Goal: Register for event/course

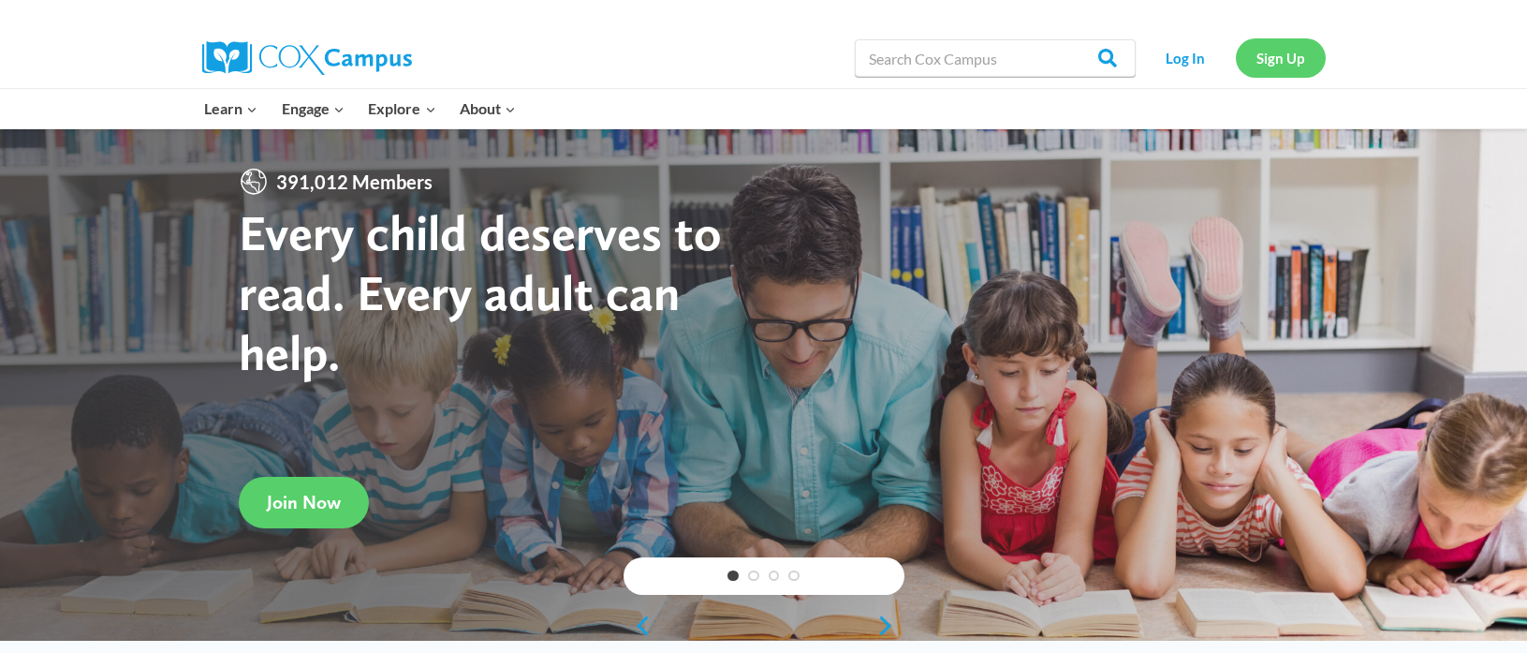
click at [1278, 60] on link "Sign Up" at bounding box center [1281, 57] width 90 height 38
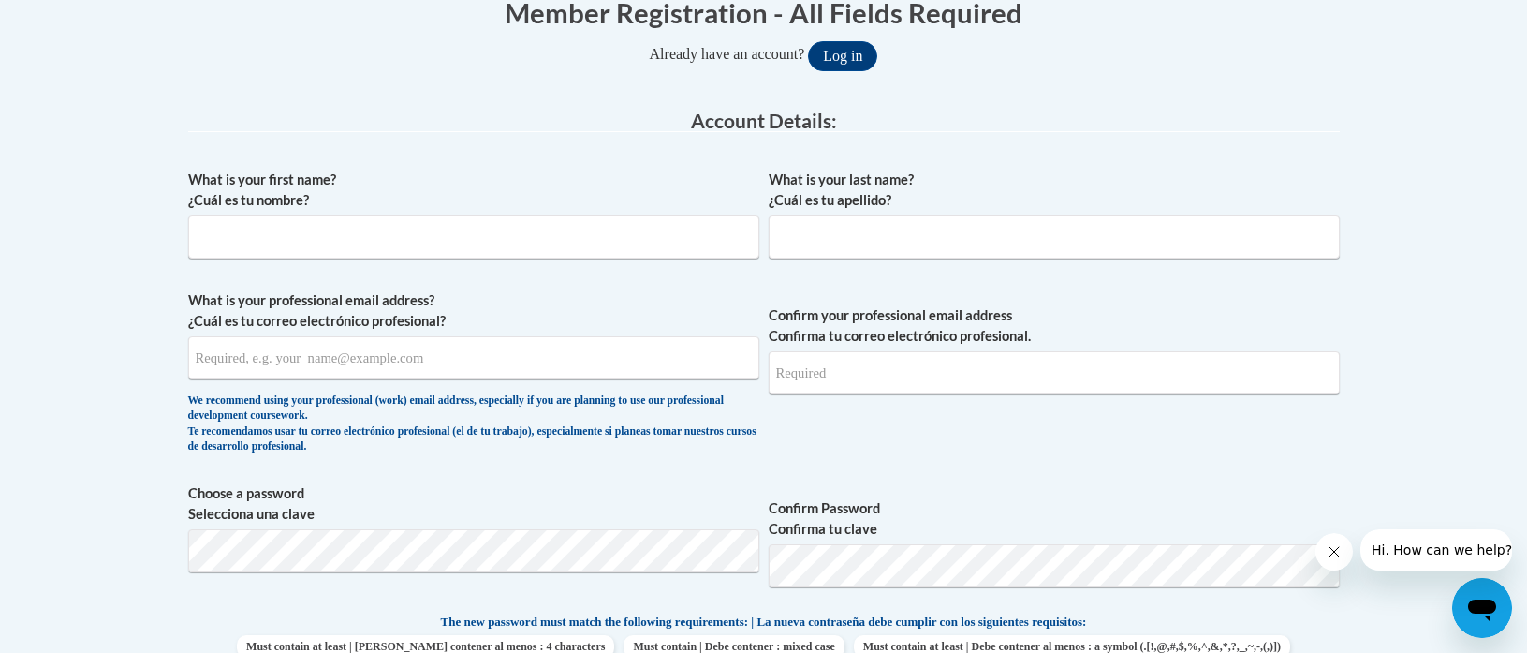
scroll to position [301, 0]
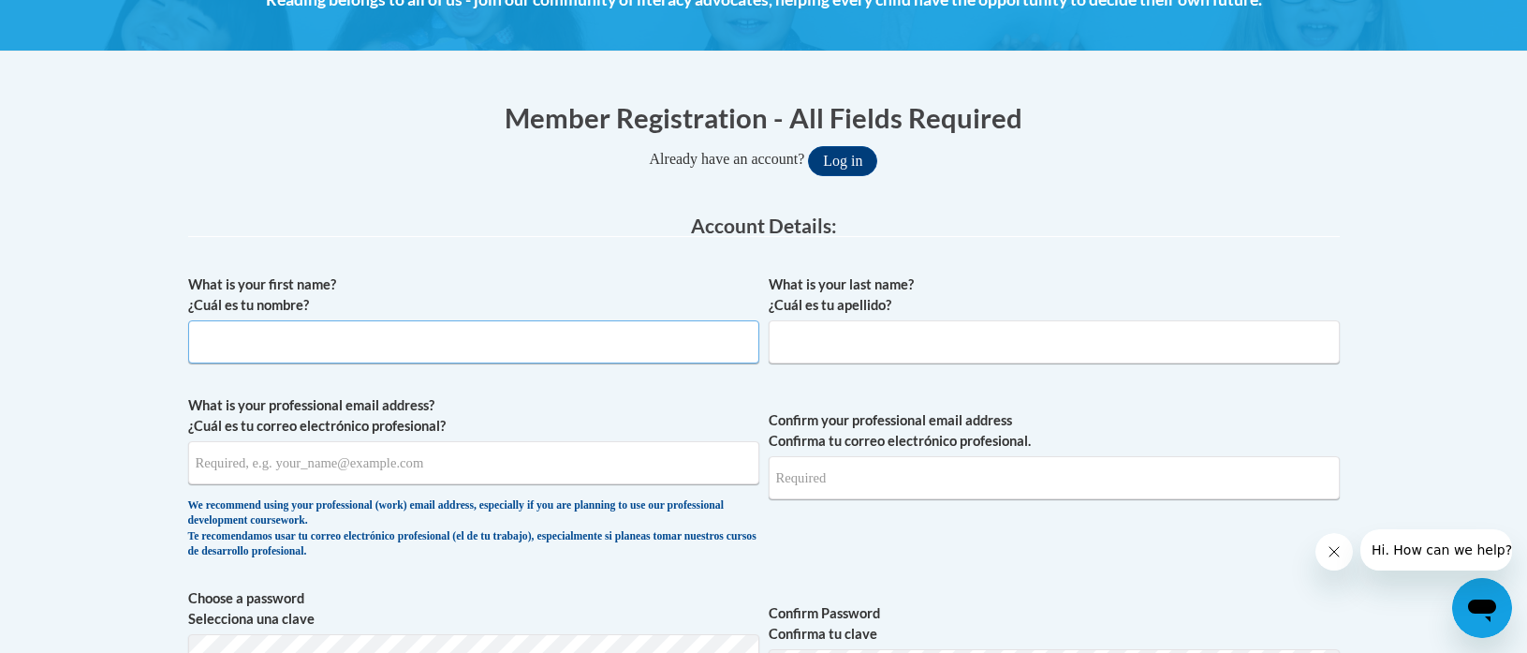
click at [520, 352] on input "What is your first name? ¿Cuál es tu nombre?" at bounding box center [473, 341] width 571 height 43
type input "Courtney"
click at [826, 328] on input "What is your last name? ¿Cuál es tu apellido?" at bounding box center [1054, 341] width 571 height 43
type input "Thomas"
click at [432, 469] on input "What is your professional email address? ¿Cuál es tu correo electrónico profesi…" at bounding box center [473, 462] width 571 height 43
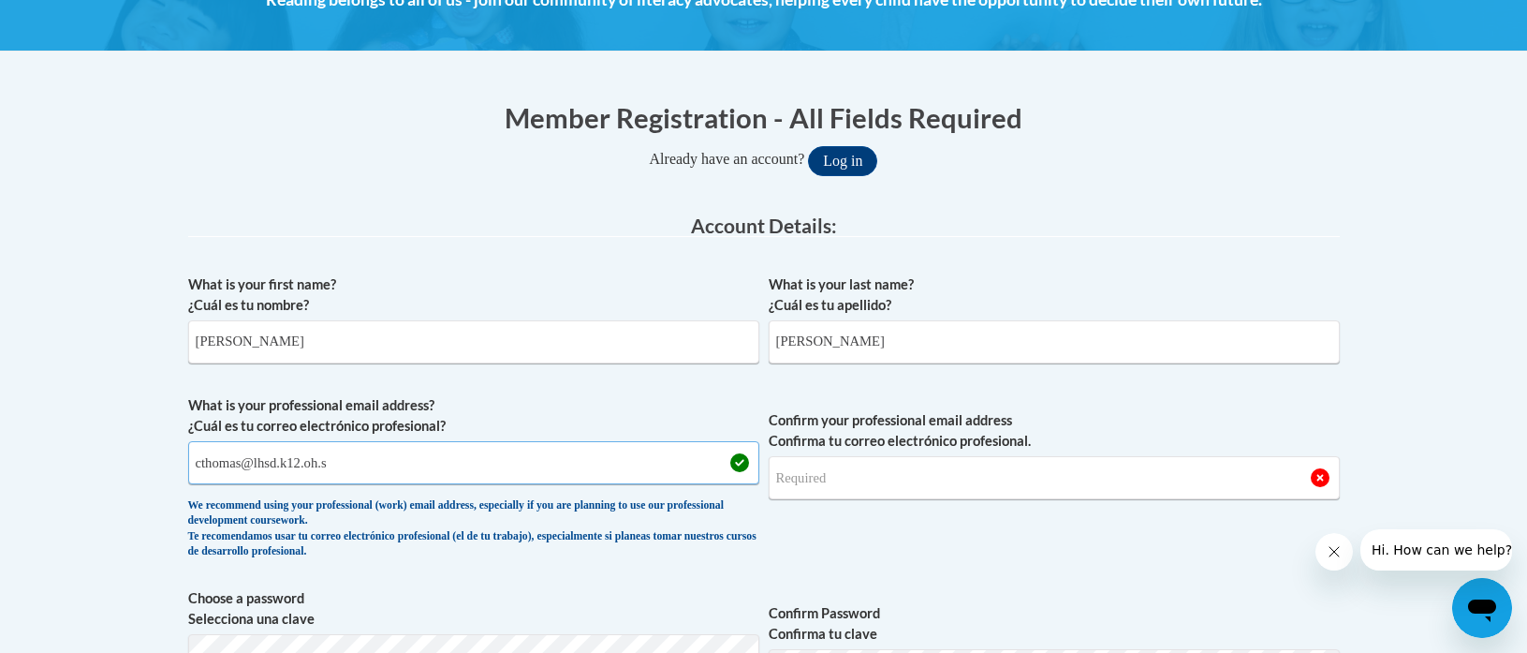
type input "cthomas@lhsd.k12.oh.s"
click at [849, 484] on input "Confirm your professional email address Confirma tu correo electrónico profesio…" at bounding box center [1054, 477] width 571 height 43
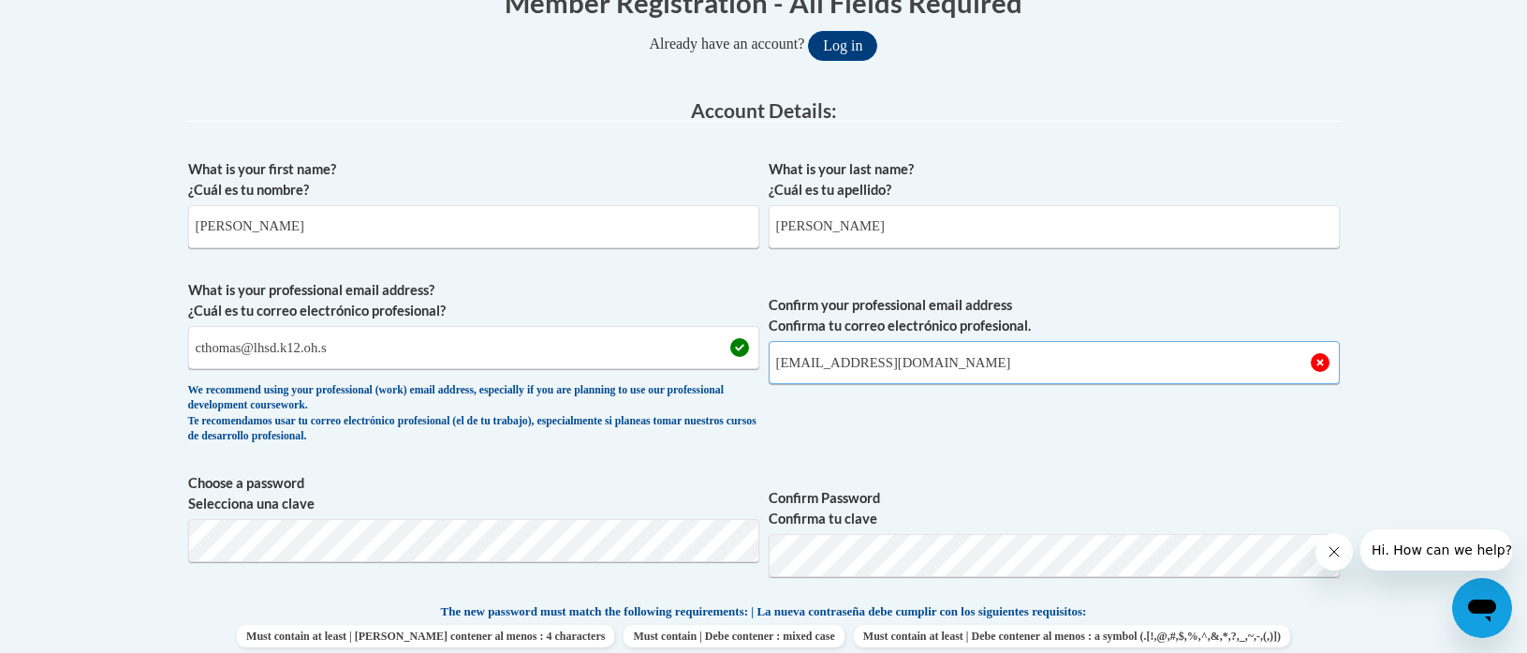
scroll to position [417, 0]
type input "cthomas@lhsd.k12.oh.us"
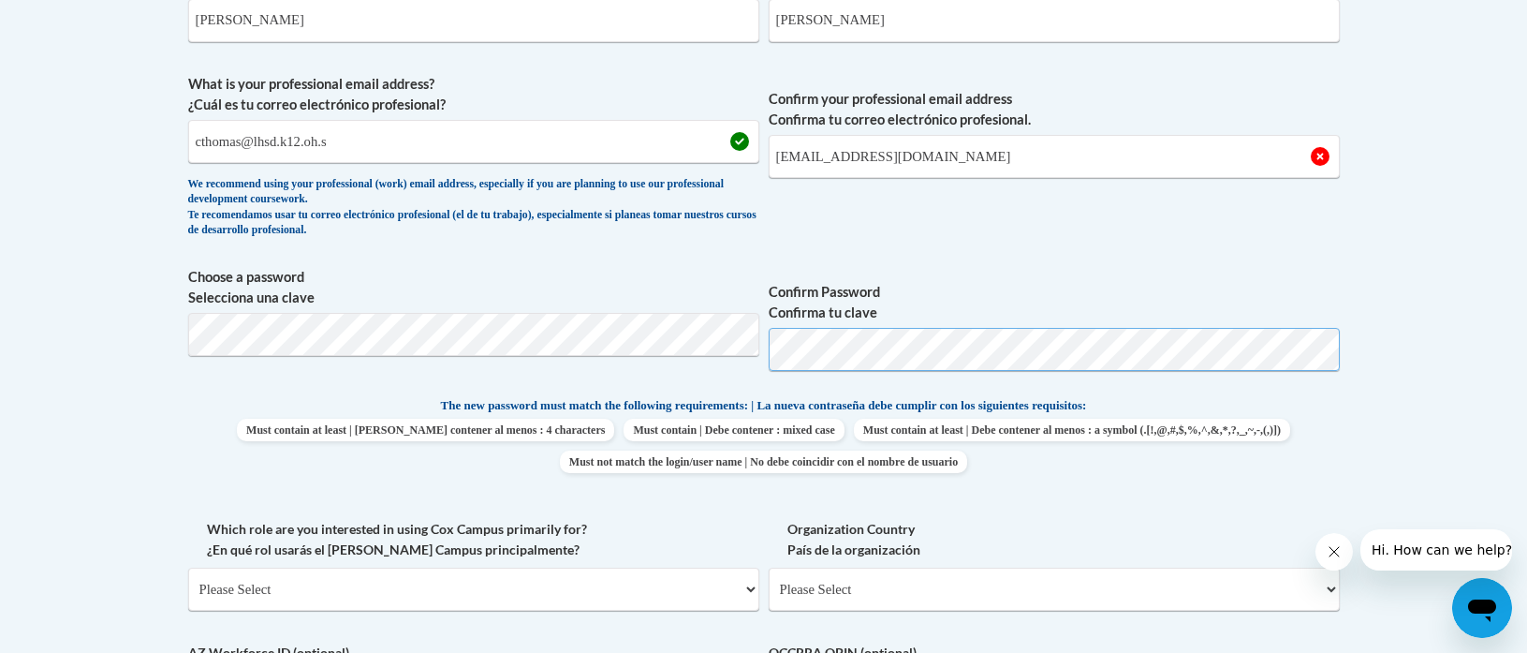
scroll to position [626, 0]
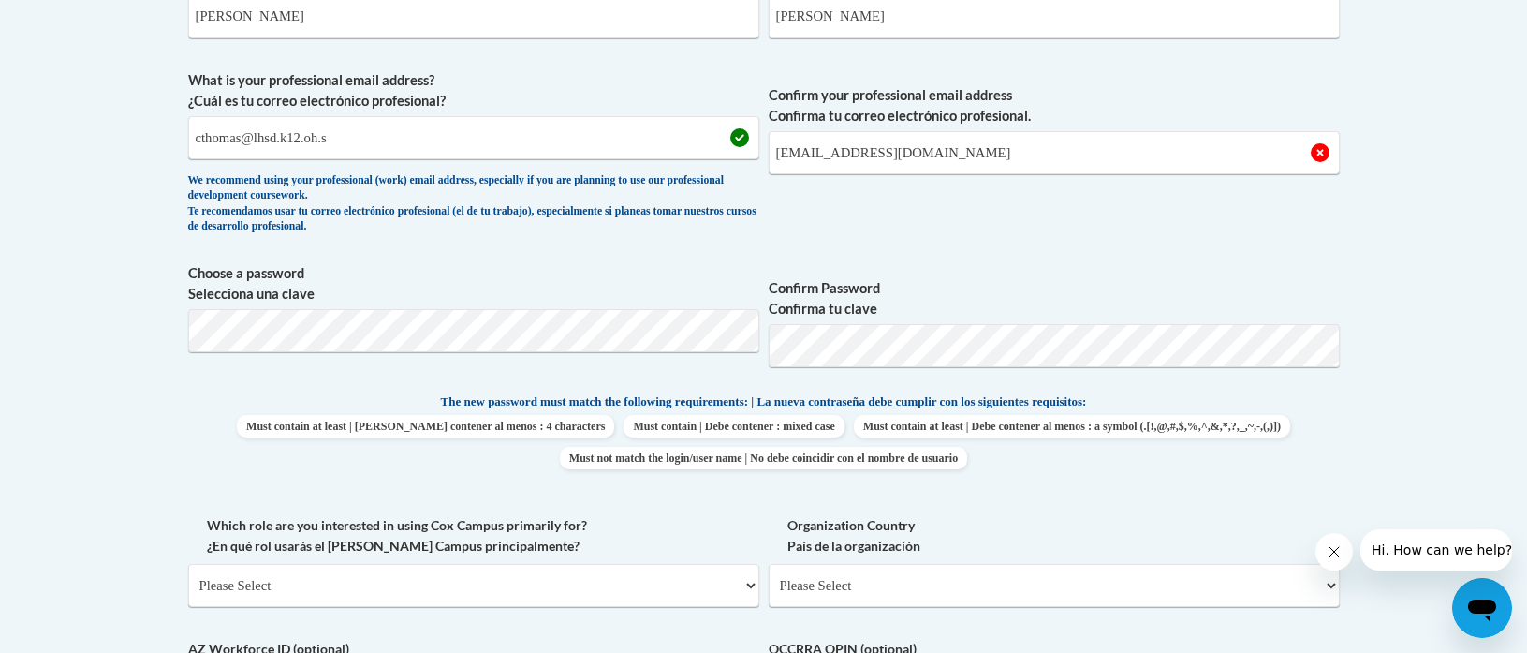
click at [1447, 403] on body "This site uses cookies to help improve your learning experience. By continuing …" at bounding box center [763, 517] width 1527 height 2286
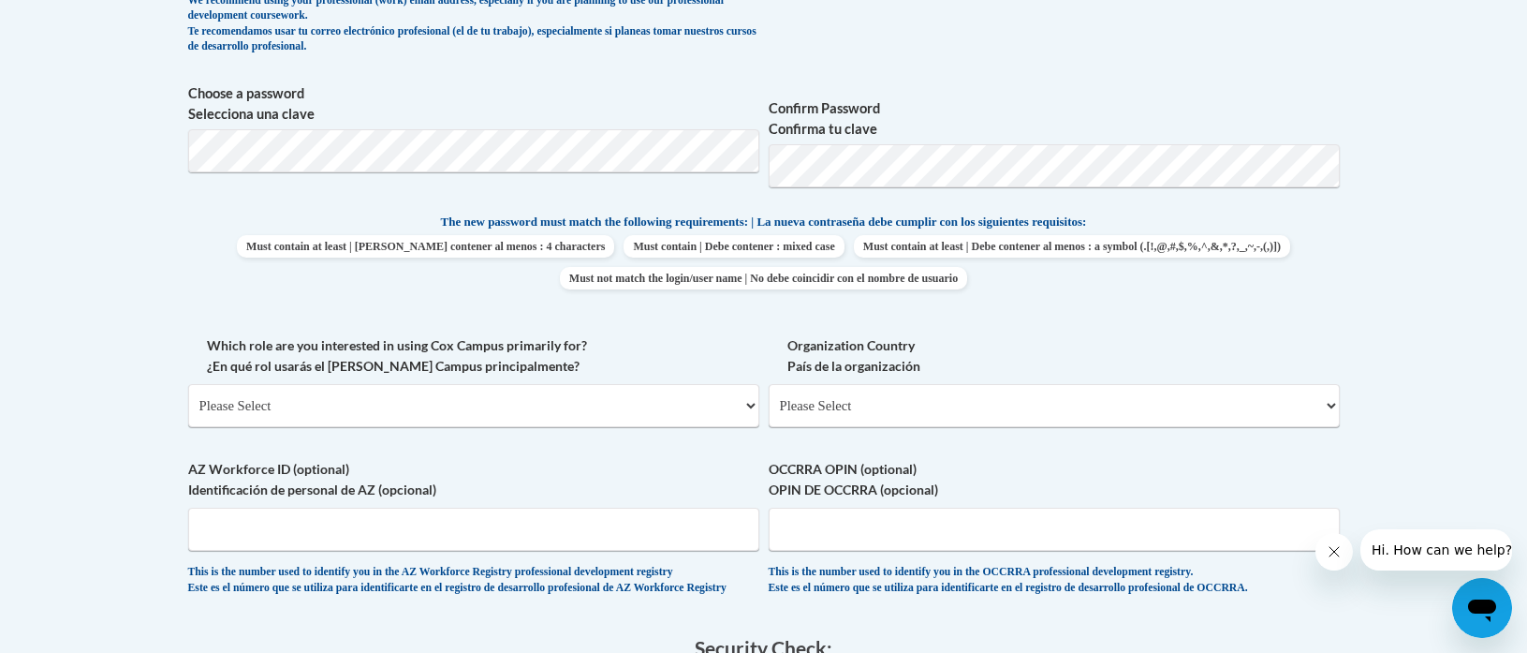
scroll to position [807, 0]
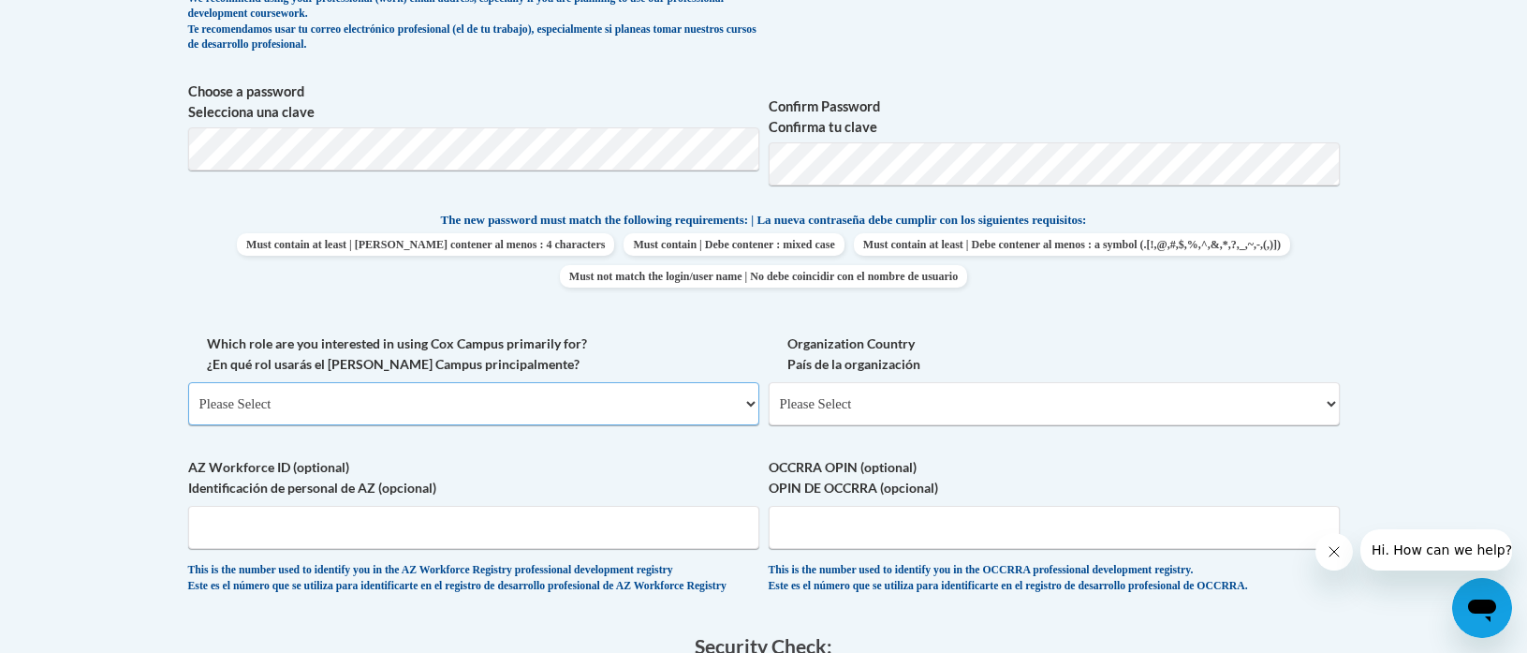
click at [645, 396] on select "Please Select College/University | Colegio/Universidad Community/Nonprofit Part…" at bounding box center [473, 403] width 571 height 43
select select "fbf2d438-af2f-41f8-98f1-81c410e29de3"
click at [188, 382] on select "Please Select College/University | Colegio/Universidad Community/Nonprofit Part…" at bounding box center [473, 403] width 571 height 43
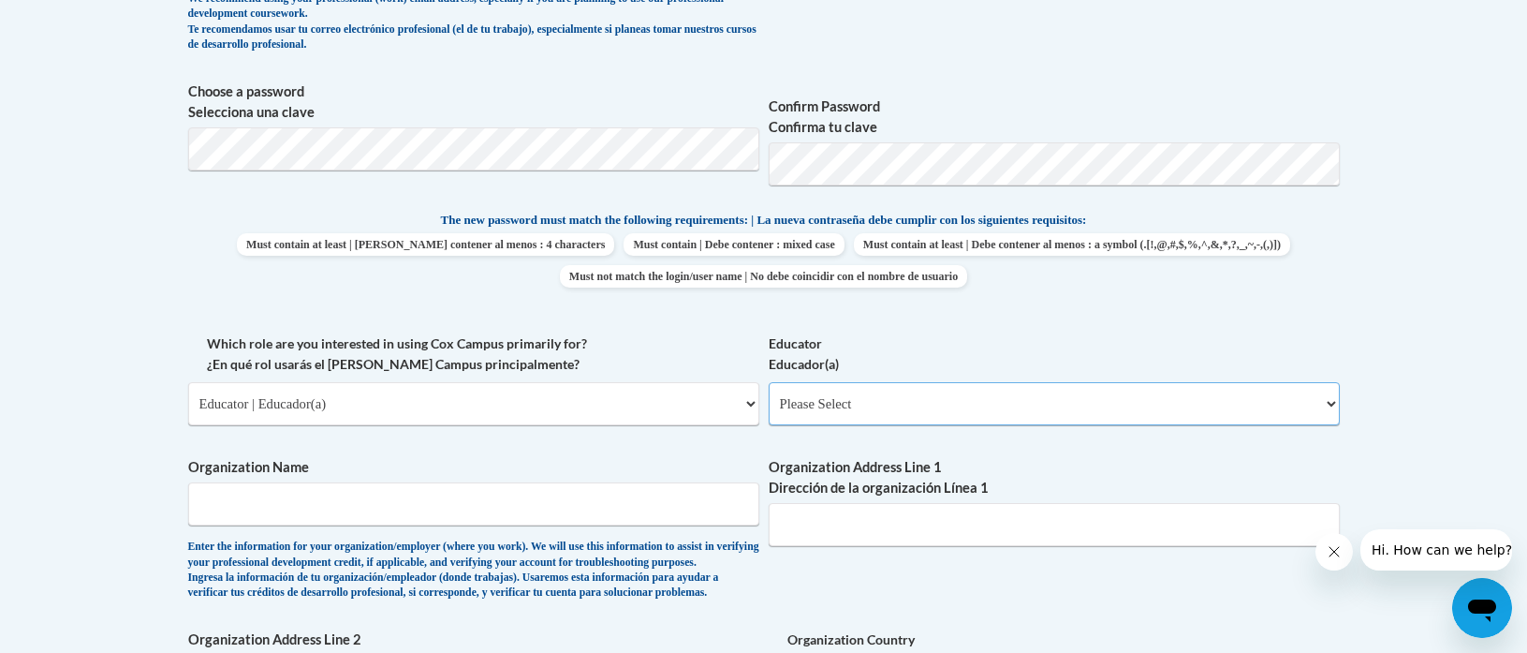
click at [811, 402] on select "Please Select Early Learning/Daycare Teacher/Family Home Care Provider | Maestr…" at bounding box center [1054, 403] width 571 height 43
select select "d5fdb05a-b36c-4d60-97fa-9afceda7e903"
click at [769, 382] on select "Please Select Early Learning/Daycare Teacher/Family Home Care Provider | Maestr…" at bounding box center [1054, 403] width 571 height 43
click at [458, 506] on input "Organization Name" at bounding box center [473, 503] width 571 height 43
type input "Logan Hocking School District"
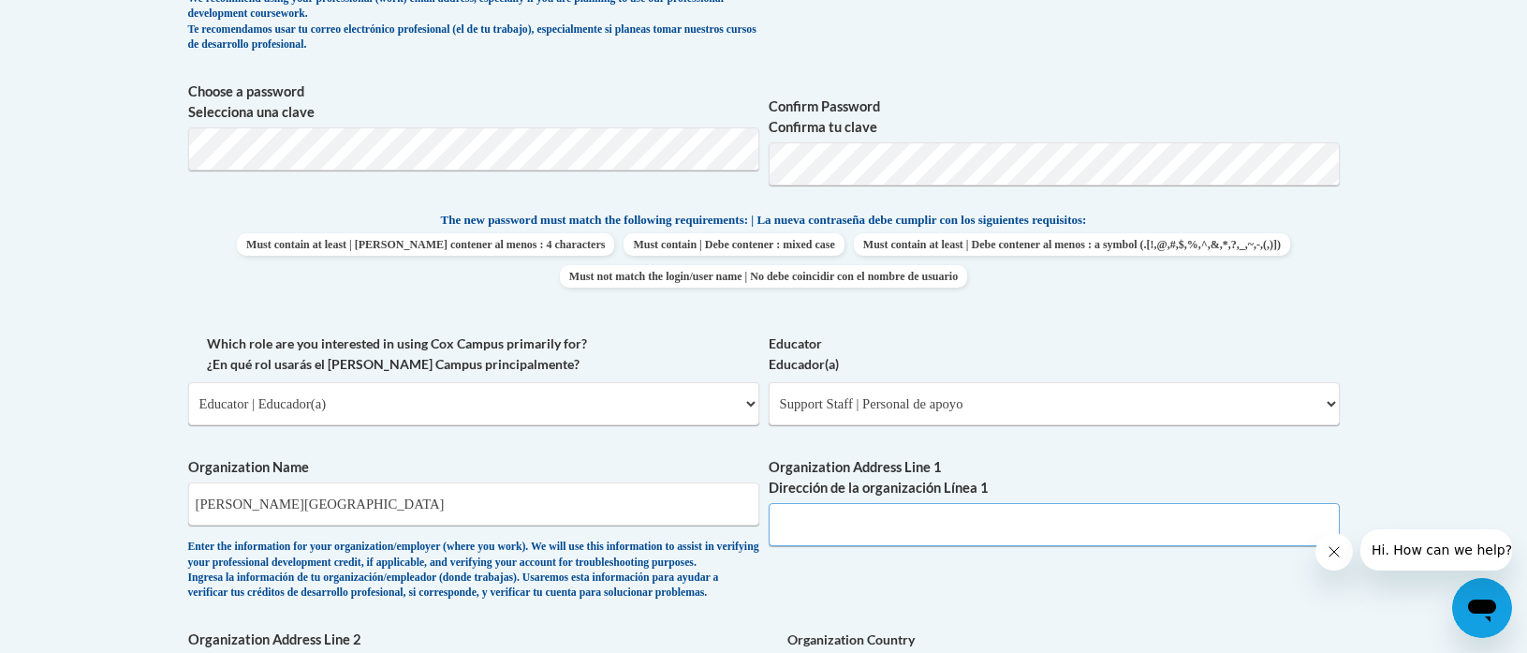
click at [803, 520] on input "Organization Address Line 1 Dirección de la organización Línea 1" at bounding box center [1054, 524] width 571 height 43
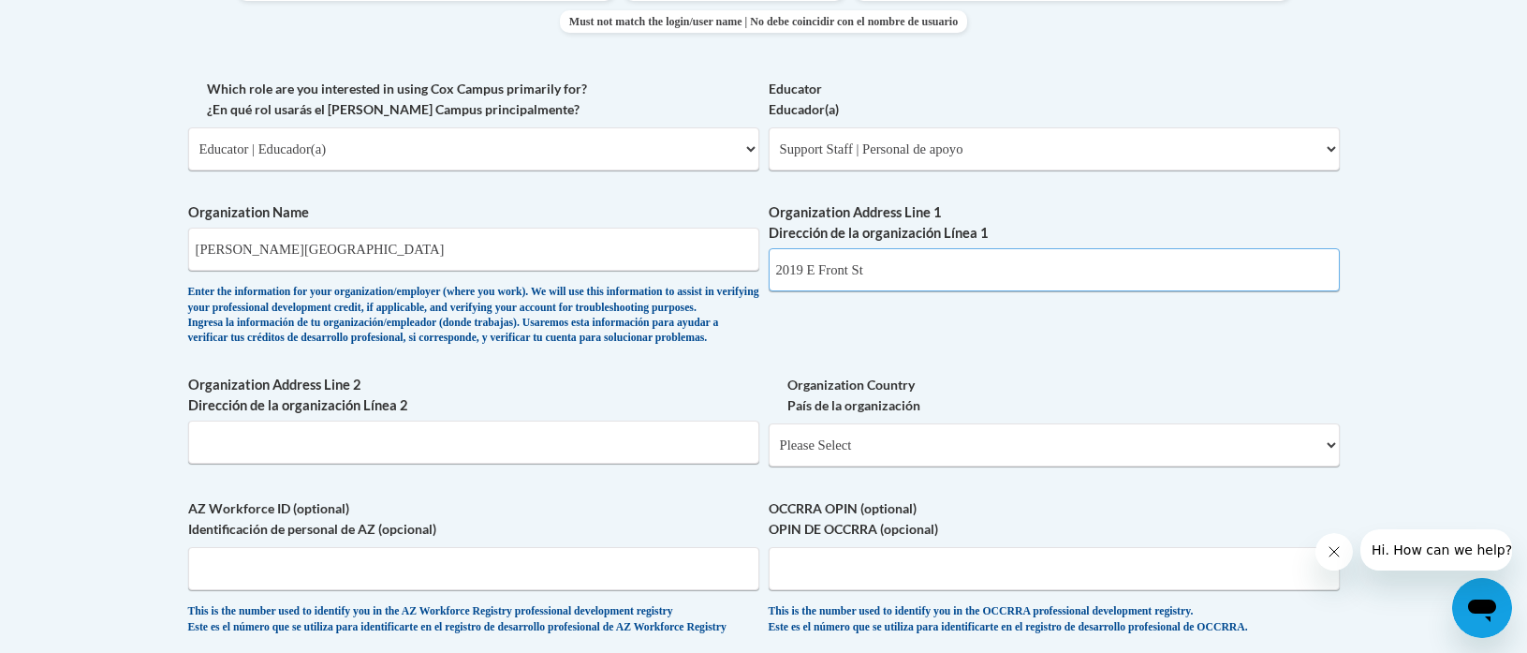
scroll to position [1056, 0]
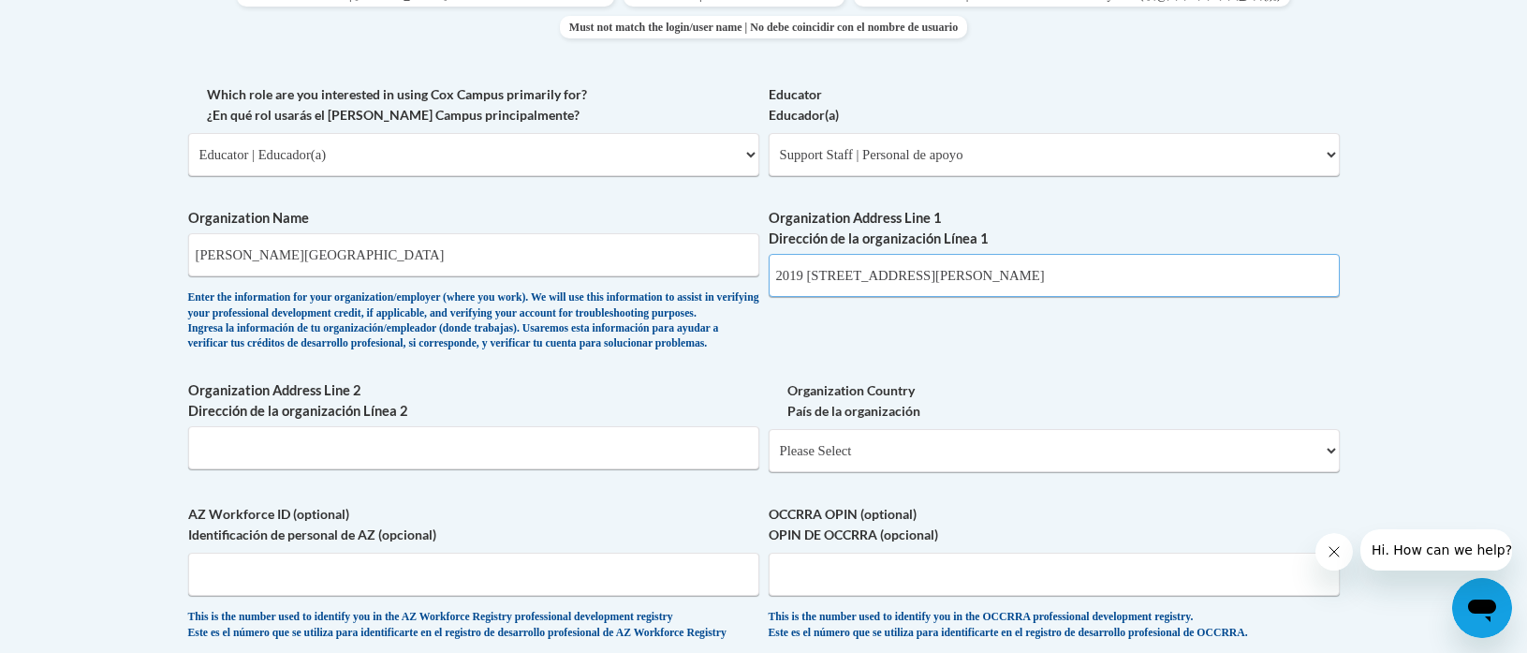
type input "2019 E Front St Logan OH 43138"
click at [879, 472] on select "Please Select United States | Estados Unidos Outside of the United States | Fue…" at bounding box center [1054, 450] width 571 height 43
select select "ad49bcad-a171-4b2e-b99c-48b446064914"
click at [769, 459] on select "Please Select United States | Estados Unidos Outside of the United States | Fue…" at bounding box center [1054, 450] width 571 height 43
select select
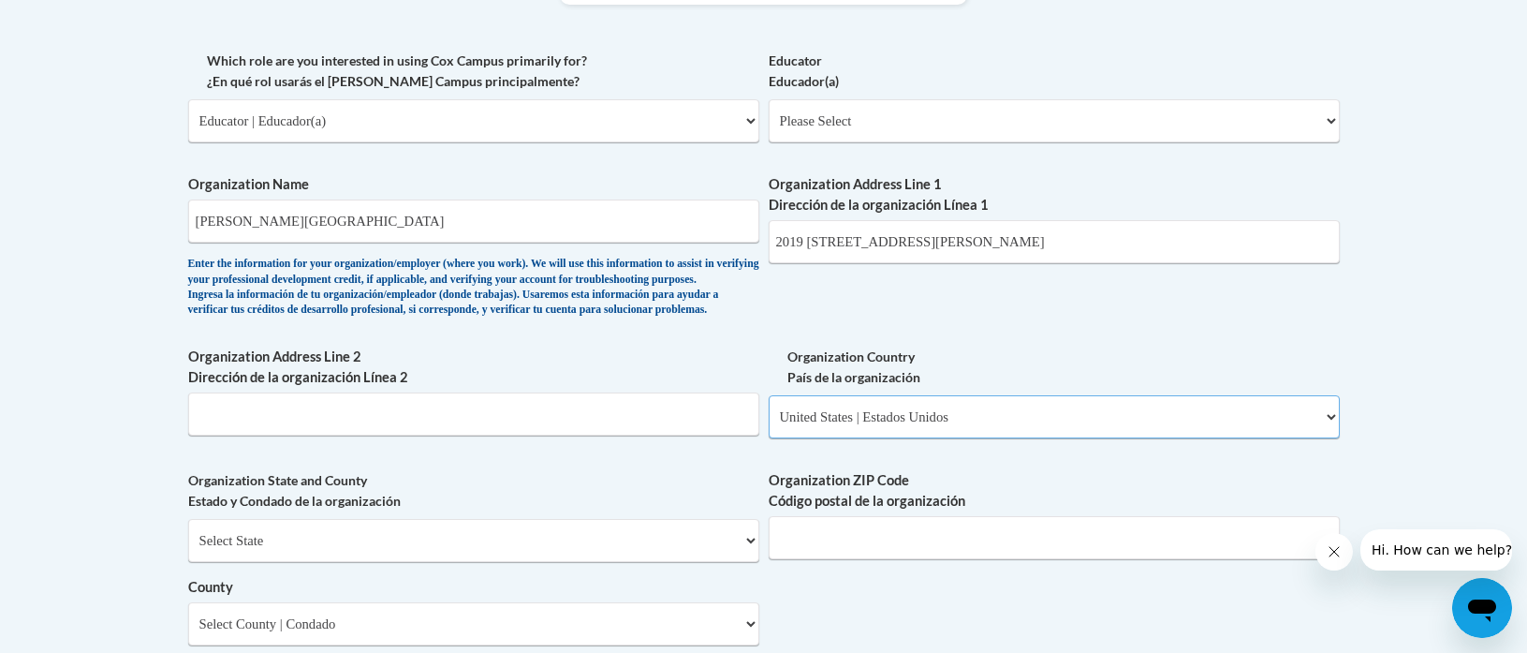
scroll to position [1098, 0]
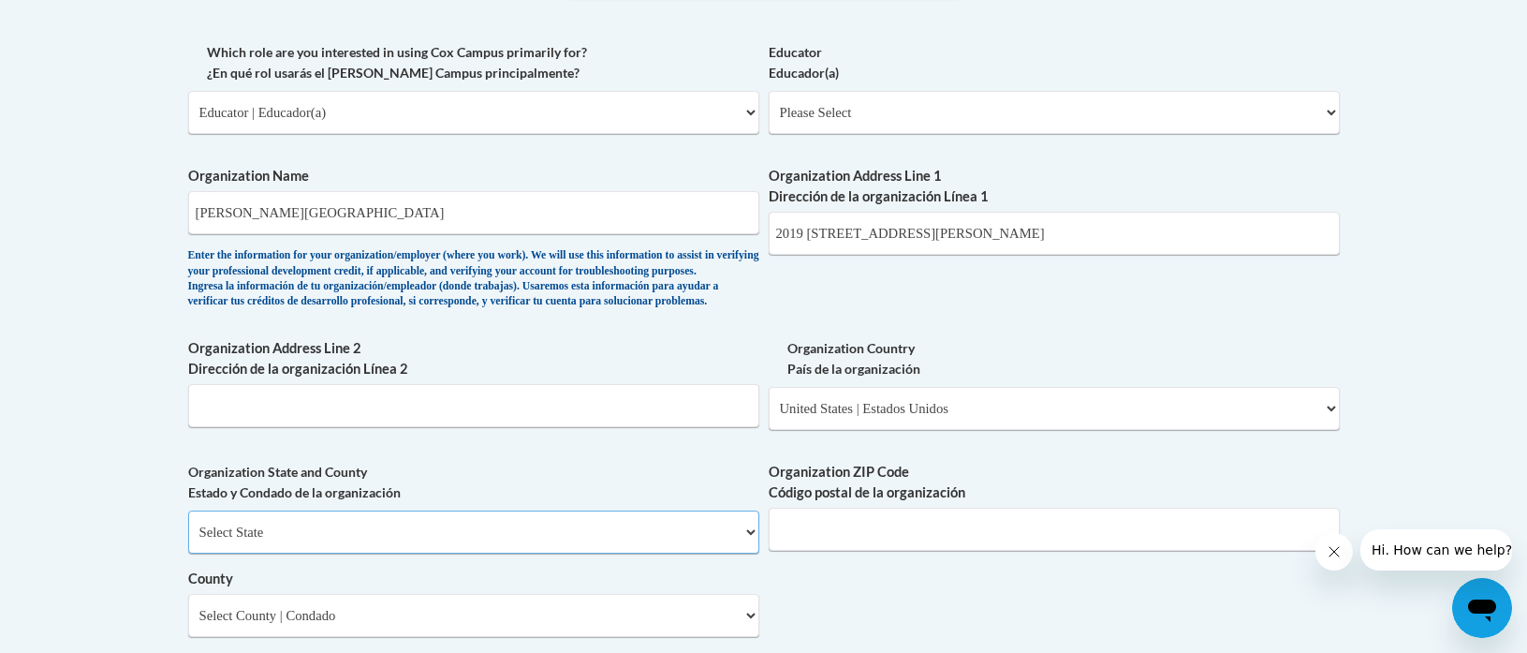
click at [332, 553] on select "Select State Alabama Alaska Arizona Arkansas California Colorado Connecticut De…" at bounding box center [473, 531] width 571 height 43
drag, startPoint x: 981, startPoint y: 233, endPoint x: 877, endPoint y: 238, distance: 105.0
click at [877, 238] on input "2019 E Front St Logan OH 43138" at bounding box center [1054, 233] width 571 height 43
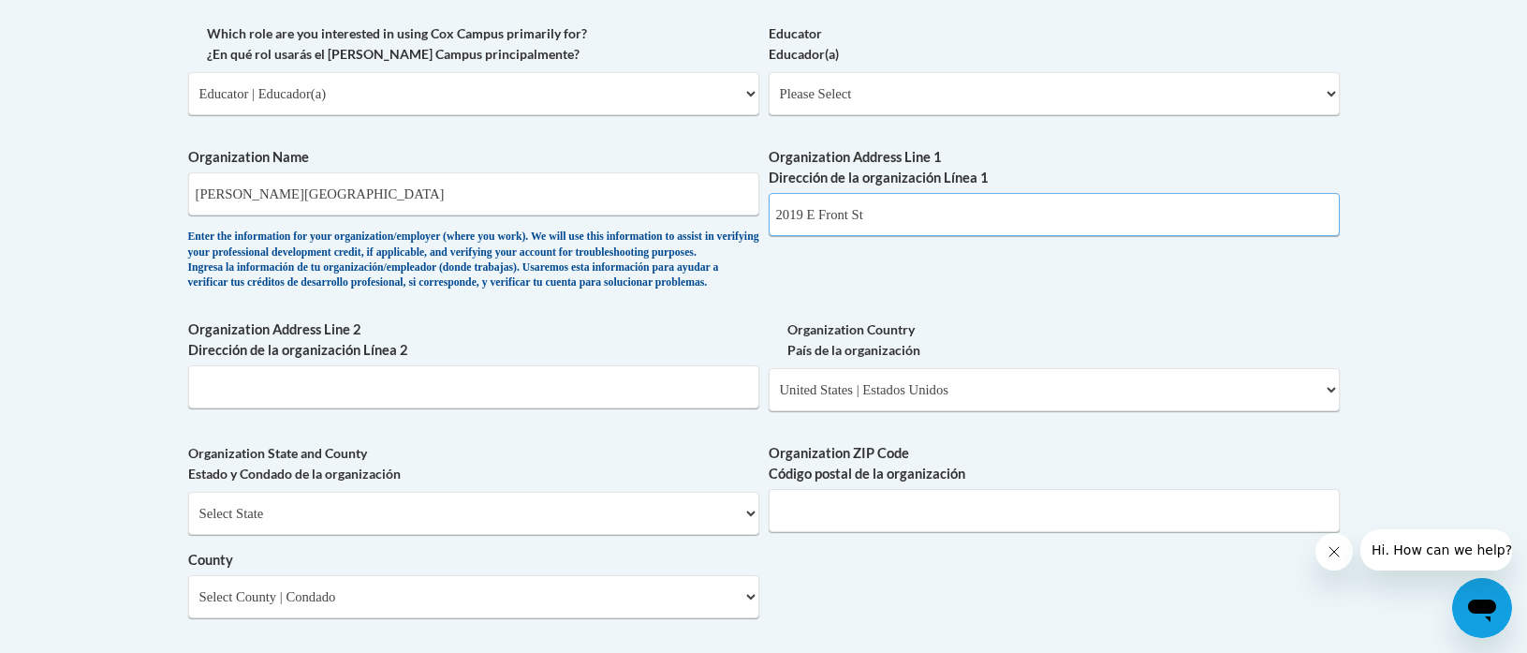
scroll to position [1119, 0]
type input "2019 E Front St"
click at [753, 533] on select "Select State Alabama Alaska Arizona Arkansas California Colorado Connecticut De…" at bounding box center [473, 511] width 571 height 43
select select "Ohio"
click at [188, 521] on select "Select State Alabama Alaska Arizona Arkansas California Colorado Connecticut De…" at bounding box center [473, 511] width 571 height 43
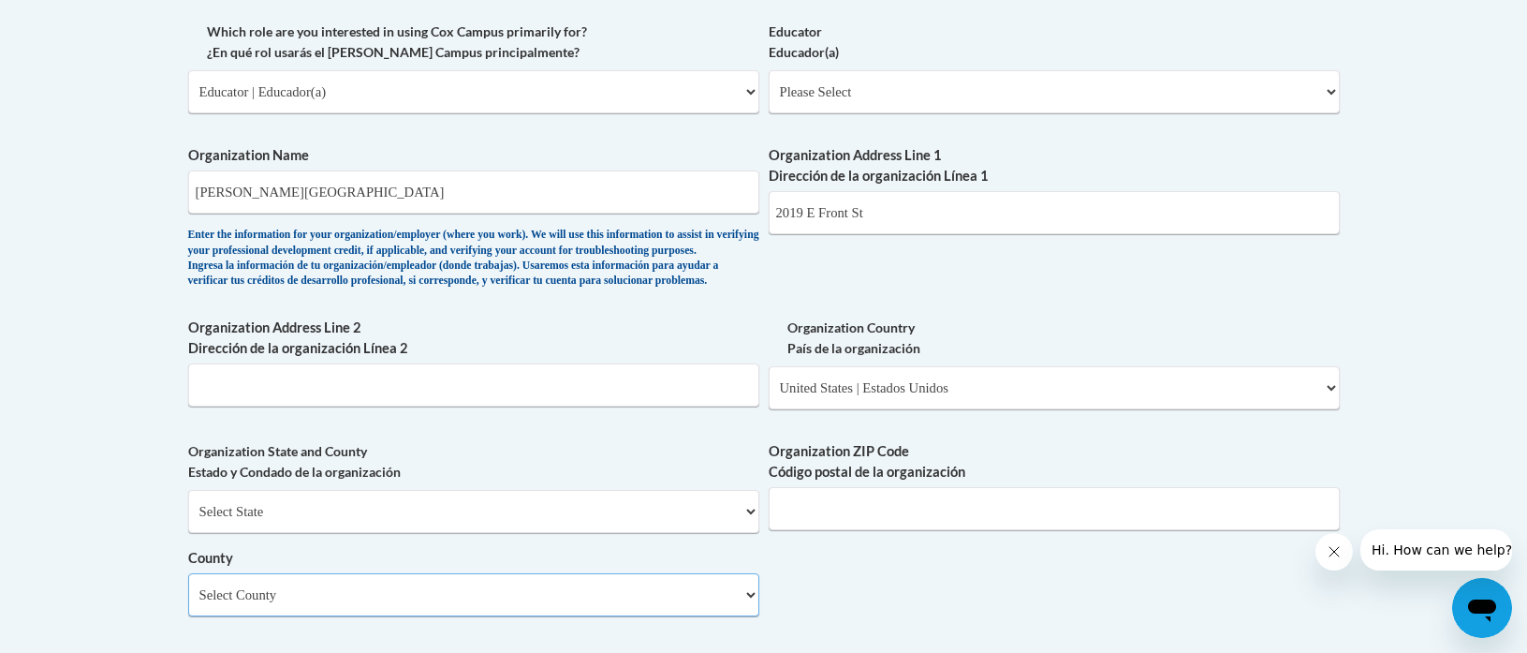
click at [518, 616] on select "Select County Adams Allen Ashland Ashtabula Athens Auglaize Belmont Brown Butle…" at bounding box center [473, 594] width 571 height 43
select select "Hocking"
click at [188, 604] on select "Select County Adams Allen Ashland Ashtabula Athens Auglaize Belmont Brown Butle…" at bounding box center [473, 594] width 571 height 43
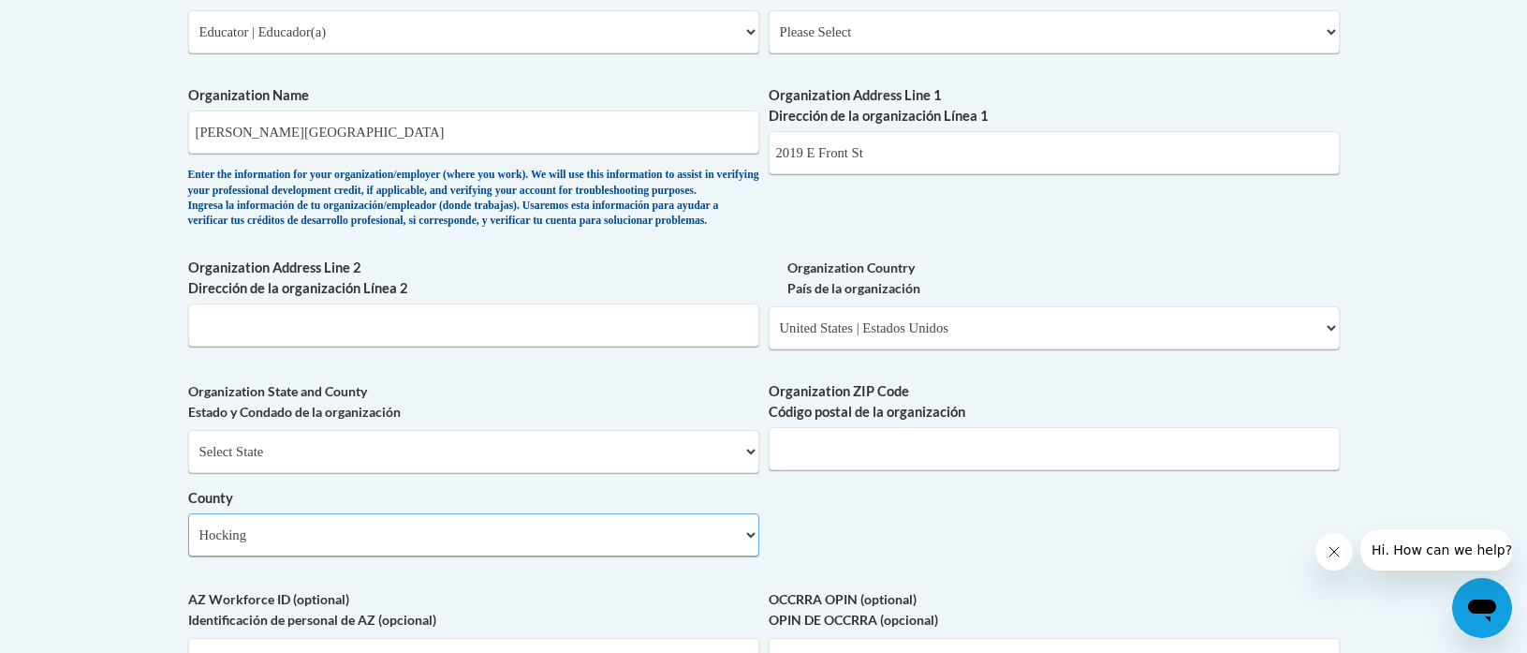
scroll to position [1238, 0]
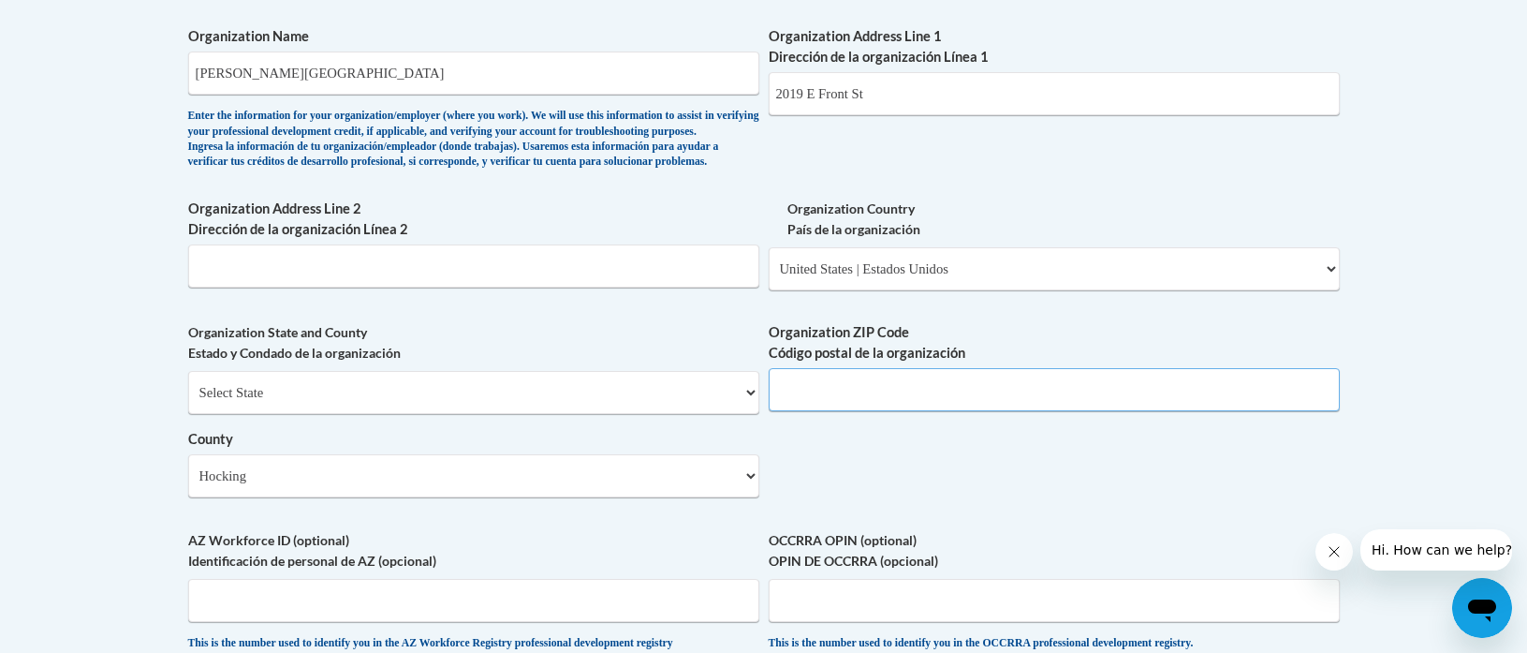
click at [876, 411] on input "Organization ZIP Code Código postal de la organización" at bounding box center [1054, 389] width 571 height 43
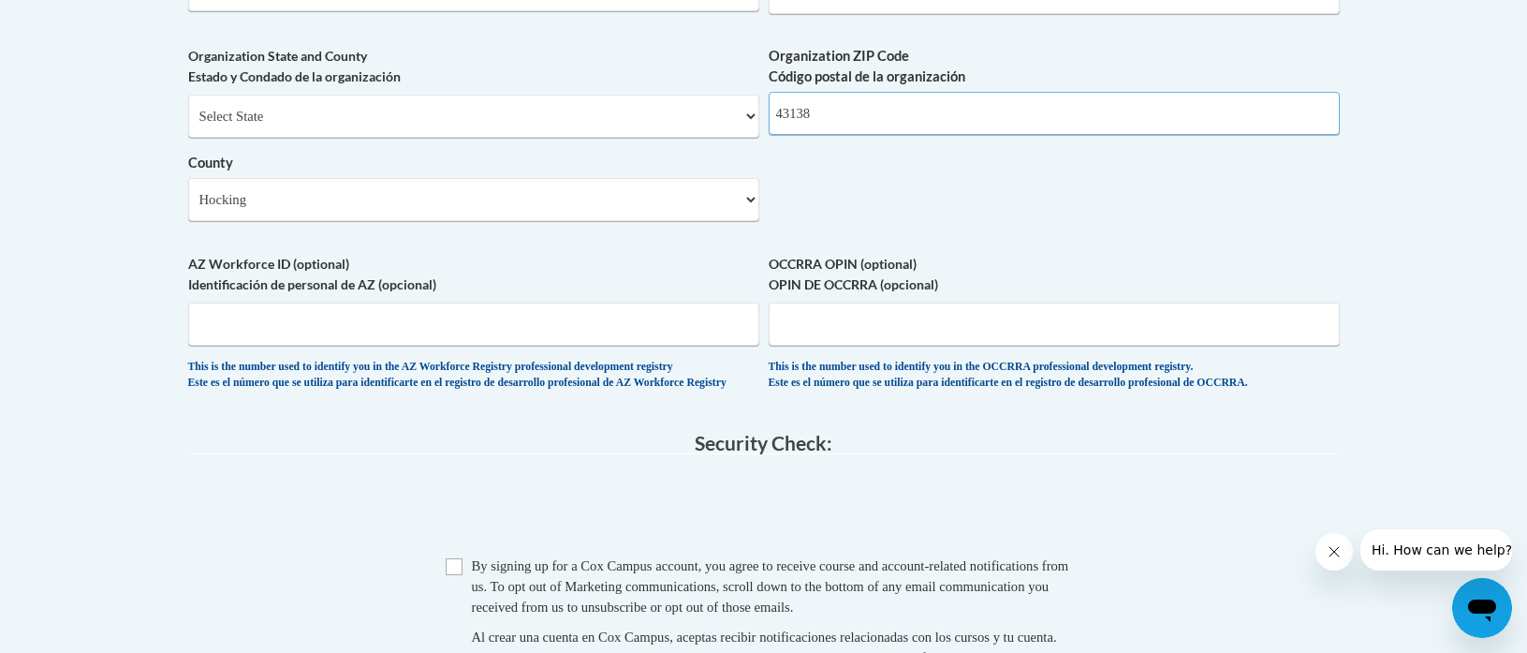
scroll to position [1587, 0]
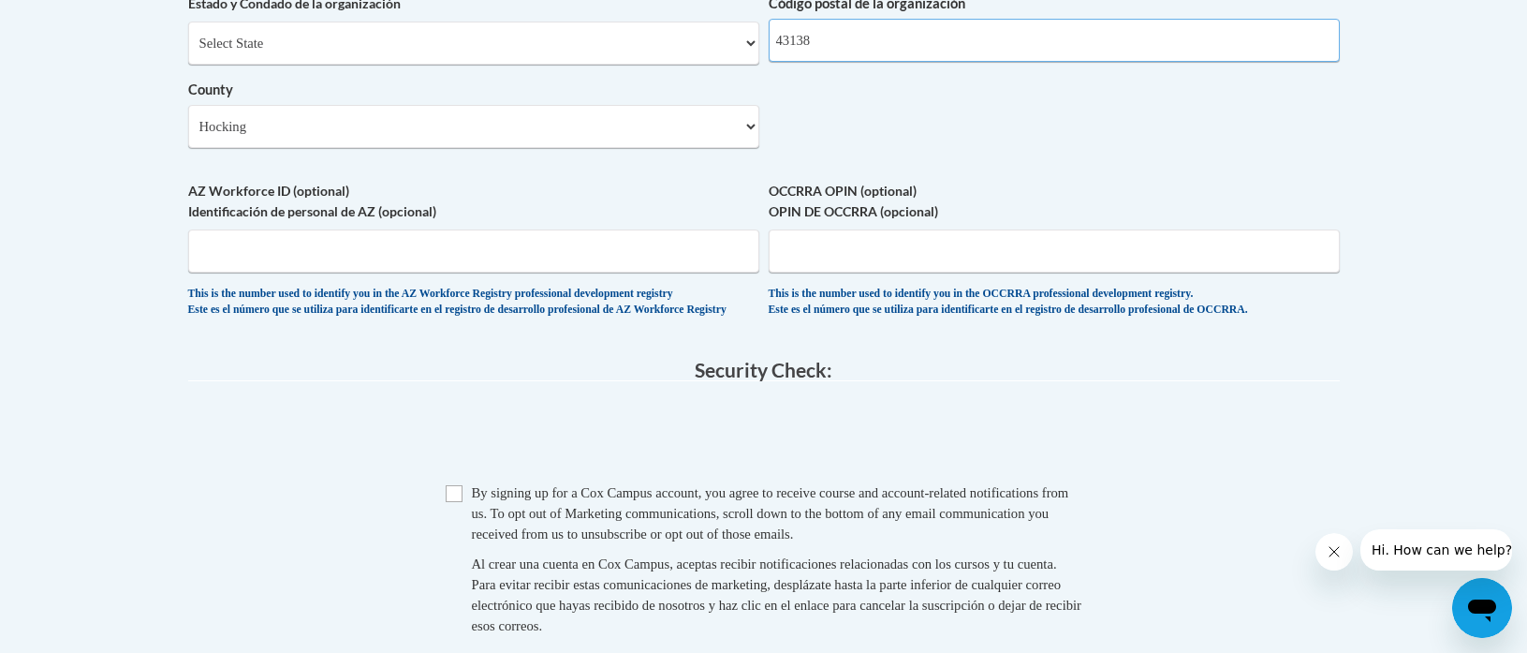
type input "43138"
click at [461, 502] on input "Checkbox" at bounding box center [454, 493] width 17 height 17
checkbox input "true"
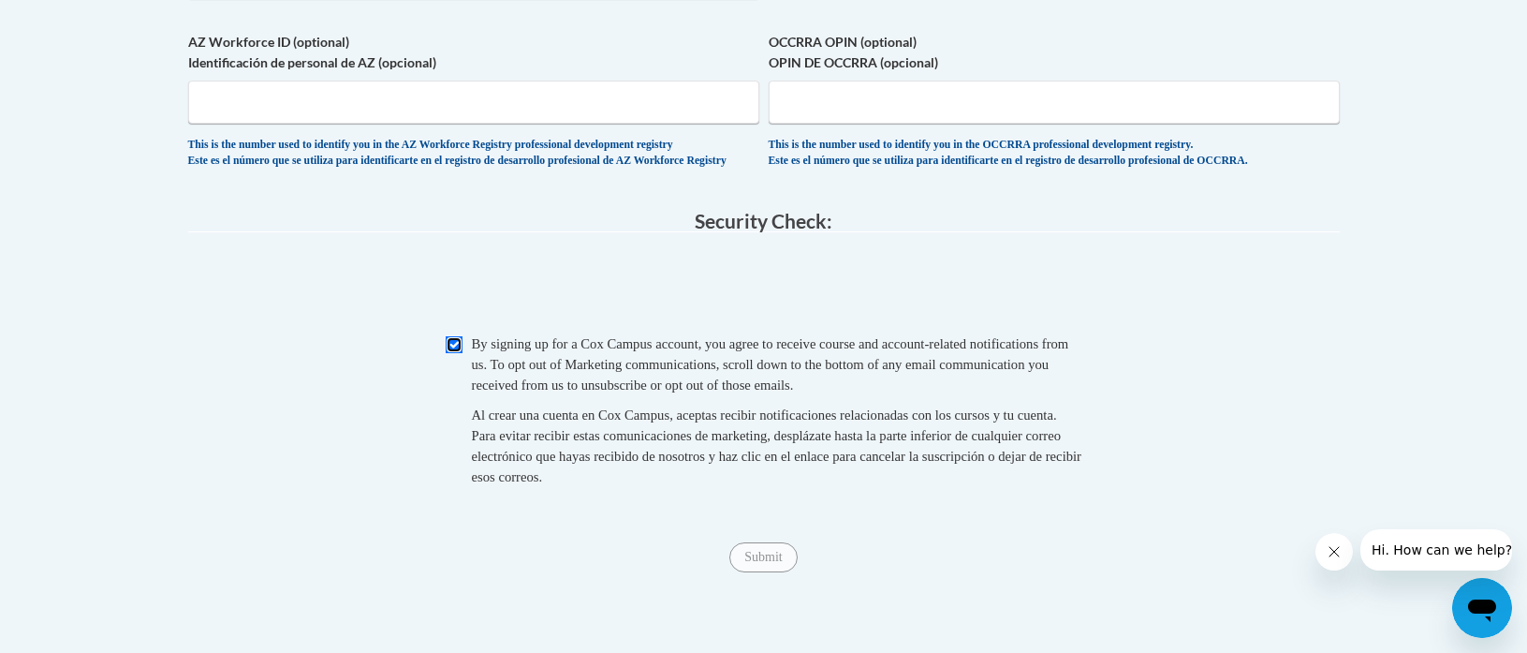
scroll to position [1731, 0]
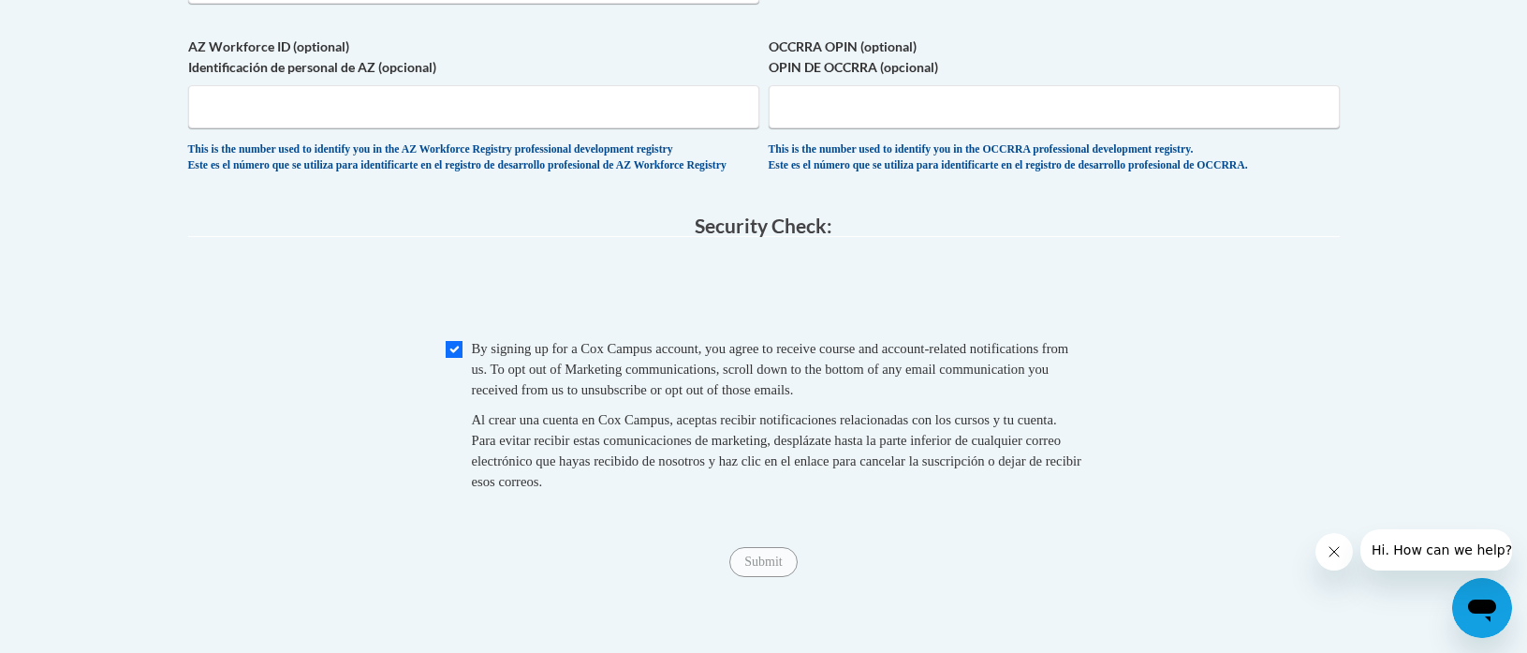
click at [764, 567] on span "Submit" at bounding box center [762, 560] width 67 height 15
click at [761, 567] on span "Submit" at bounding box center [762, 560] width 67 height 15
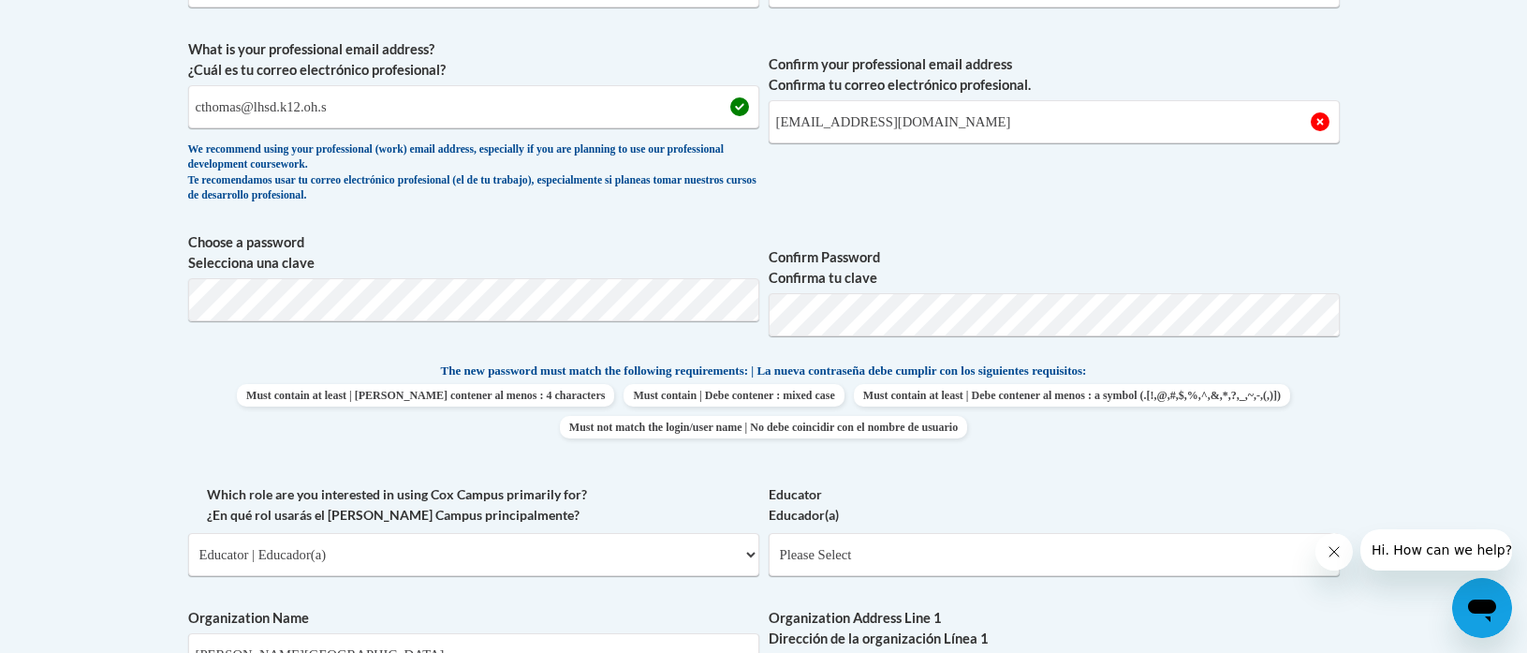
scroll to position [520, 0]
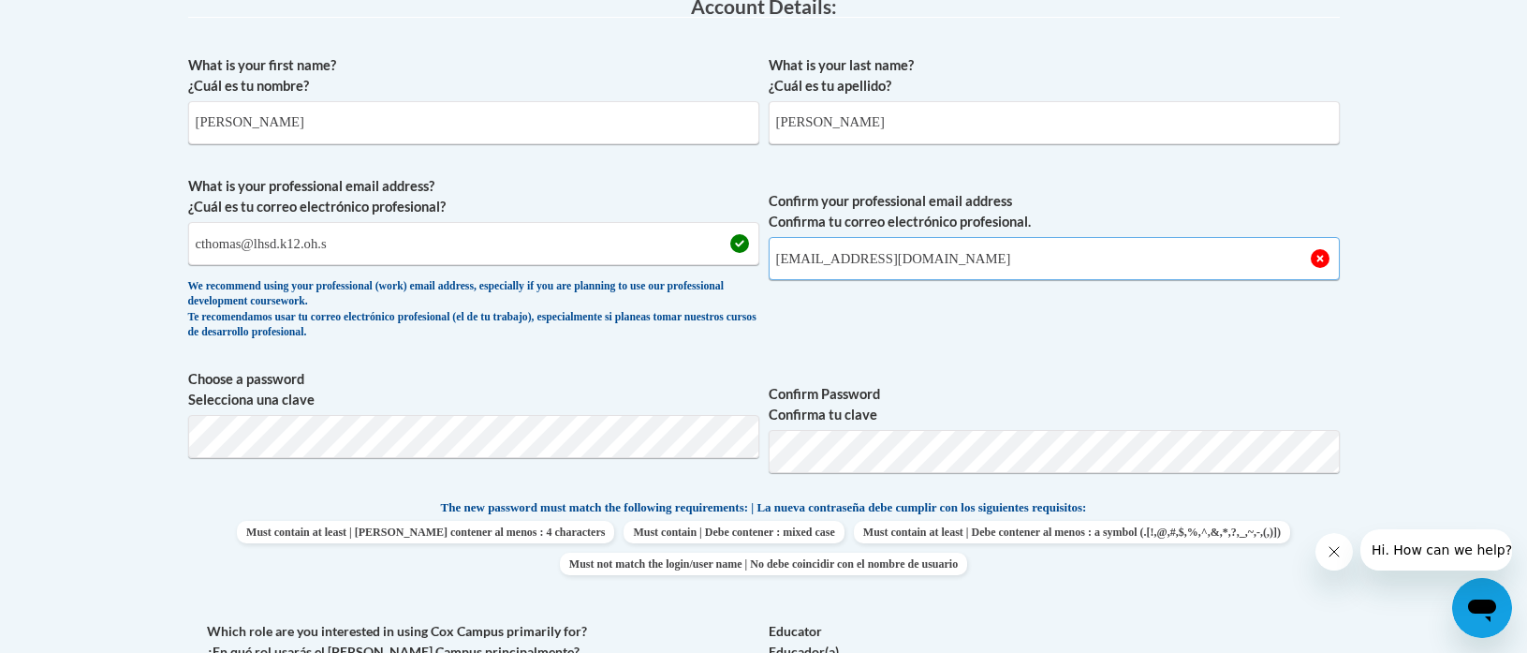
click at [947, 263] on input "cthomas@lhsd.k12.oh.us" at bounding box center [1054, 258] width 571 height 43
click at [953, 259] on input "cthomas@lhsd.k12.oh.us" at bounding box center [1054, 258] width 571 height 43
click at [952, 322] on span "Confirm your professional email address Confirma tu correo electrónico profesio…" at bounding box center [1054, 262] width 571 height 173
click at [957, 242] on input "cthomas@lhsd.k12.oh.us" at bounding box center [1054, 258] width 571 height 43
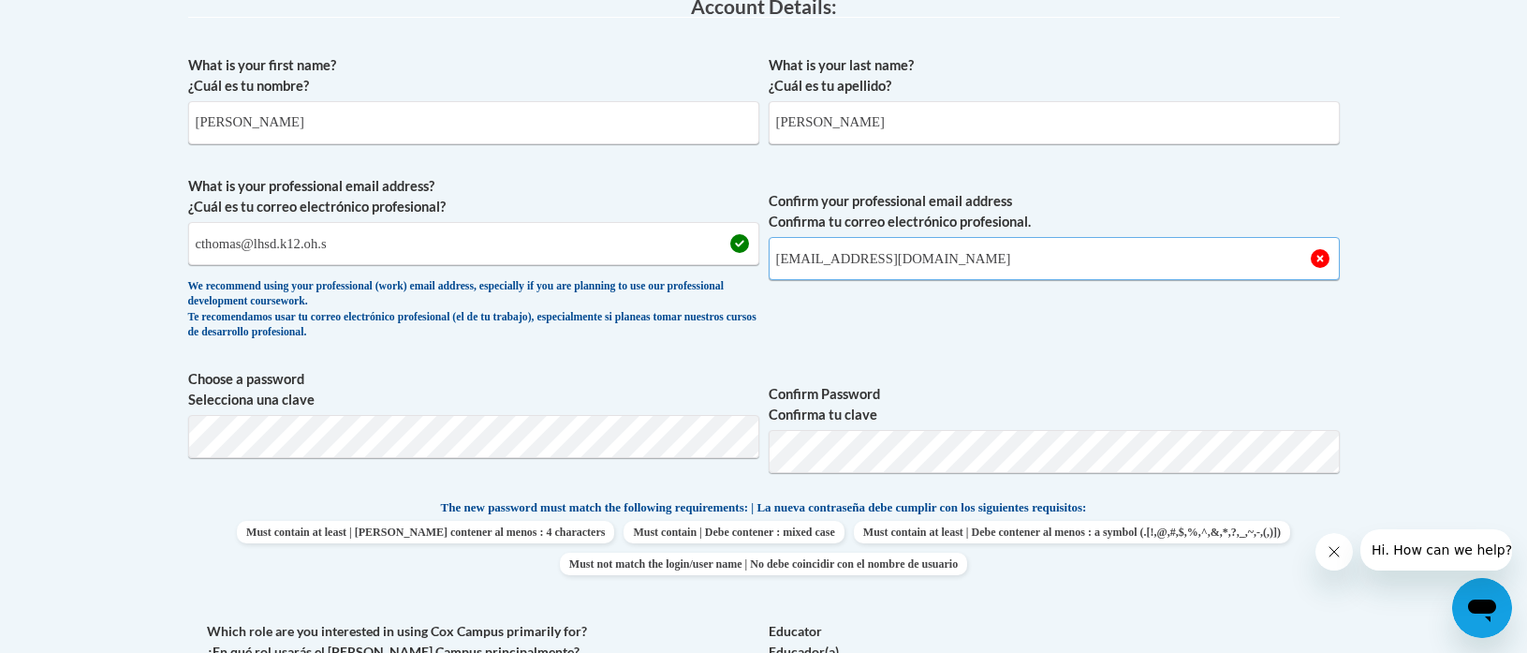
click at [943, 250] on input "cthomas@lhsd.k12.oh.us" at bounding box center [1054, 258] width 571 height 43
type input "cthomas@lhsd.k12.oh.us"
click at [362, 246] on input "cthomas@lhsd.k12.oh.s" at bounding box center [473, 243] width 571 height 43
type input "cthomas@lhsd.k12.oh.us"
click at [875, 329] on span "Confirm your professional email address Confirma tu correo electrónico profesio…" at bounding box center [1054, 262] width 571 height 173
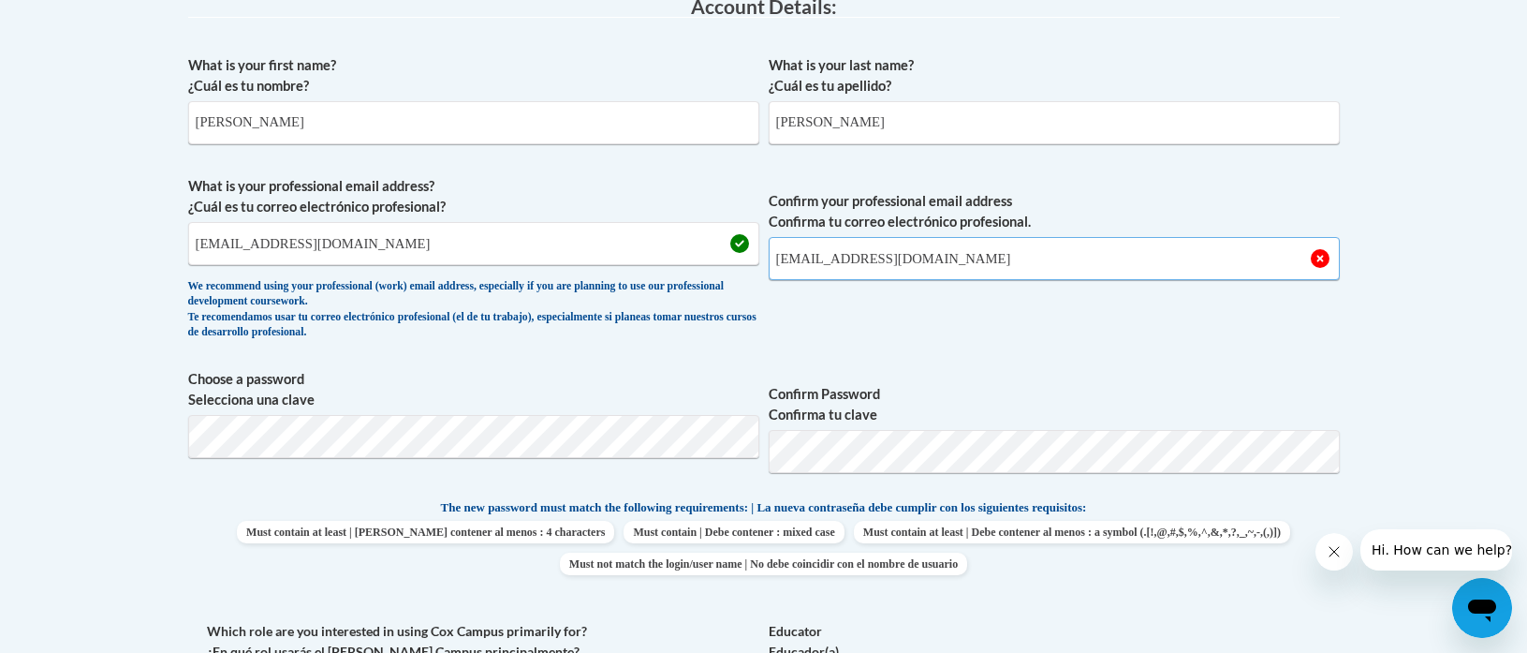
click at [1036, 261] on input "cthomas@lhsd.k12.oh.us" at bounding box center [1054, 258] width 571 height 43
click at [1019, 333] on span "Confirm your professional email address Confirma tu correo electrónico profesio…" at bounding box center [1054, 262] width 571 height 173
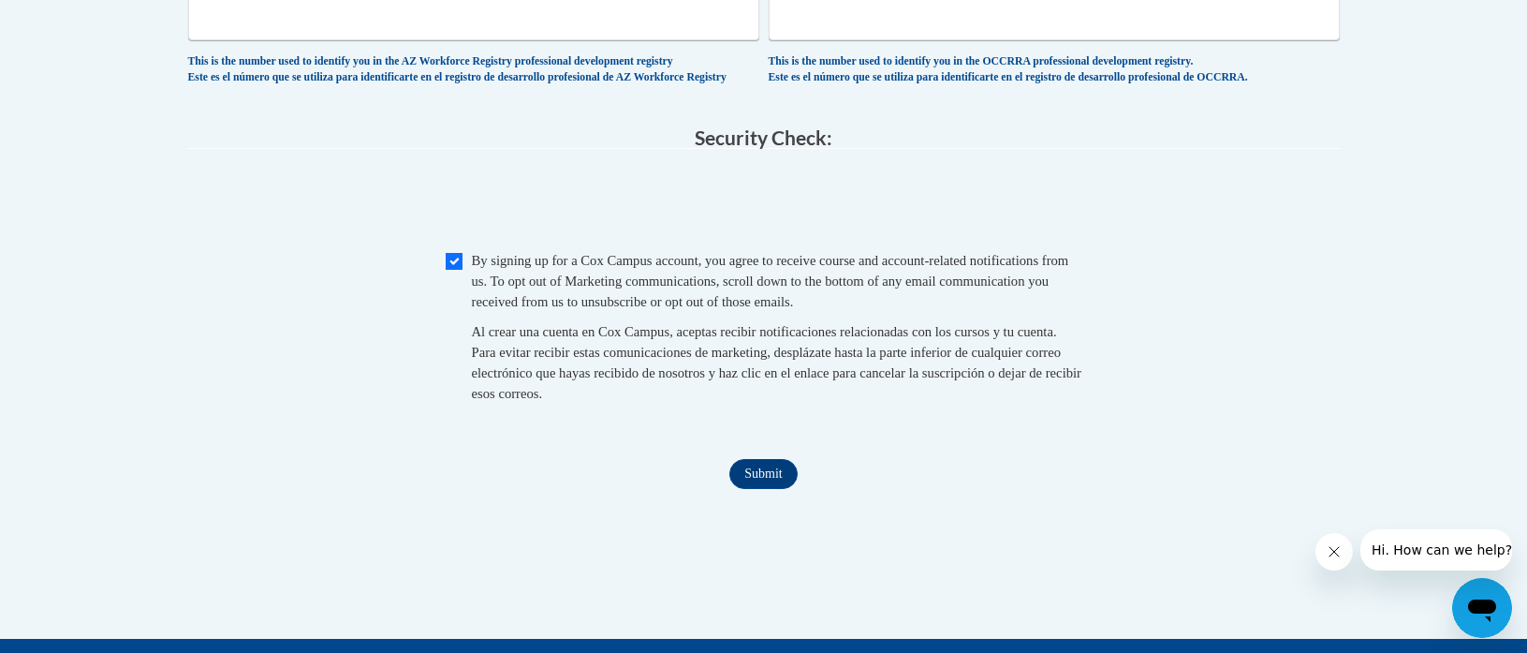
scroll to position [2039, 0]
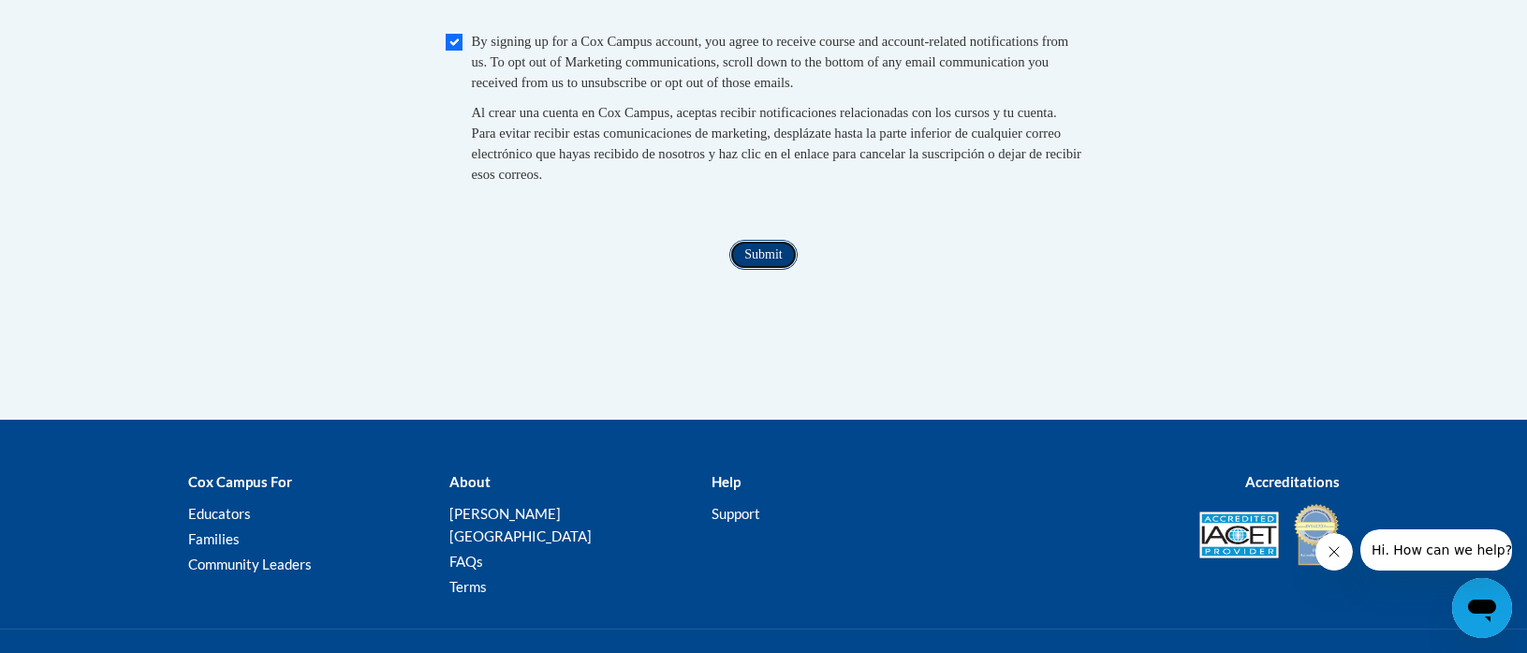
click at [780, 270] on input "Submit" at bounding box center [762, 255] width 67 height 30
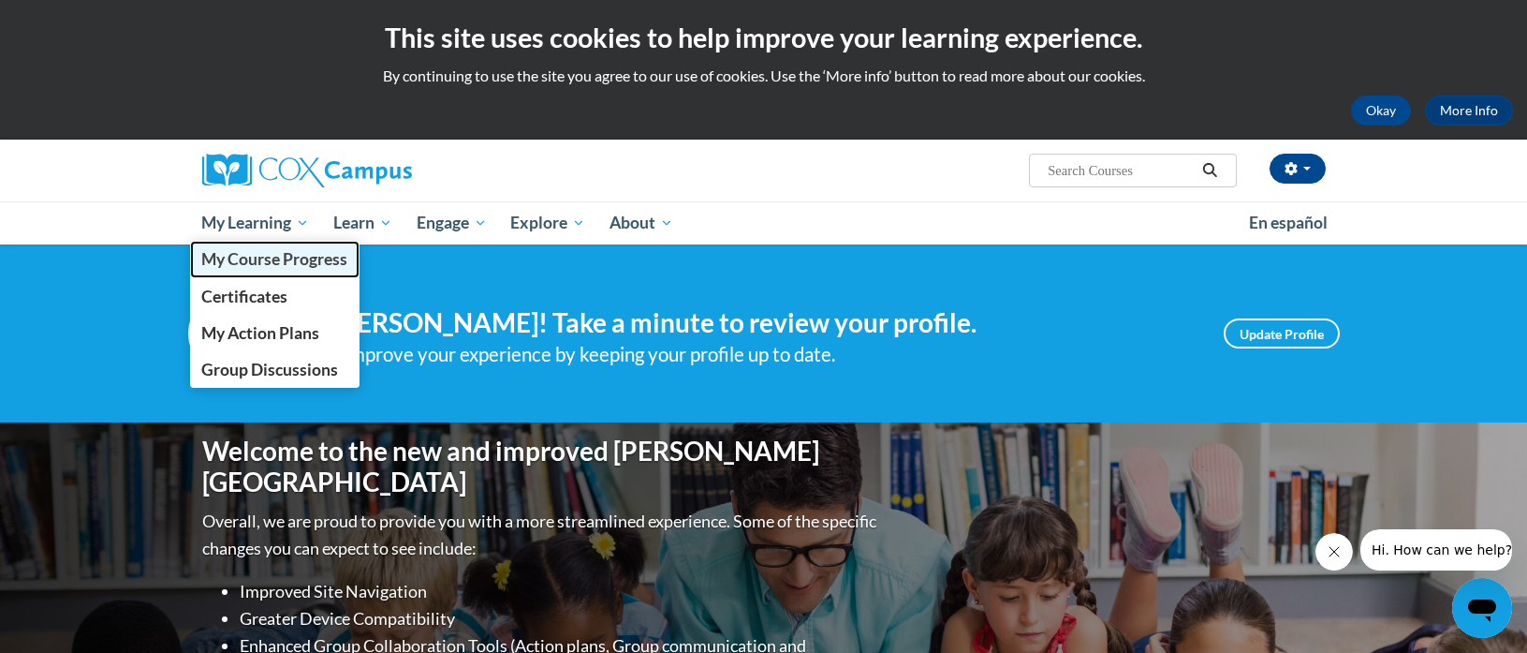
click at [277, 263] on span "My Course Progress" at bounding box center [274, 259] width 146 height 20
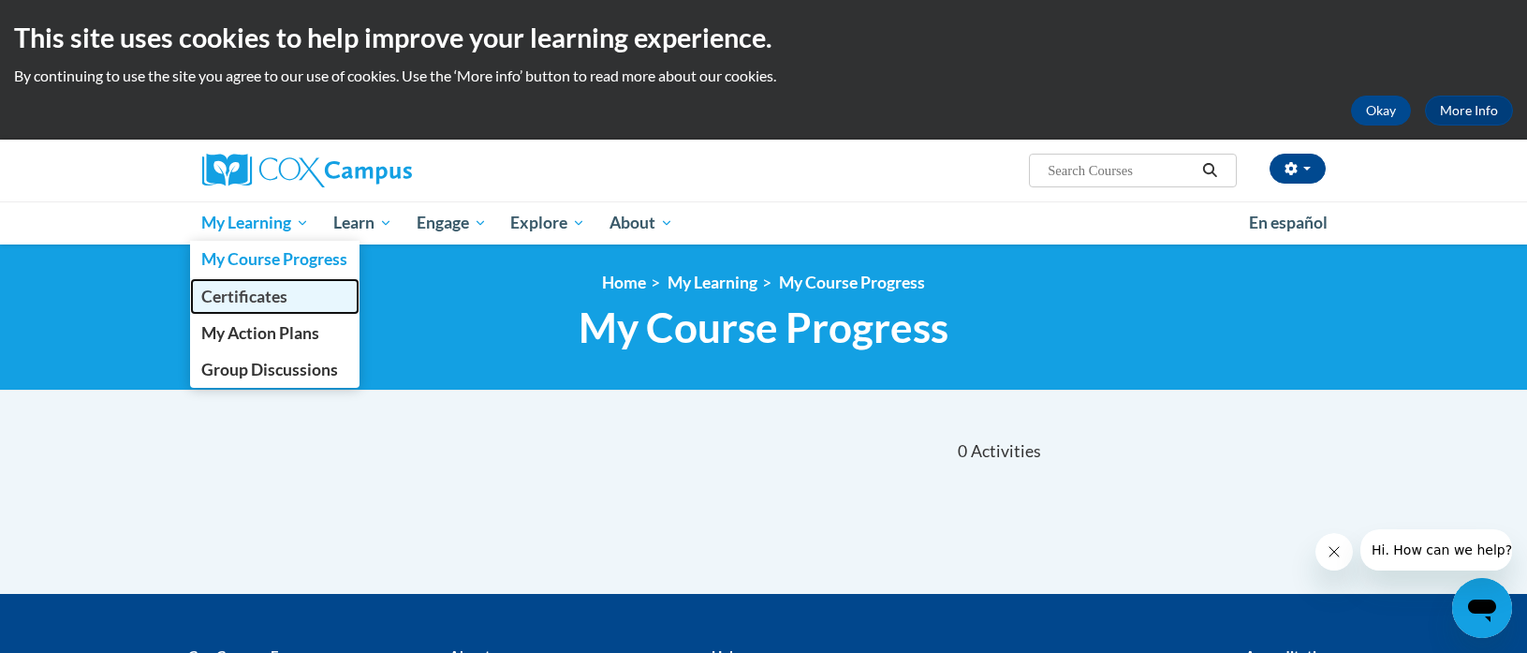
click at [303, 297] on link "Certificates" at bounding box center [275, 296] width 170 height 37
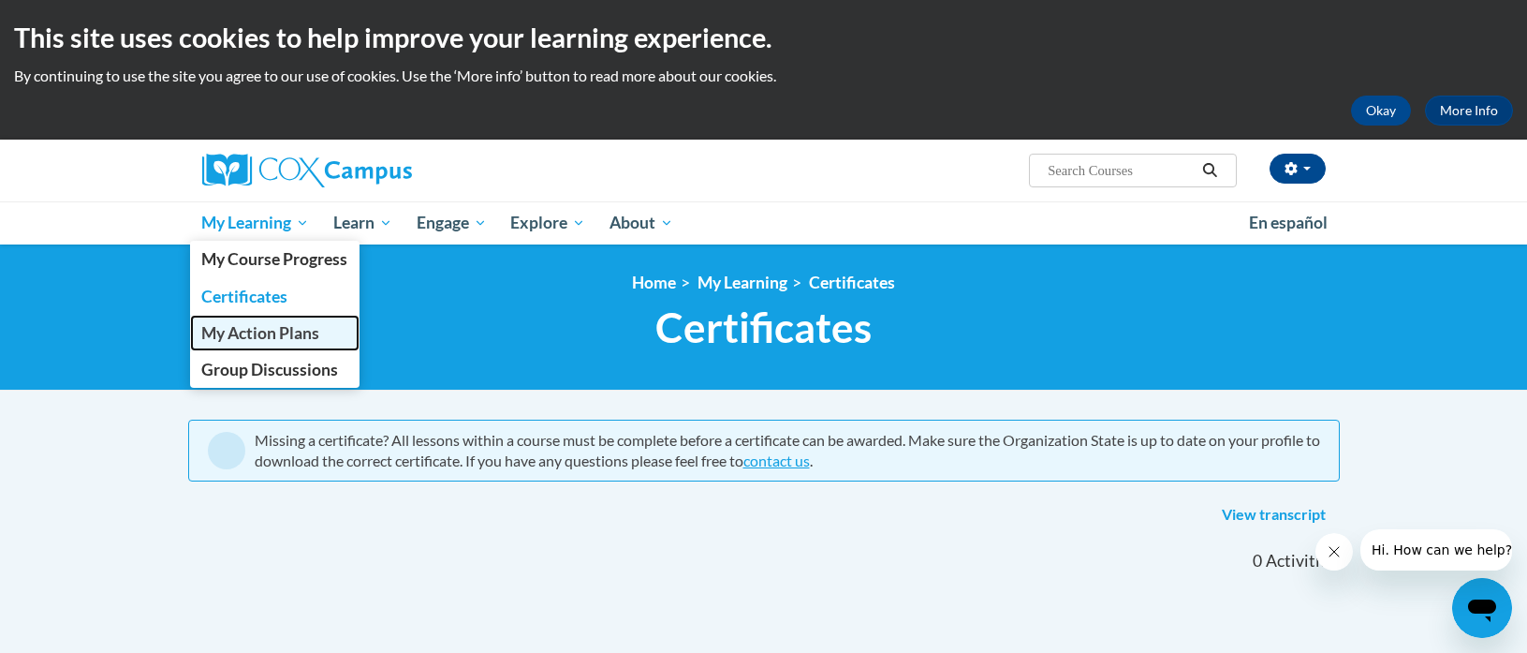
click at [324, 339] on link "My Action Plans" at bounding box center [275, 333] width 170 height 37
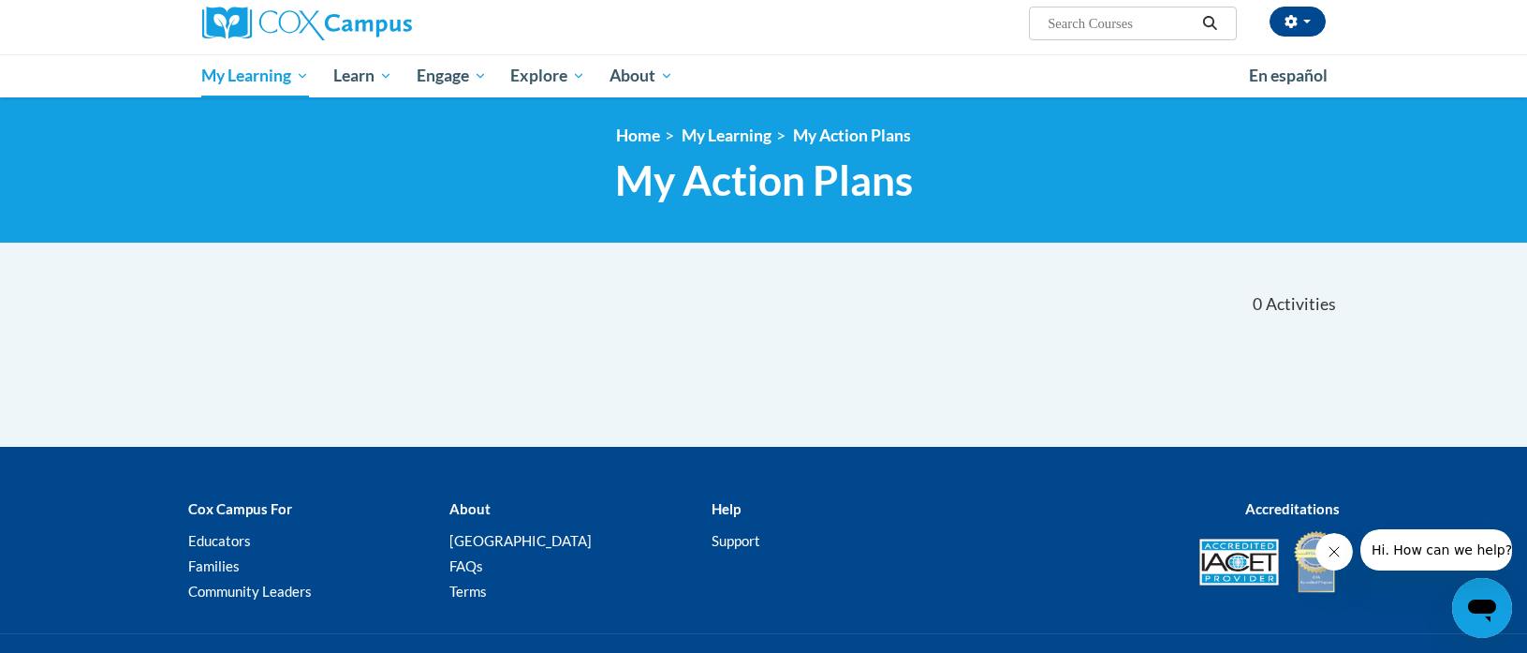
scroll to position [142, 0]
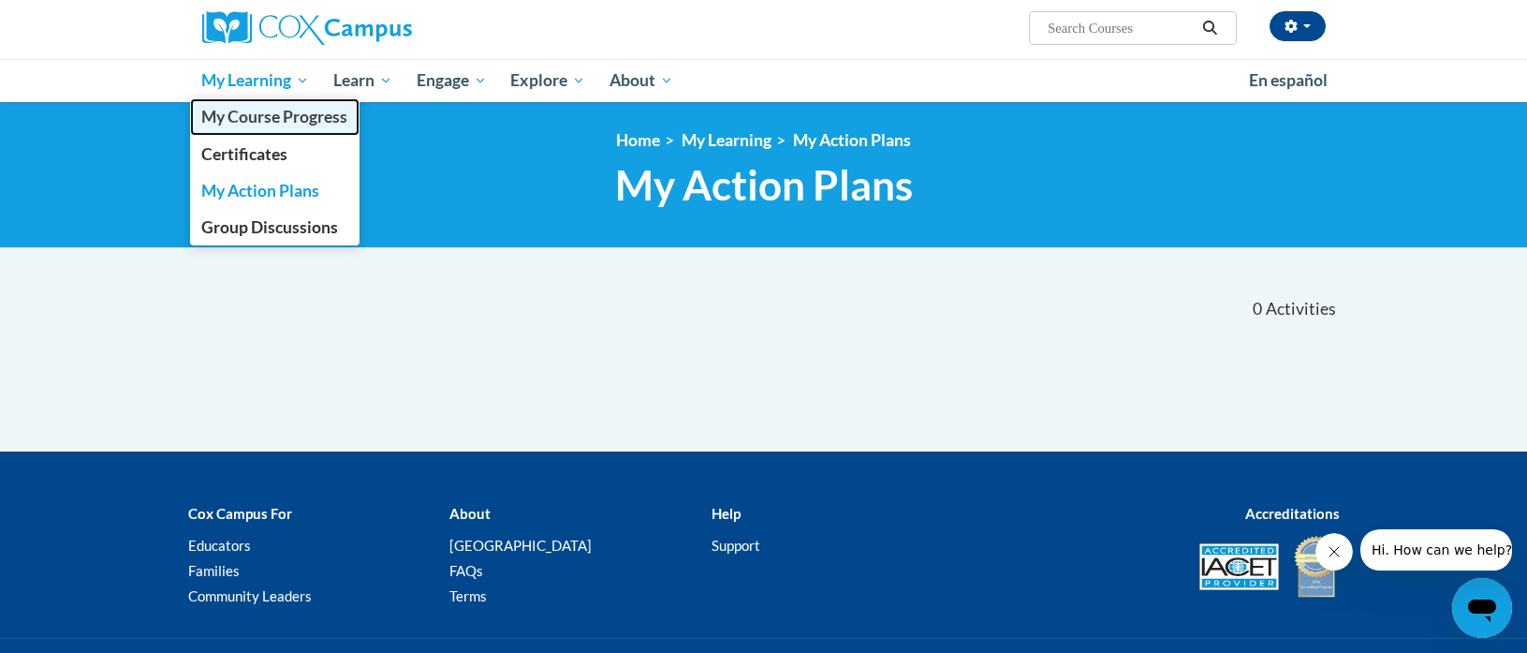
click at [255, 115] on span "My Course Progress" at bounding box center [274, 117] width 146 height 20
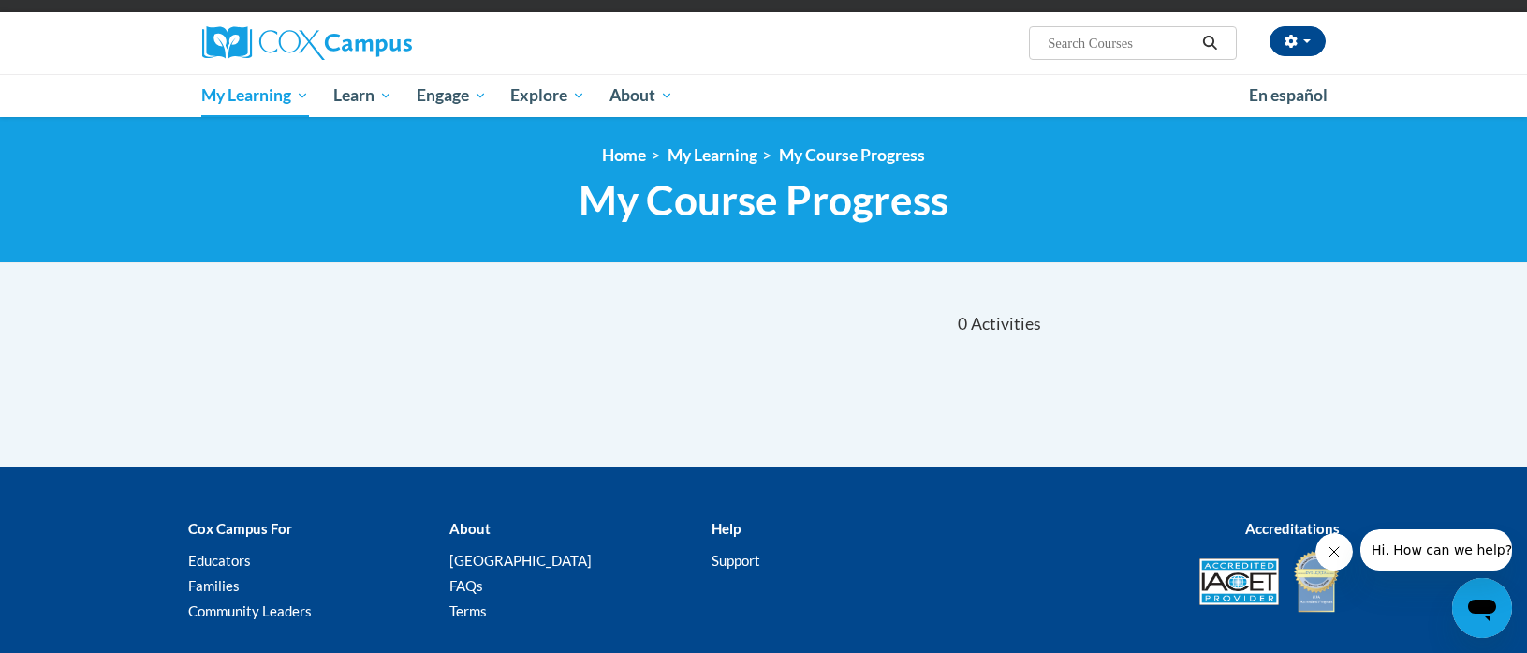
scroll to position [63, 0]
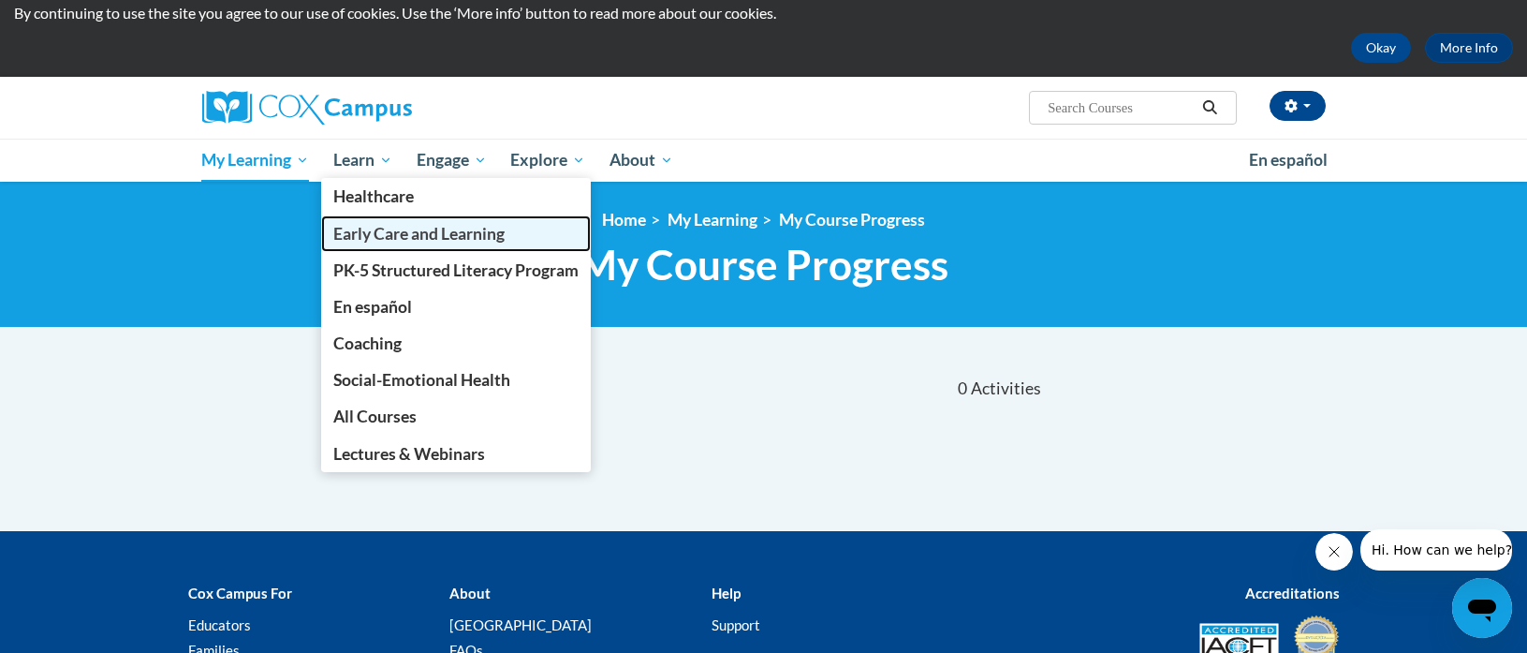
click at [436, 236] on span "Early Care and Learning" at bounding box center [418, 234] width 171 height 20
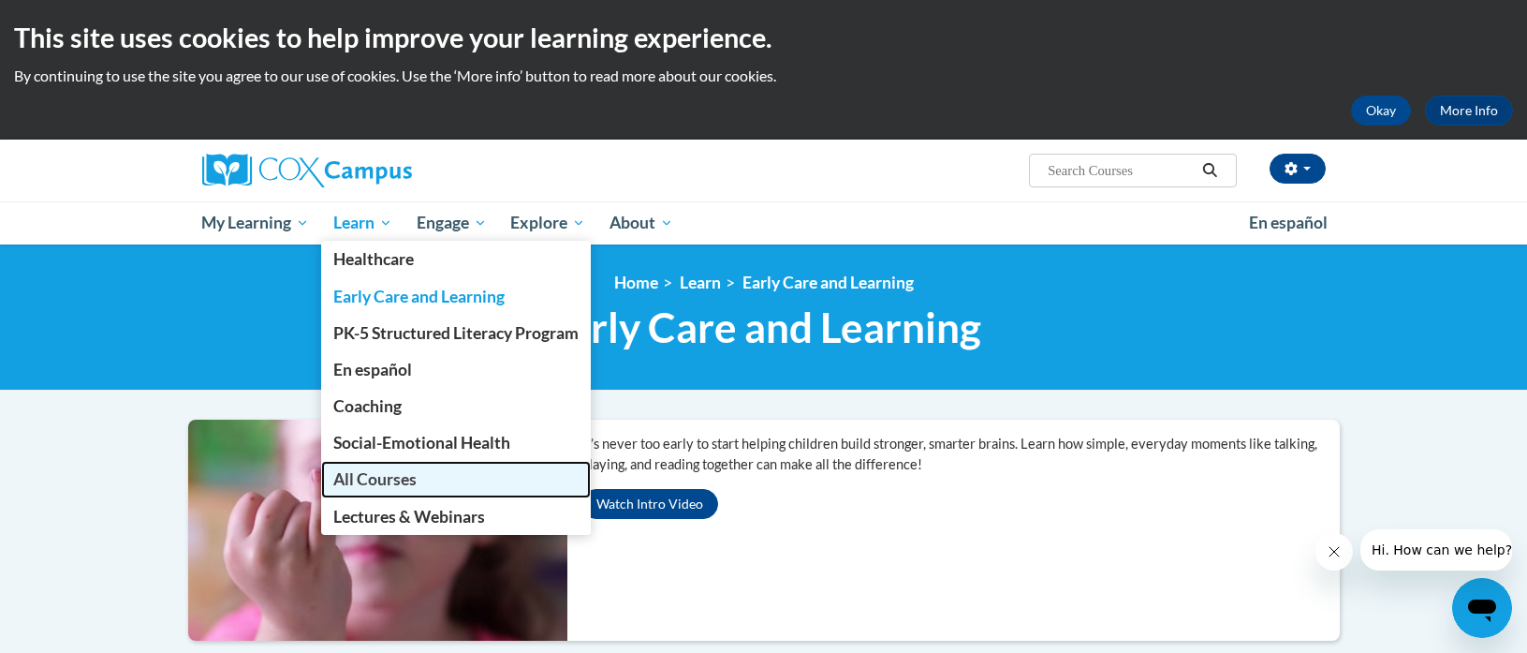
click at [361, 476] on span "All Courses" at bounding box center [374, 479] width 83 height 20
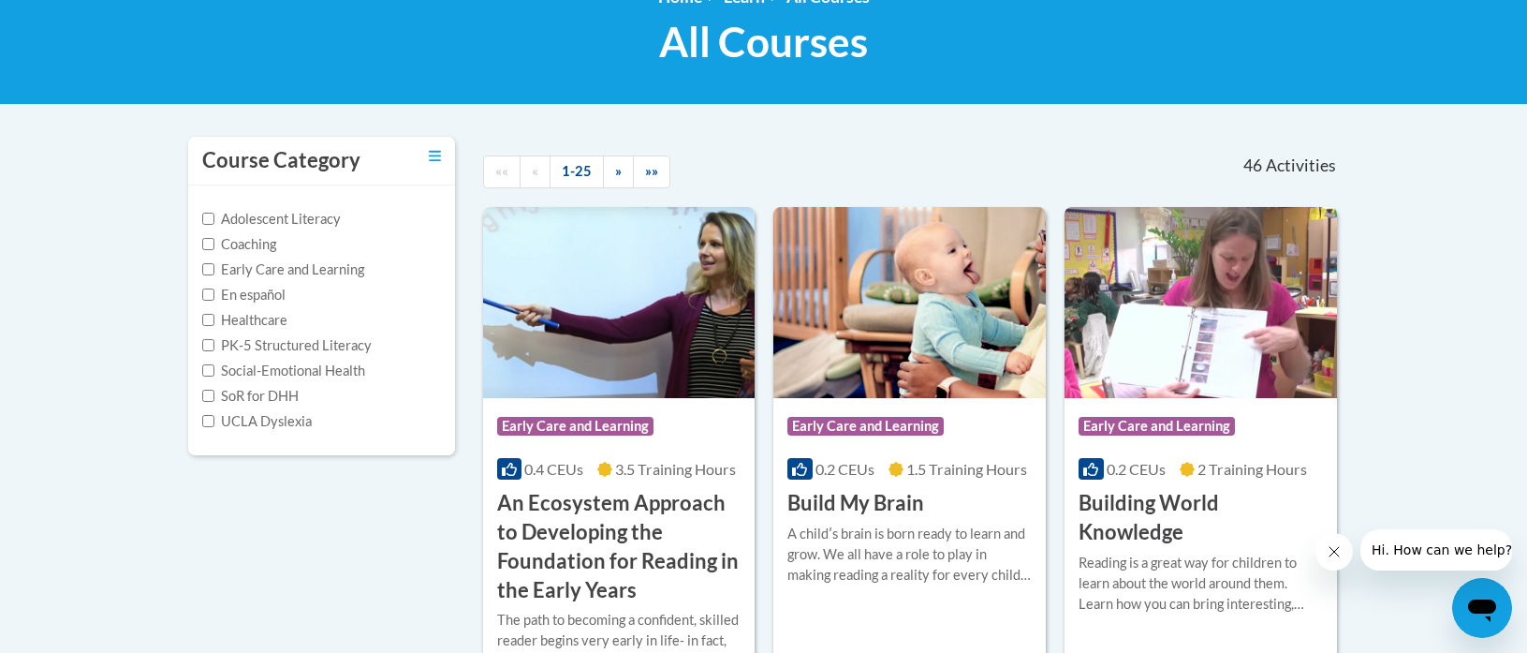
scroll to position [261, 0]
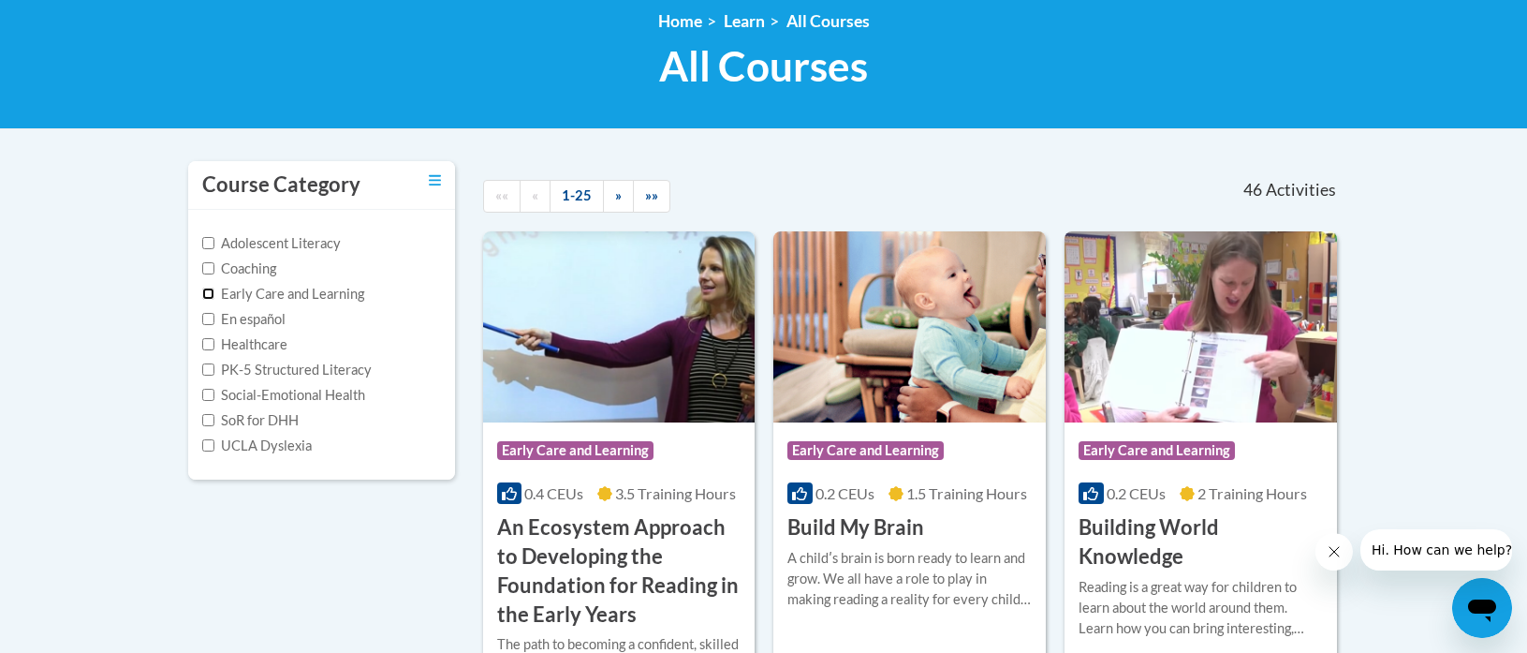
click at [209, 293] on input "Early Care and Learning" at bounding box center [208, 293] width 12 height 12
checkbox input "true"
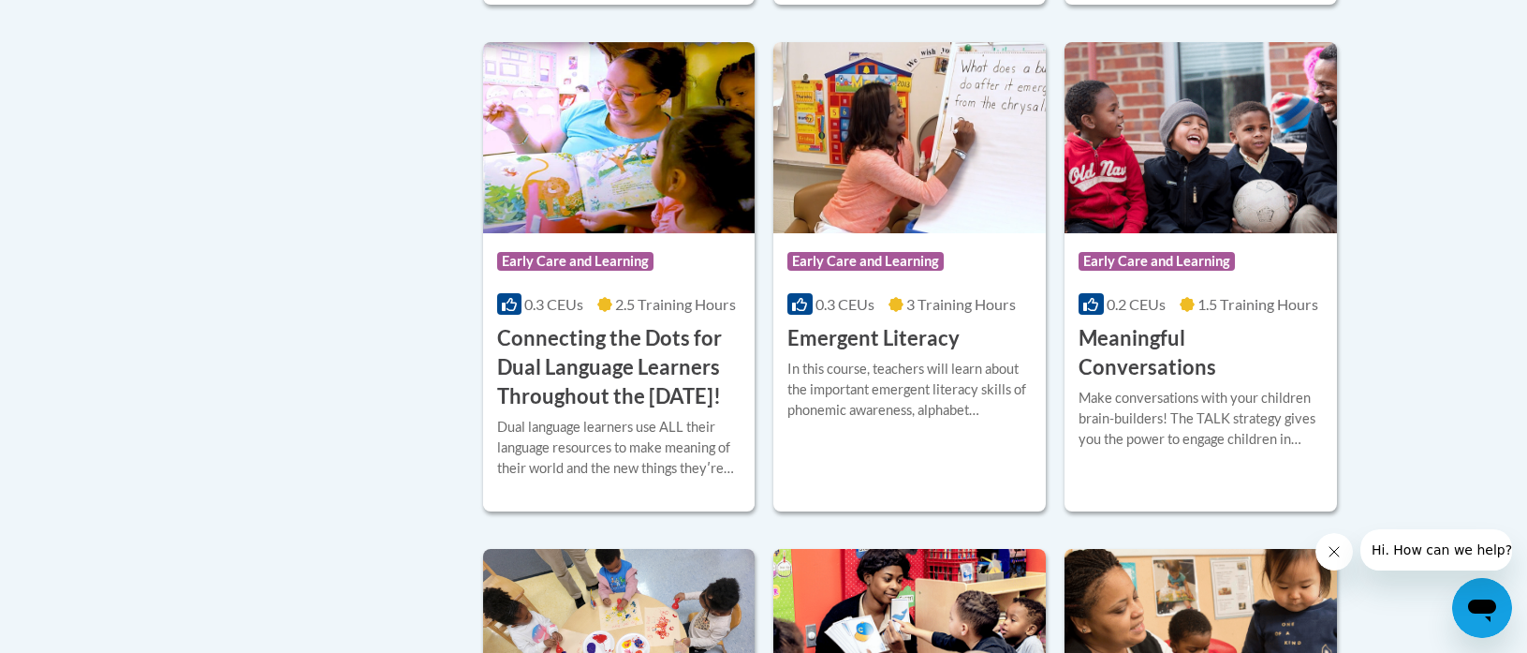
scroll to position [975, 0]
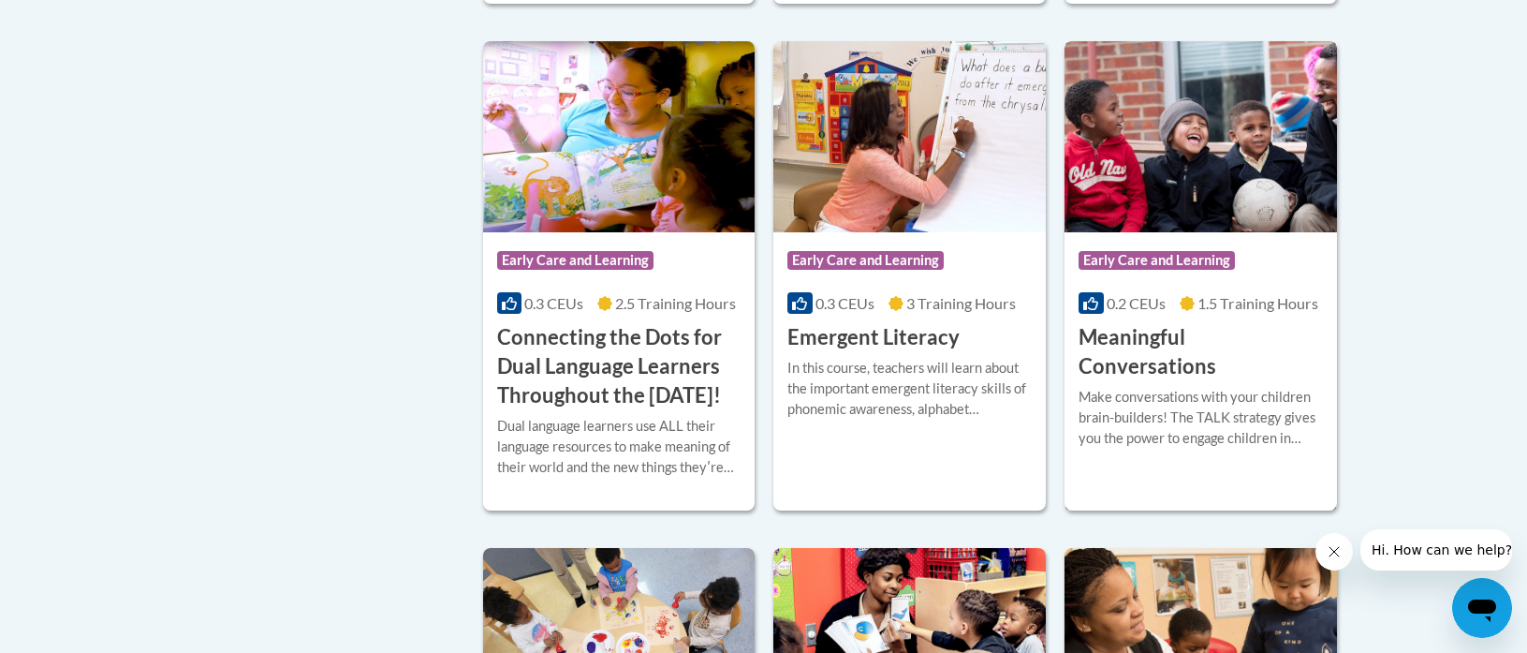
click at [1228, 334] on h3 "Meaningful Conversations" at bounding box center [1201, 352] width 244 height 58
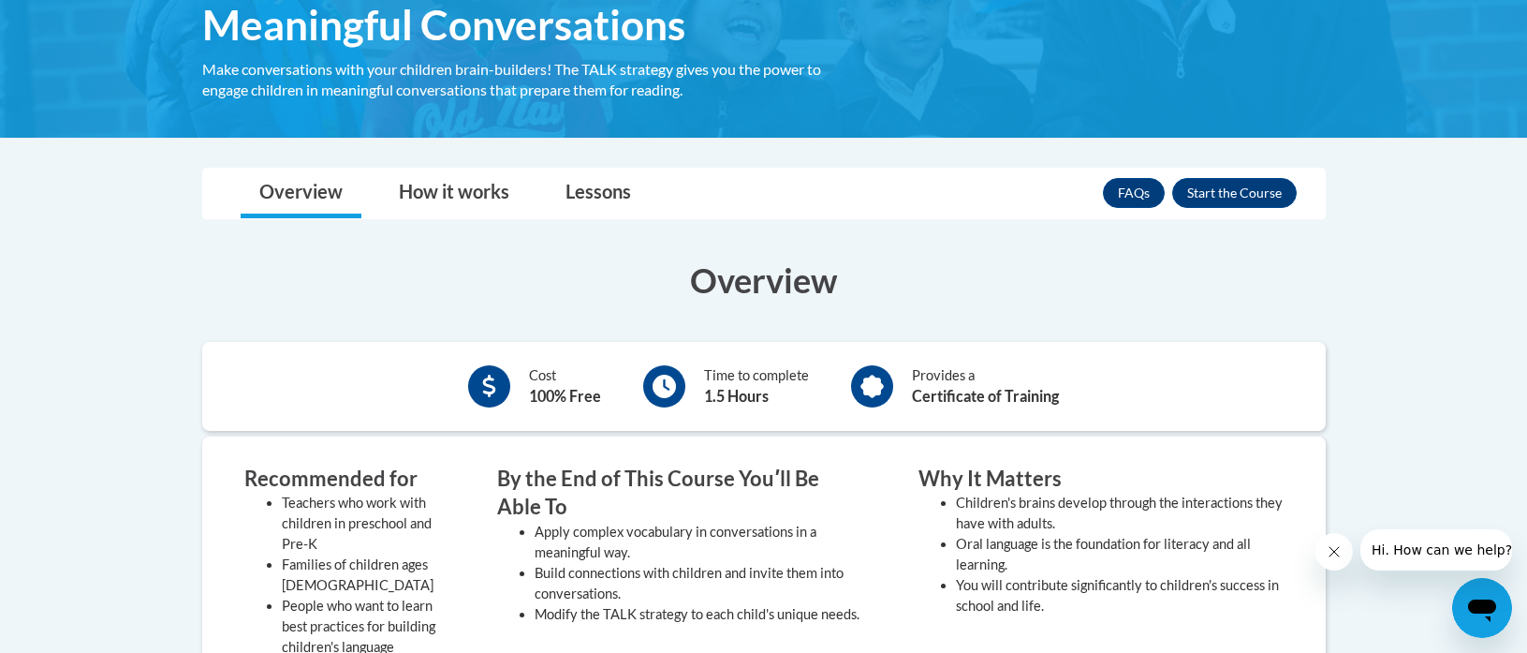
scroll to position [334, 0]
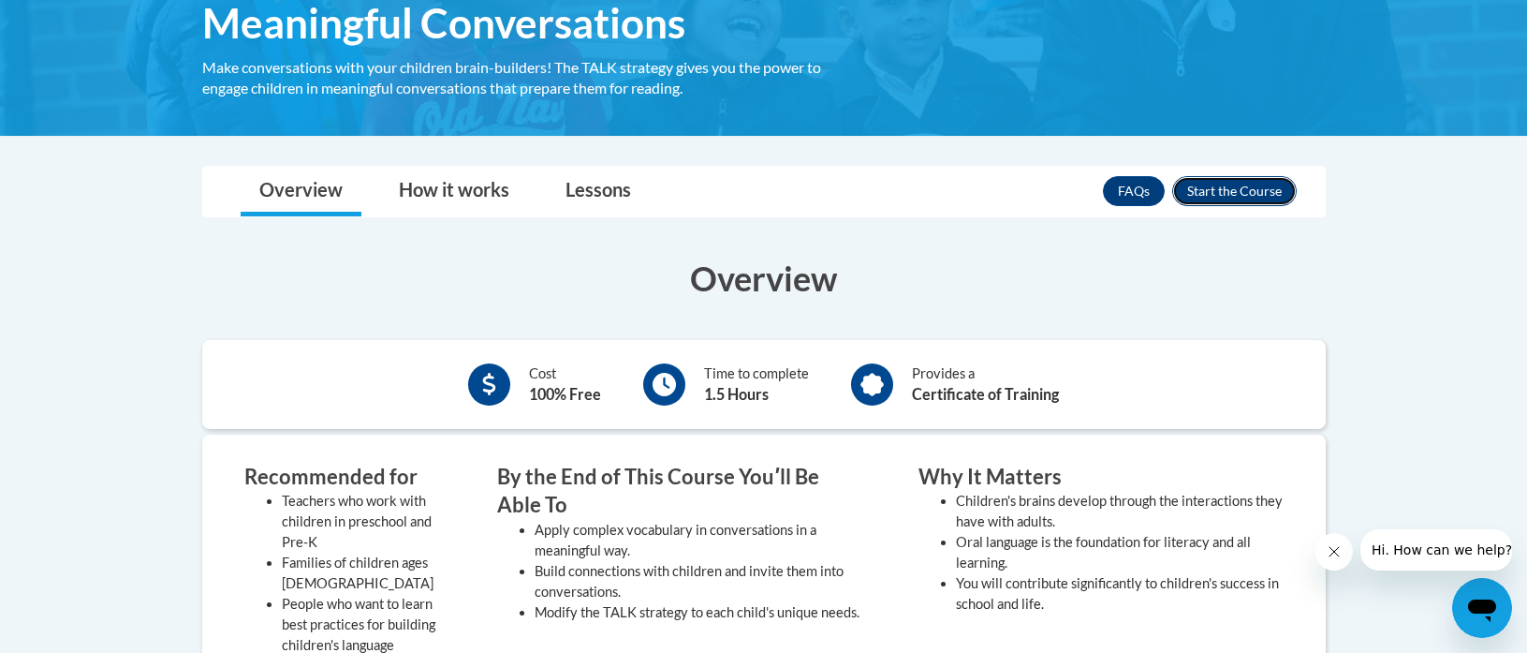
click at [1244, 199] on button "Enroll" at bounding box center [1234, 191] width 125 height 30
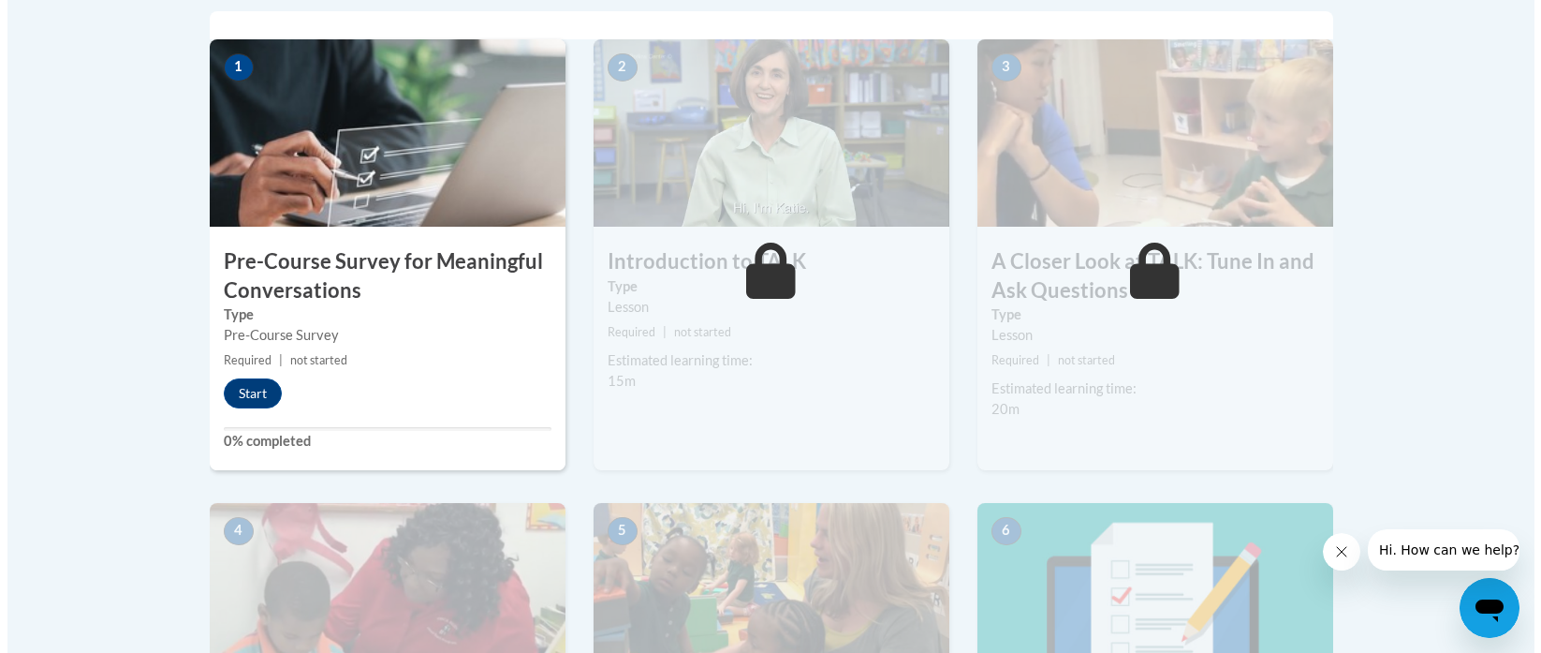
scroll to position [824, 0]
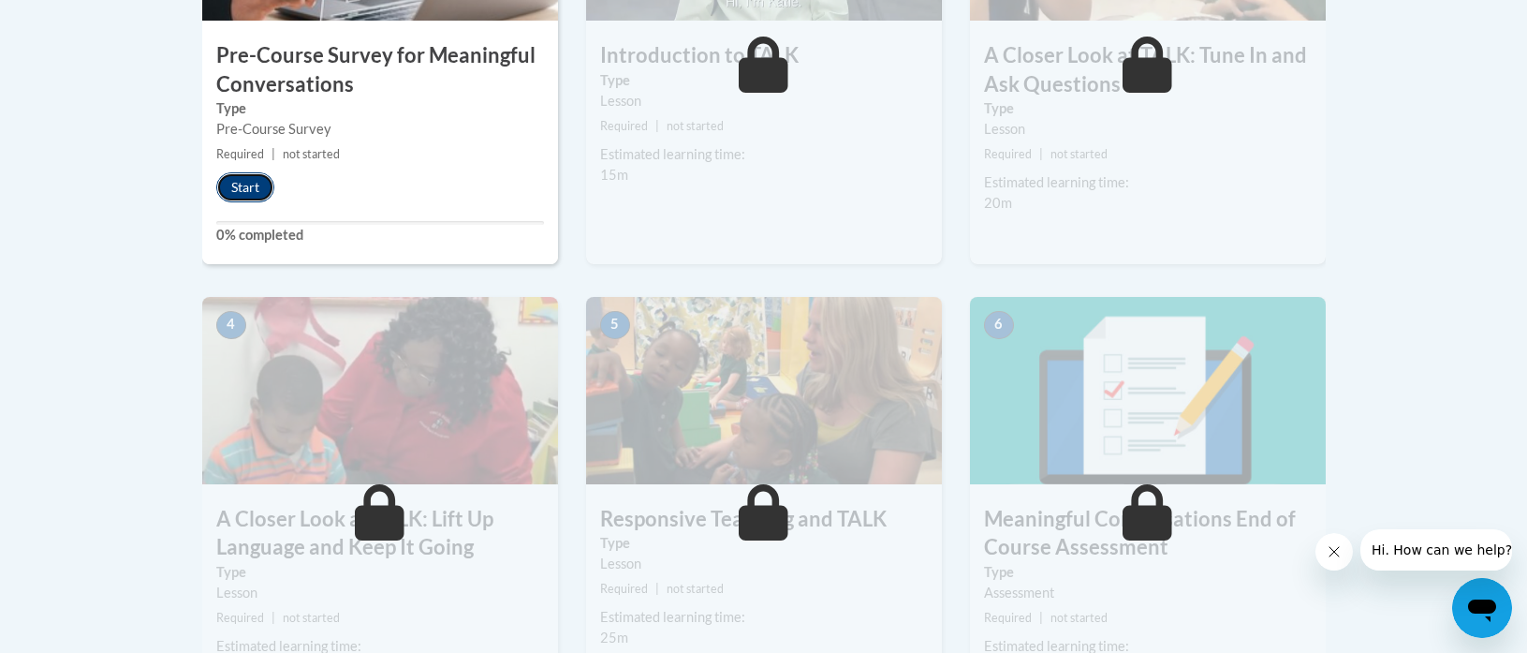
click at [230, 190] on button "Start" at bounding box center [245, 187] width 58 height 30
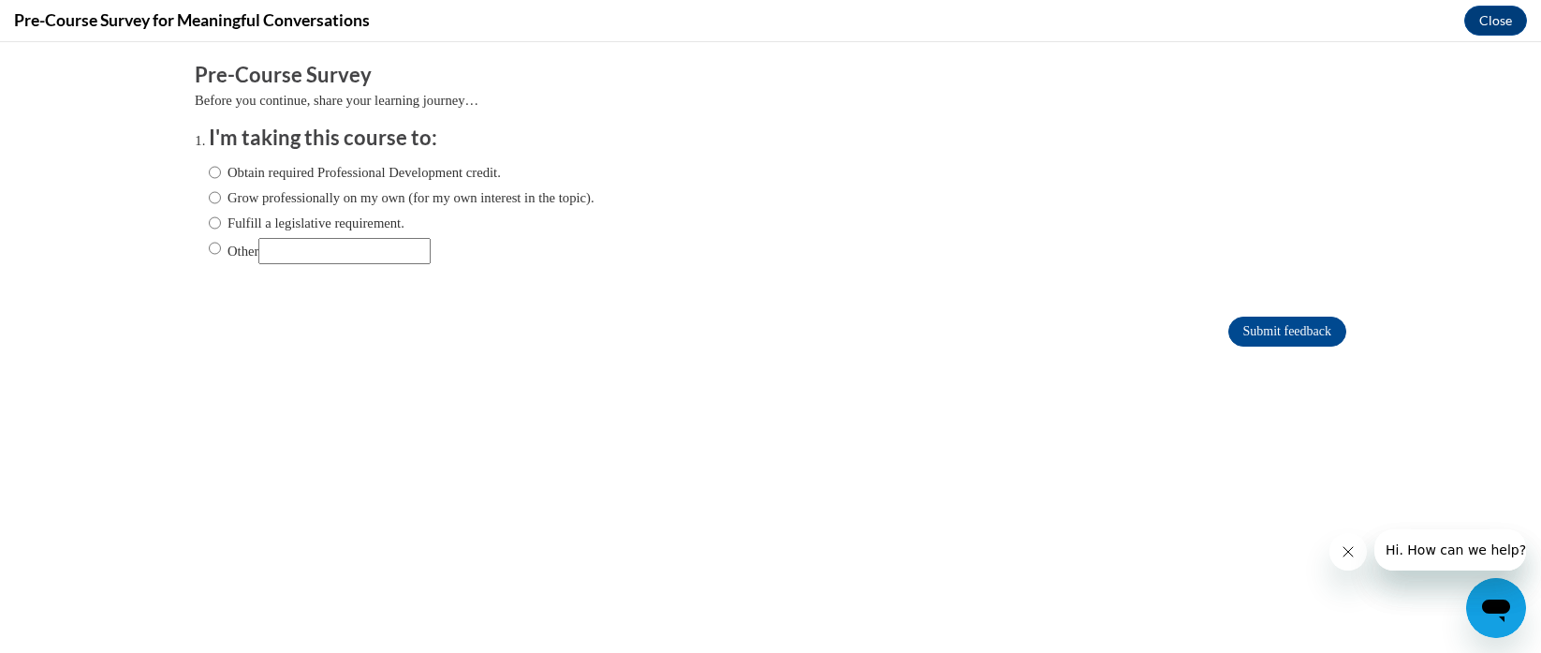
scroll to position [0, 0]
click at [209, 173] on input "Obtain required Professional Development credit." at bounding box center [215, 172] width 12 height 21
radio input "true"
click at [1249, 334] on input "Submit feedback" at bounding box center [1288, 332] width 118 height 30
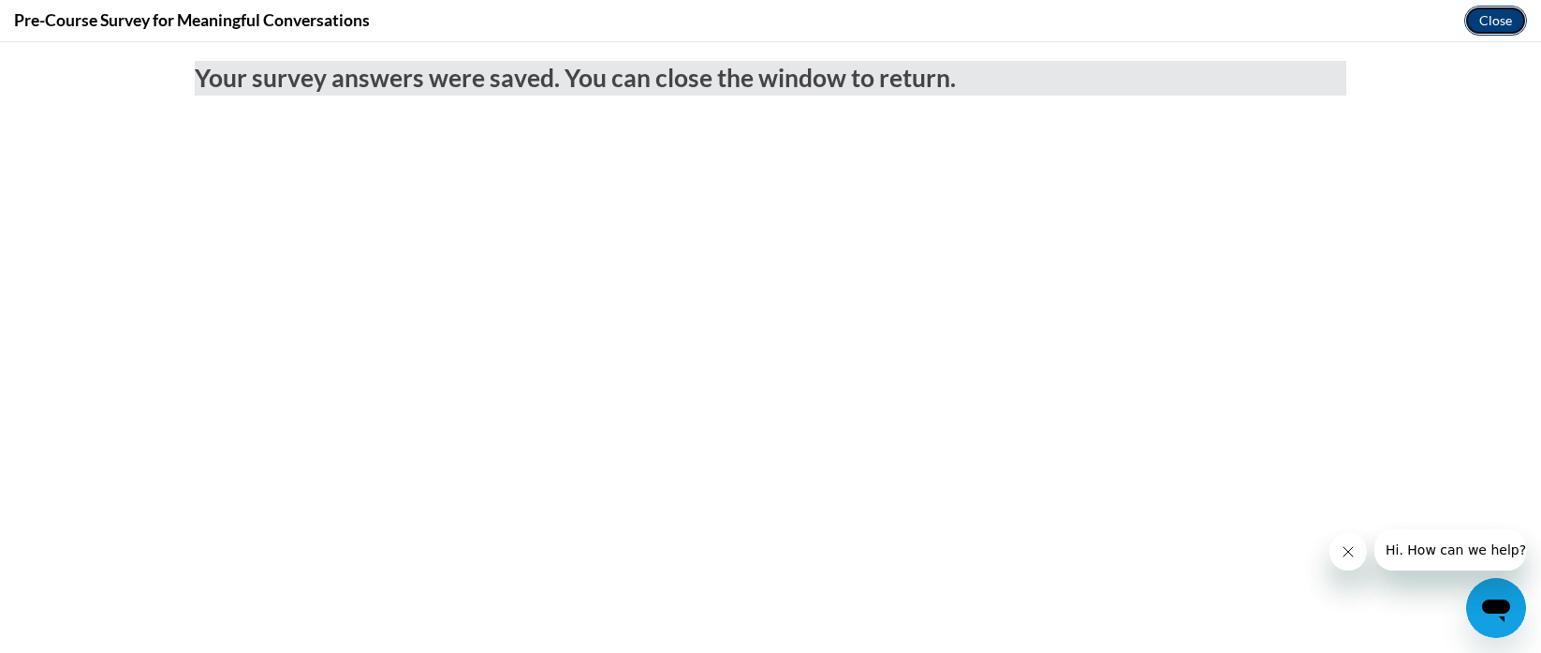
click at [1499, 14] on button "Close" at bounding box center [1496, 21] width 63 height 30
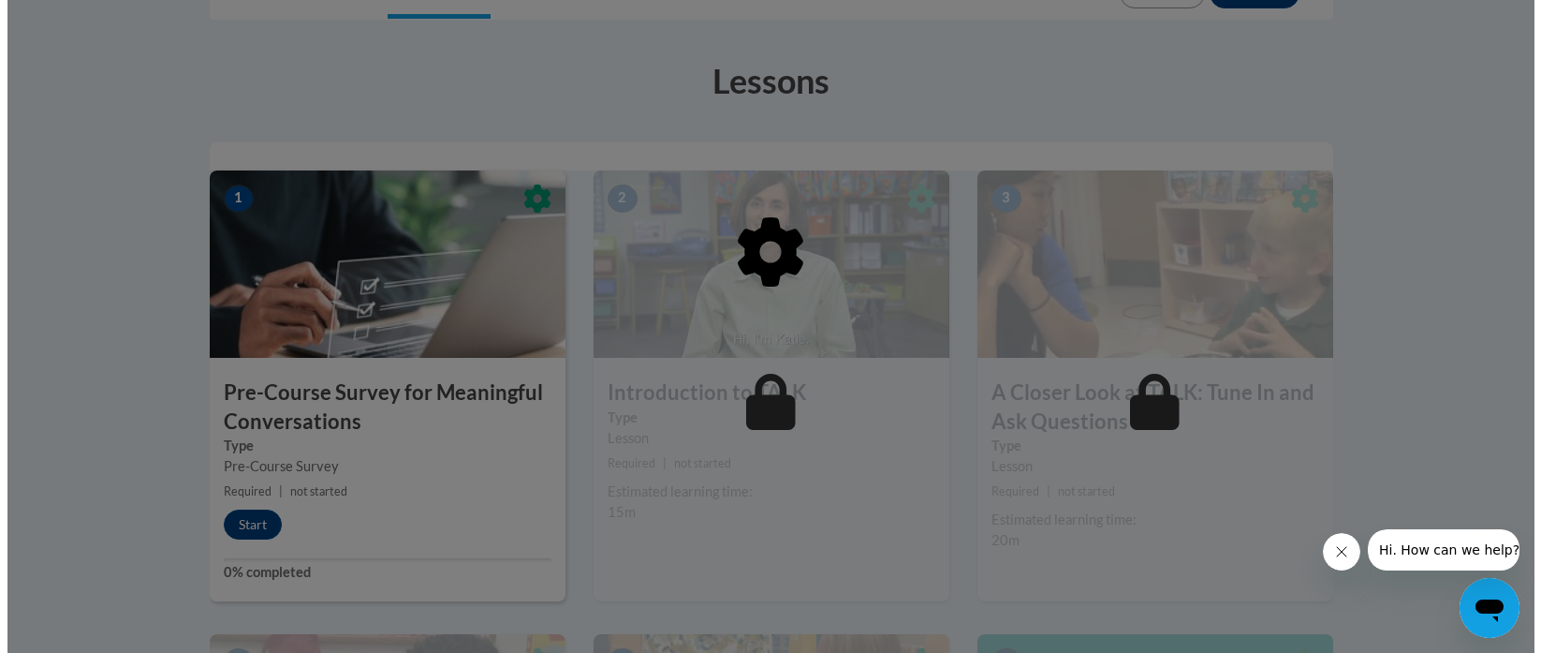
scroll to position [514, 0]
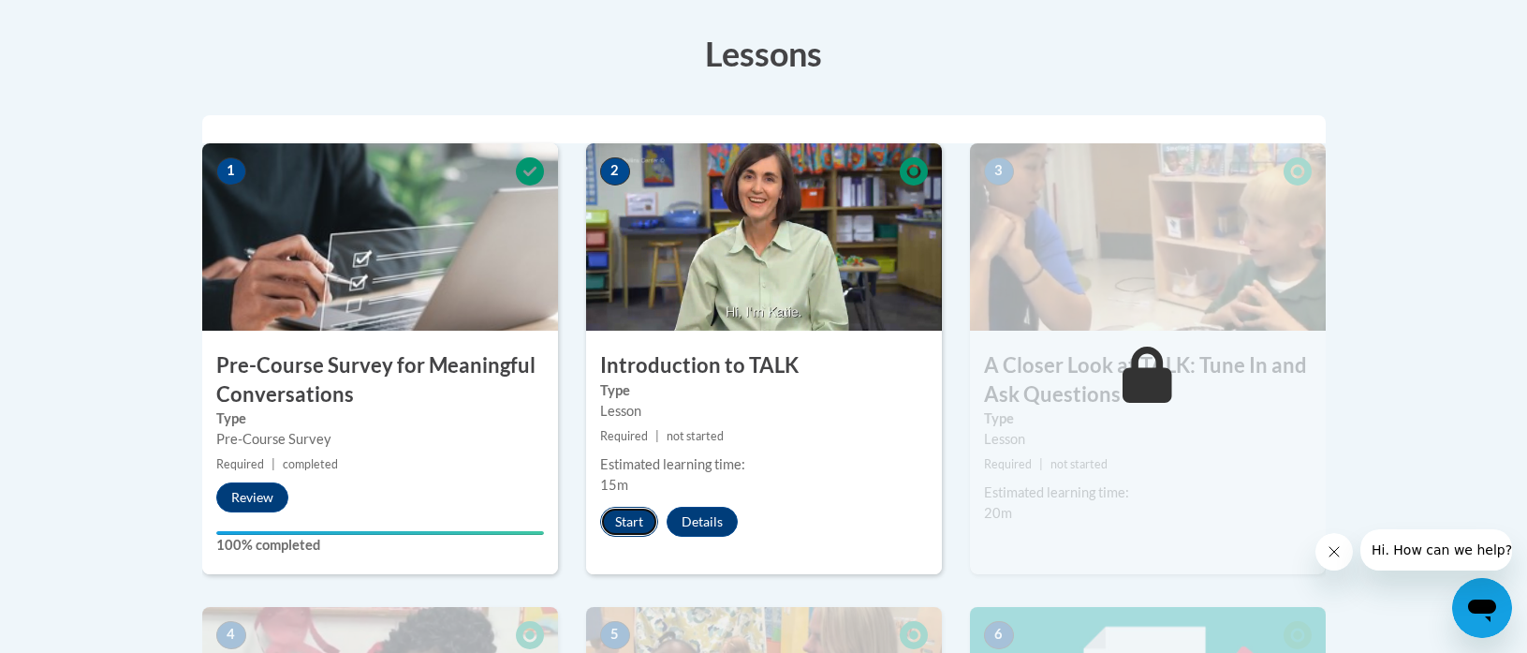
click at [626, 523] on button "Start" at bounding box center [629, 522] width 58 height 30
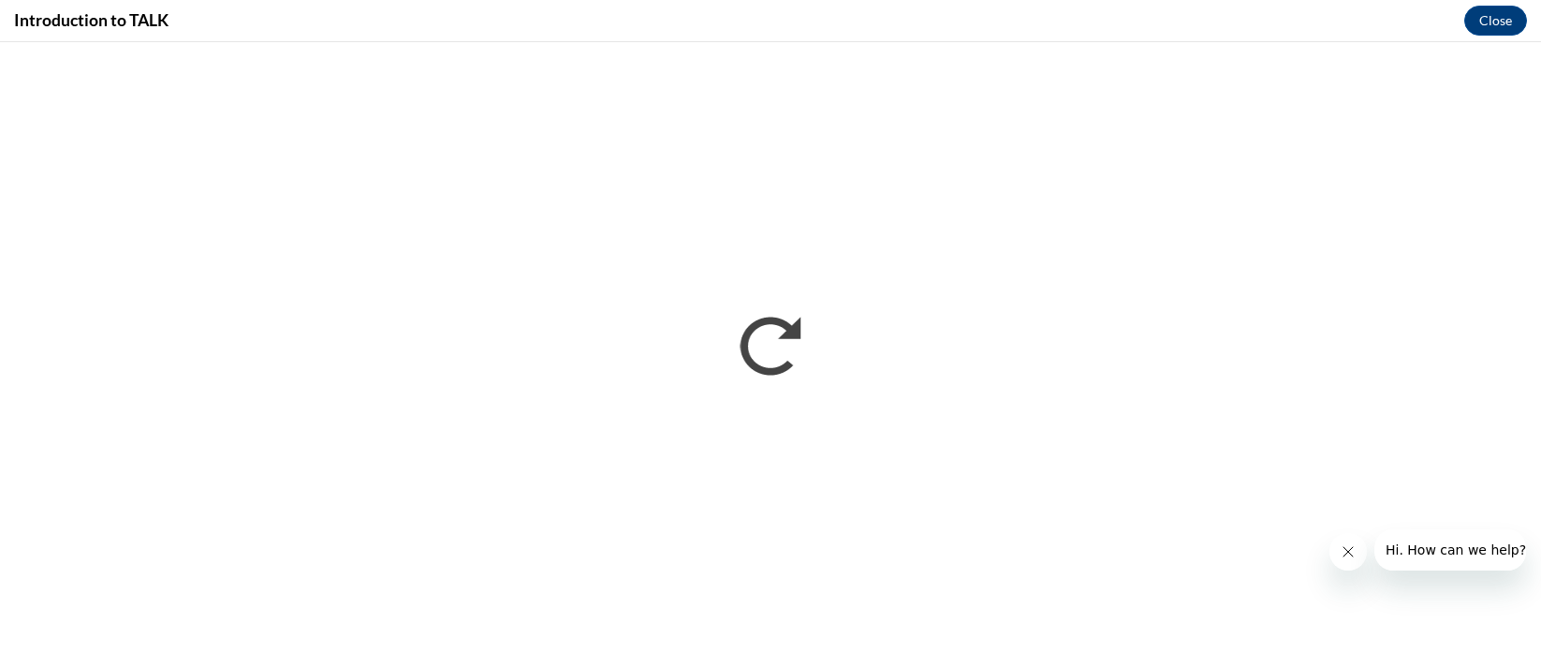
scroll to position [0, 0]
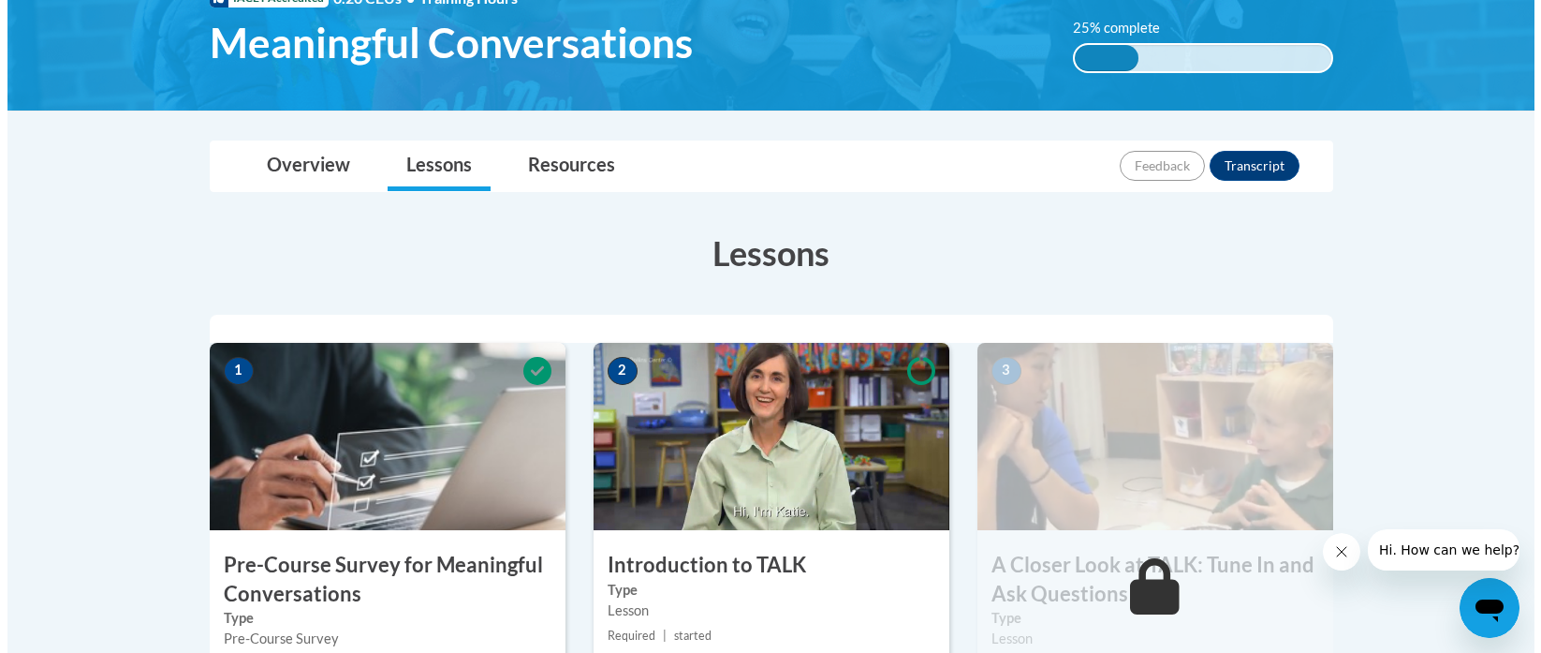
scroll to position [488, 0]
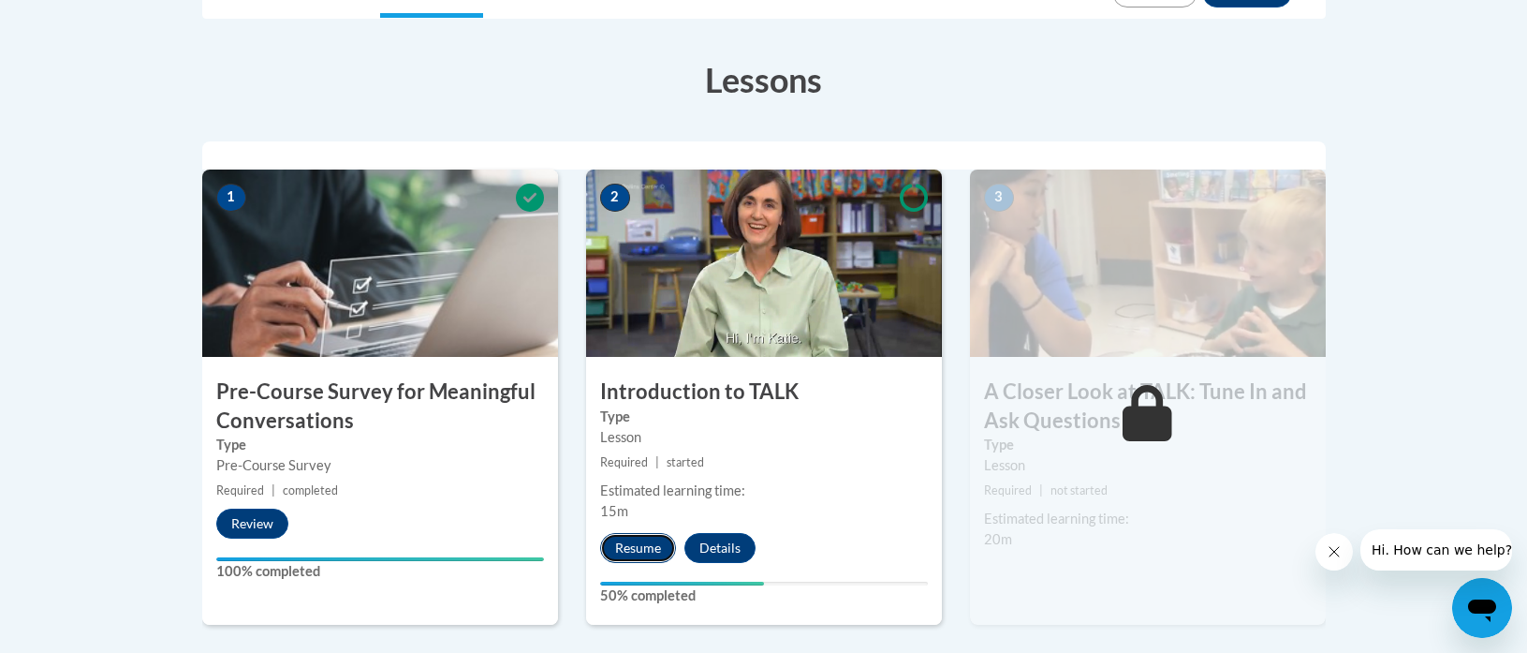
click at [631, 552] on button "Resume" at bounding box center [638, 548] width 76 height 30
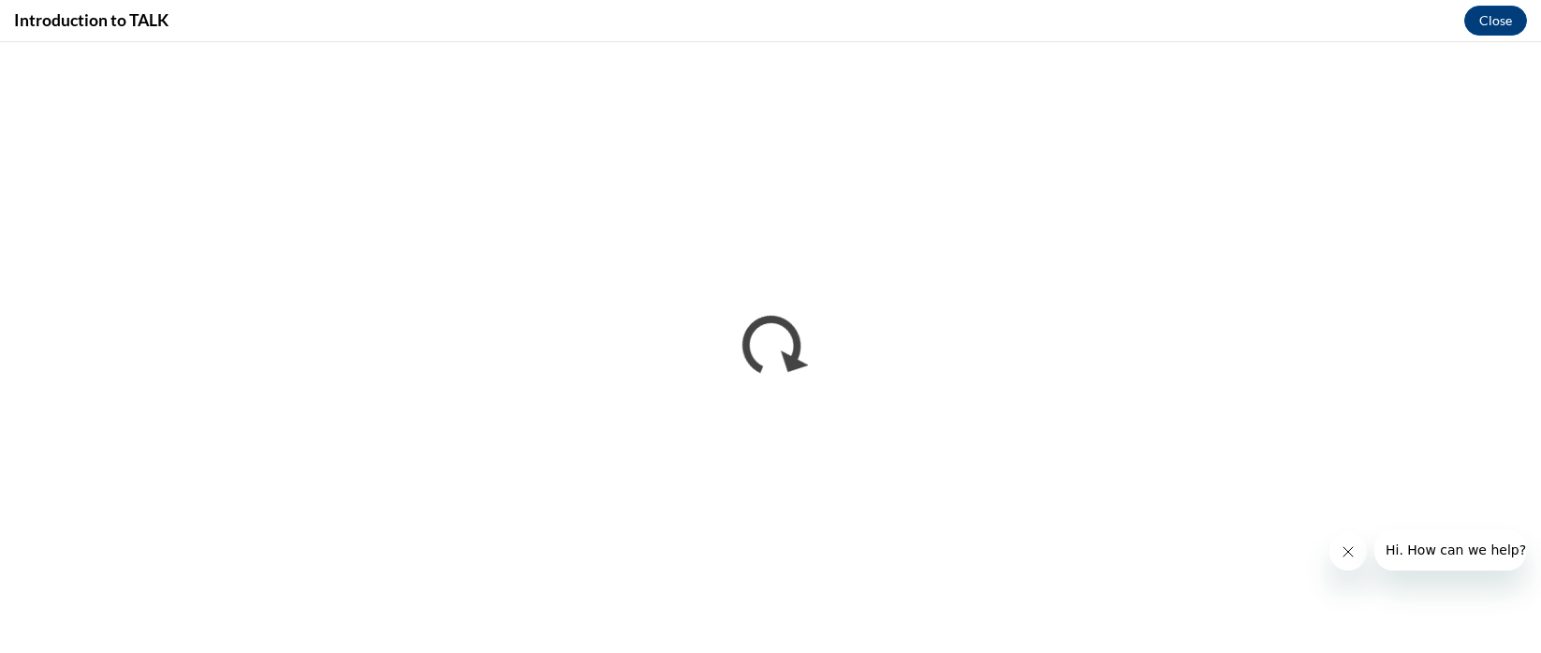
scroll to position [0, 0]
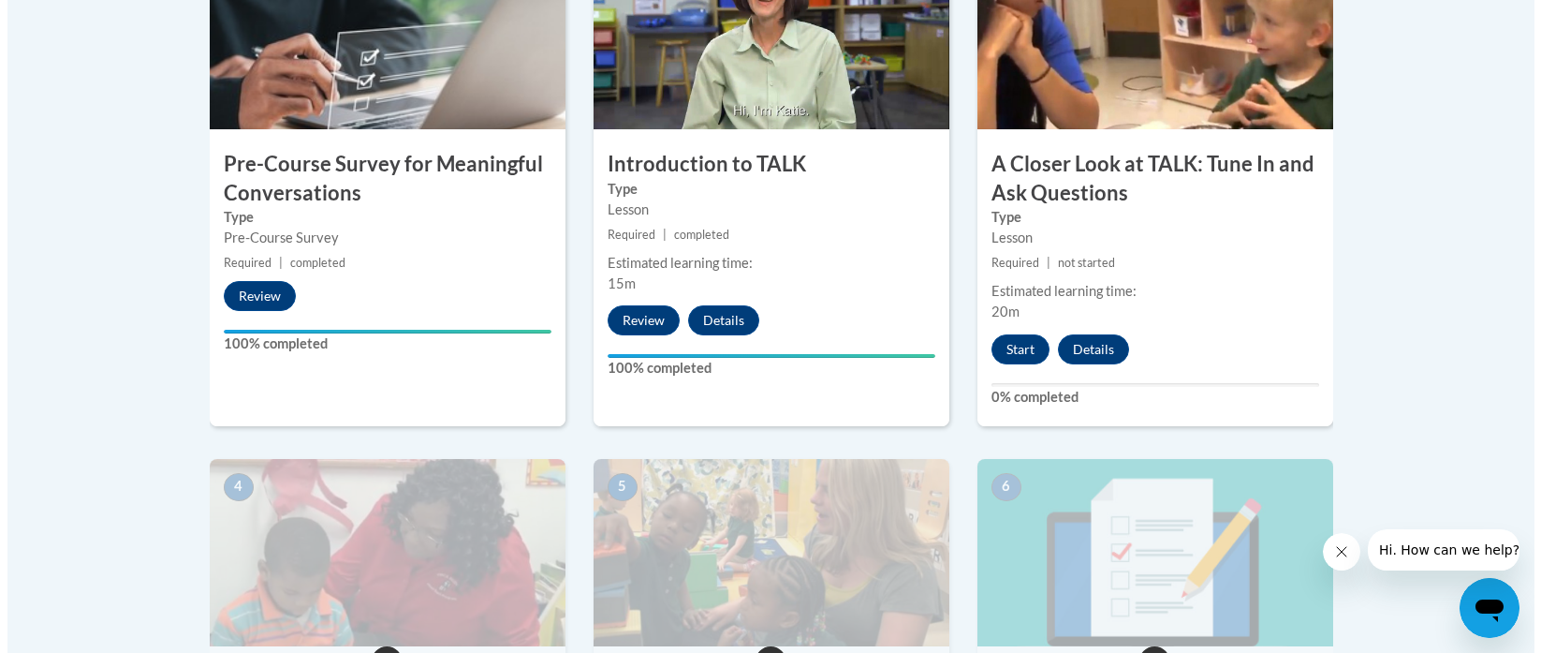
scroll to position [667, 0]
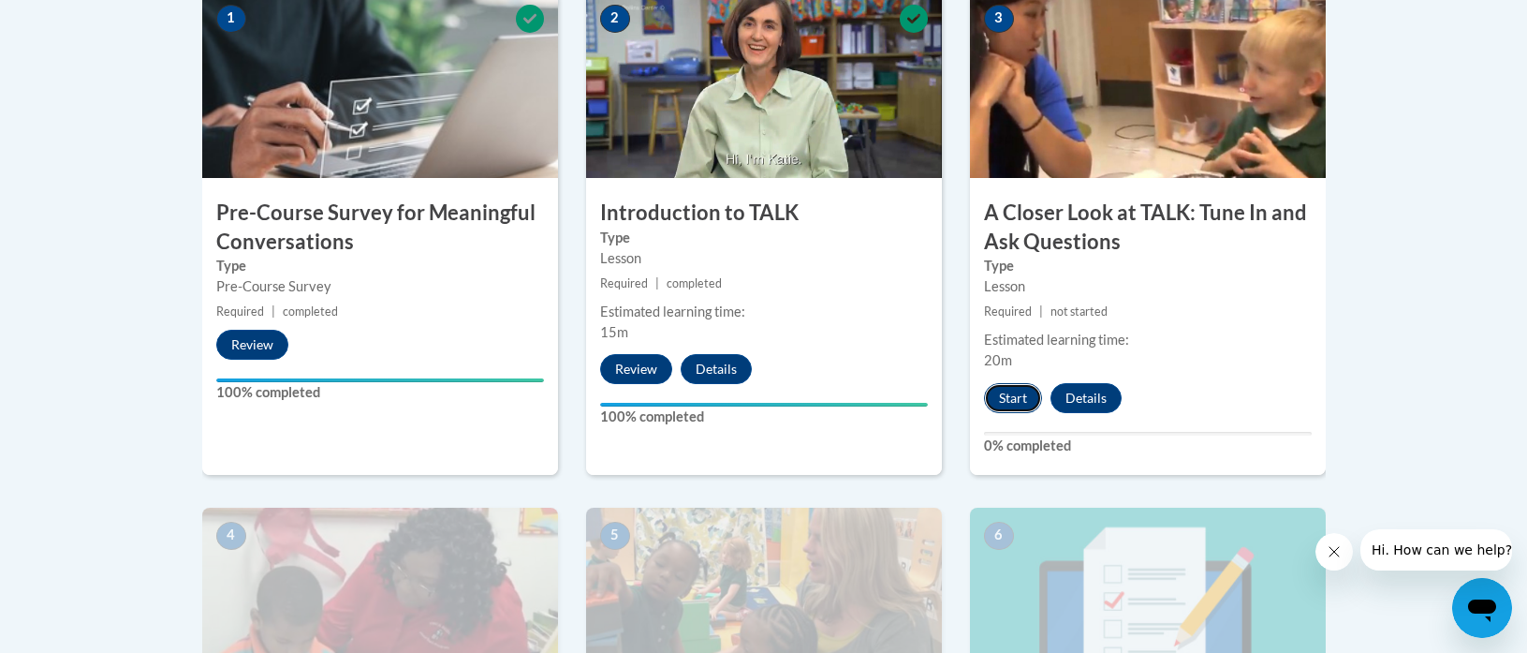
click at [1012, 396] on button "Start" at bounding box center [1013, 398] width 58 height 30
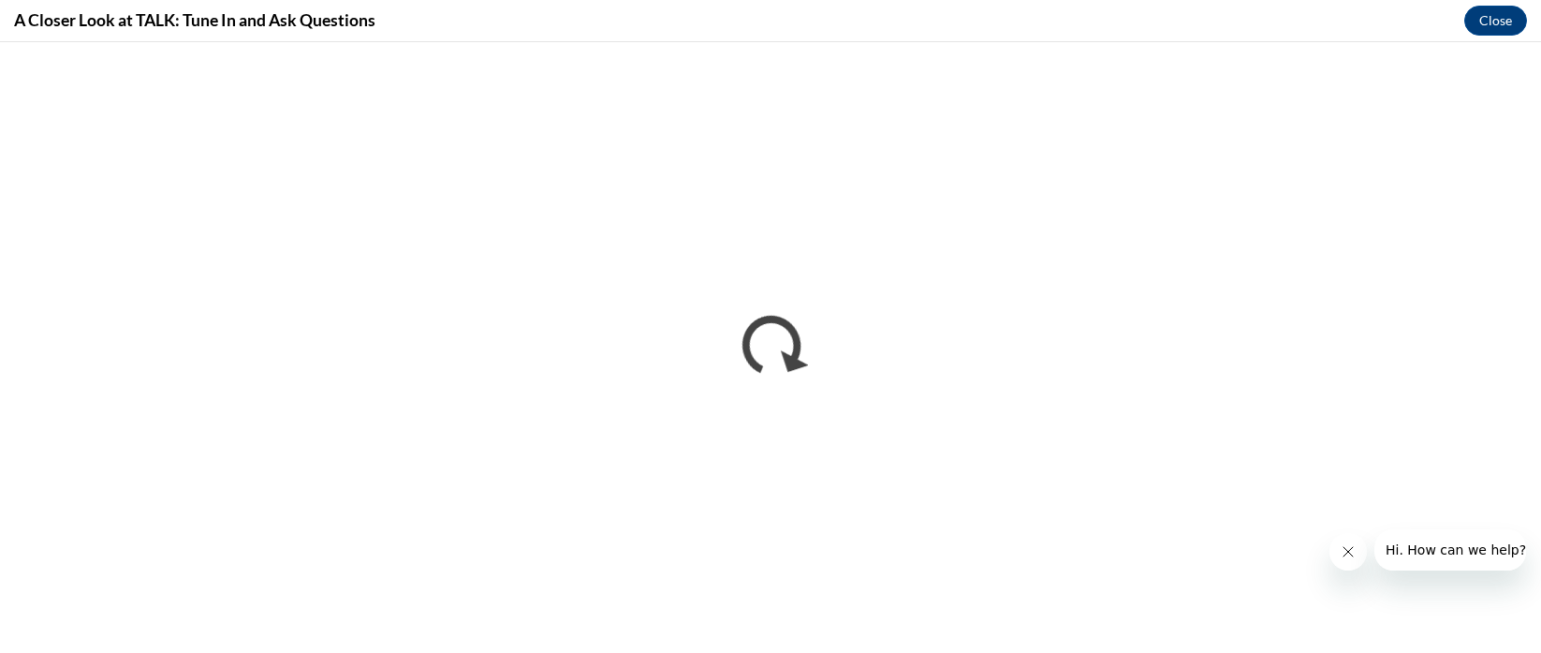
scroll to position [0, 0]
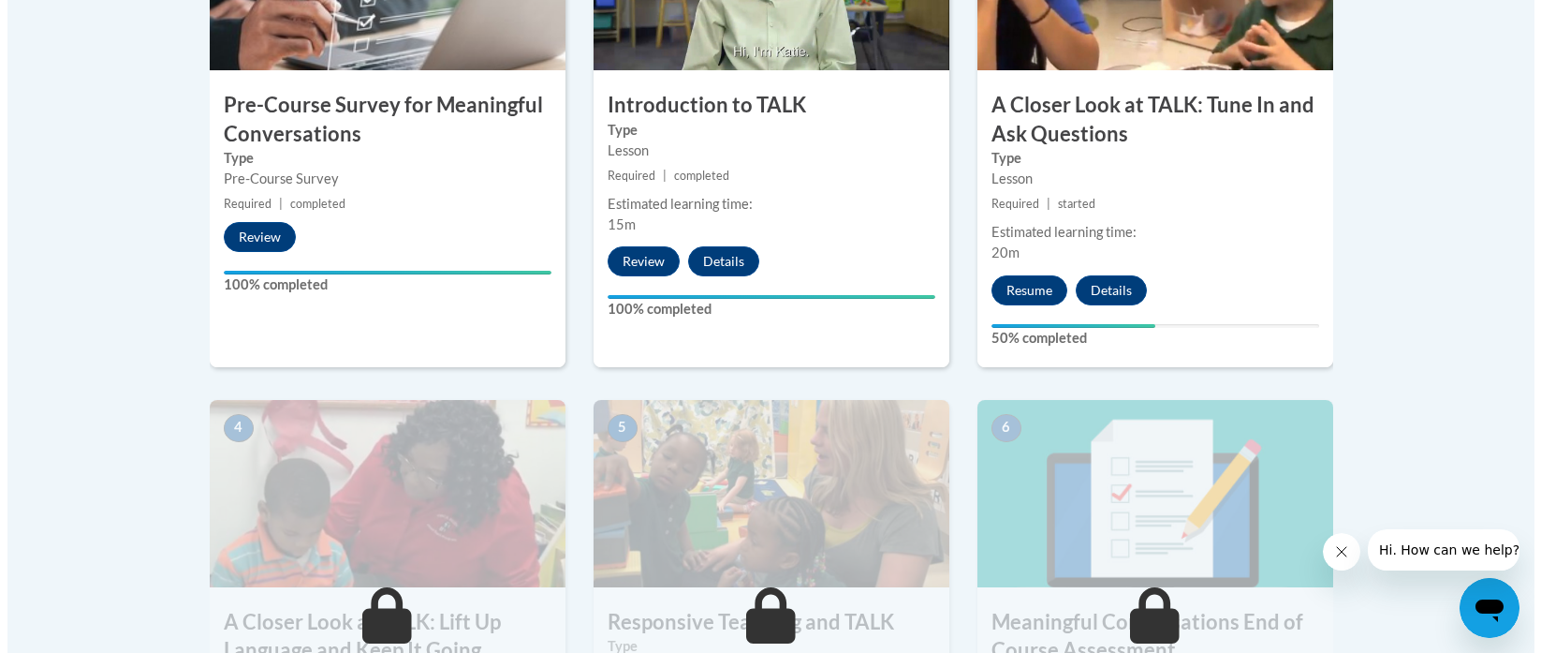
scroll to position [775, 0]
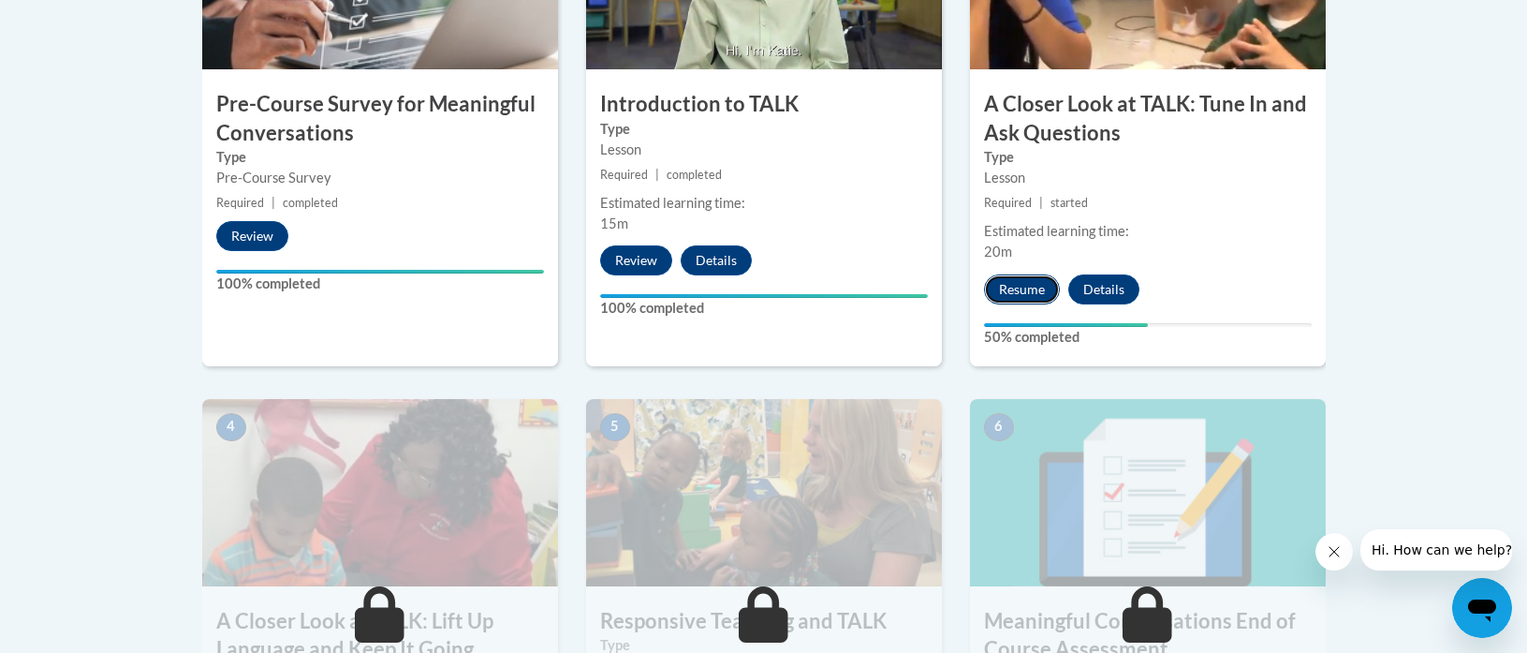
click at [1036, 294] on button "Resume" at bounding box center [1022, 289] width 76 height 30
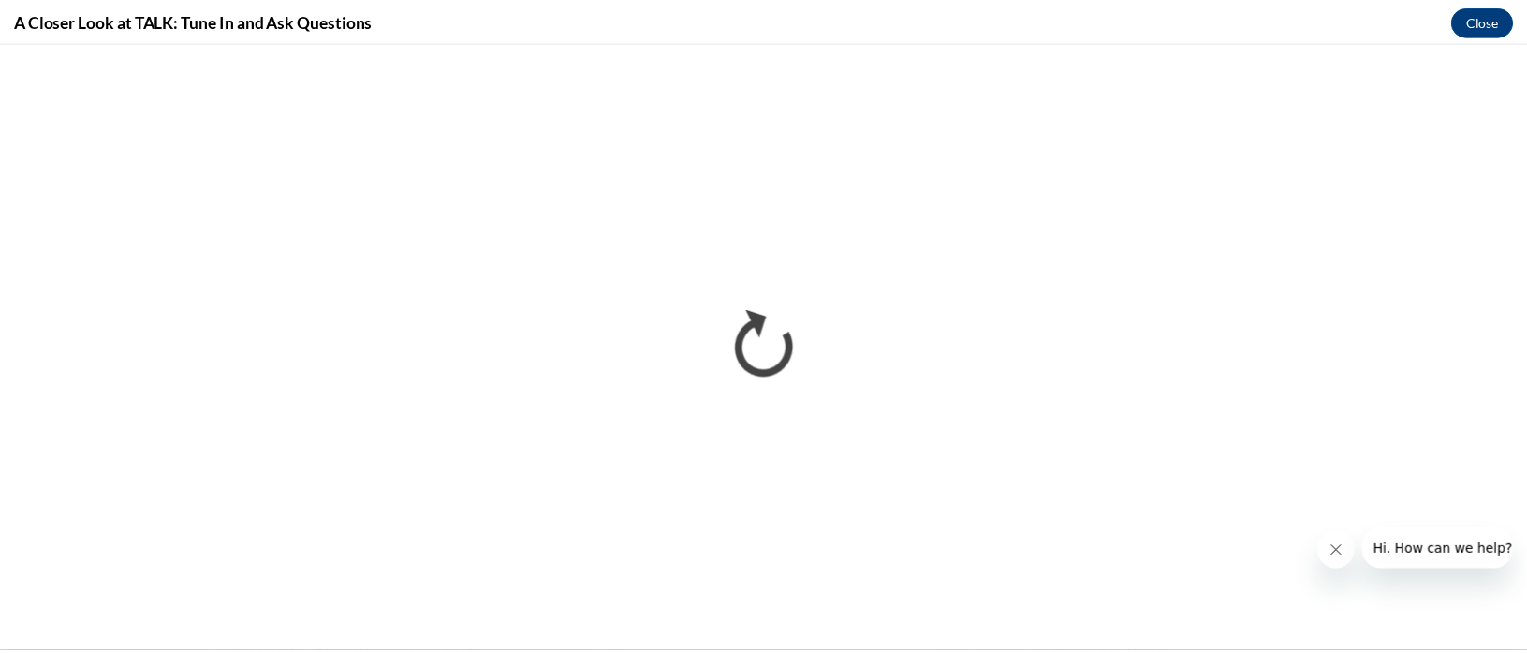
scroll to position [0, 0]
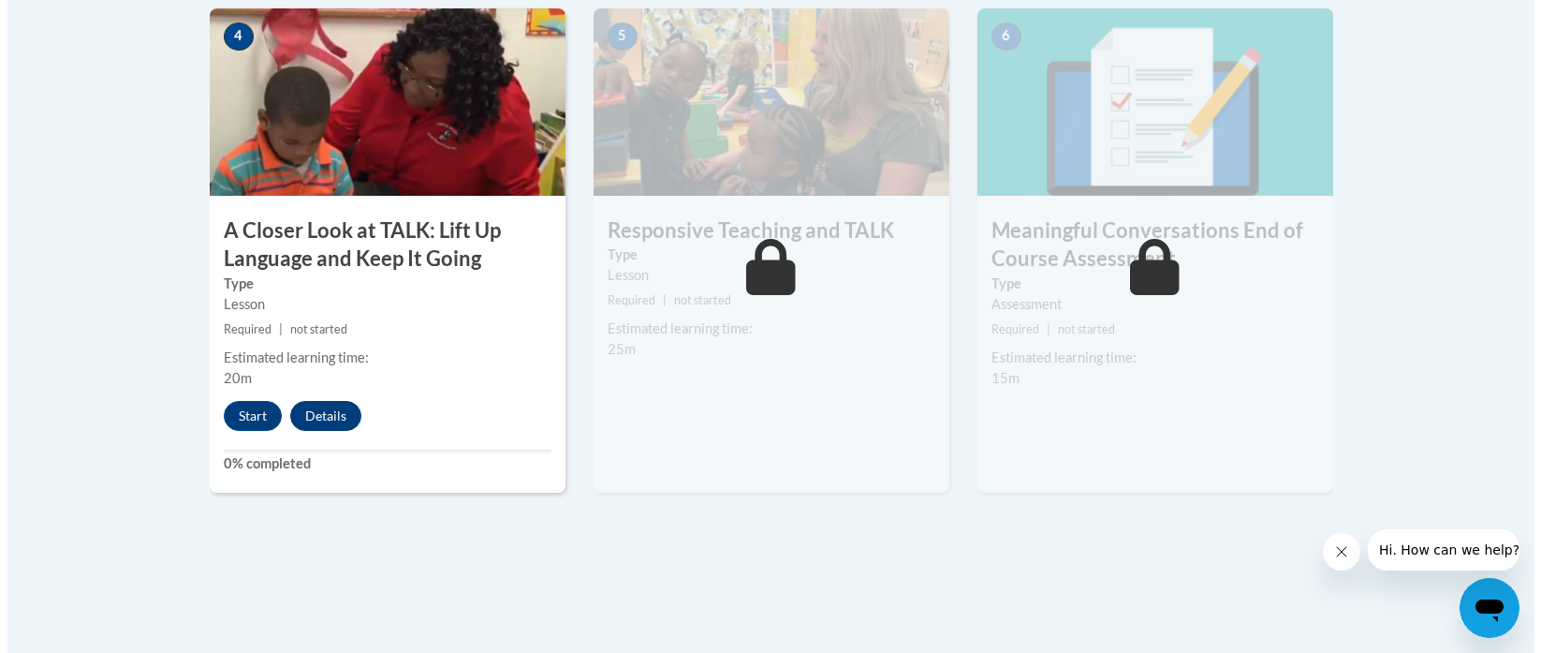
scroll to position [1162, 0]
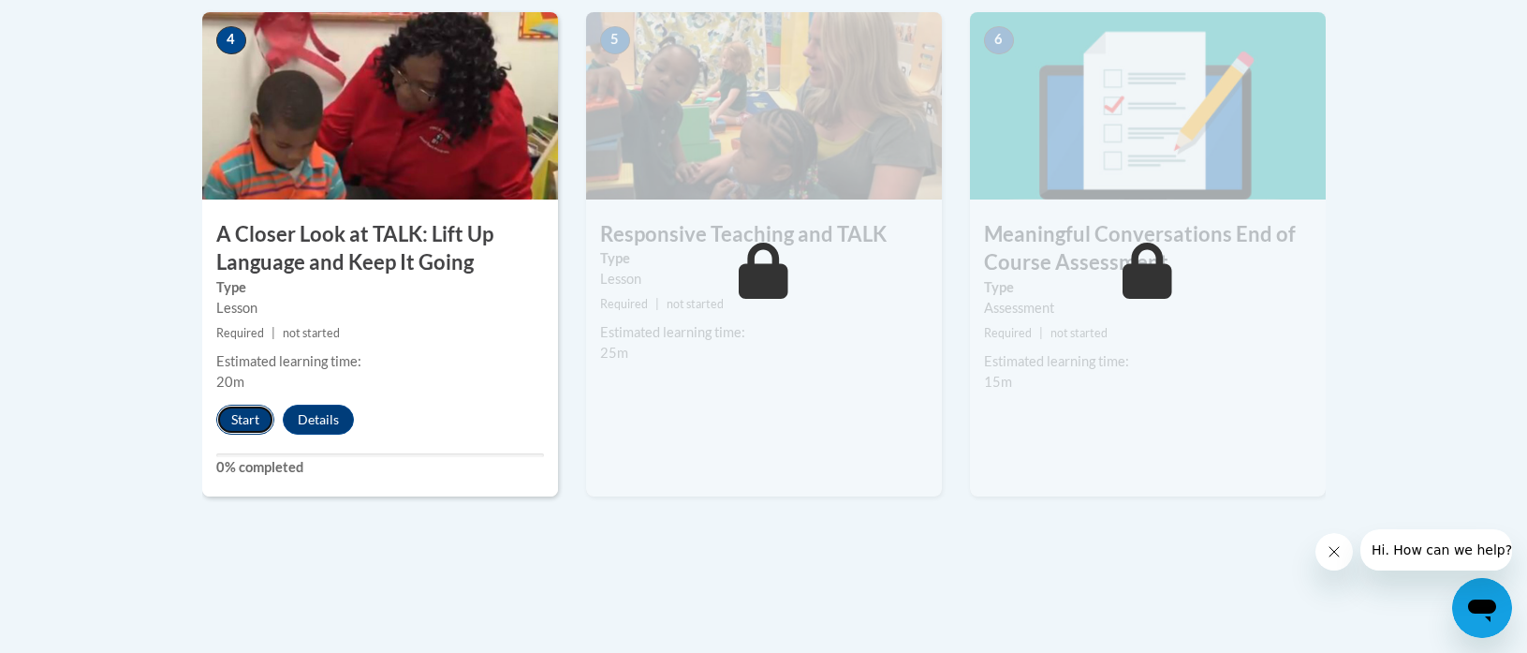
click at [255, 418] on button "Start" at bounding box center [245, 420] width 58 height 30
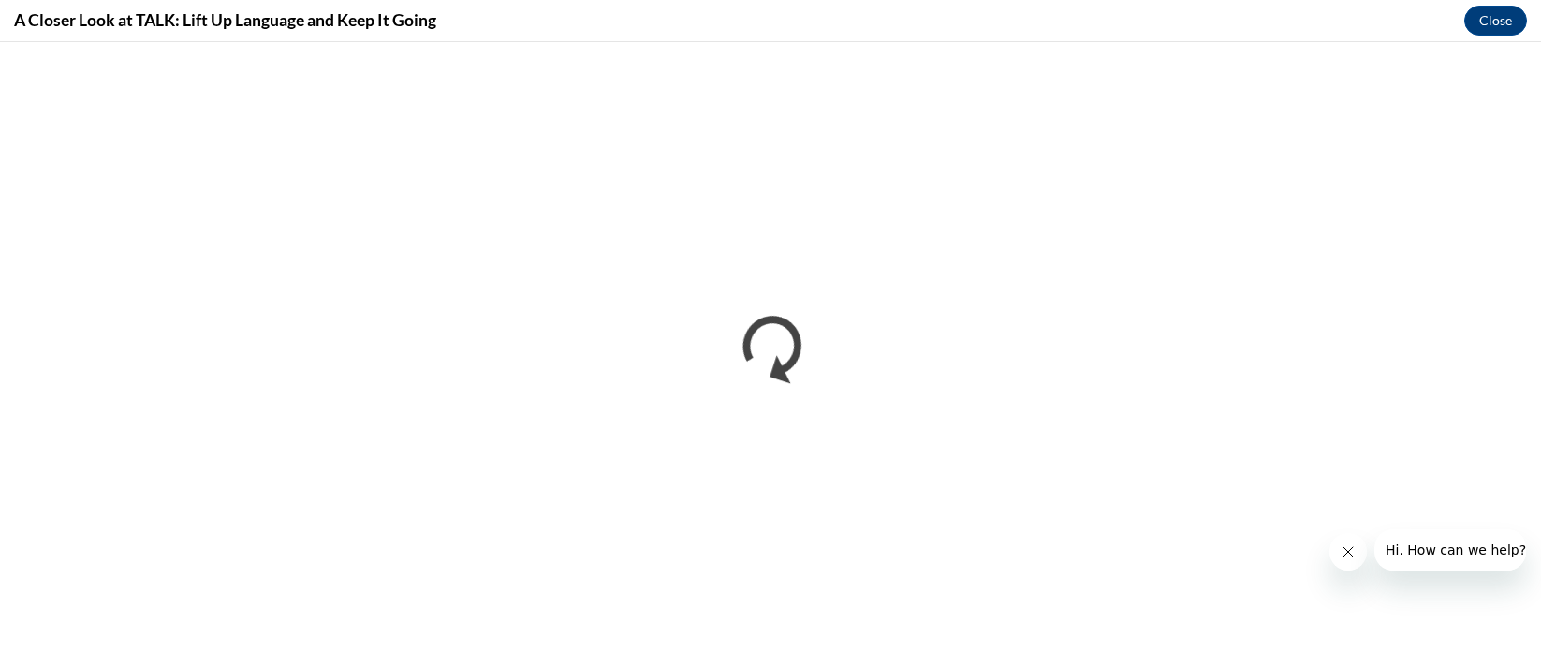
scroll to position [0, 0]
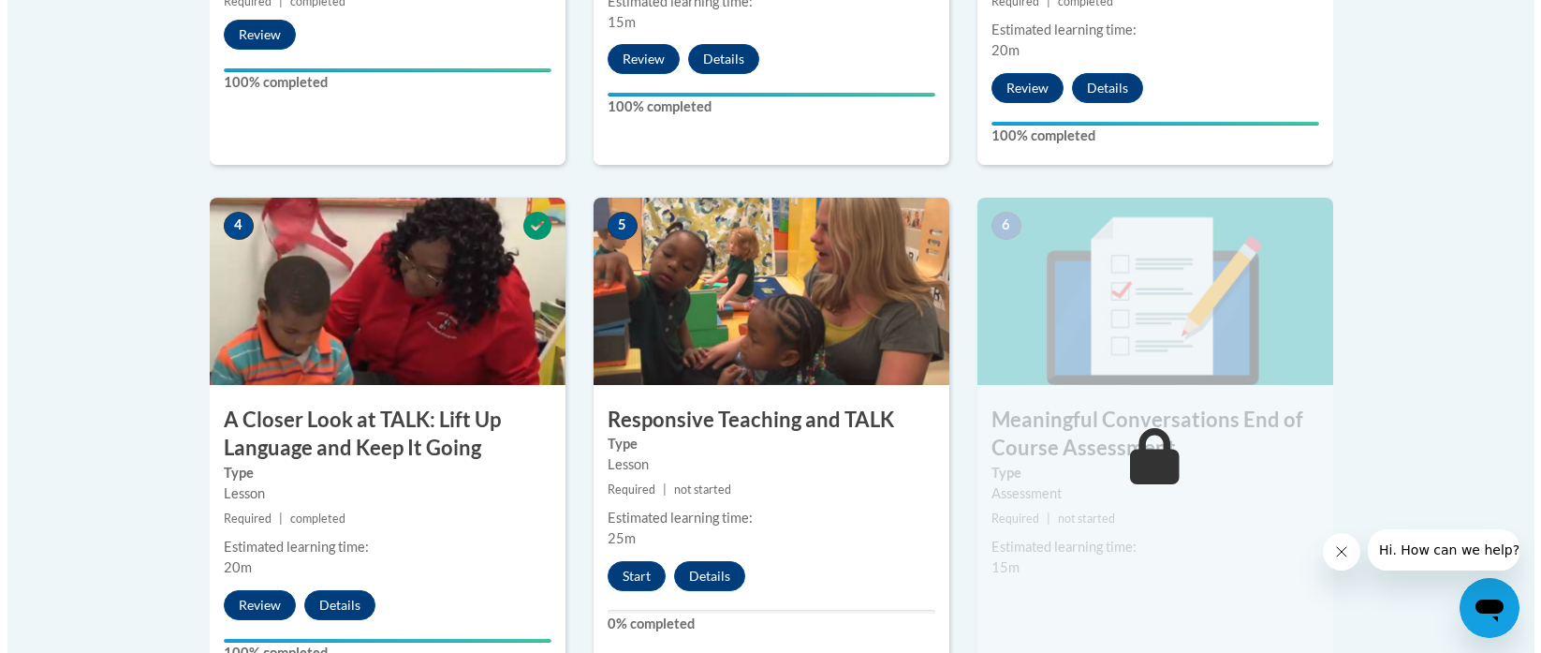
scroll to position [1042, 0]
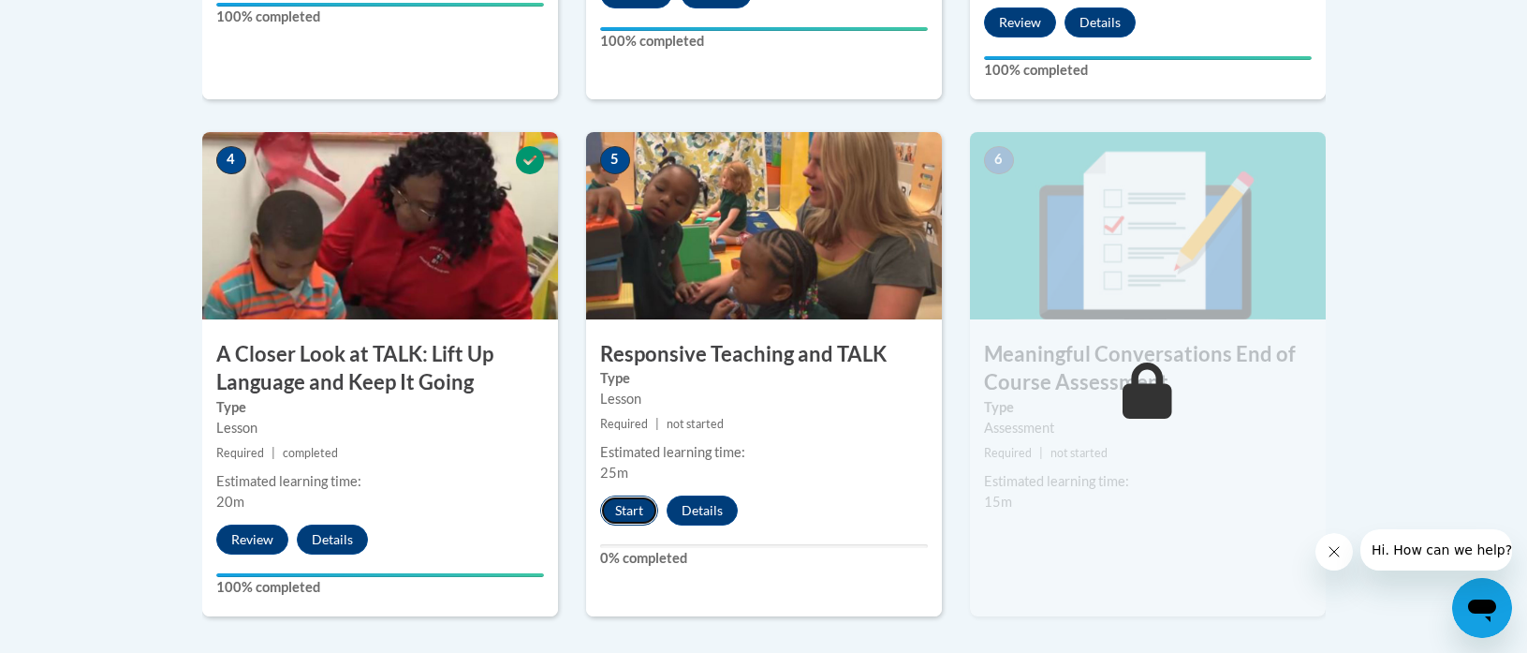
click at [626, 515] on button "Start" at bounding box center [629, 510] width 58 height 30
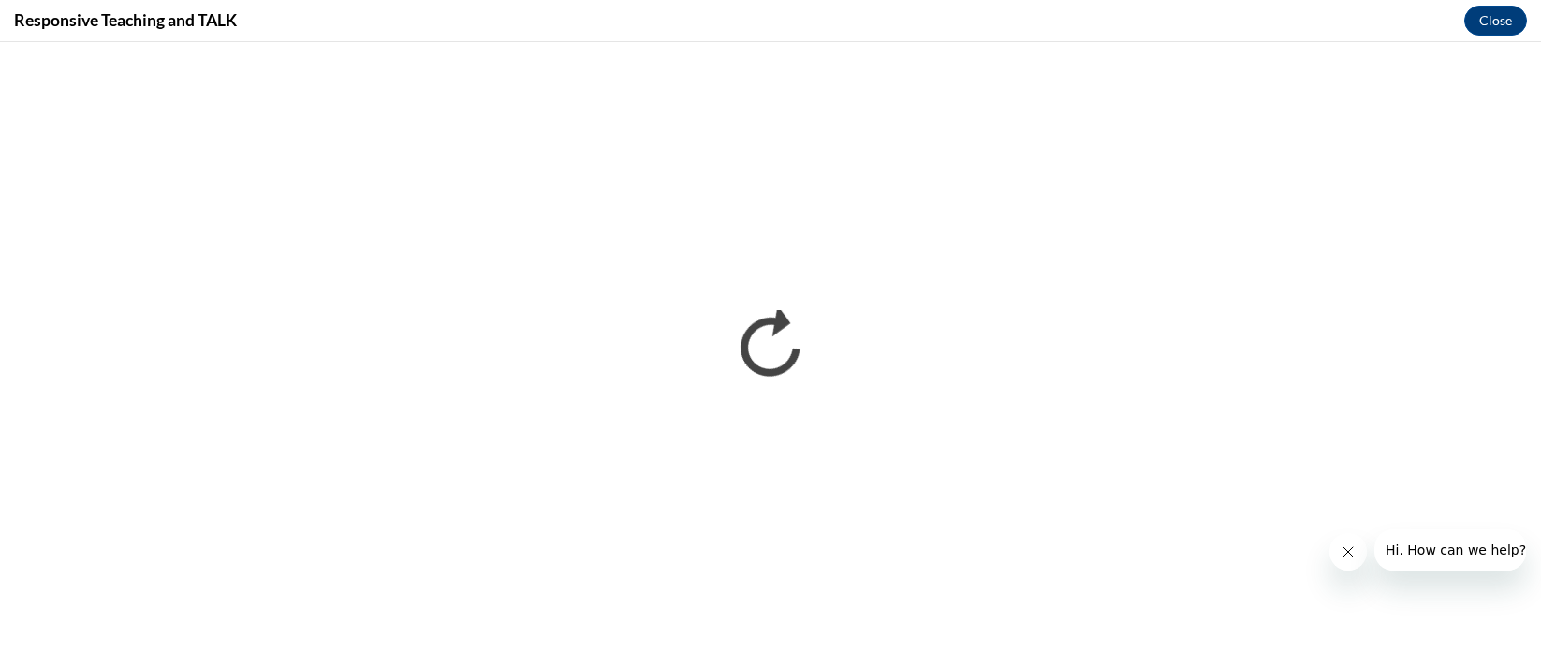
scroll to position [0, 0]
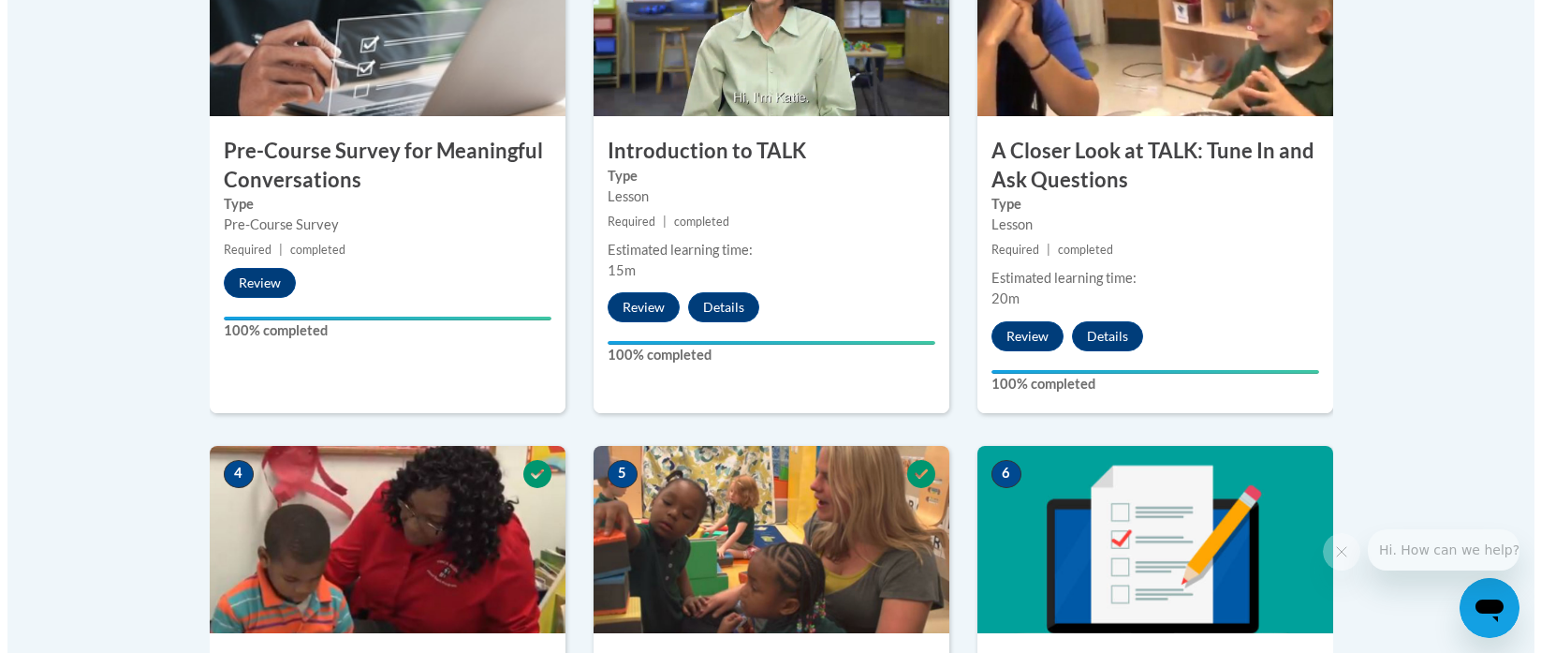
scroll to position [1101, 0]
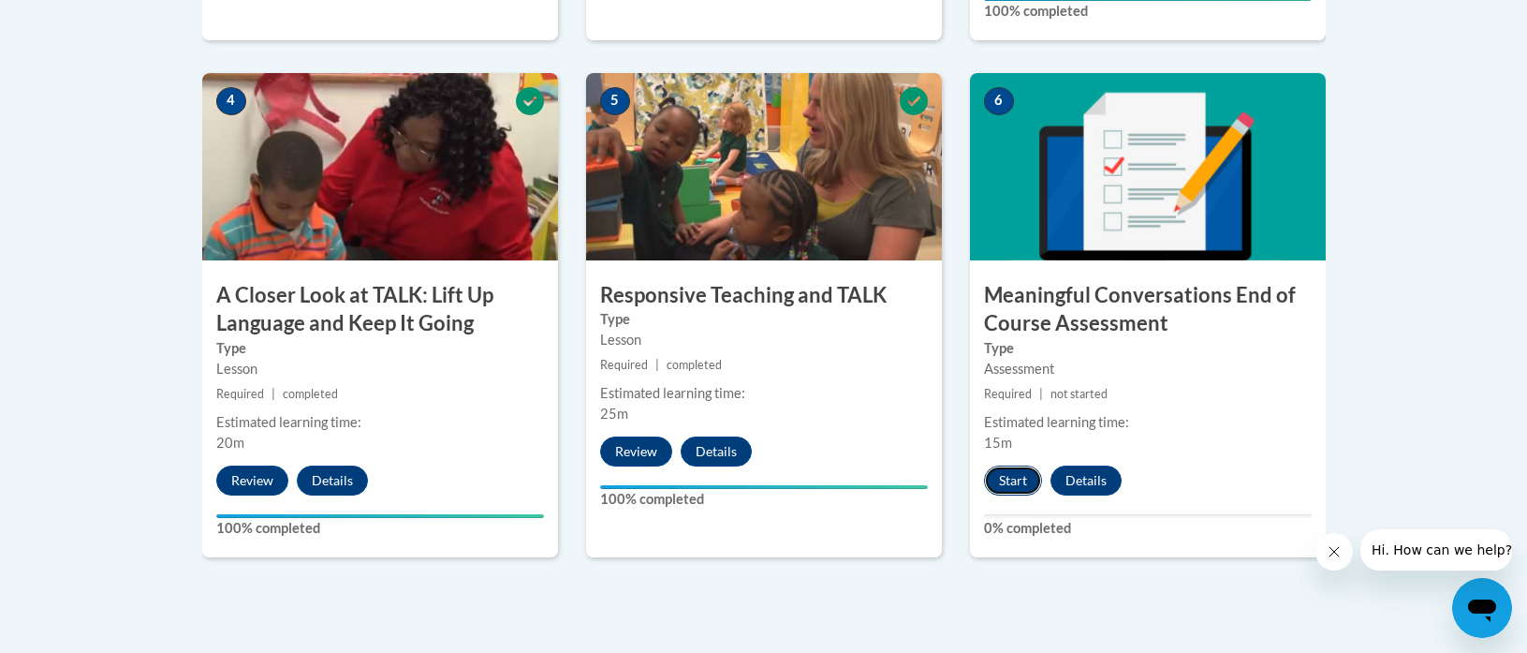
click at [1015, 471] on button "Start" at bounding box center [1013, 480] width 58 height 30
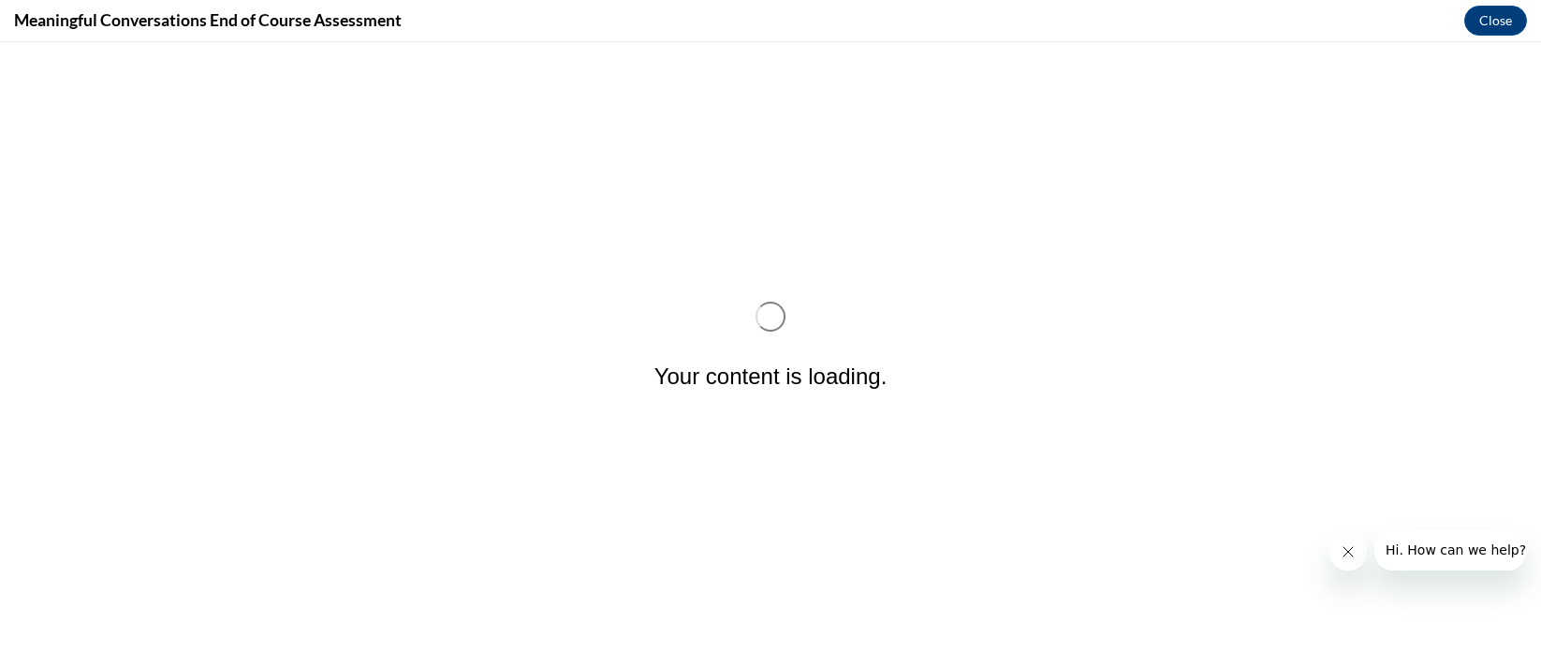
scroll to position [0, 0]
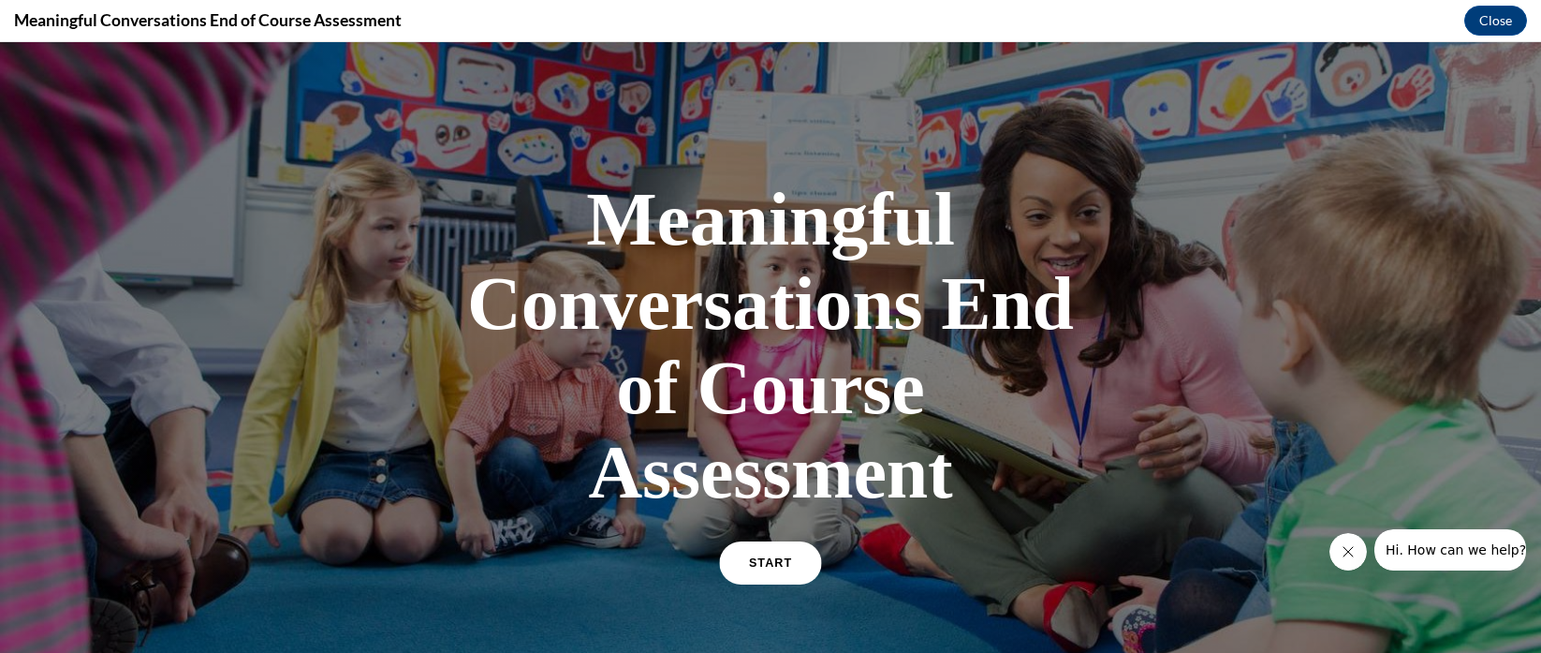
click at [771, 556] on span "START" at bounding box center [770, 563] width 43 height 14
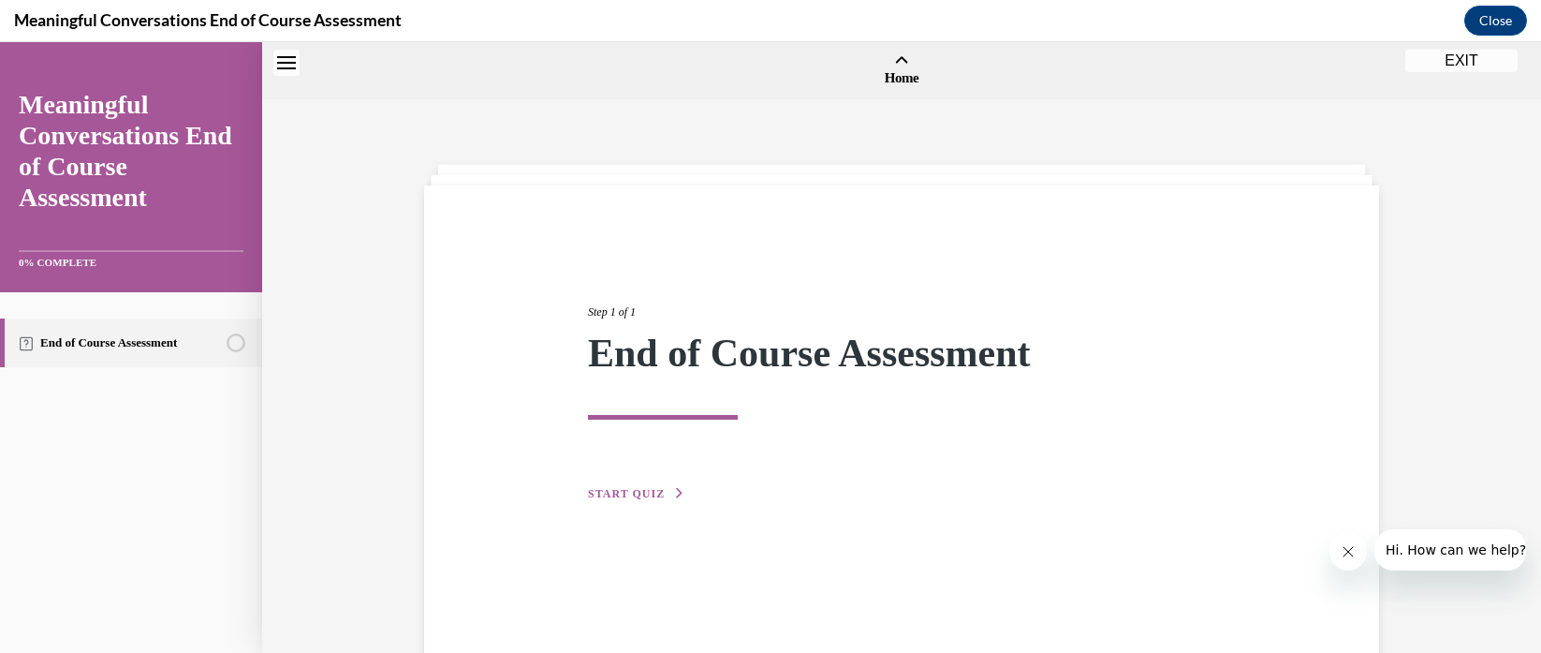
scroll to position [58, 0]
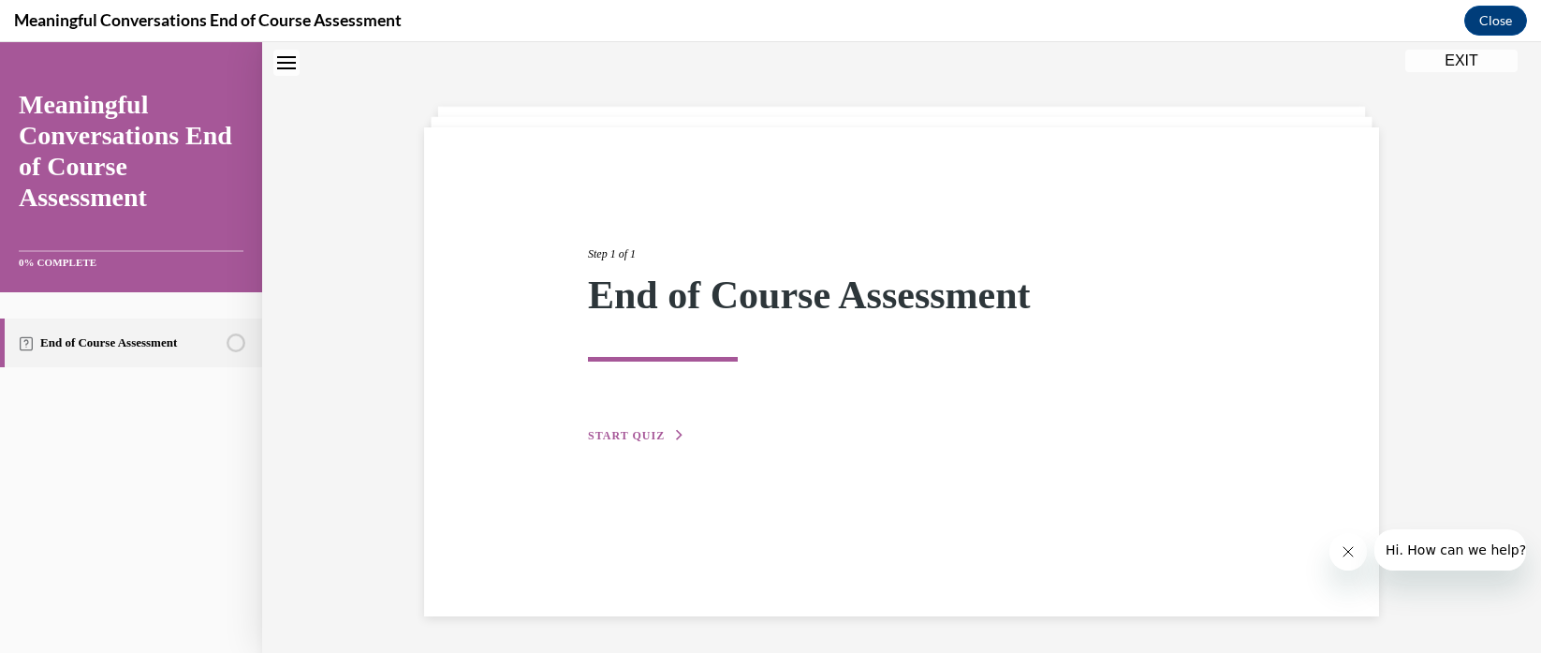
click at [620, 429] on span "START QUIZ" at bounding box center [626, 435] width 77 height 13
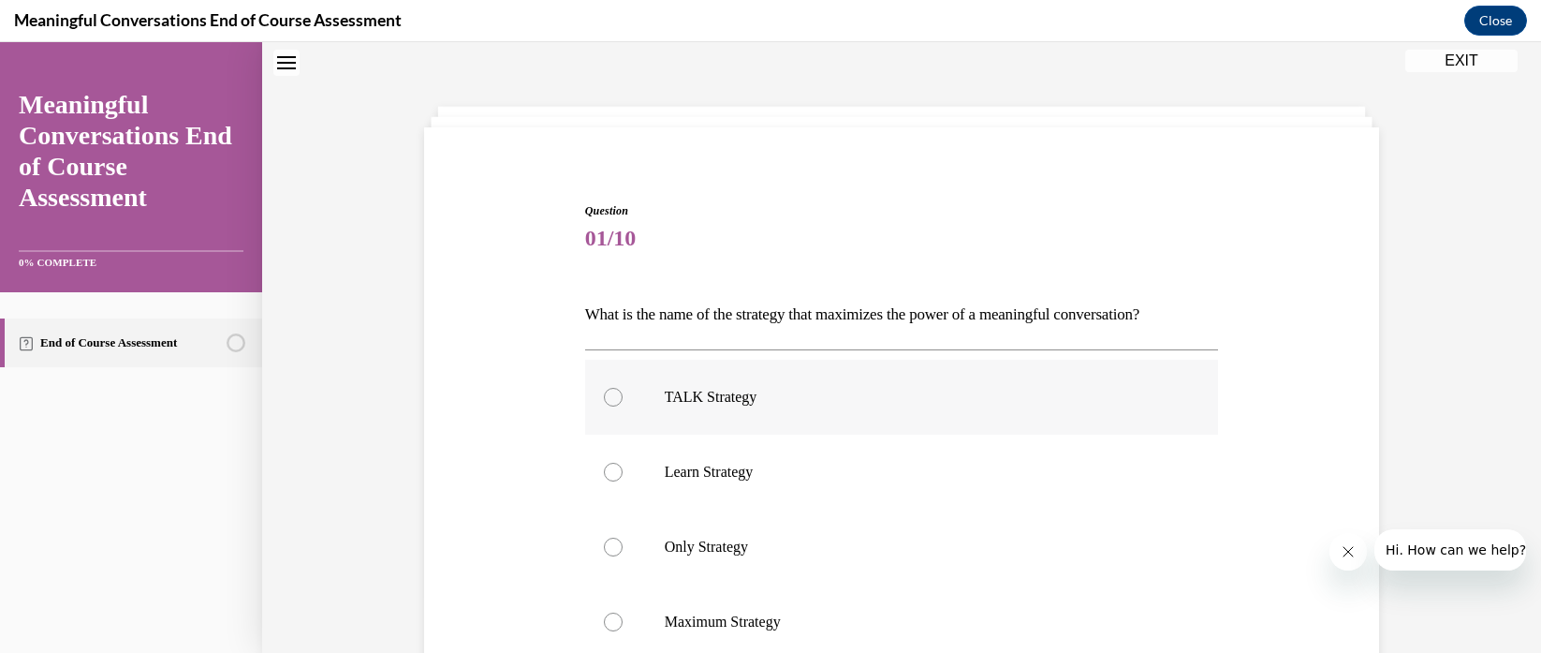
click at [797, 388] on p "TALK Strategy" at bounding box center [919, 397] width 508 height 19
click at [623, 388] on input "TALK Strategy" at bounding box center [613, 397] width 19 height 19
radio input "true"
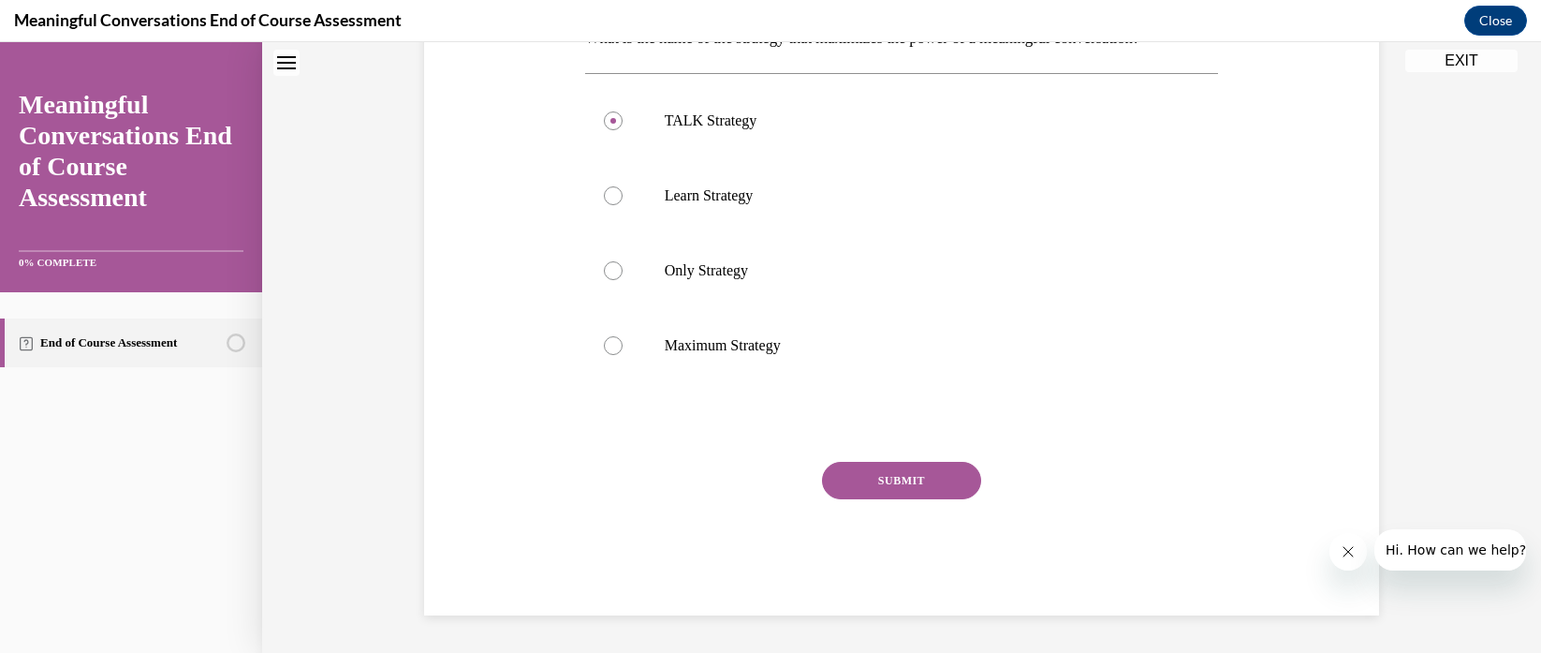
click at [940, 483] on button "SUBMIT" at bounding box center [901, 480] width 159 height 37
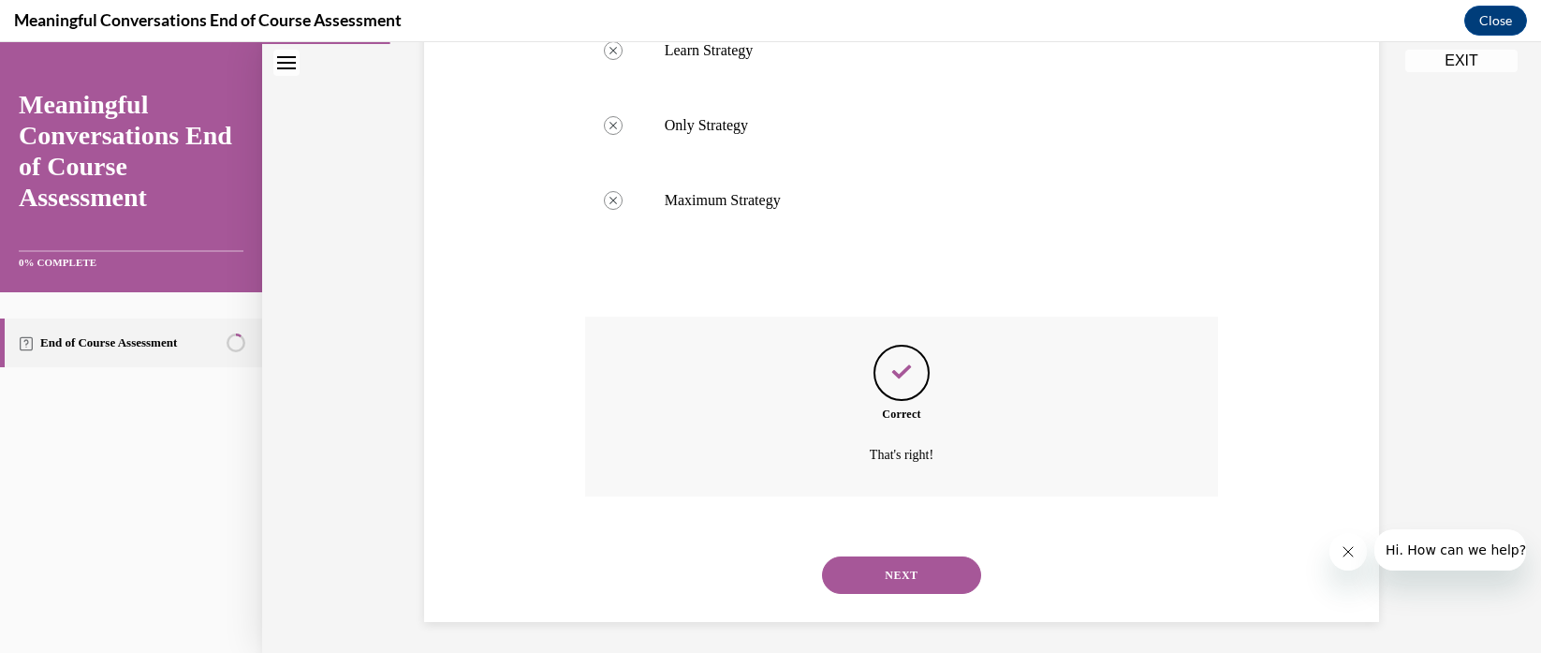
scroll to position [486, 0]
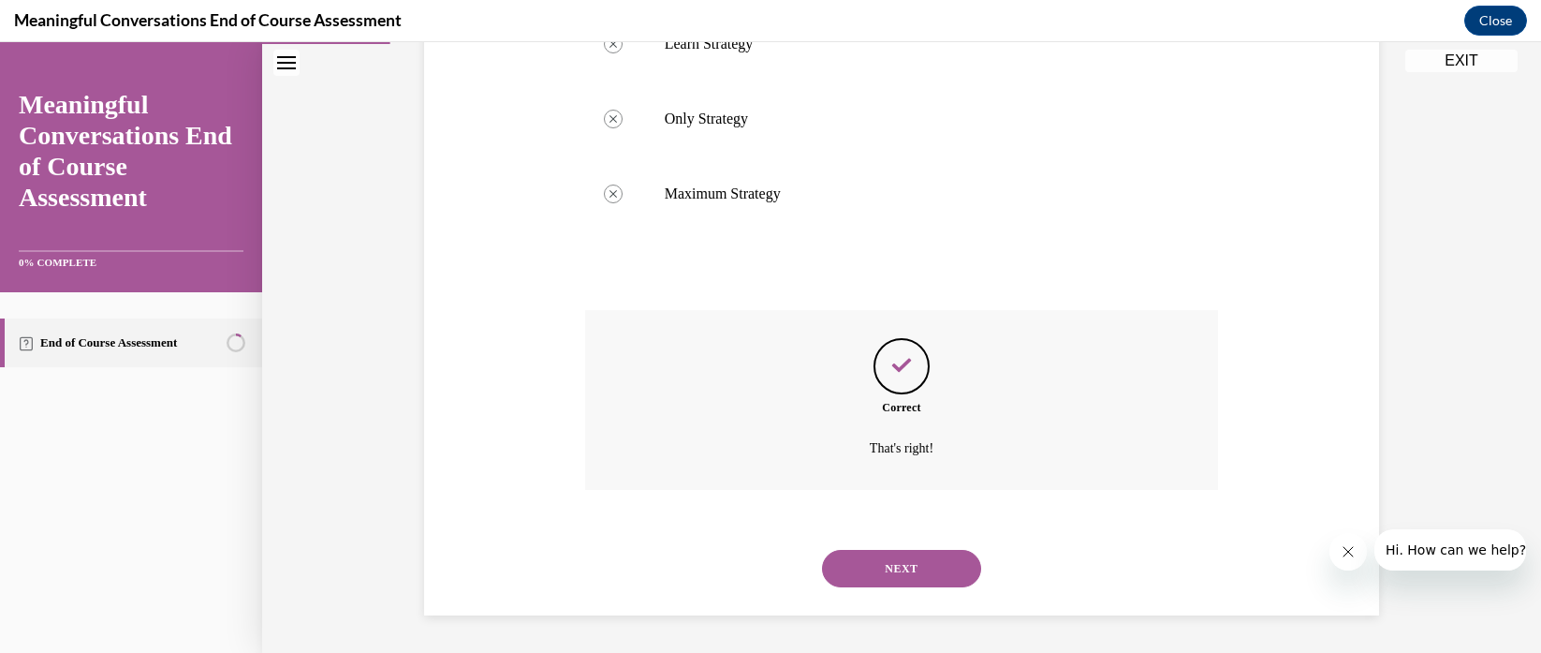
click at [871, 567] on button "NEXT" at bounding box center [901, 568] width 159 height 37
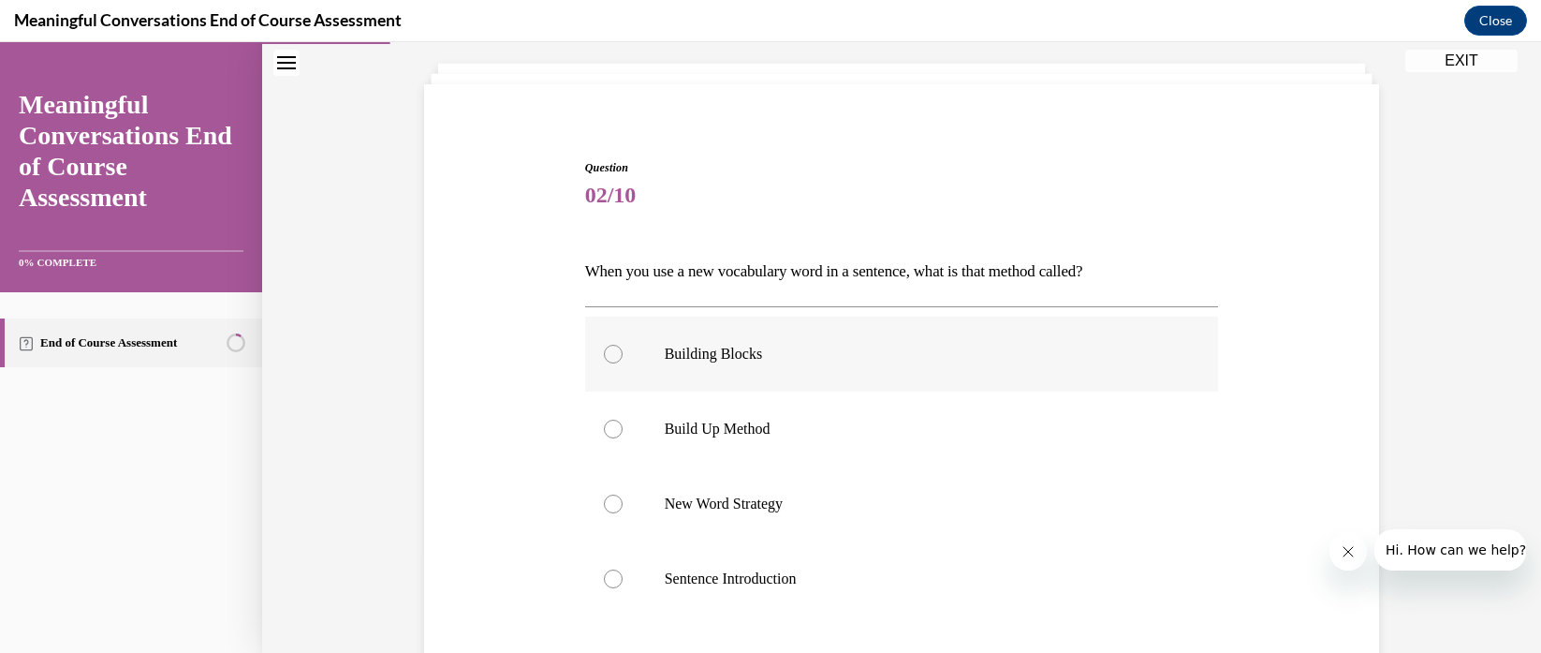
scroll to position [156, 0]
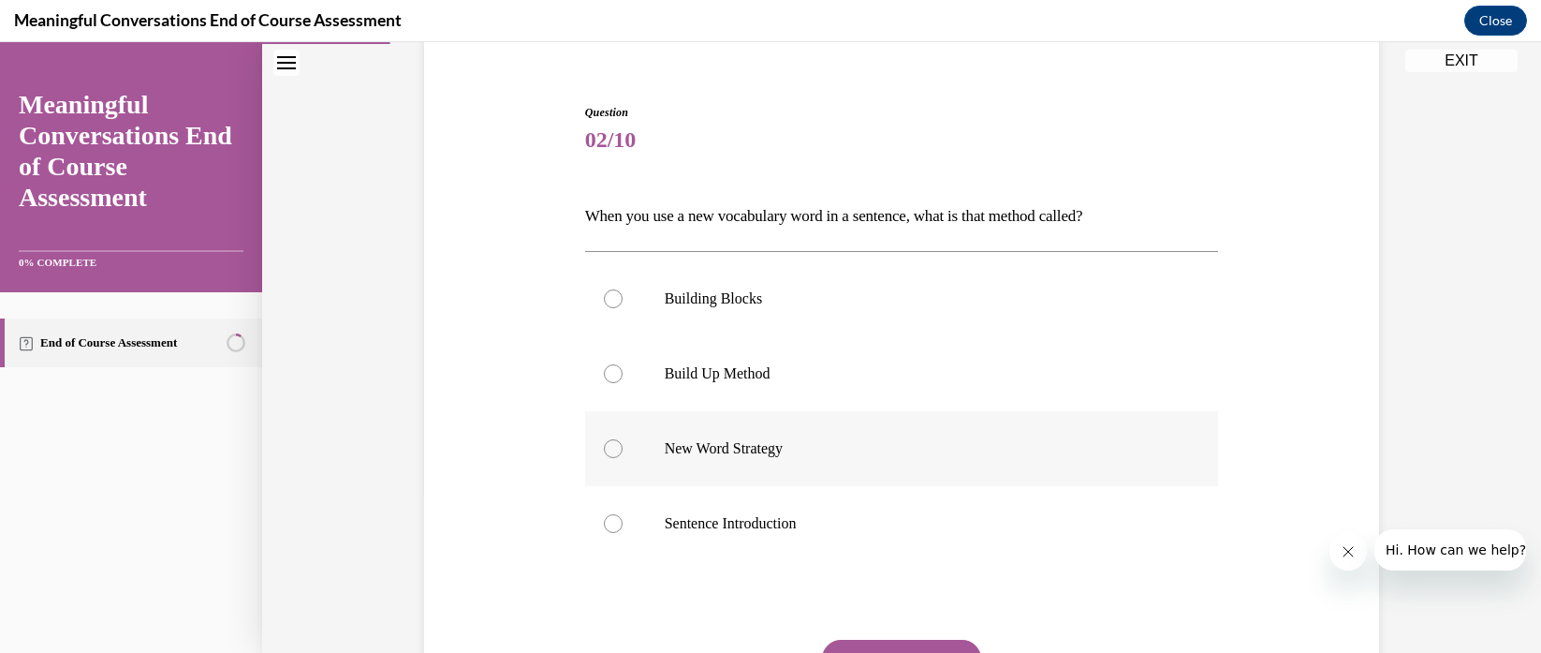
click at [834, 440] on p "New Word Strategy" at bounding box center [919, 448] width 508 height 19
click at [623, 440] on input "New Word Strategy" at bounding box center [613, 448] width 19 height 19
radio input "true"
click at [883, 642] on button "SUBMIT" at bounding box center [901, 658] width 159 height 37
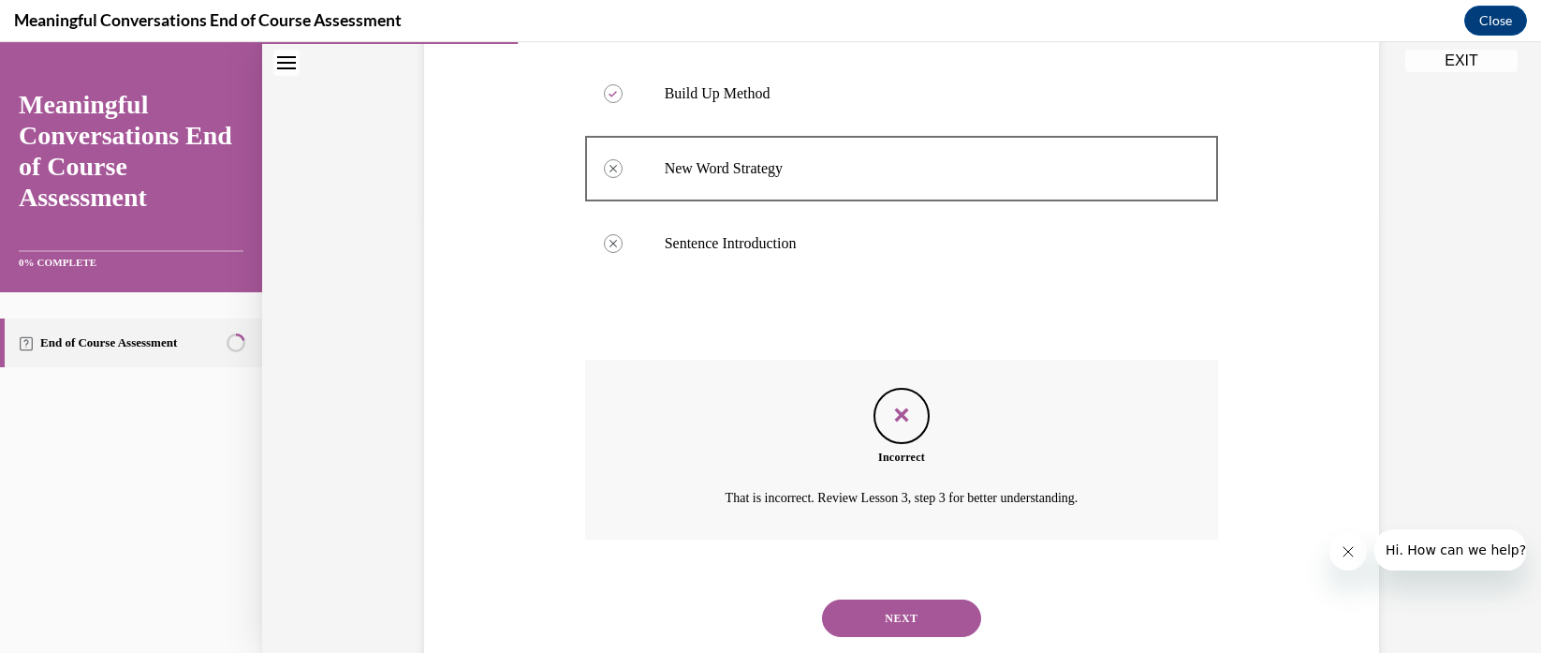
click at [890, 613] on button "NEXT" at bounding box center [901, 617] width 159 height 37
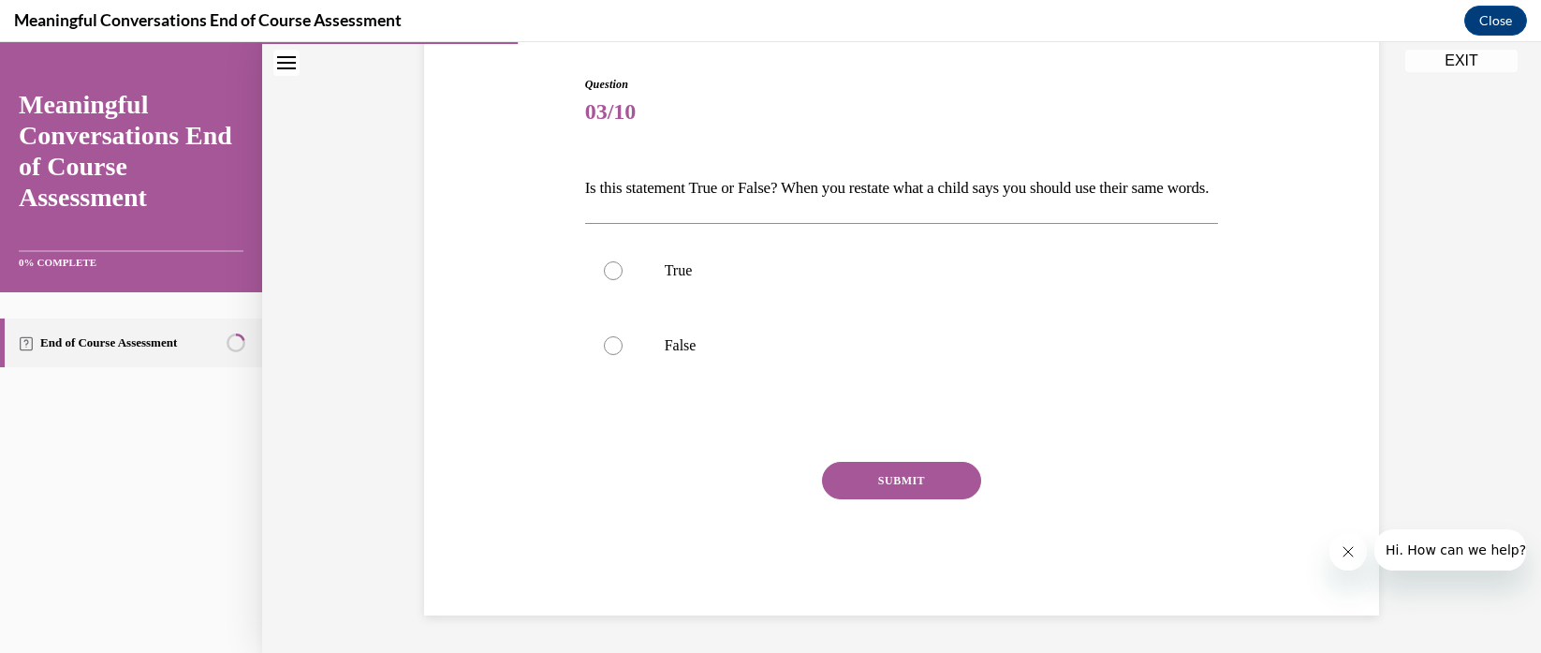
scroll to position [208, 0]
click at [667, 269] on p "True" at bounding box center [919, 270] width 508 height 19
click at [623, 269] on input "True" at bounding box center [613, 270] width 19 height 19
radio input "true"
click at [885, 483] on button "SUBMIT" at bounding box center [901, 480] width 159 height 37
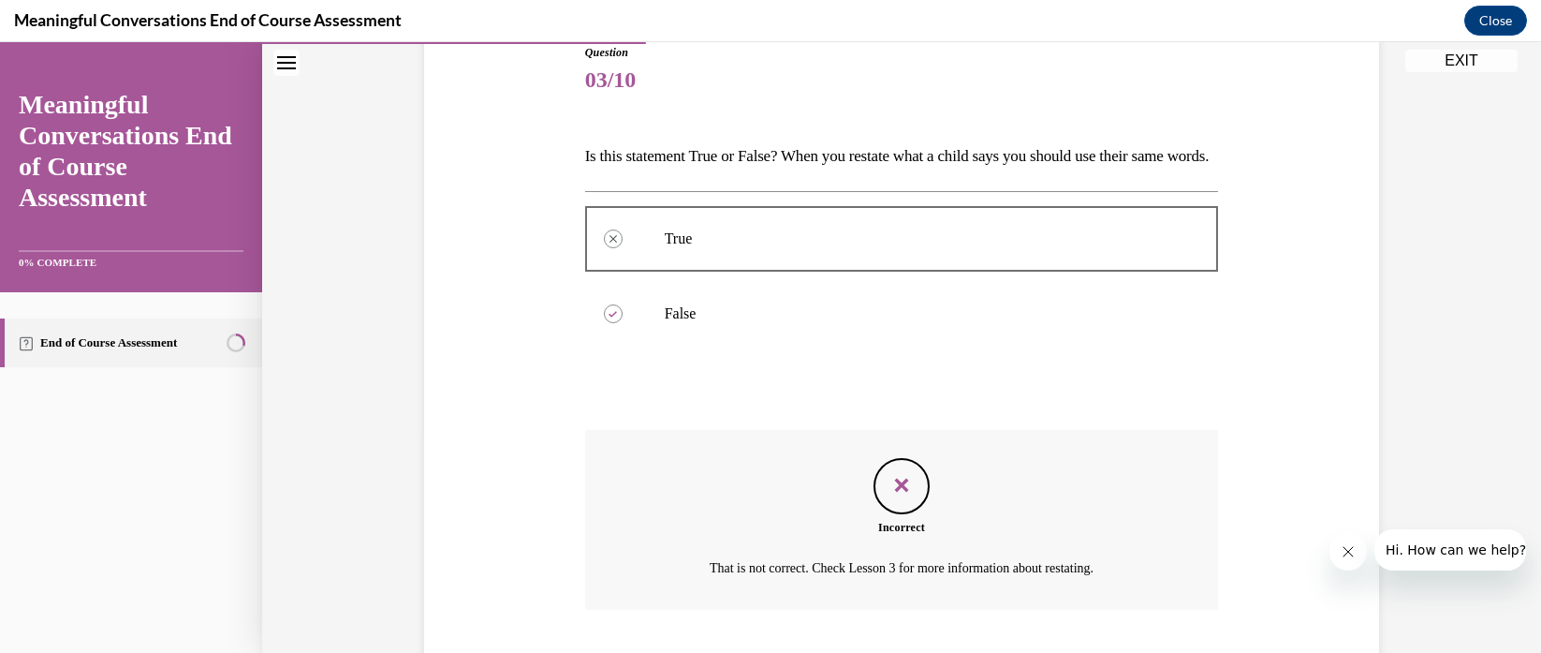
scroll to position [368, 0]
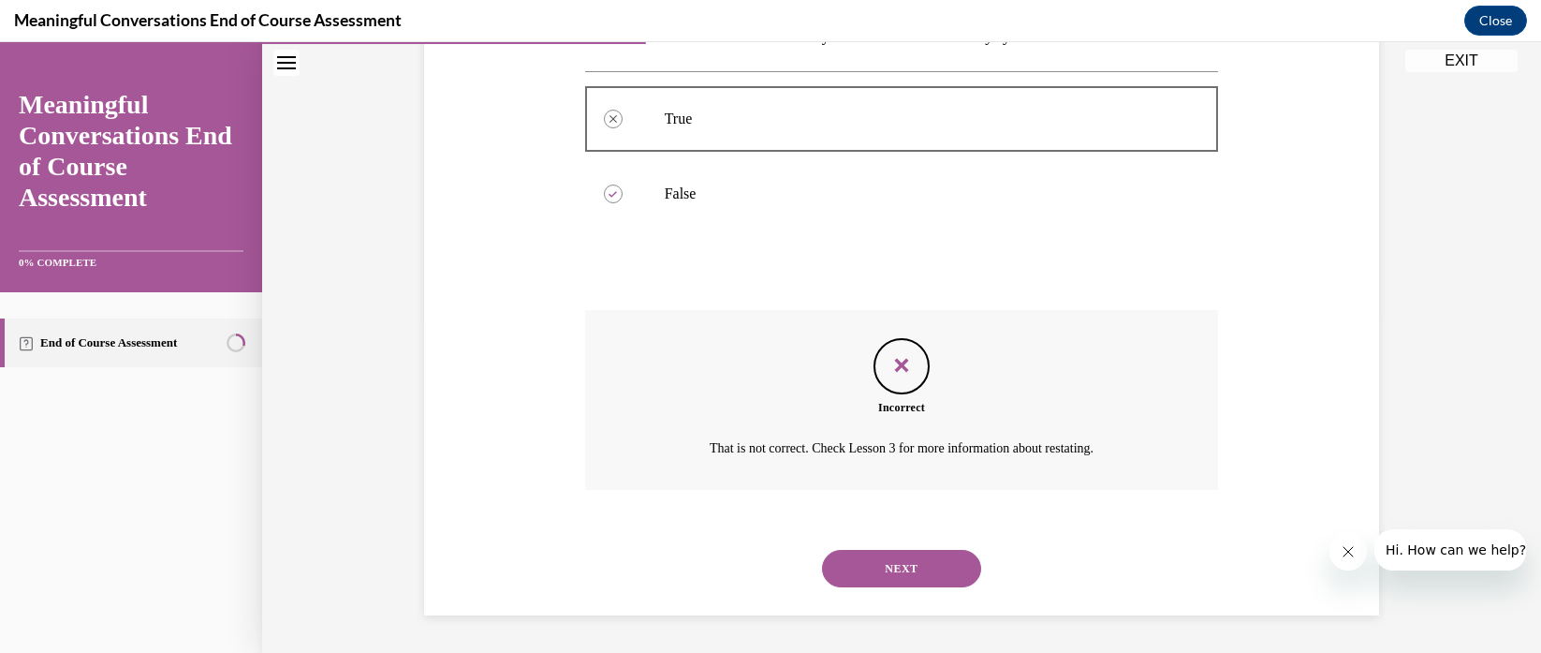
click at [878, 565] on button "NEXT" at bounding box center [901, 568] width 159 height 37
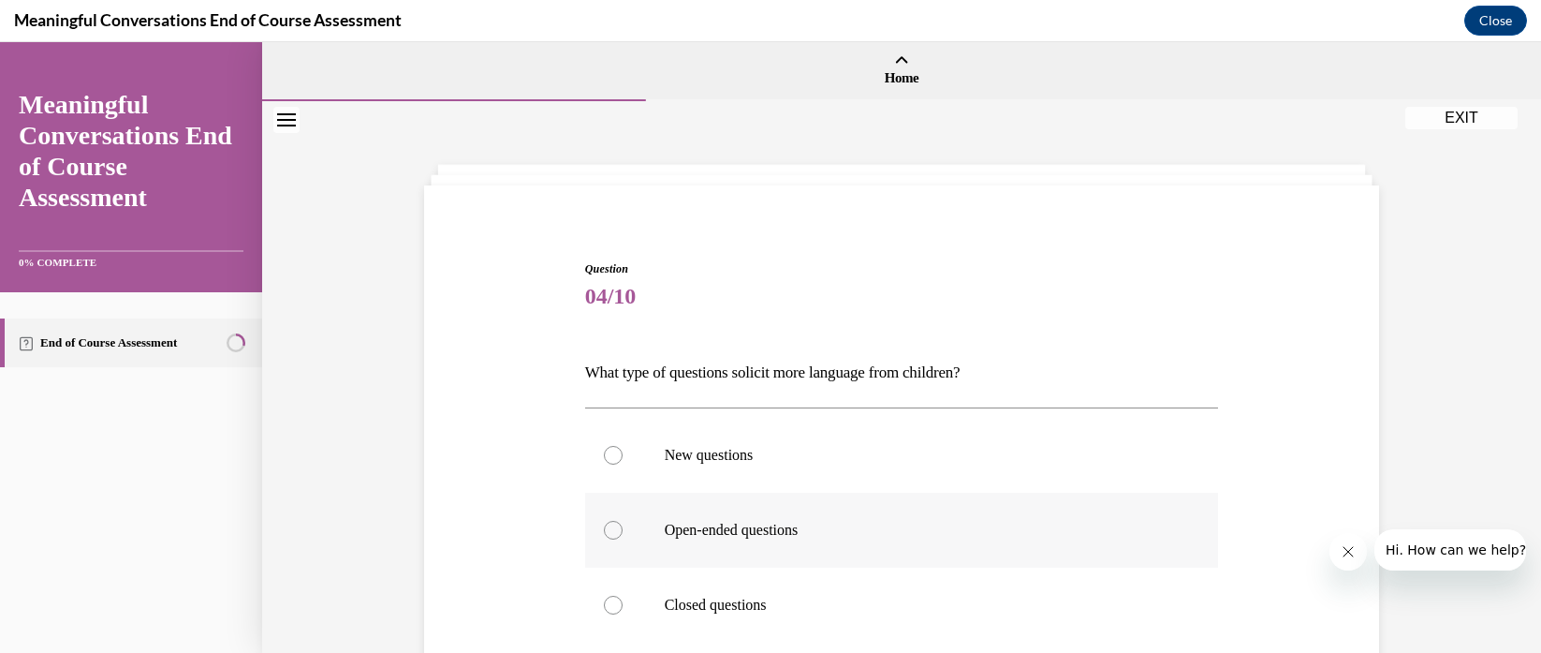
click at [637, 534] on label "Open-ended questions" at bounding box center [902, 530] width 634 height 75
click at [623, 534] on input "Open-ended questions" at bounding box center [613, 530] width 19 height 19
radio input "true"
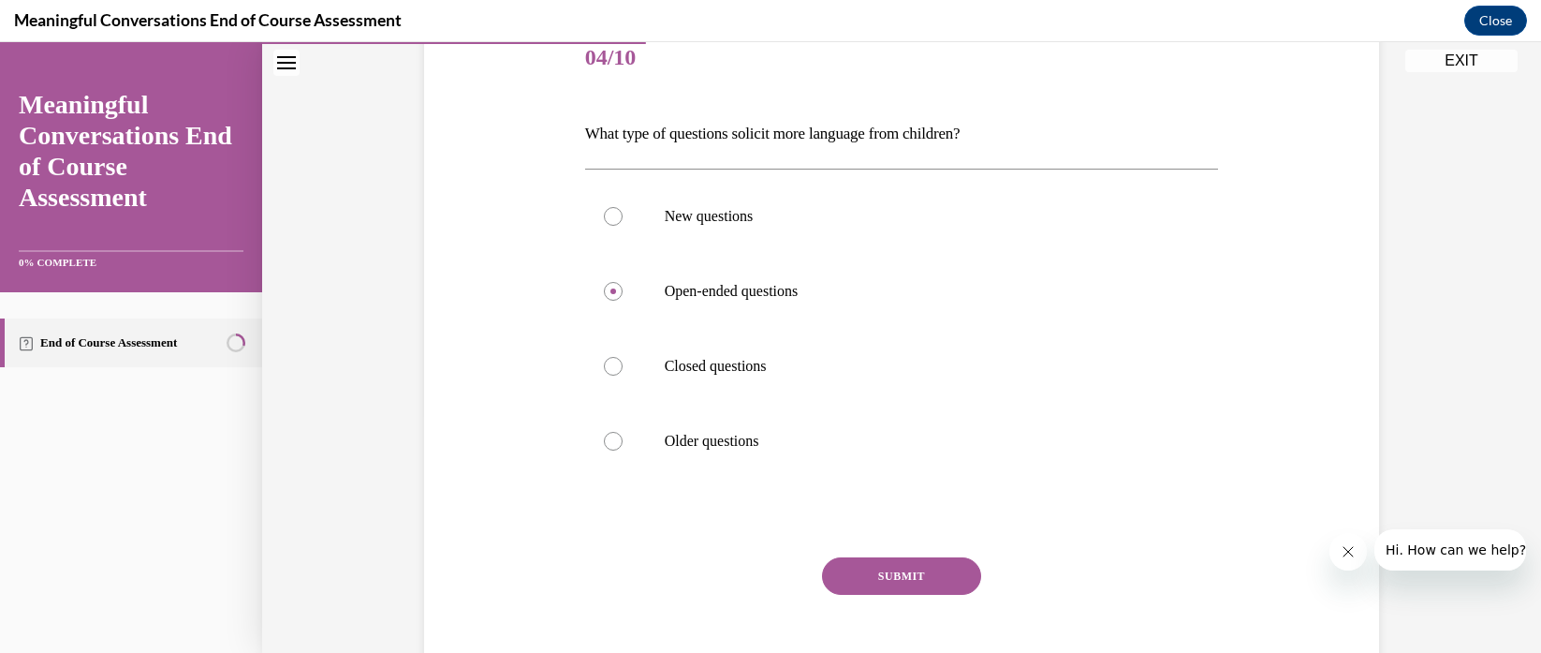
click at [865, 590] on button "SUBMIT" at bounding box center [901, 575] width 159 height 37
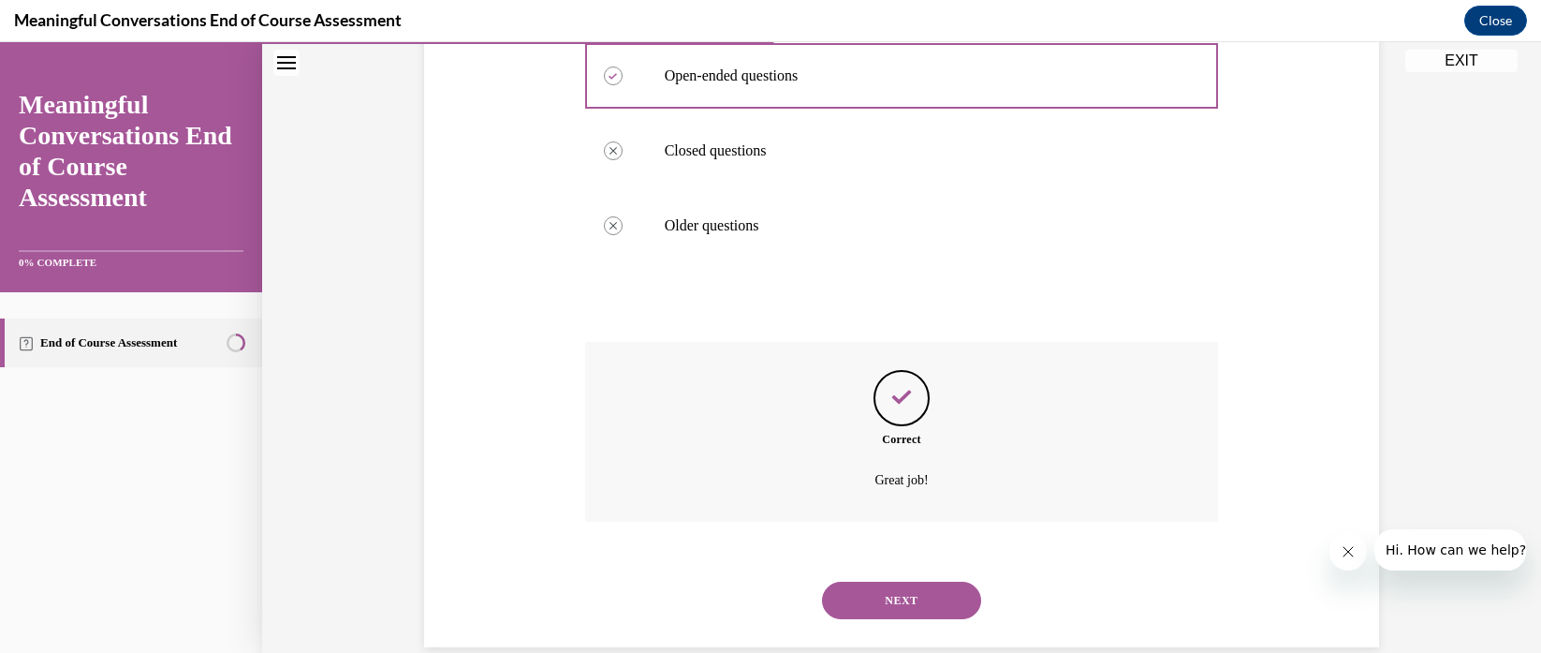
scroll to position [486, 0]
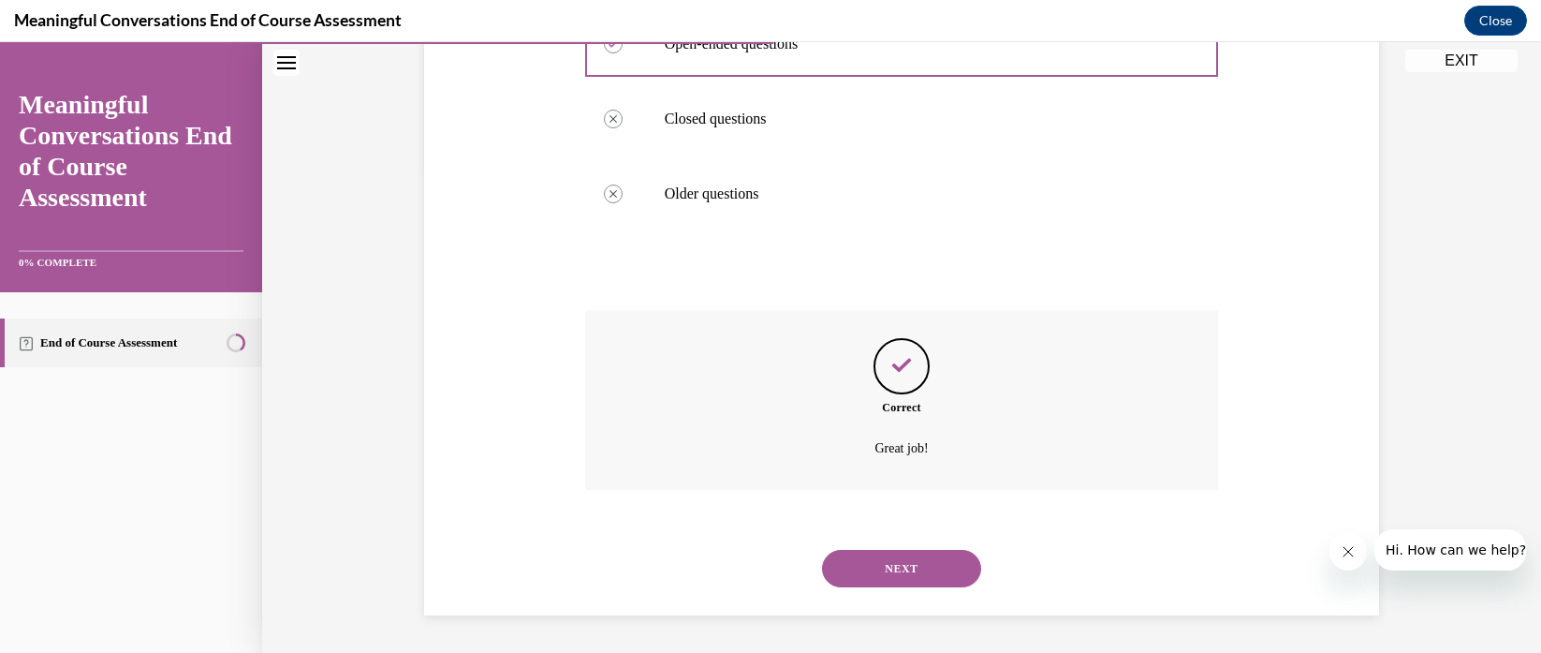
click at [894, 570] on button "NEXT" at bounding box center [901, 568] width 159 height 37
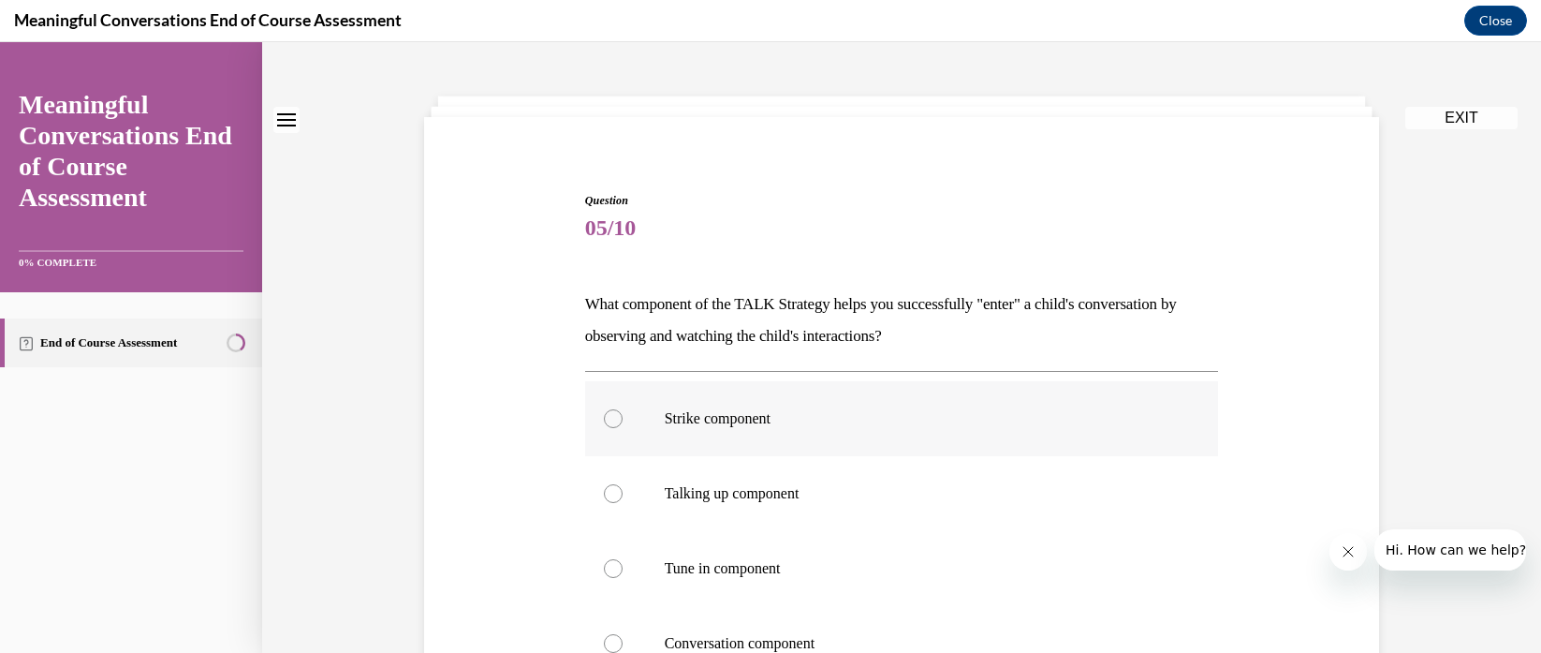
scroll to position [127, 0]
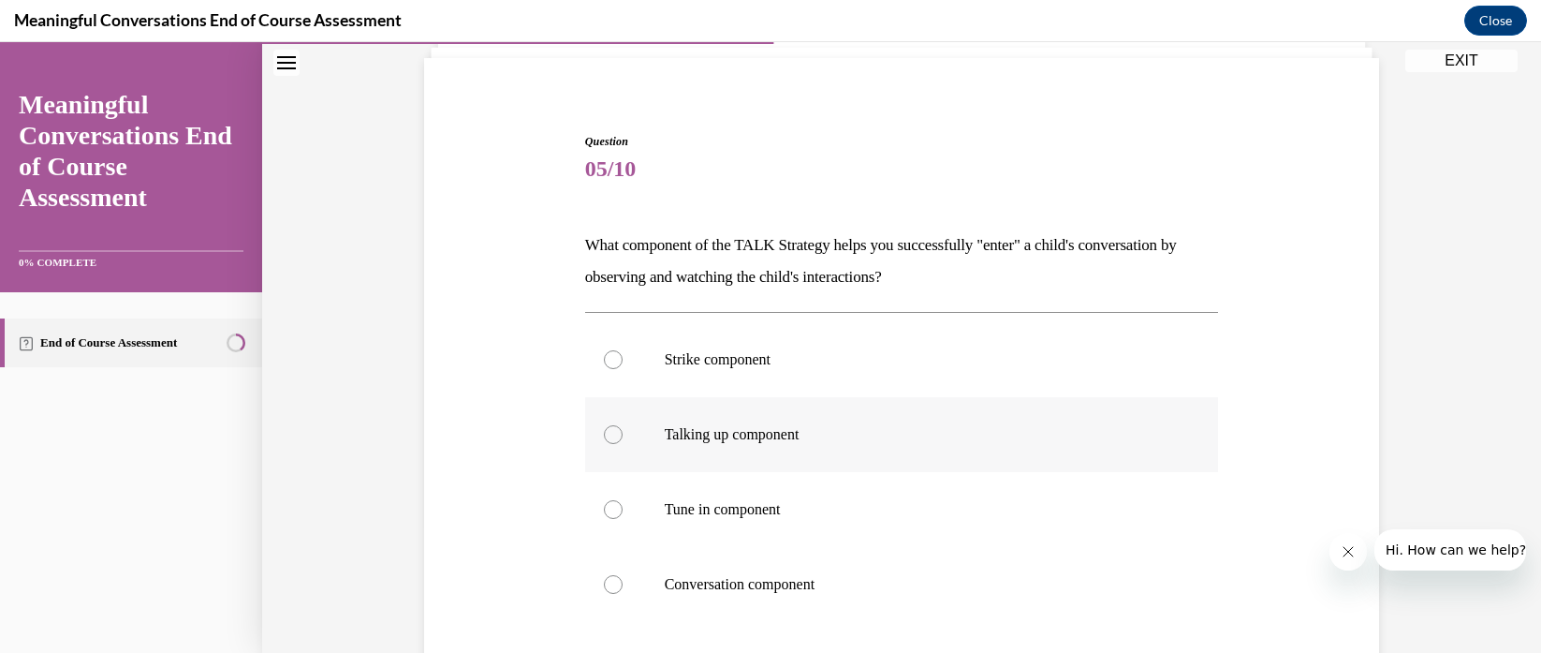
click at [716, 445] on label "Talking up component" at bounding box center [902, 434] width 634 height 75
click at [623, 444] on input "Talking up component" at bounding box center [613, 434] width 19 height 19
radio input "true"
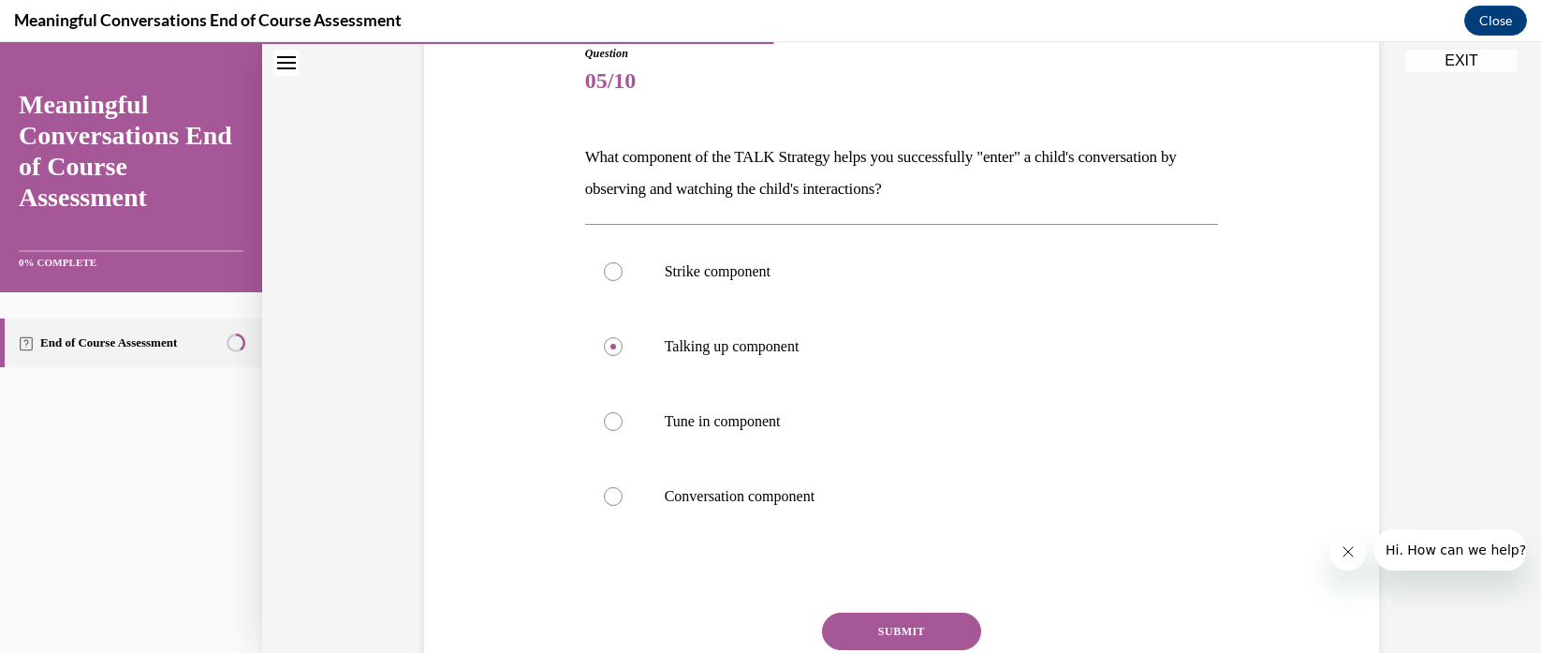
scroll to position [232, 0]
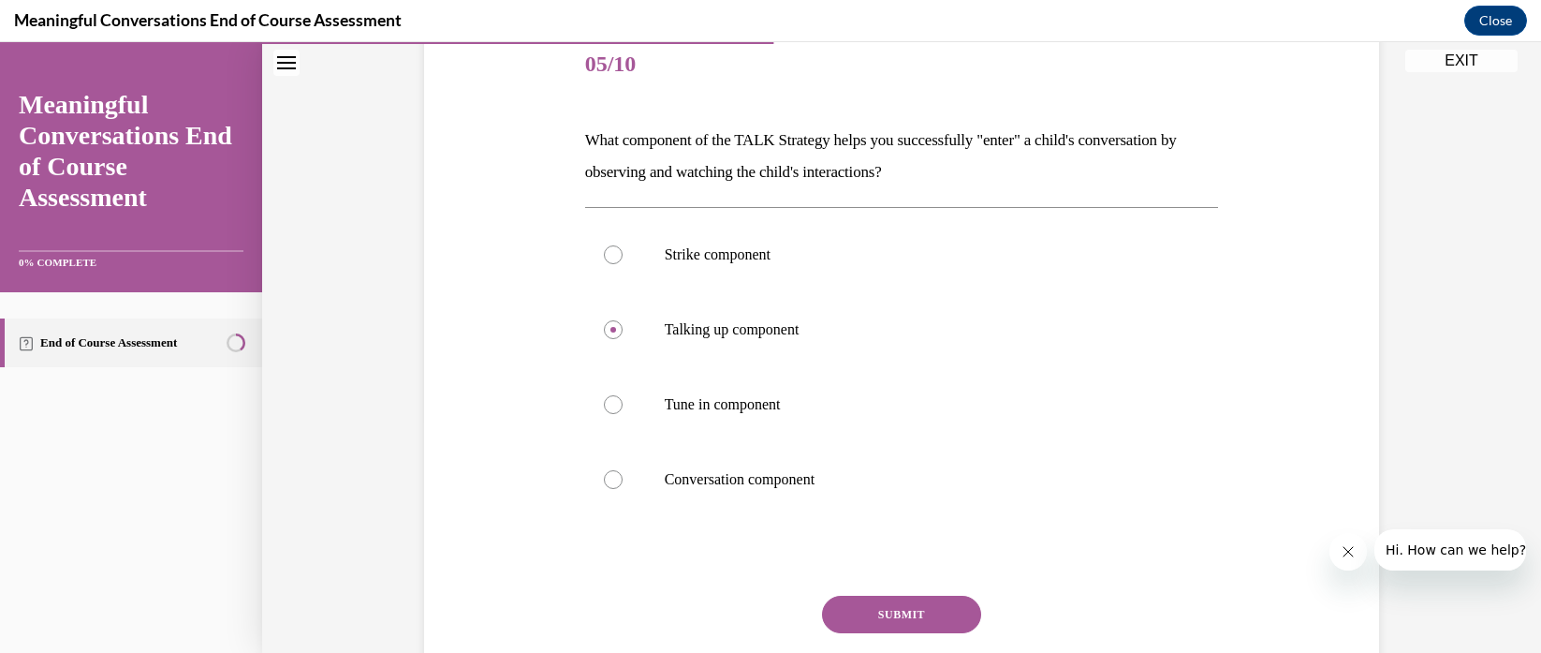
click at [865, 614] on button "SUBMIT" at bounding box center [901, 614] width 159 height 37
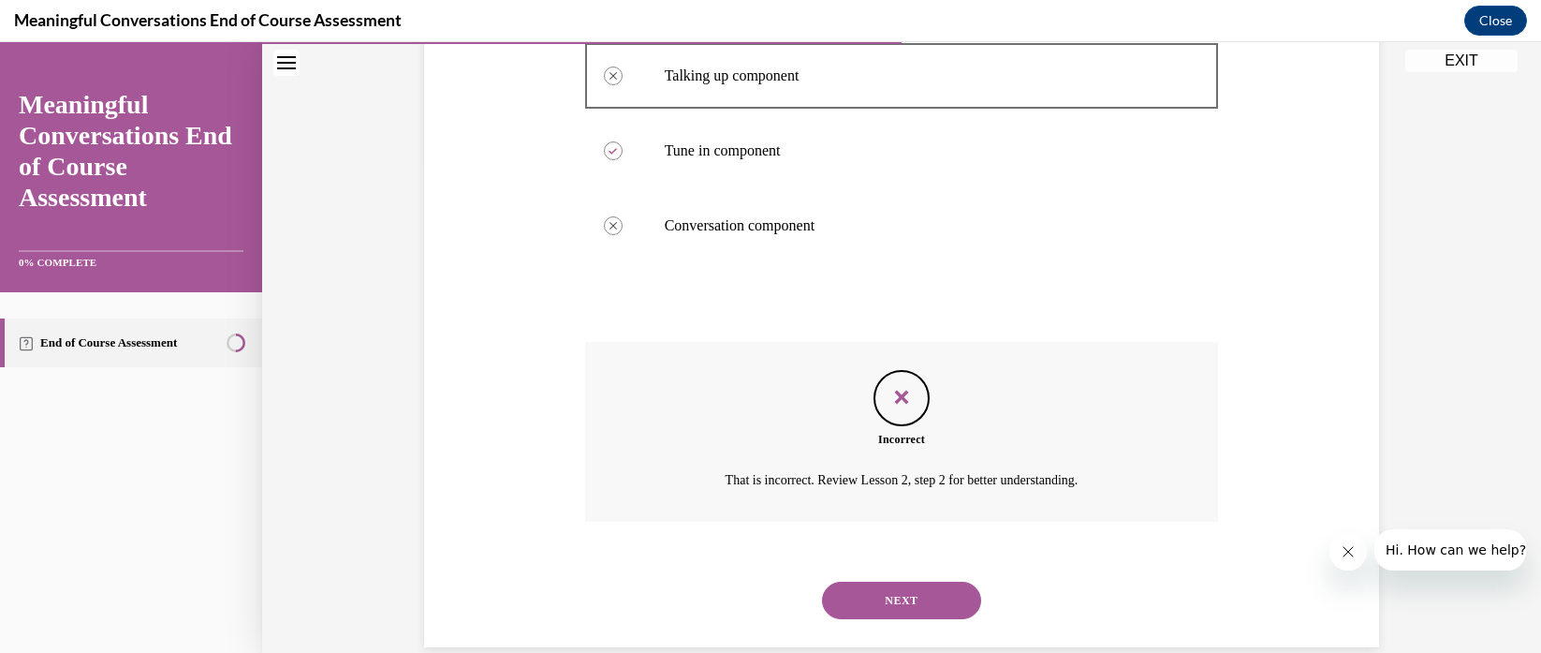
scroll to position [518, 0]
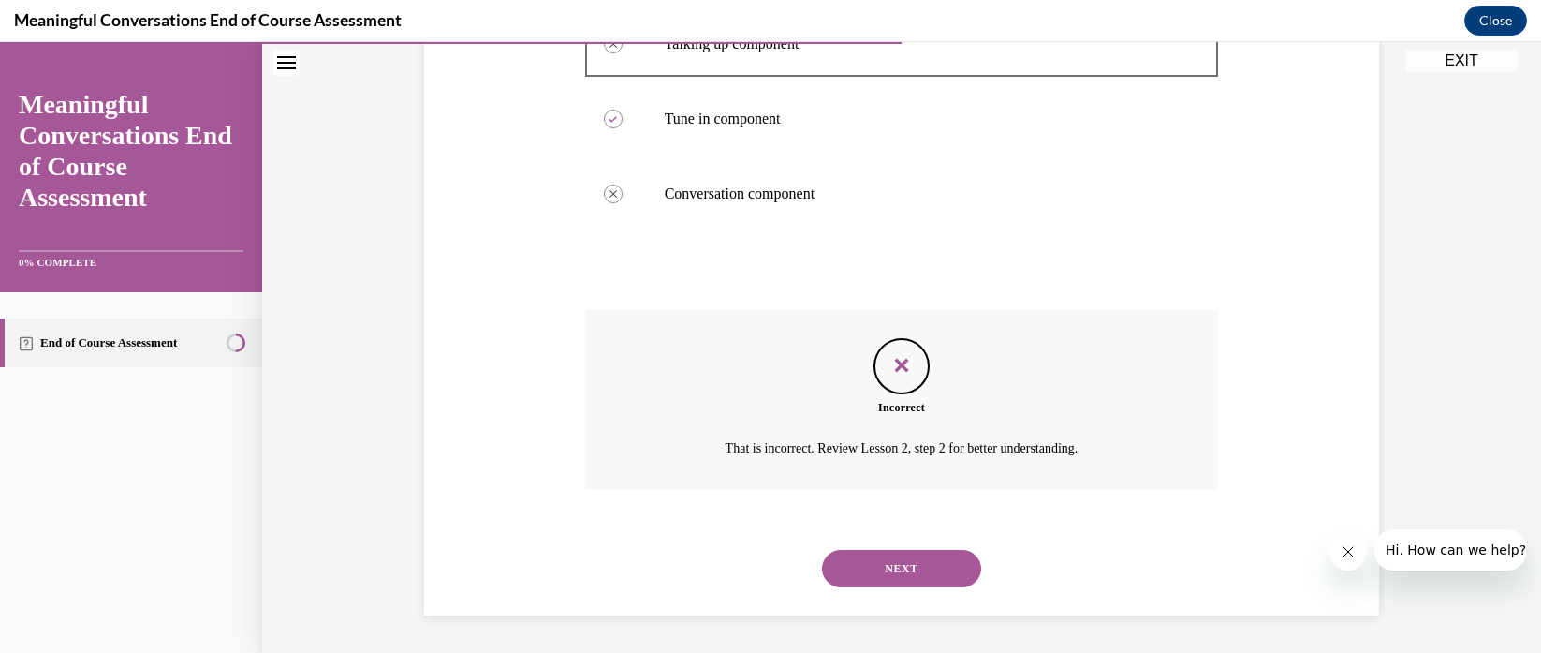
click at [872, 578] on button "NEXT" at bounding box center [901, 568] width 159 height 37
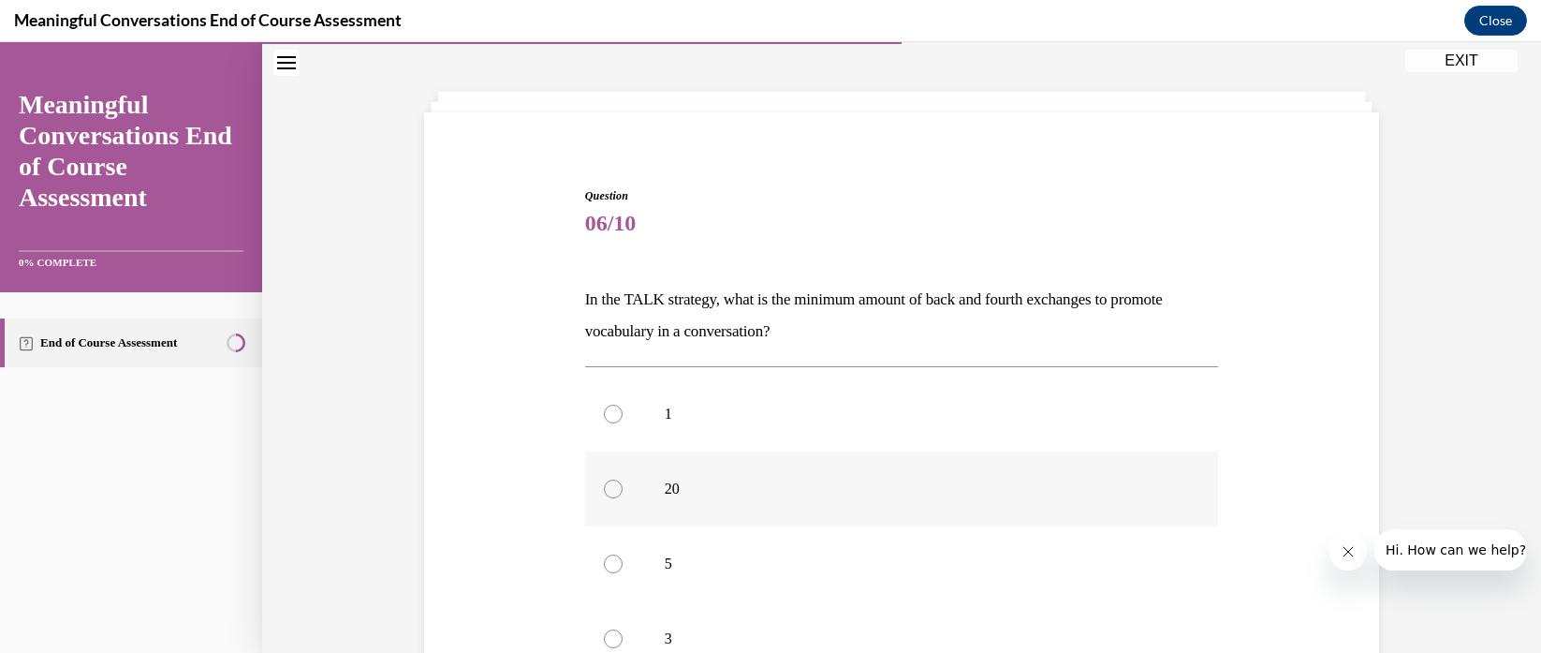
scroll to position [112, 0]
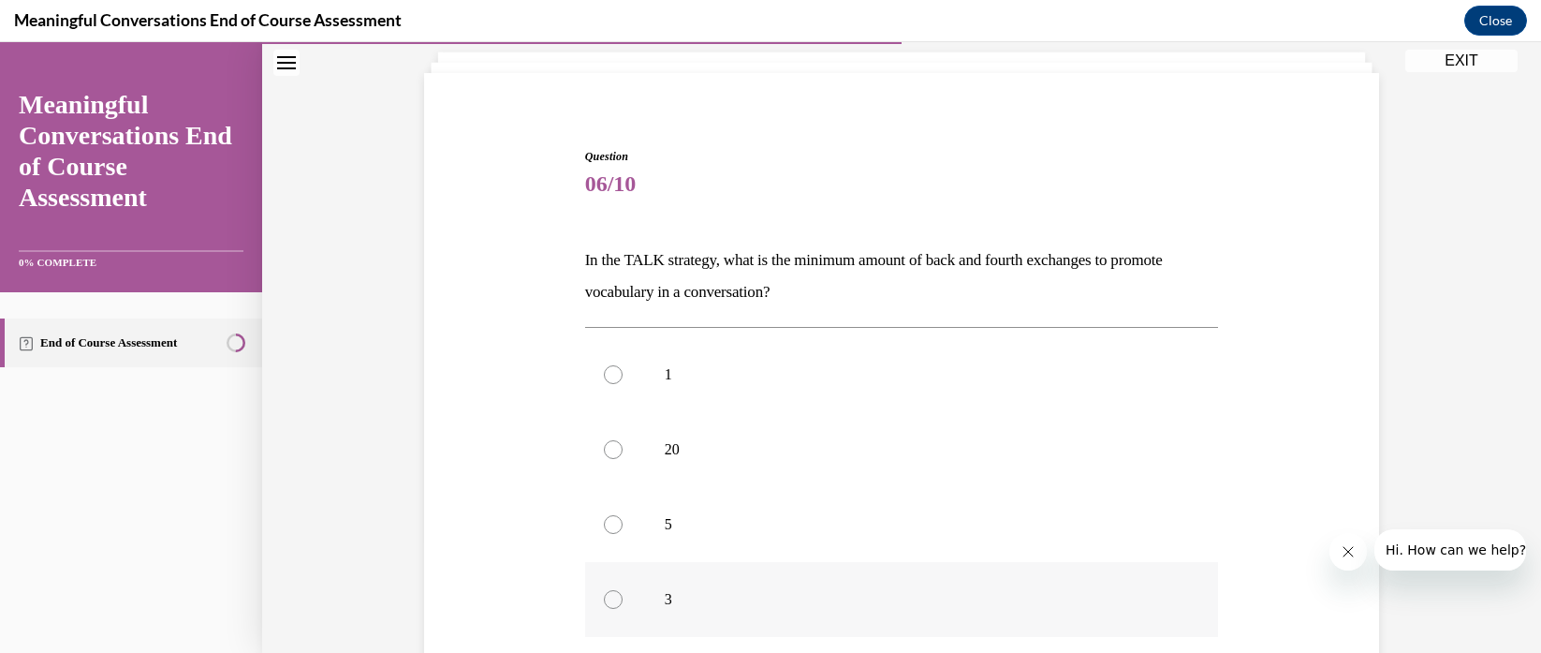
click at [685, 605] on p "3" at bounding box center [919, 599] width 508 height 19
click at [623, 605] on input "3" at bounding box center [613, 599] width 19 height 19
radio input "true"
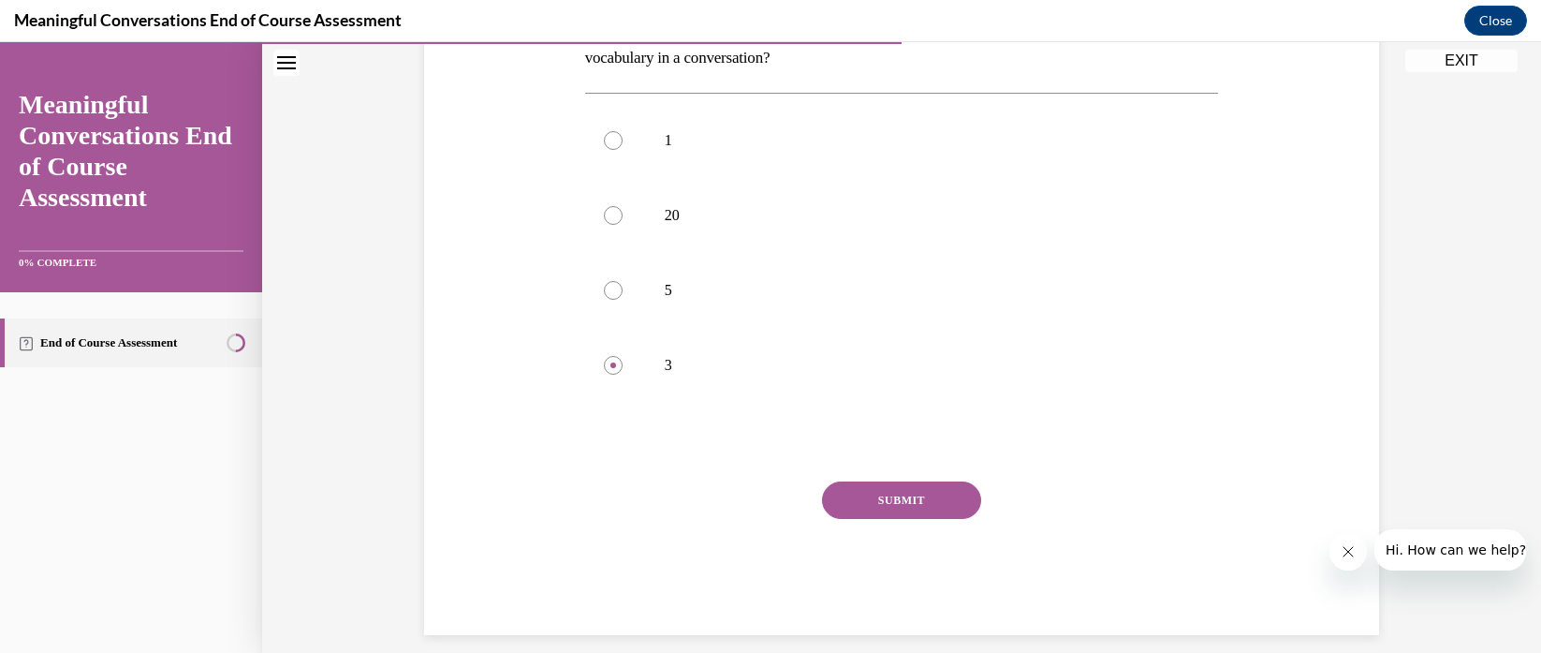
click at [936, 510] on button "SUBMIT" at bounding box center [901, 499] width 159 height 37
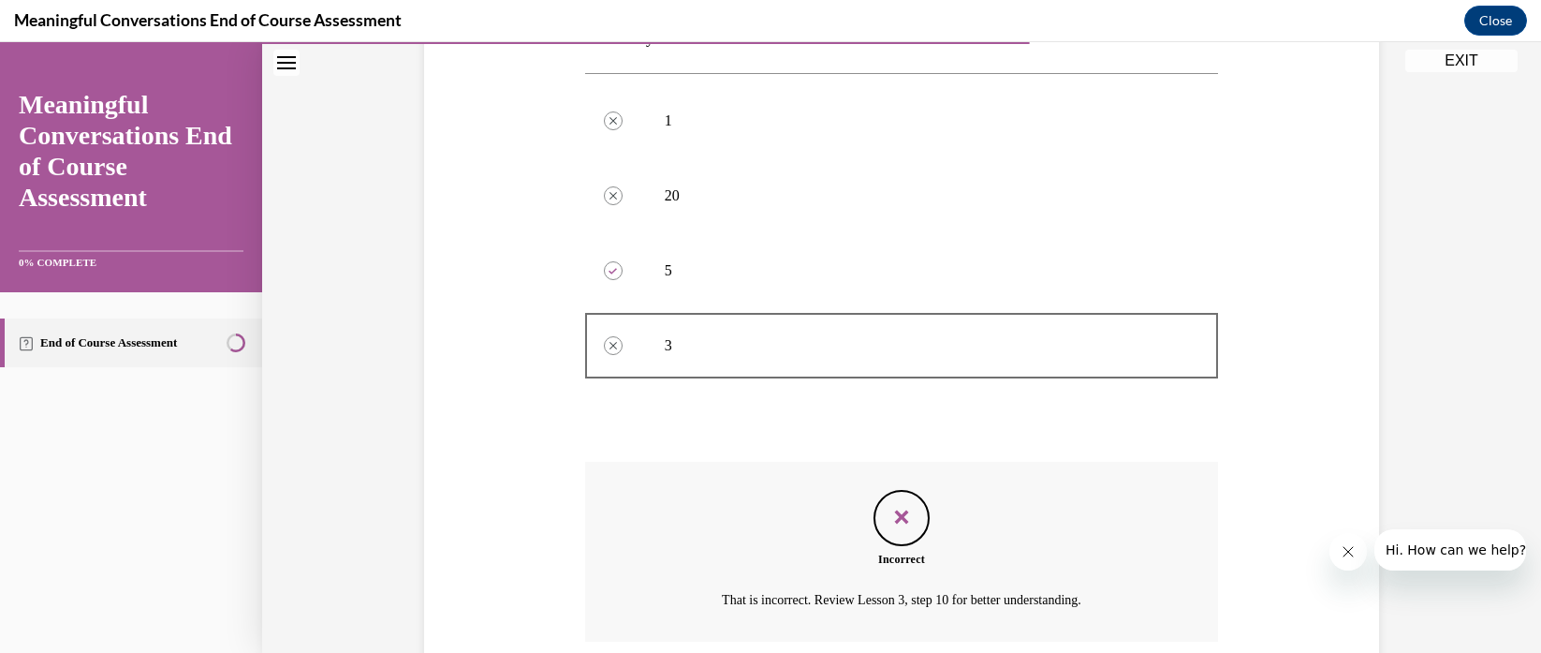
scroll to position [518, 0]
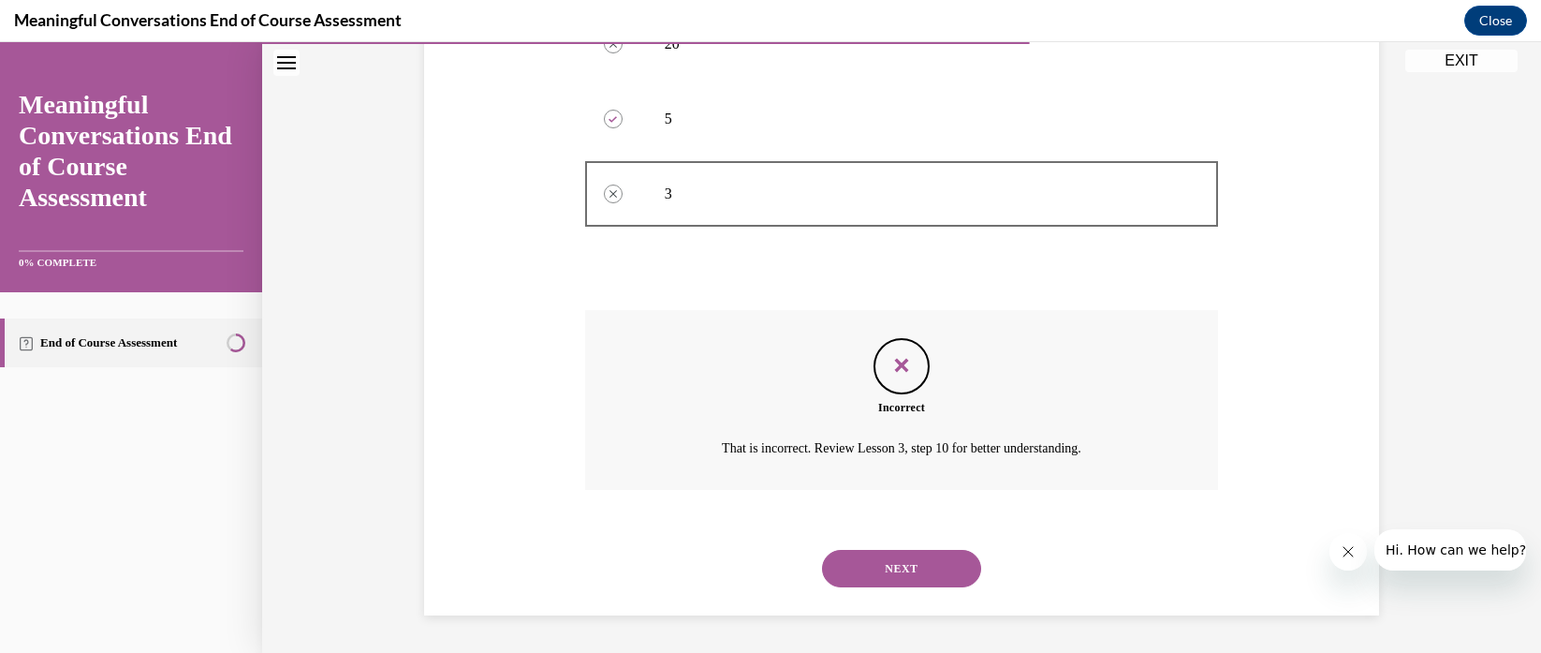
click at [897, 562] on button "NEXT" at bounding box center [901, 568] width 159 height 37
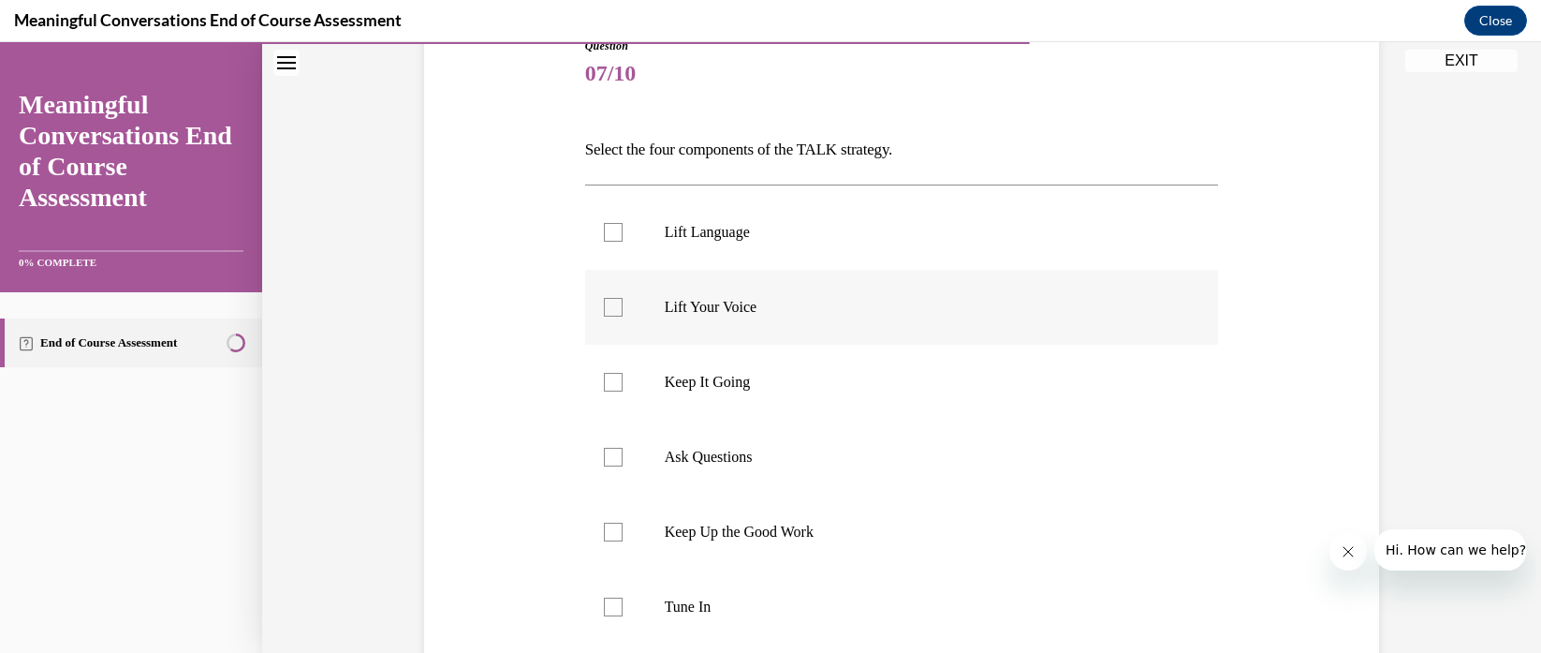
scroll to position [276, 0]
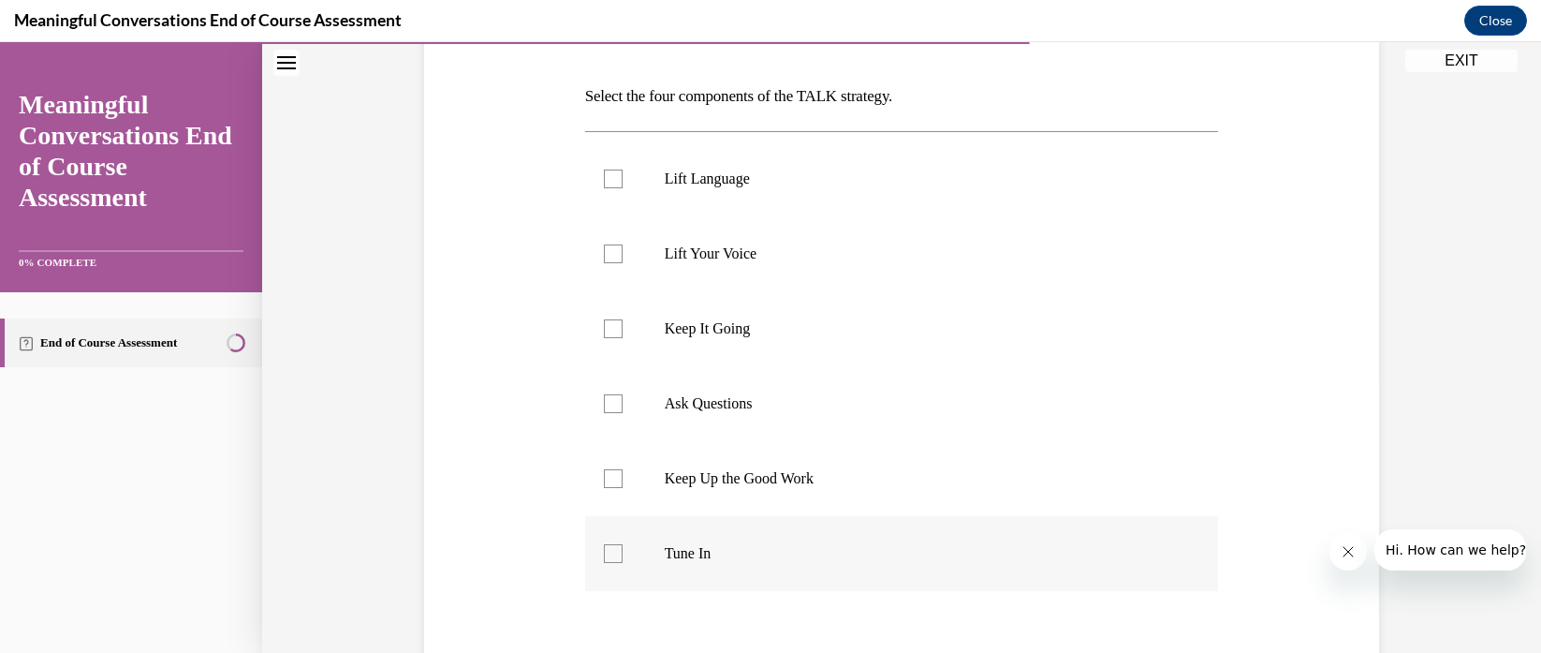
click at [686, 540] on label "Tune In" at bounding box center [902, 553] width 634 height 75
click at [623, 544] on input "Tune In" at bounding box center [613, 553] width 19 height 19
checkbox input "true"
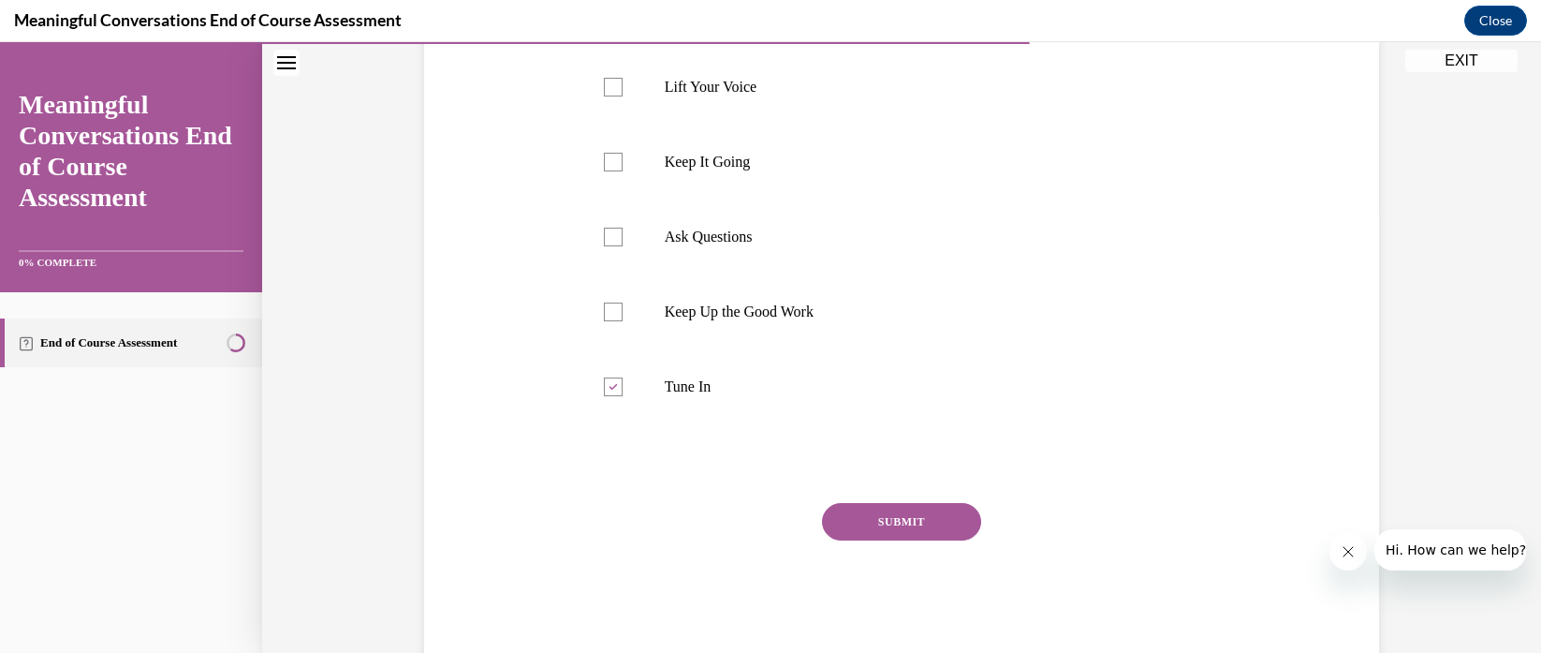
click at [877, 519] on button "SUBMIT" at bounding box center [901, 521] width 159 height 37
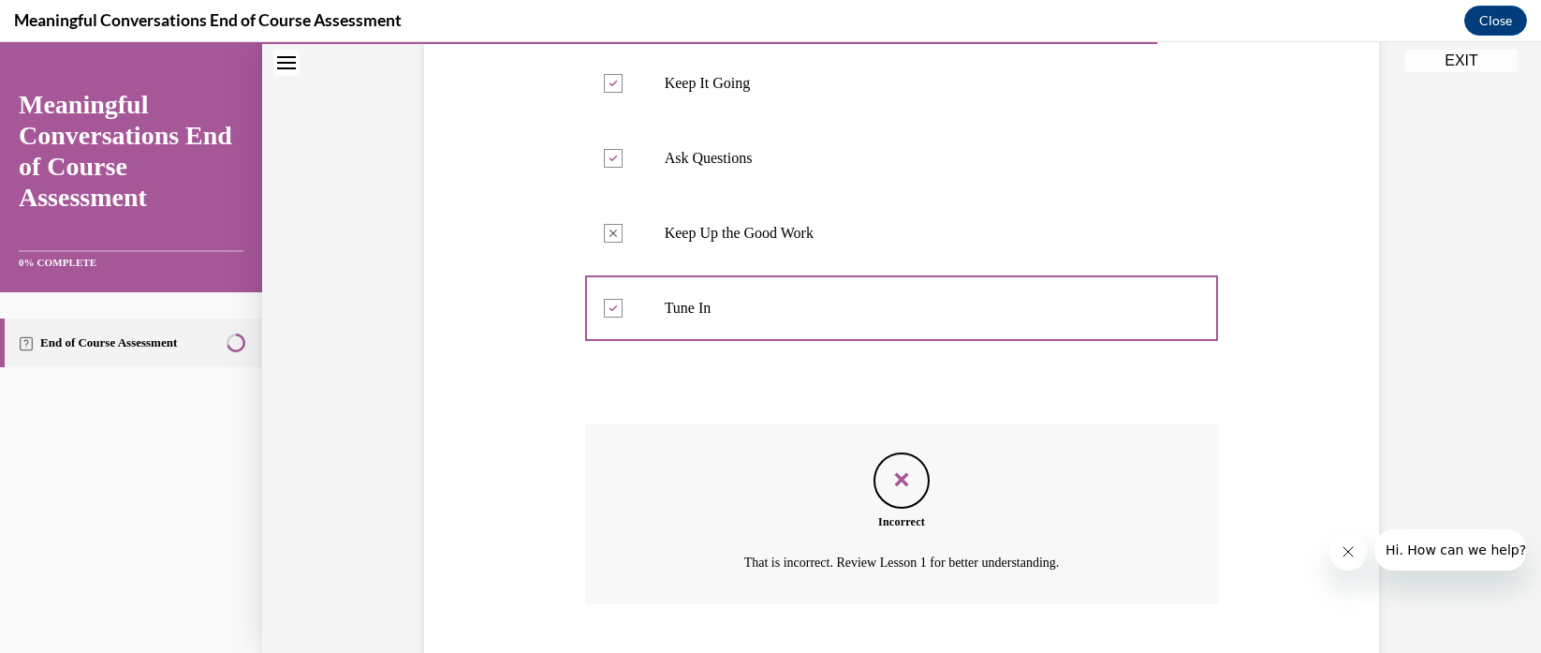
scroll to position [636, 0]
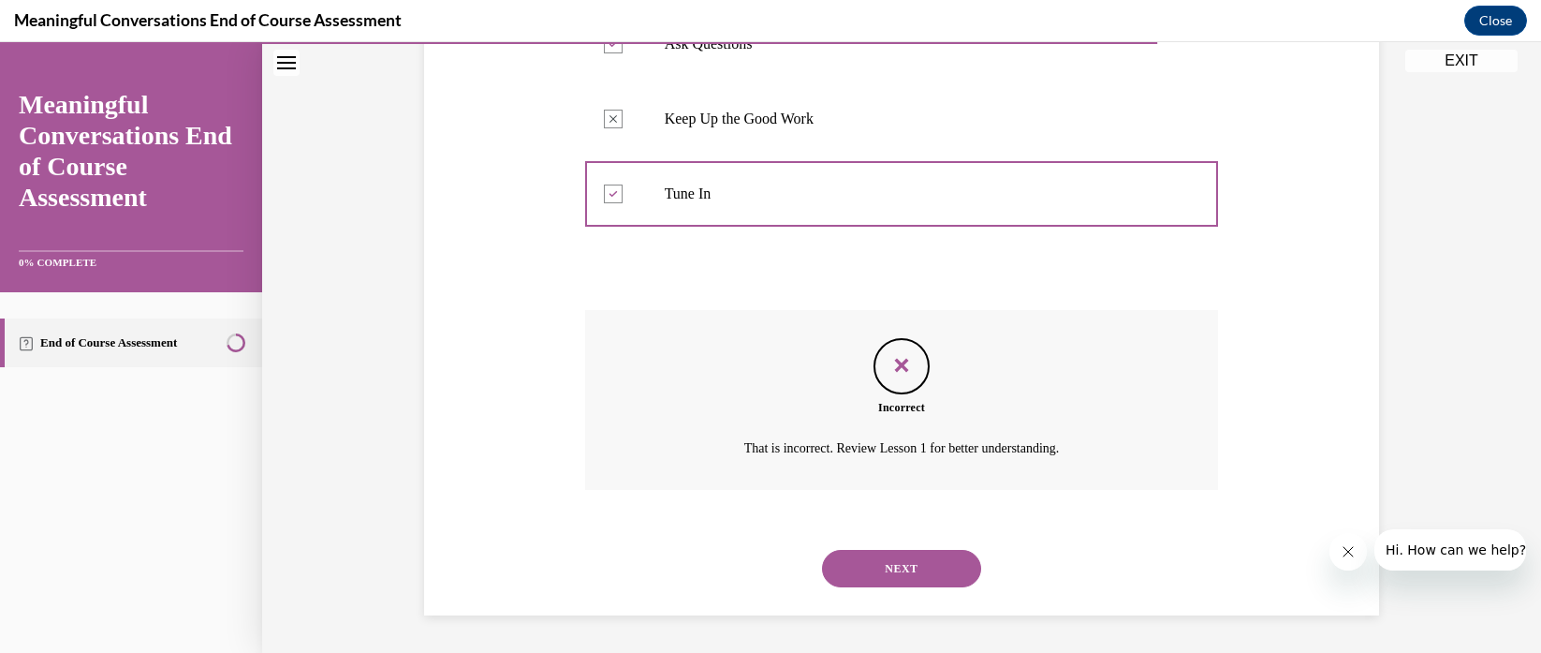
click at [877, 569] on button "NEXT" at bounding box center [901, 568] width 159 height 37
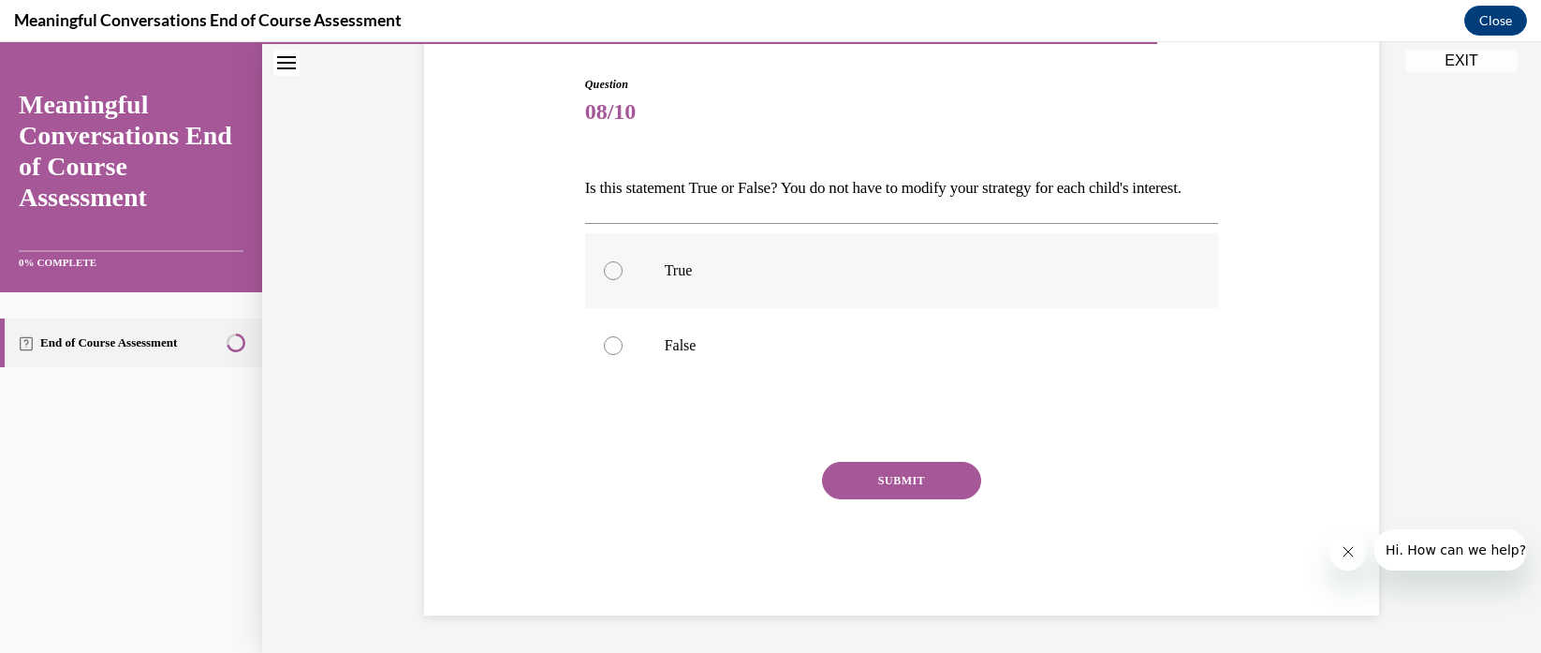
click at [721, 274] on p "True" at bounding box center [919, 270] width 508 height 19
click at [623, 274] on input "True" at bounding box center [613, 270] width 19 height 19
radio input "true"
click at [862, 471] on button "SUBMIT" at bounding box center [901, 480] width 159 height 37
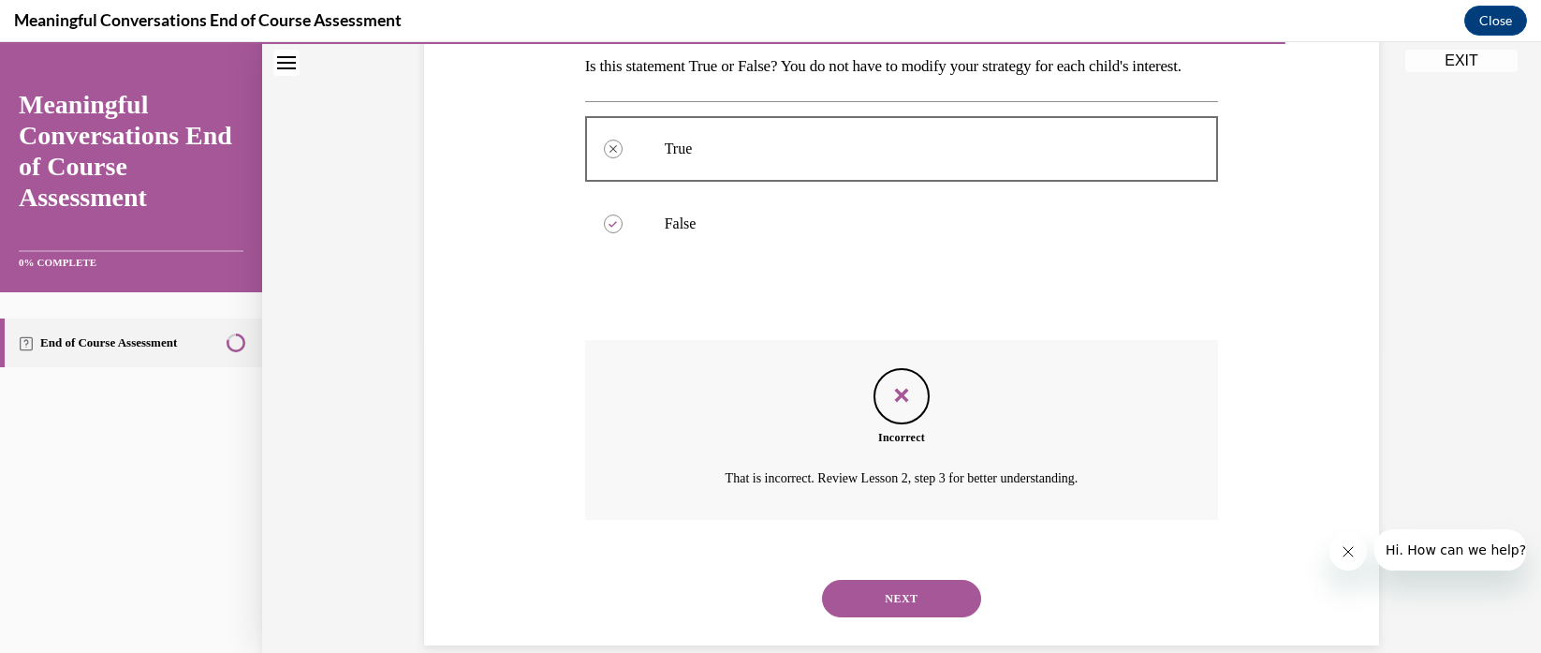
scroll to position [368, 0]
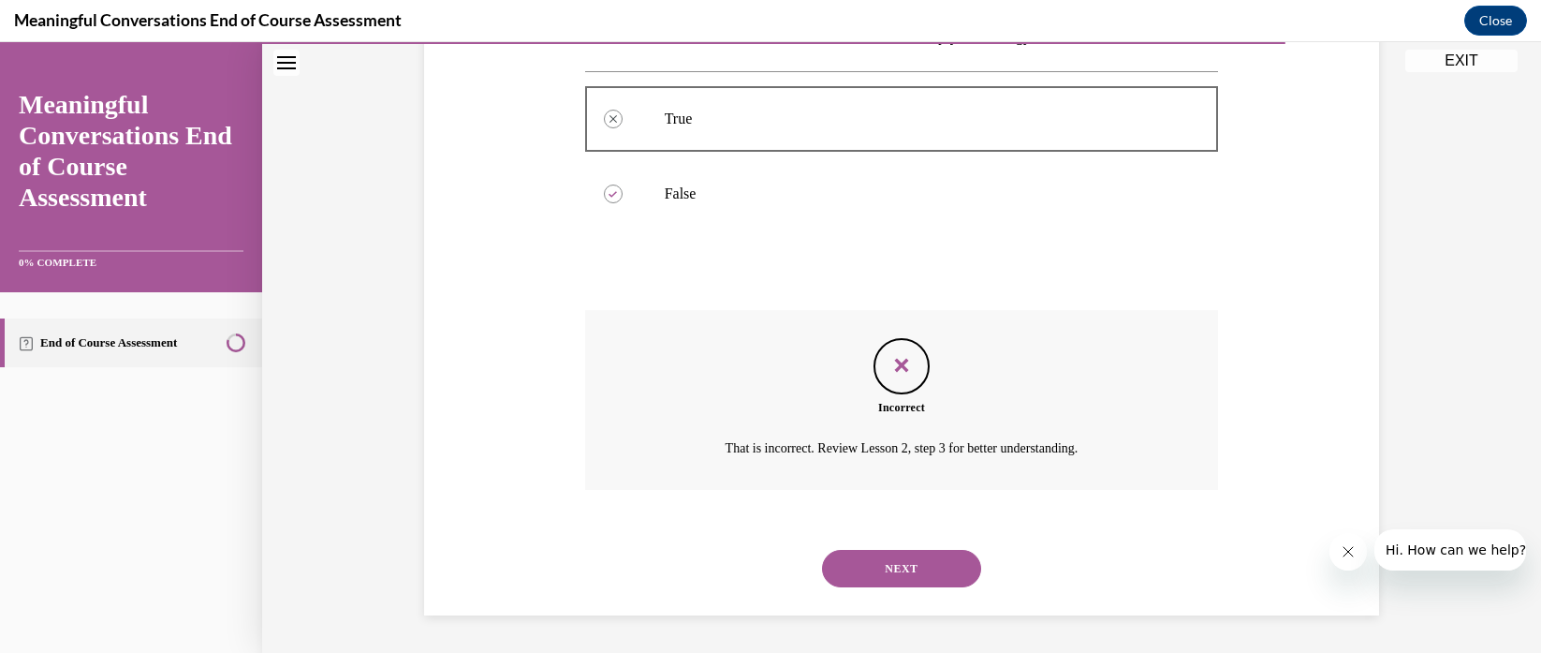
click at [876, 561] on button "NEXT" at bounding box center [901, 568] width 159 height 37
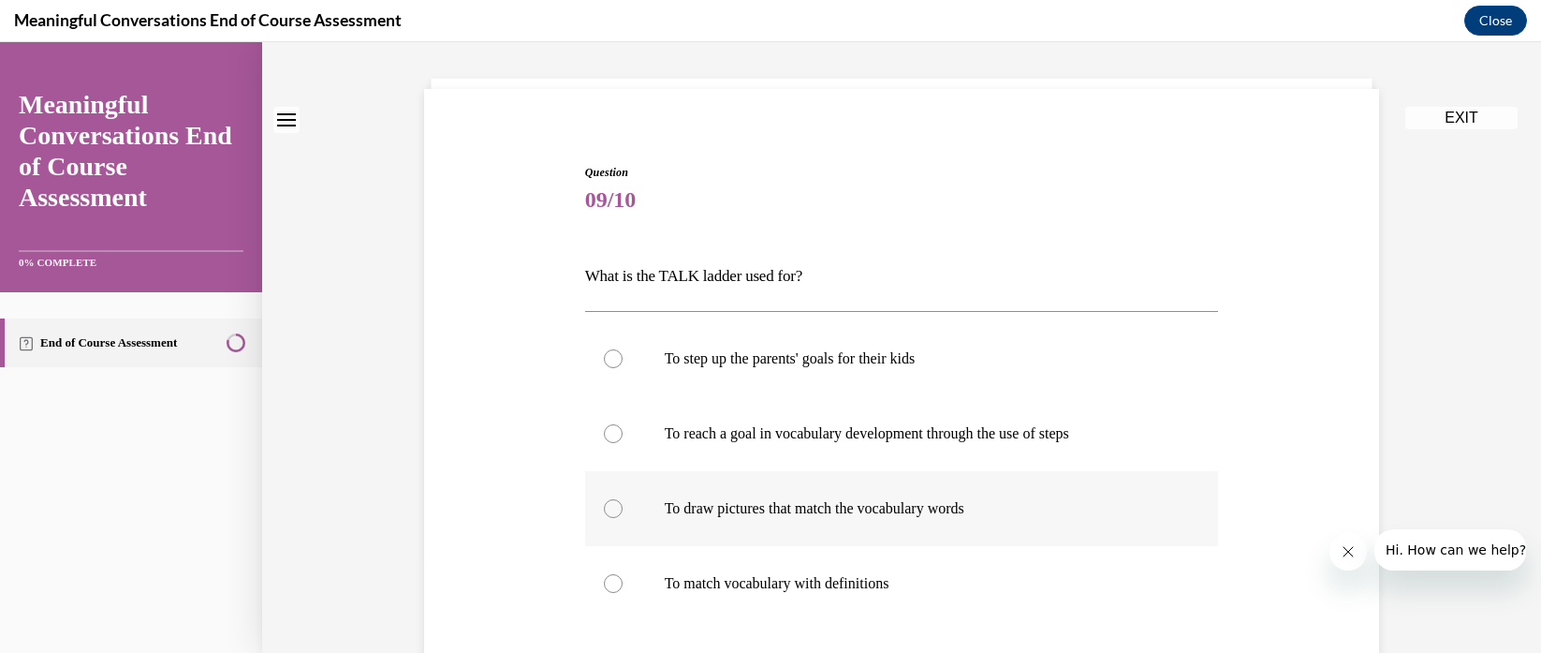
scroll to position [157, 0]
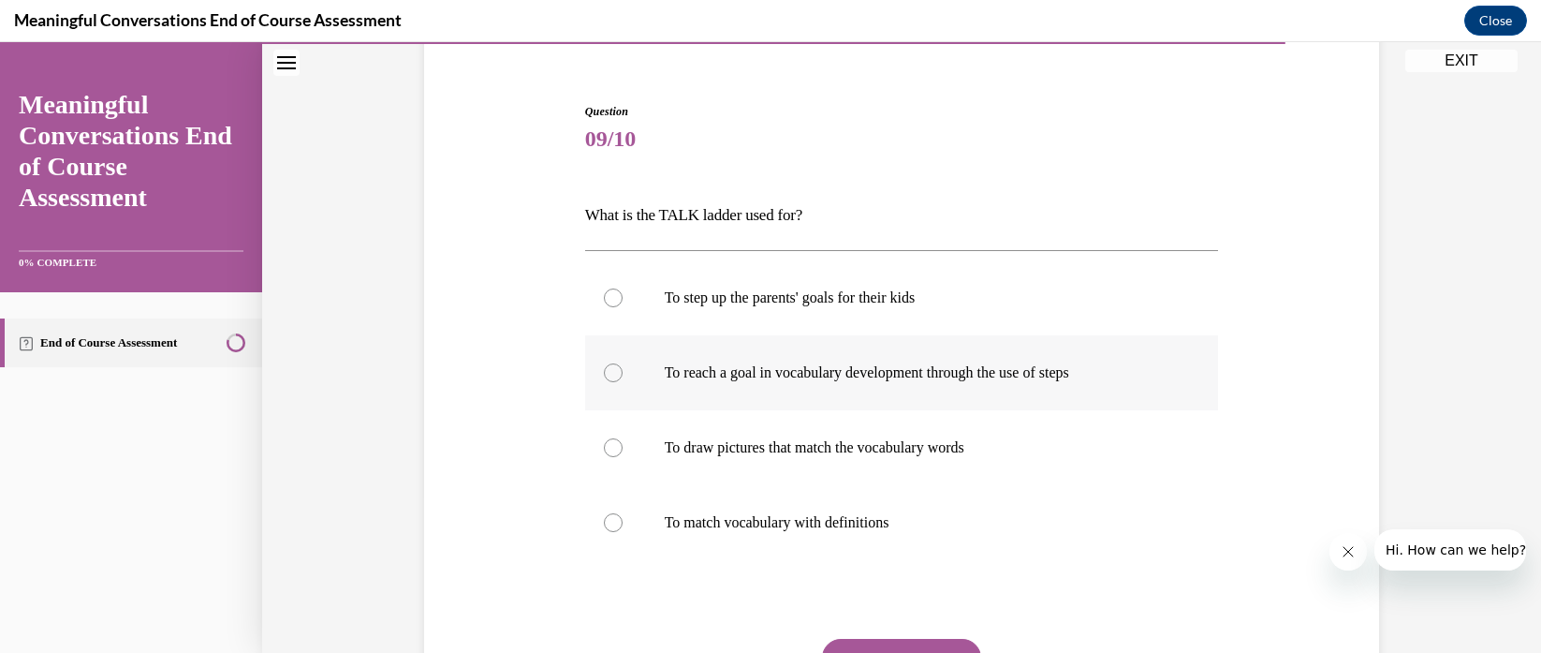
click at [861, 387] on label "To reach a goal in vocabulary development through the use of steps" at bounding box center [902, 372] width 634 height 75
click at [623, 382] on input "To reach a goal in vocabulary development through the use of steps" at bounding box center [613, 372] width 19 height 19
radio input "true"
click at [865, 639] on button "SUBMIT" at bounding box center [901, 657] width 159 height 37
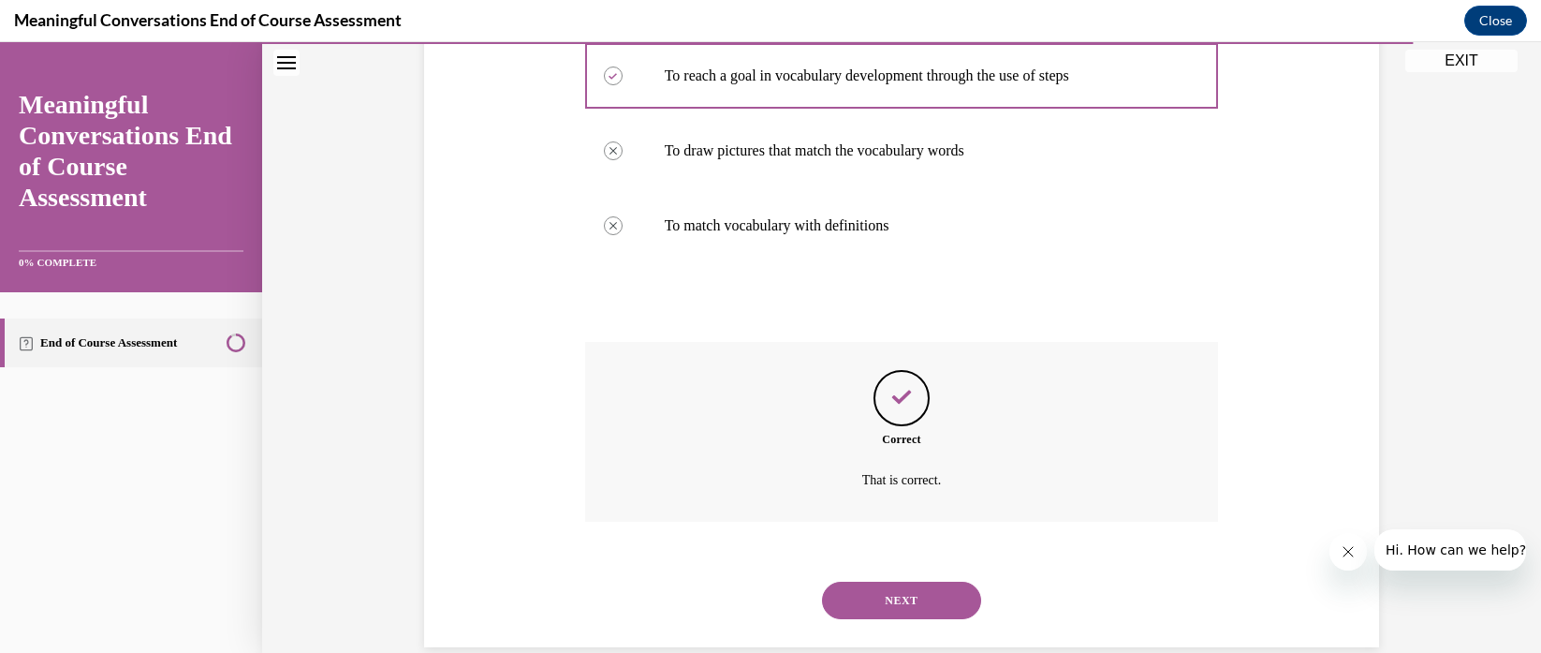
scroll to position [486, 0]
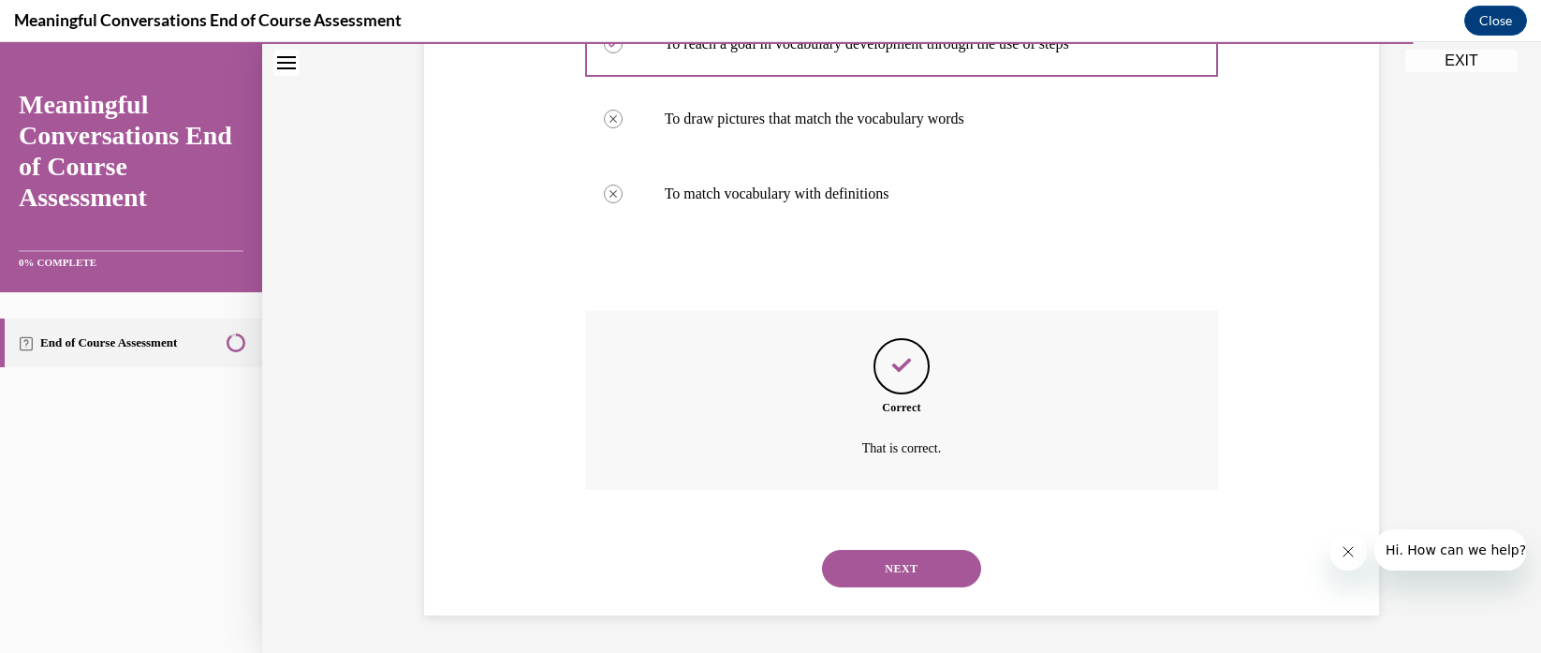
click at [879, 568] on button "NEXT" at bounding box center [901, 568] width 159 height 37
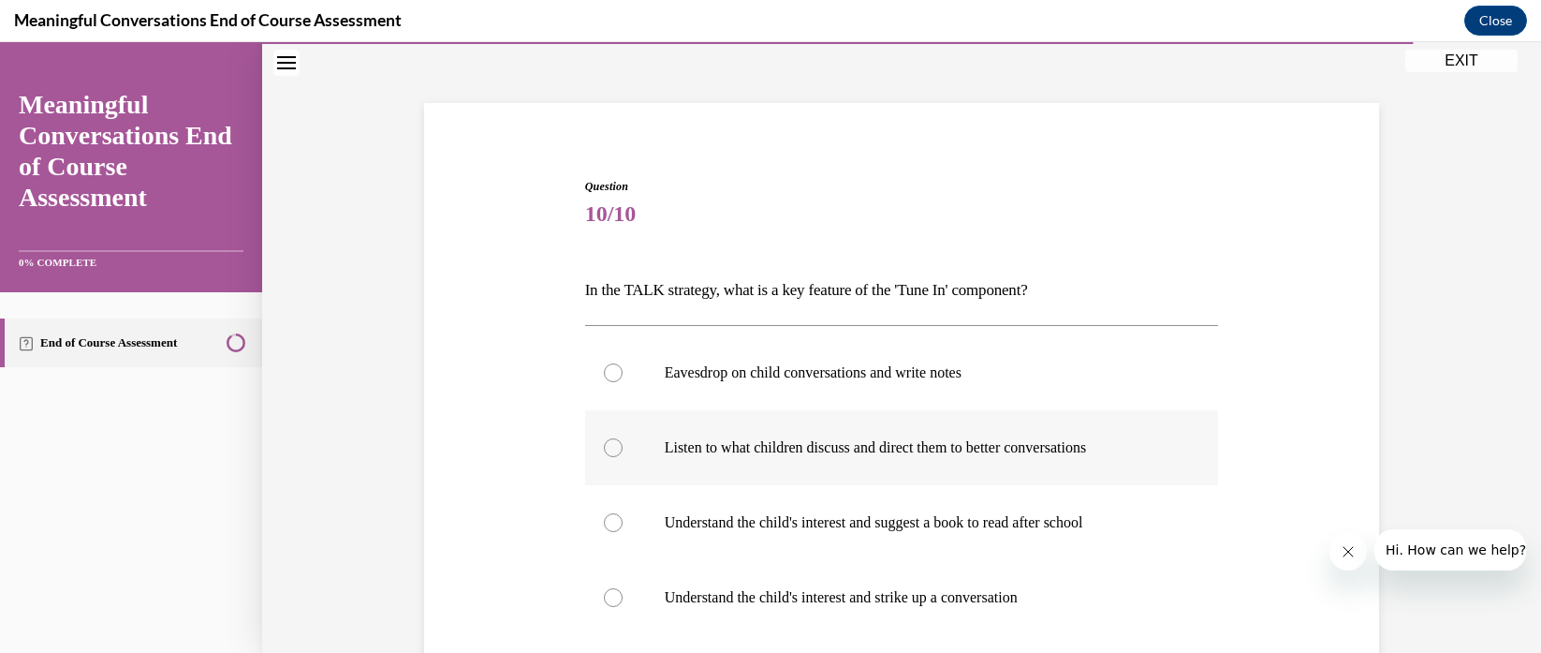
scroll to position [84, 0]
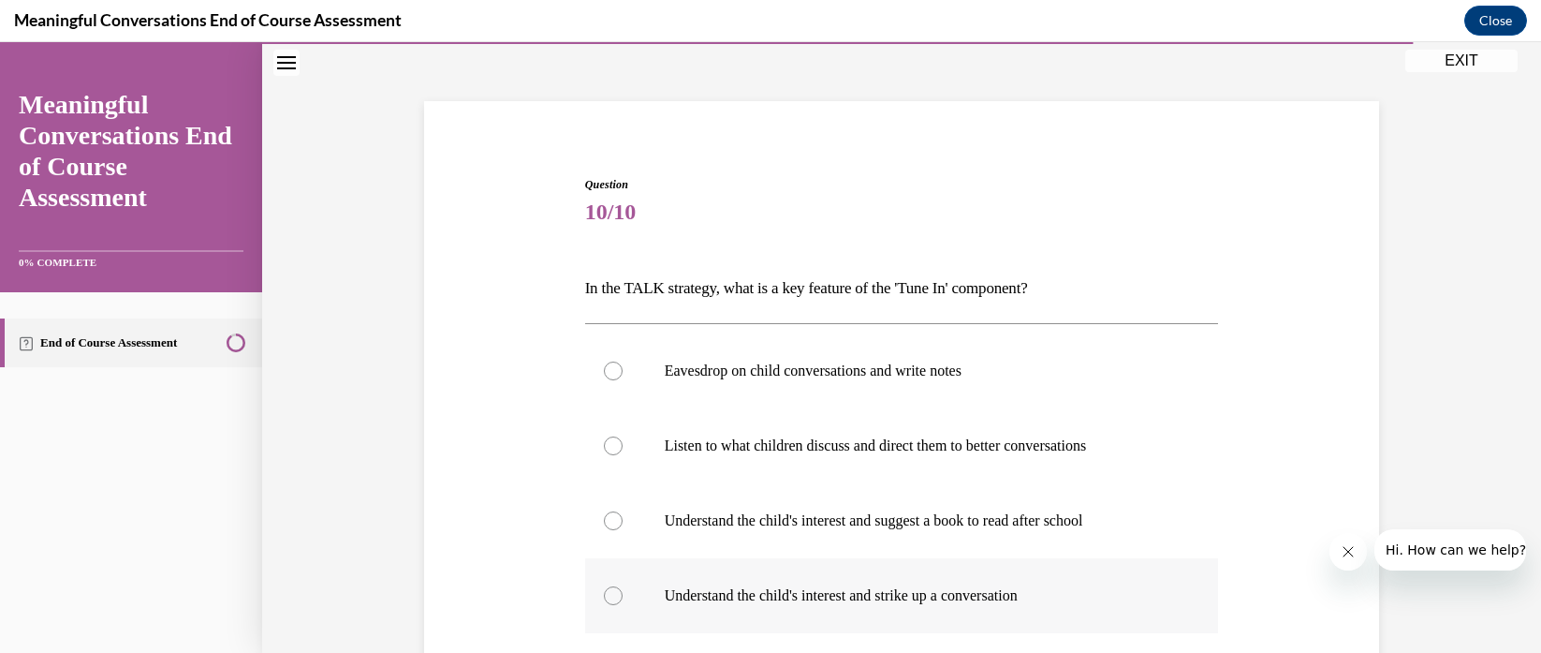
click at [666, 588] on p "Understand the child's interest and strike up a conversation" at bounding box center [919, 595] width 508 height 19
click at [623, 588] on input "Understand the child's interest and strike up a conversation" at bounding box center [613, 595] width 19 height 19
radio input "true"
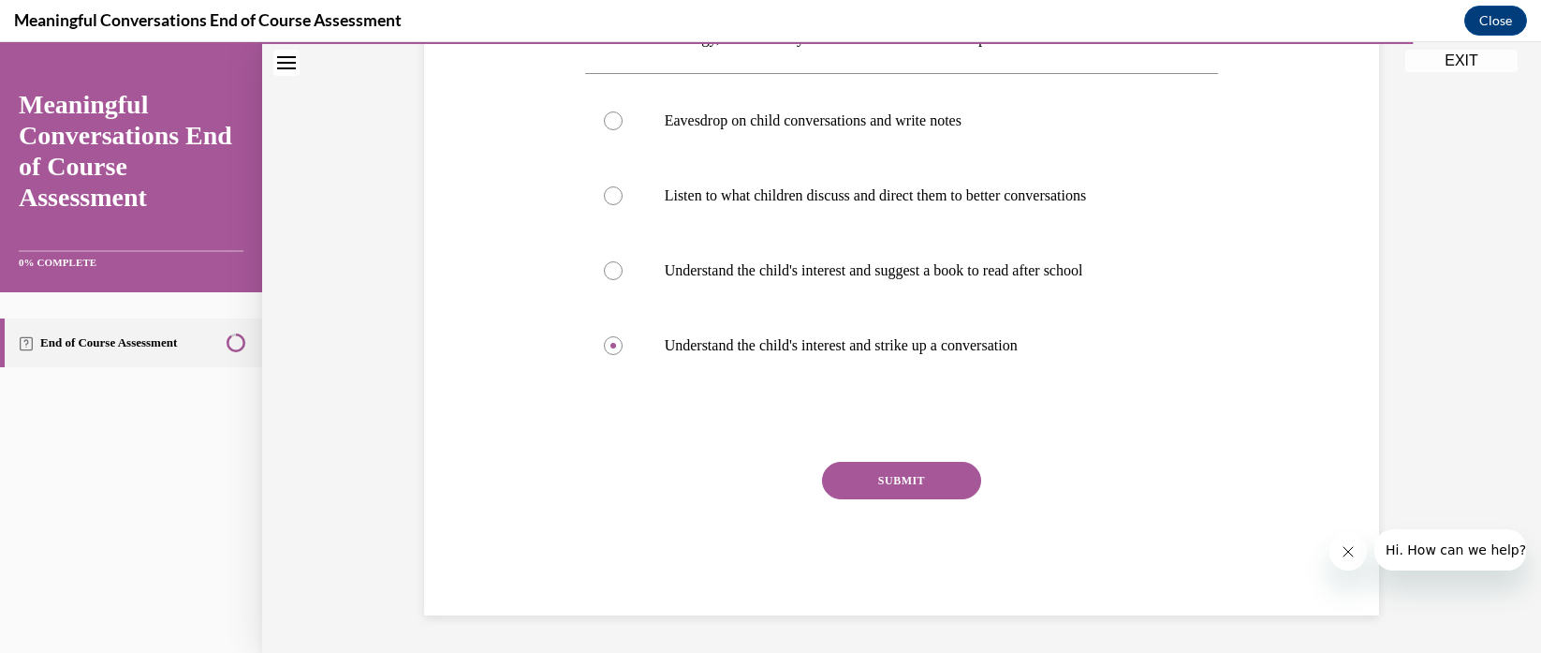
click at [848, 465] on button "SUBMIT" at bounding box center [901, 480] width 159 height 37
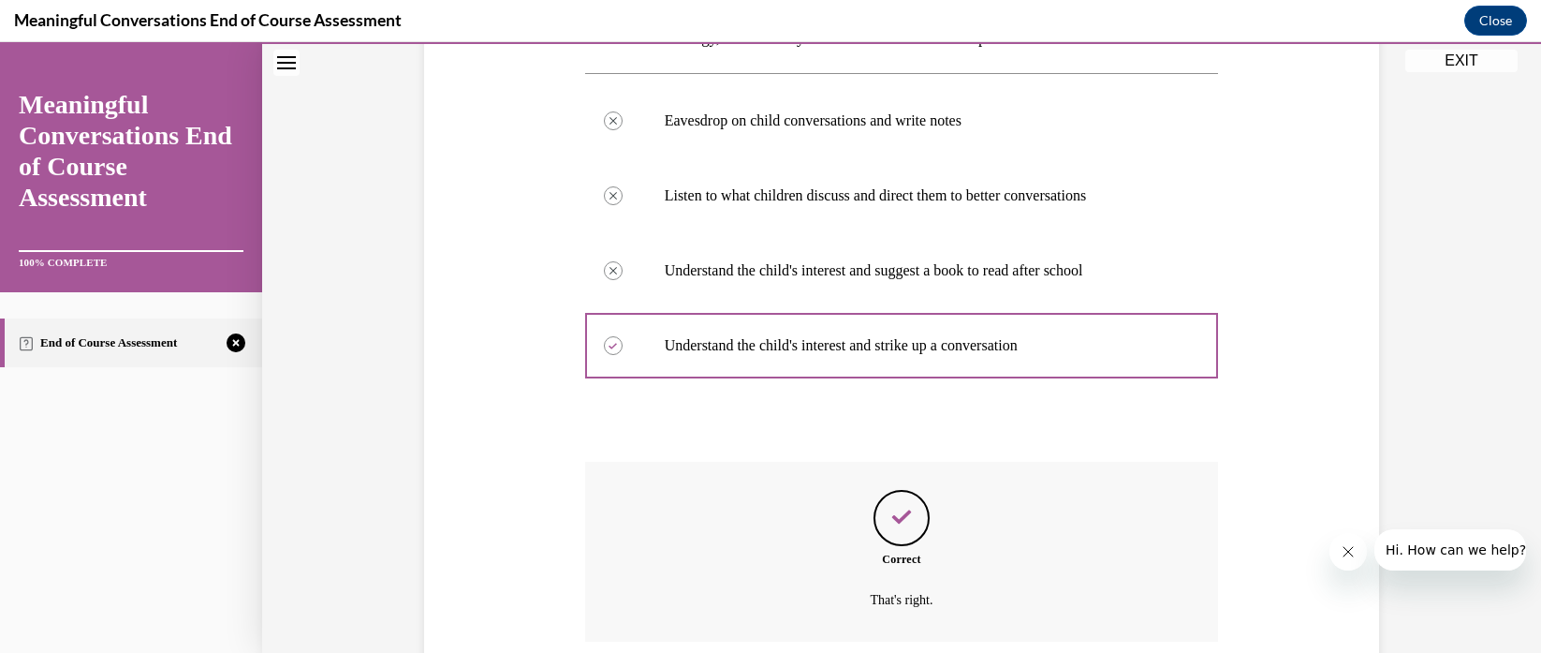
scroll to position [486, 0]
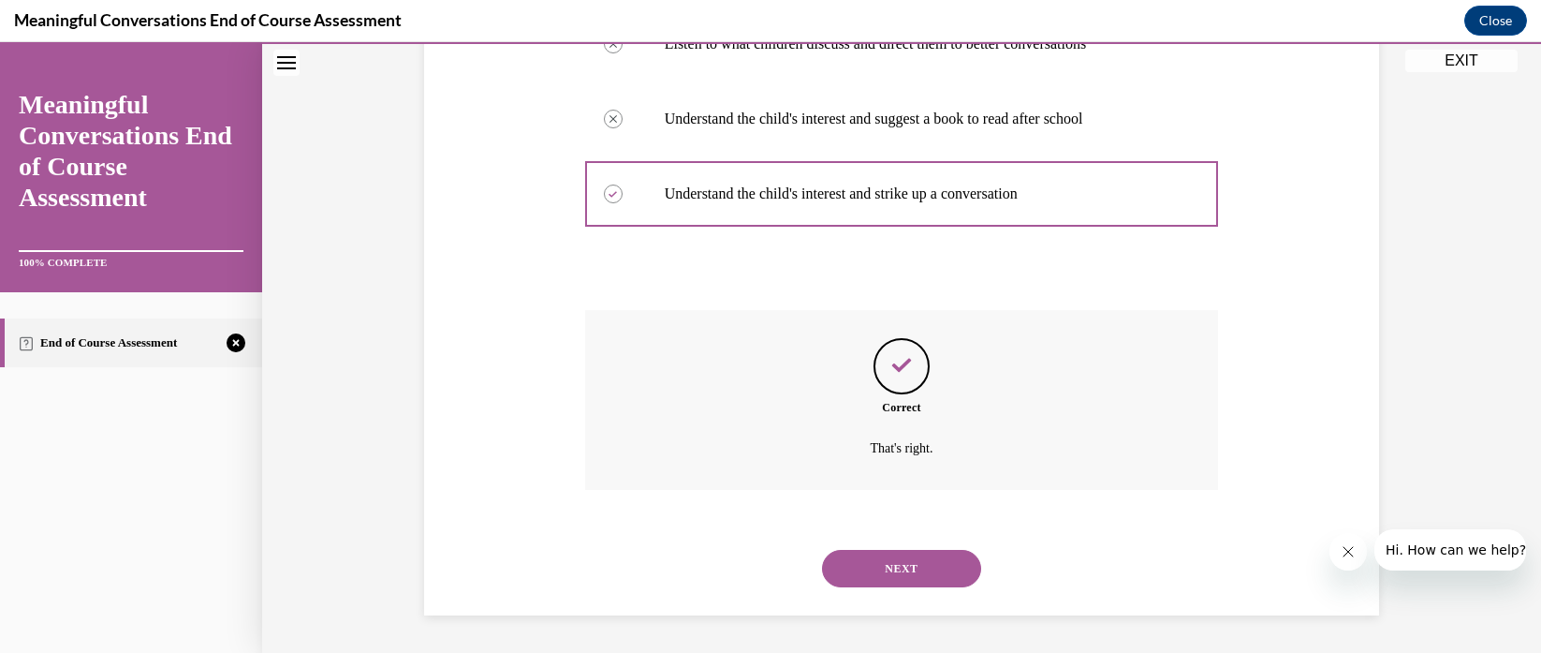
click at [883, 560] on button "NEXT" at bounding box center [901, 568] width 159 height 37
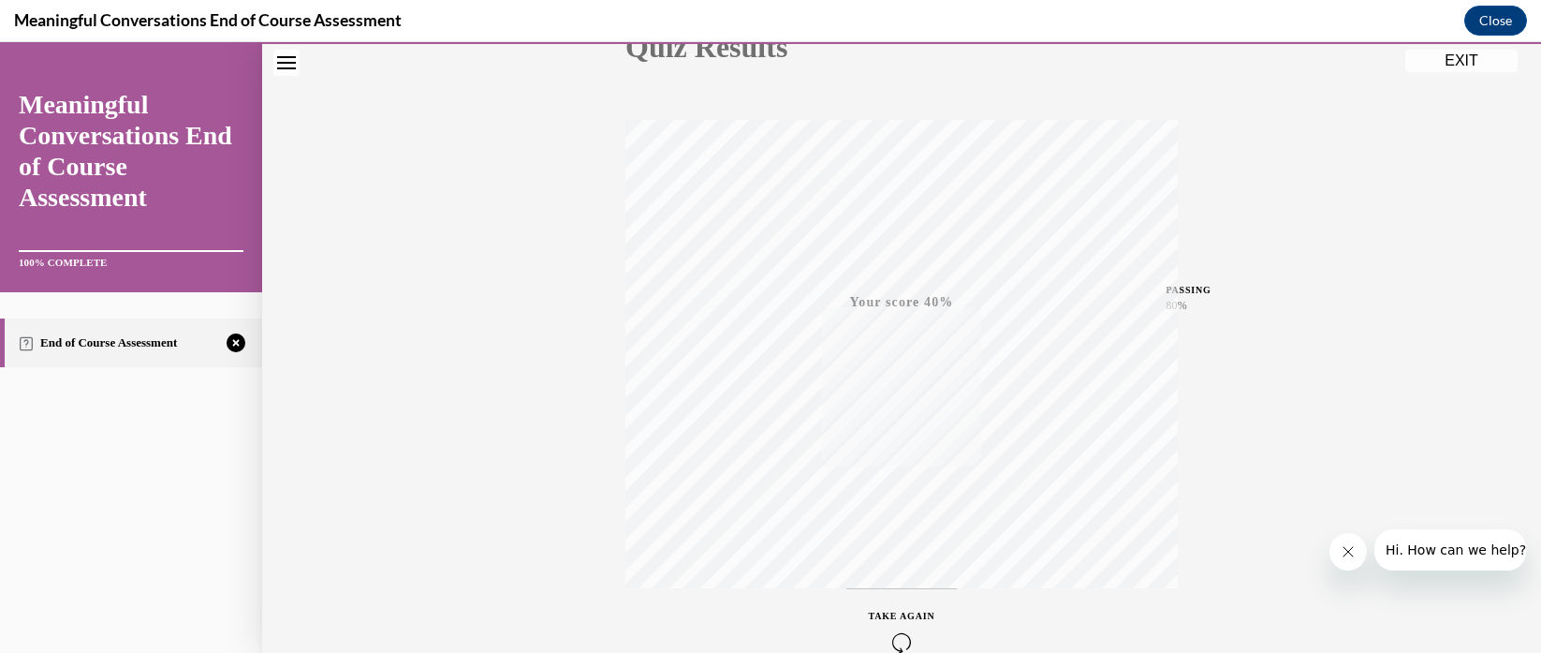
scroll to position [349, 0]
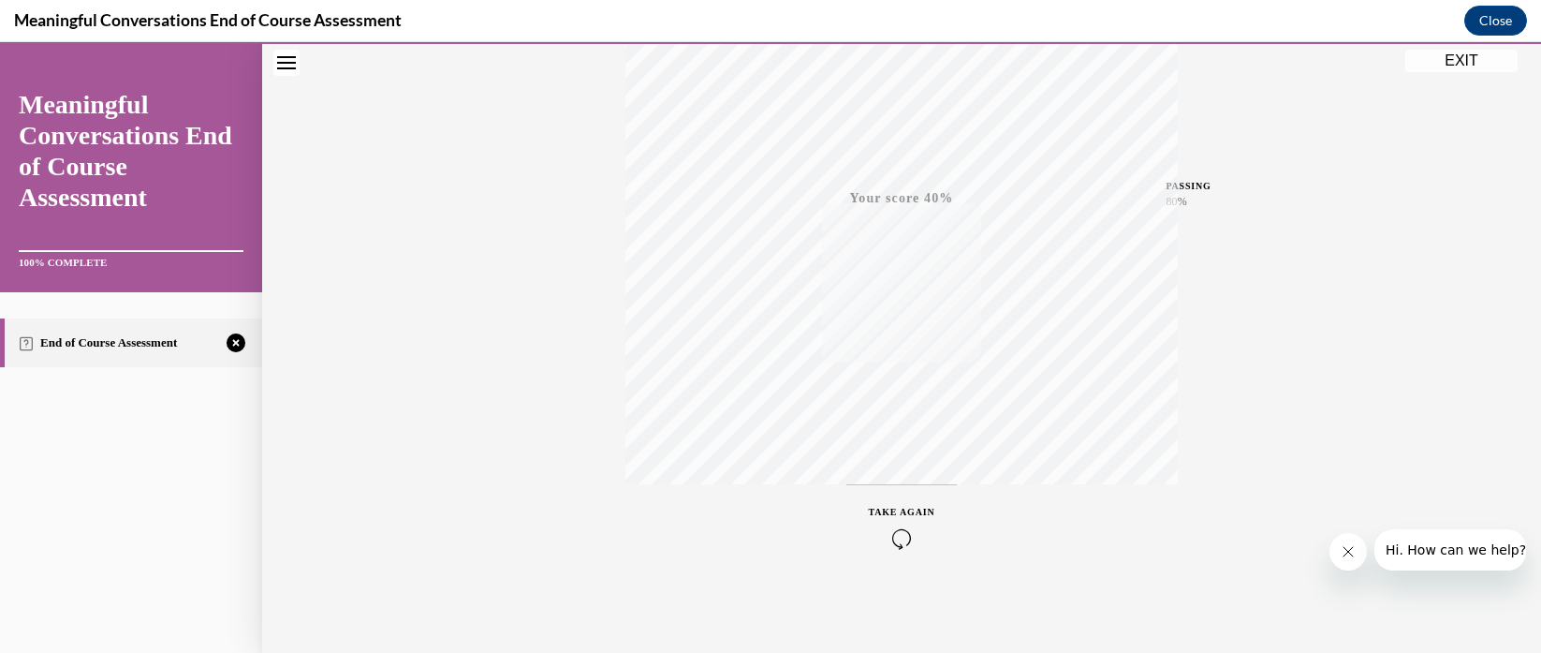
click at [869, 536] on icon "button" at bounding box center [902, 538] width 66 height 21
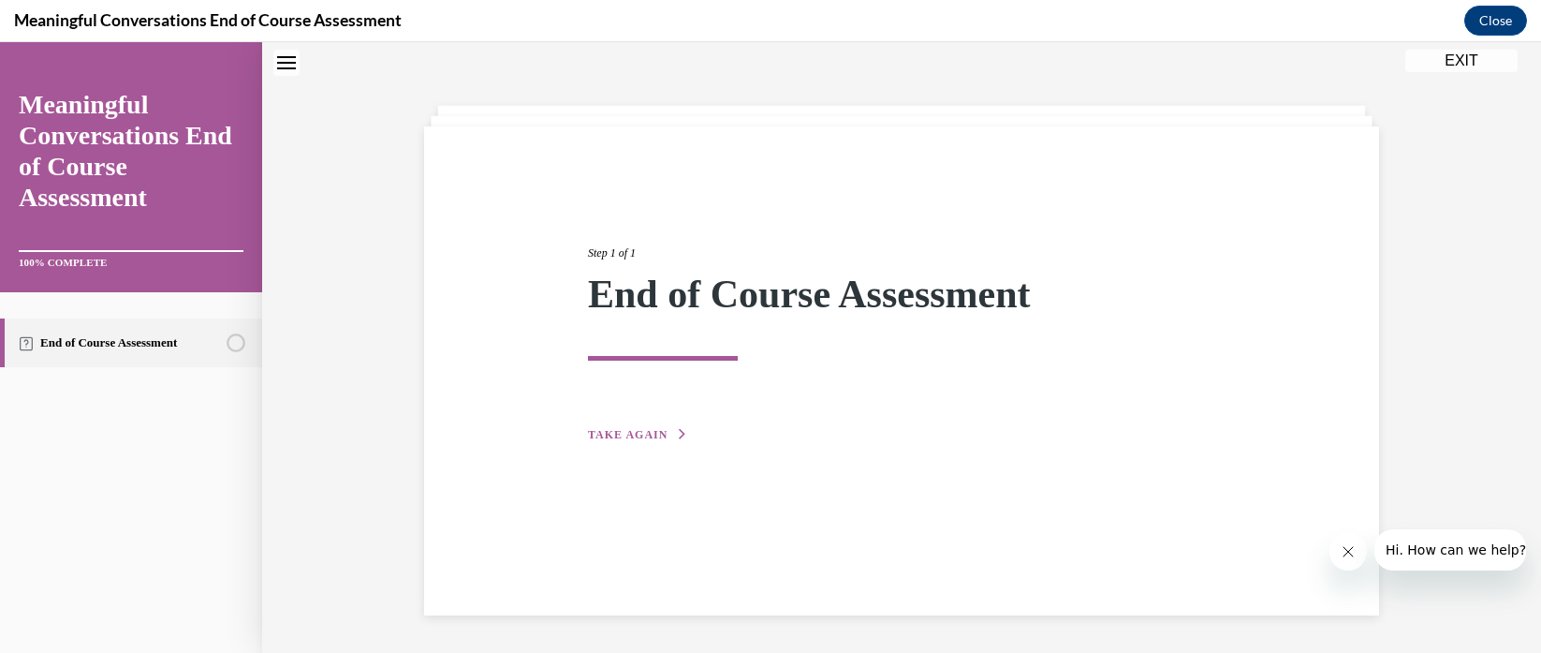
scroll to position [59, 0]
click at [651, 430] on span "TAKE AGAIN" at bounding box center [628, 434] width 80 height 13
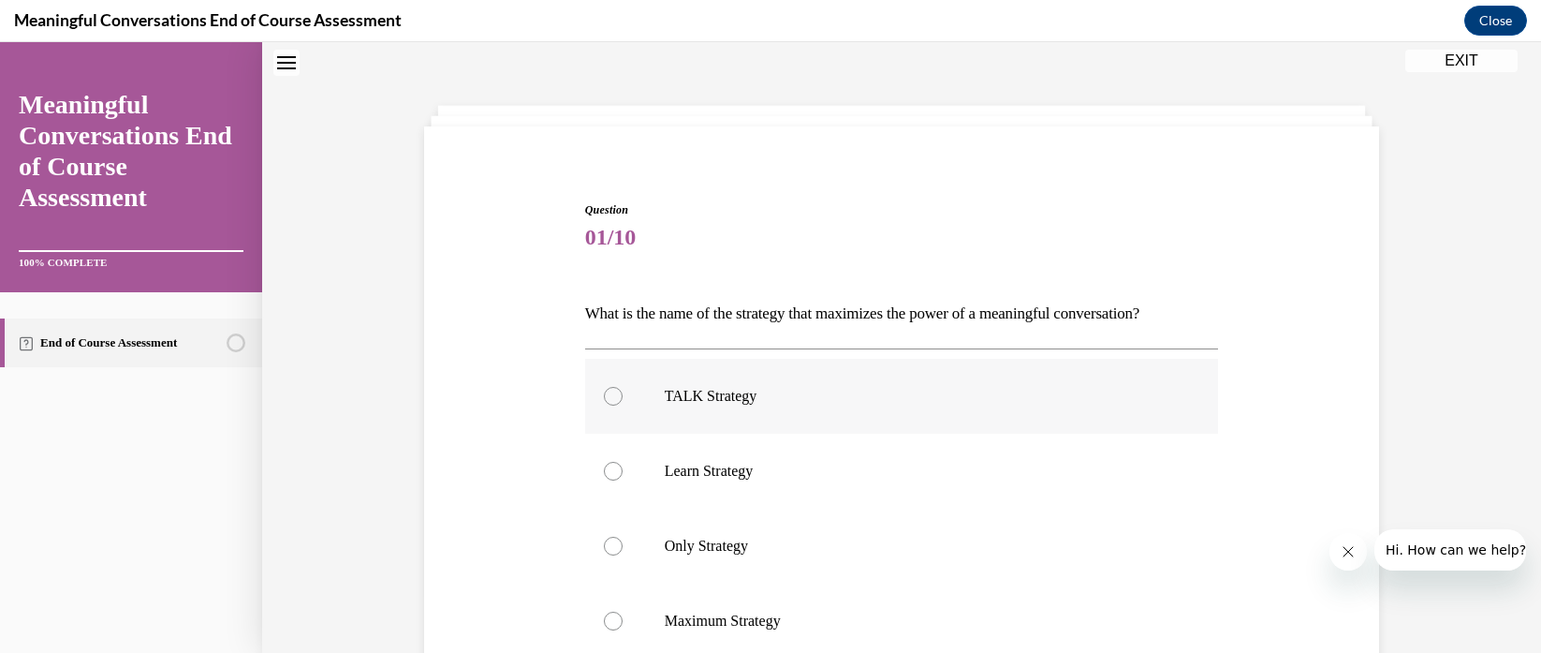
click at [804, 413] on label "TALK Strategy" at bounding box center [902, 396] width 634 height 75
click at [623, 405] on input "TALK Strategy" at bounding box center [613, 396] width 19 height 19
radio input "true"
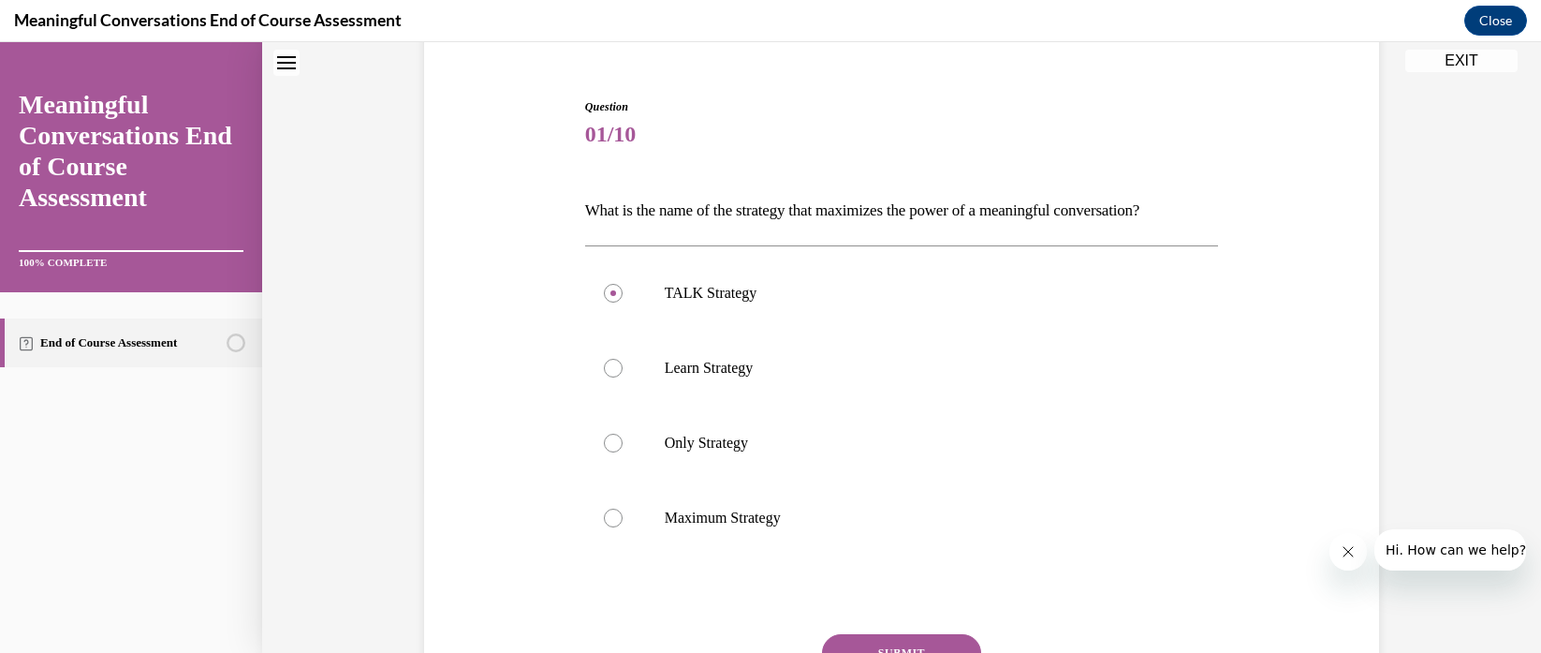
scroll to position [199, 0]
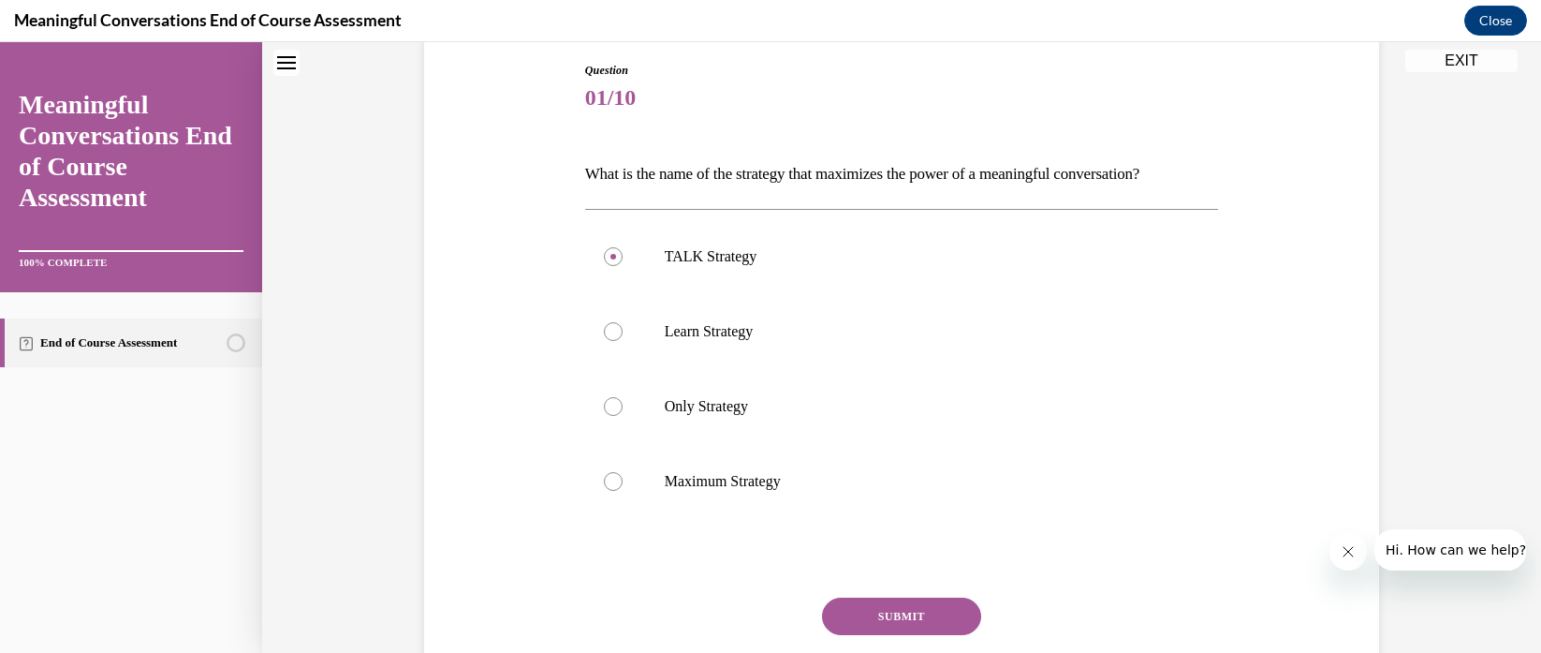
click at [894, 616] on button "SUBMIT" at bounding box center [901, 615] width 159 height 37
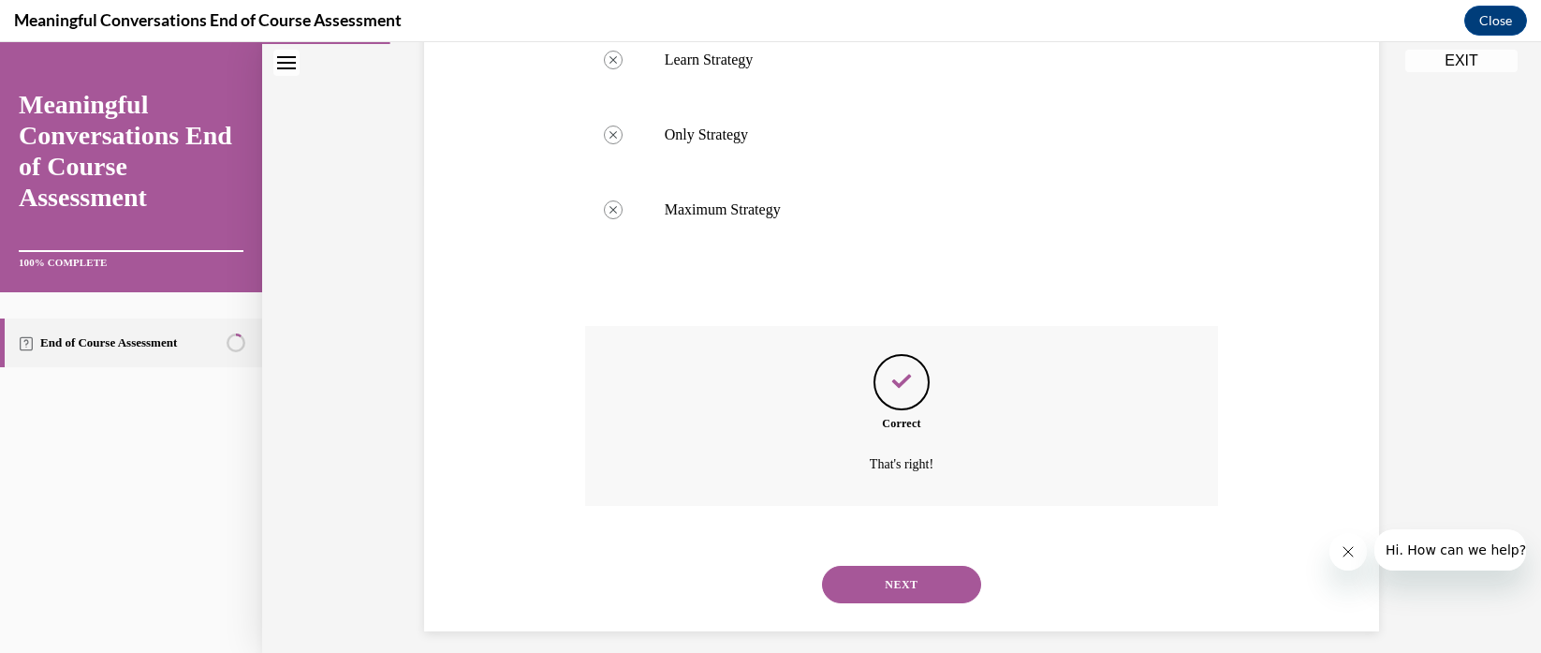
scroll to position [486, 0]
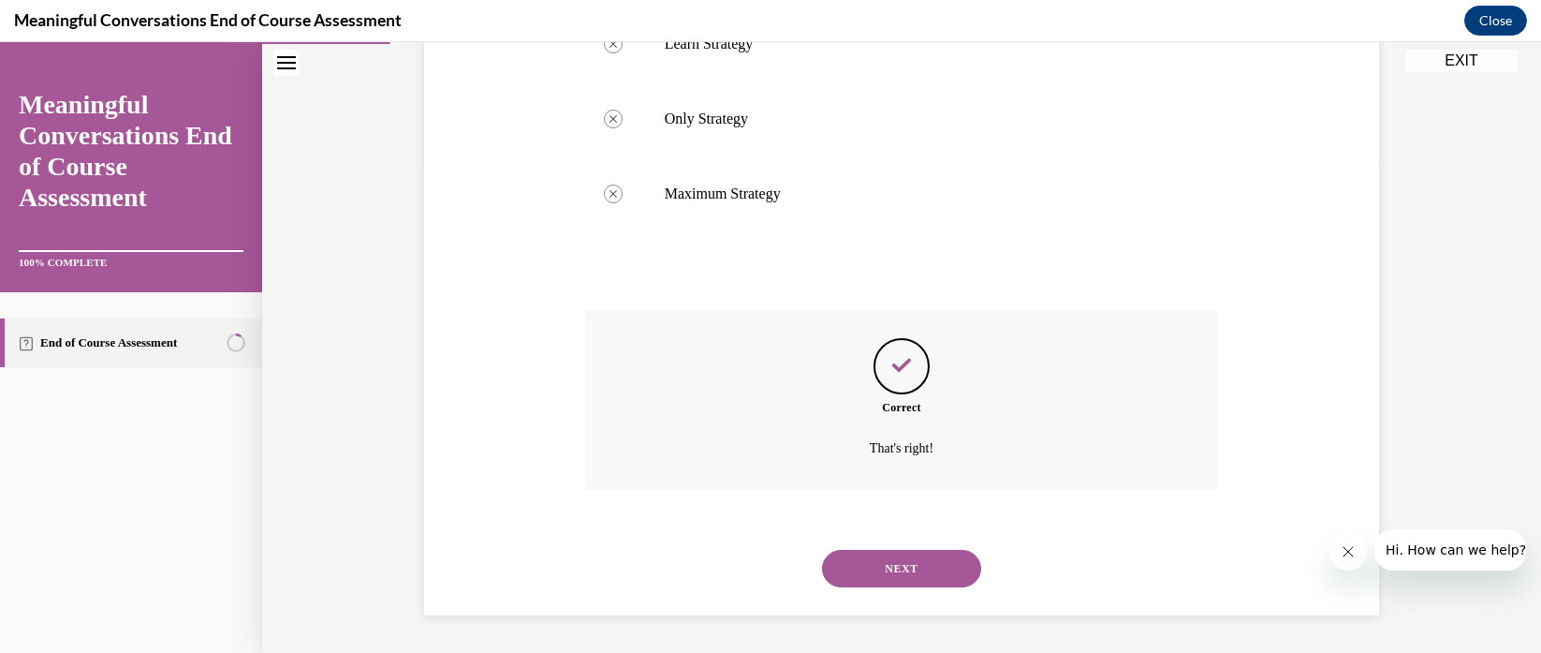
click at [877, 554] on button "NEXT" at bounding box center [901, 568] width 159 height 37
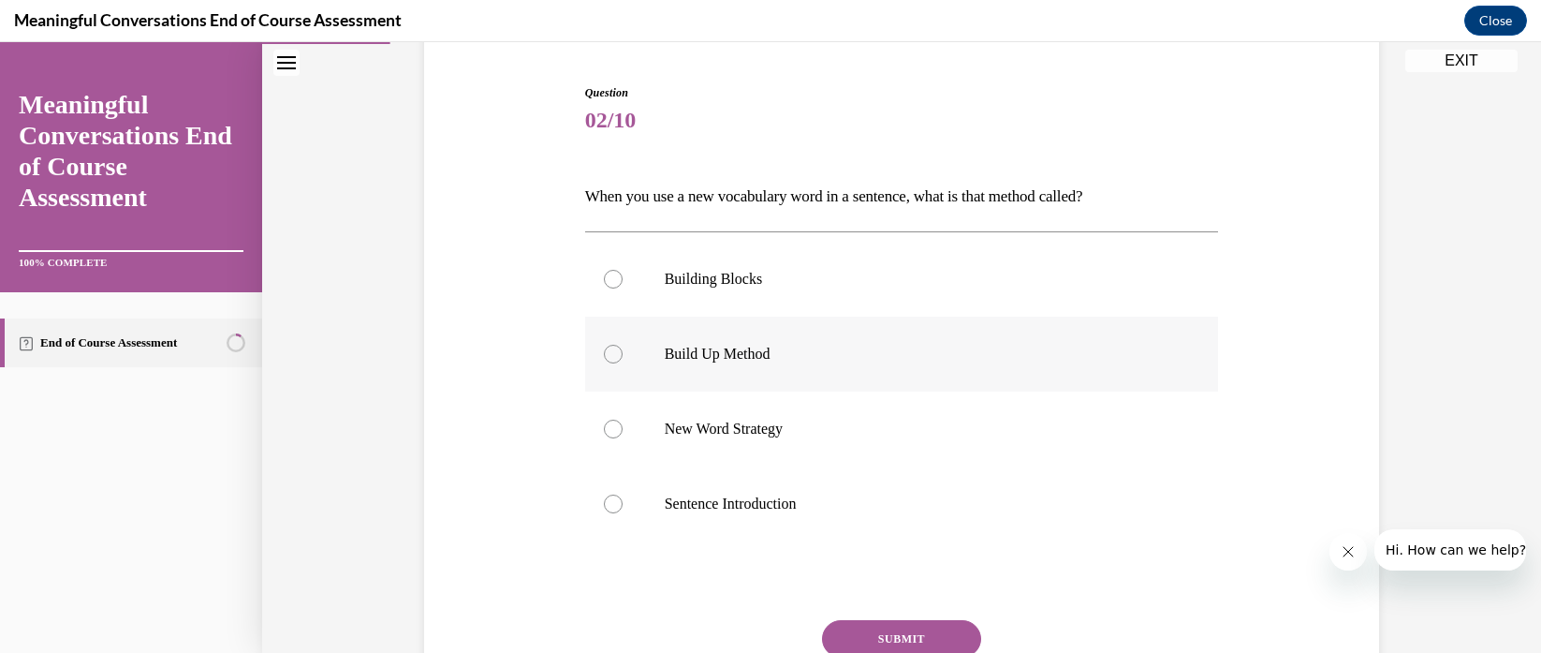
scroll to position [177, 0]
click at [726, 360] on p "Build Up Method" at bounding box center [919, 353] width 508 height 19
click at [623, 360] on input "Build Up Method" at bounding box center [613, 353] width 19 height 19
radio input "true"
click at [921, 638] on button "SUBMIT" at bounding box center [901, 637] width 159 height 37
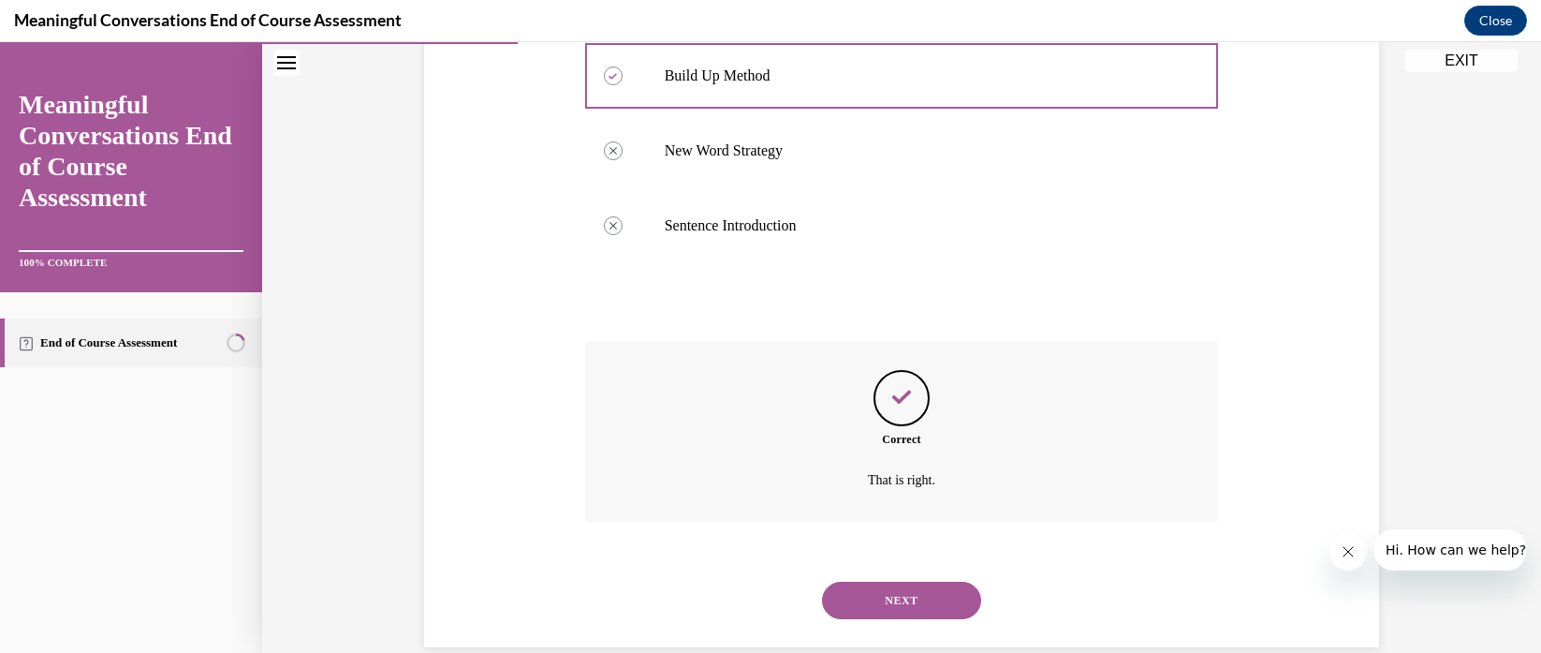
scroll to position [486, 0]
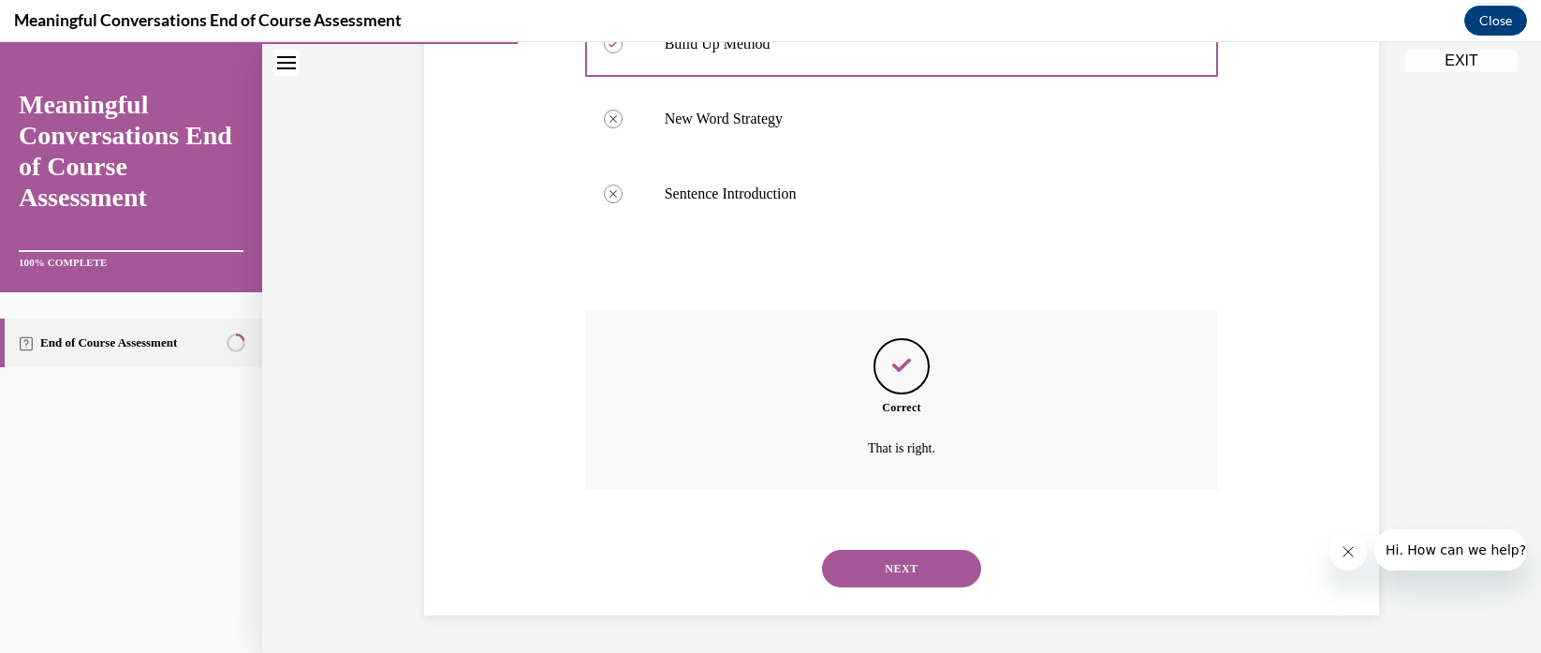
click at [924, 571] on button "NEXT" at bounding box center [901, 568] width 159 height 37
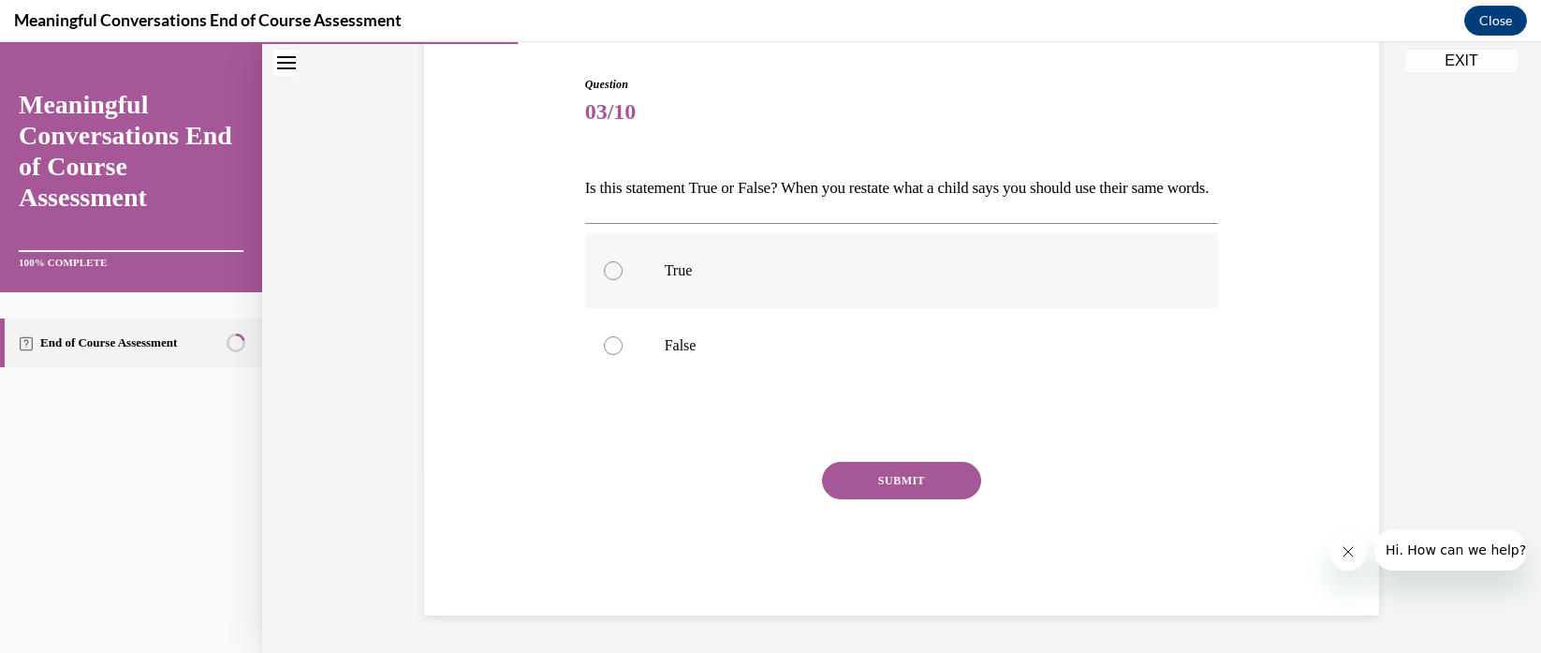
click at [733, 270] on p "True" at bounding box center [919, 270] width 508 height 19
click at [623, 270] on input "True" at bounding box center [613, 270] width 19 height 19
radio input "true"
click at [858, 479] on button "SUBMIT" at bounding box center [901, 480] width 159 height 37
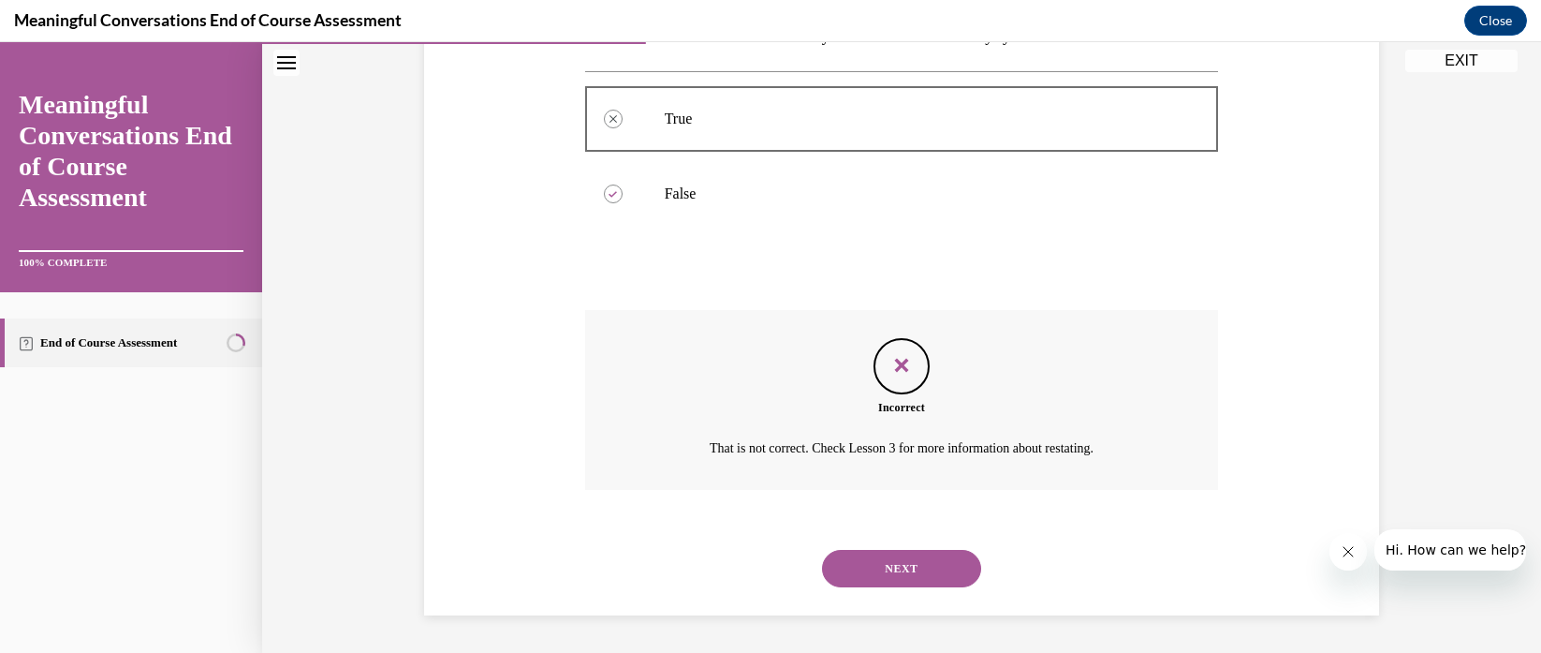
scroll to position [368, 0]
click at [892, 561] on button "NEXT" at bounding box center [901, 568] width 159 height 37
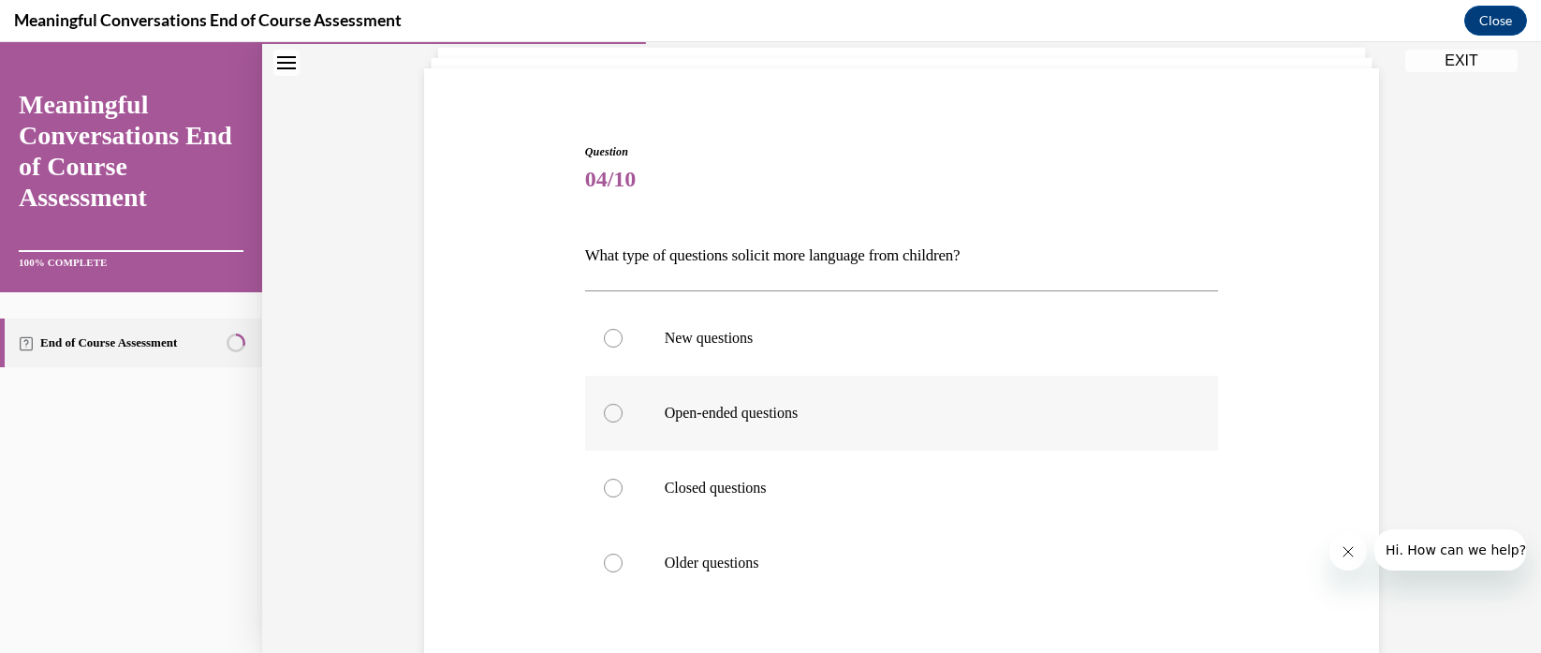
scroll to position [140, 0]
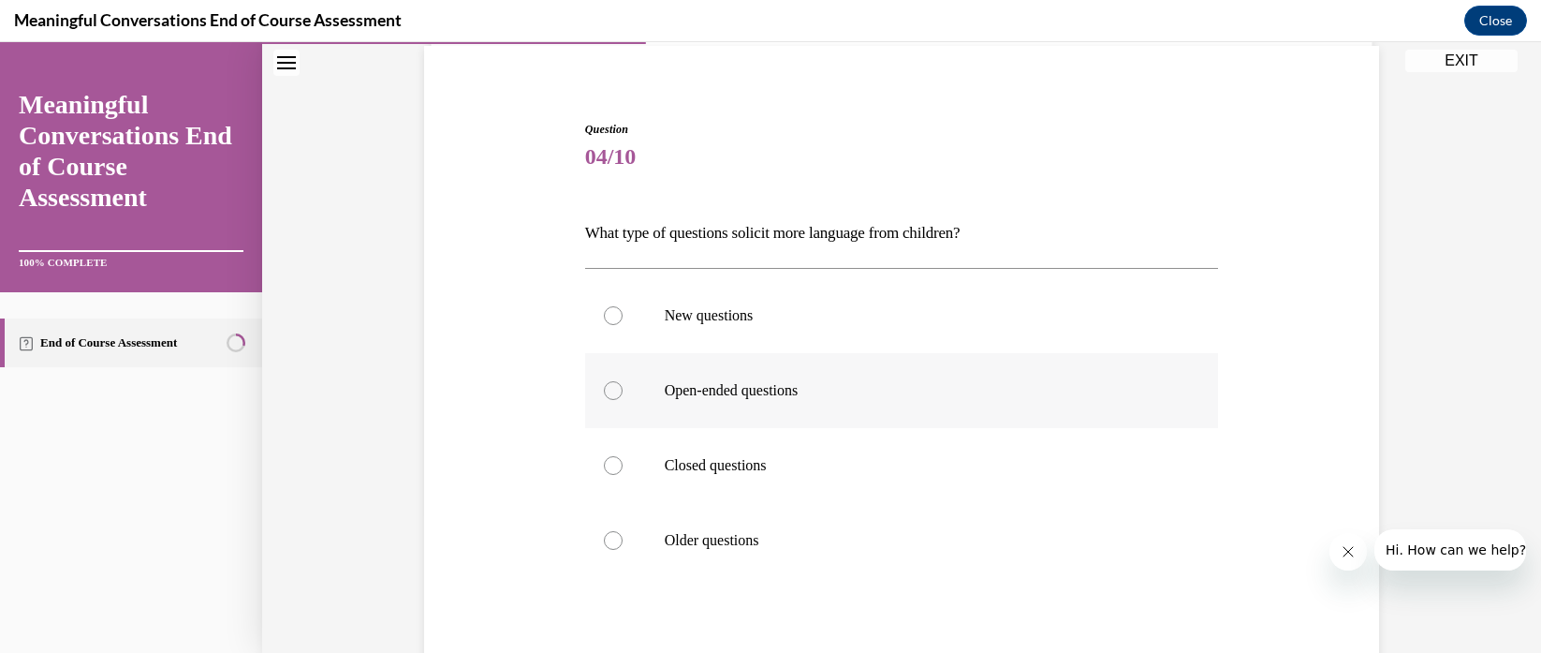
click at [826, 376] on label "Open-ended questions" at bounding box center [902, 390] width 634 height 75
click at [623, 381] on input "Open-ended questions" at bounding box center [613, 390] width 19 height 19
radio input "true"
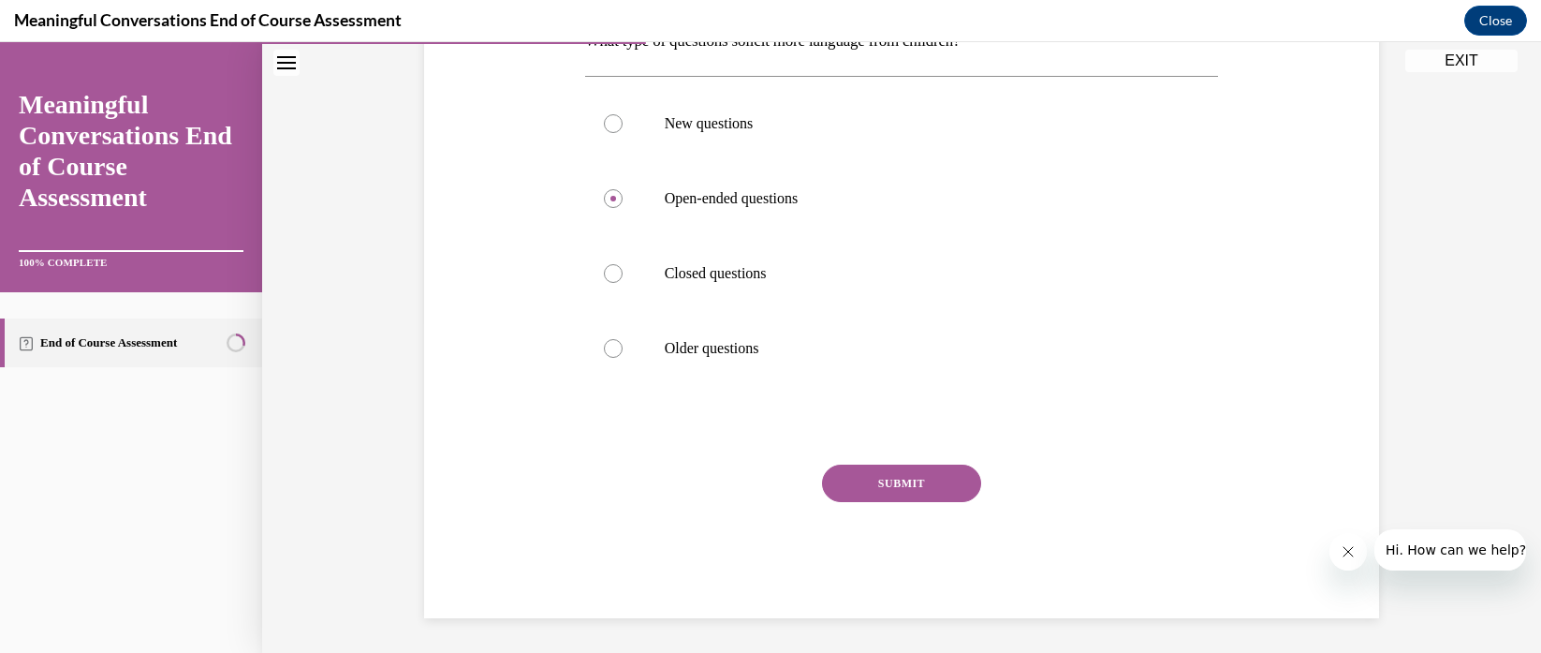
click at [915, 488] on button "SUBMIT" at bounding box center [901, 482] width 159 height 37
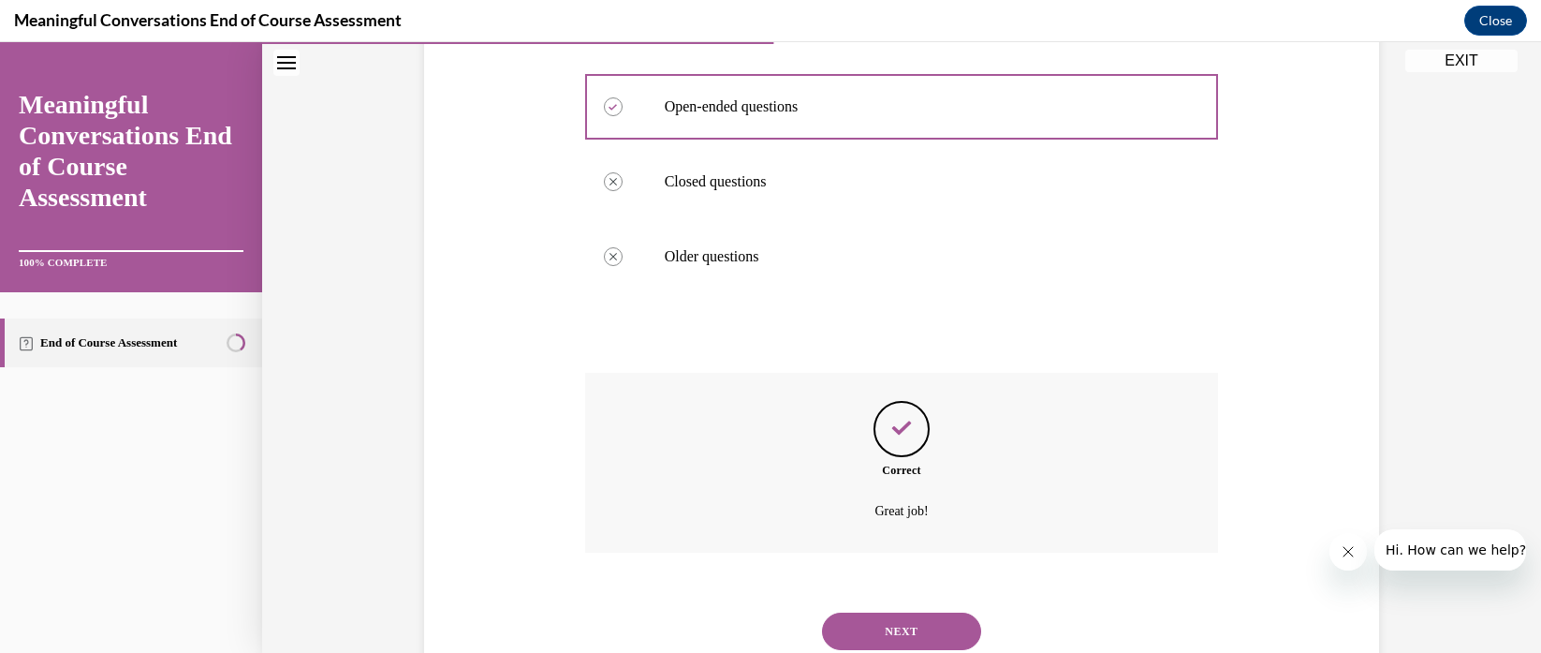
scroll to position [486, 0]
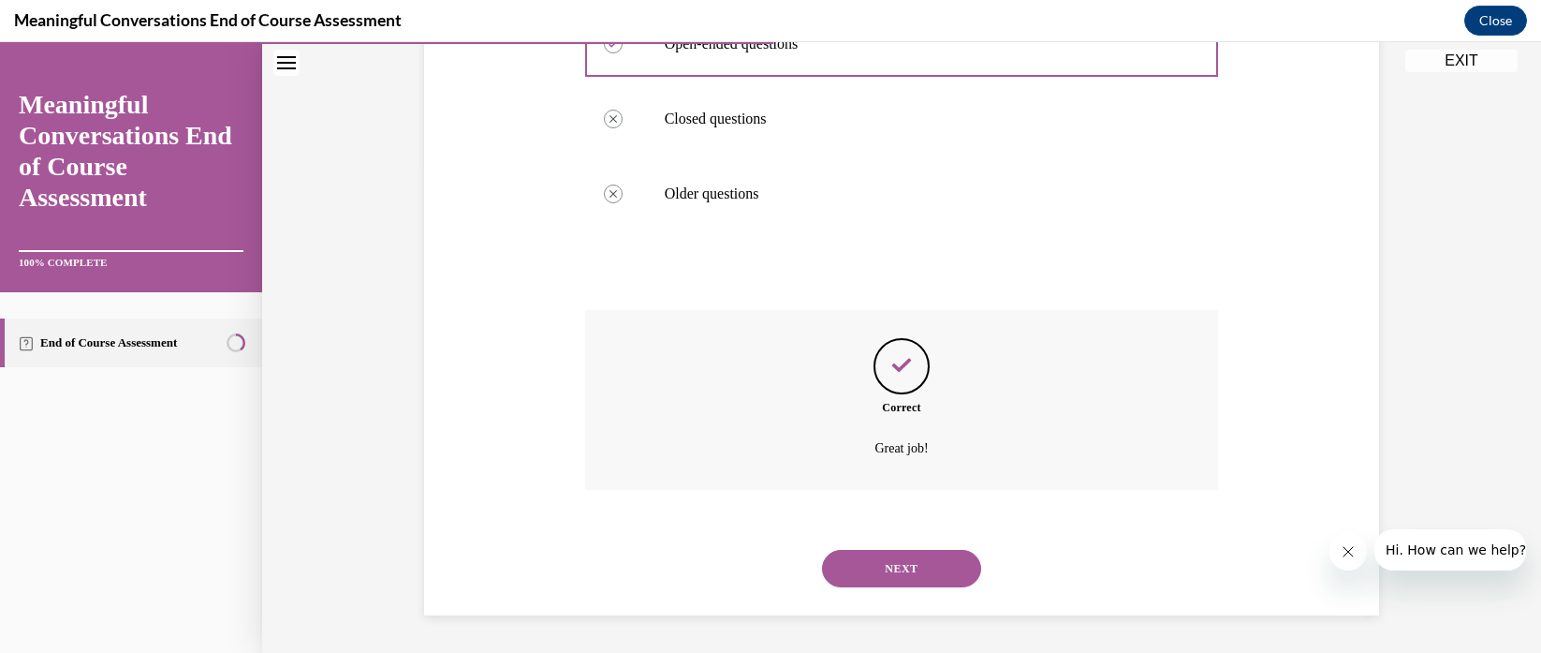
click at [899, 566] on button "NEXT" at bounding box center [901, 568] width 159 height 37
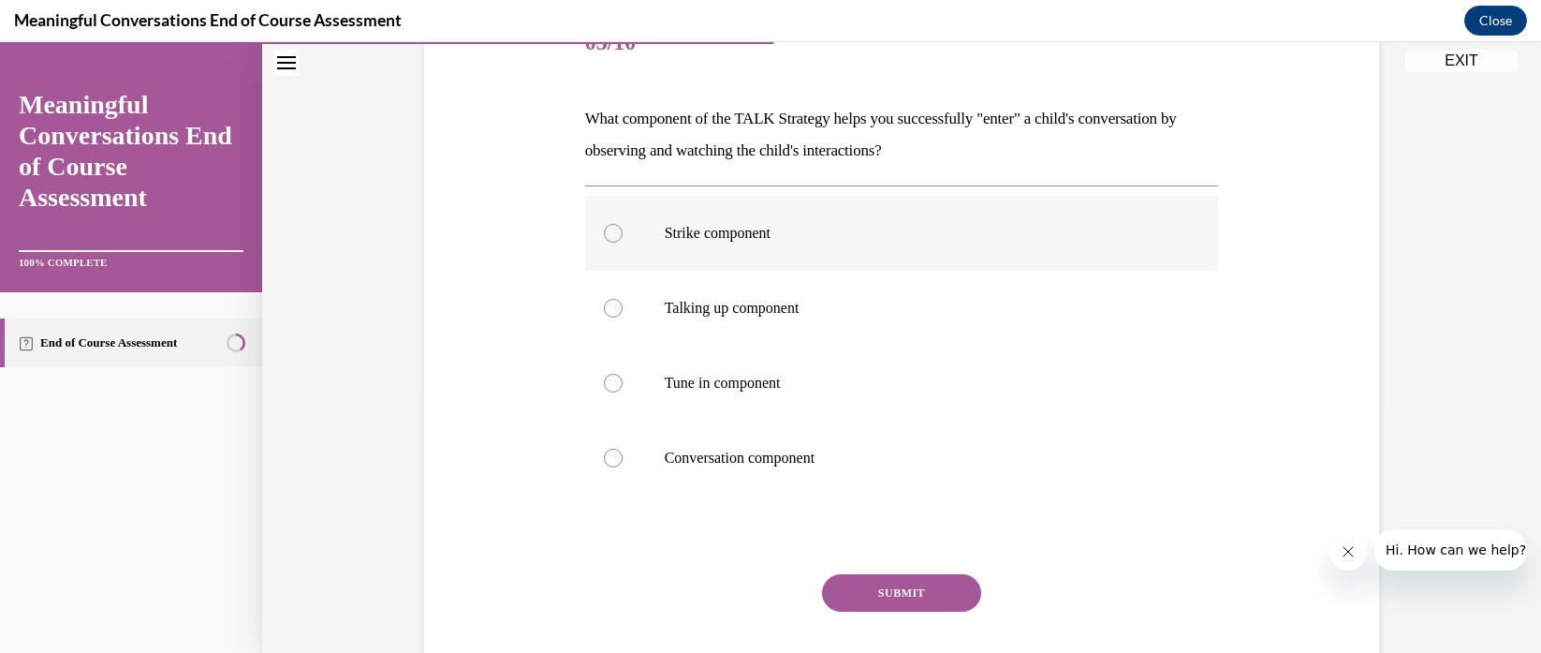
scroll to position [336, 0]
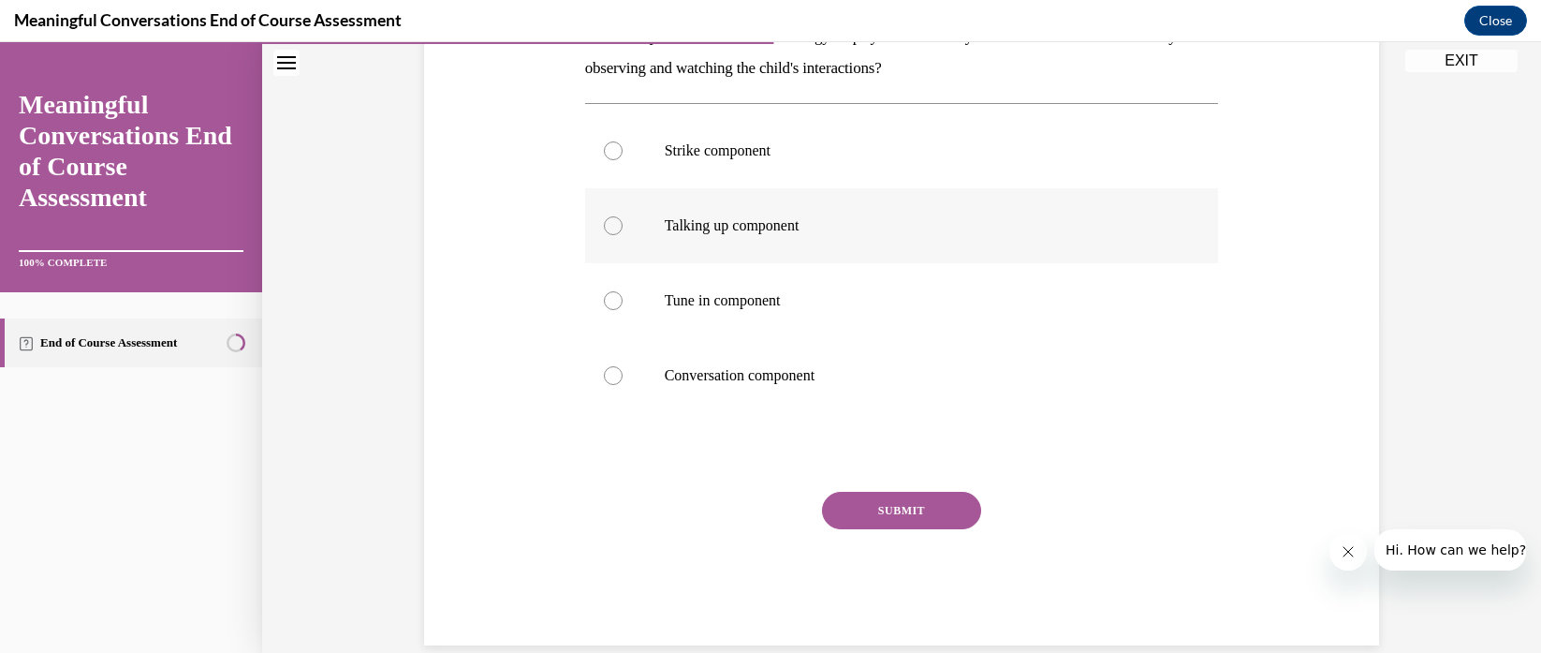
click at [707, 218] on p "Talking up component" at bounding box center [919, 225] width 508 height 19
click at [623, 218] on input "Talking up component" at bounding box center [613, 225] width 19 height 19
radio input "true"
click at [916, 519] on button "SUBMIT" at bounding box center [901, 510] width 159 height 37
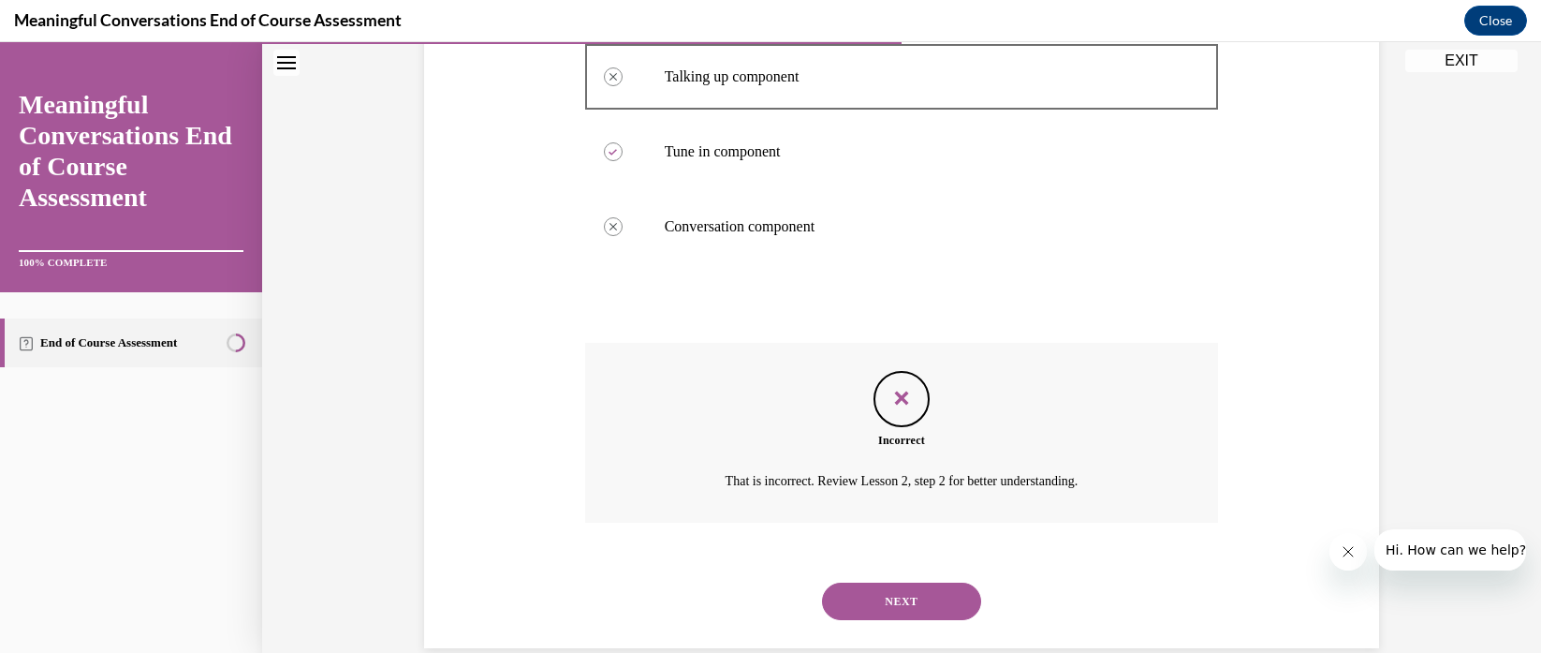
scroll to position [518, 0]
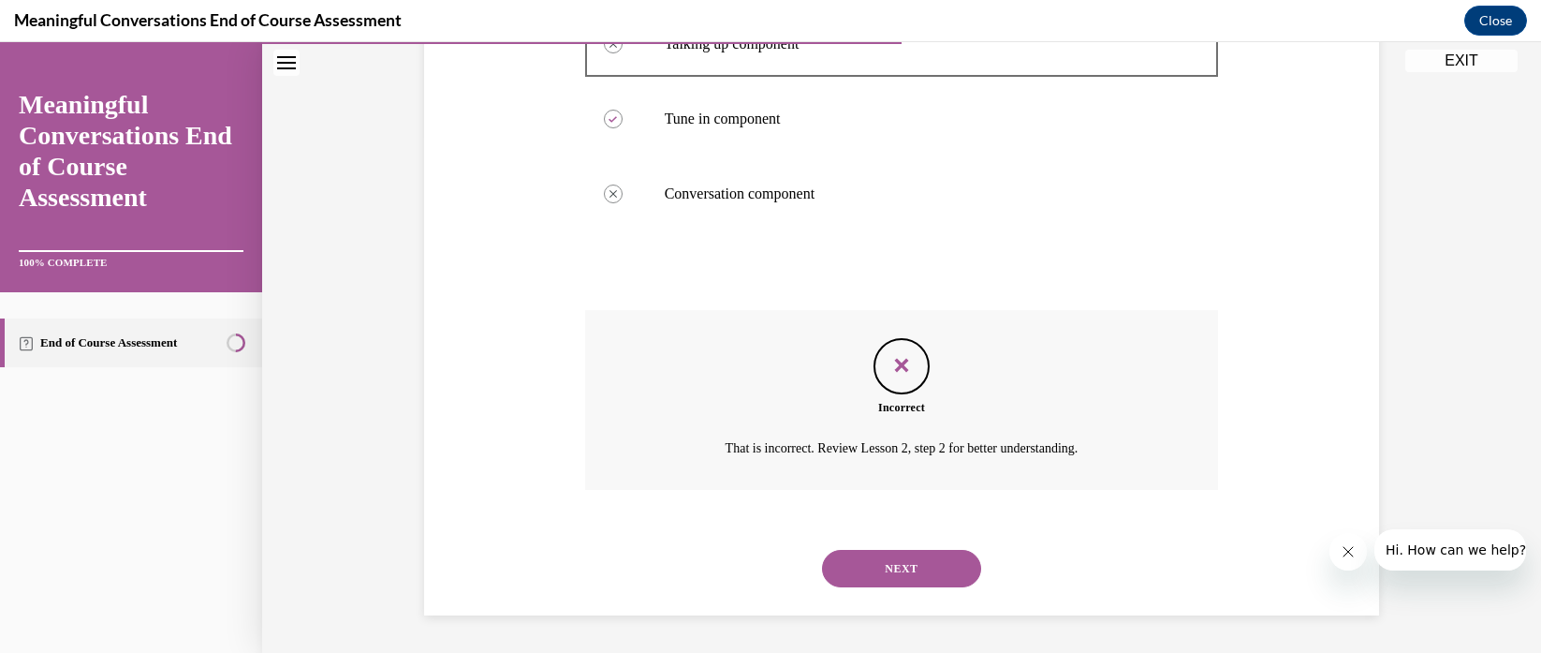
click at [924, 560] on button "NEXT" at bounding box center [901, 568] width 159 height 37
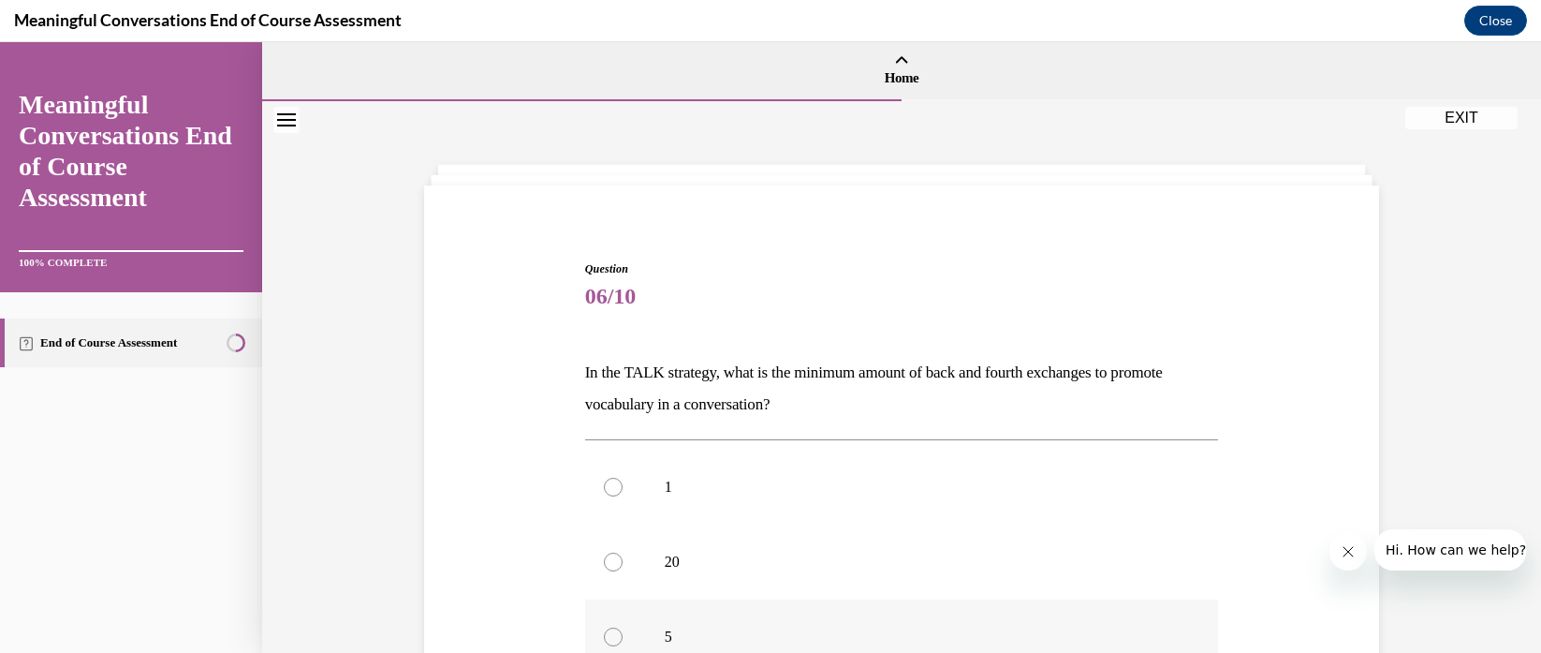
click at [726, 627] on p "5" at bounding box center [919, 636] width 508 height 19
click at [623, 627] on input "5" at bounding box center [613, 636] width 19 height 19
radio input "true"
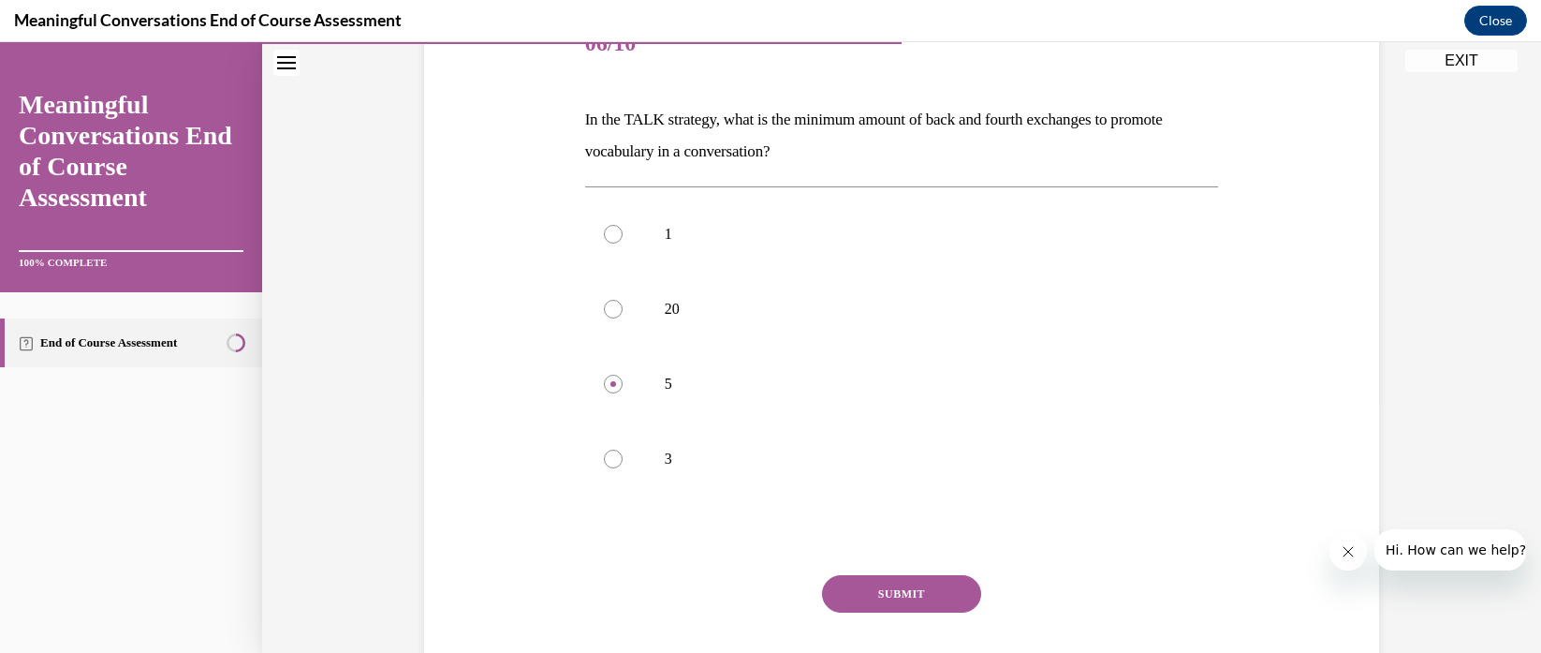
click at [925, 594] on button "SUBMIT" at bounding box center [901, 593] width 159 height 37
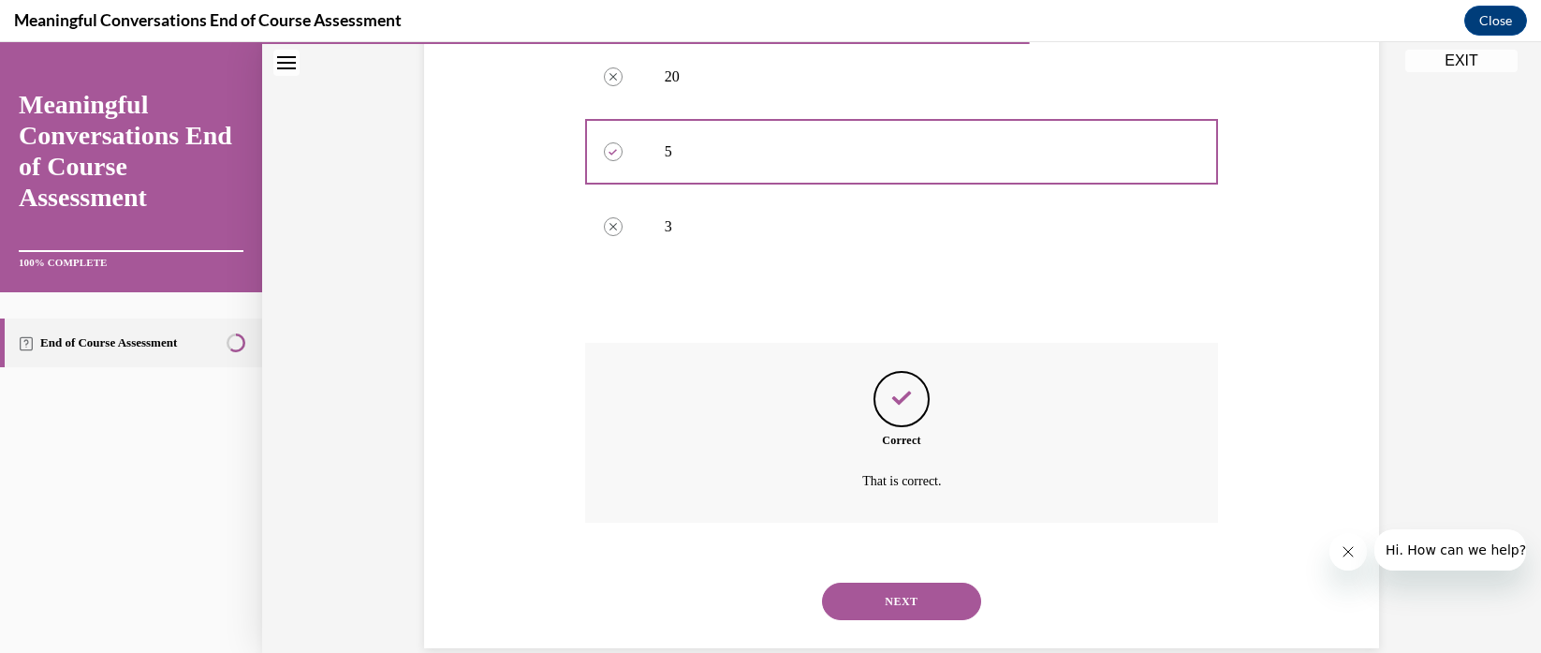
scroll to position [518, 0]
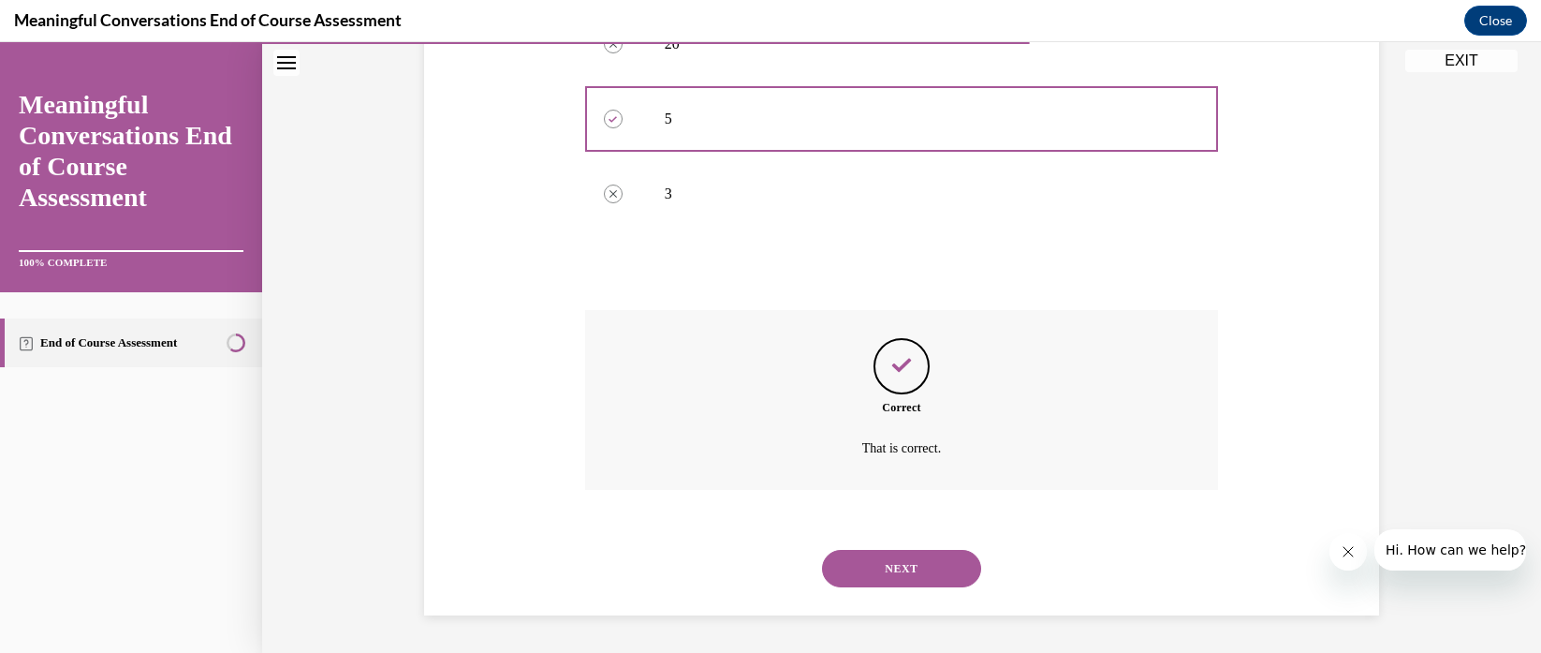
click at [924, 565] on button "NEXT" at bounding box center [901, 568] width 159 height 37
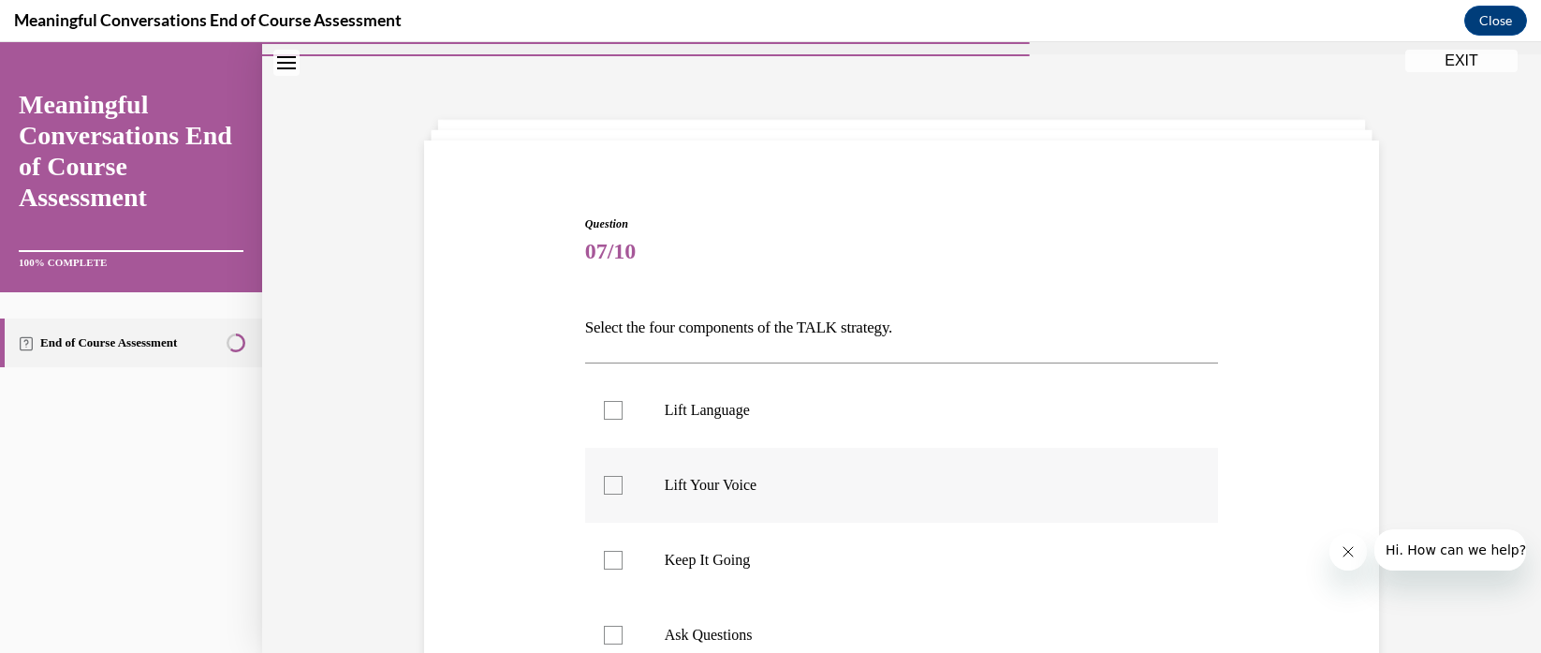
scroll to position [85, 0]
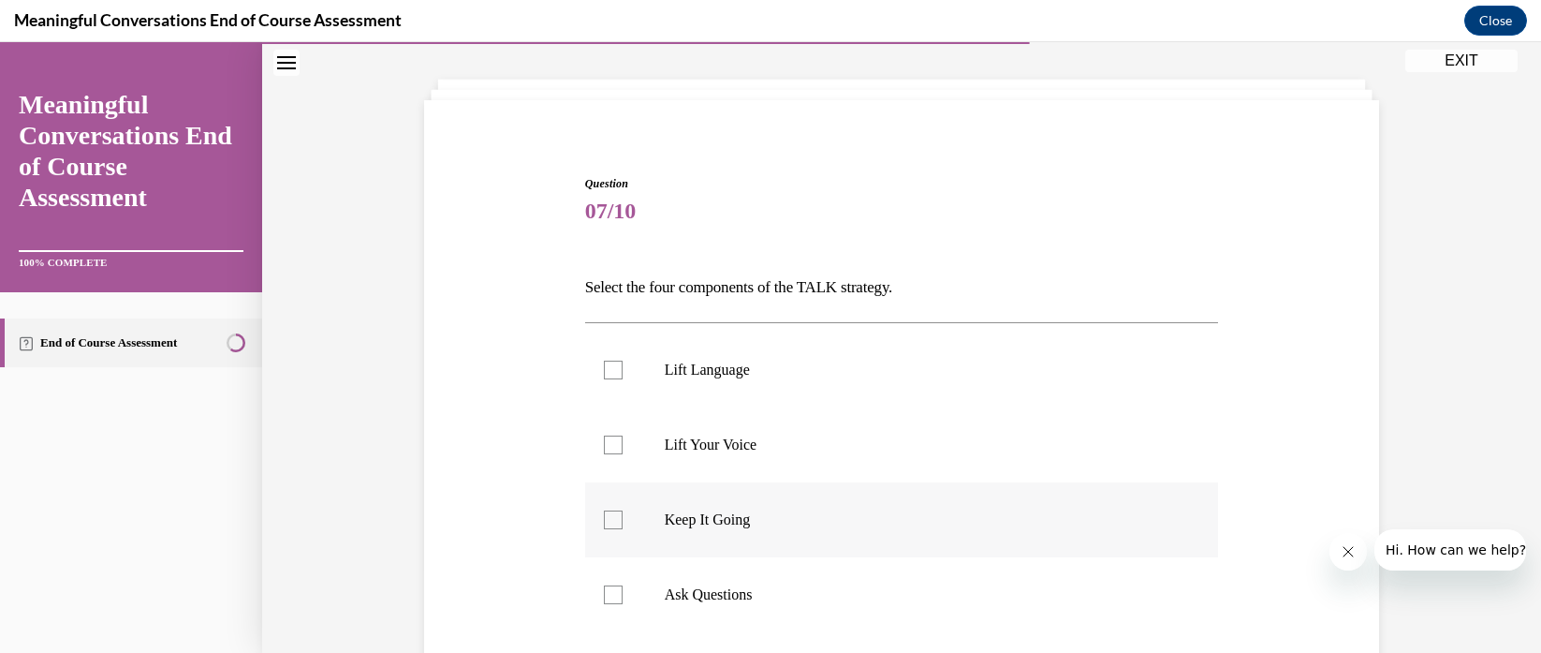
click at [649, 515] on label "Keep It Going" at bounding box center [902, 519] width 634 height 75
click at [623, 515] on input "Keep It Going" at bounding box center [613, 519] width 19 height 19
checkbox input "true"
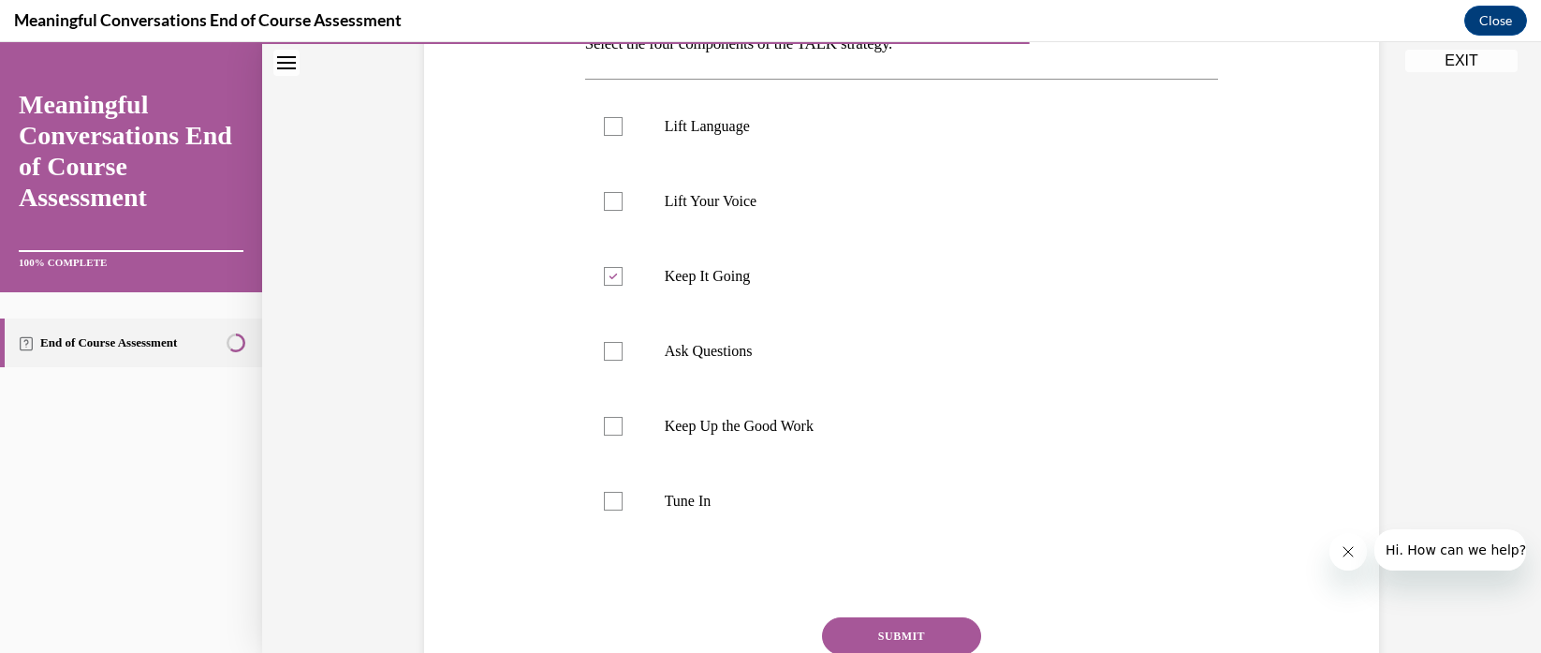
click at [898, 629] on button "SUBMIT" at bounding box center [901, 635] width 159 height 37
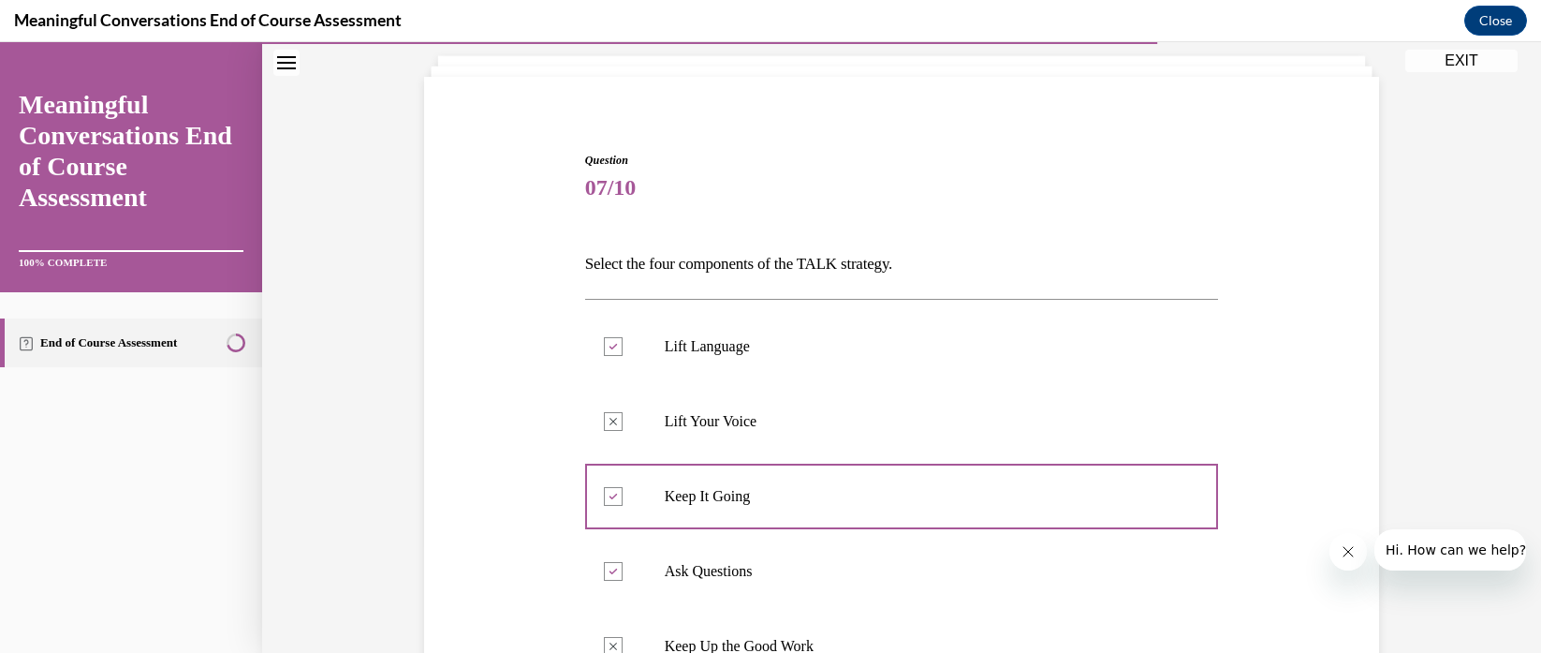
scroll to position [0, 0]
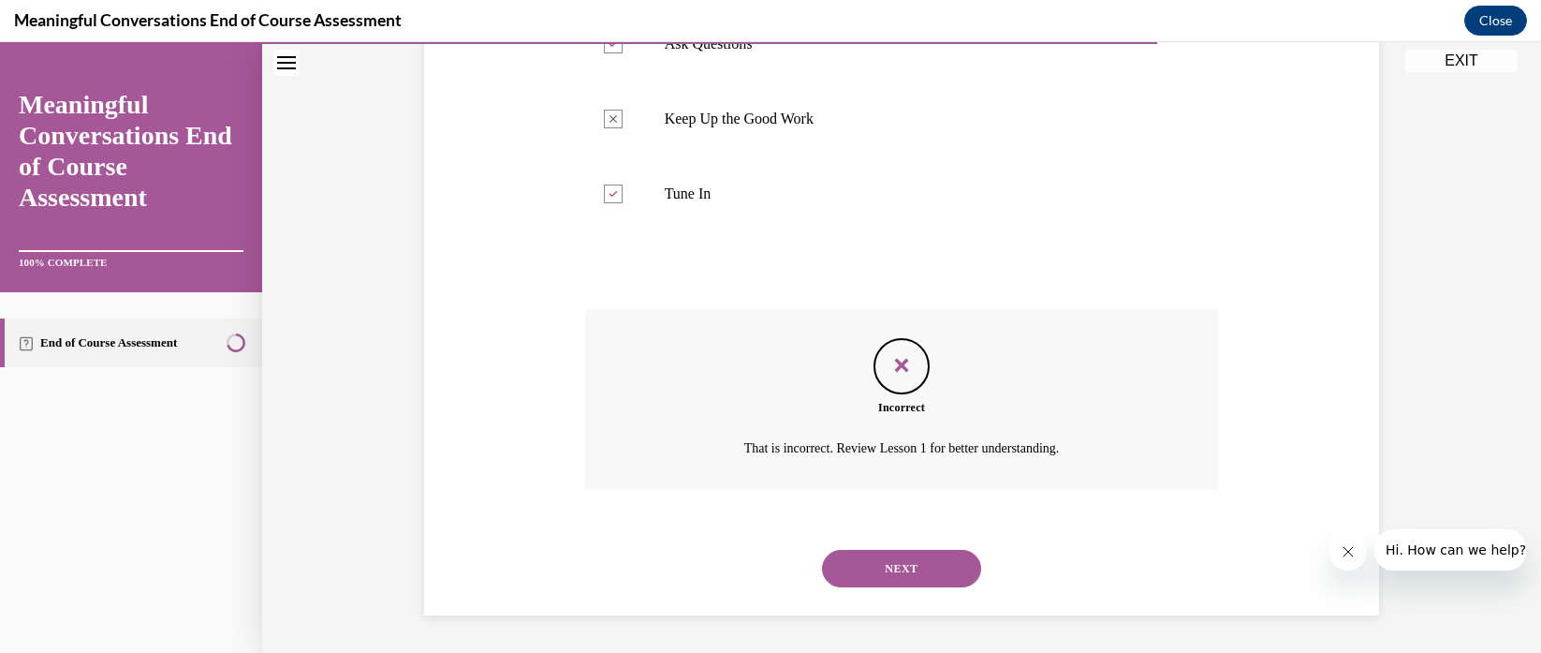
click at [892, 566] on button "NEXT" at bounding box center [901, 568] width 159 height 37
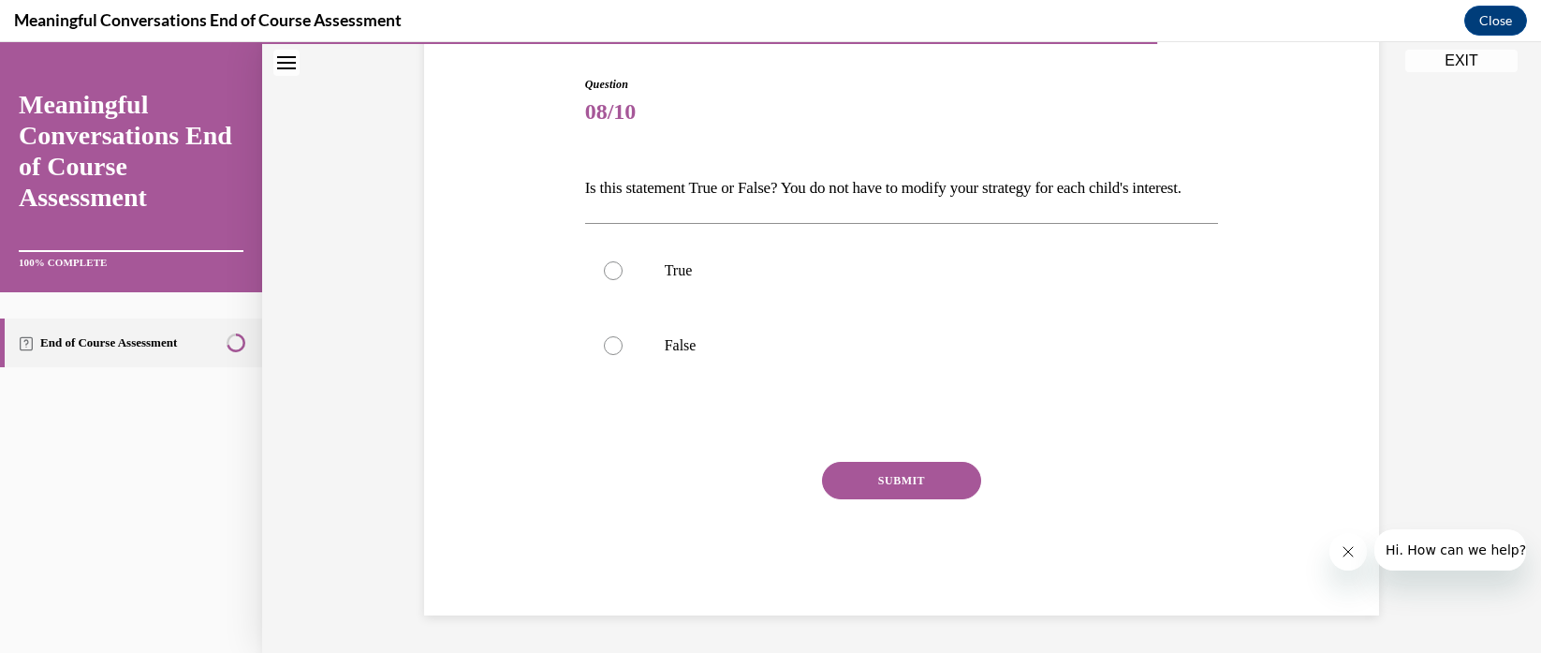
scroll to position [208, 0]
click at [687, 355] on p "False" at bounding box center [919, 345] width 508 height 19
click at [623, 355] on input "False" at bounding box center [613, 345] width 19 height 19
radio input "true"
click at [885, 496] on button "SUBMIT" at bounding box center [901, 480] width 159 height 37
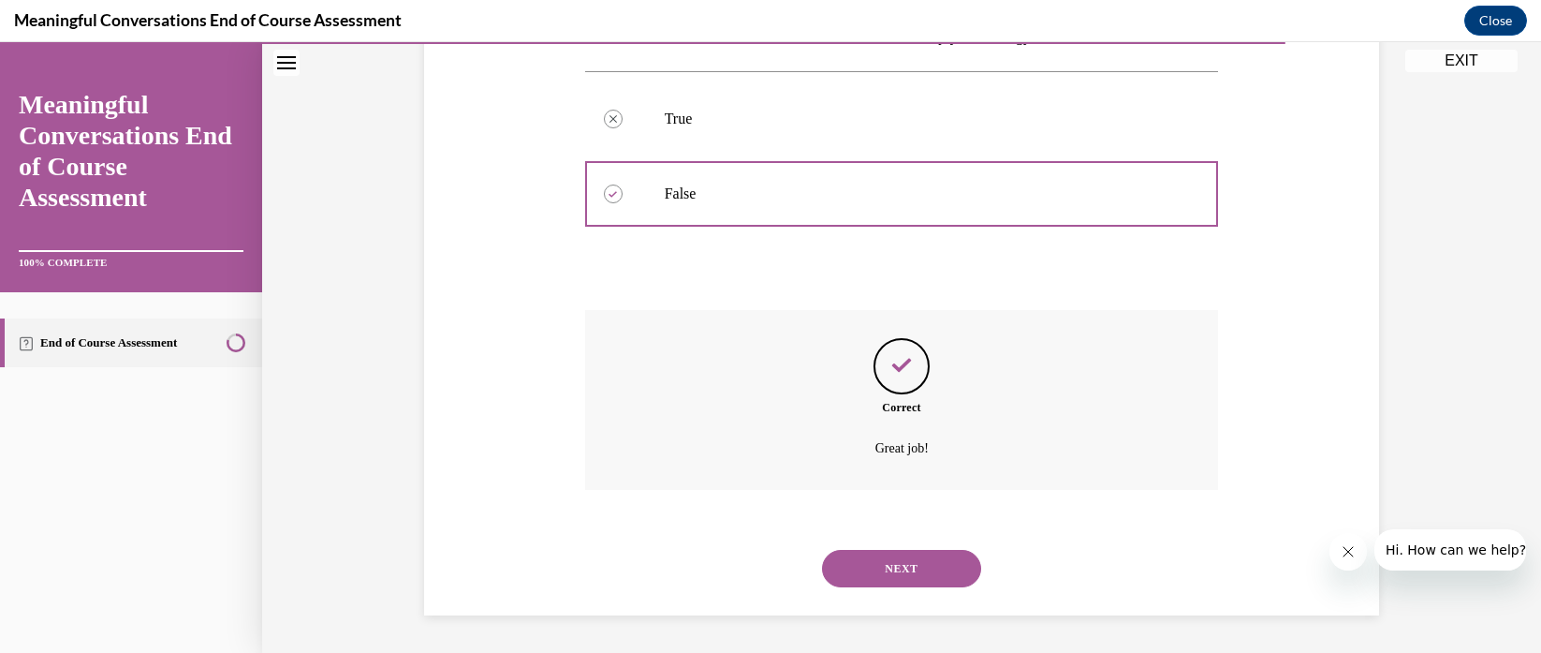
scroll to position [368, 0]
click at [891, 573] on button "NEXT" at bounding box center [901, 568] width 159 height 37
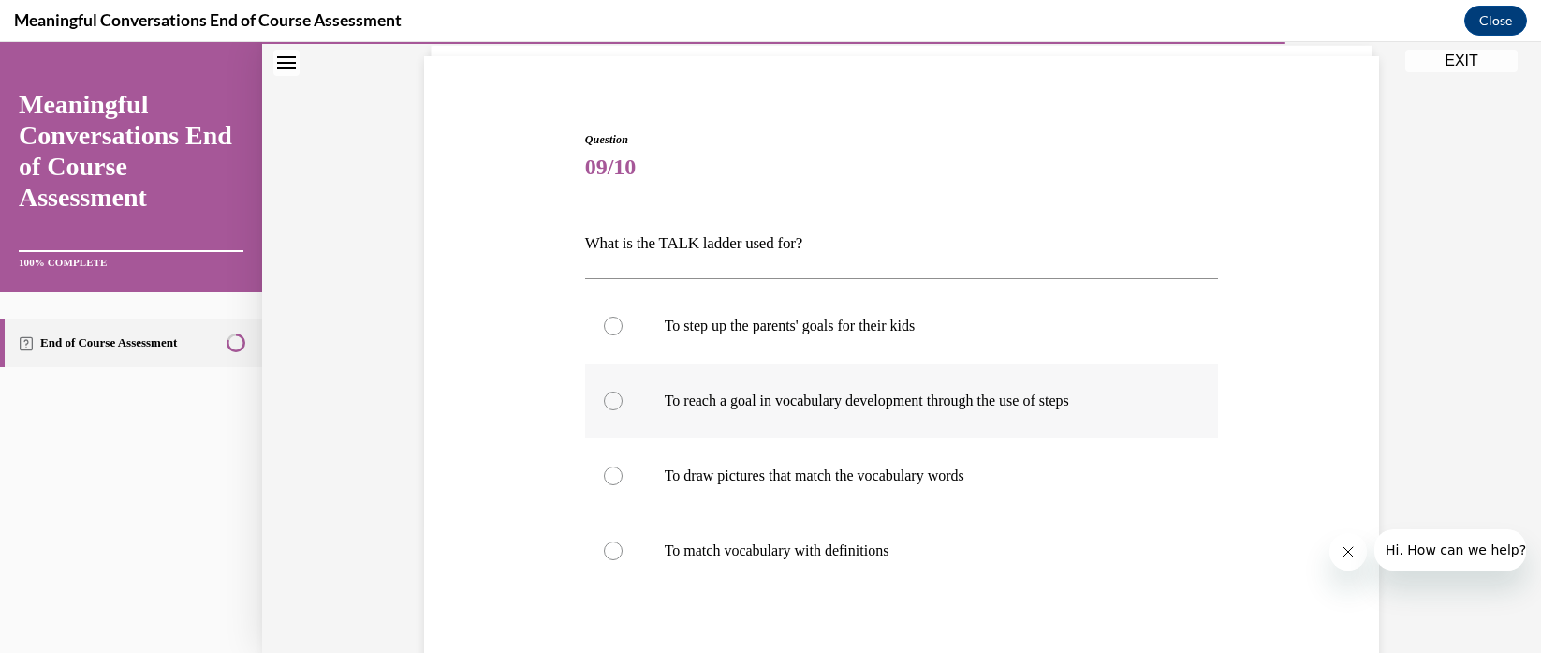
scroll to position [134, 0]
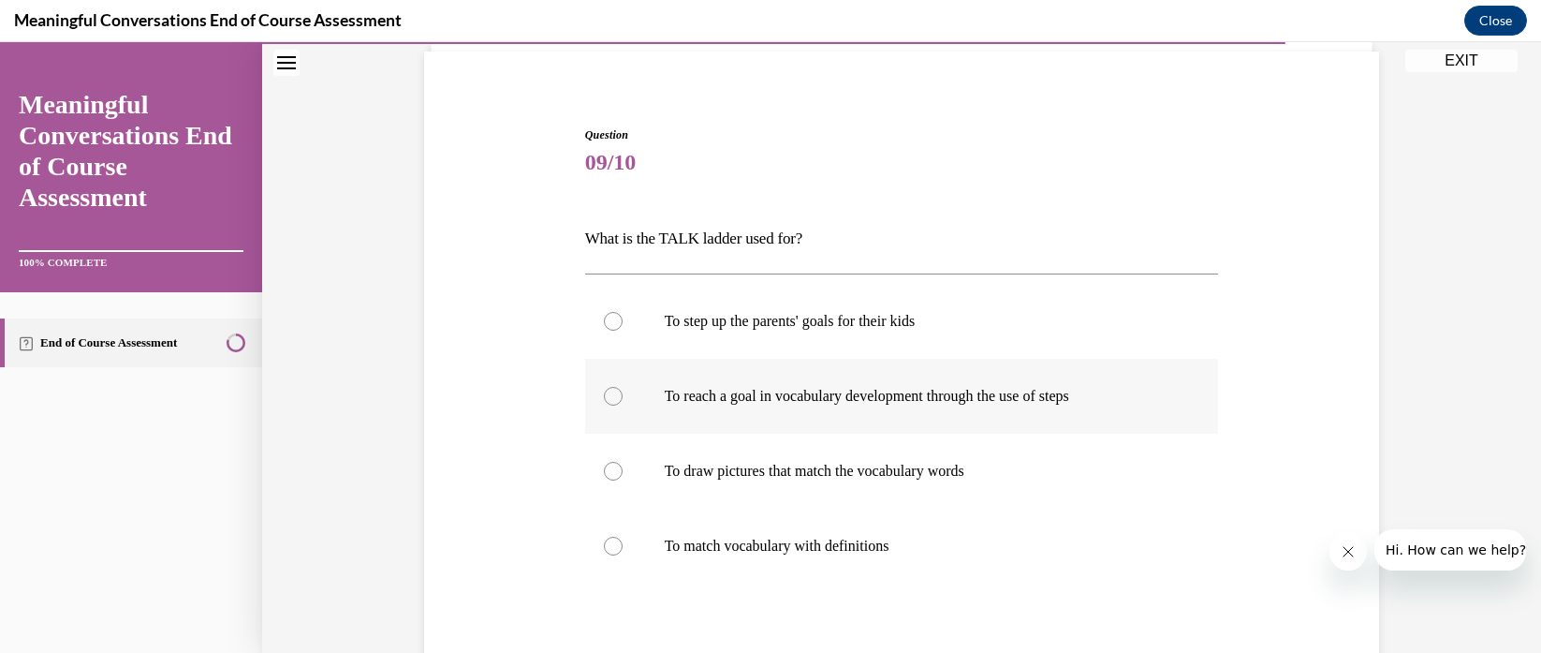
click at [788, 390] on p "To reach a goal in vocabulary development through the use of steps" at bounding box center [919, 396] width 508 height 19
click at [623, 390] on input "To reach a goal in vocabulary development through the use of steps" at bounding box center [613, 396] width 19 height 19
radio input "true"
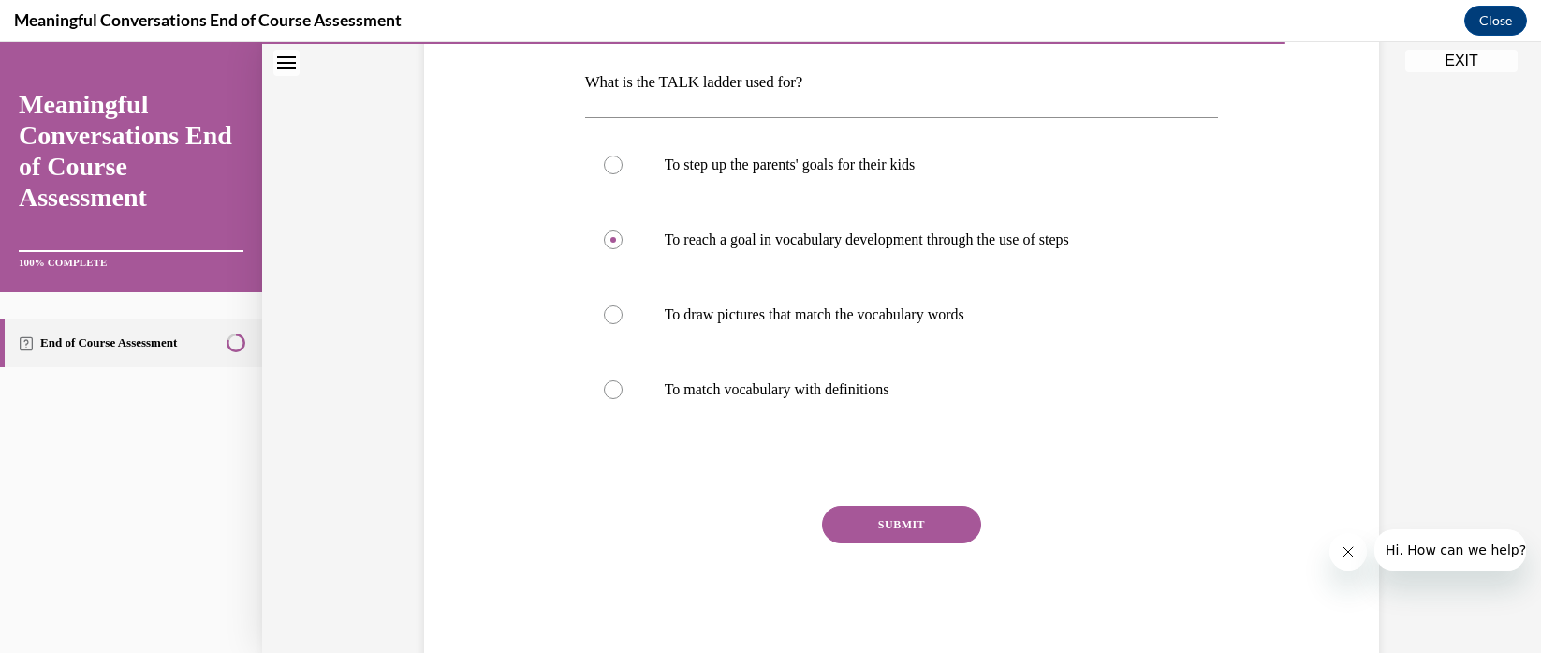
click at [903, 531] on button "SUBMIT" at bounding box center [901, 524] width 159 height 37
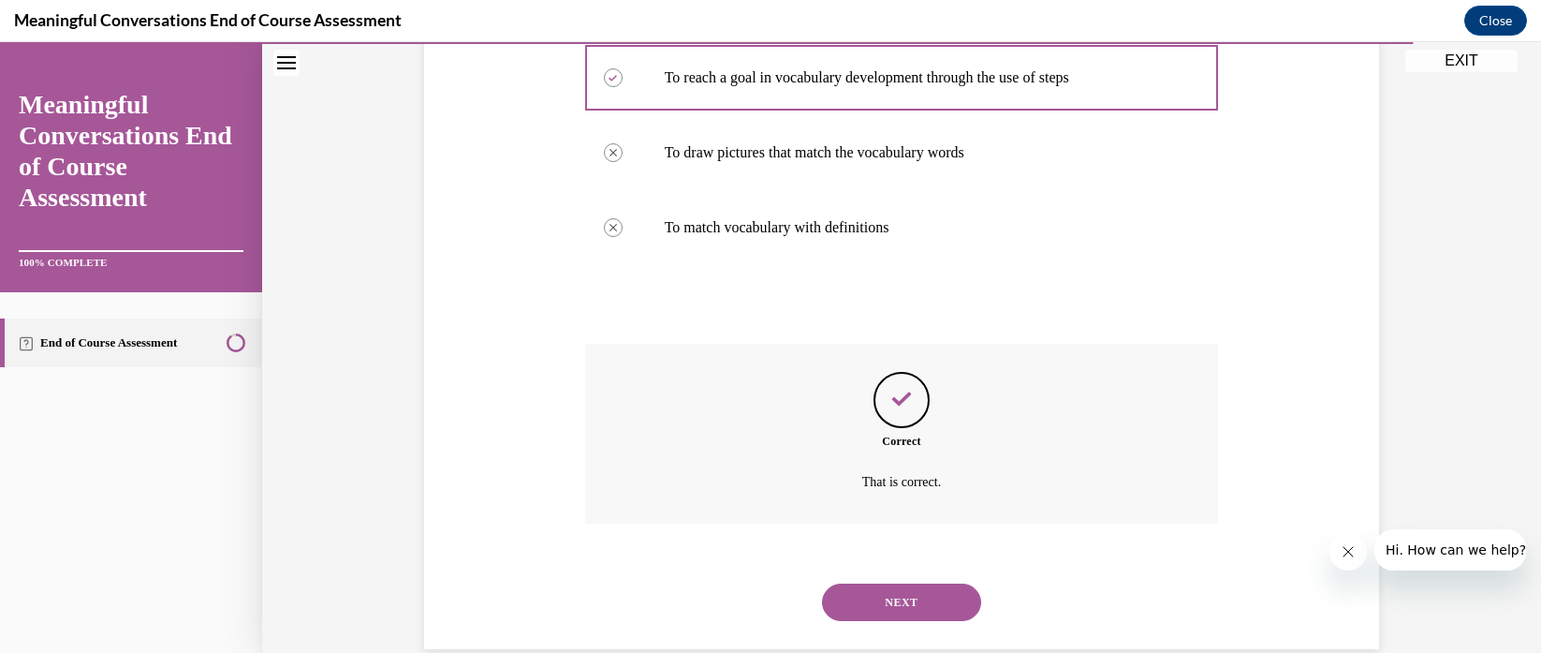
scroll to position [486, 0]
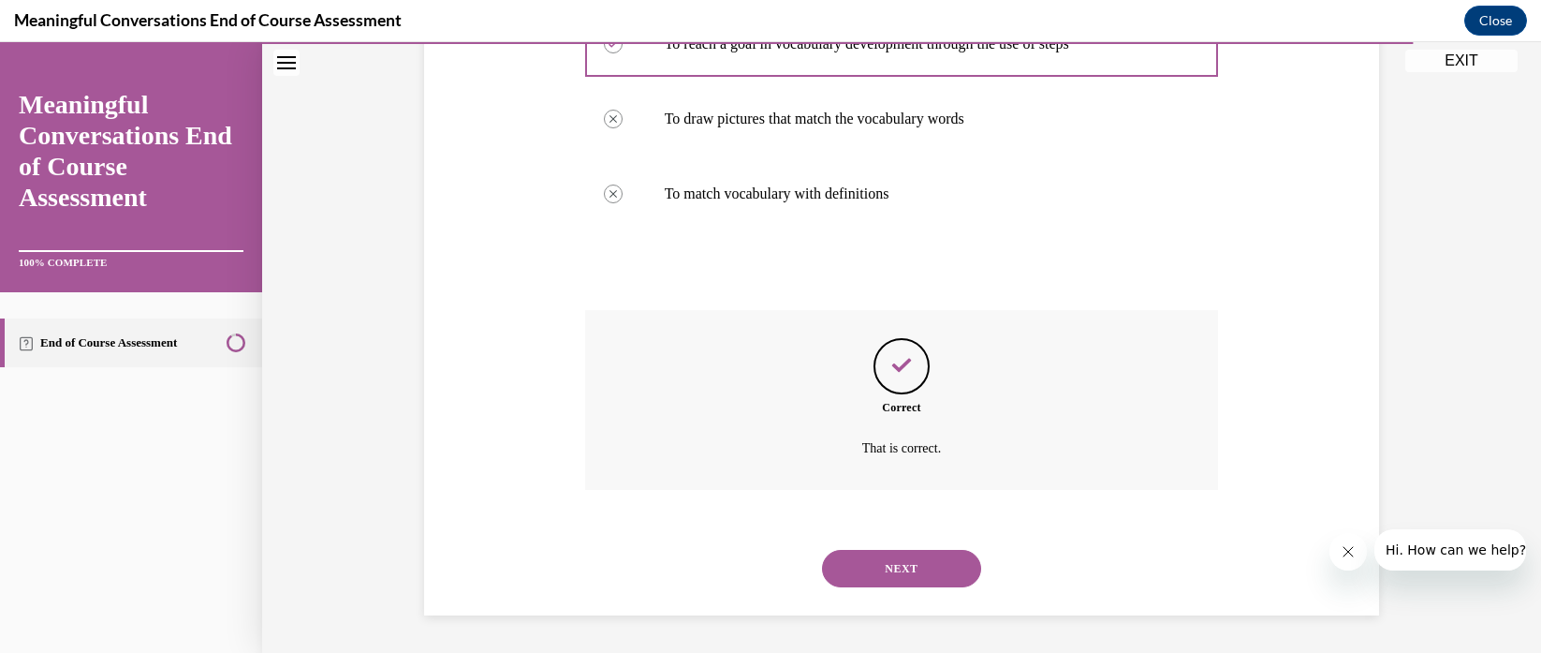
click at [889, 563] on button "NEXT" at bounding box center [901, 568] width 159 height 37
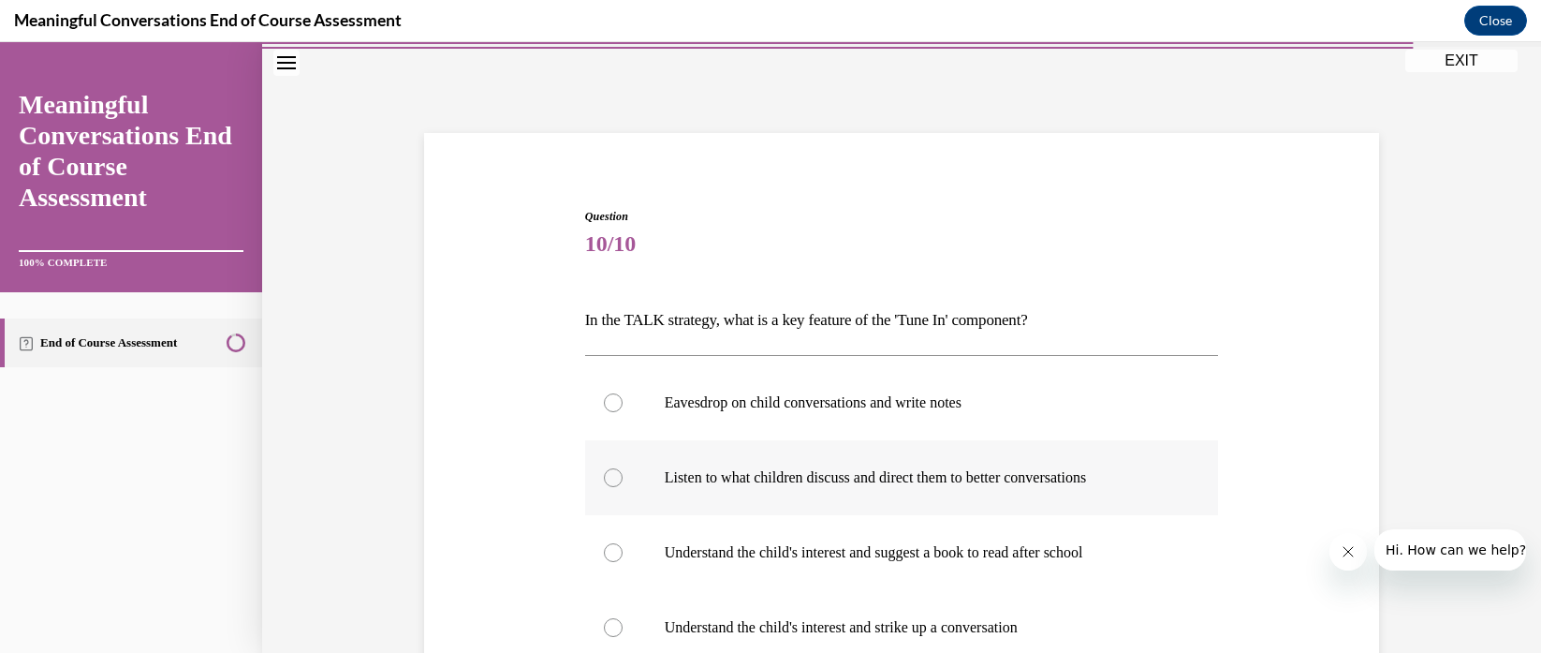
scroll to position [98, 0]
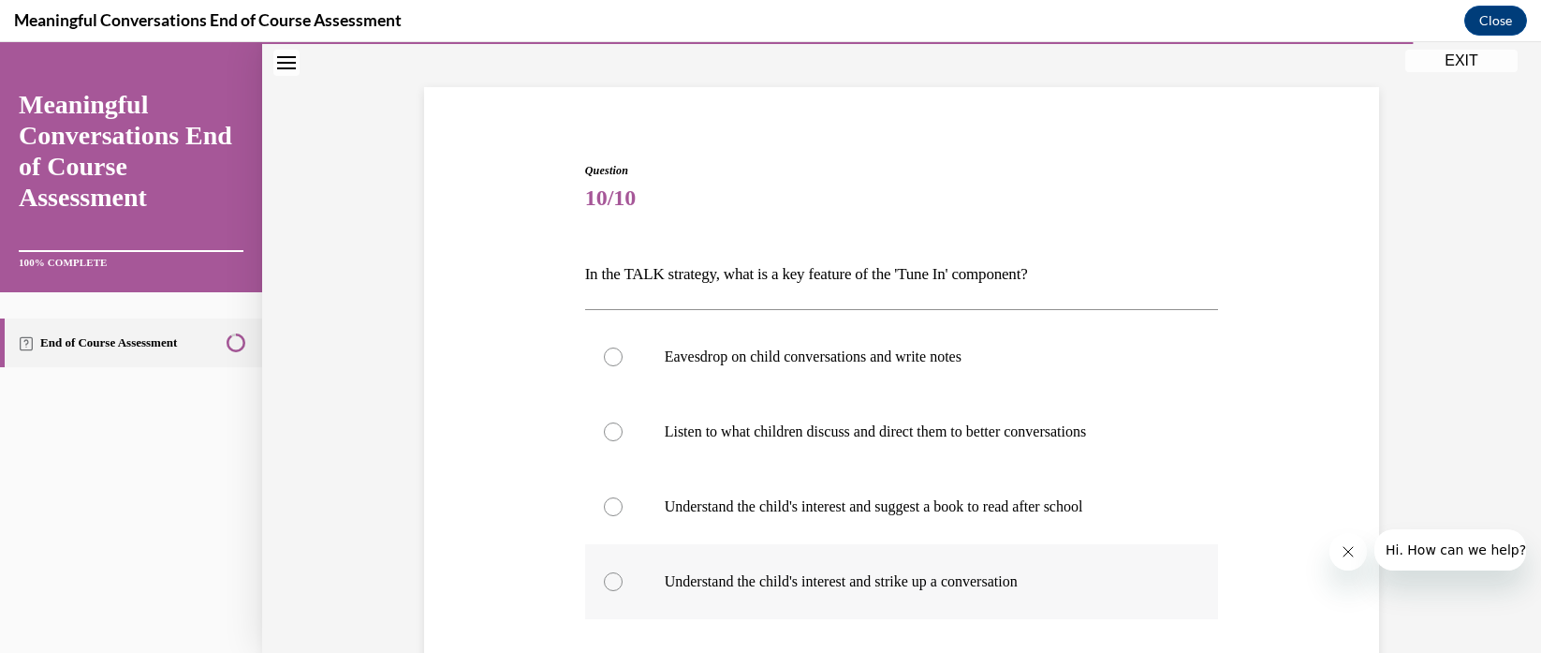
click at [752, 572] on p "Understand the child's interest and strike up a conversation" at bounding box center [919, 581] width 508 height 19
click at [623, 572] on input "Understand the child's interest and strike up a conversation" at bounding box center [613, 581] width 19 height 19
radio input "true"
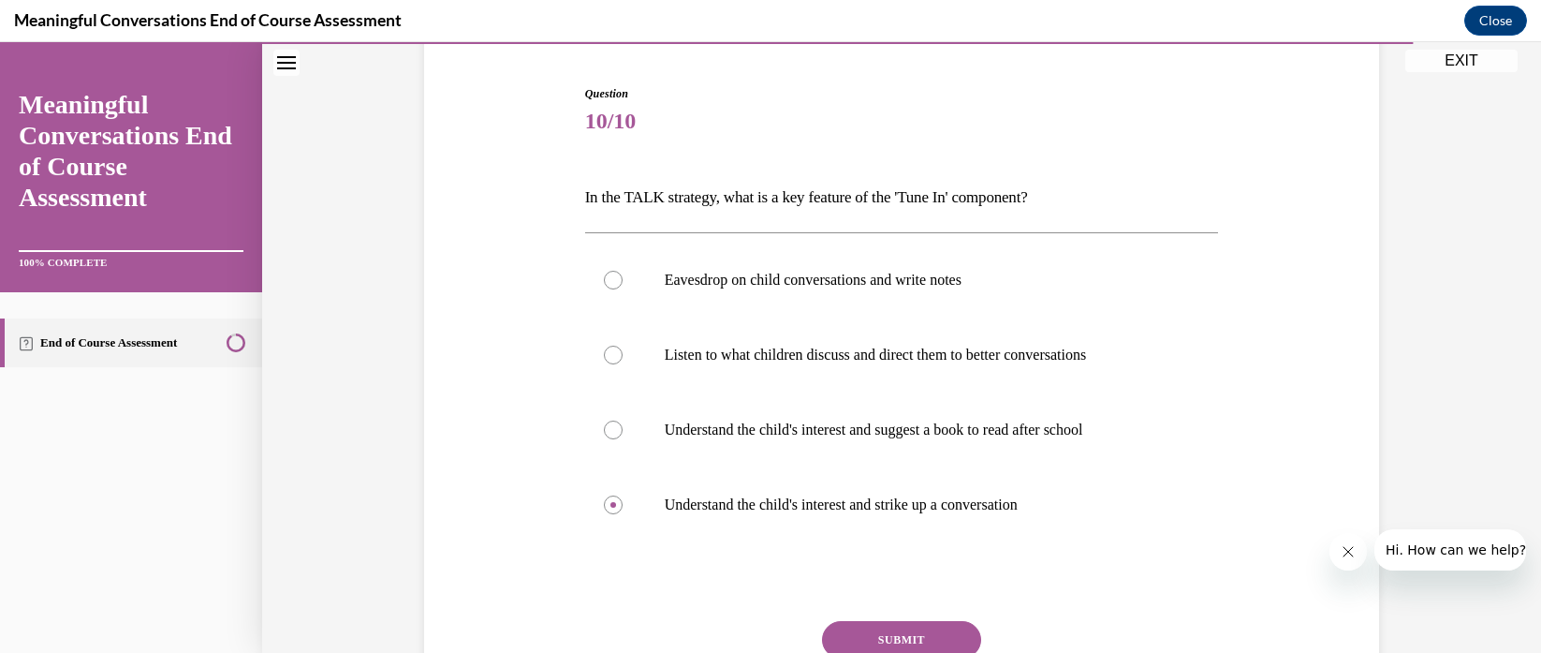
click at [901, 625] on button "SUBMIT" at bounding box center [901, 639] width 159 height 37
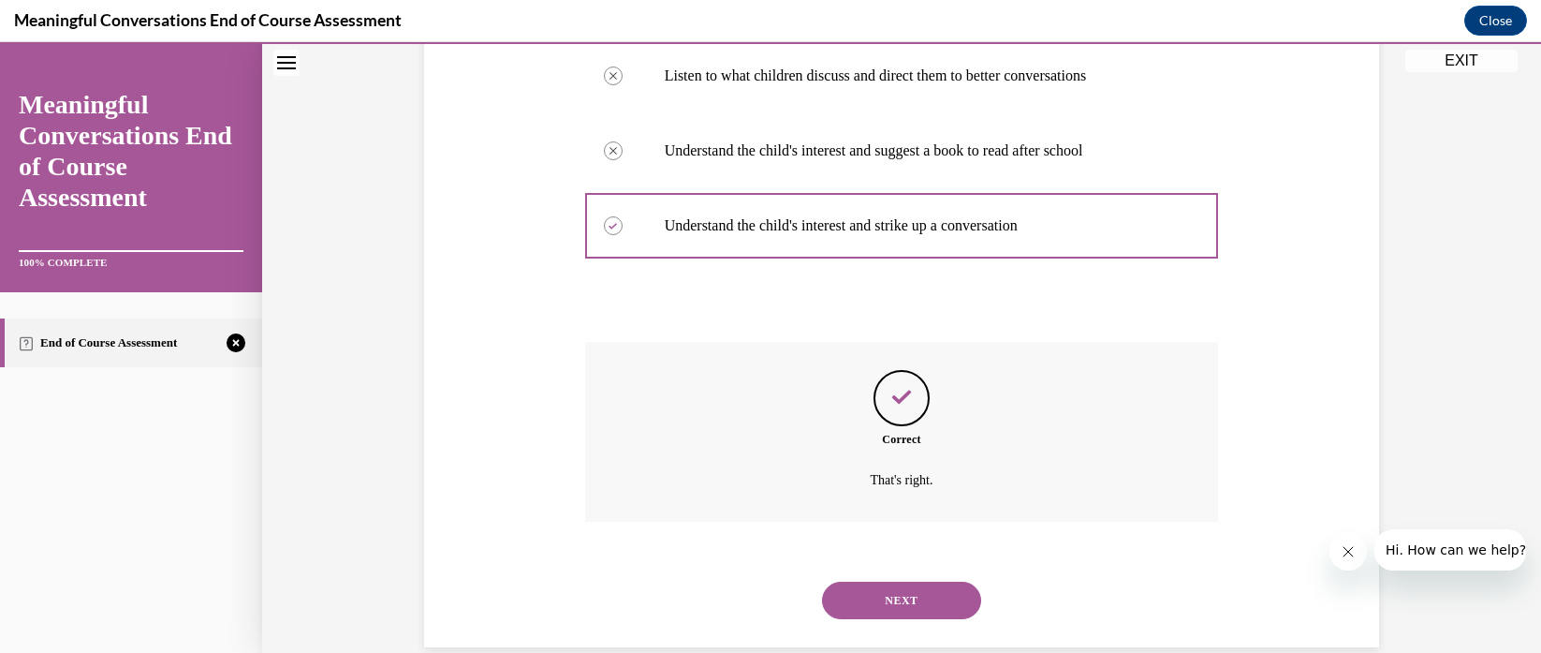
scroll to position [486, 0]
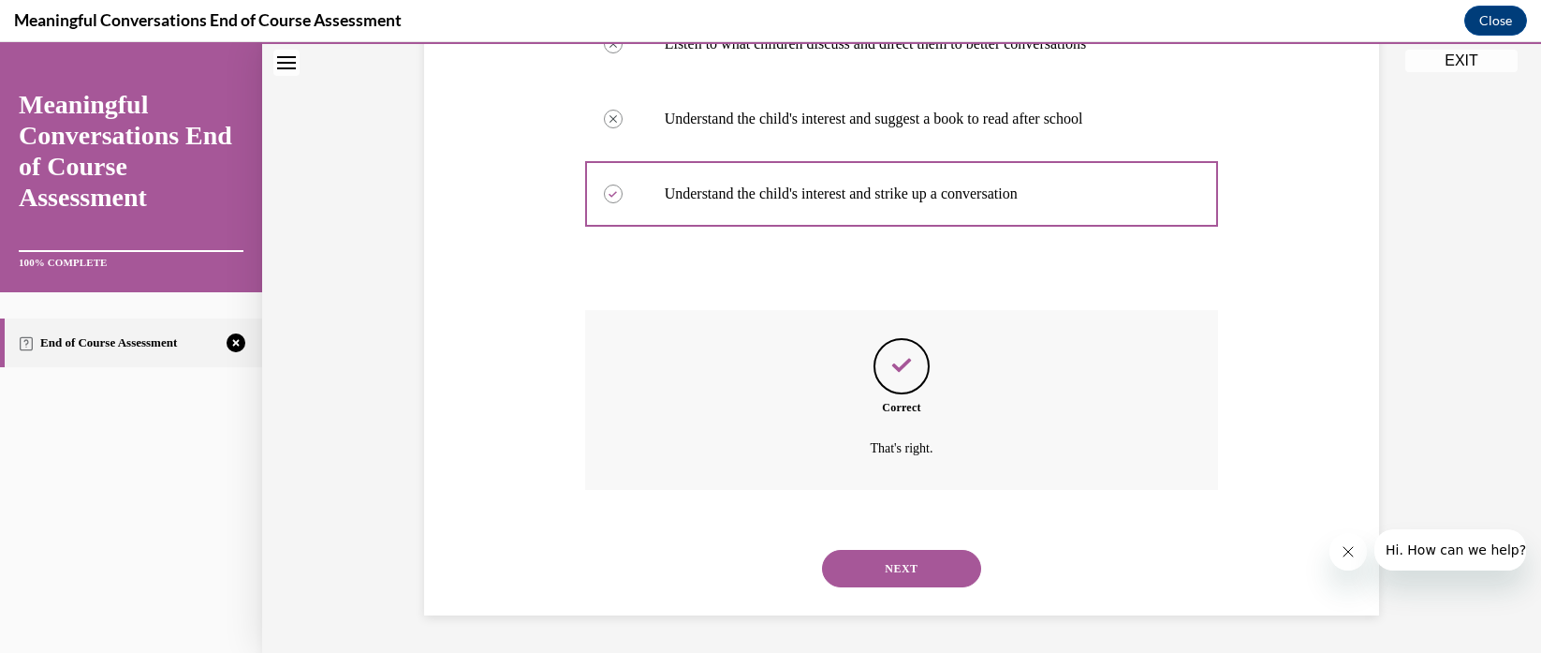
click at [876, 580] on button "NEXT" at bounding box center [901, 568] width 159 height 37
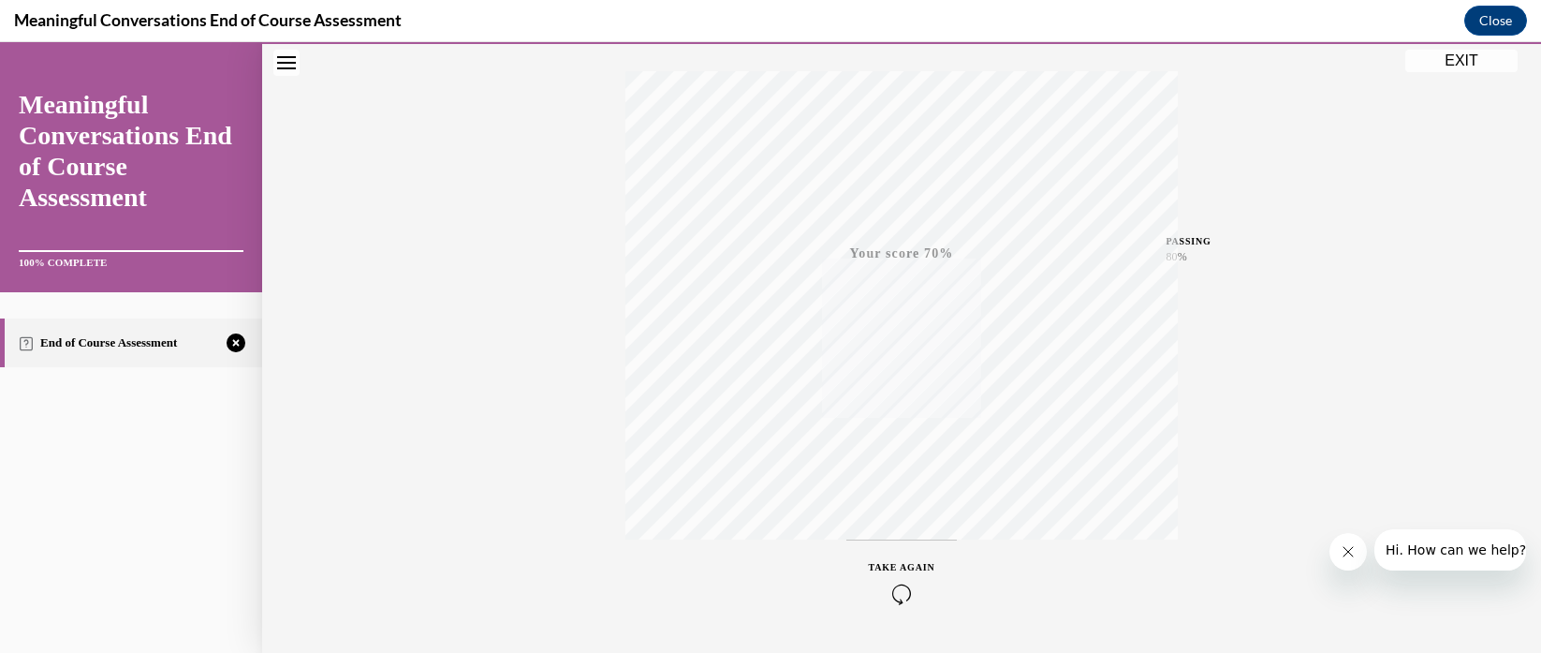
scroll to position [349, 0]
click at [900, 544] on icon "button" at bounding box center [902, 538] width 66 height 21
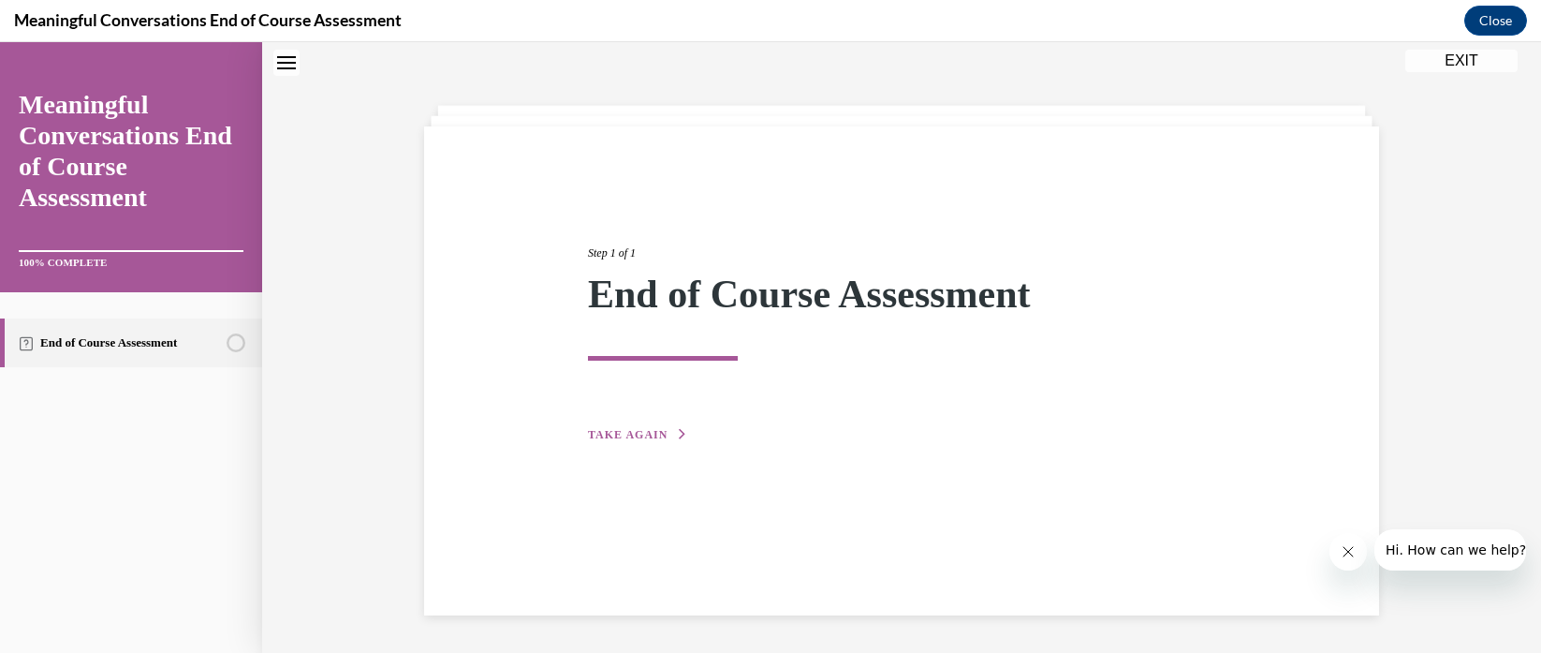
click at [600, 426] on button "TAKE AGAIN" at bounding box center [638, 434] width 100 height 17
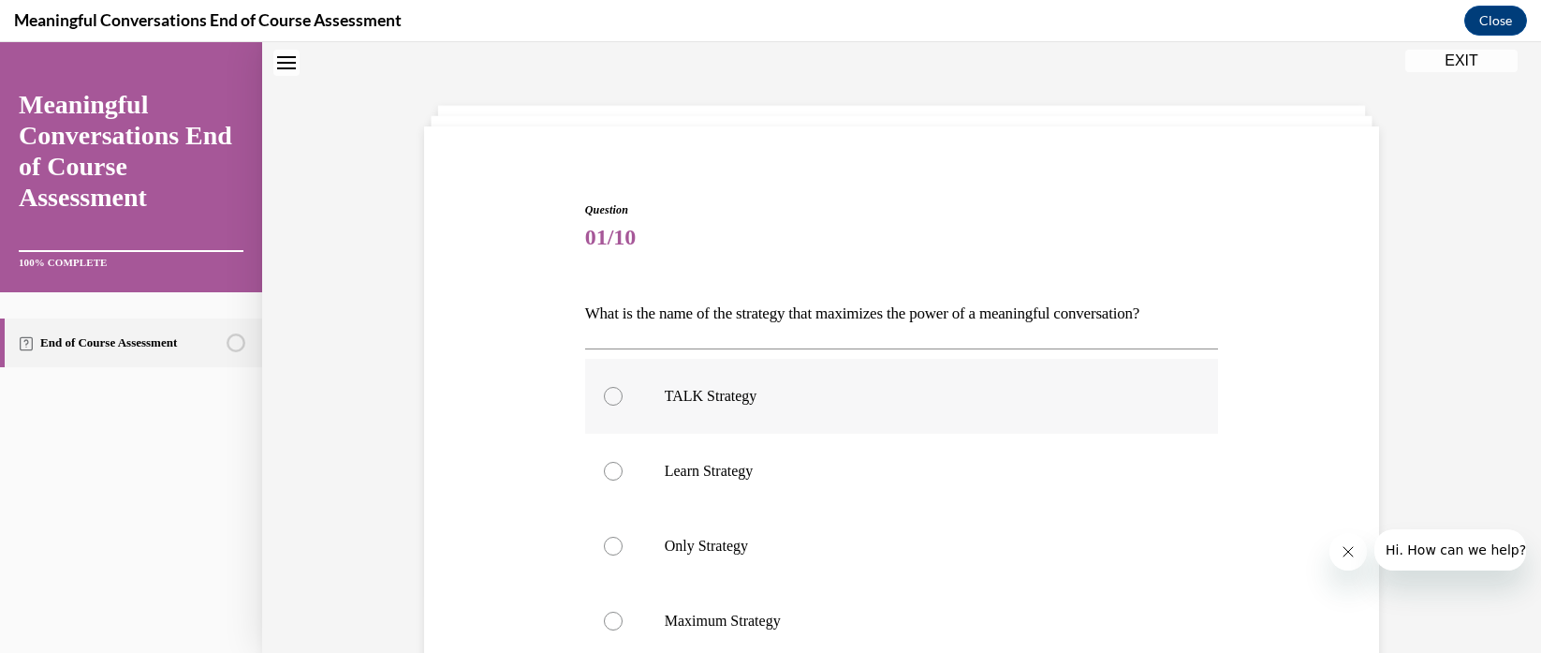
click at [727, 398] on p "TALK Strategy" at bounding box center [919, 396] width 508 height 19
click at [623, 398] on input "TALK Strategy" at bounding box center [613, 396] width 19 height 19
radio input "true"
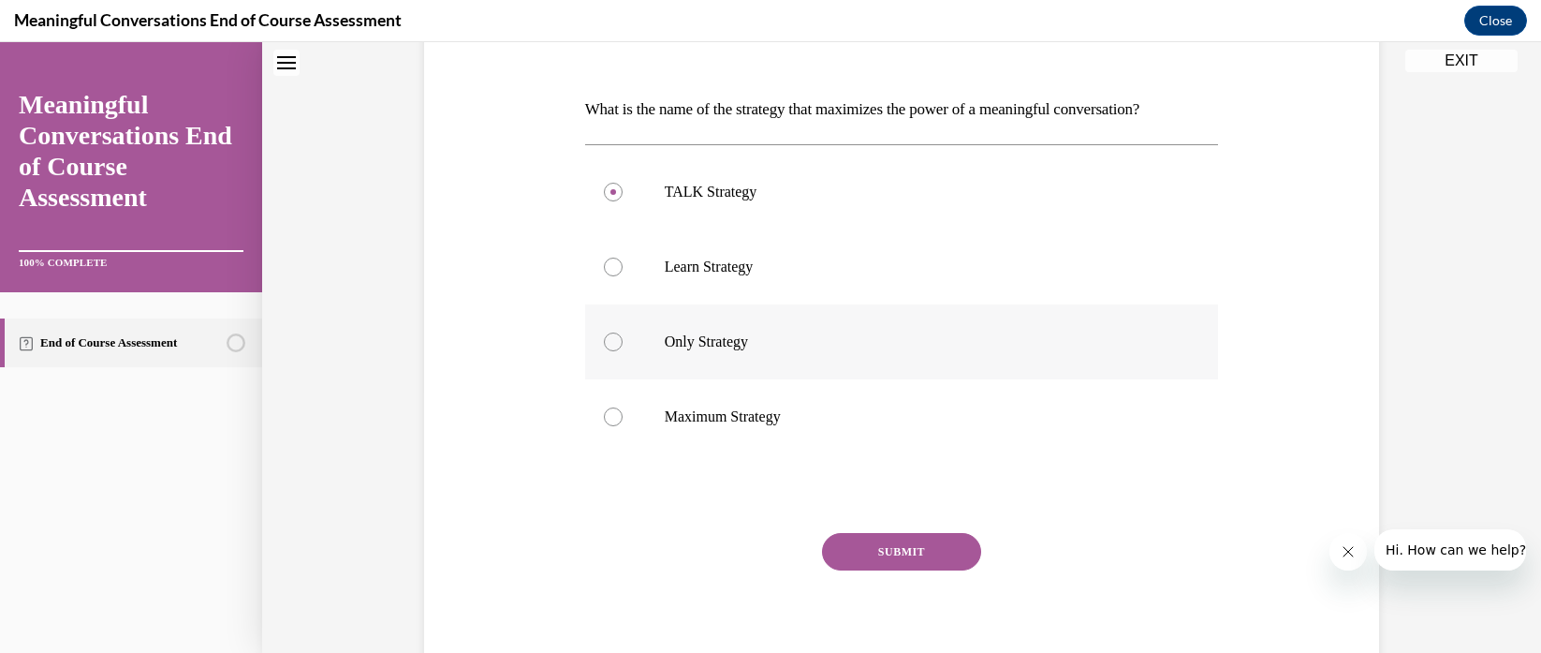
scroll to position [334, 0]
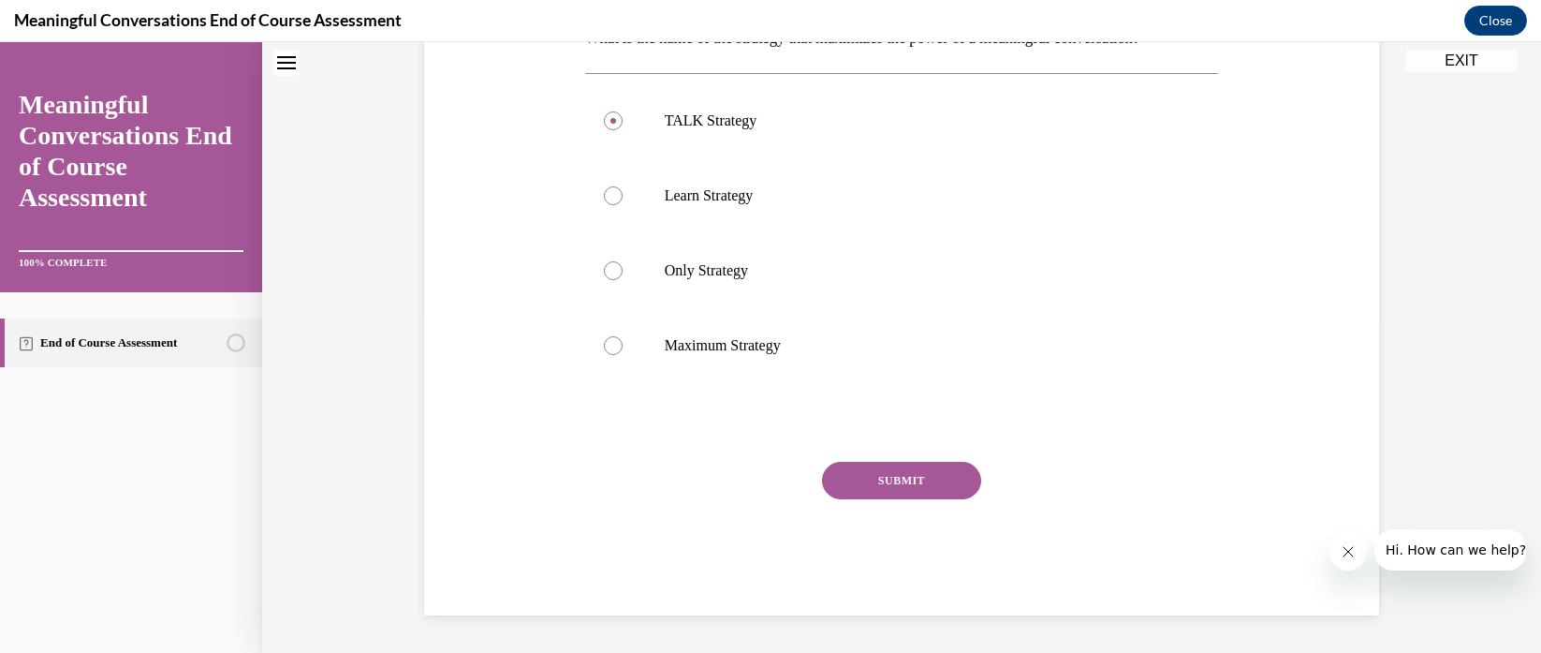
click at [950, 490] on button "SUBMIT" at bounding box center [901, 480] width 159 height 37
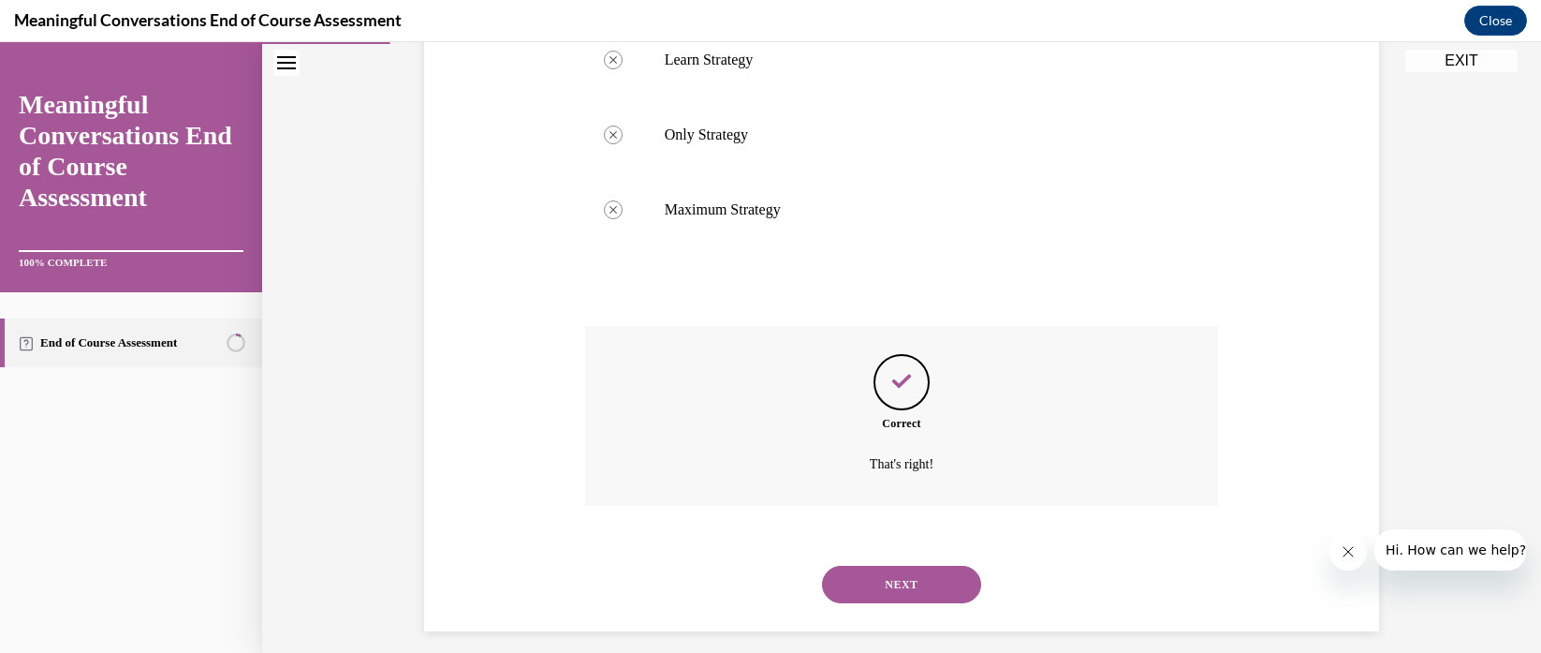
scroll to position [486, 0]
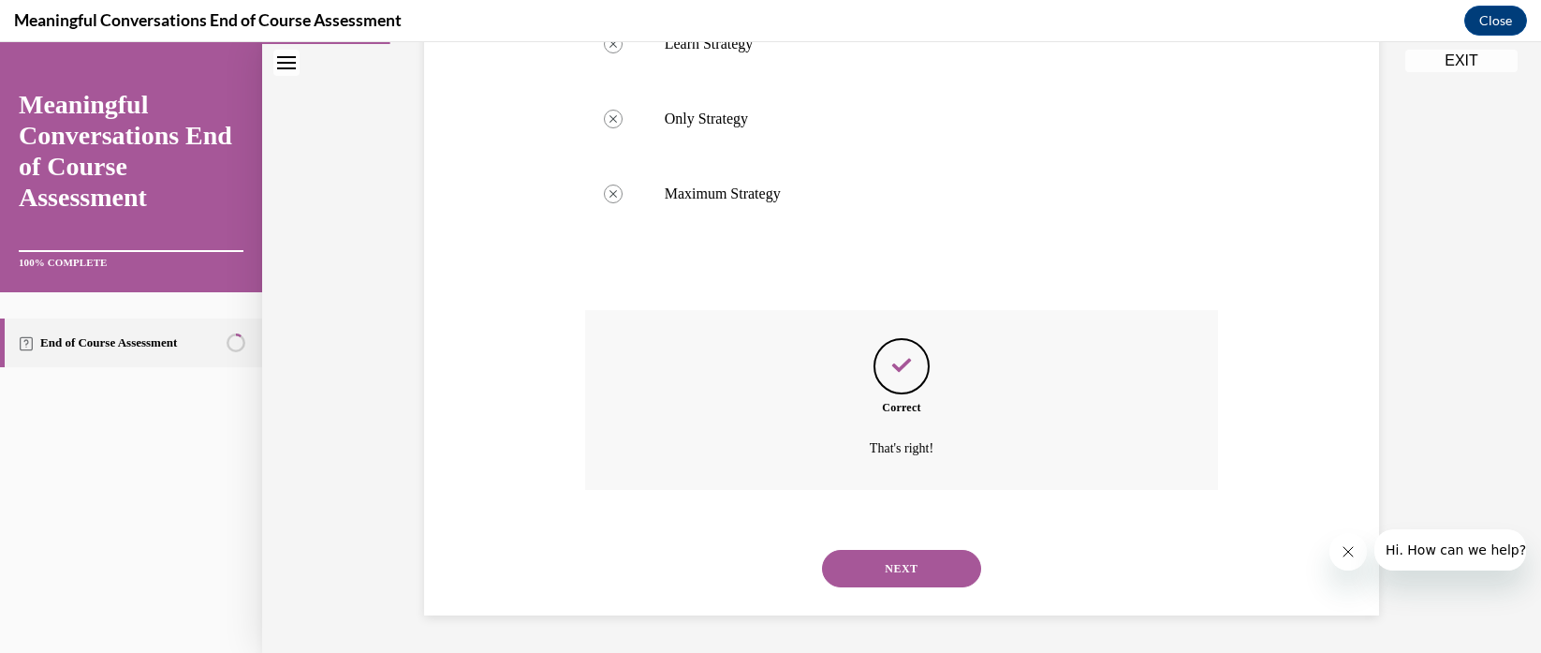
click at [882, 577] on button "NEXT" at bounding box center [901, 568] width 159 height 37
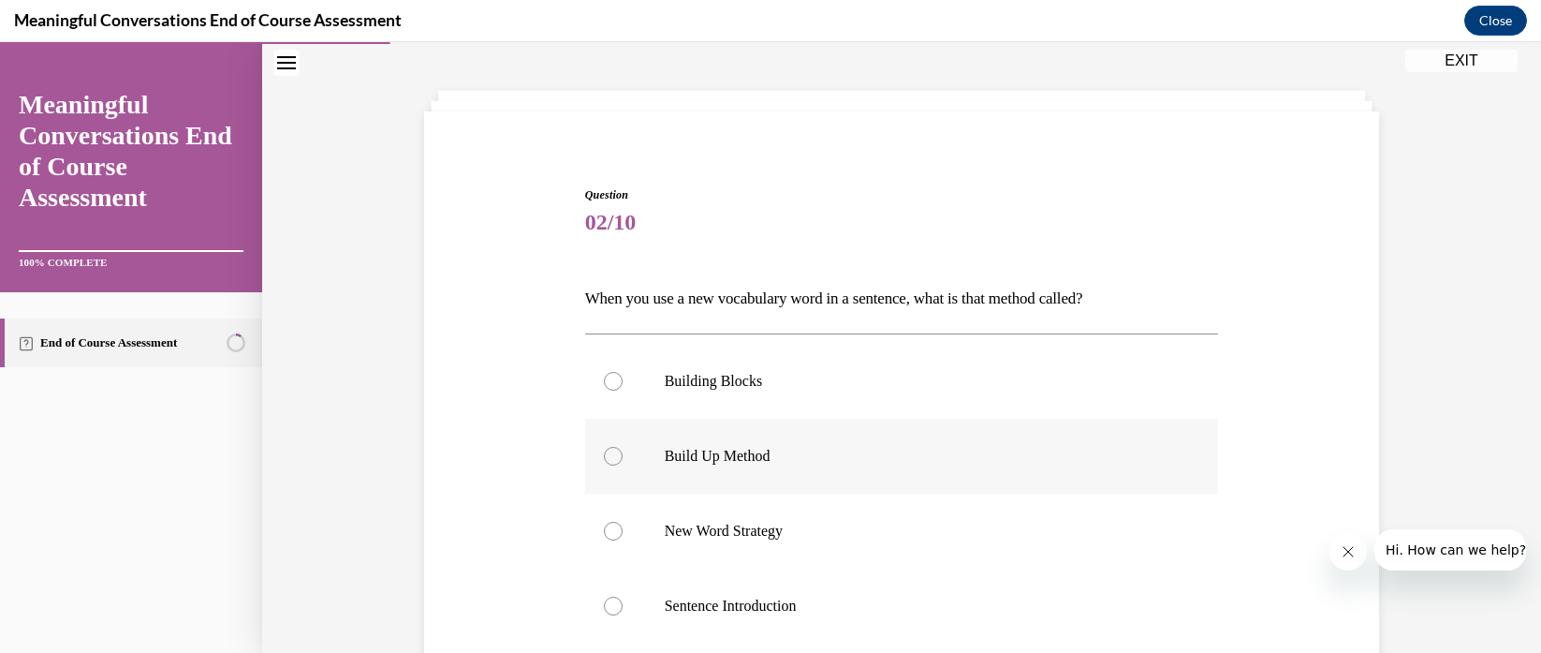
scroll to position [182, 0]
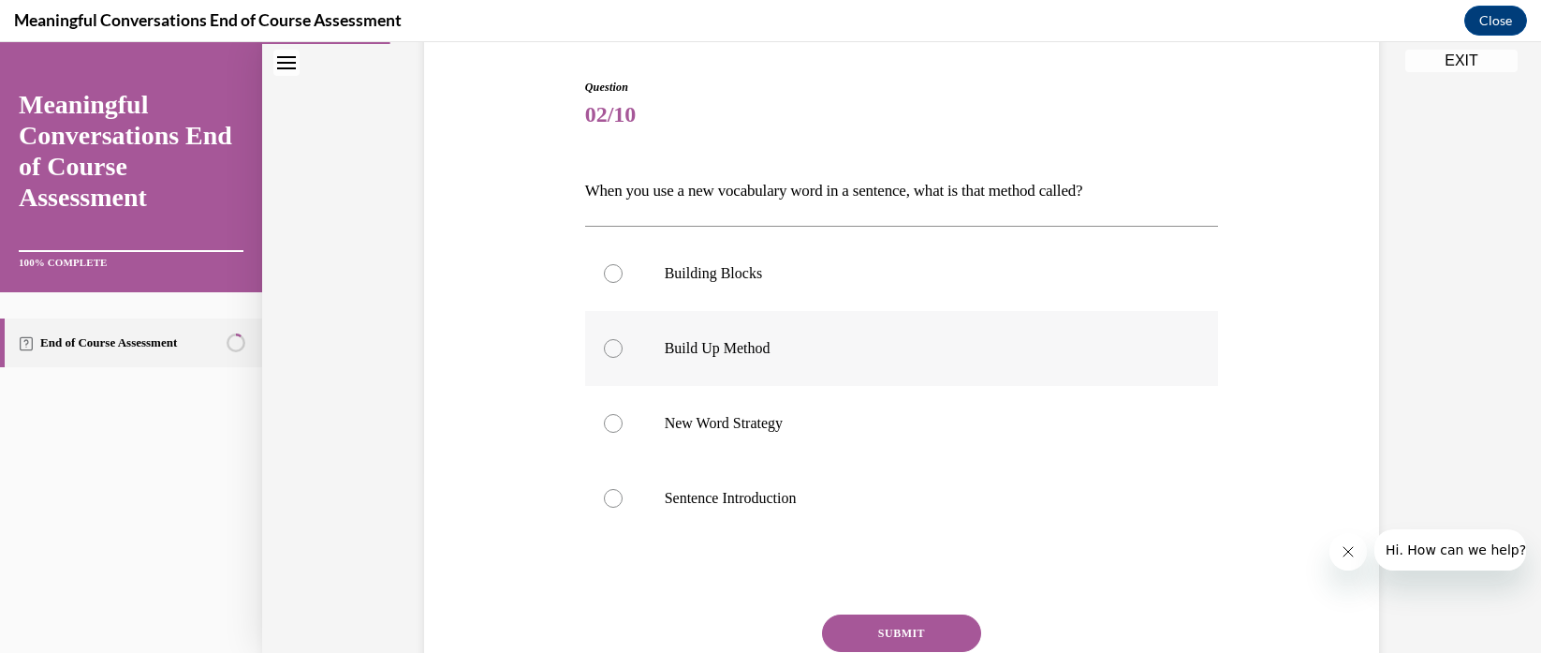
click at [775, 361] on label "Build Up Method" at bounding box center [902, 348] width 634 height 75
click at [623, 358] on input "Build Up Method" at bounding box center [613, 348] width 19 height 19
radio input "true"
click at [864, 624] on button "SUBMIT" at bounding box center [901, 632] width 159 height 37
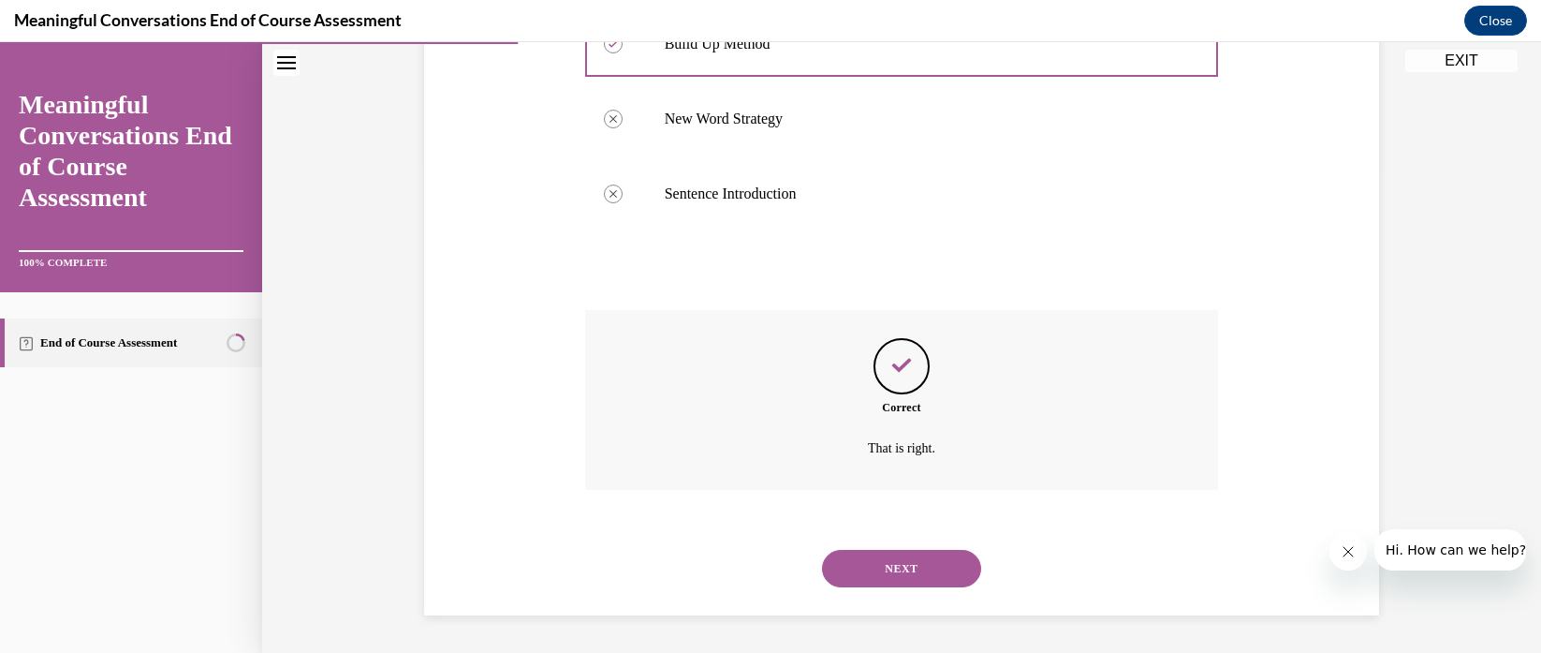
click at [872, 571] on button "NEXT" at bounding box center [901, 568] width 159 height 37
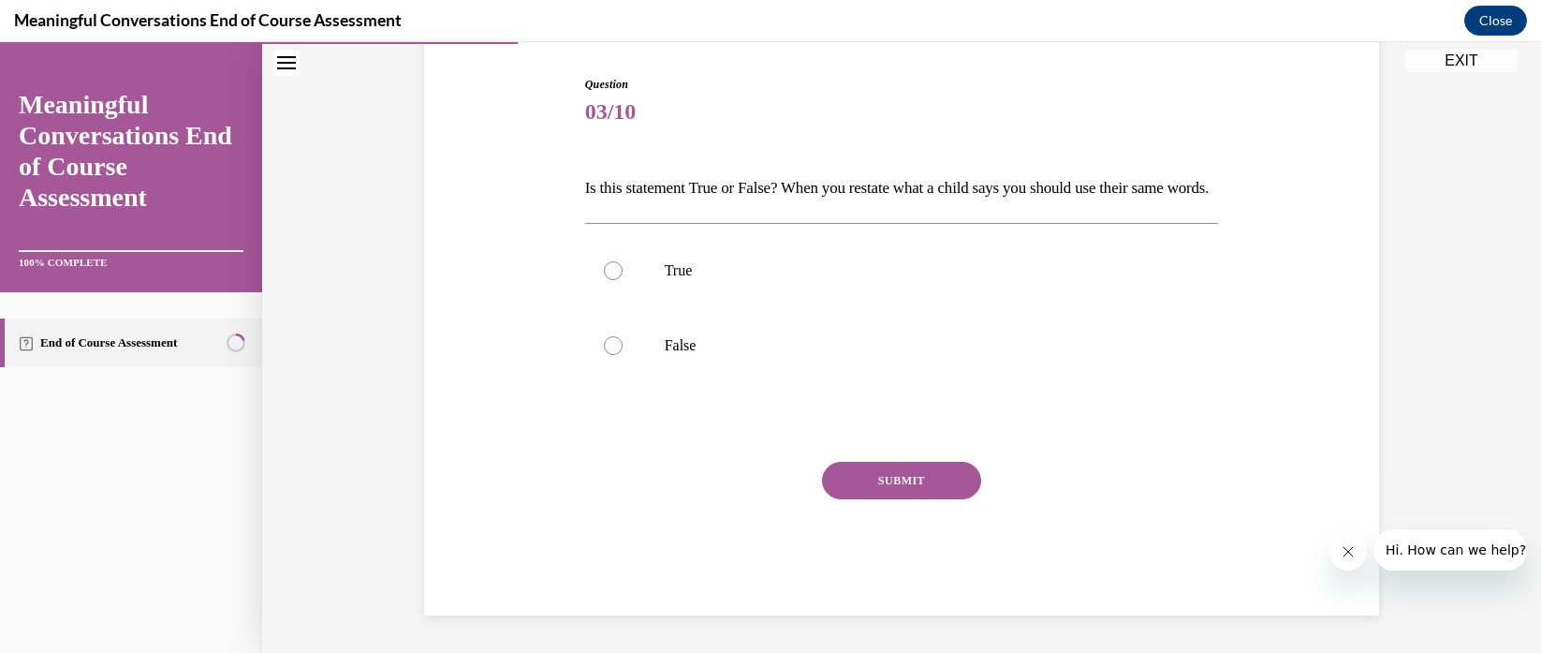
scroll to position [208, 0]
click at [665, 355] on p "False" at bounding box center [919, 345] width 508 height 19
click at [623, 355] on input "False" at bounding box center [613, 345] width 19 height 19
radio input "true"
click at [918, 494] on button "SUBMIT" at bounding box center [901, 480] width 159 height 37
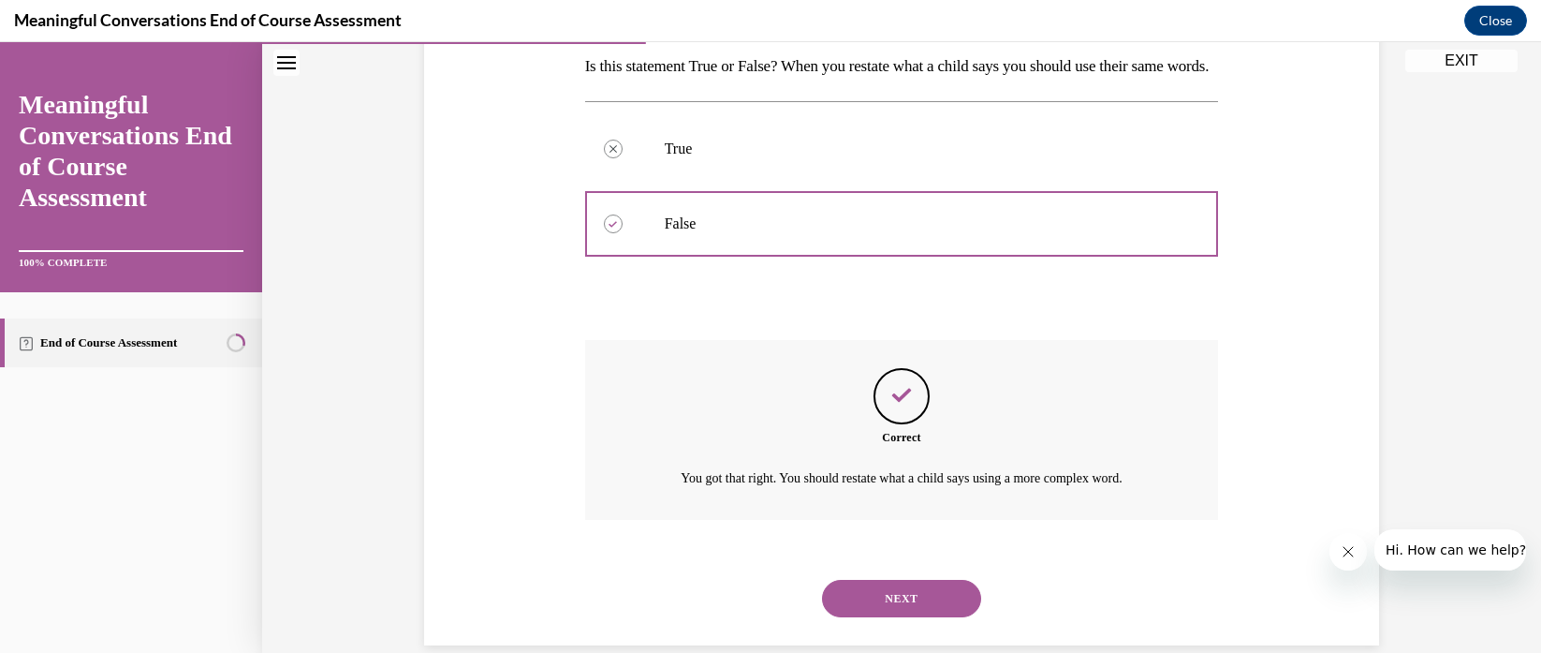
scroll to position [368, 0]
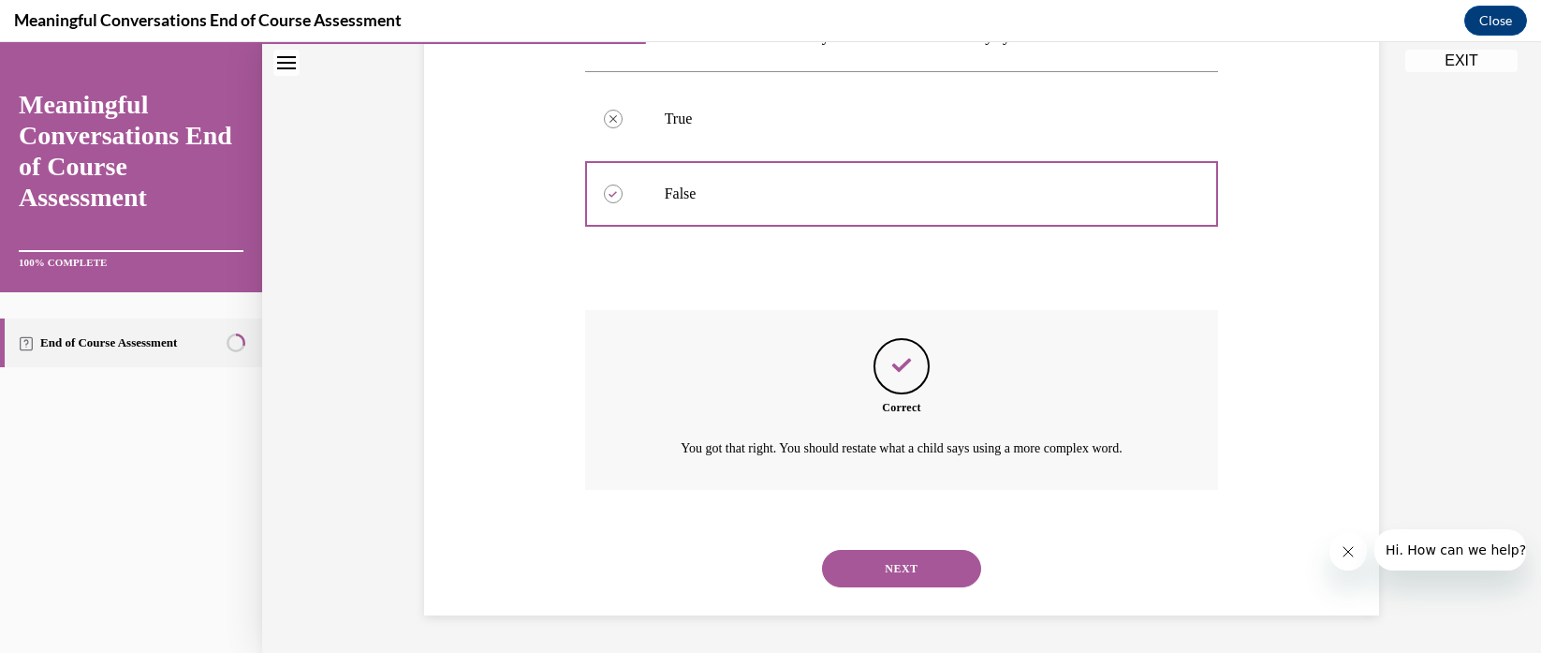
click at [892, 563] on button "NEXT" at bounding box center [901, 568] width 159 height 37
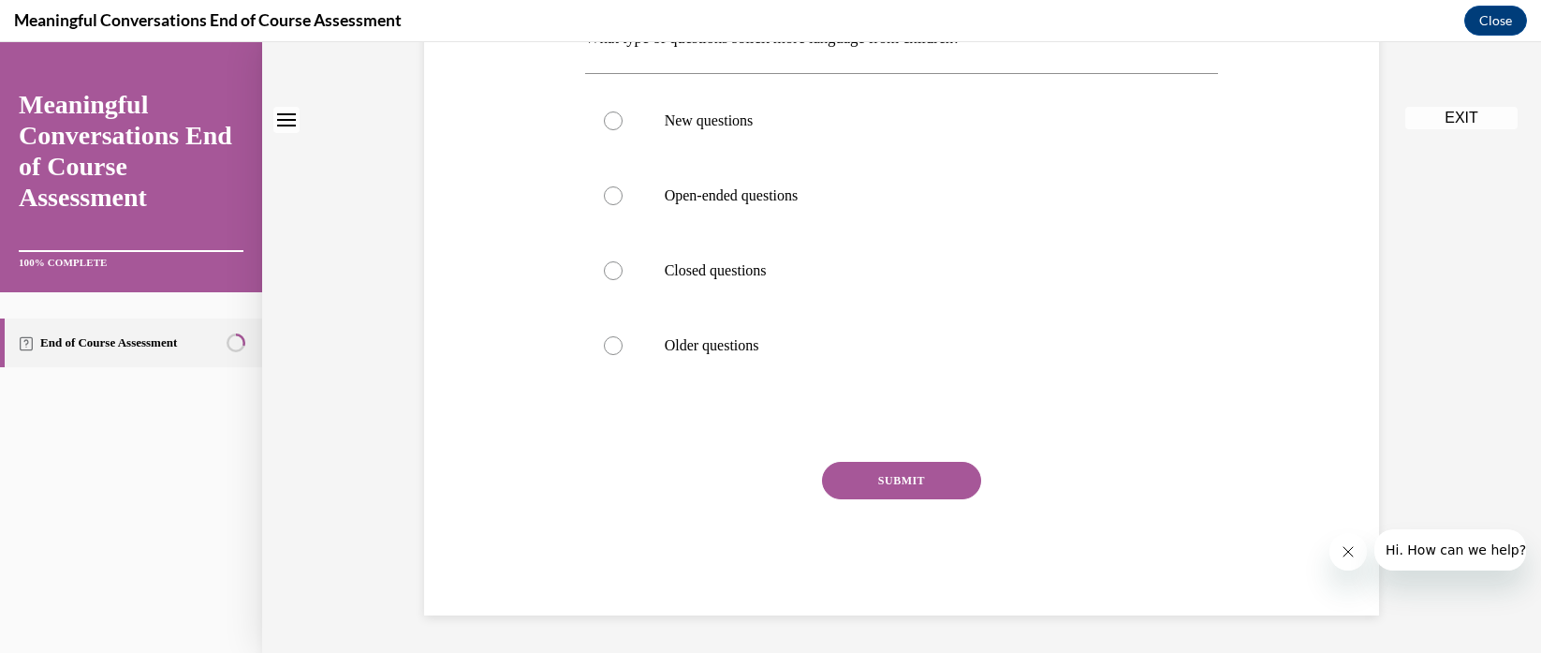
scroll to position [0, 0]
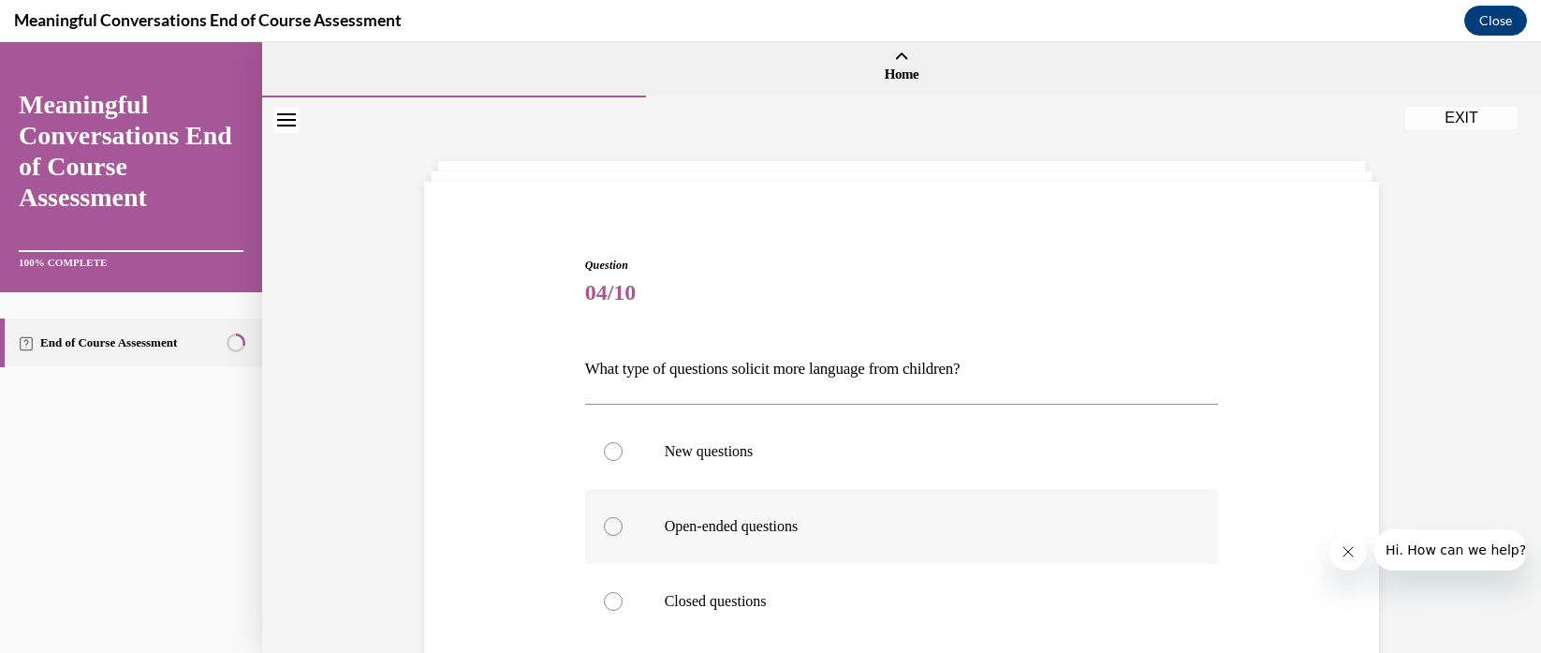
click at [829, 512] on label "Open-ended questions" at bounding box center [902, 526] width 634 height 75
click at [623, 517] on input "Open-ended questions" at bounding box center [613, 526] width 19 height 19
radio input "true"
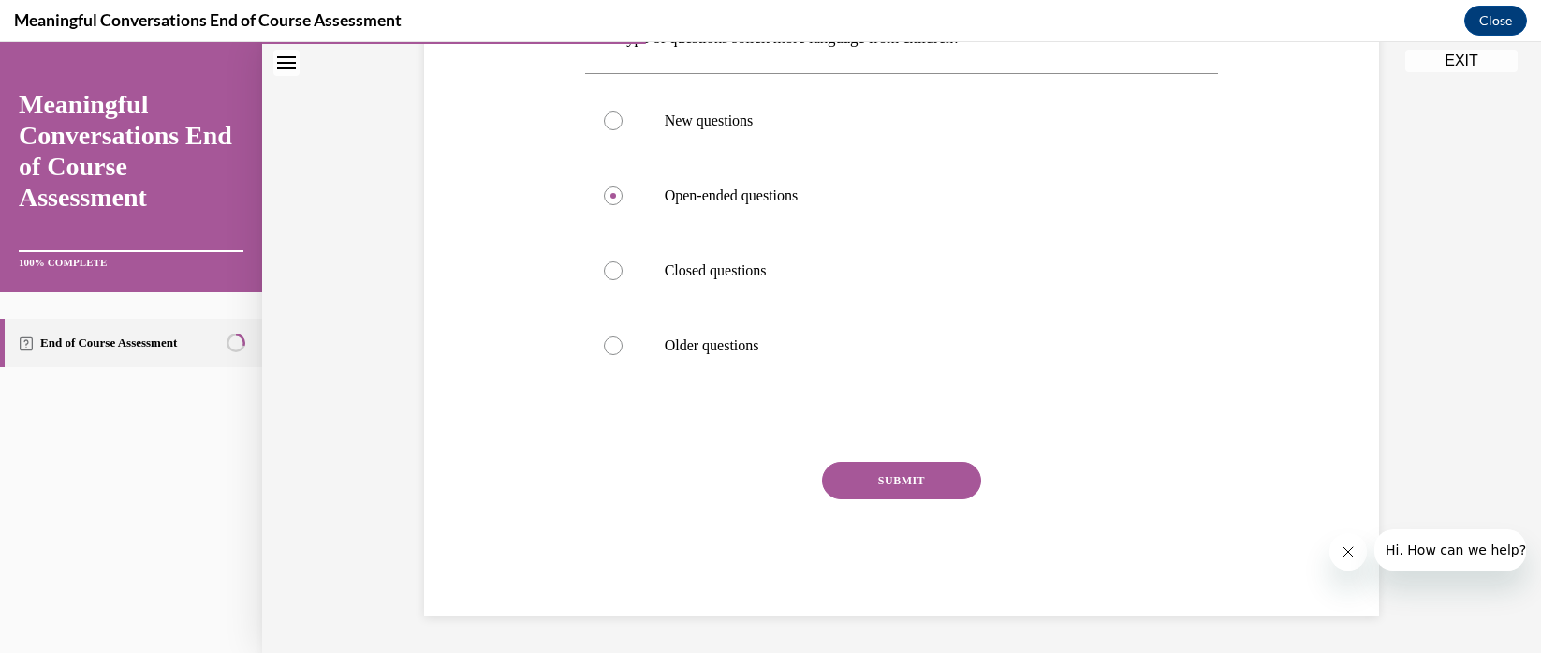
click at [946, 466] on button "SUBMIT" at bounding box center [901, 480] width 159 height 37
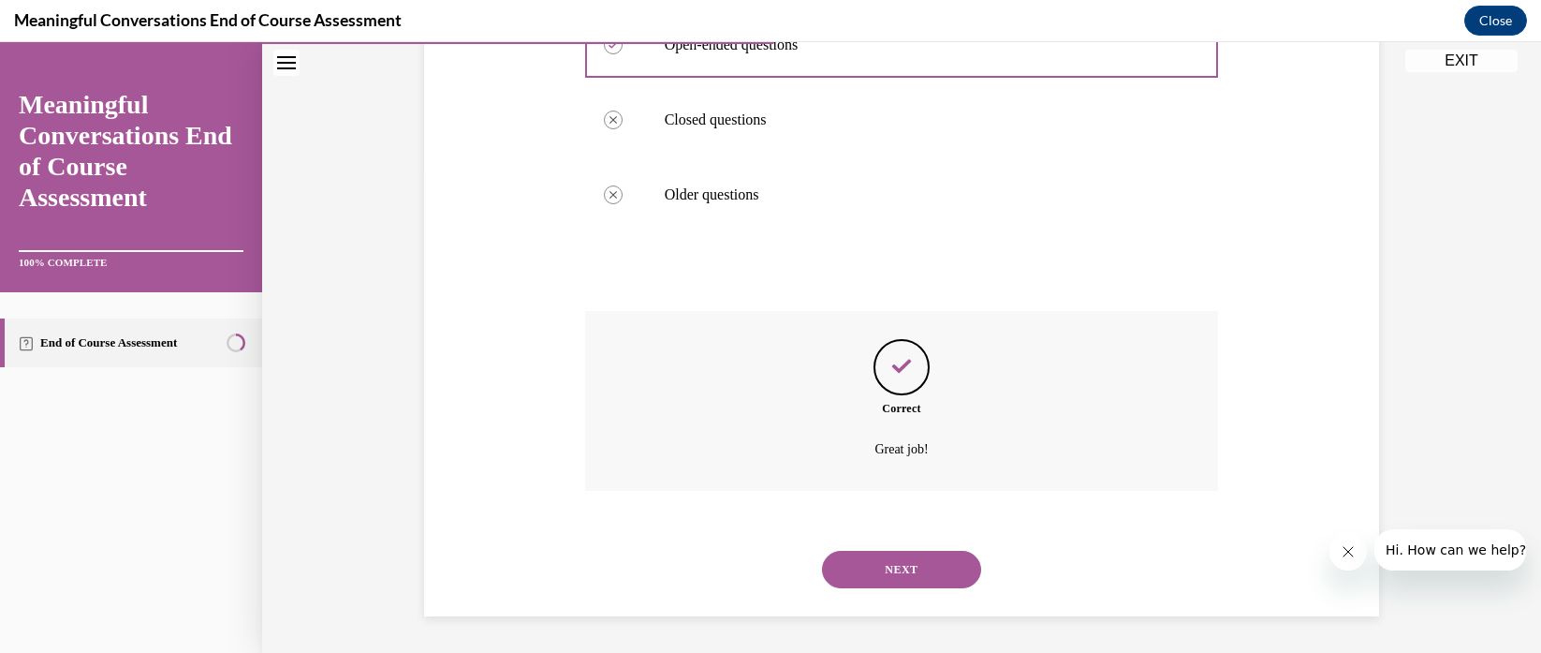
scroll to position [486, 0]
click at [901, 556] on button "NEXT" at bounding box center [901, 568] width 159 height 37
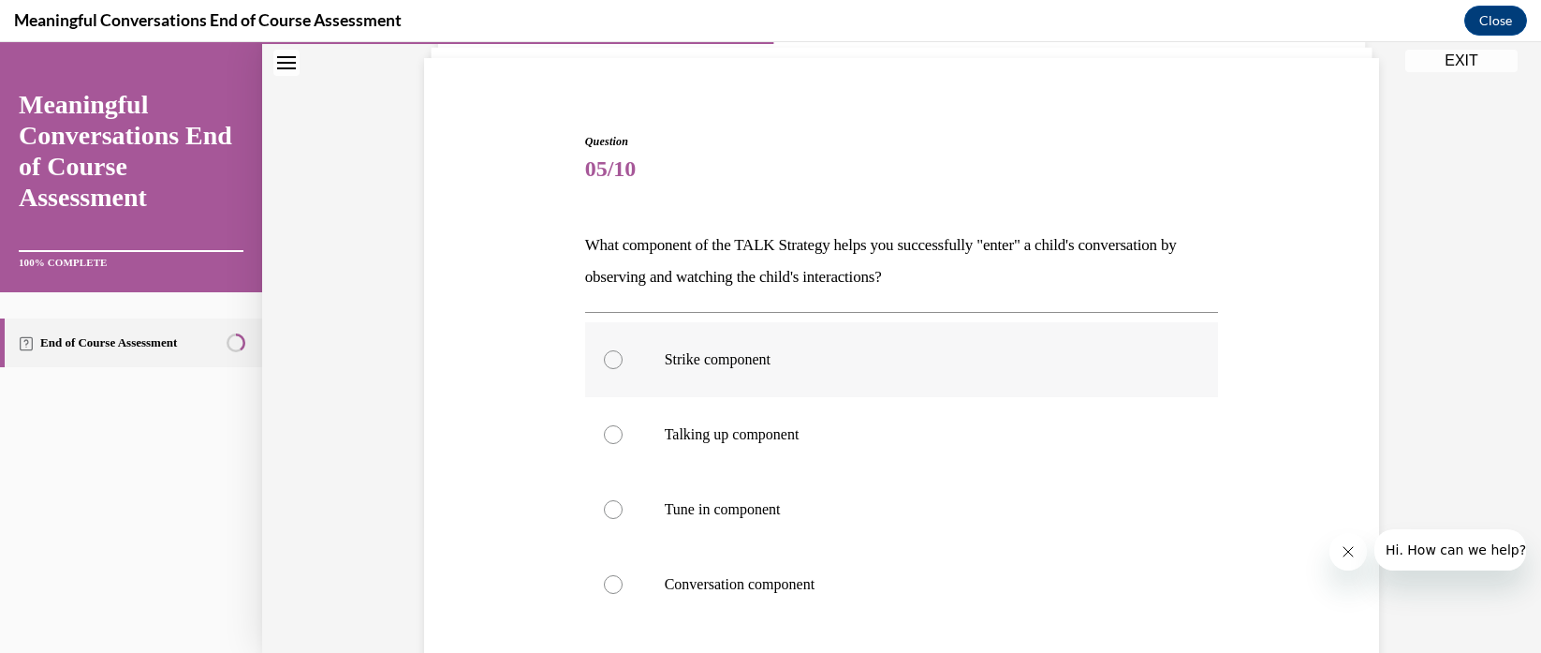
scroll to position [312, 0]
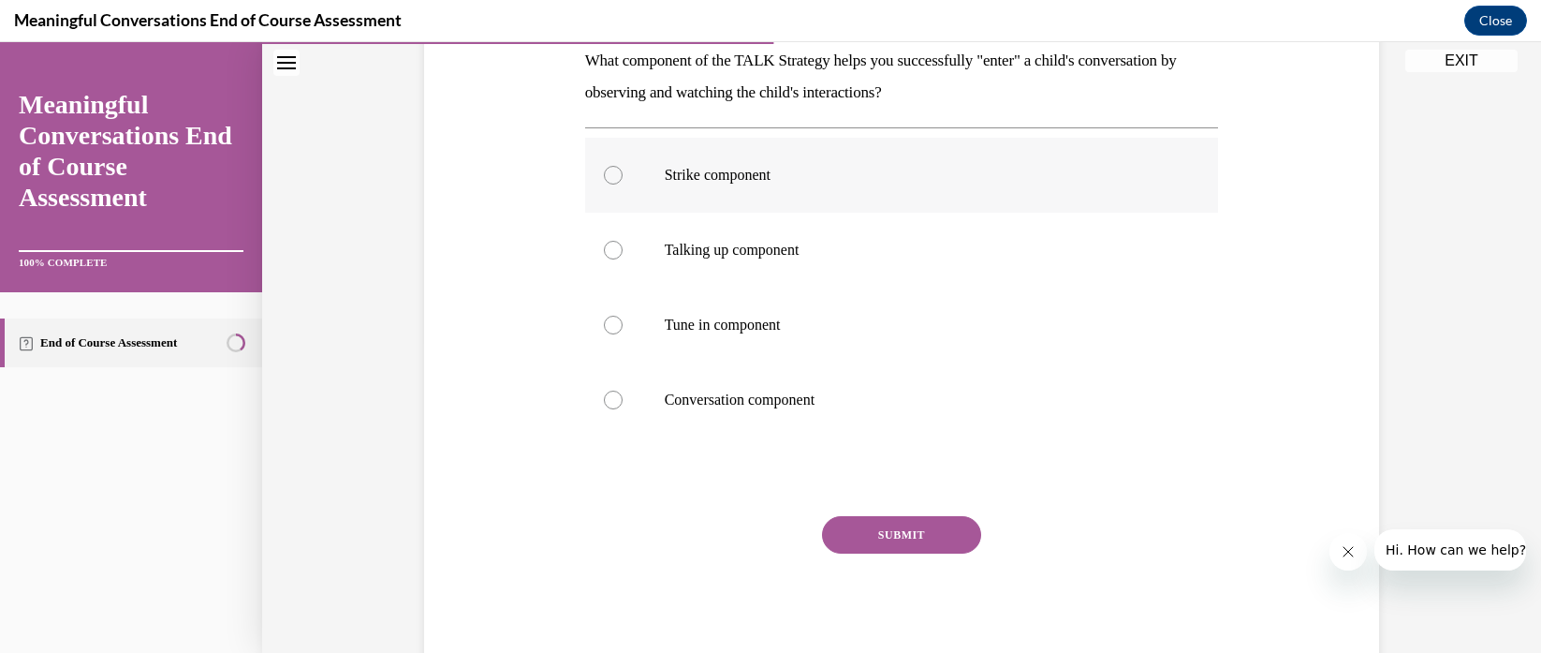
click at [733, 185] on label "Strike component" at bounding box center [902, 175] width 634 height 75
click at [623, 184] on input "Strike component" at bounding box center [613, 175] width 19 height 19
radio input "true"
click at [910, 531] on button "SUBMIT" at bounding box center [901, 534] width 159 height 37
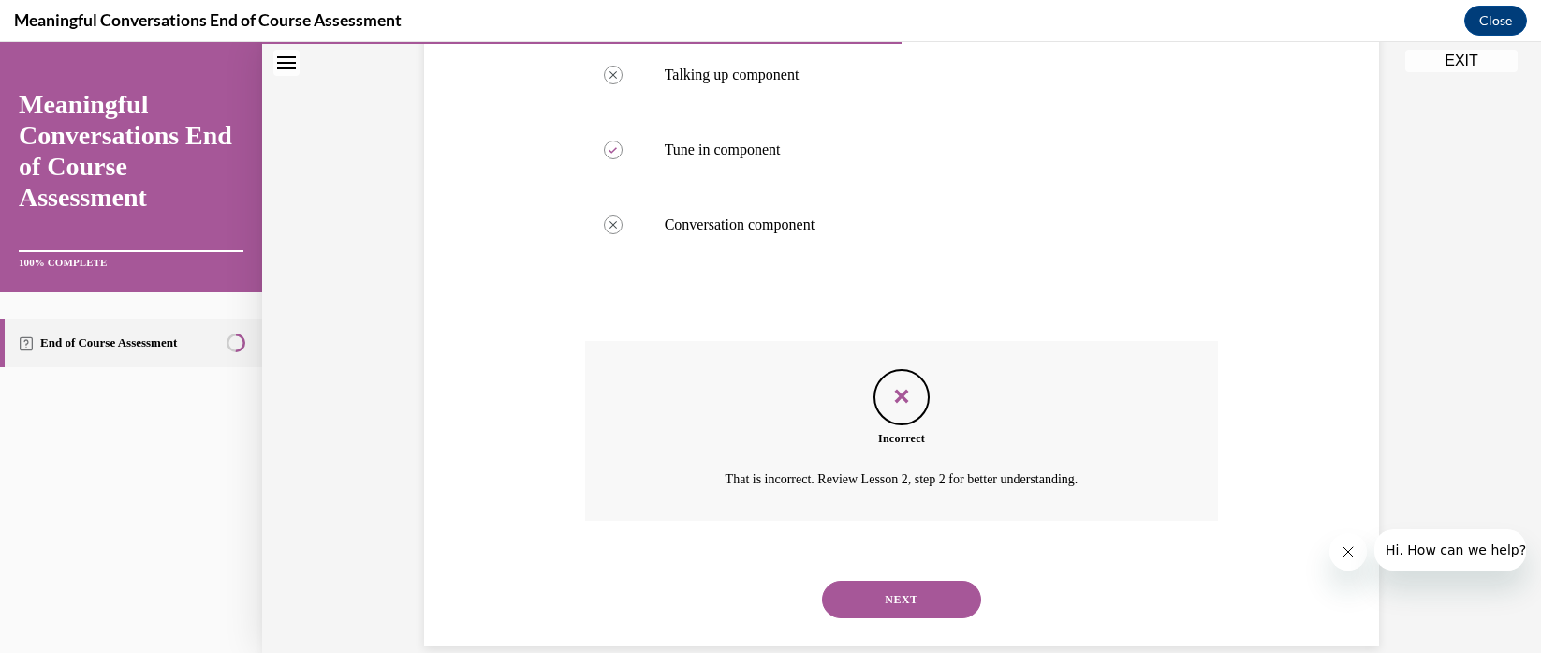
scroll to position [518, 0]
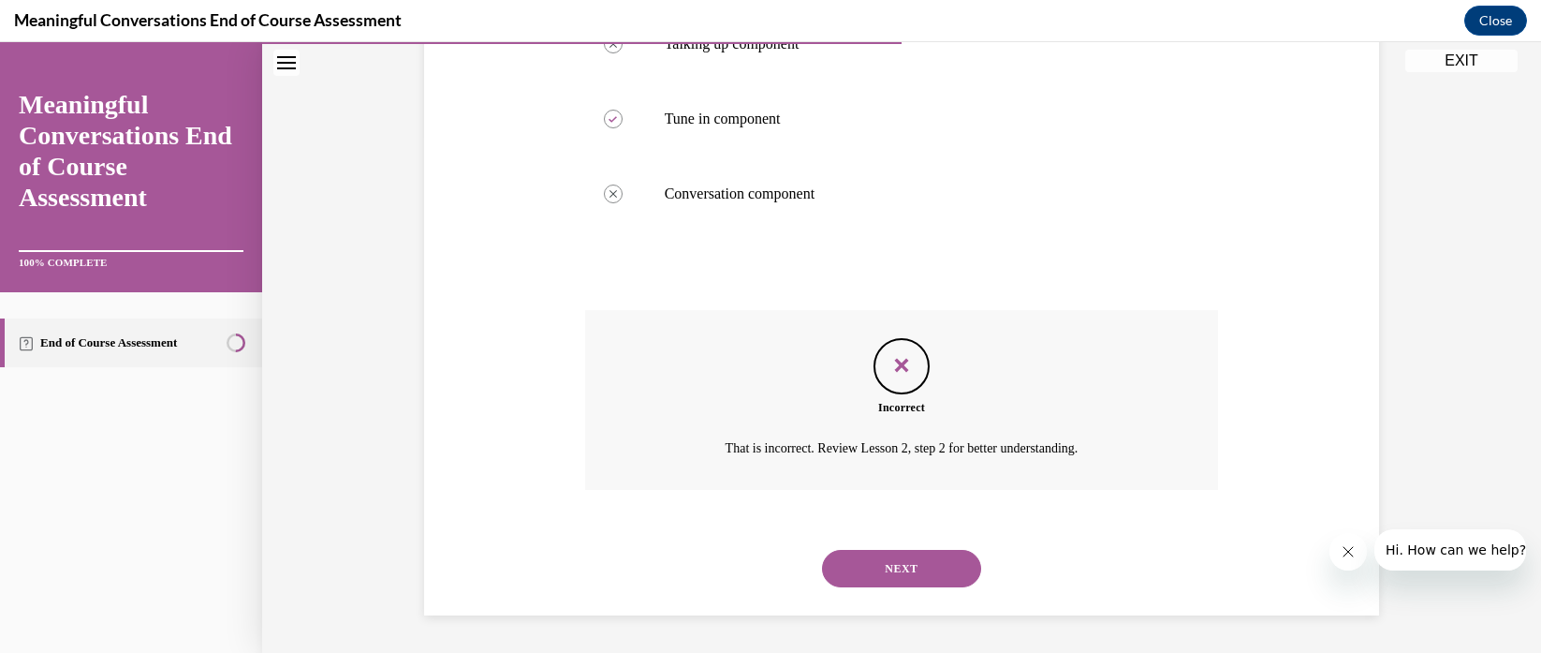
click at [912, 568] on button "NEXT" at bounding box center [901, 568] width 159 height 37
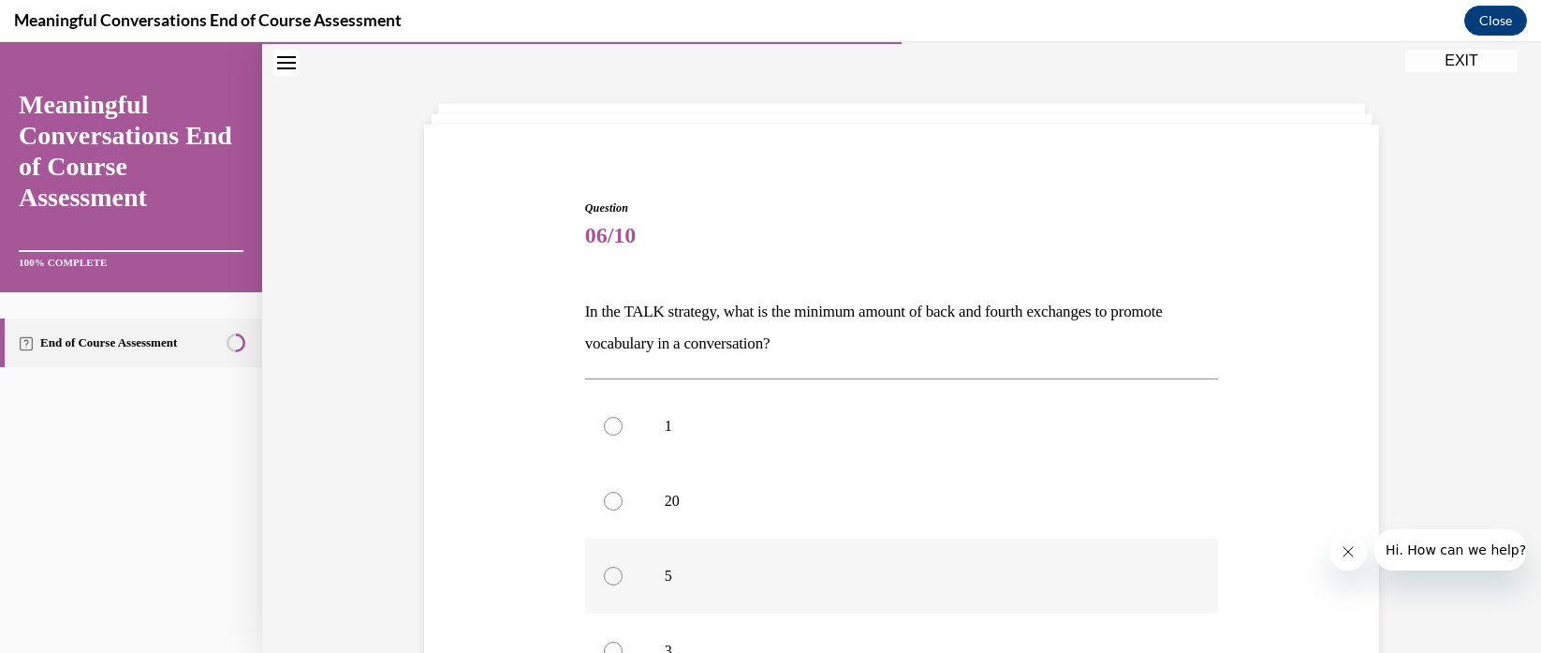
click at [834, 582] on p "5" at bounding box center [919, 576] width 508 height 19
click at [623, 582] on input "5" at bounding box center [613, 576] width 19 height 19
radio input "true"
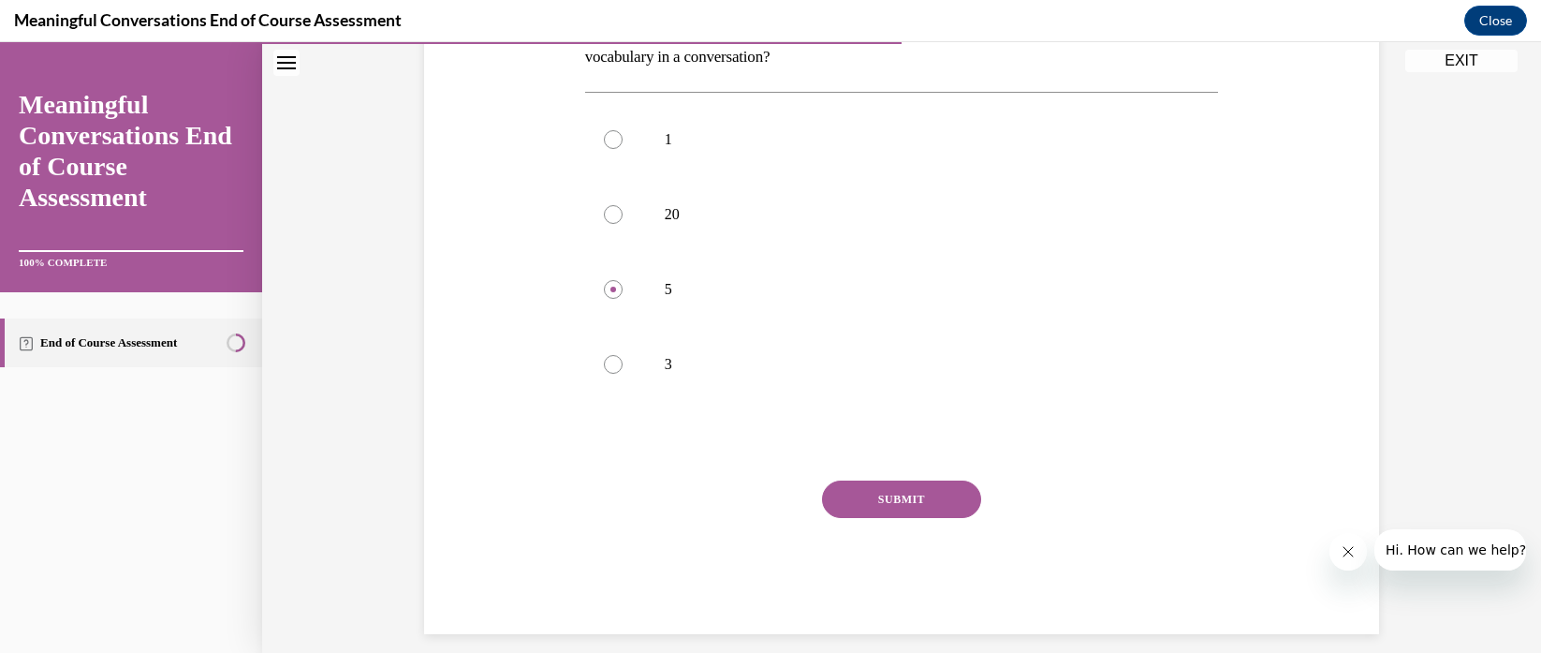
click at [951, 513] on button "SUBMIT" at bounding box center [901, 498] width 159 height 37
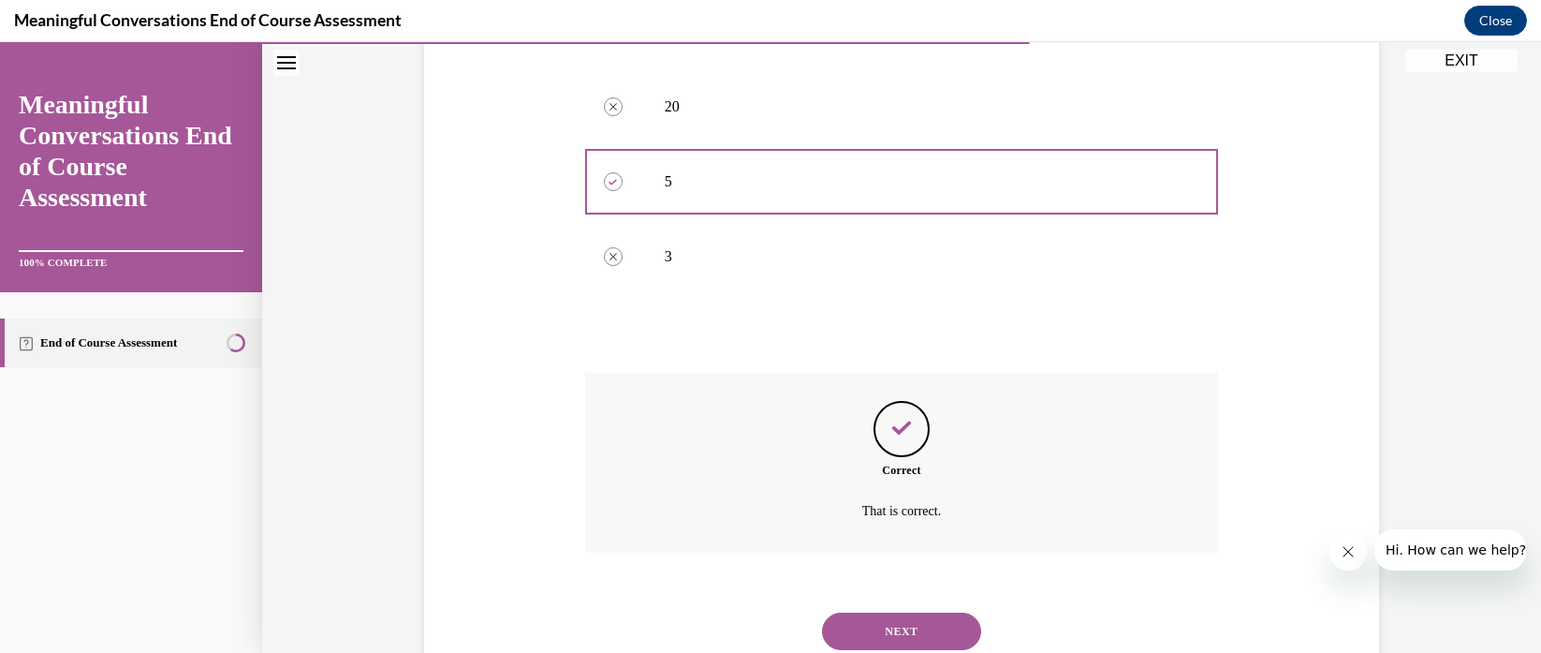
scroll to position [518, 0]
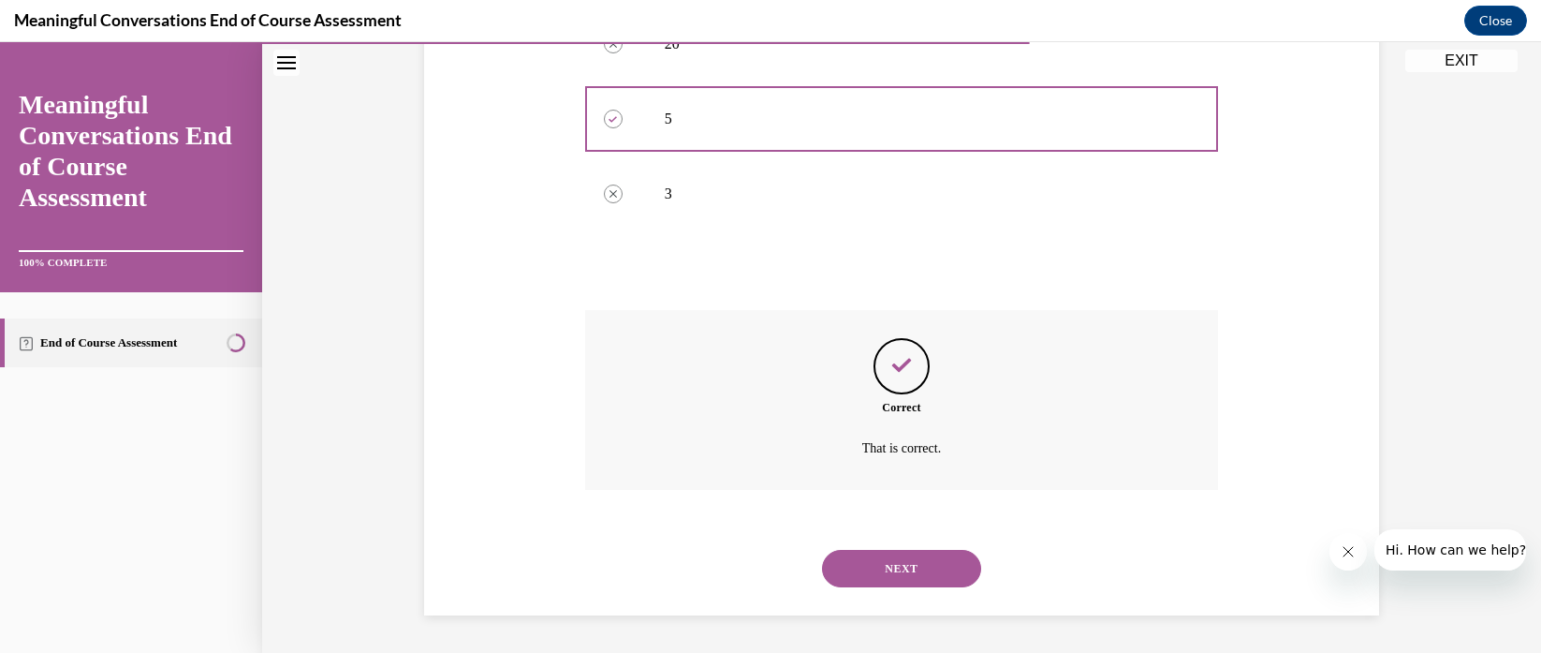
click at [842, 570] on button "NEXT" at bounding box center [901, 568] width 159 height 37
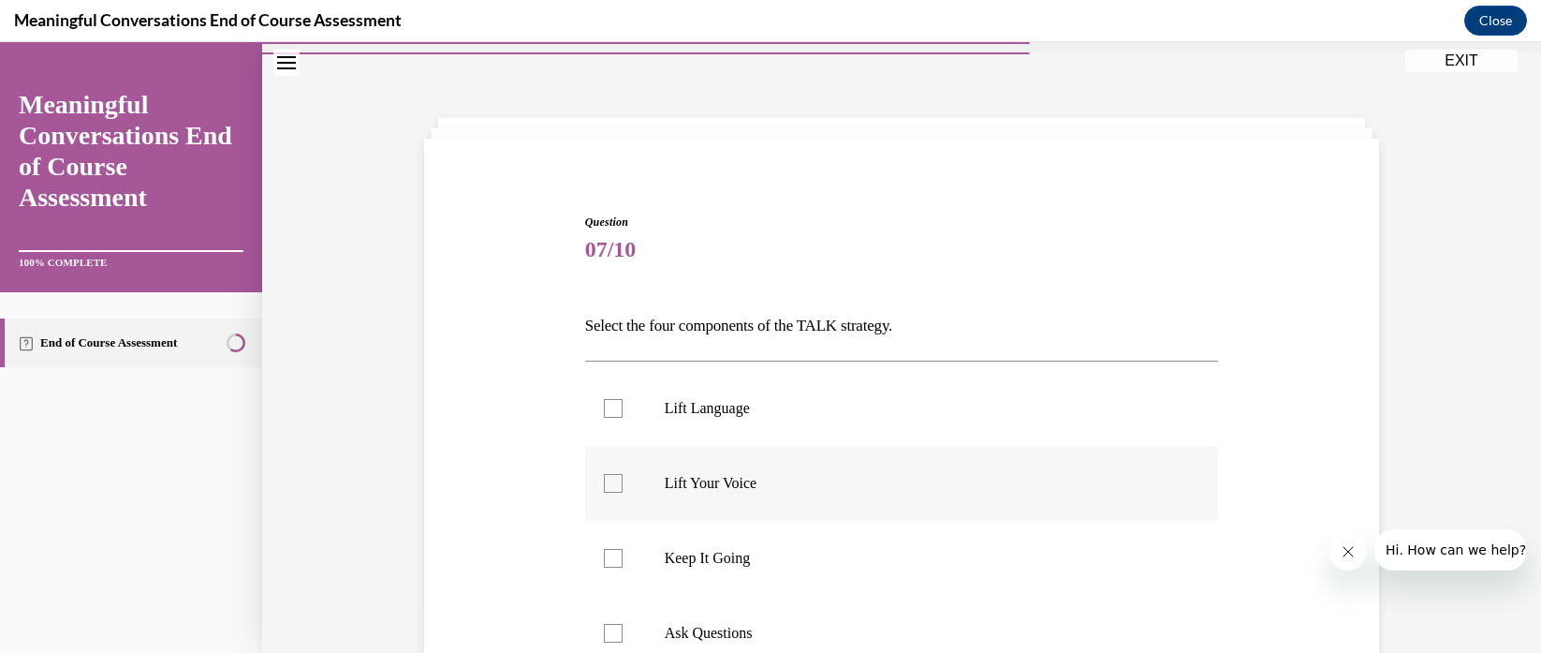
scroll to position [81, 0]
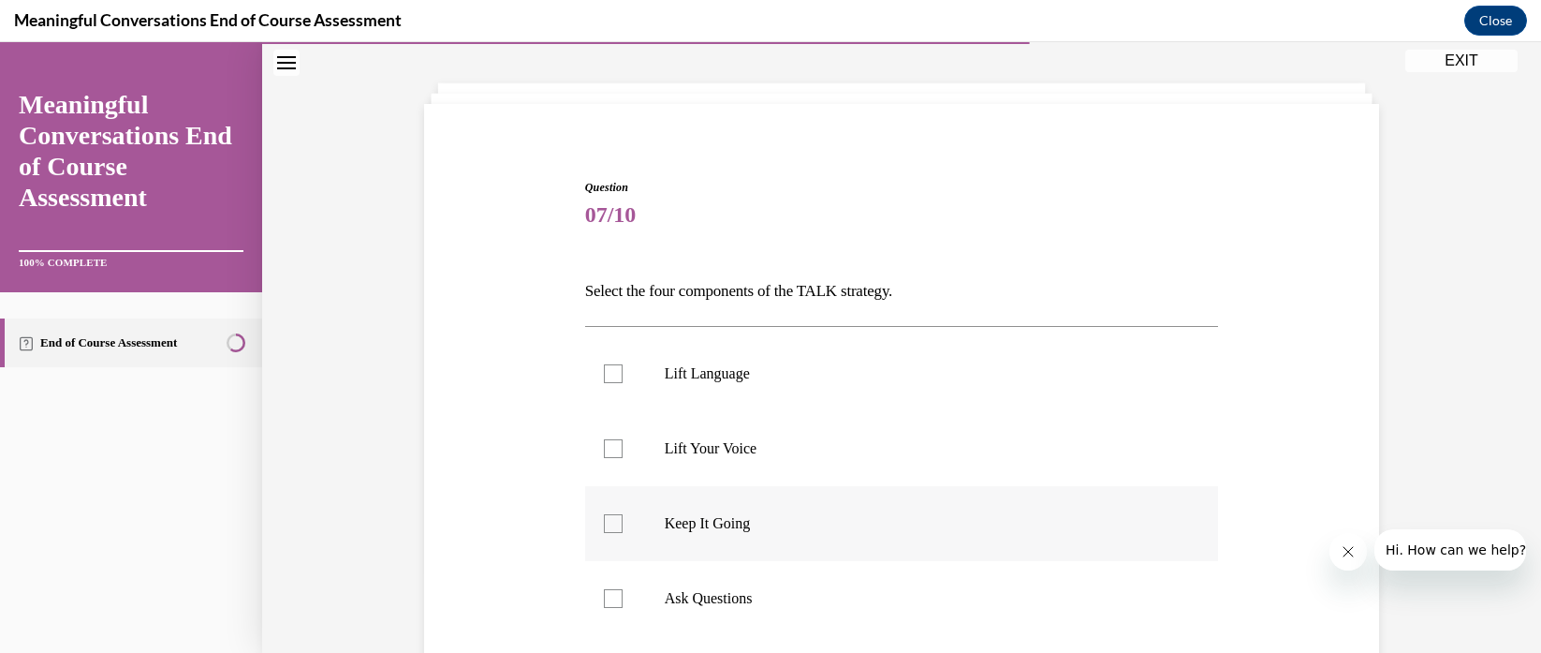
click at [636, 529] on label "Keep It Going" at bounding box center [902, 523] width 634 height 75
click at [623, 529] on input "Keep It Going" at bounding box center [613, 523] width 19 height 19
checkbox input "true"
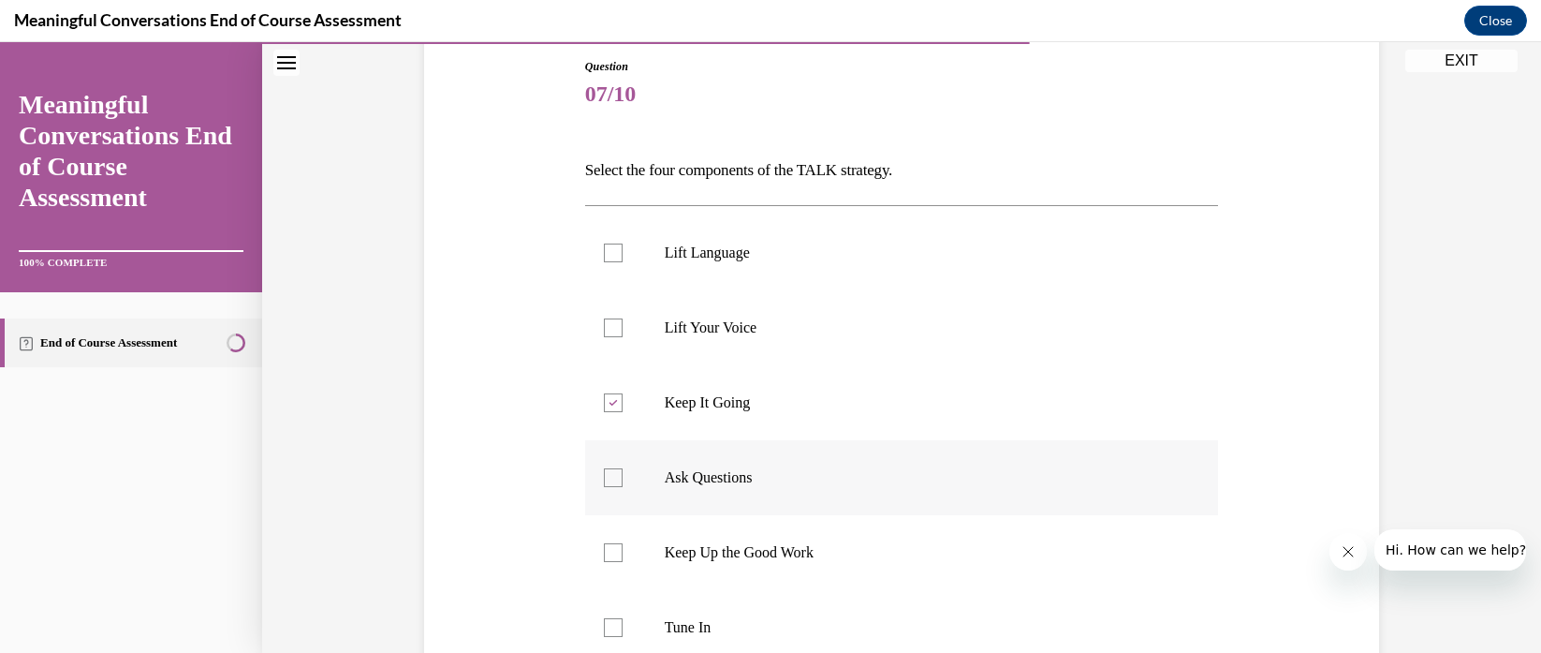
scroll to position [235, 0]
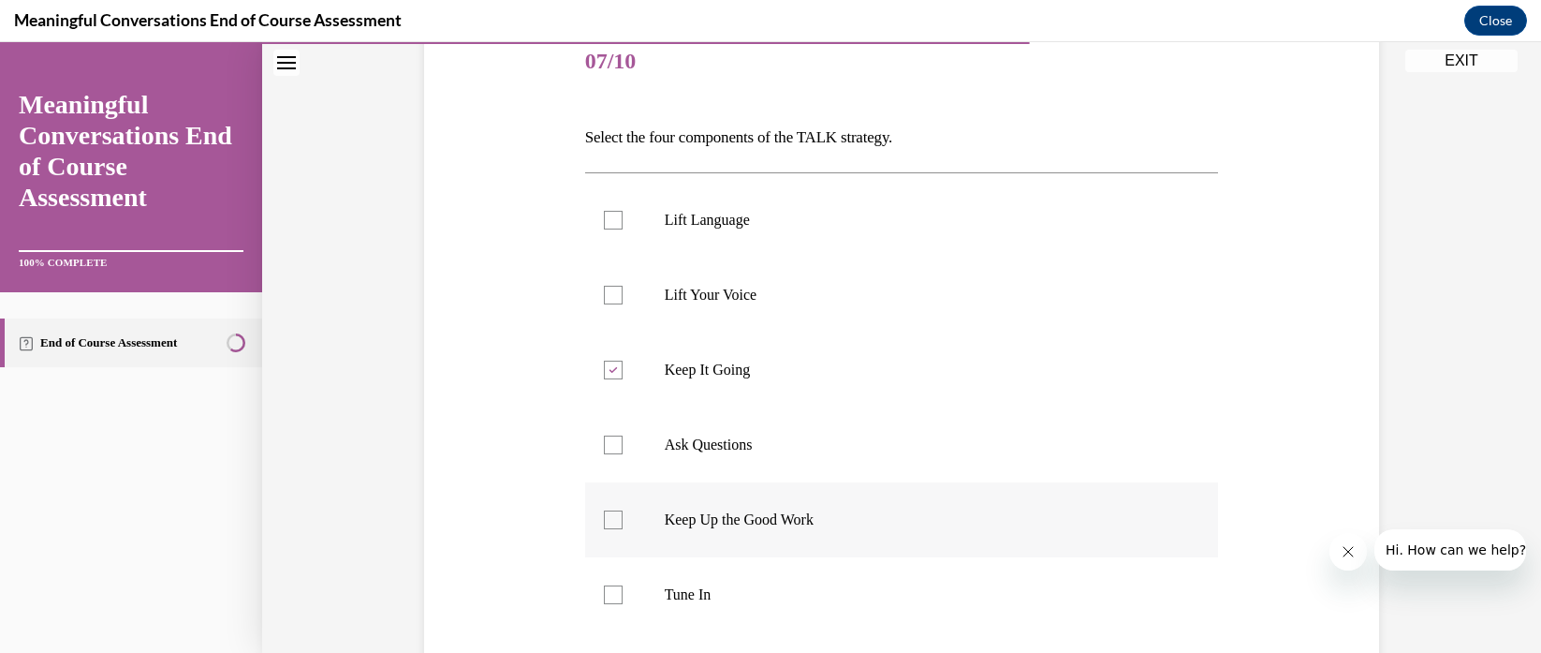
click at [640, 528] on label "Keep Up the Good Work" at bounding box center [902, 519] width 634 height 75
click at [623, 528] on input "Keep Up the Good Work" at bounding box center [613, 519] width 19 height 19
checkbox input "true"
click at [617, 589] on label "Tune In" at bounding box center [902, 594] width 634 height 75
click at [617, 589] on input "Tune In" at bounding box center [613, 594] width 19 height 19
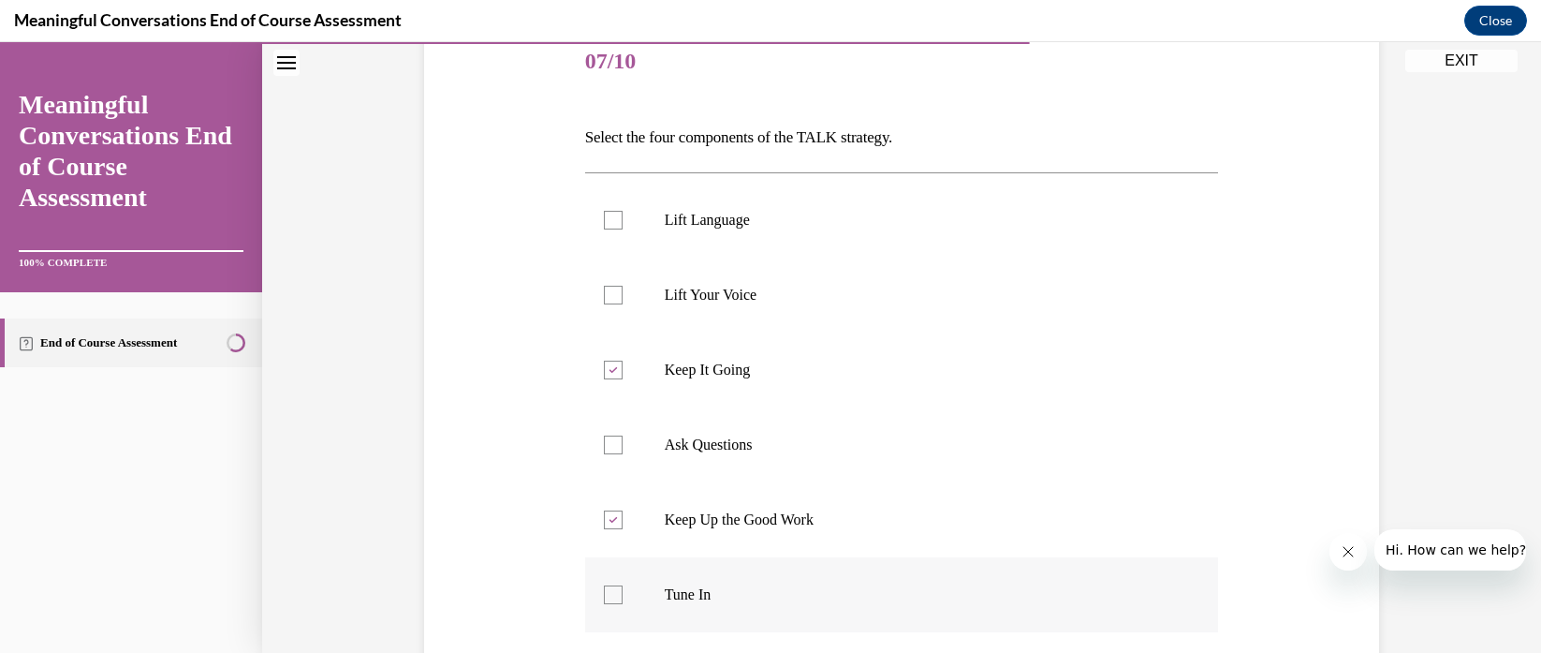
checkbox input "true"
click at [729, 425] on label "Ask Questions" at bounding box center [902, 444] width 634 height 75
click at [623, 435] on input "Ask Questions" at bounding box center [613, 444] width 19 height 19
checkbox input "true"
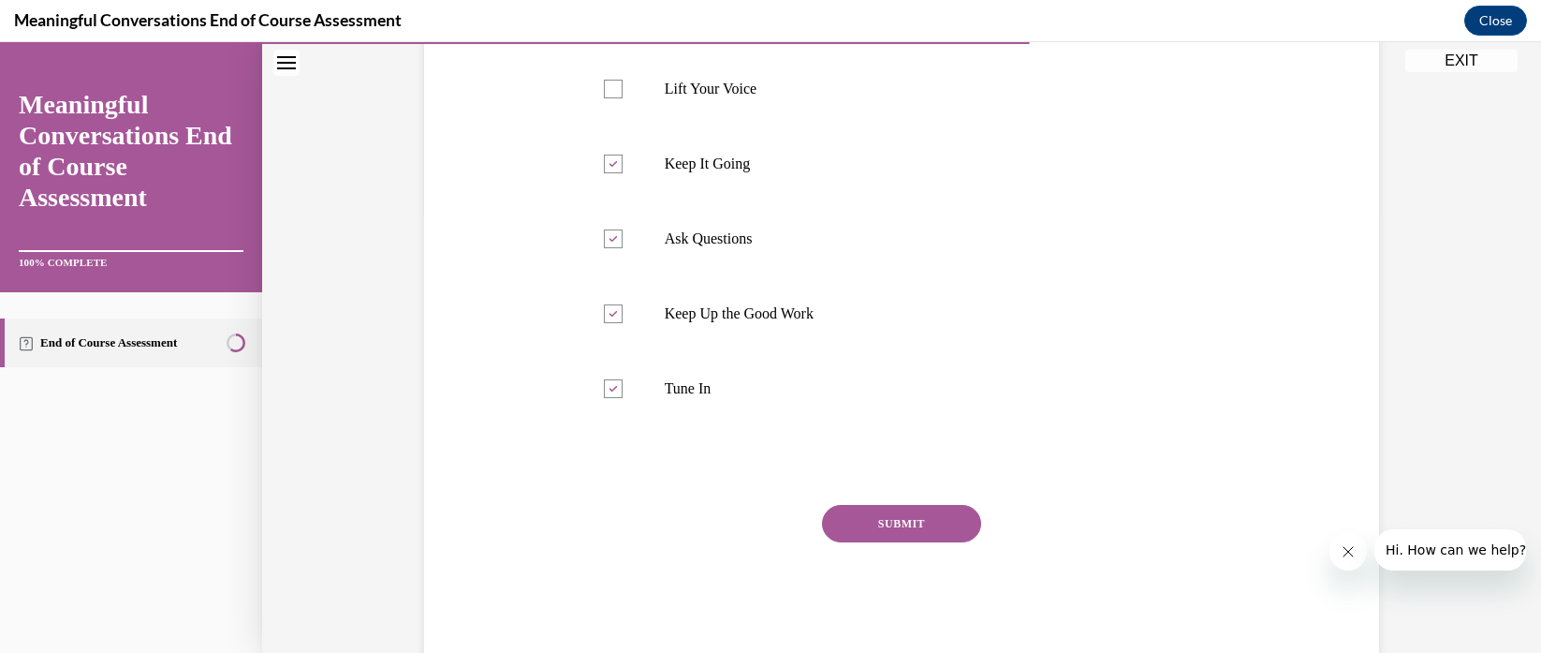
click at [935, 515] on button "SUBMIT" at bounding box center [901, 523] width 159 height 37
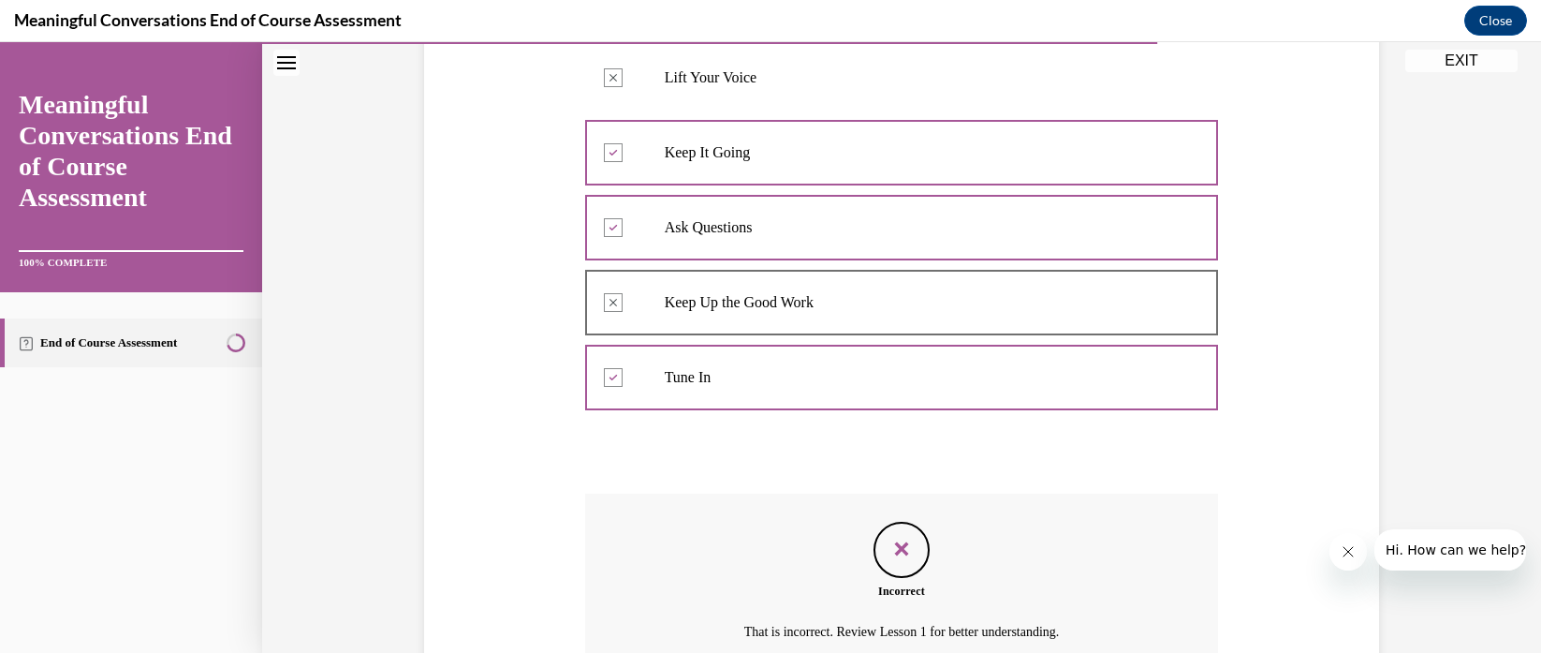
scroll to position [411, 0]
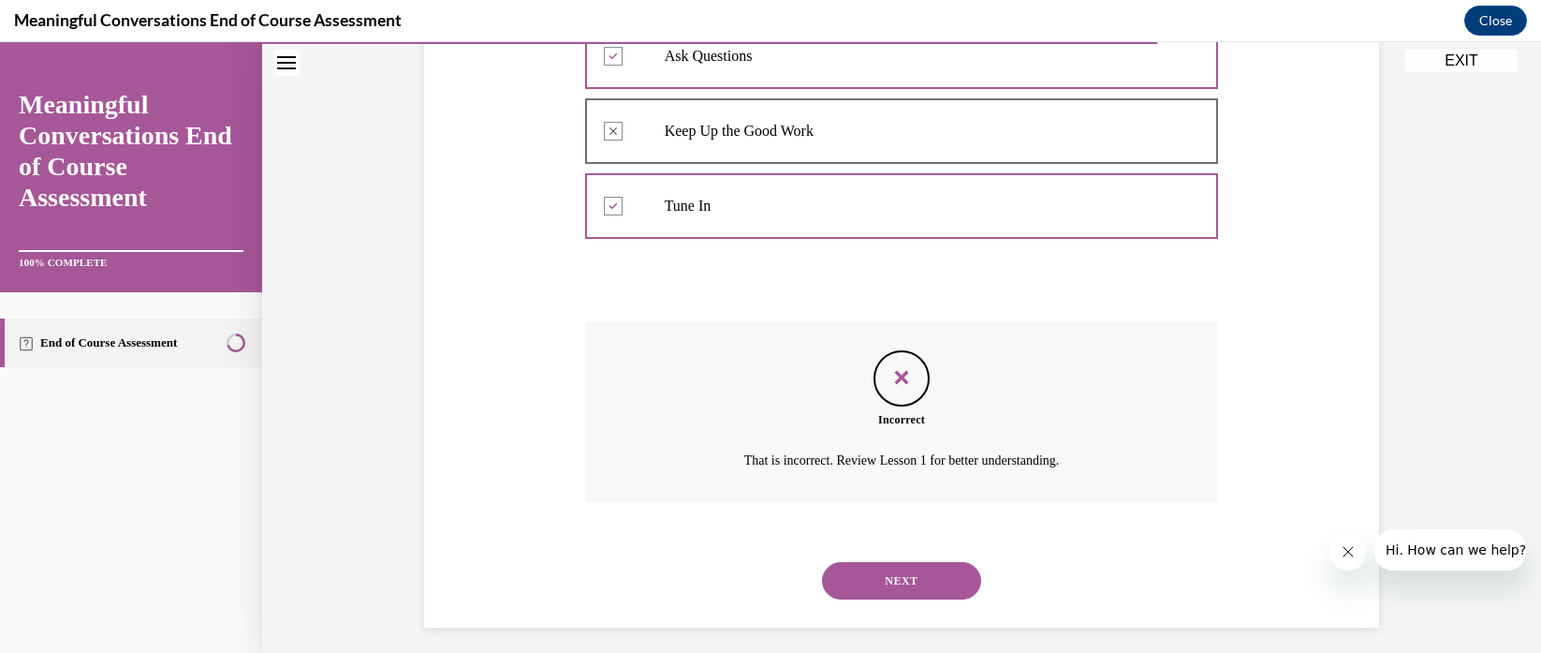
click at [896, 586] on button "NEXT" at bounding box center [901, 580] width 159 height 37
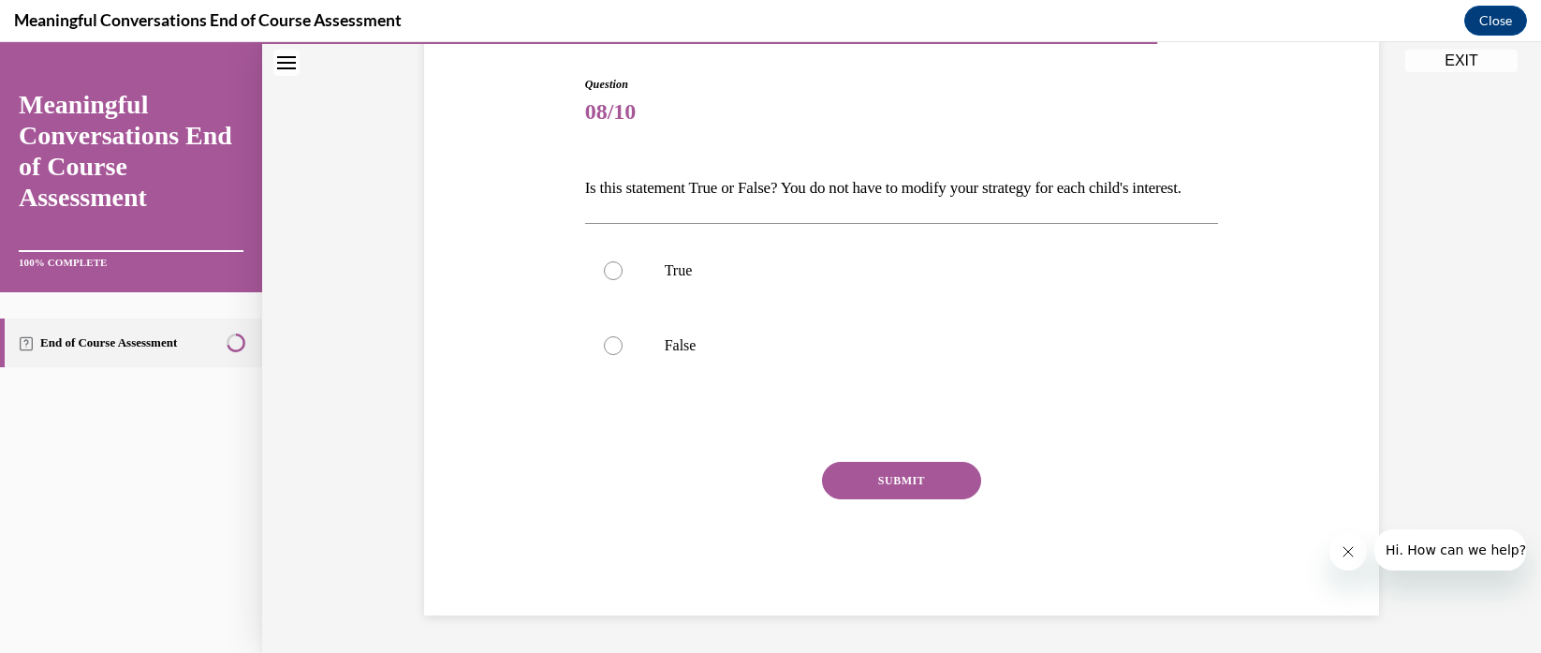
scroll to position [208, 0]
click at [642, 361] on label "False" at bounding box center [902, 345] width 634 height 75
click at [623, 355] on input "False" at bounding box center [613, 345] width 19 height 19
radio input "true"
click at [877, 488] on button "SUBMIT" at bounding box center [901, 480] width 159 height 37
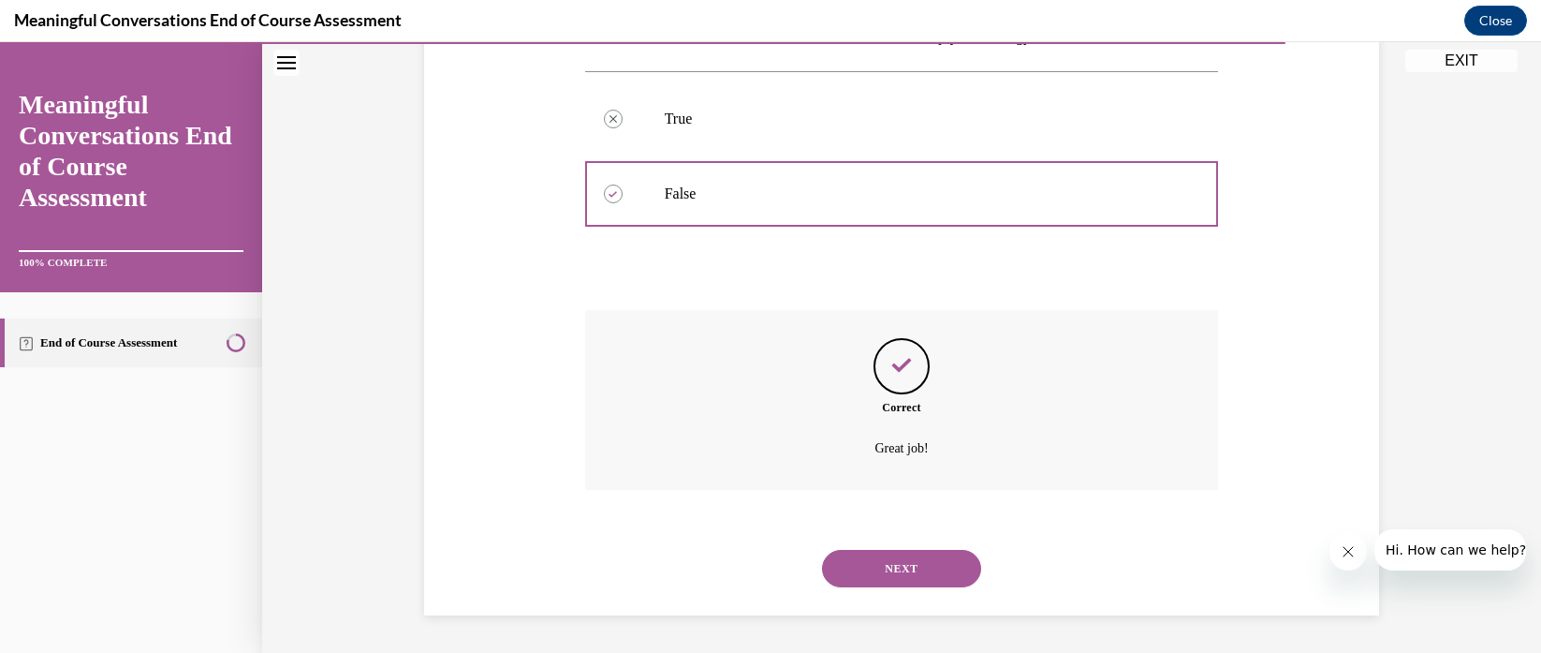
scroll to position [368, 0]
click at [901, 559] on button "NEXT" at bounding box center [901, 568] width 159 height 37
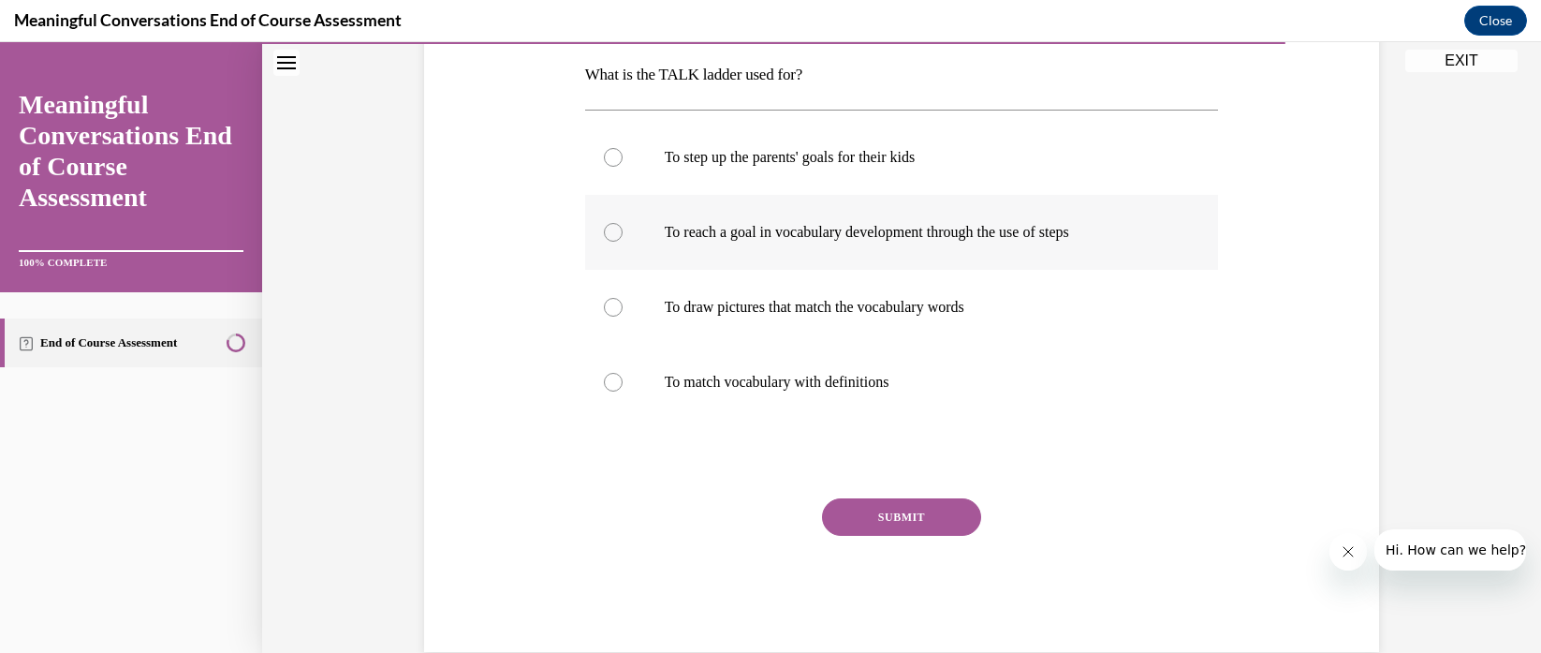
scroll to position [299, 0]
click at [748, 239] on p "To reach a goal in vocabulary development through the use of steps" at bounding box center [919, 231] width 508 height 19
click at [623, 239] on input "To reach a goal in vocabulary development through the use of steps" at bounding box center [613, 231] width 19 height 19
radio input "true"
click at [898, 508] on button "SUBMIT" at bounding box center [901, 515] width 159 height 37
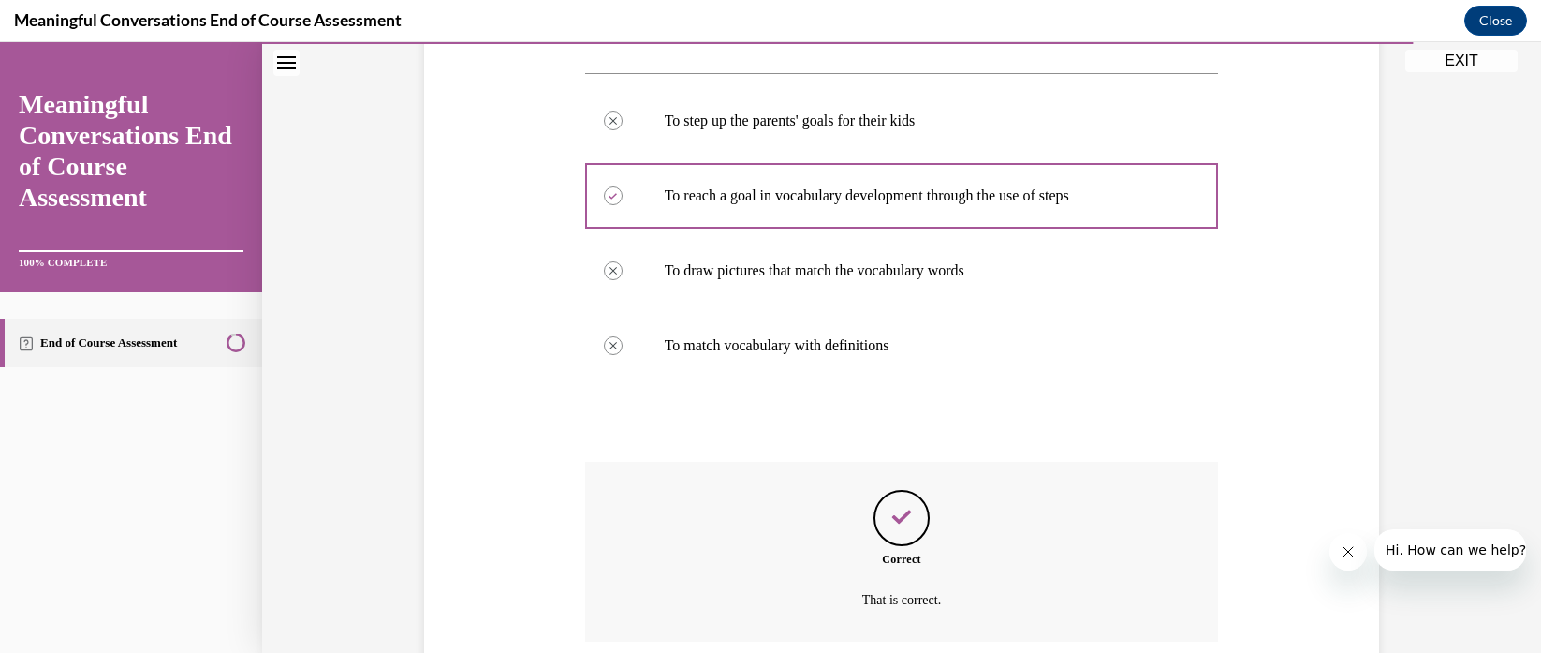
scroll to position [486, 0]
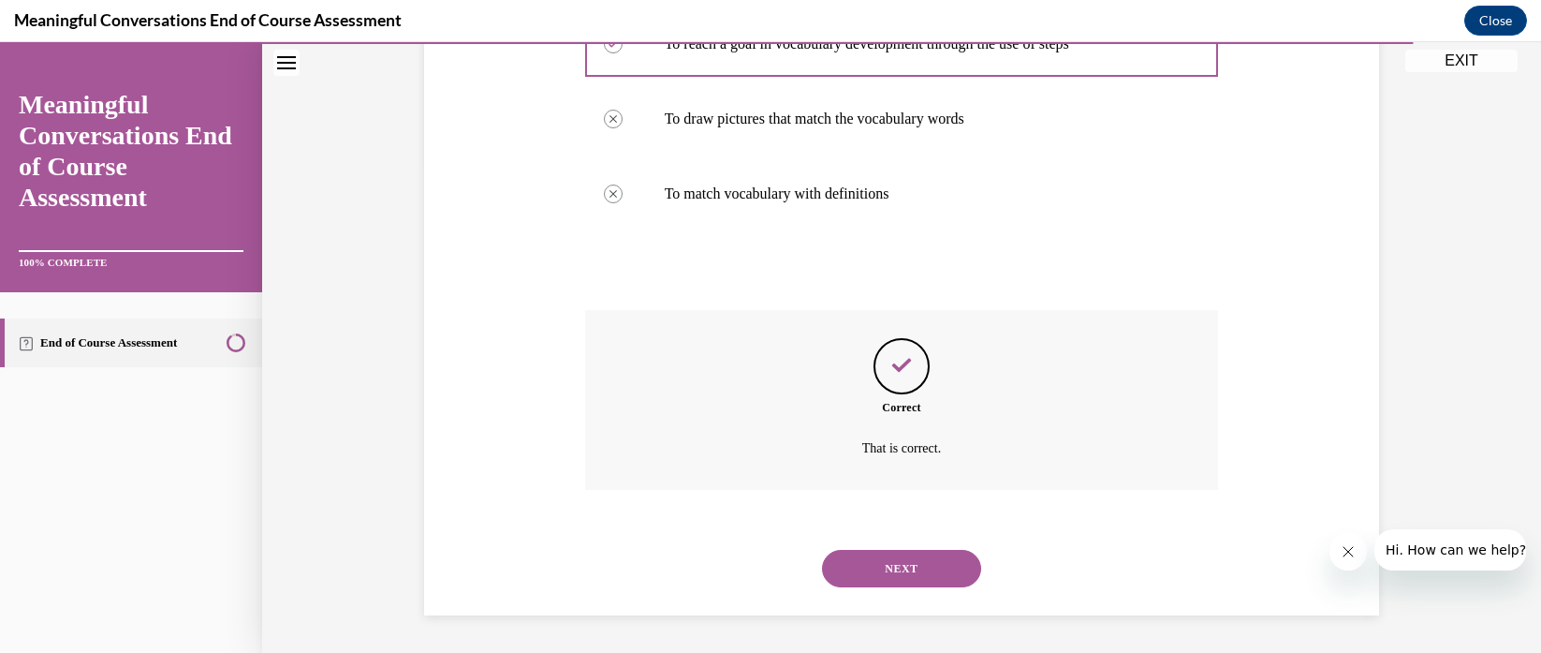
click at [861, 567] on button "NEXT" at bounding box center [901, 568] width 159 height 37
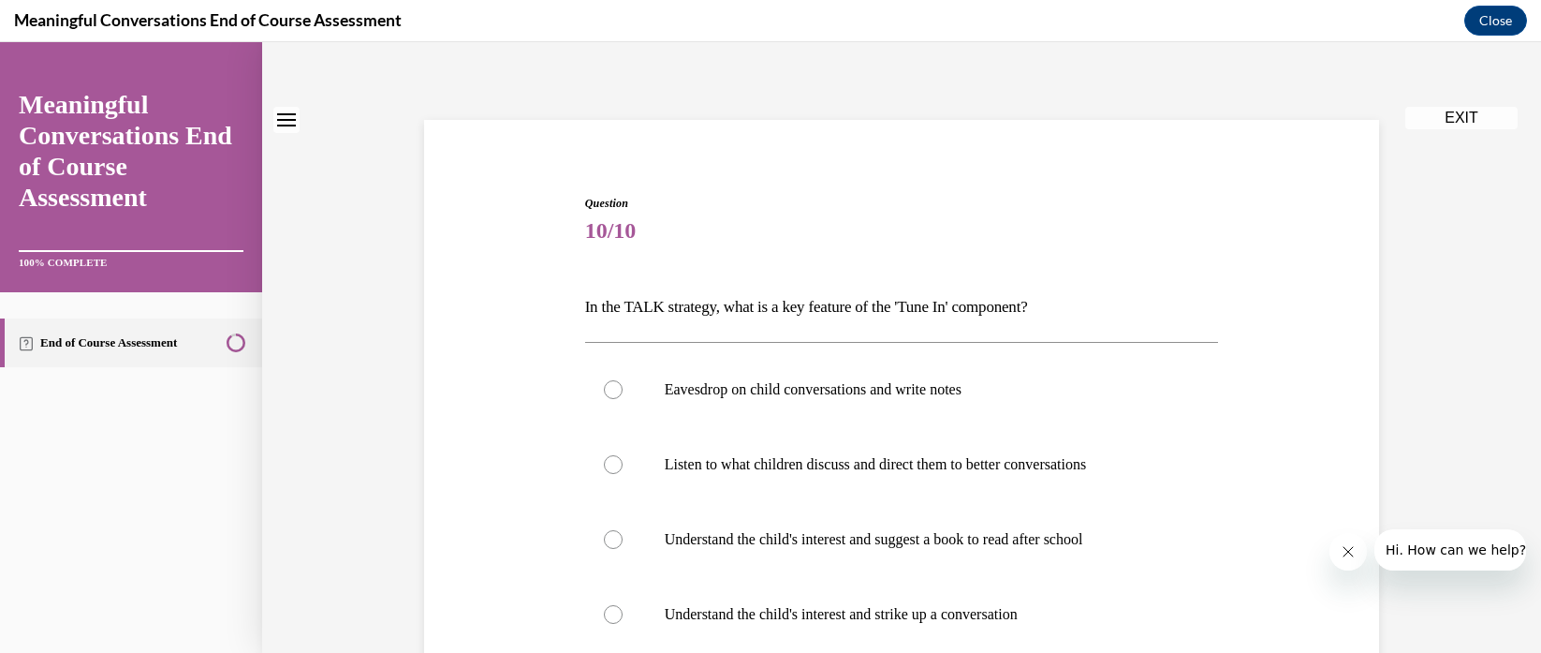
scroll to position [96, 0]
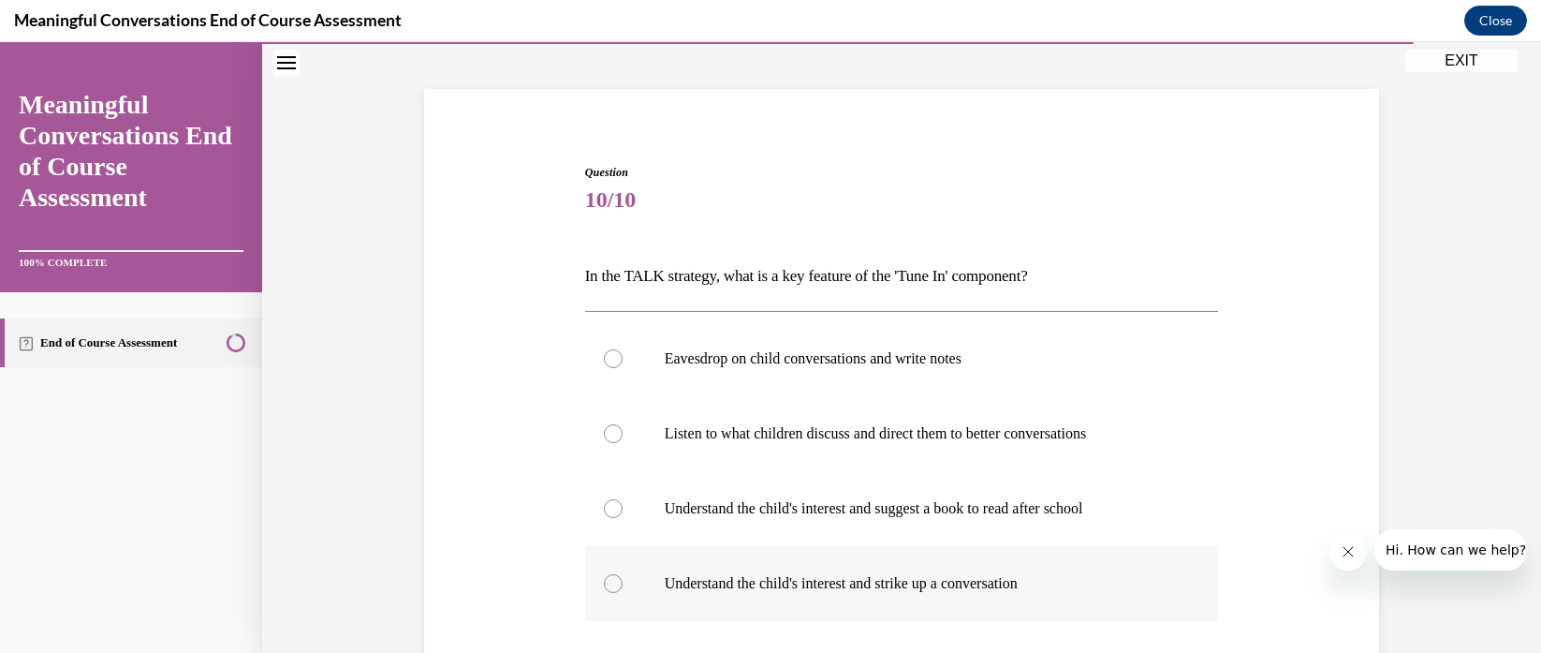
click at [651, 582] on label "Understand the child's interest and strike up a conversation" at bounding box center [902, 583] width 634 height 75
click at [623, 582] on input "Understand the child's interest and strike up a conversation" at bounding box center [613, 583] width 19 height 19
radio input "true"
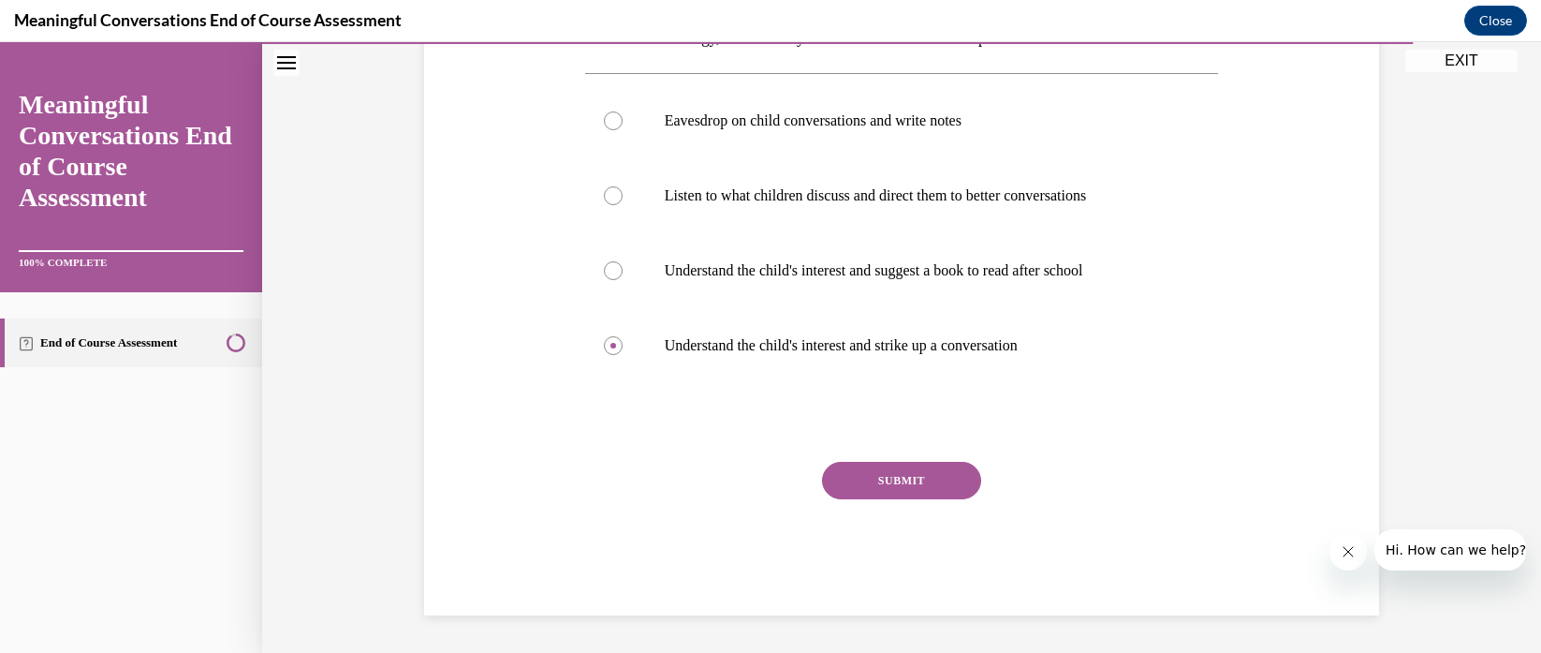
click at [850, 487] on button "SUBMIT" at bounding box center [901, 480] width 159 height 37
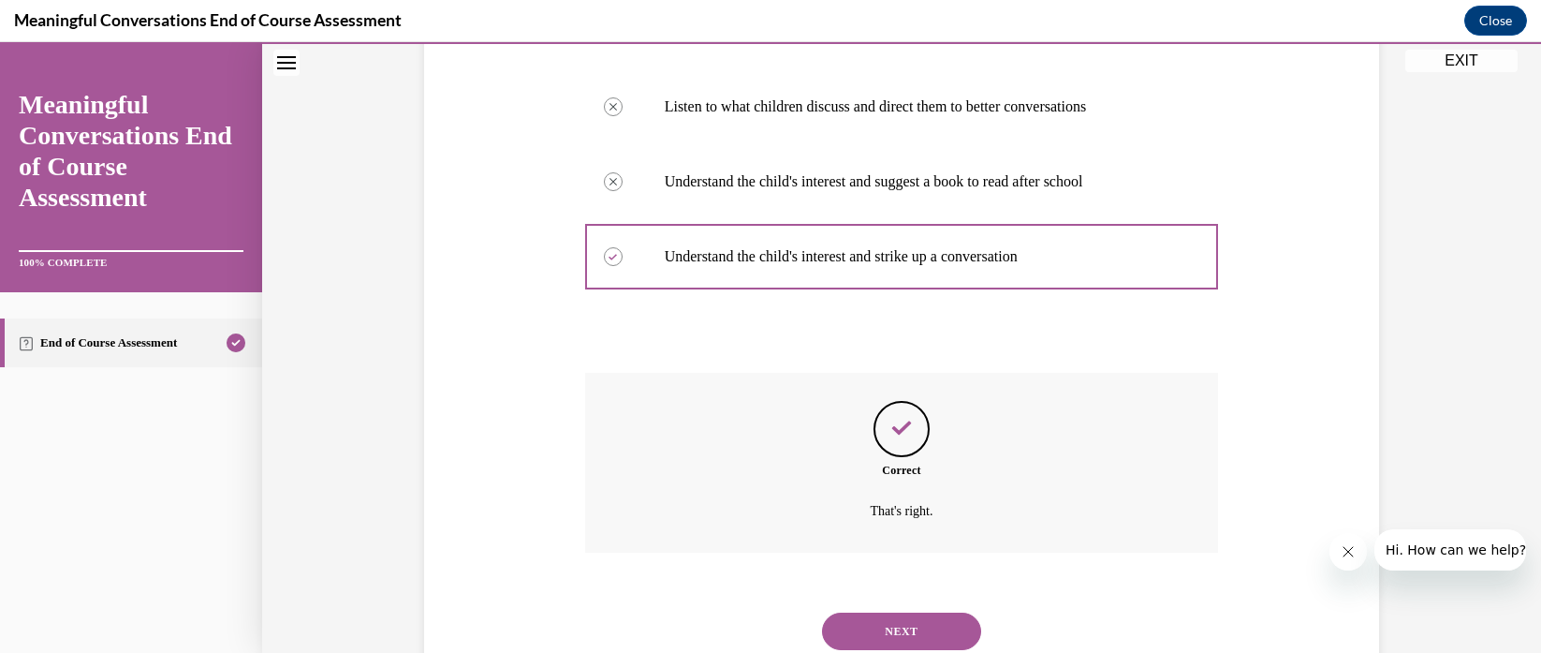
scroll to position [486, 0]
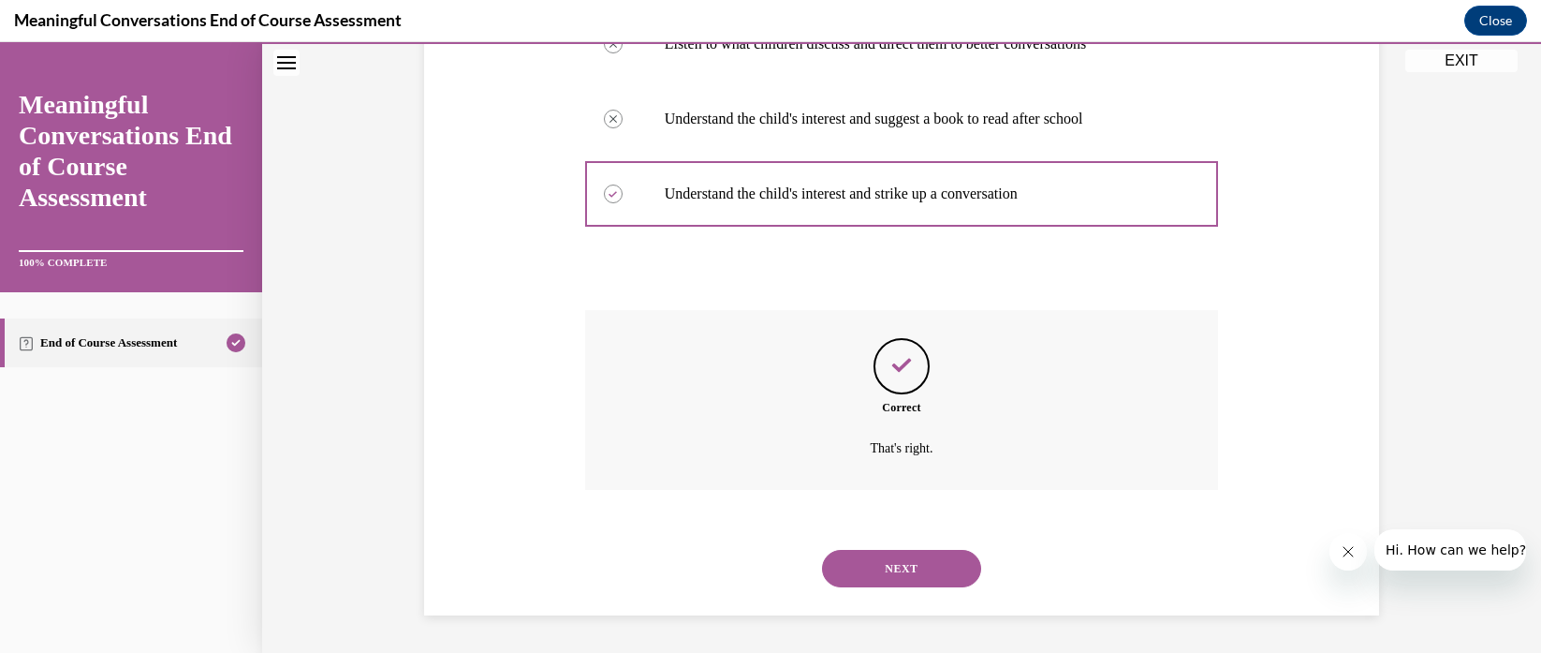
click at [884, 572] on button "NEXT" at bounding box center [901, 568] width 159 height 37
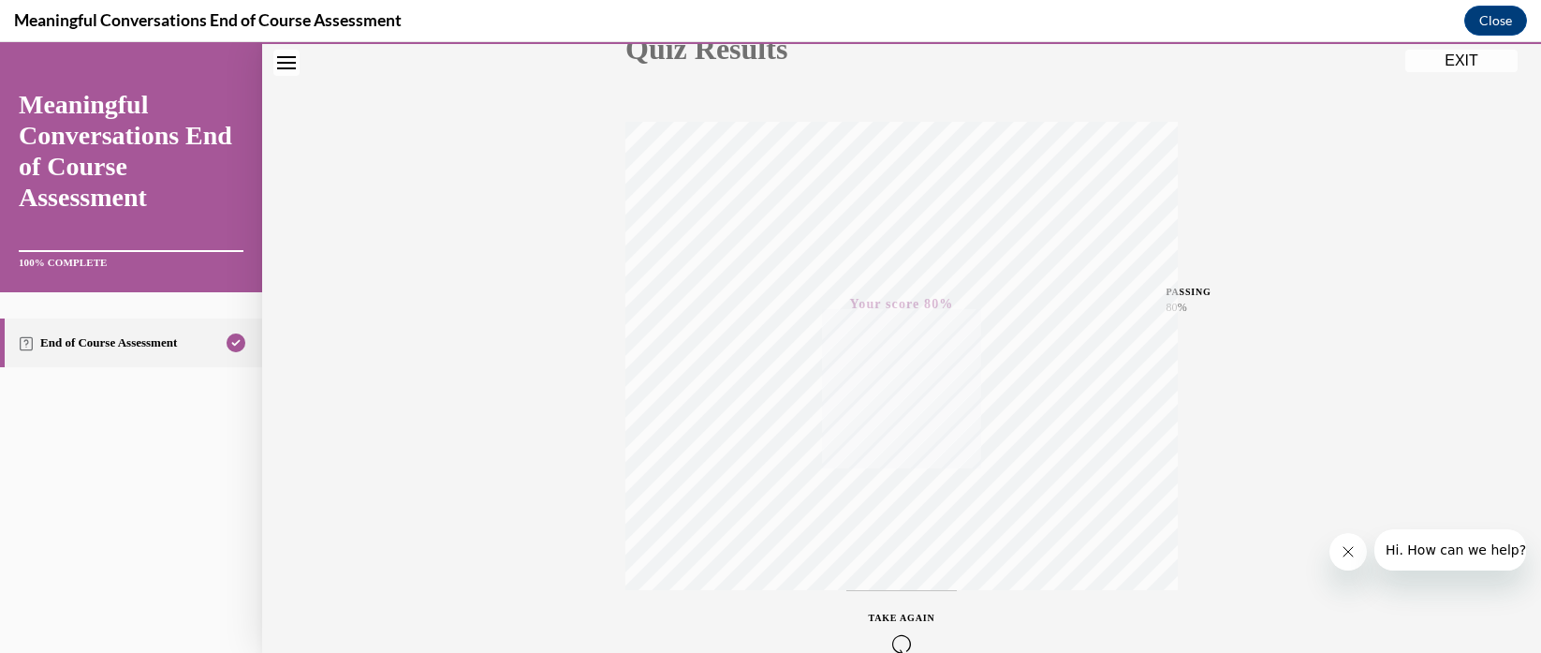
scroll to position [349, 0]
click at [1438, 56] on button "EXIT" at bounding box center [1462, 61] width 112 height 22
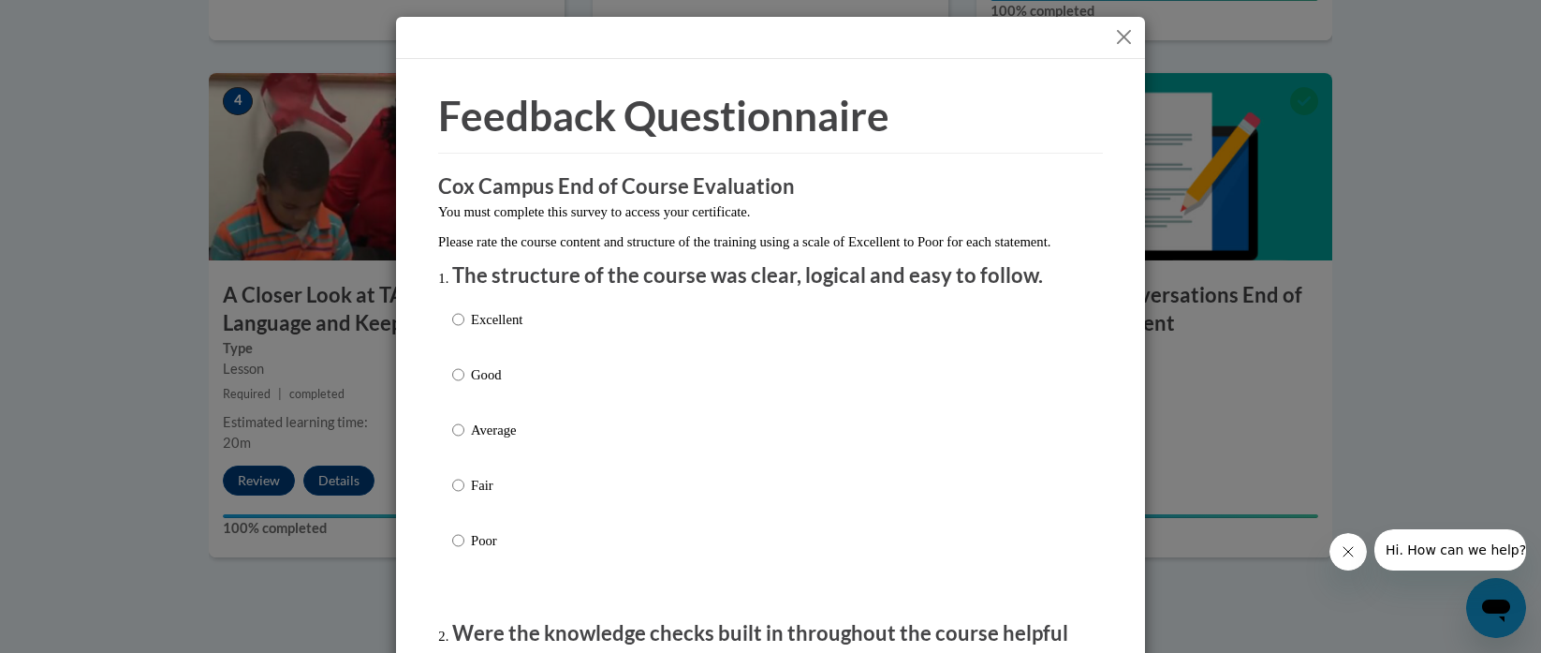
click at [457, 338] on label "Excellent" at bounding box center [487, 334] width 70 height 51
click at [457, 330] on input "Excellent" at bounding box center [458, 319] width 12 height 21
radio input "true"
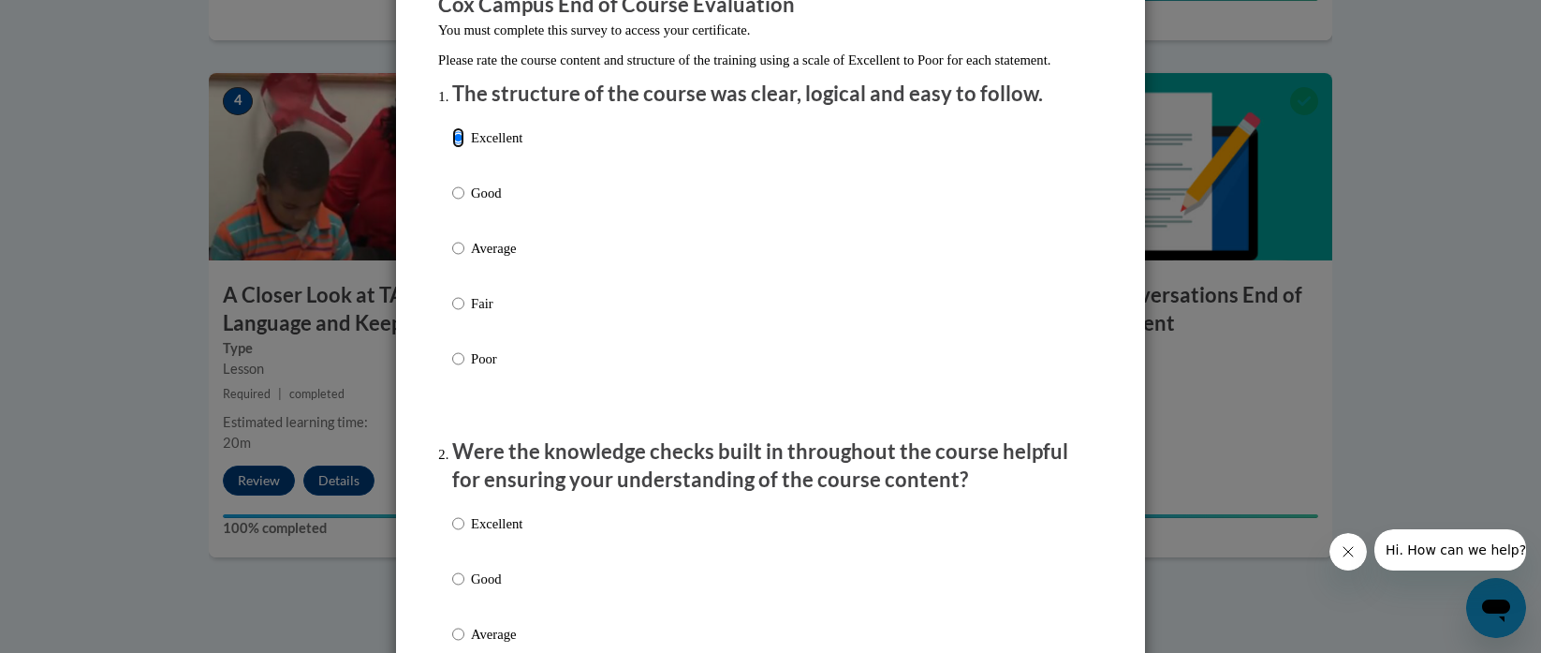
scroll to position [287, 0]
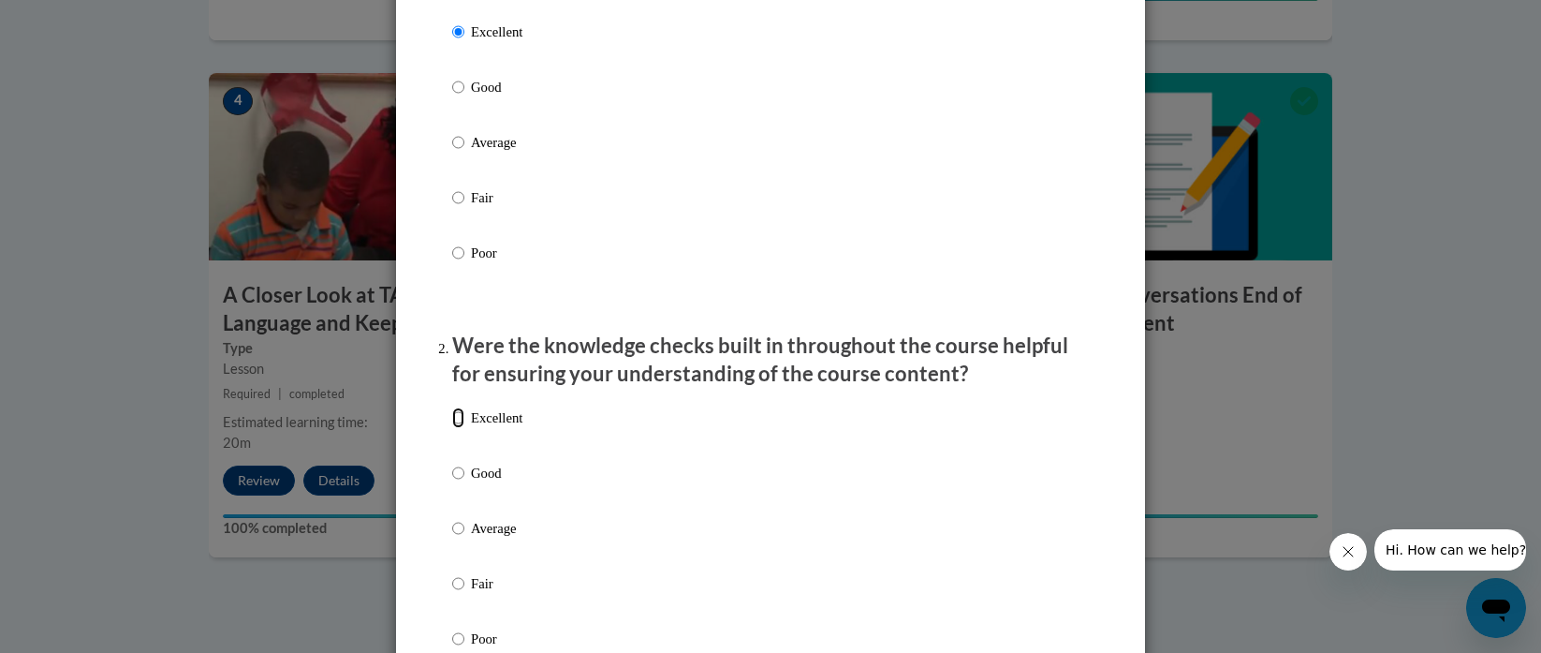
click at [452, 428] on input "Excellent" at bounding box center [458, 417] width 12 height 21
radio input "true"
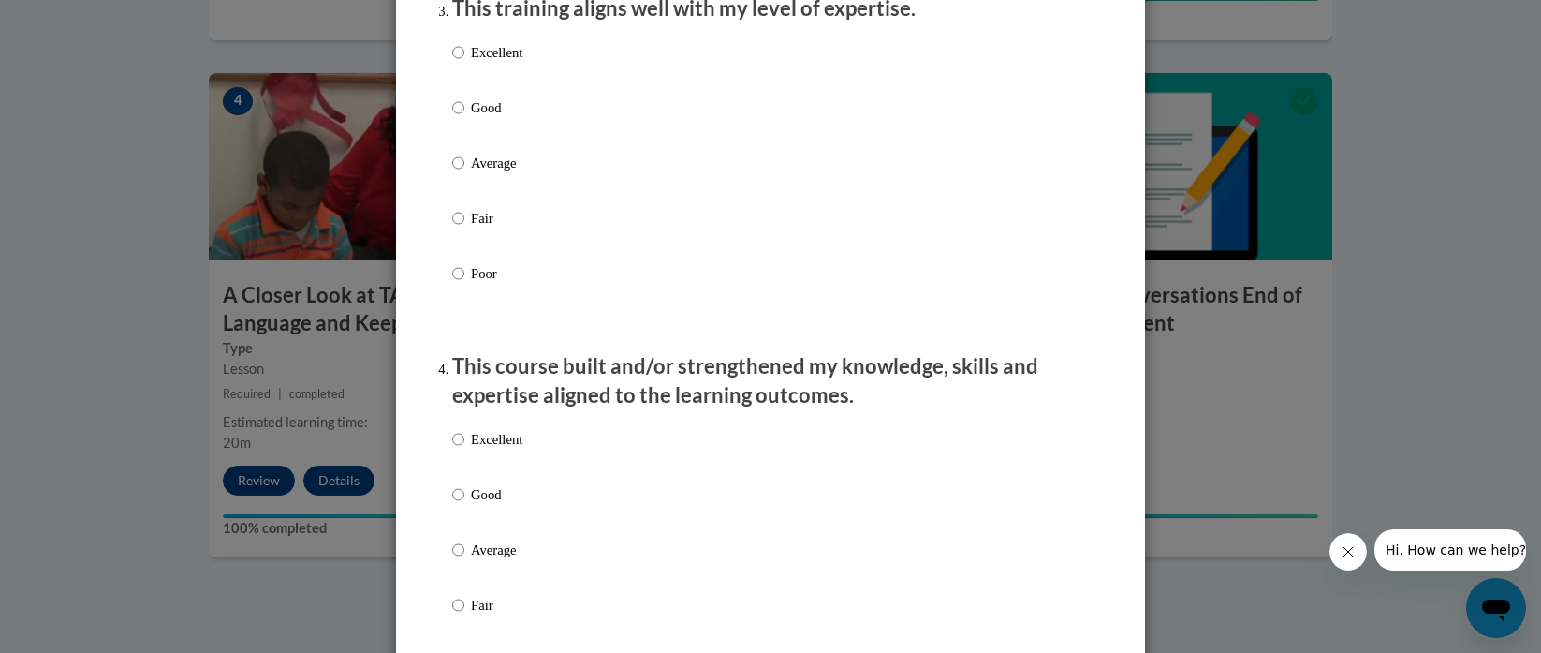
scroll to position [1323, 0]
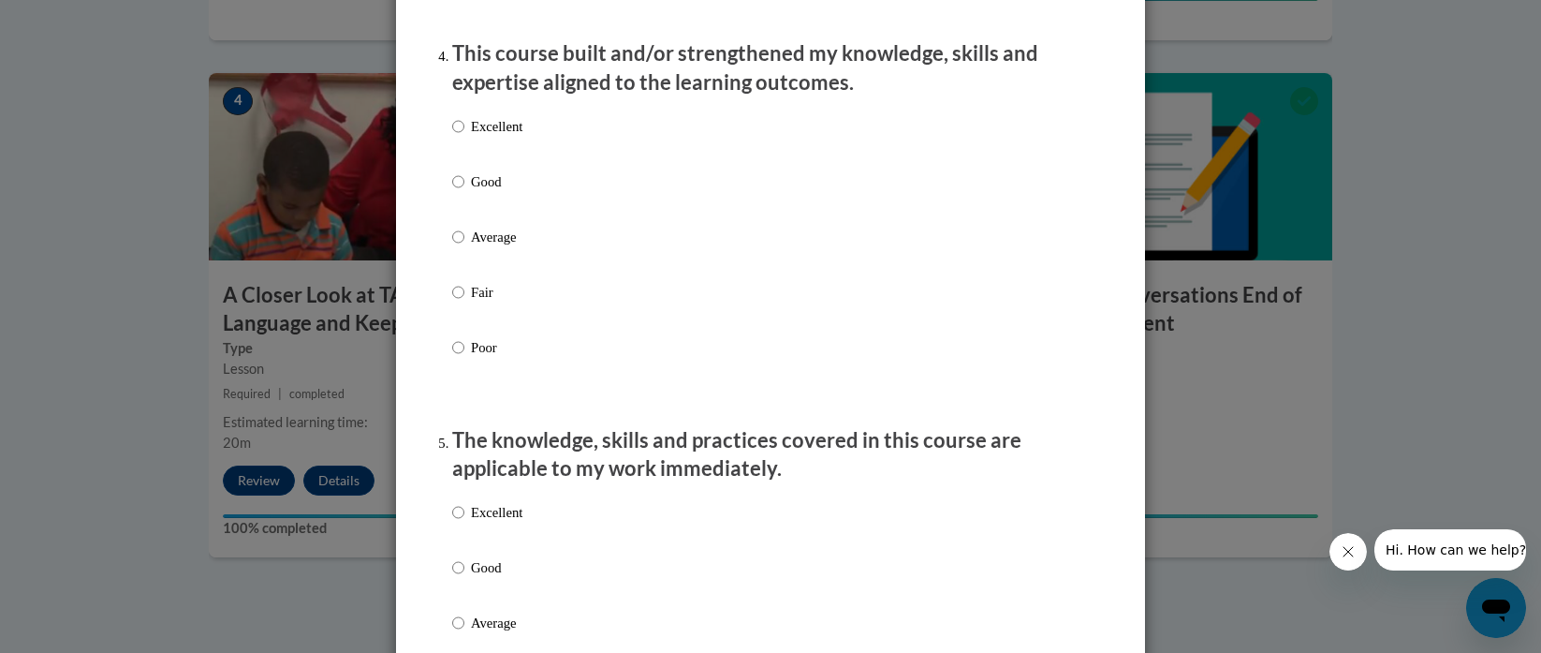
click at [458, 146] on label "Excellent" at bounding box center [487, 141] width 70 height 51
click at [458, 137] on input "Excellent" at bounding box center [458, 126] width 12 height 21
radio input "true"
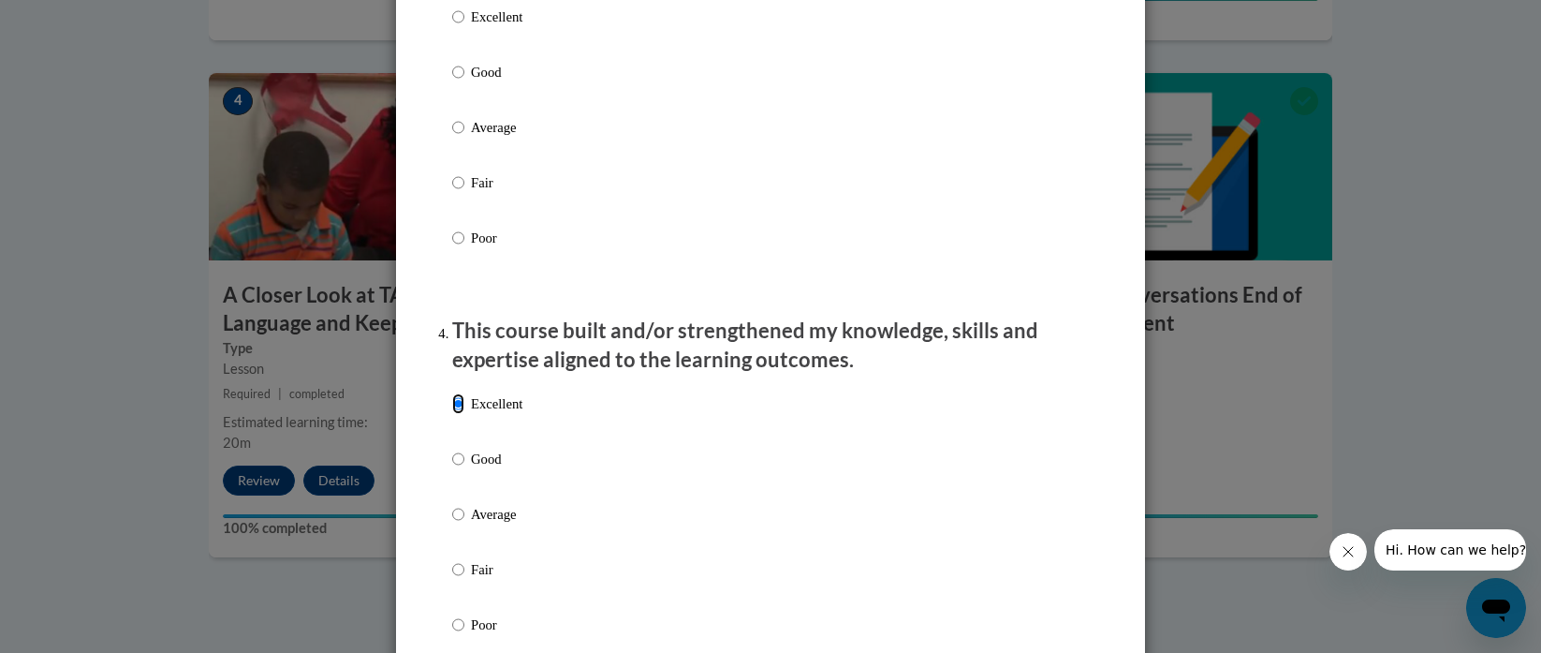
scroll to position [1044, 0]
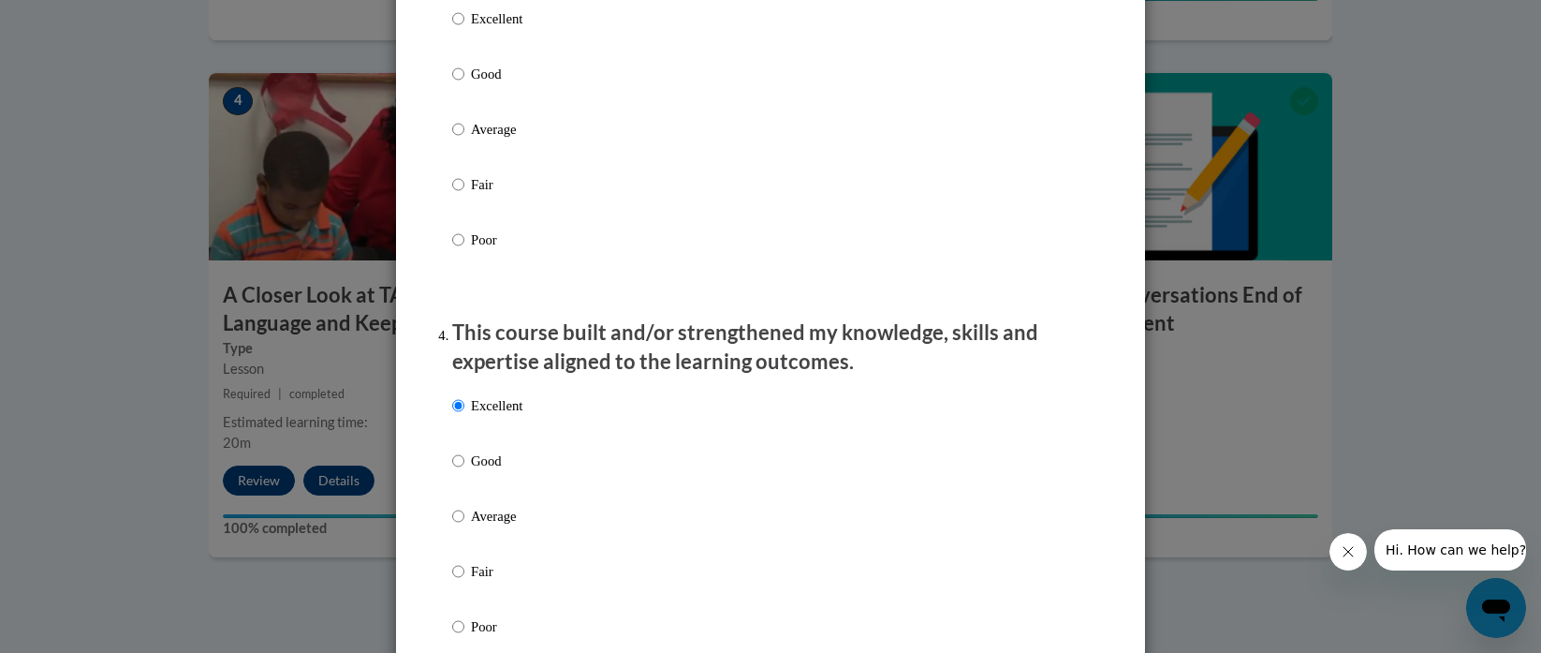
click at [461, 33] on label "Excellent" at bounding box center [487, 33] width 70 height 51
click at [461, 29] on input "Excellent" at bounding box center [458, 18] width 12 height 21
radio input "true"
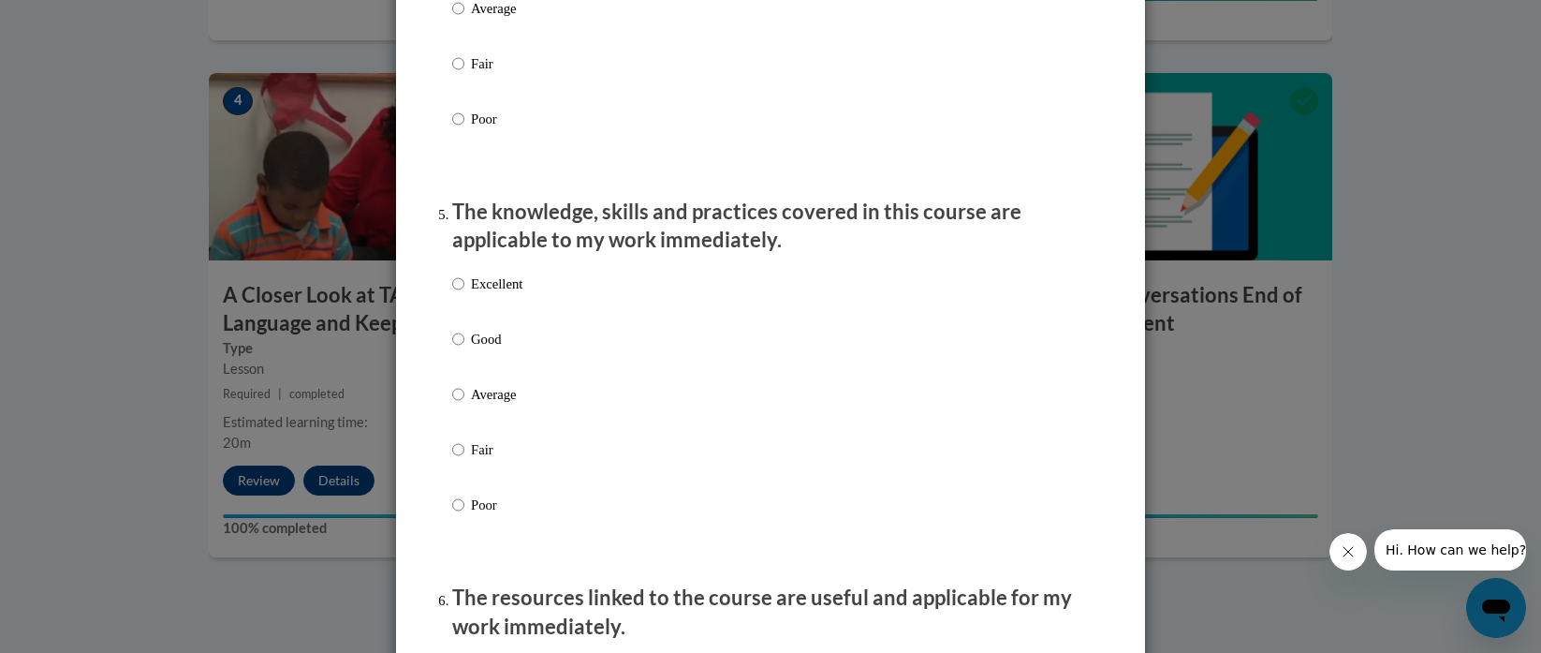
scroll to position [1616, 0]
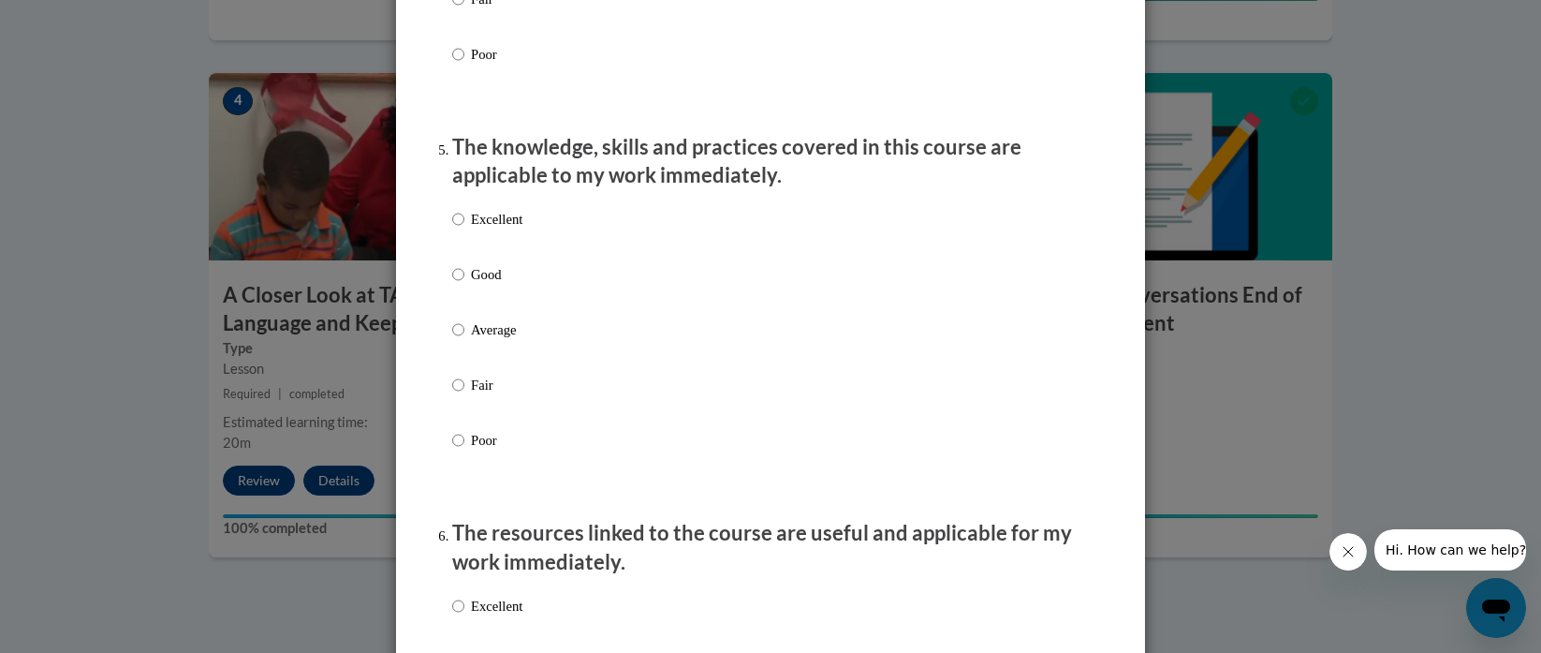
click at [457, 235] on label "Excellent" at bounding box center [487, 234] width 70 height 51
click at [457, 229] on input "Excellent" at bounding box center [458, 219] width 12 height 21
radio input "true"
click at [456, 616] on input "Excellent" at bounding box center [458, 606] width 12 height 21
radio input "true"
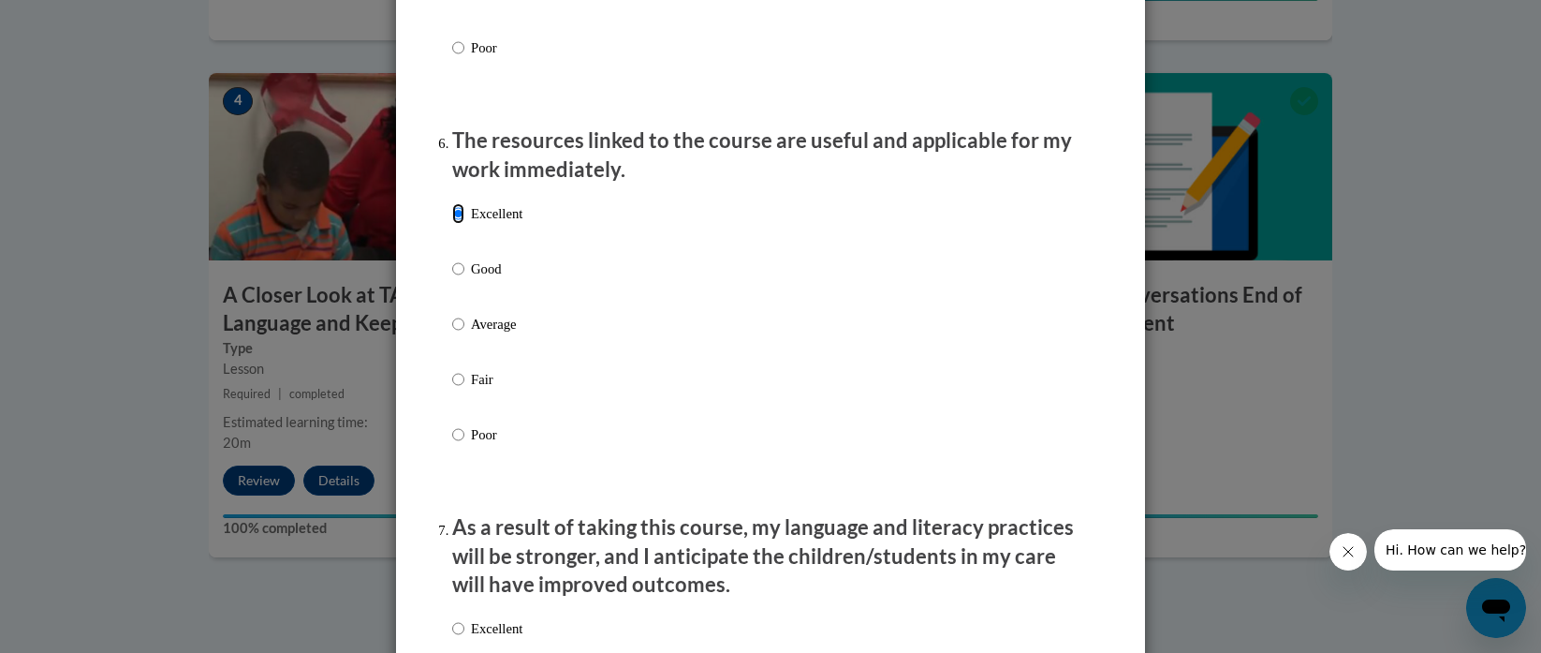
scroll to position [2104, 0]
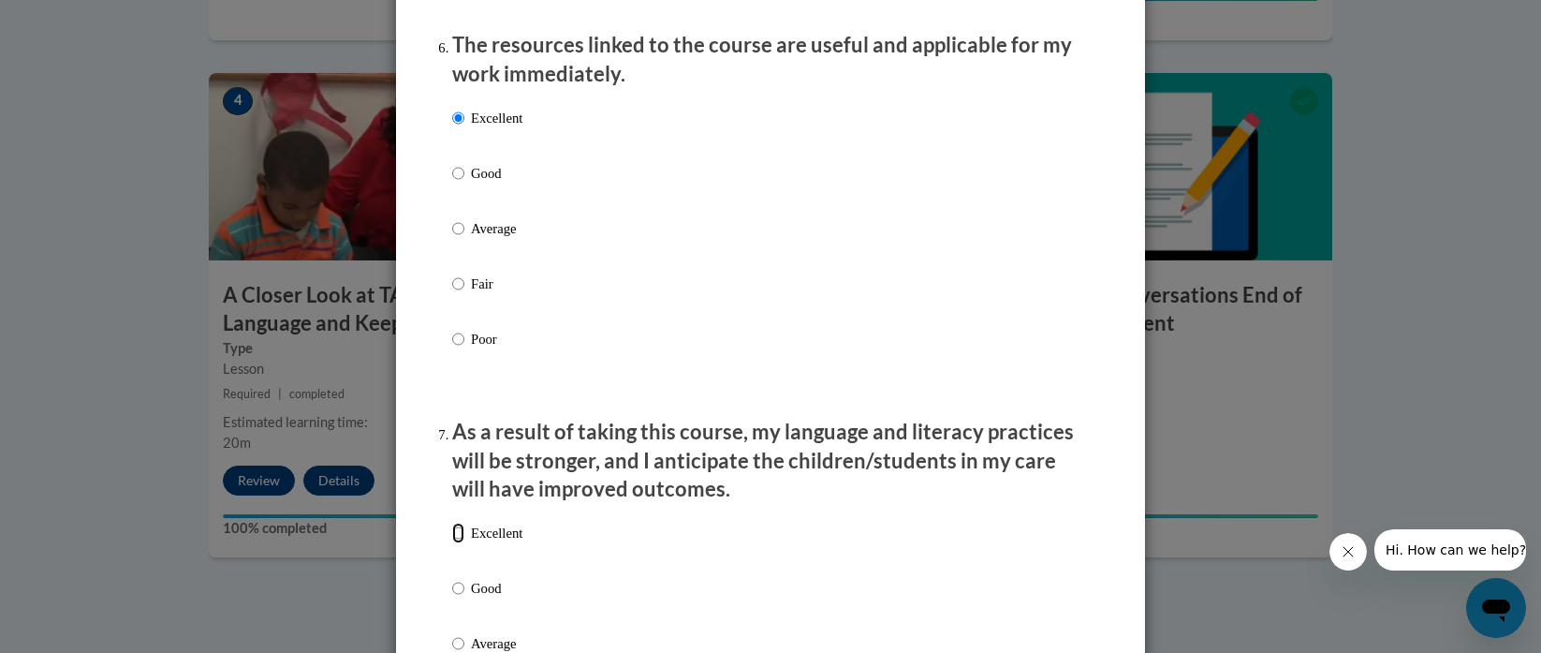
click at [452, 543] on input "Excellent" at bounding box center [458, 533] width 12 height 21
radio input "true"
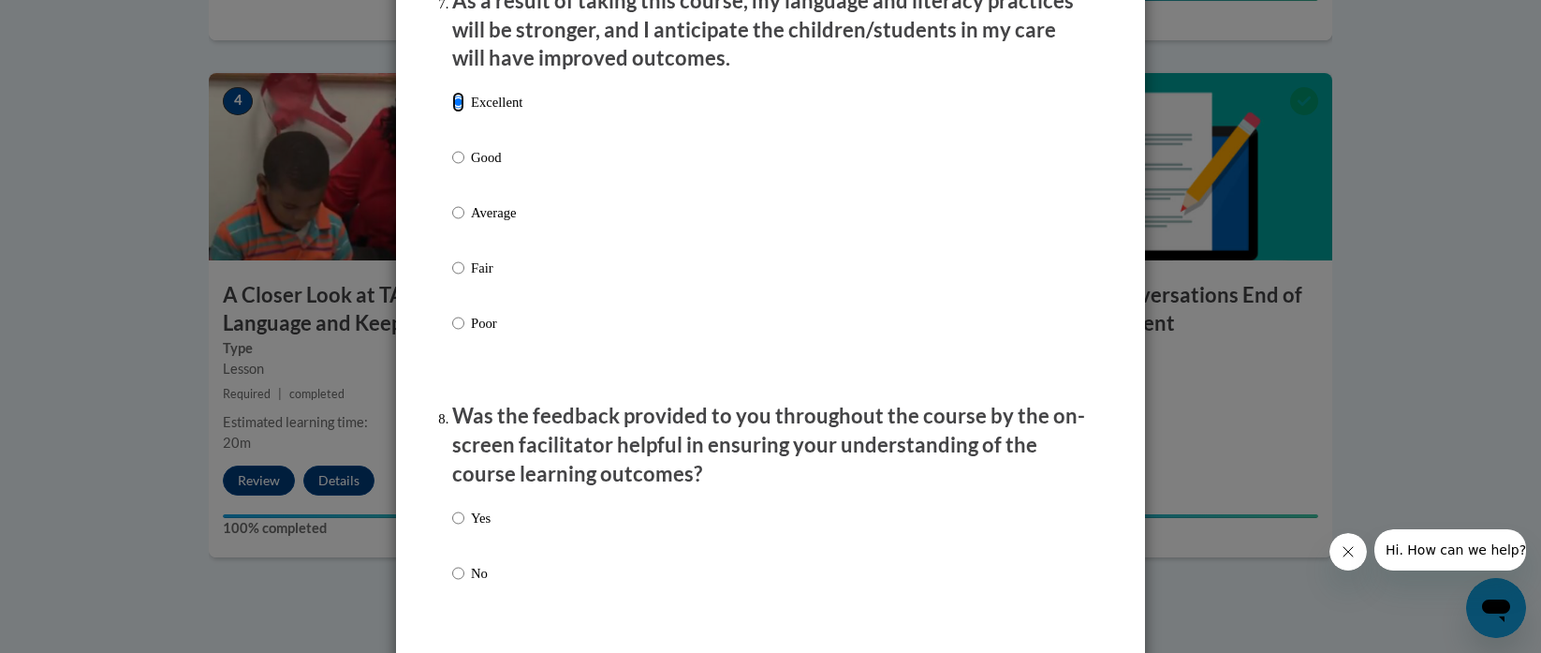
scroll to position [2534, 0]
click at [454, 529] on input "Yes" at bounding box center [458, 518] width 12 height 21
radio input "true"
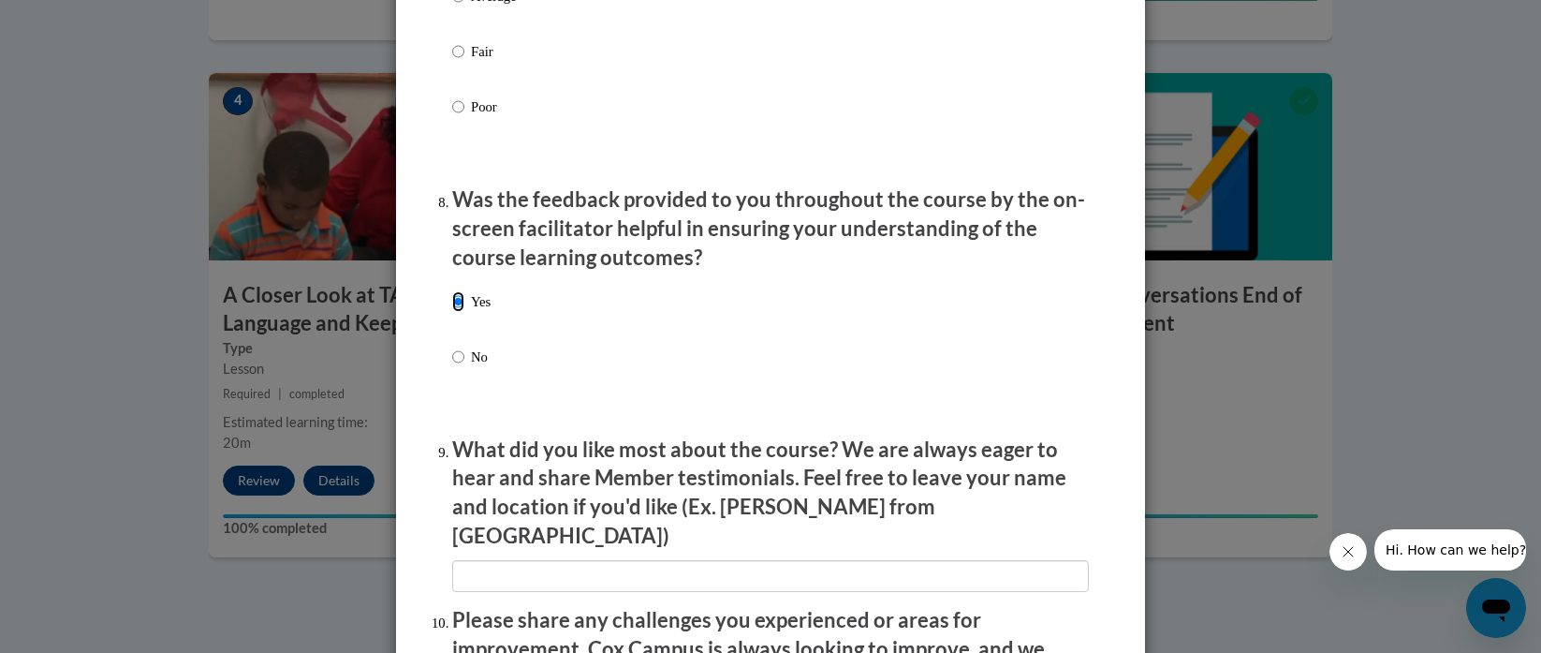
scroll to position [2776, 0]
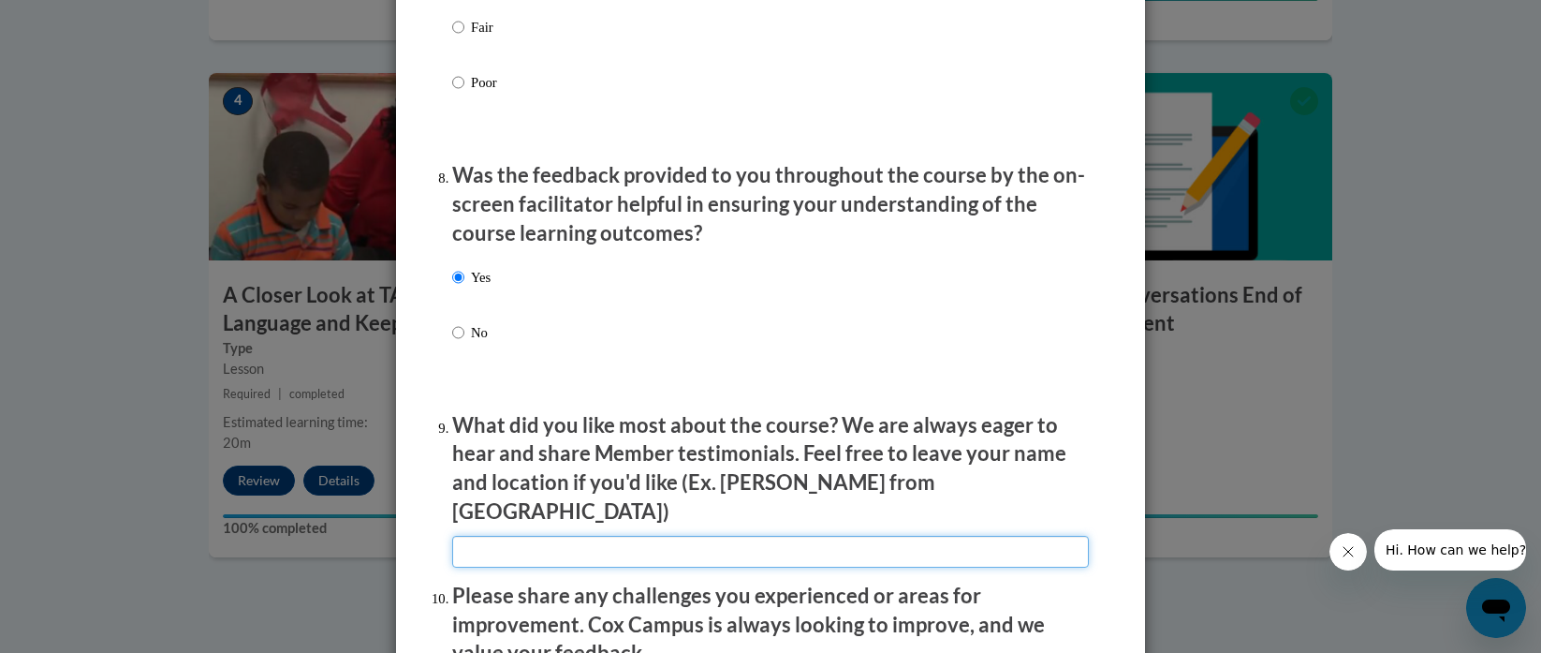
click at [630, 546] on input "textbox" at bounding box center [770, 552] width 637 height 32
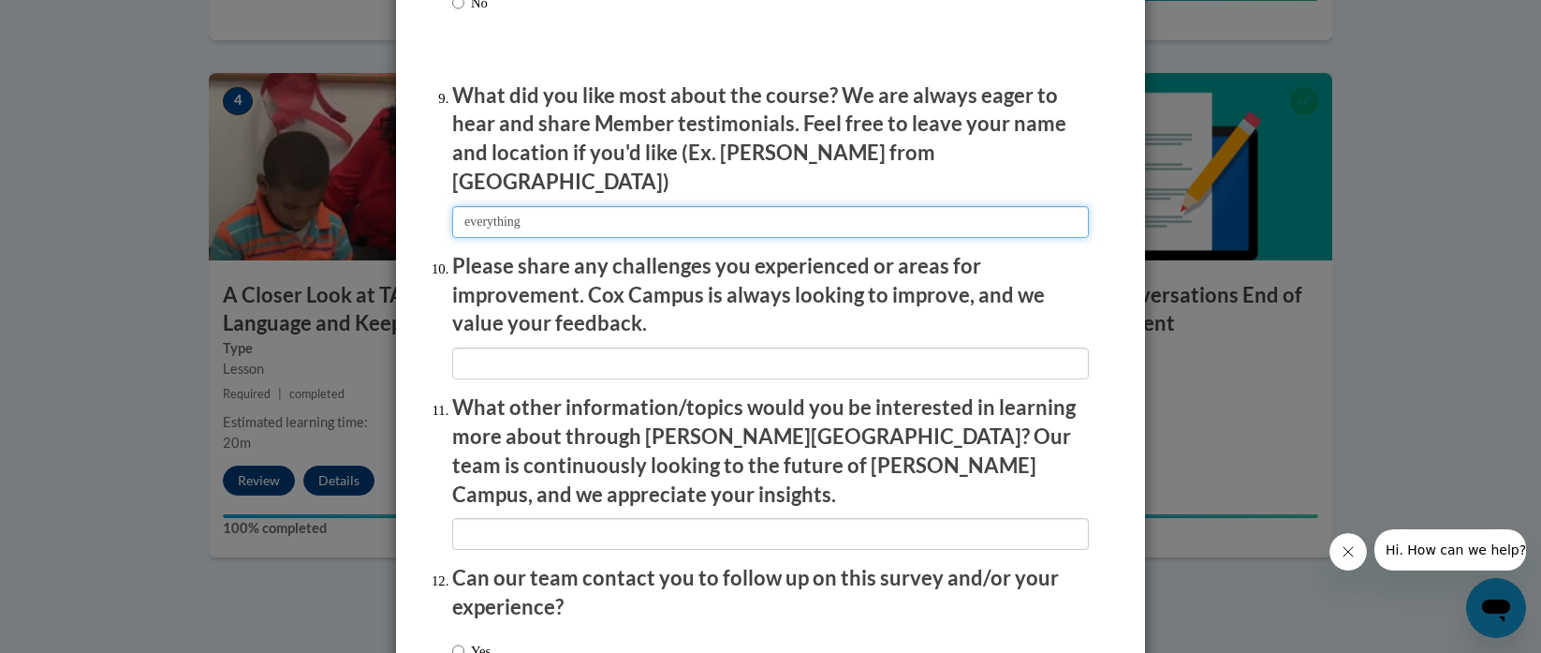
scroll to position [3197, 0]
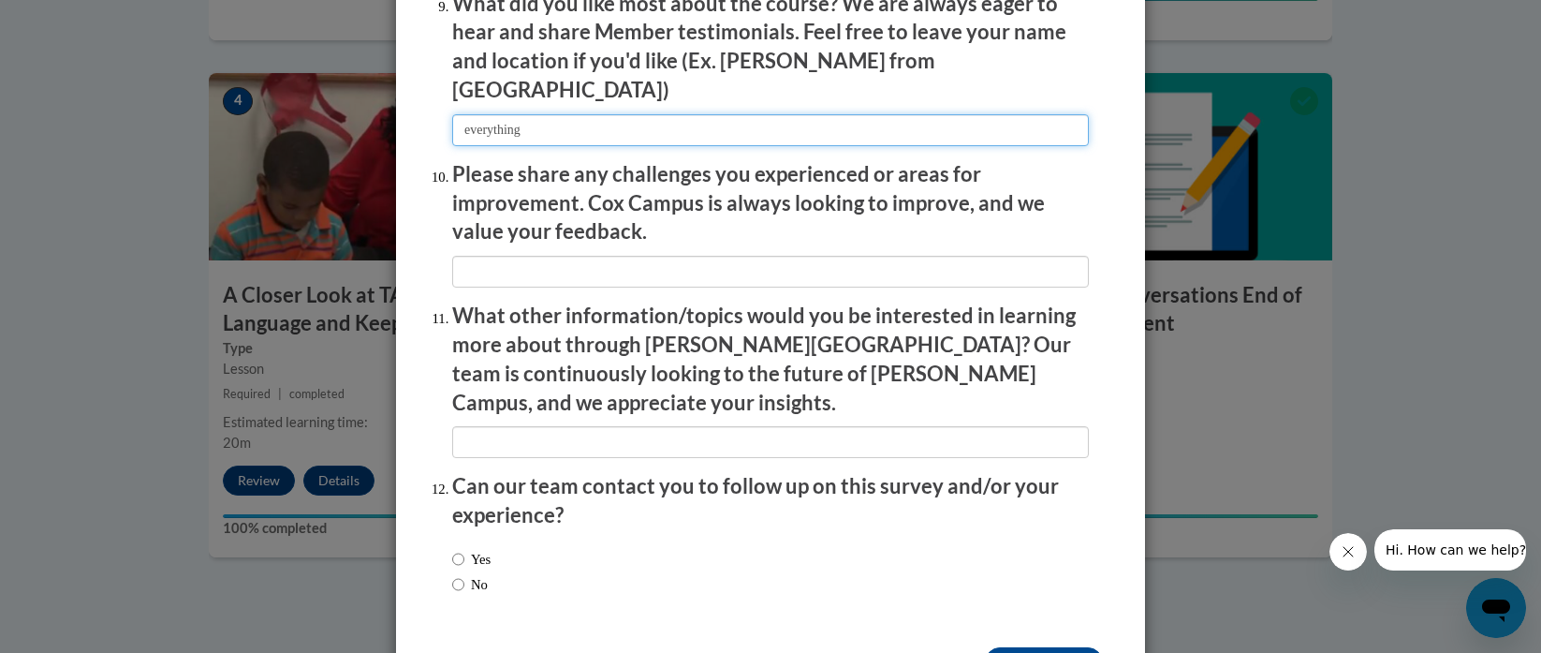
type input "everything"
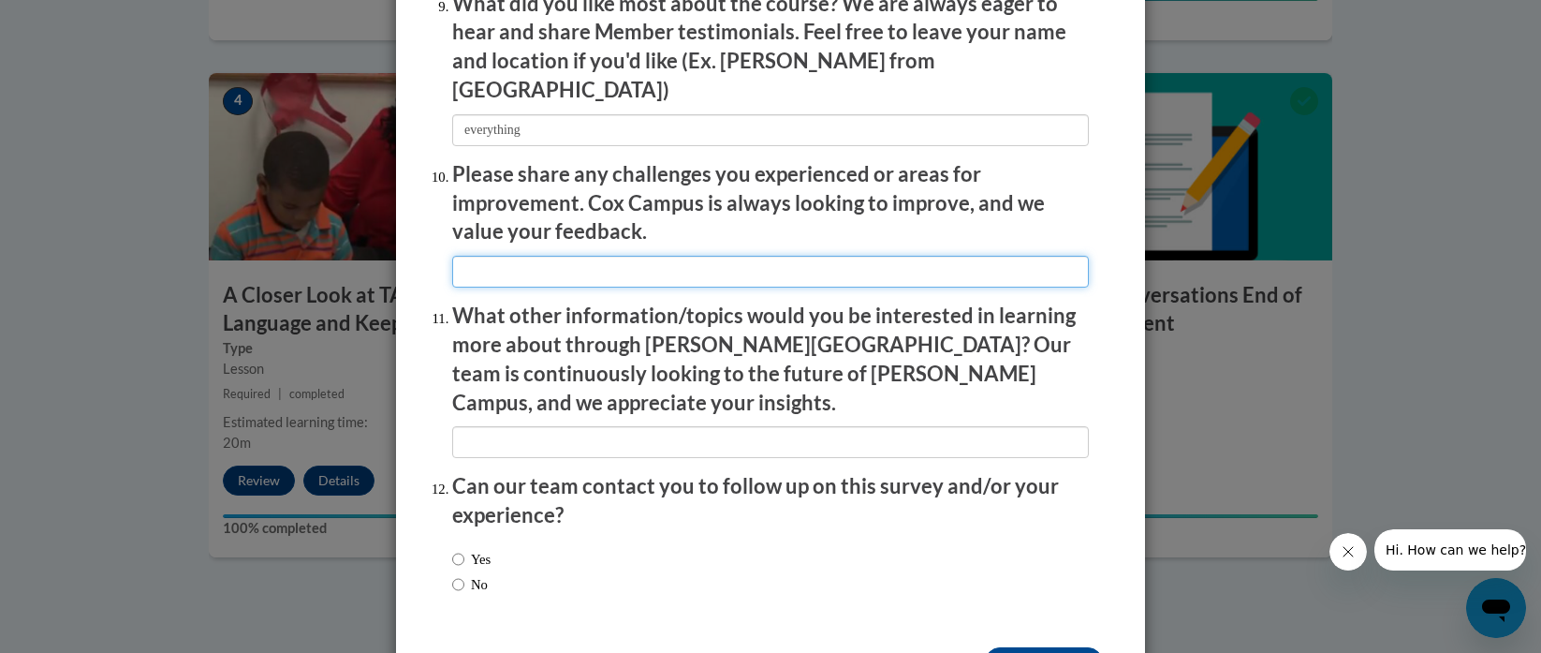
click at [597, 258] on input "textbox" at bounding box center [770, 272] width 637 height 32
type input "m"
type input "none"
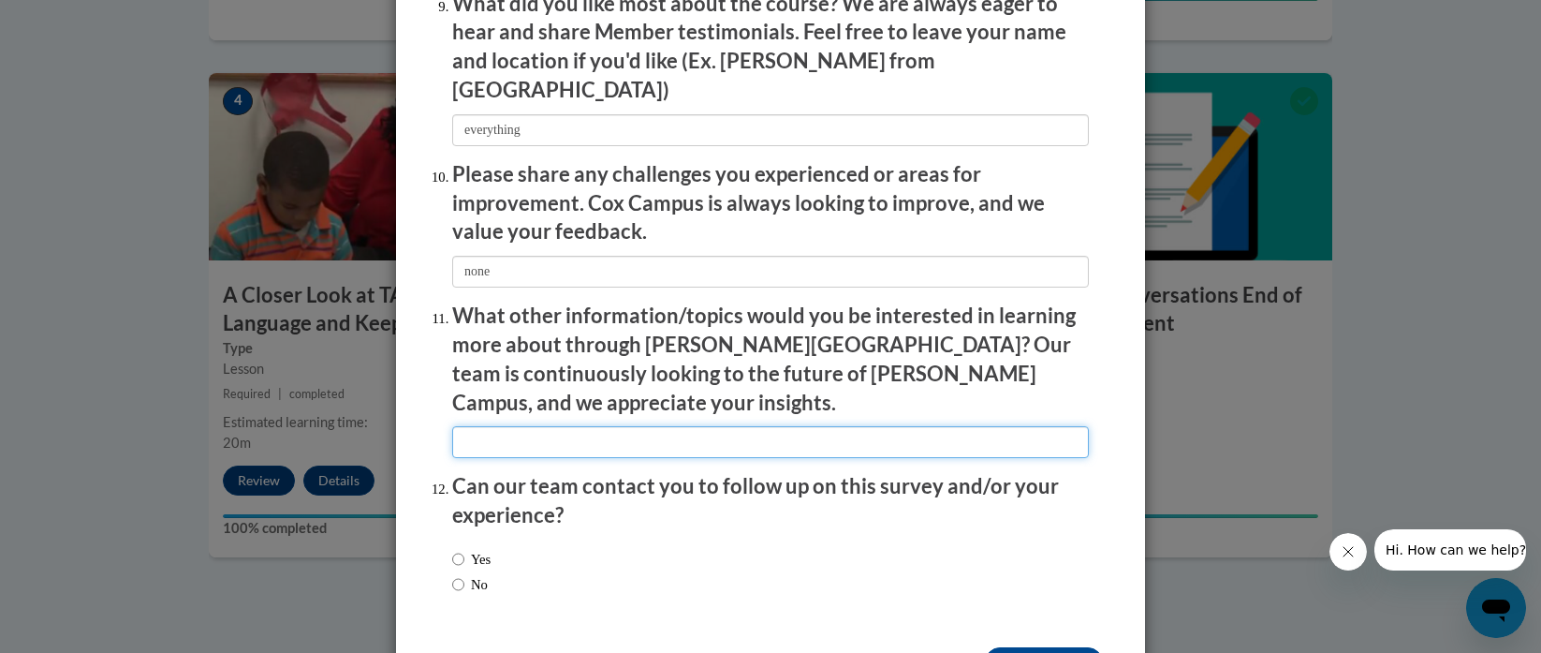
click at [648, 426] on input "textbox" at bounding box center [770, 442] width 637 height 32
type input "none"
click at [452, 574] on input "No" at bounding box center [458, 584] width 12 height 21
radio input "true"
click at [1005, 647] on input "Submit feedback" at bounding box center [1044, 662] width 118 height 30
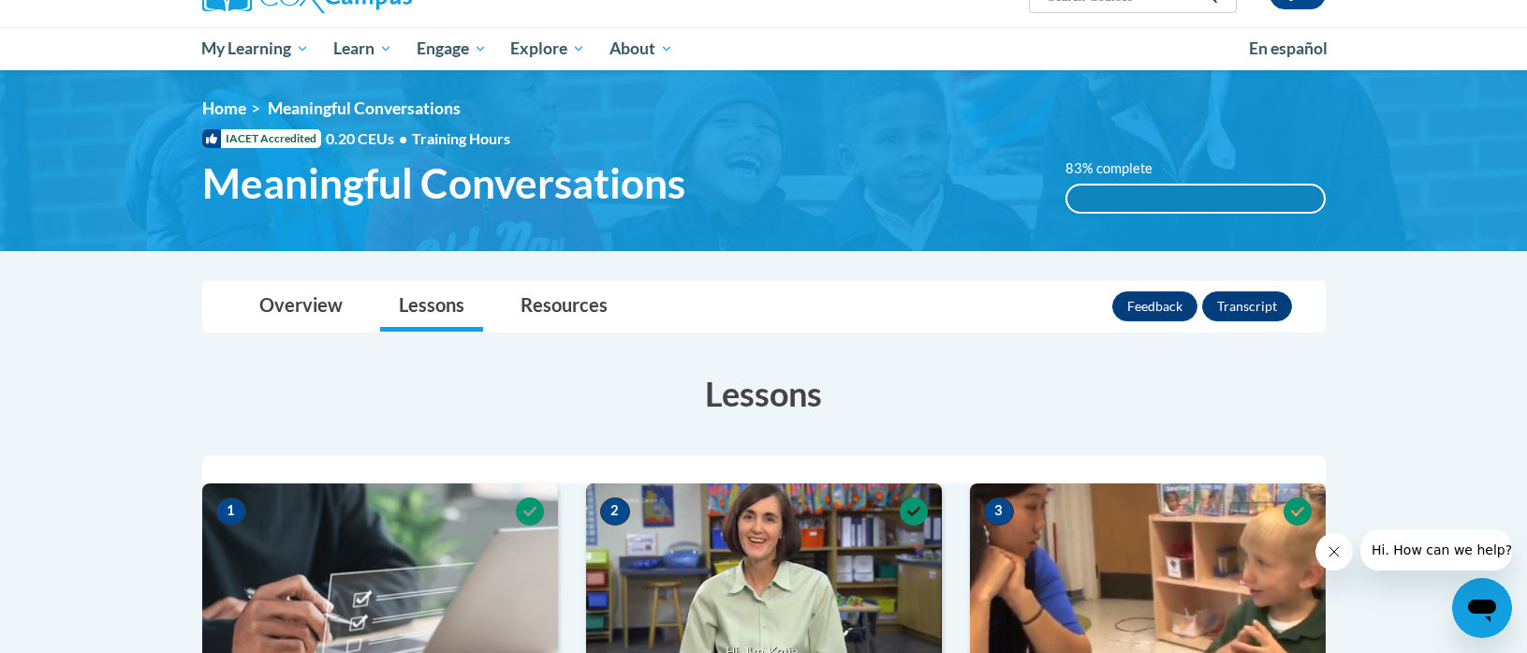
scroll to position [180, 0]
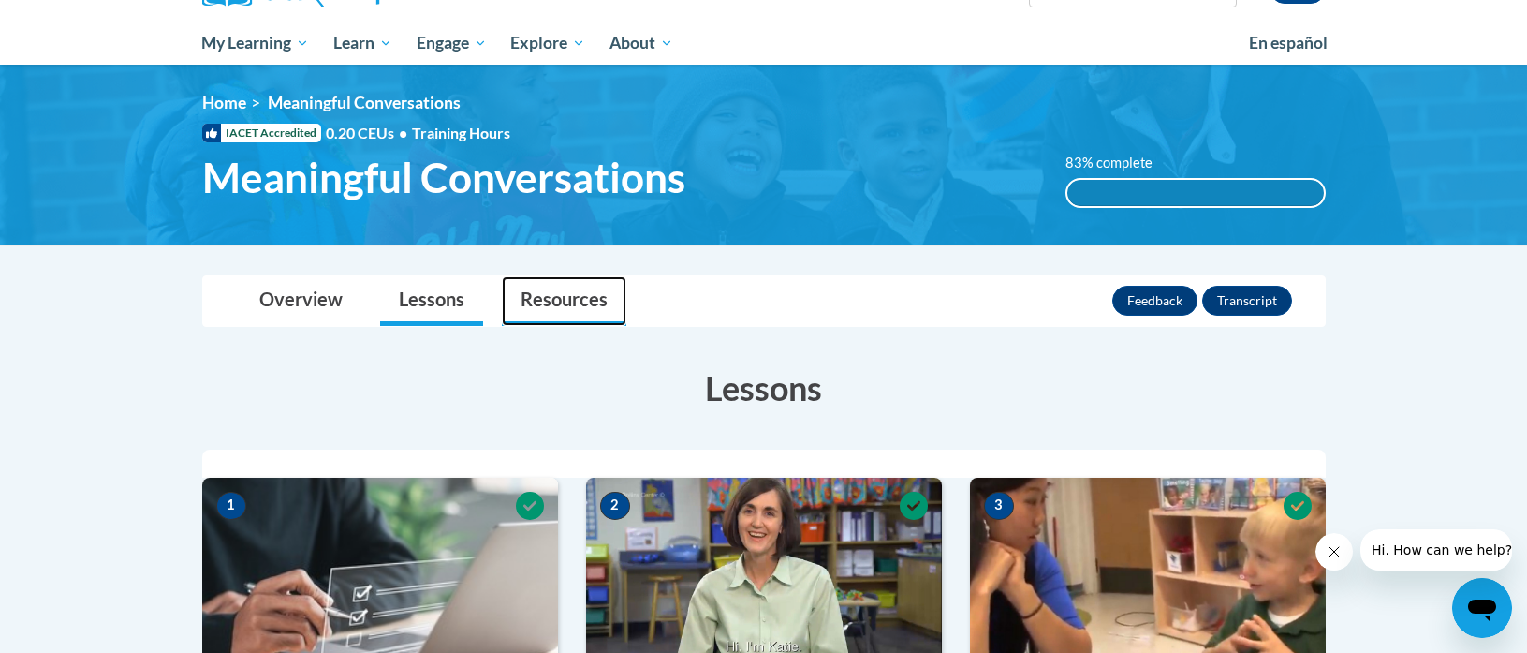
click at [584, 313] on link "Resources" at bounding box center [564, 301] width 125 height 50
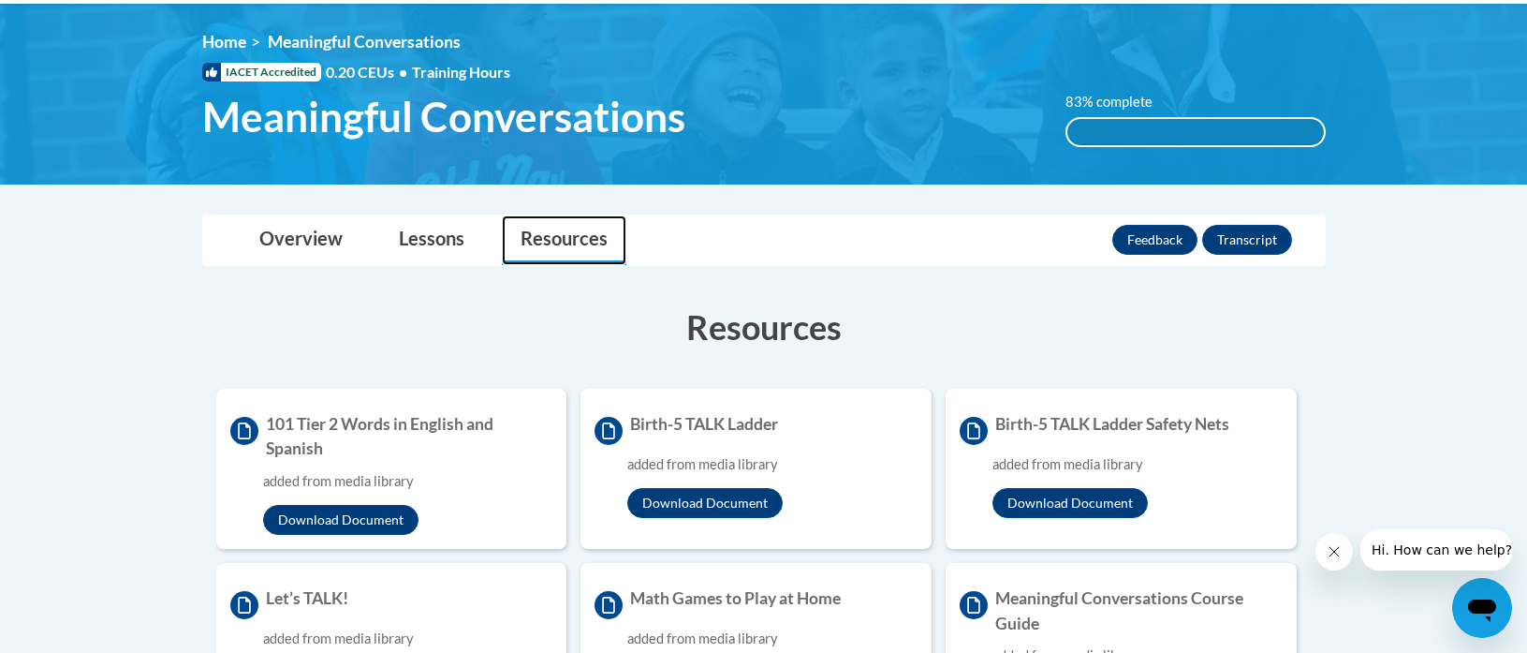
scroll to position [329, 0]
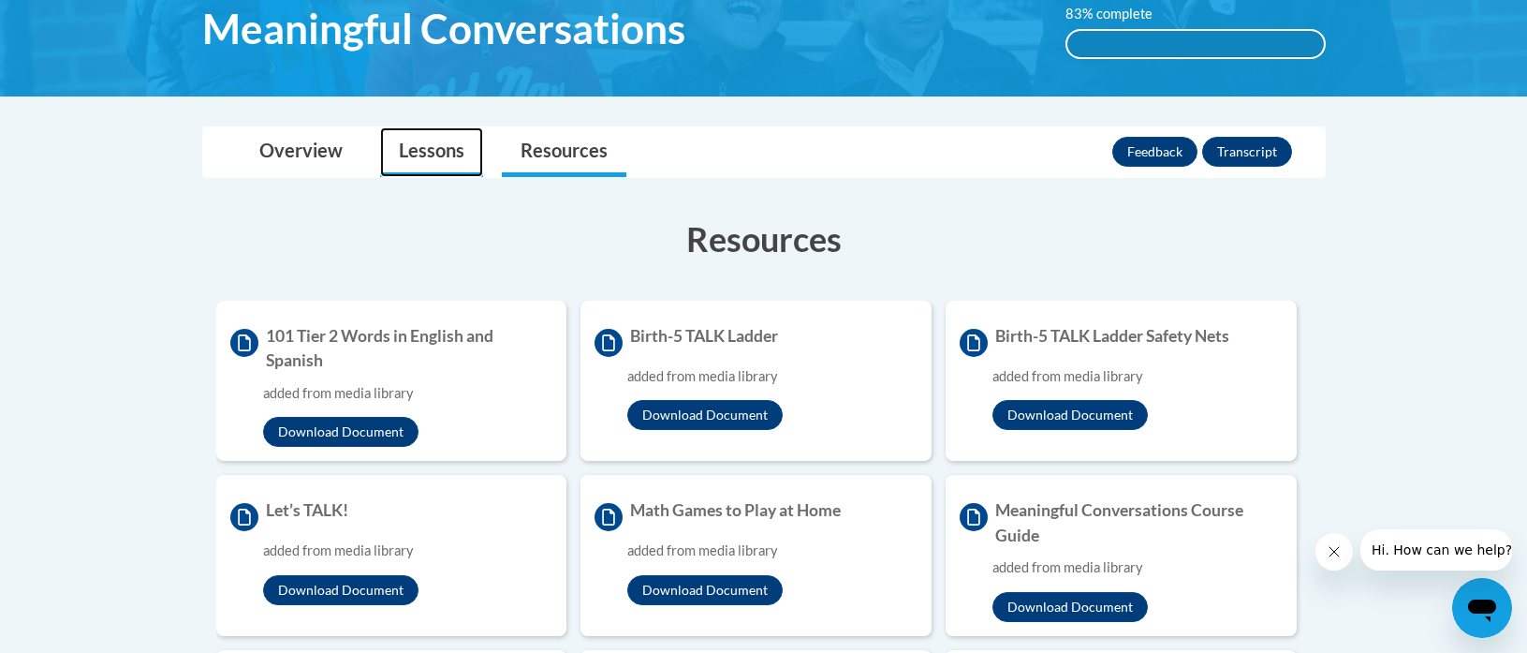
click at [421, 146] on link "Lessons" at bounding box center [431, 152] width 103 height 50
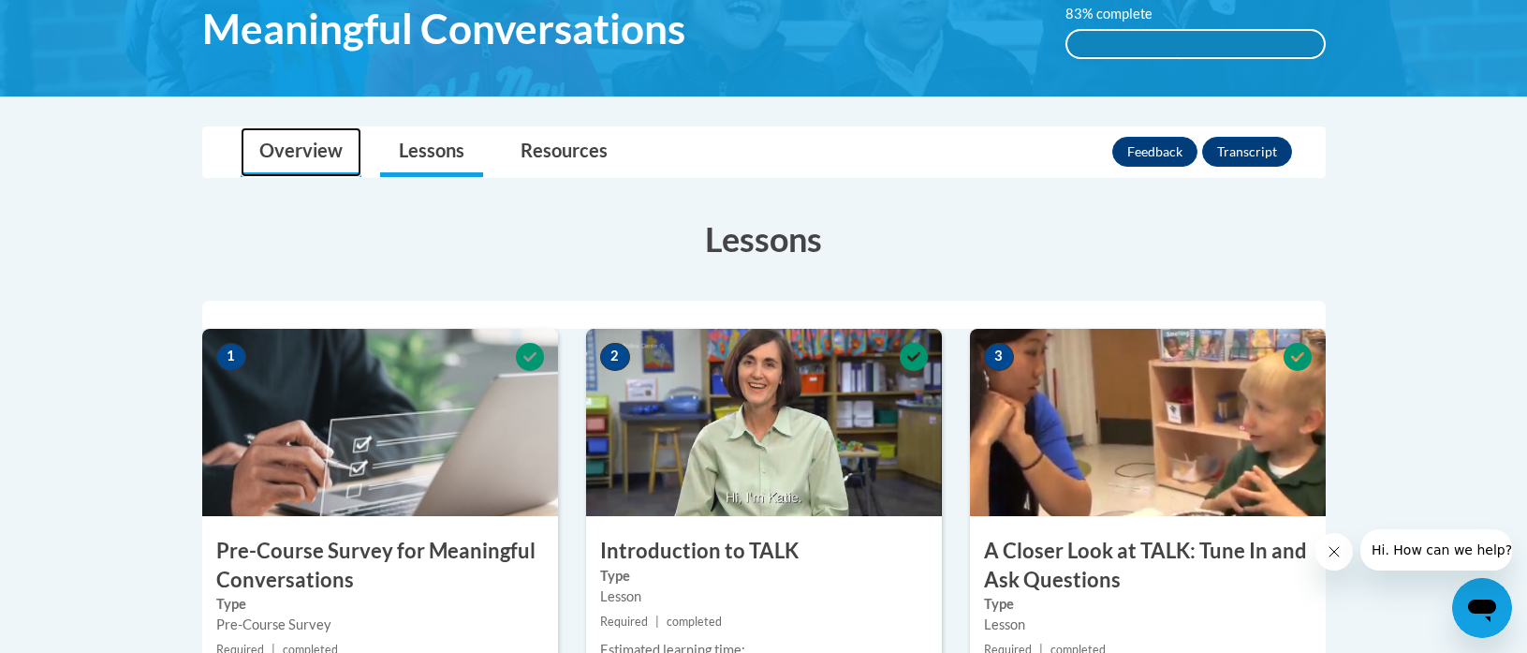
click at [327, 147] on link "Overview" at bounding box center [301, 152] width 121 height 50
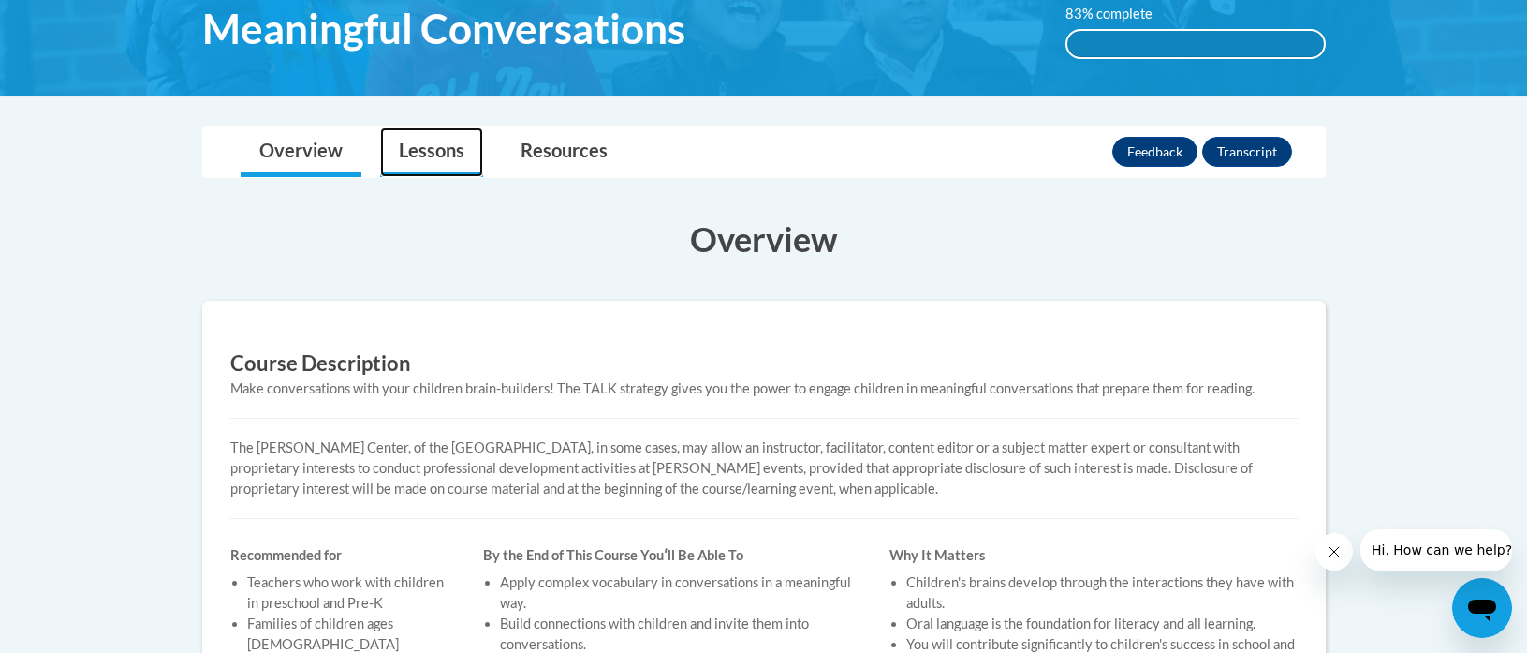
click at [438, 155] on link "Lessons" at bounding box center [431, 152] width 103 height 50
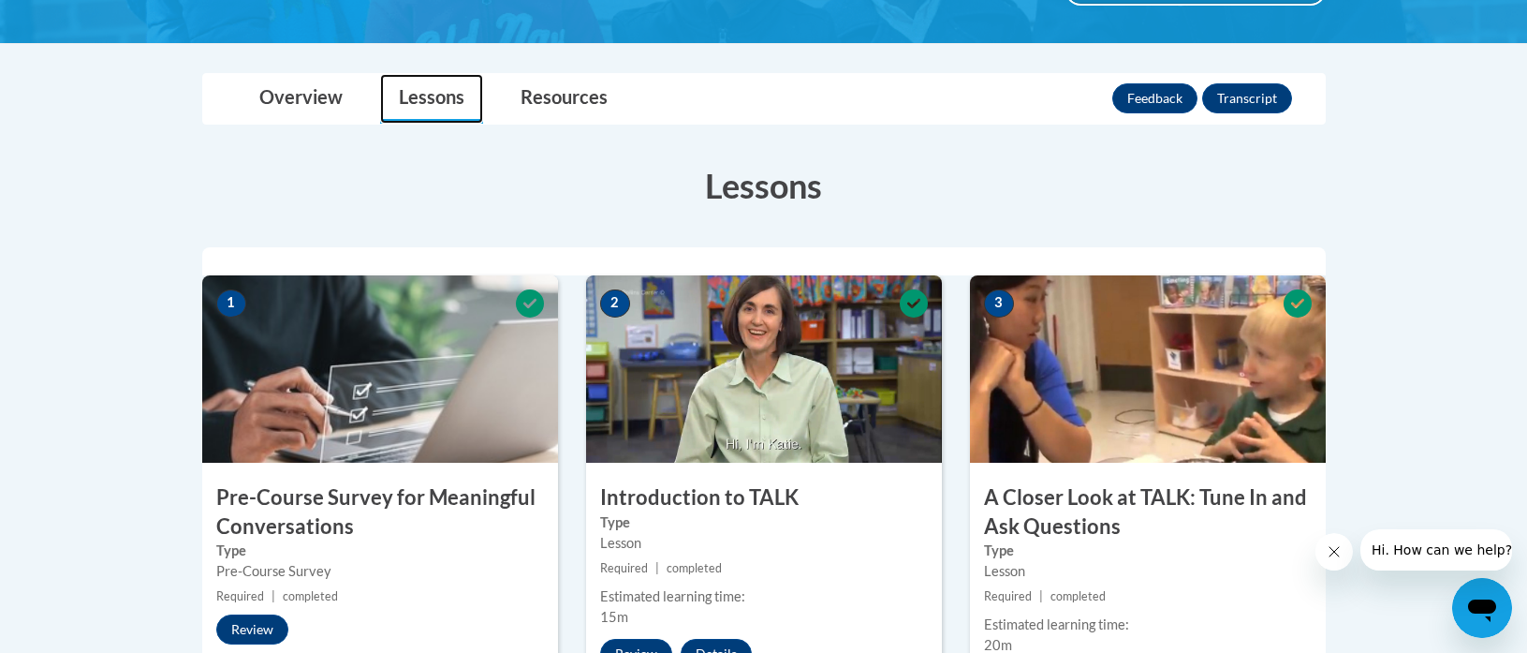
scroll to position [243, 0]
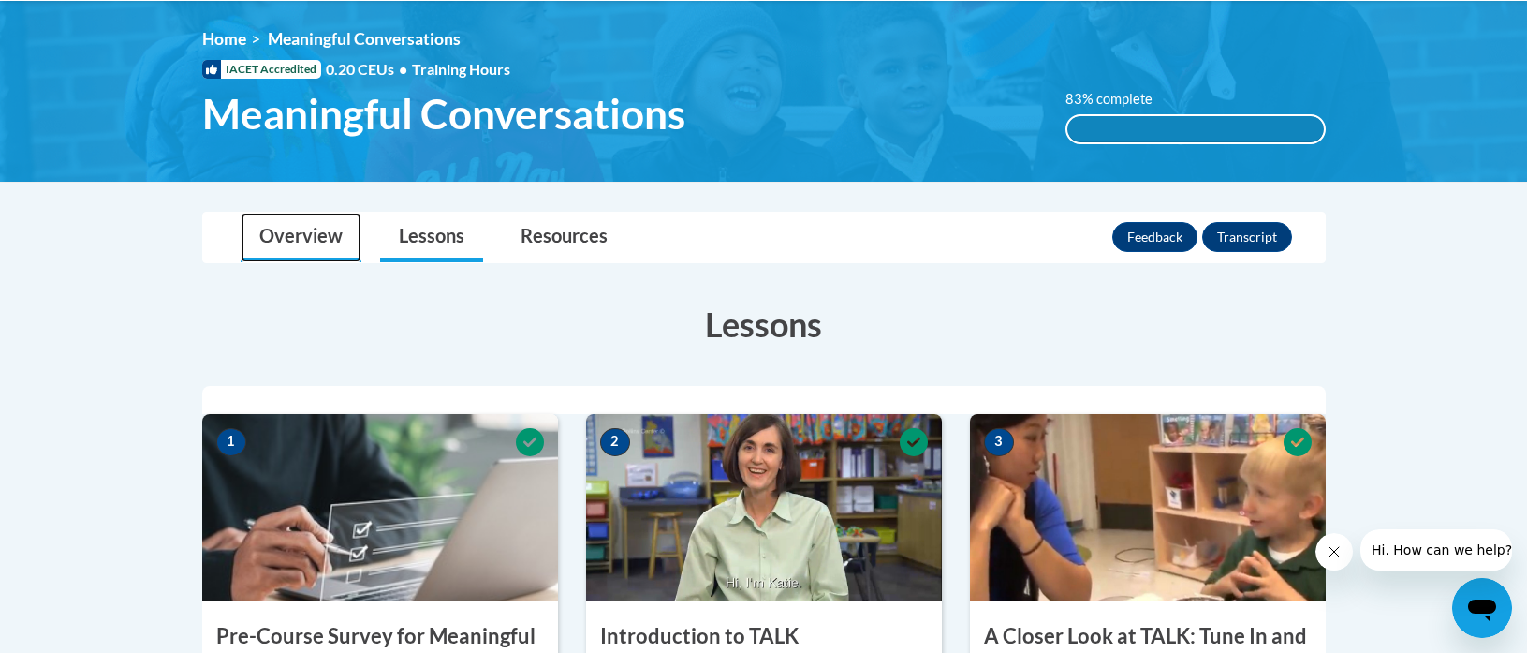
click at [352, 243] on link "Overview" at bounding box center [301, 238] width 121 height 50
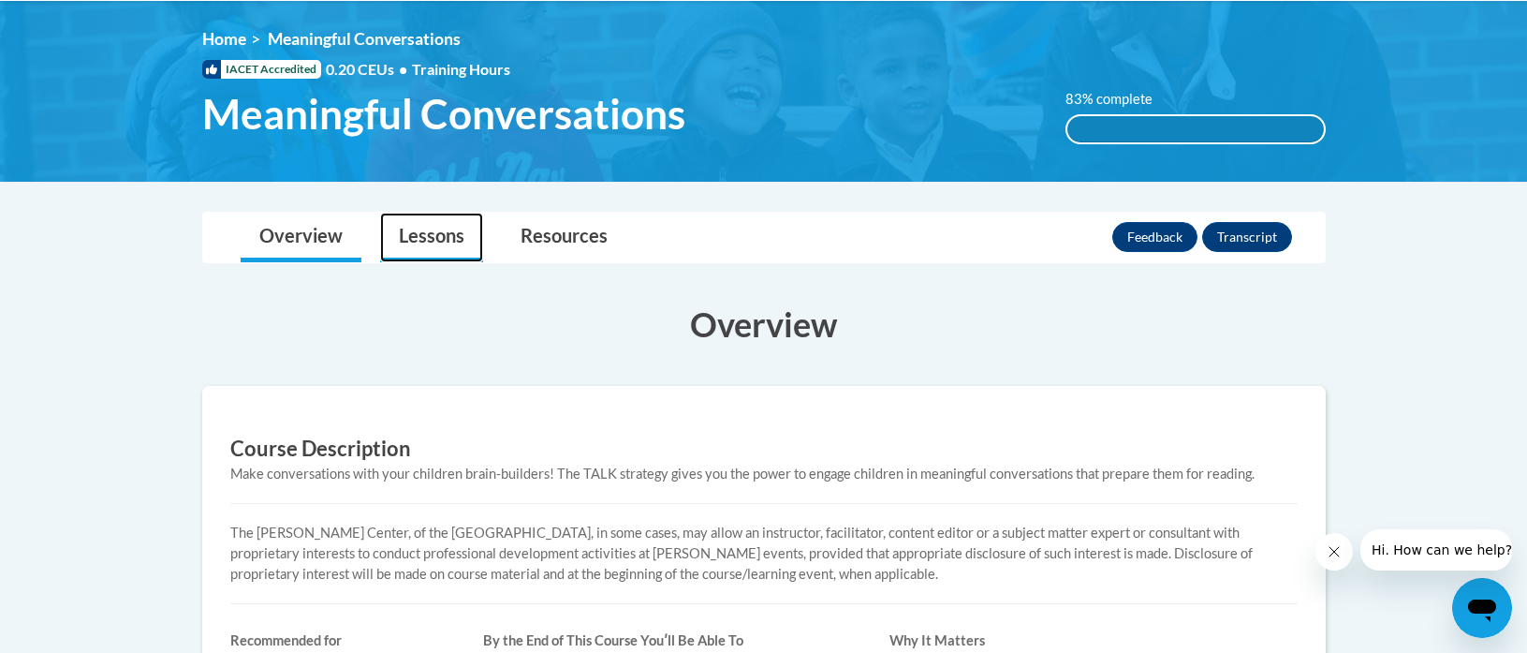
click at [413, 237] on link "Lessons" at bounding box center [431, 238] width 103 height 50
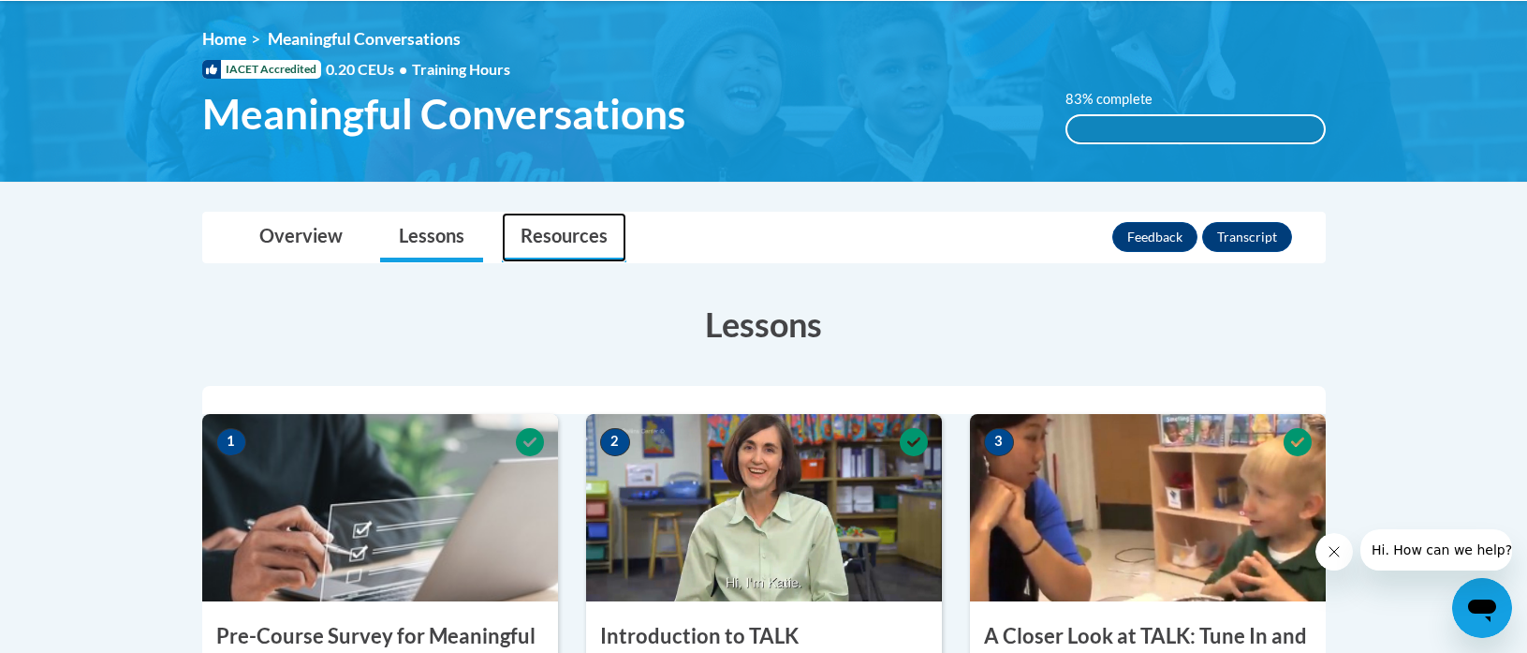
click at [577, 242] on link "Resources" at bounding box center [564, 238] width 125 height 50
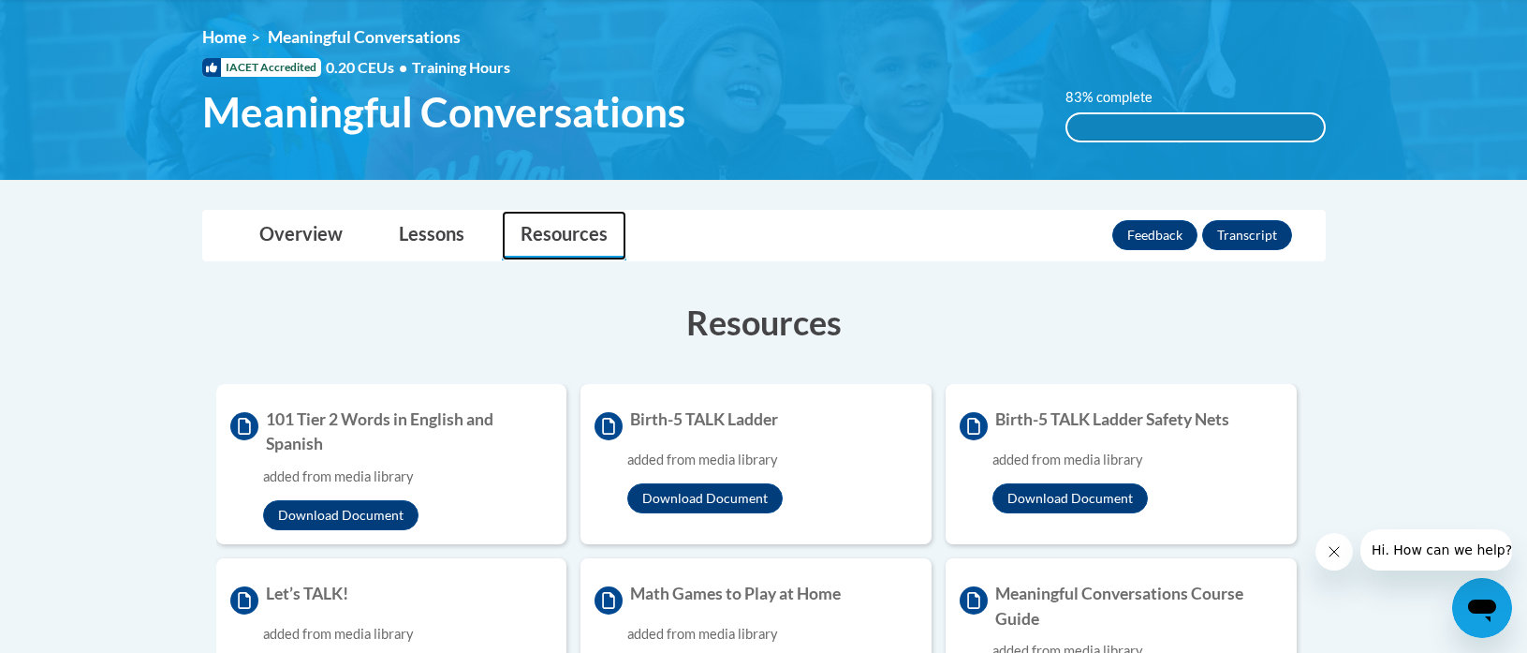
scroll to position [243, 0]
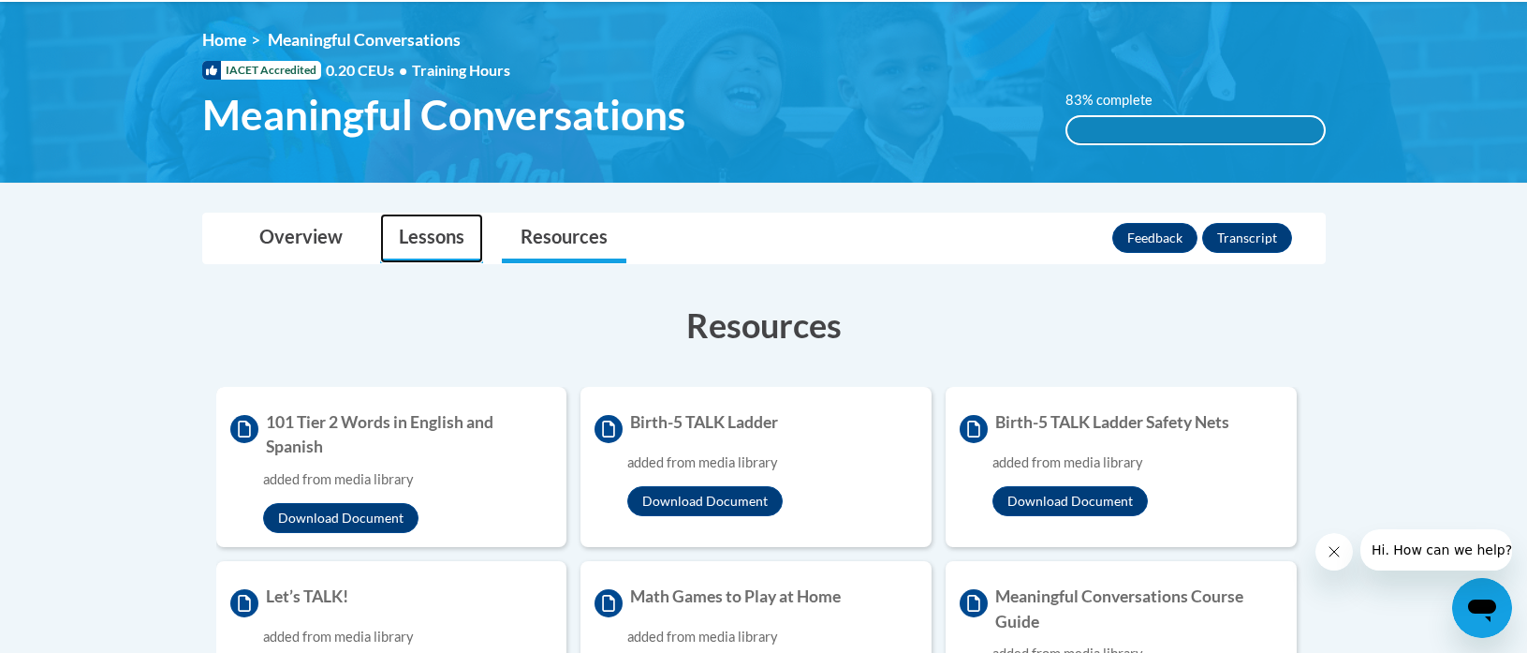
click at [461, 241] on link "Lessons" at bounding box center [431, 239] width 103 height 50
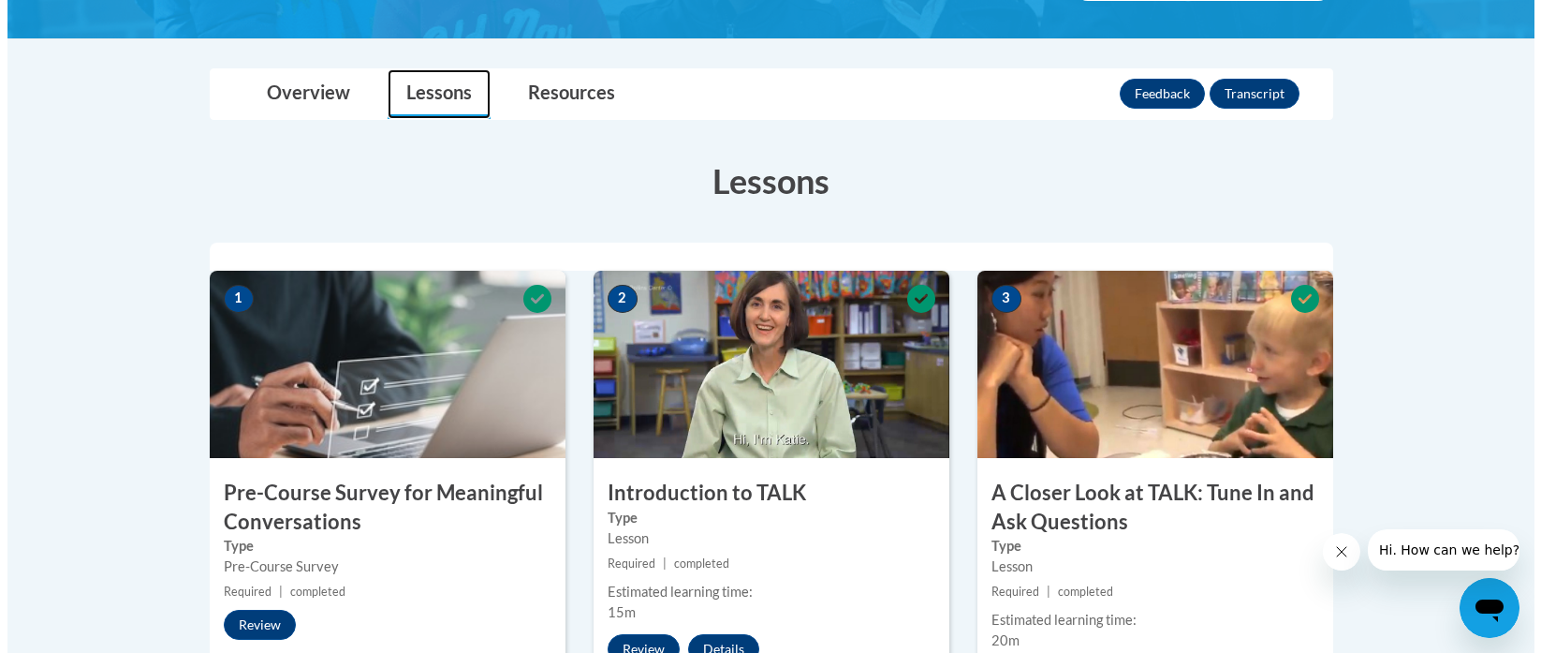
scroll to position [700, 0]
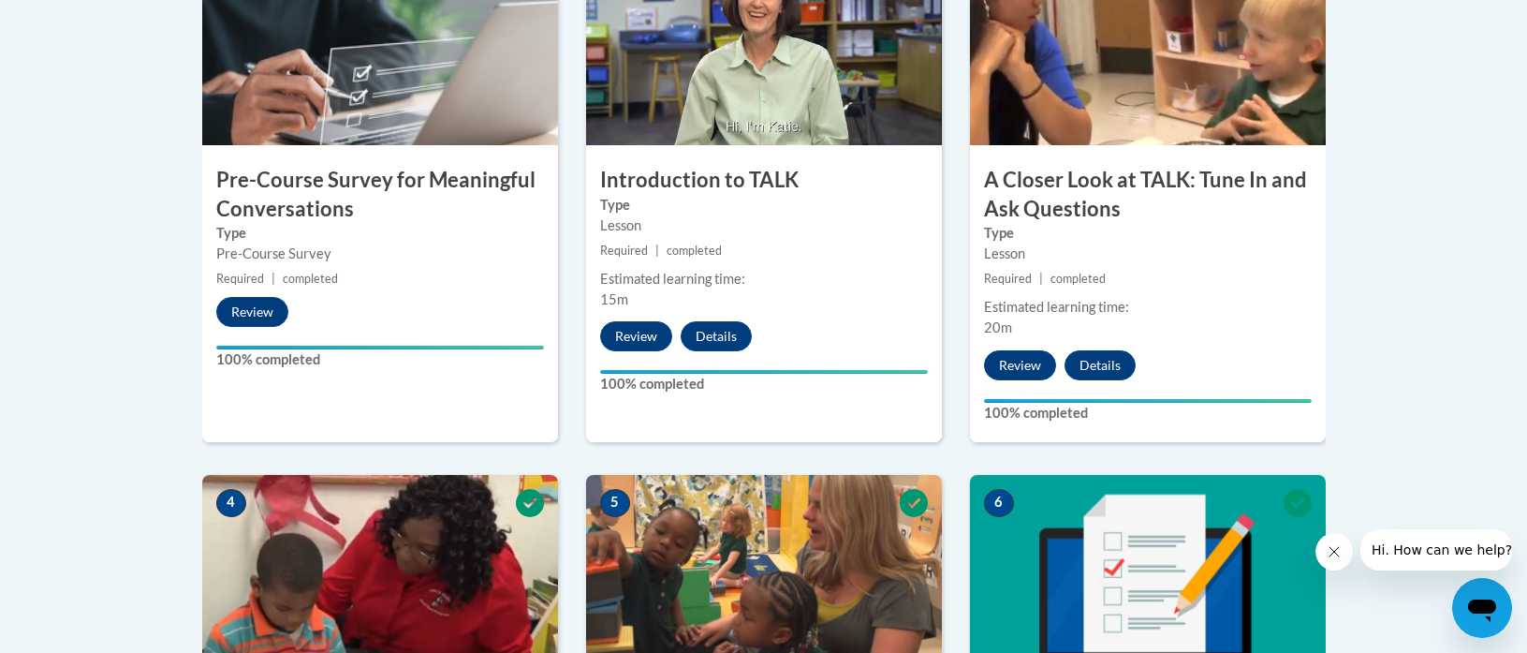
click at [283, 190] on h3 "Pre-Course Survey for Meaningful Conversations" at bounding box center [380, 195] width 356 height 58
click at [252, 313] on button "Review" at bounding box center [252, 312] width 72 height 30
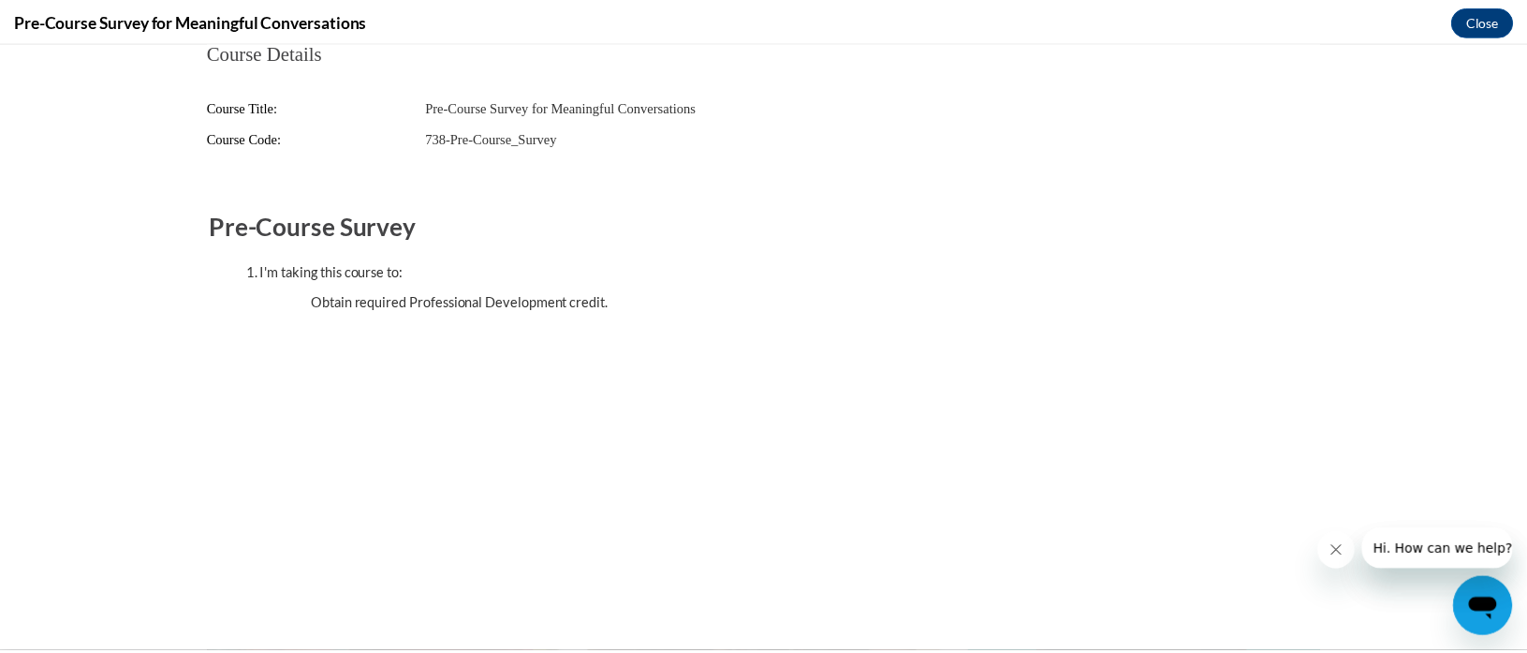
scroll to position [0, 0]
click at [1501, 22] on button "Close" at bounding box center [1496, 21] width 63 height 30
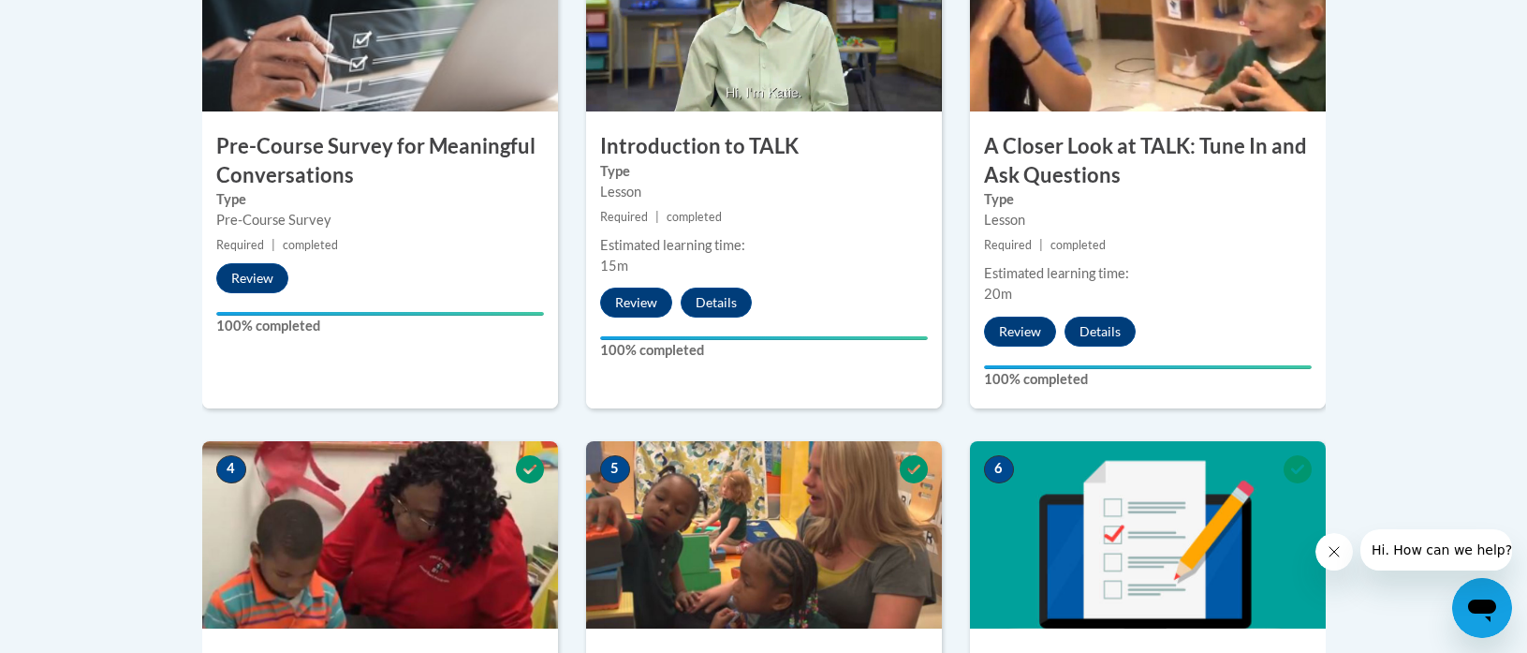
scroll to position [742, 0]
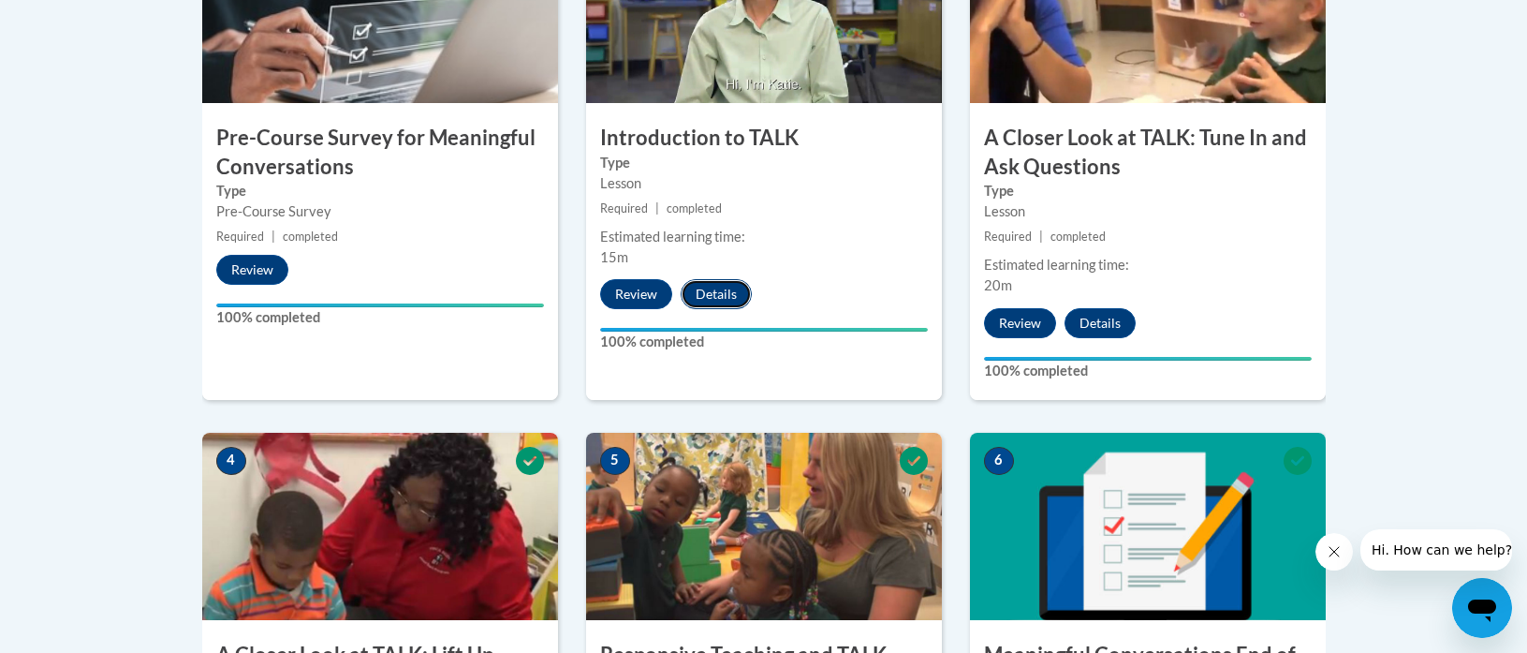
click at [708, 288] on button "Details" at bounding box center [716, 294] width 71 height 30
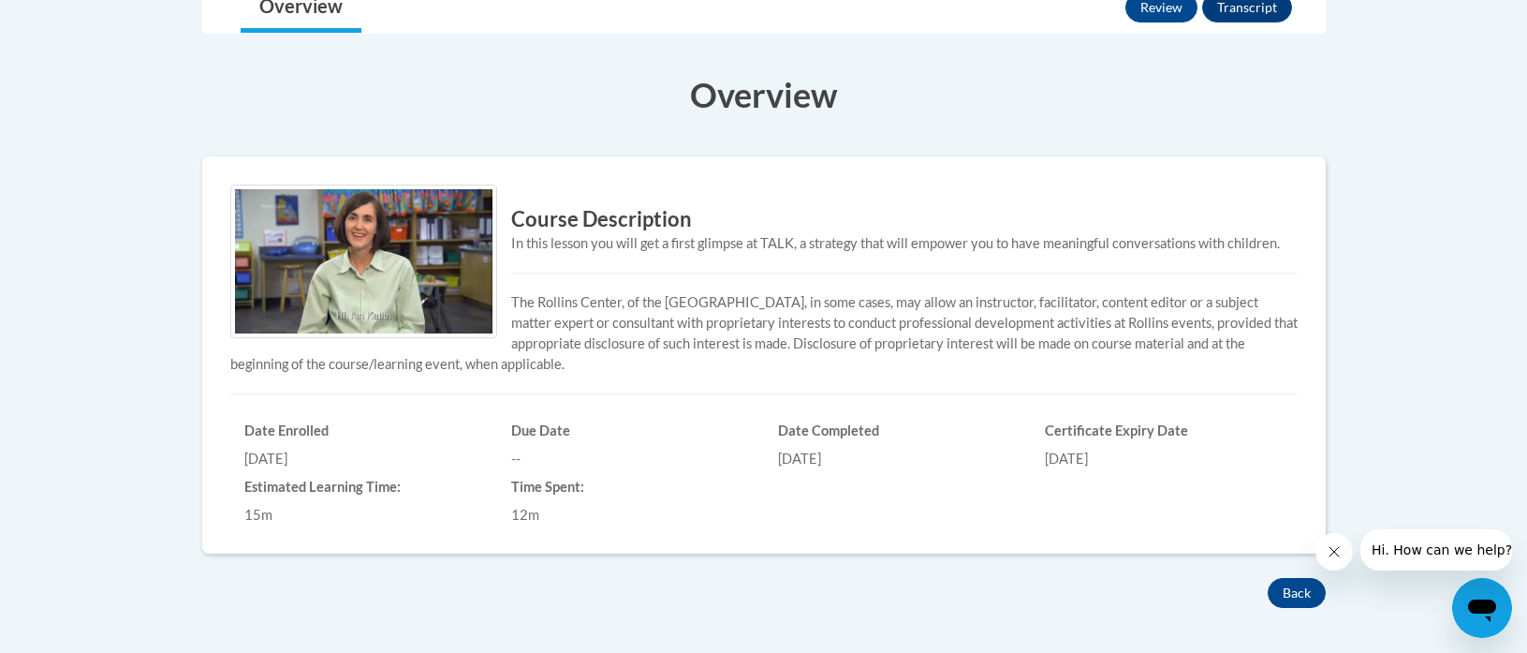
scroll to position [201, 0]
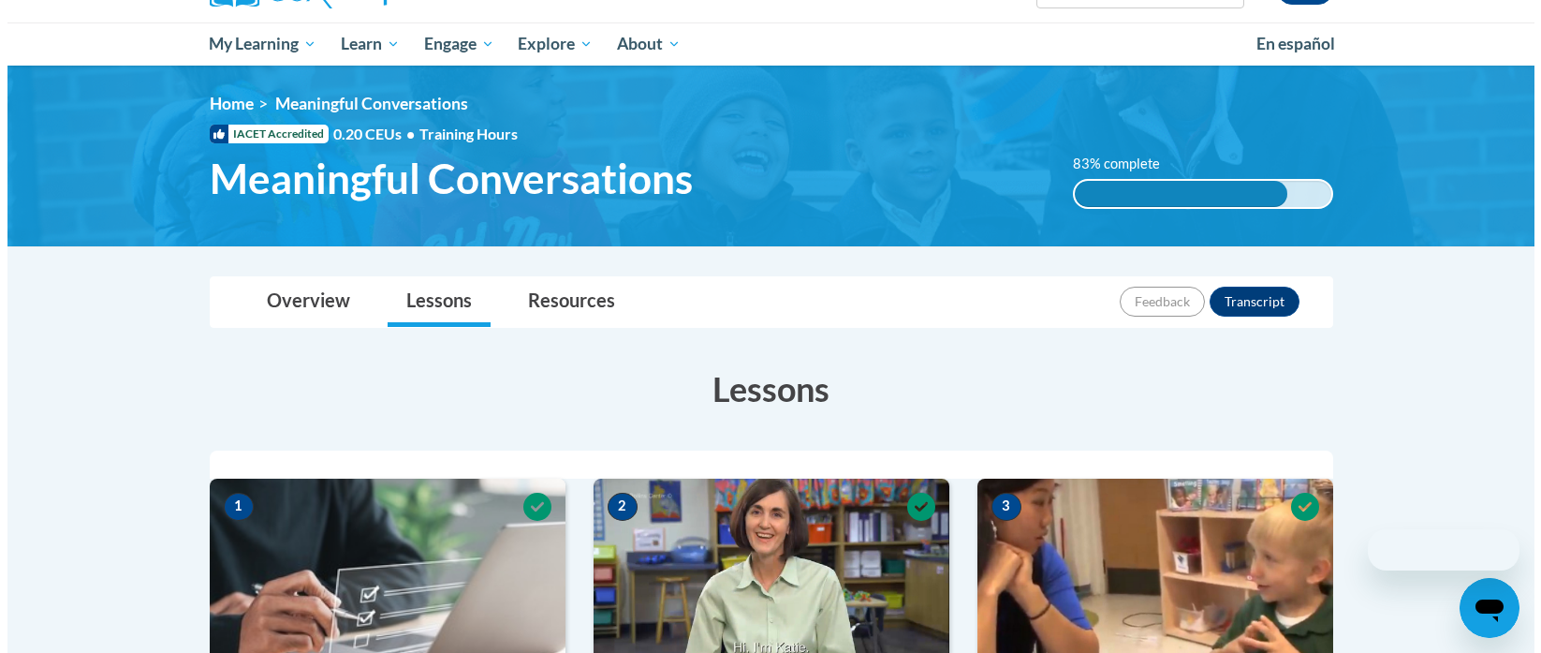
scroll to position [742, 0]
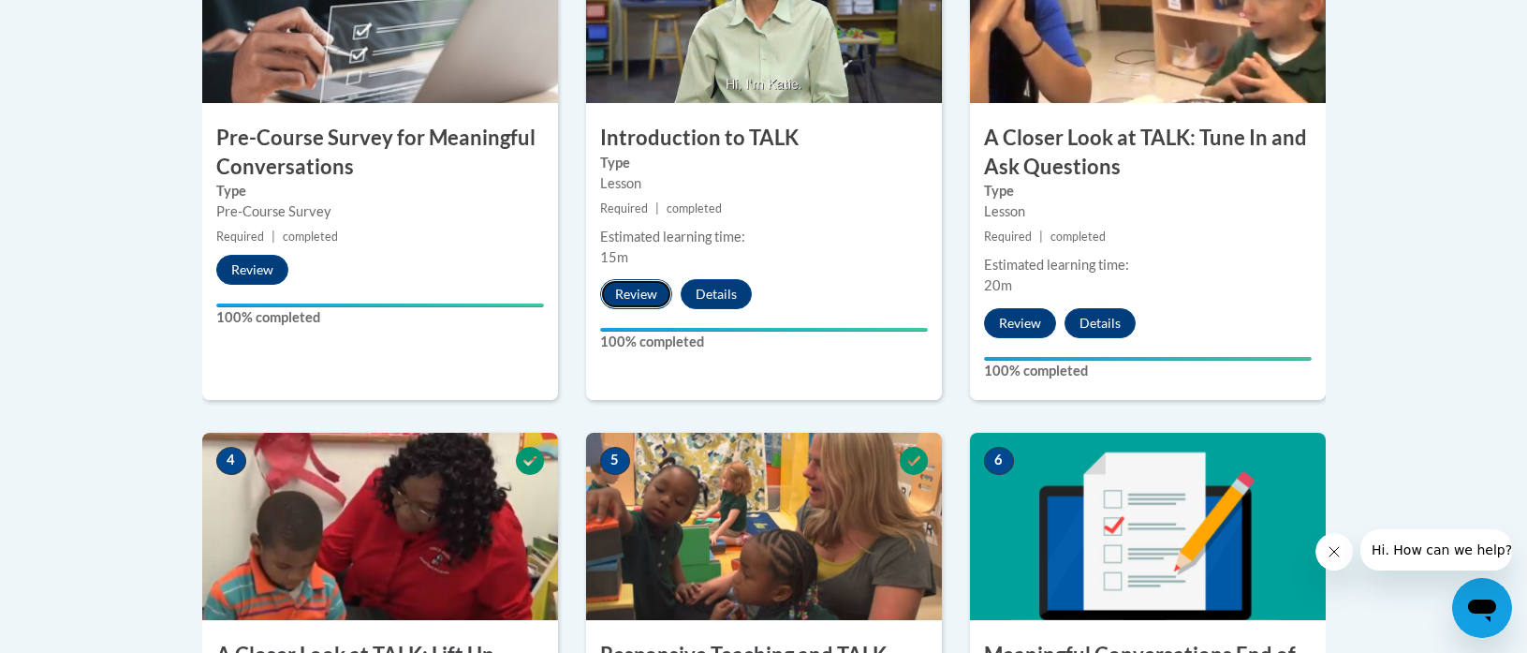
click at [640, 287] on button "Review" at bounding box center [636, 294] width 72 height 30
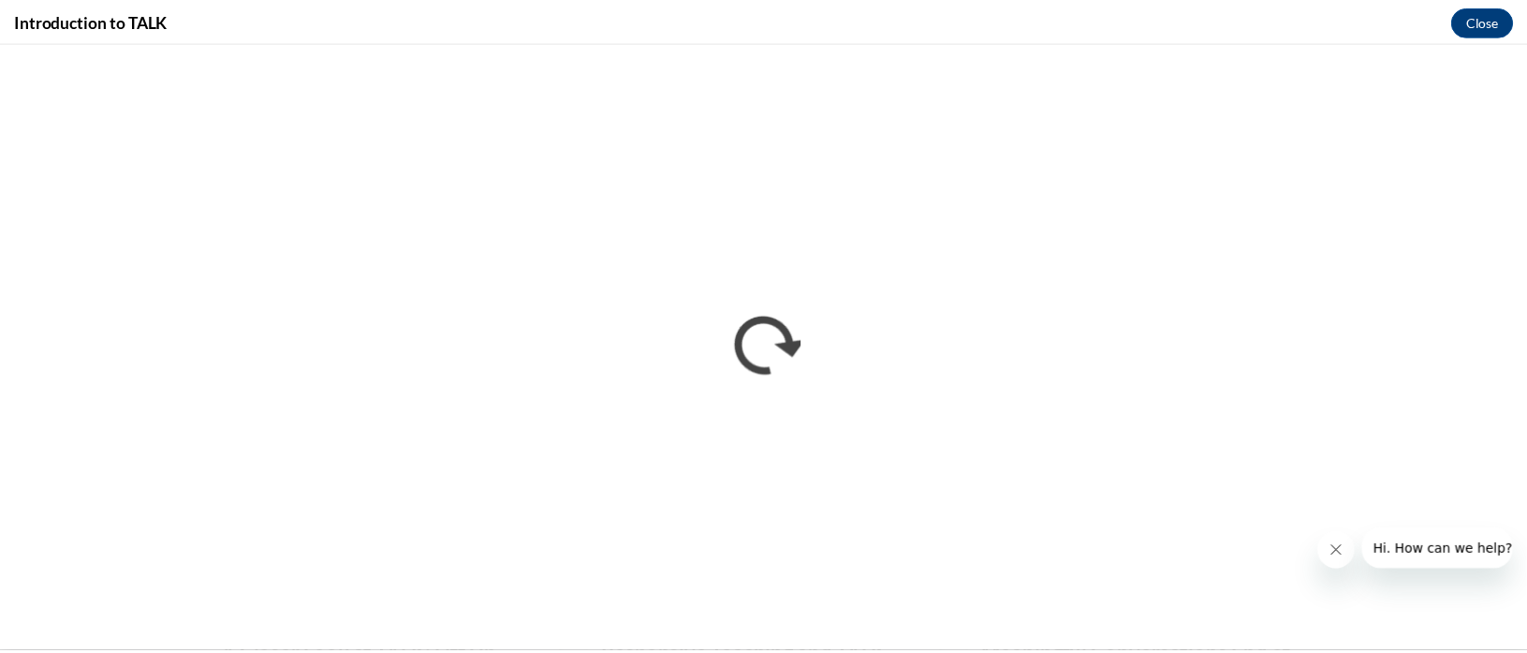
scroll to position [0, 0]
click at [1492, 21] on button "Close" at bounding box center [1496, 21] width 63 height 30
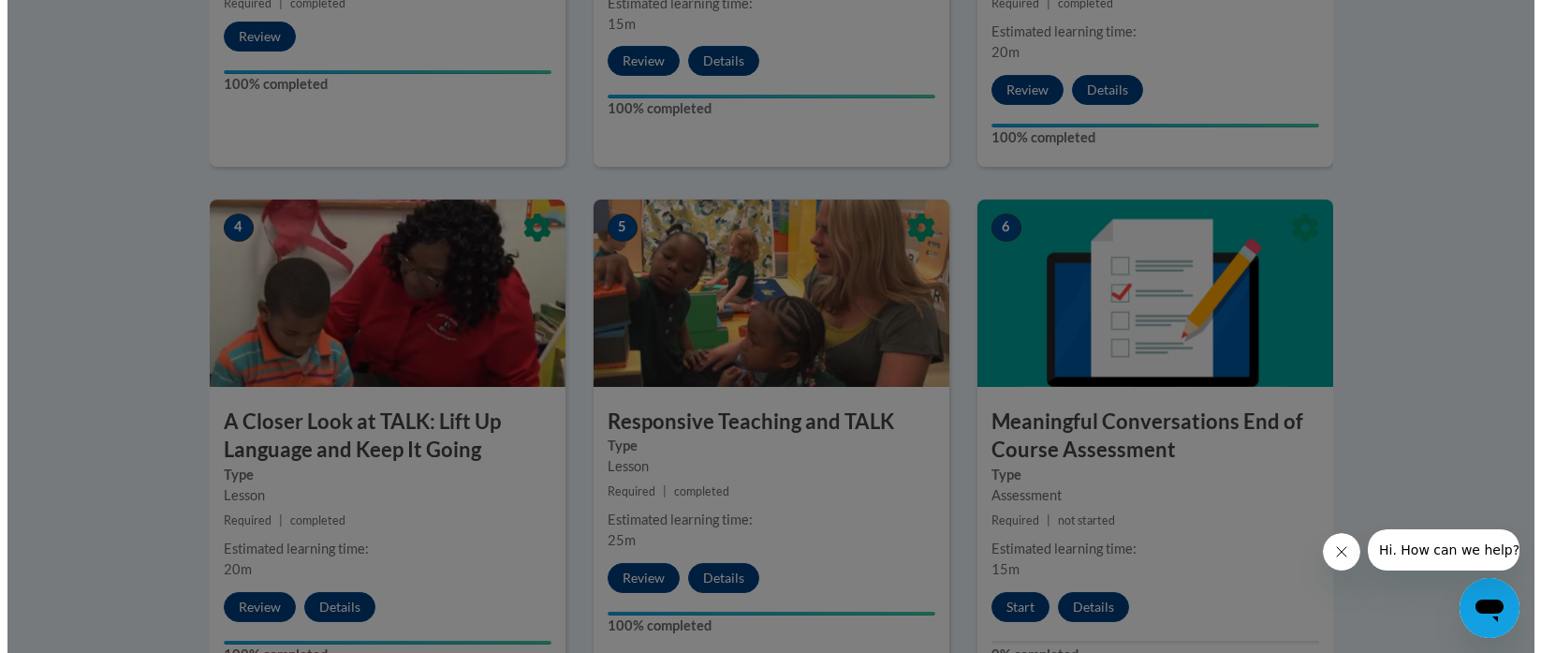
scroll to position [976, 0]
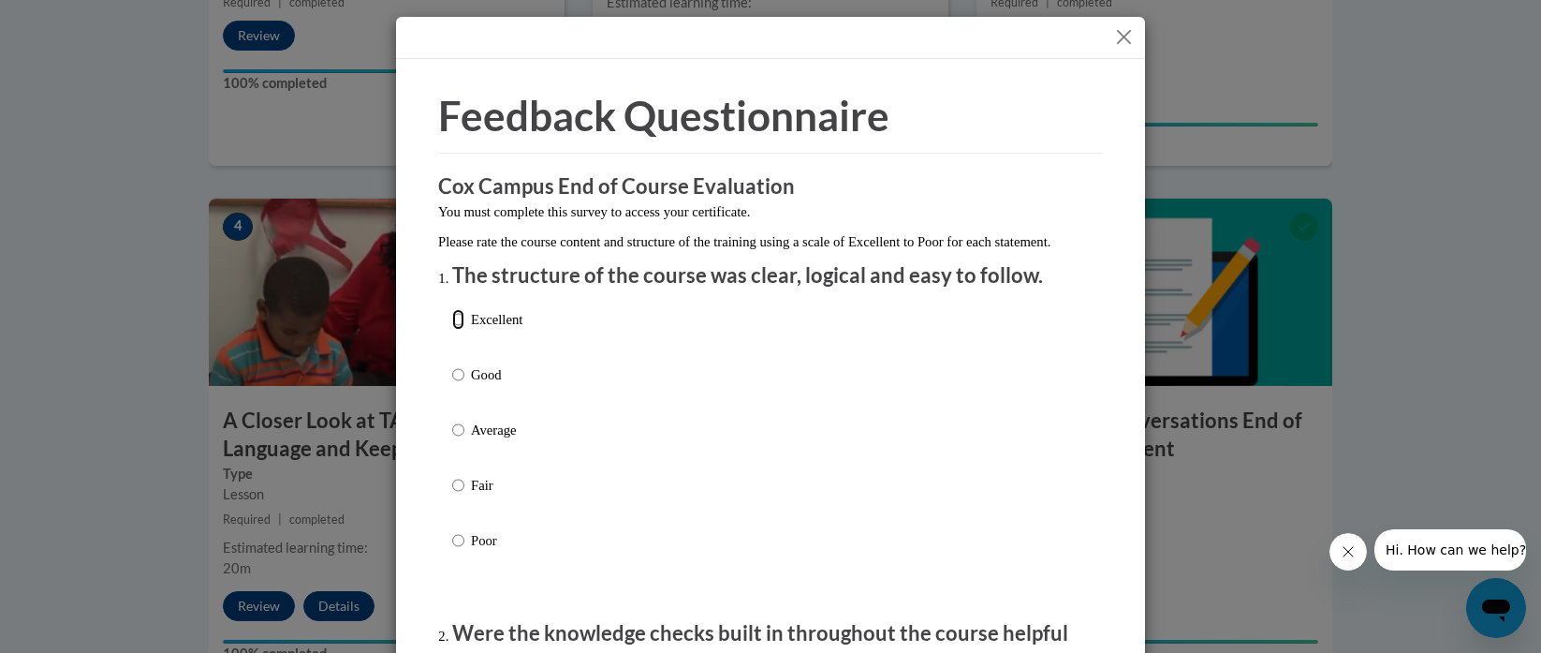
click at [455, 330] on input "Excellent" at bounding box center [458, 319] width 12 height 21
radio input "true"
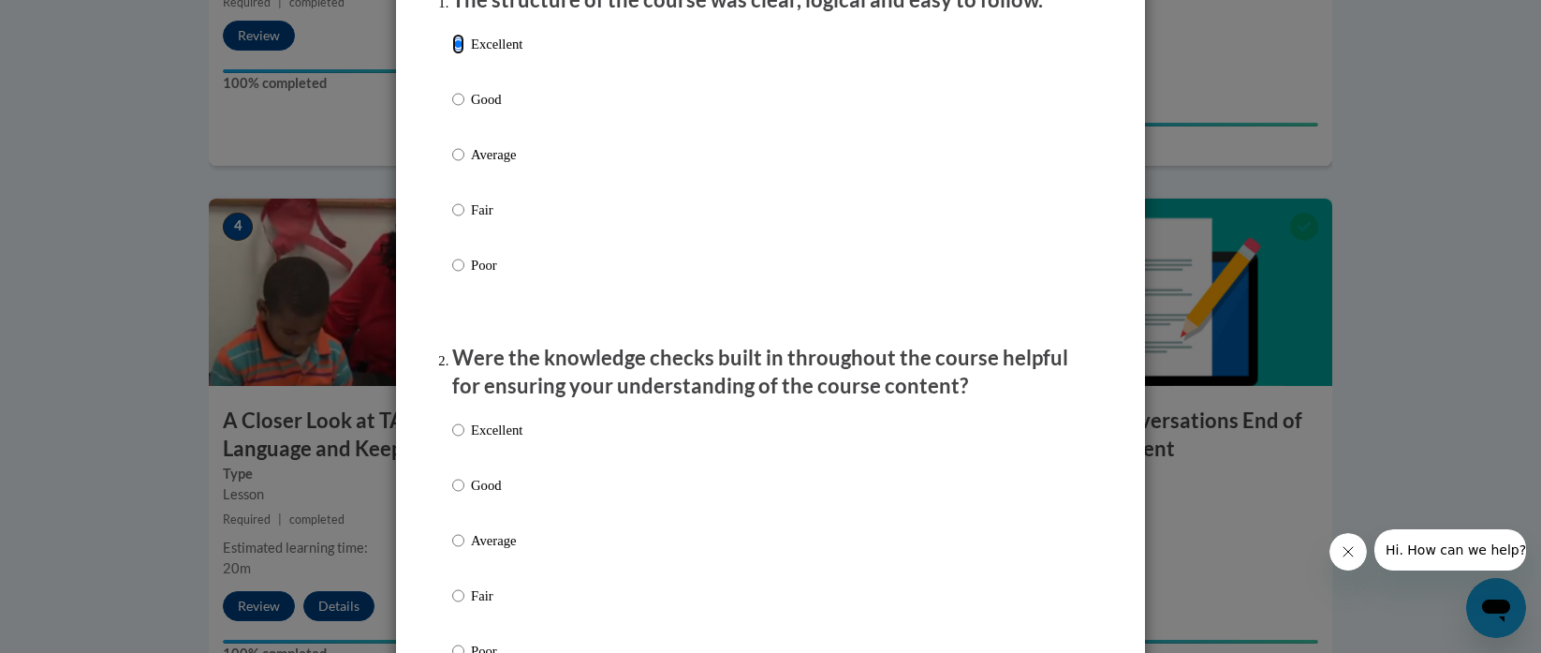
scroll to position [276, 0]
click at [453, 439] on input "Excellent" at bounding box center [458, 429] width 12 height 21
radio input "true"
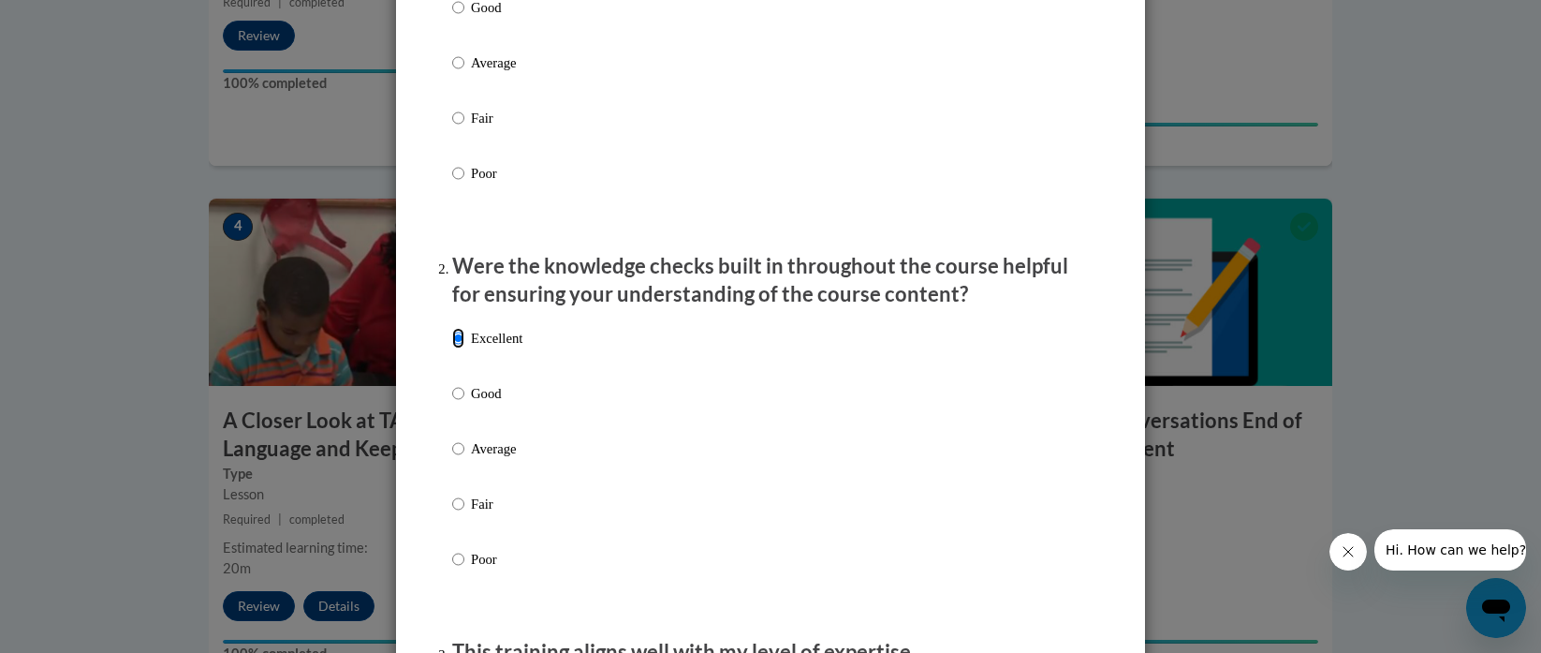
scroll to position [863, 0]
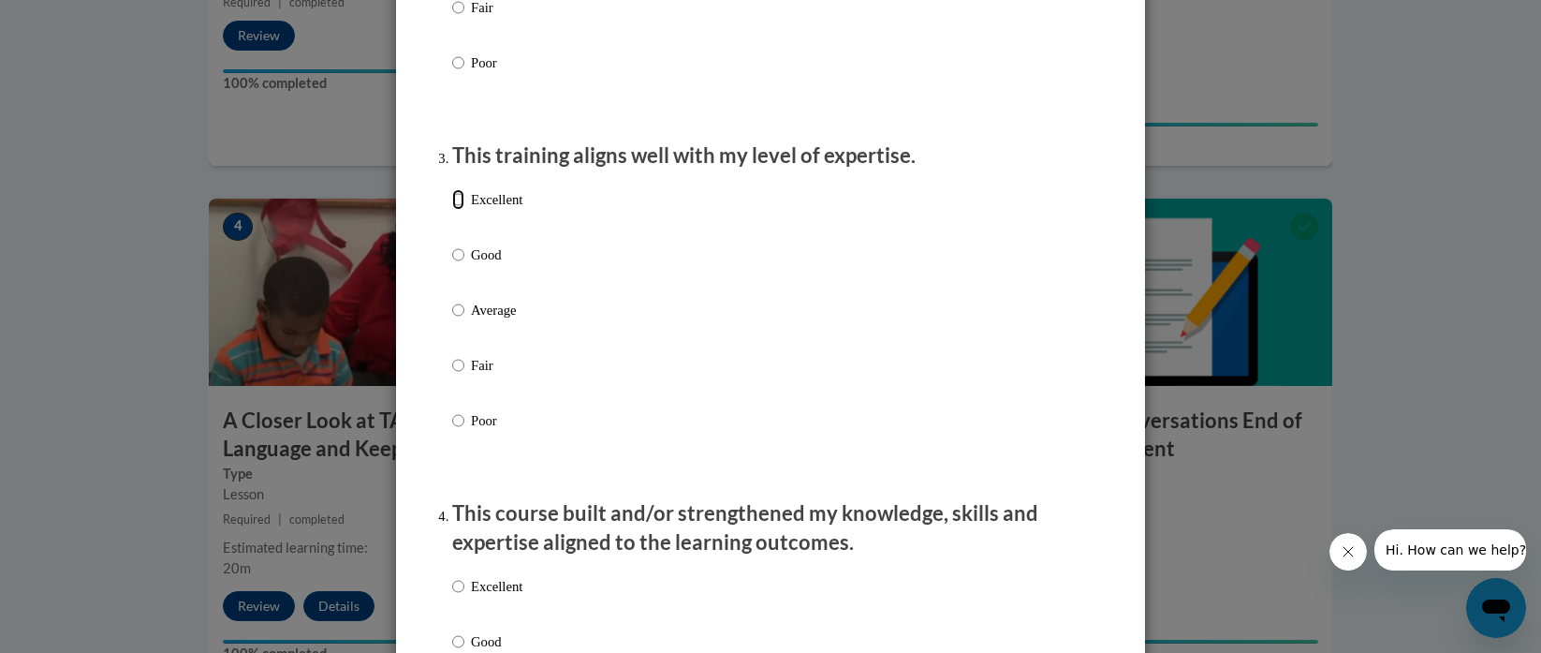
click at [453, 210] on input "Excellent" at bounding box center [458, 199] width 12 height 21
radio input "true"
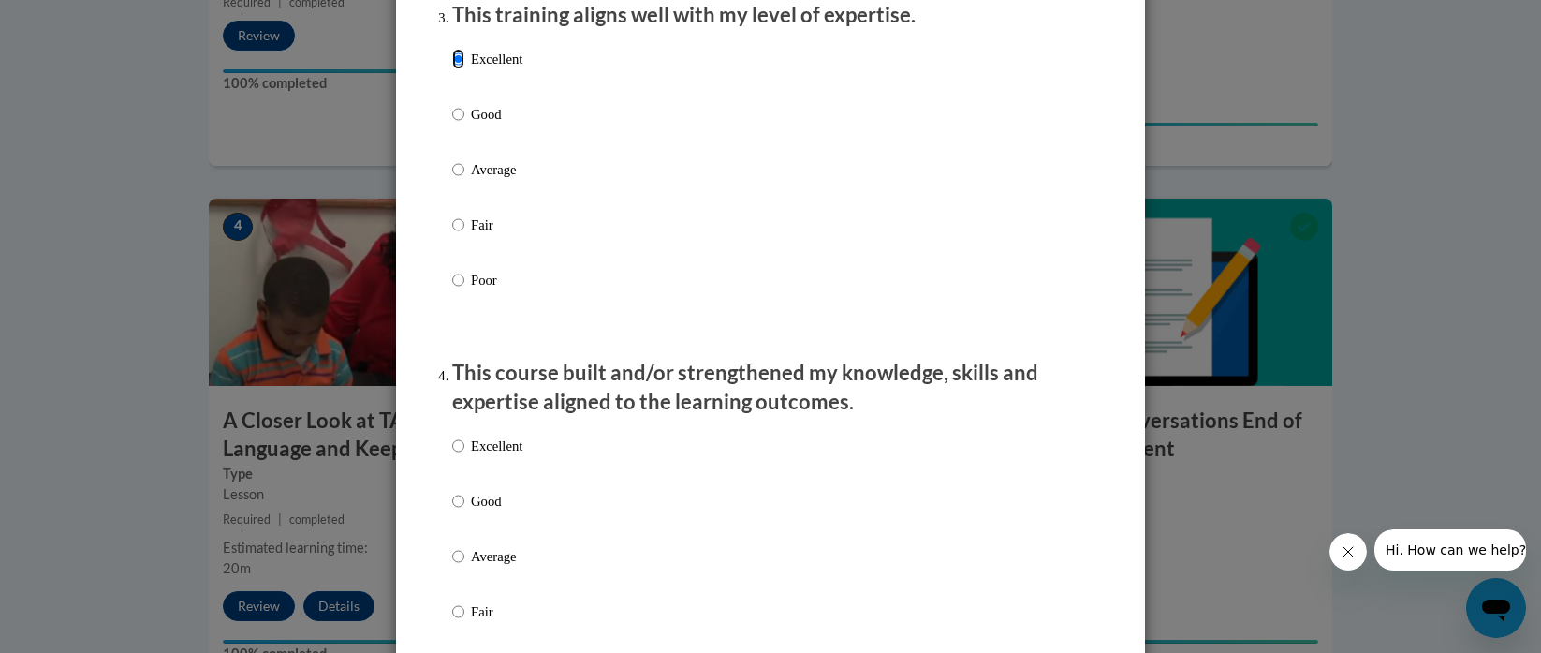
scroll to position [1024, 0]
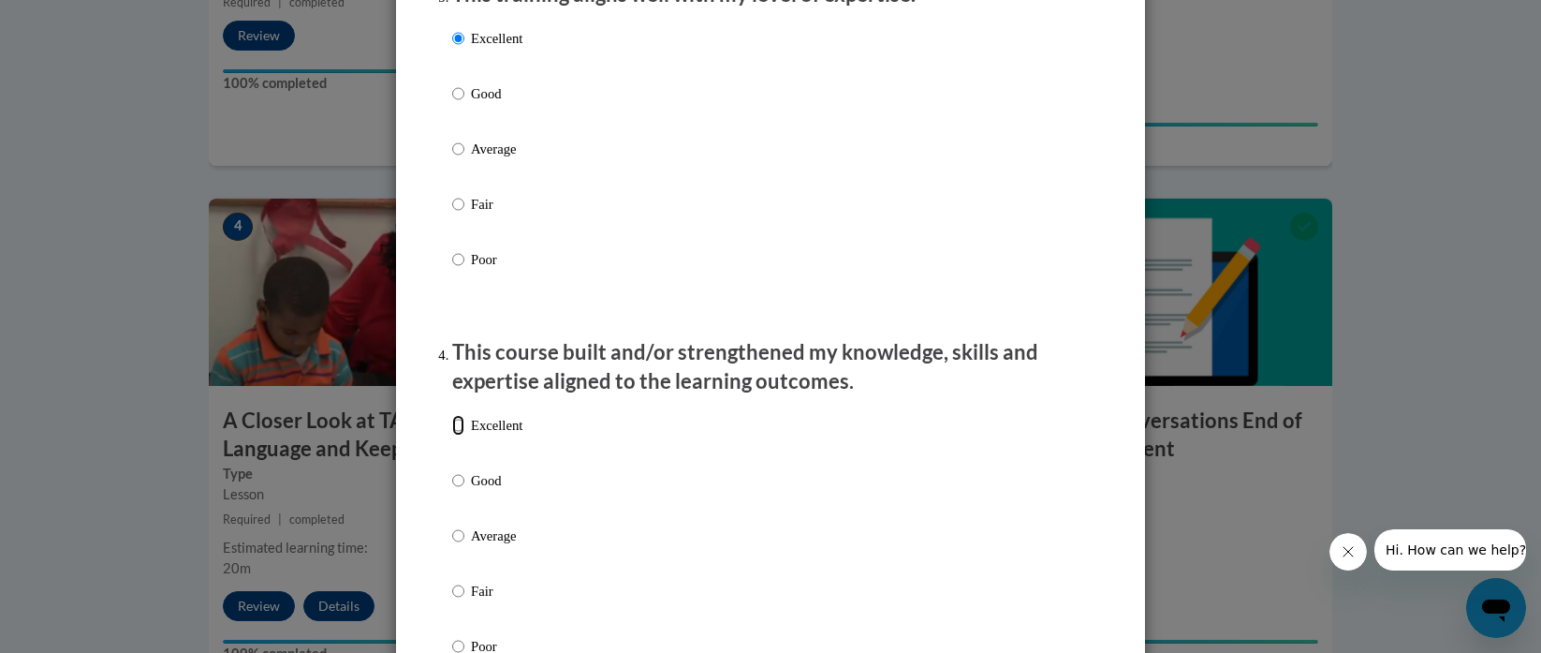
click at [452, 435] on input "Excellent" at bounding box center [458, 425] width 12 height 21
radio input "true"
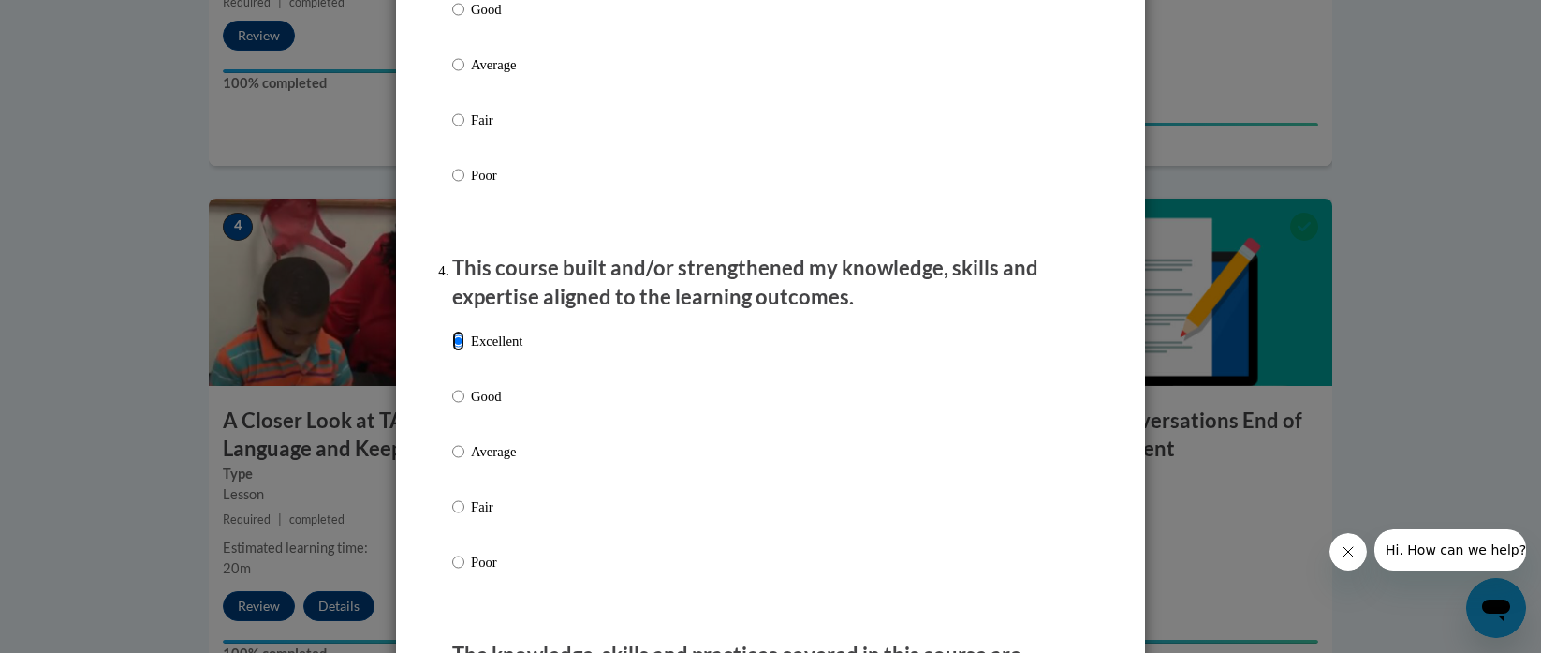
scroll to position [1277, 0]
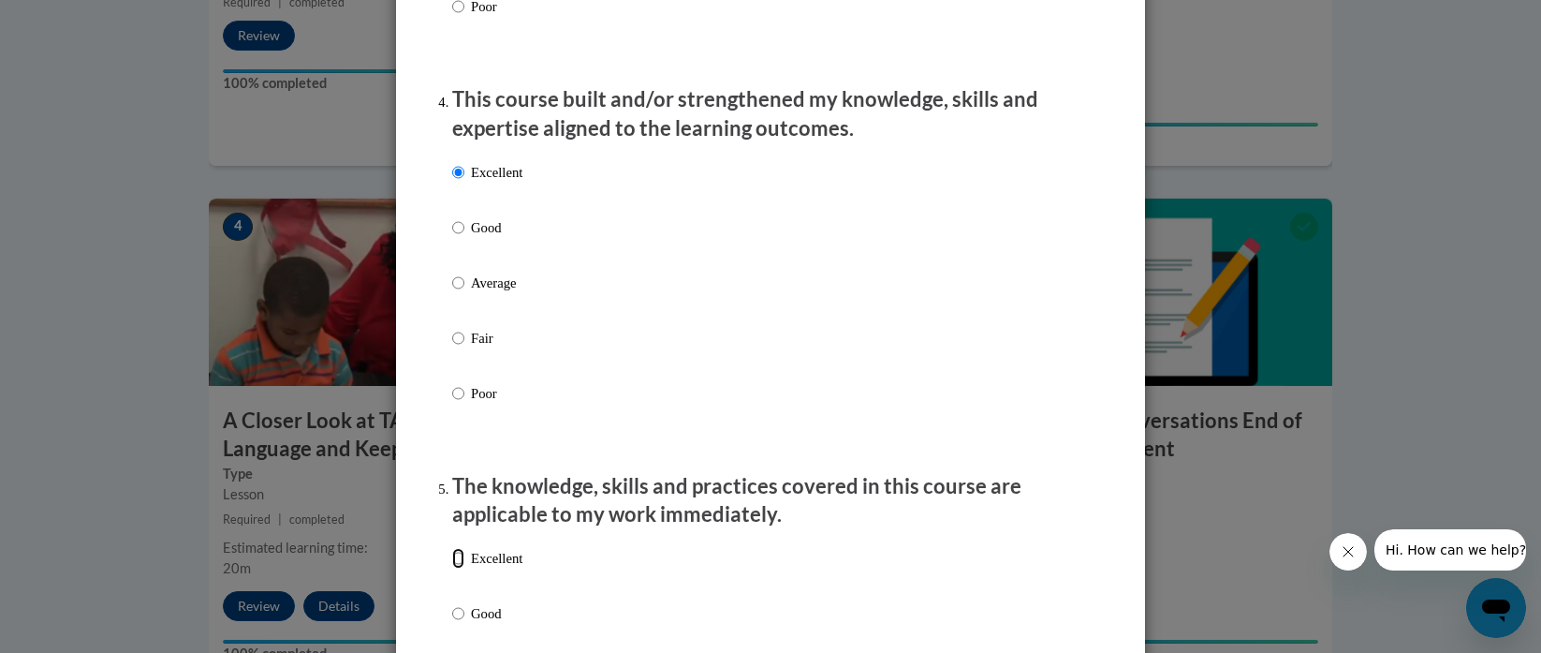
click at [452, 568] on input "Excellent" at bounding box center [458, 558] width 12 height 21
radio input "true"
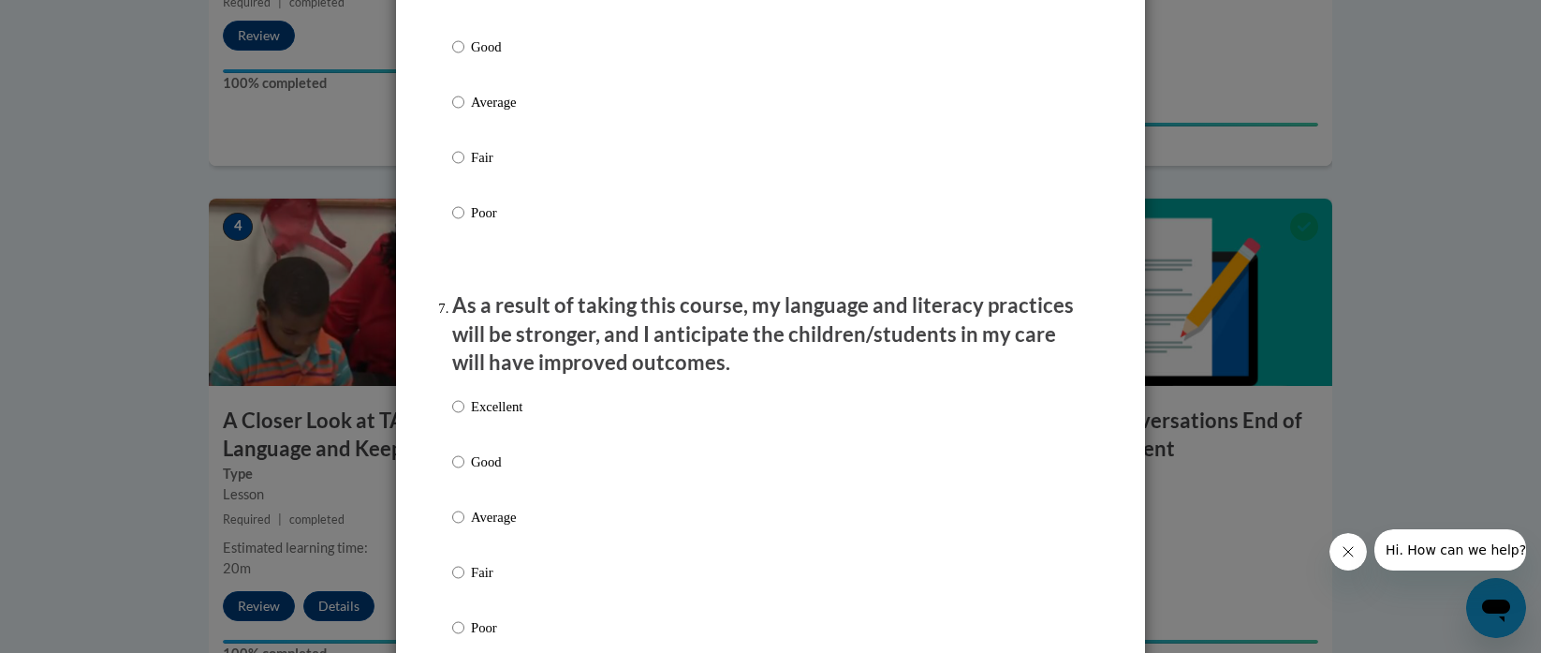
scroll to position [2230, 0]
radio input "true"
click at [452, 418] on input "Excellent" at bounding box center [458, 407] width 12 height 21
radio input "true"
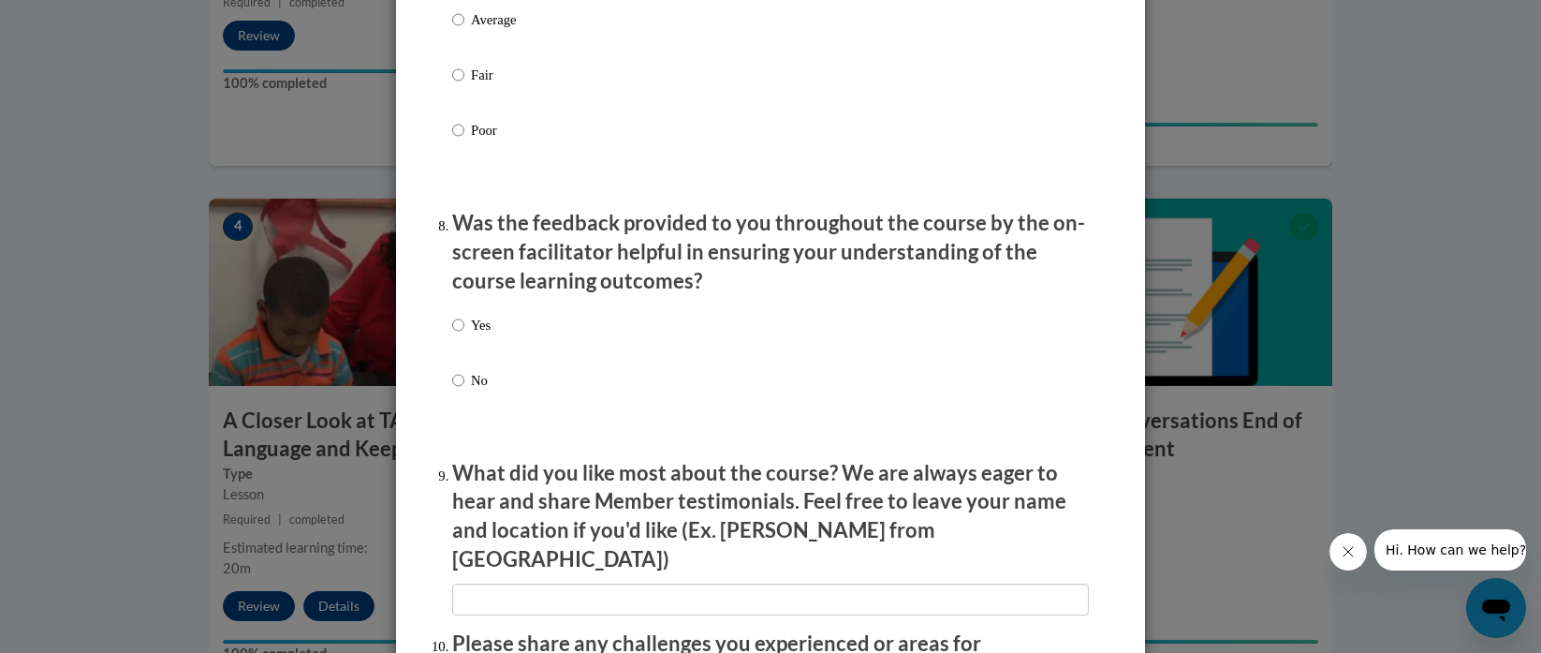
scroll to position [2731, 0]
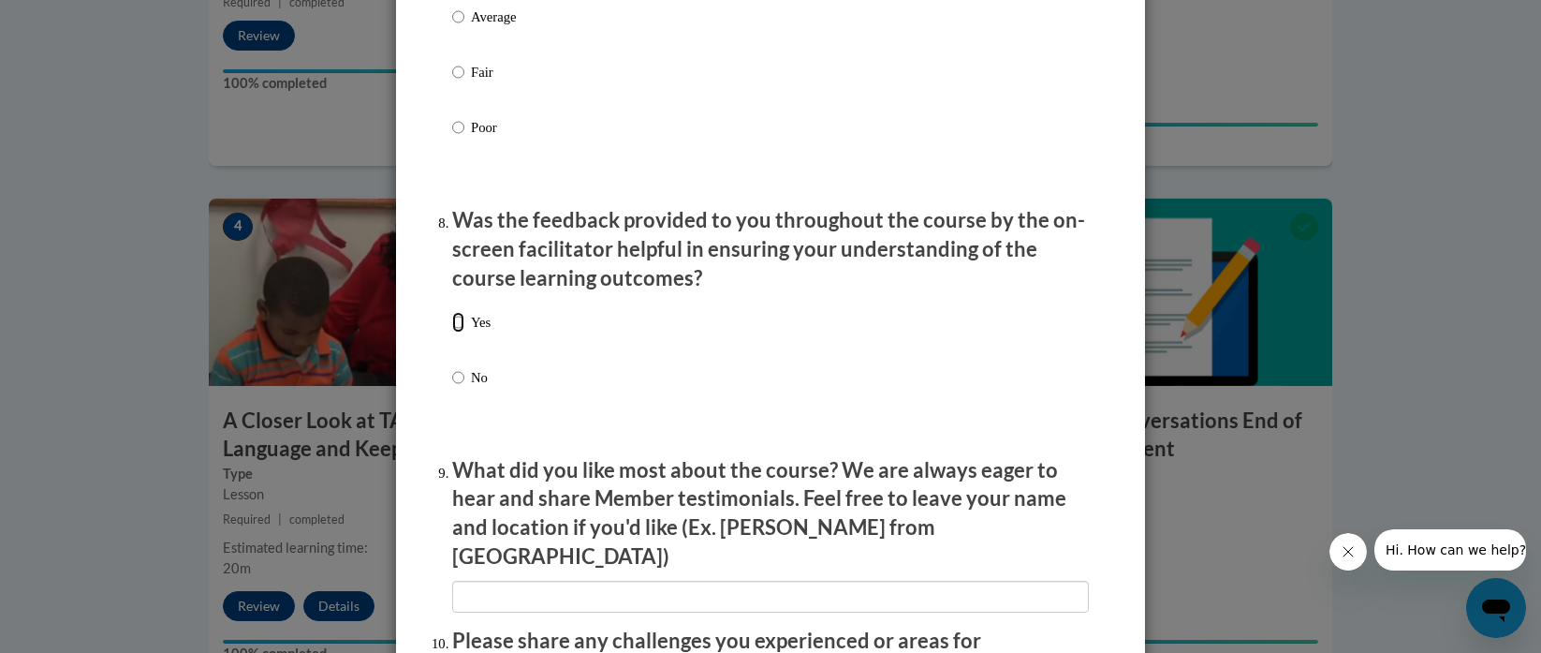
click at [452, 329] on input "Yes" at bounding box center [458, 322] width 12 height 21
radio input "true"
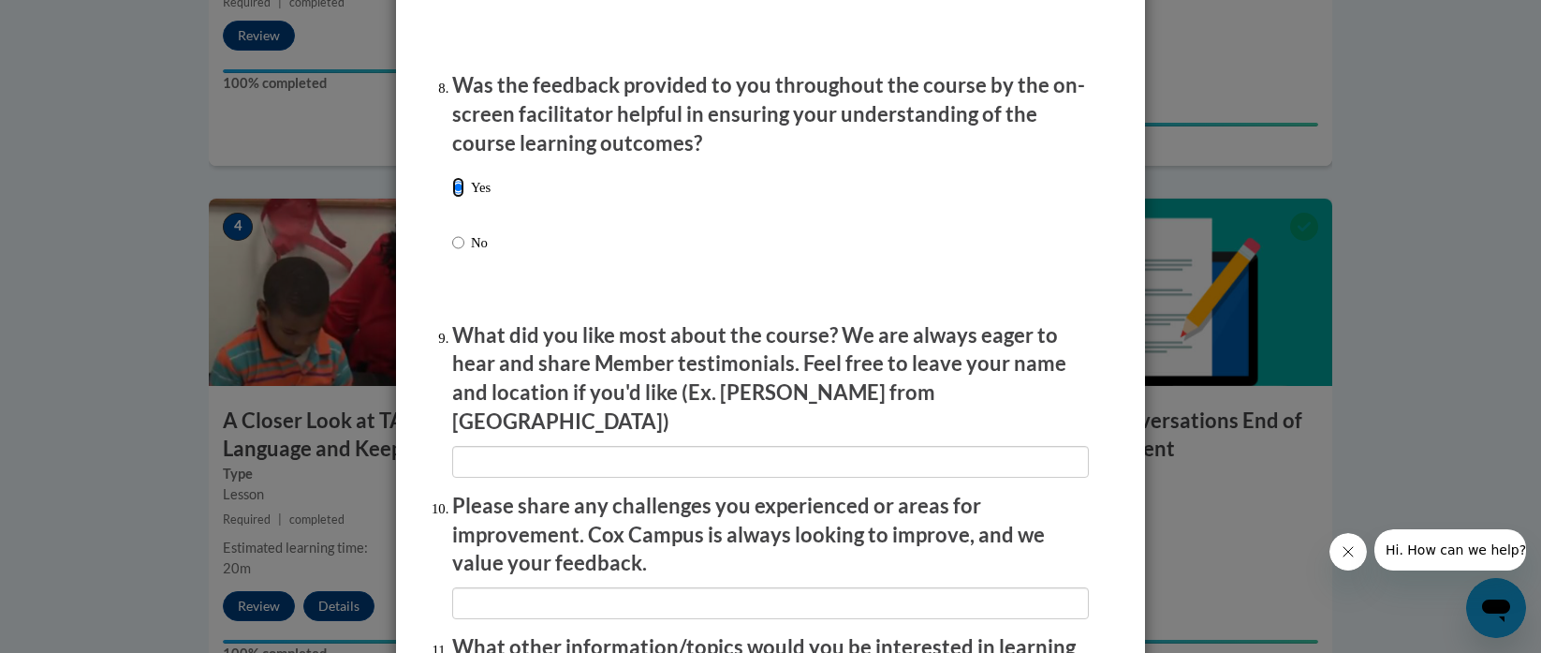
scroll to position [2905, 0]
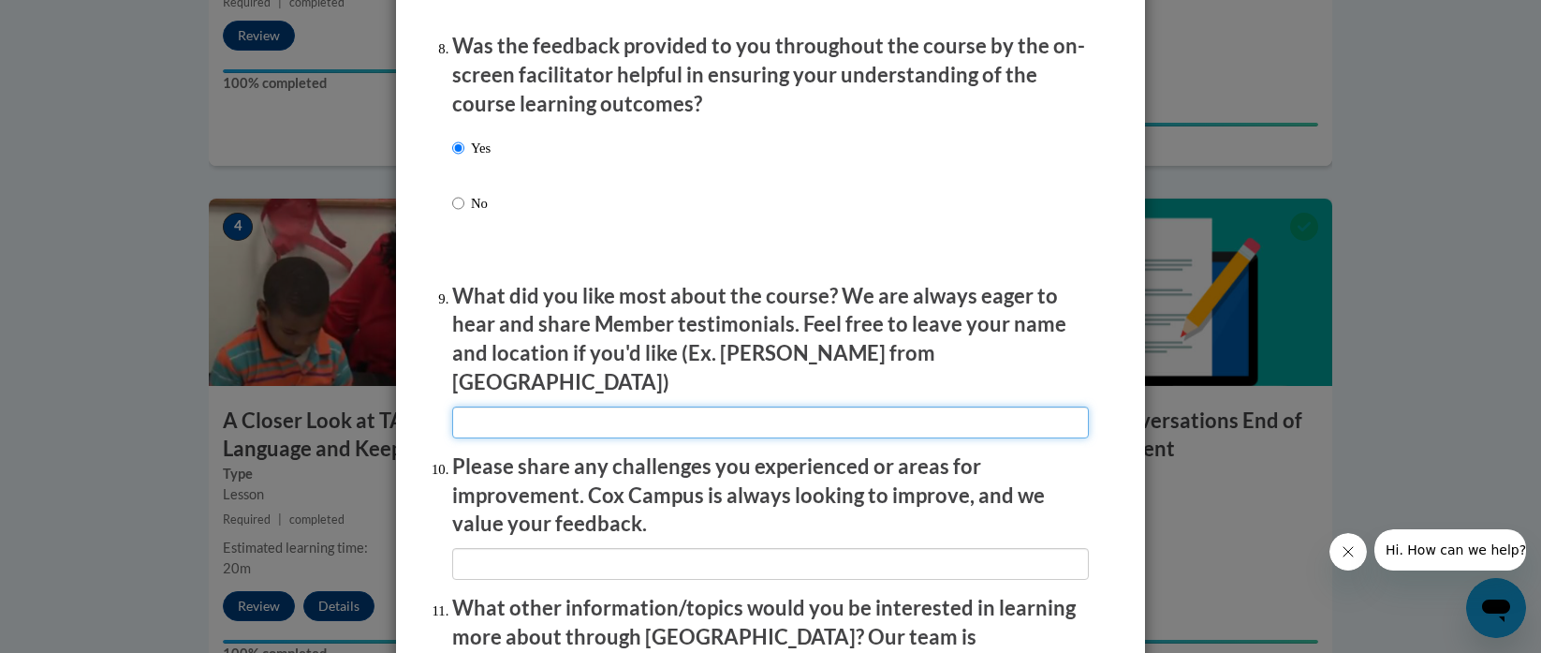
click at [553, 408] on input "textbox" at bounding box center [770, 422] width 637 height 32
type input "everything"
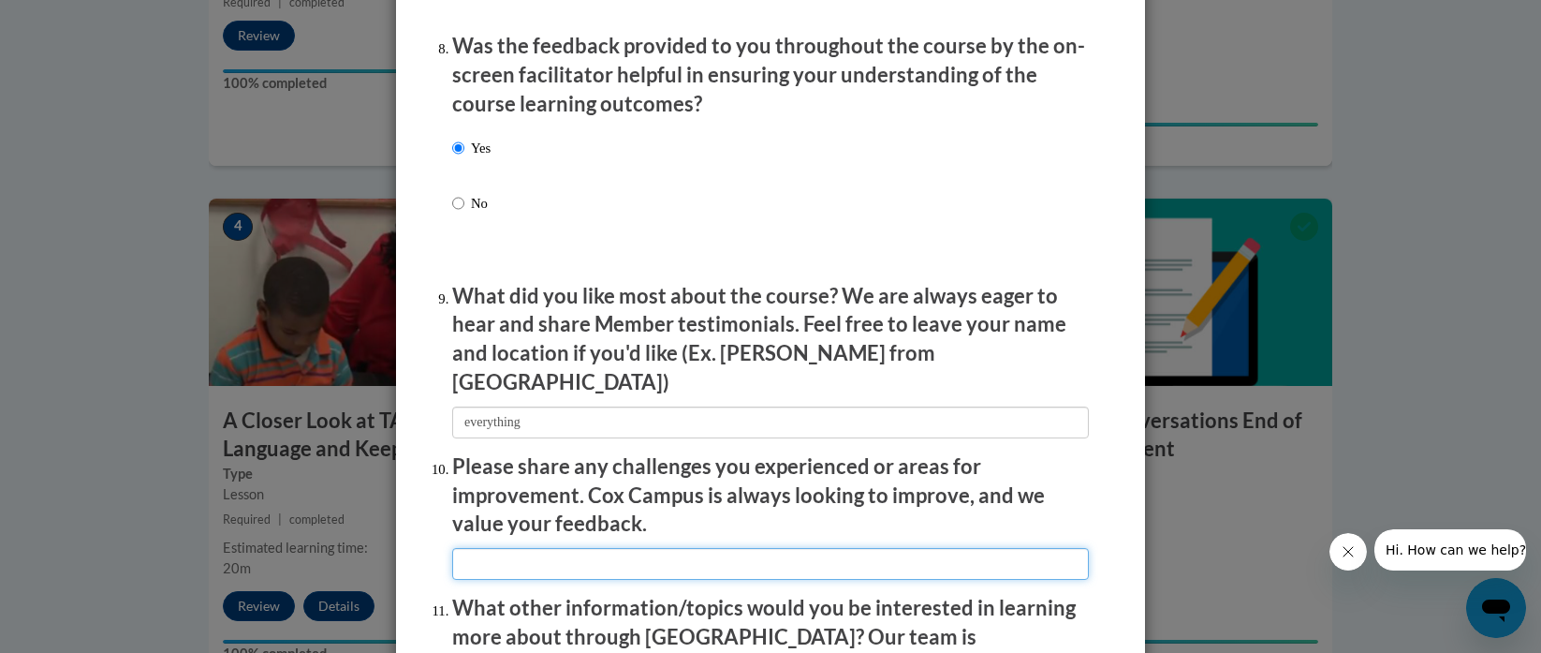
click at [567, 551] on input "textbox" at bounding box center [770, 564] width 637 height 32
type input "none"
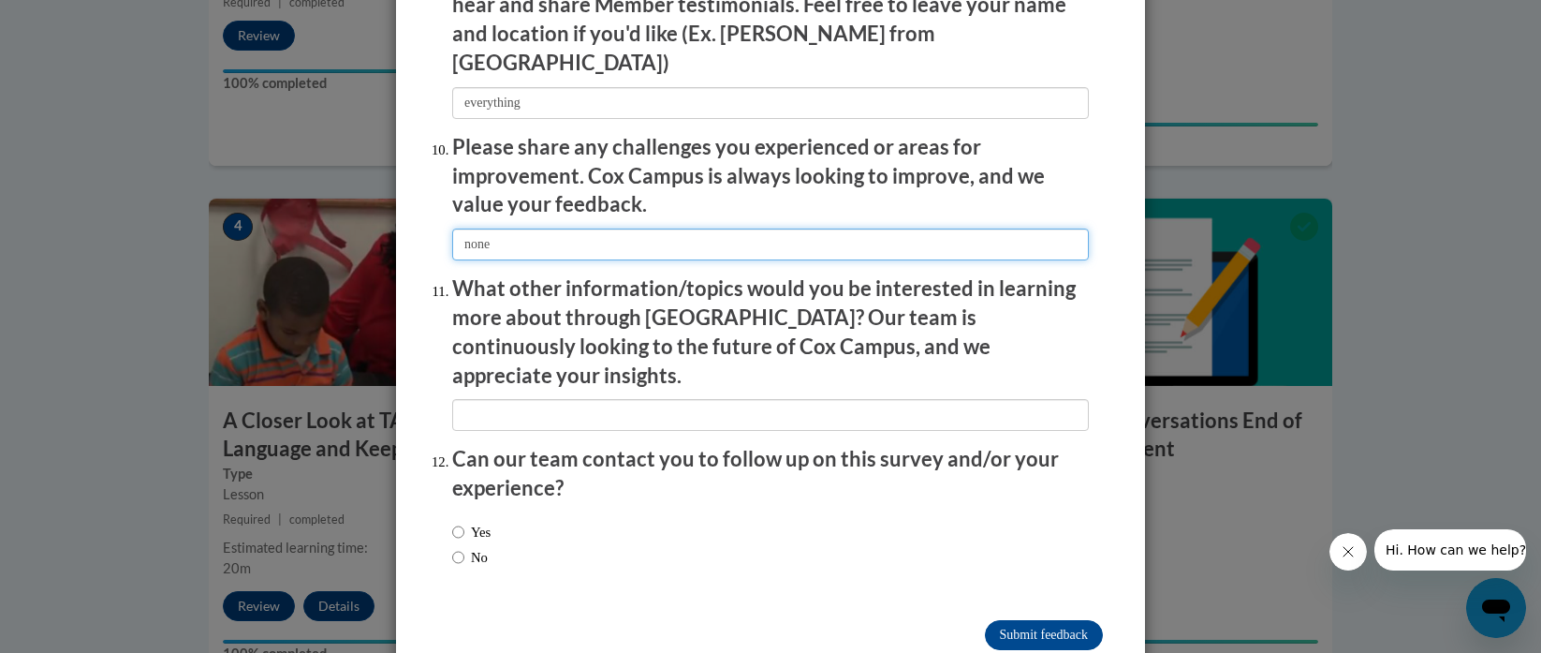
scroll to position [3238, 0]
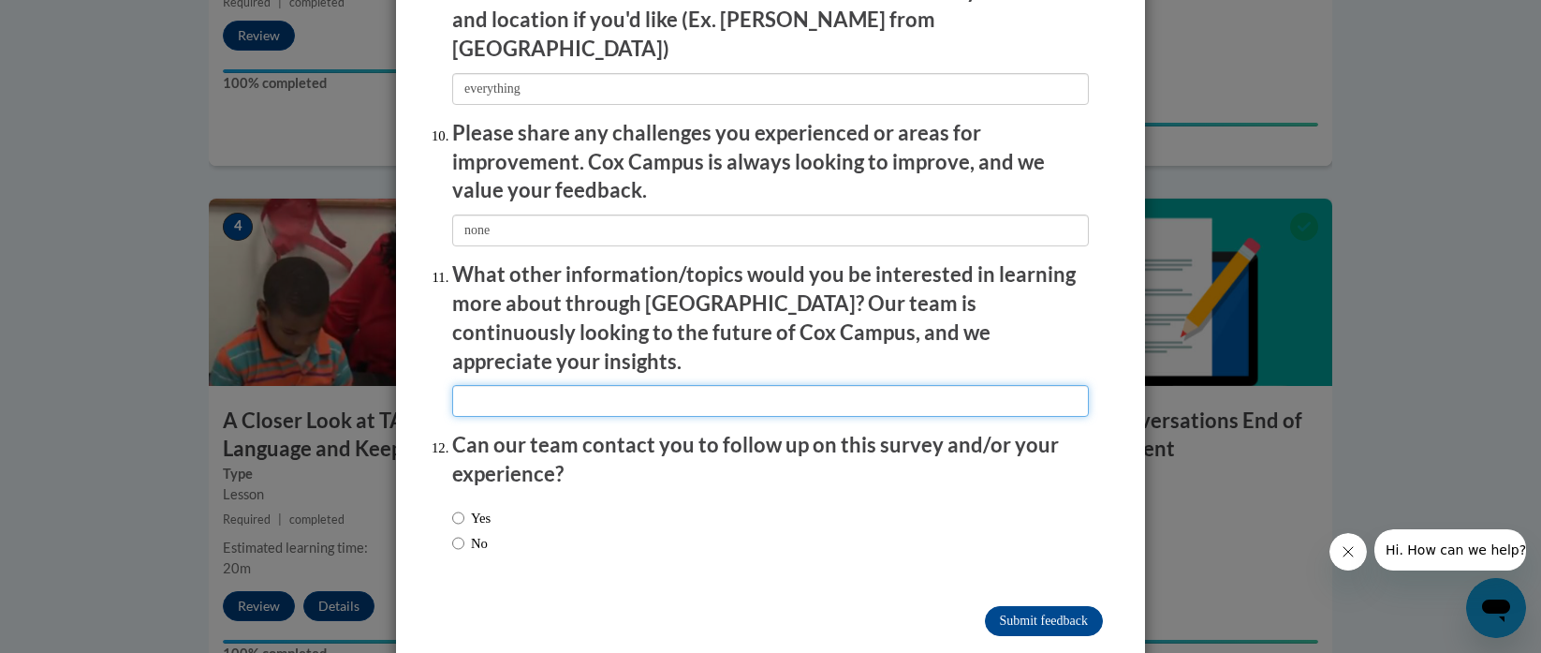
click at [489, 385] on input "textbox" at bounding box center [770, 401] width 637 height 32
type input "none"
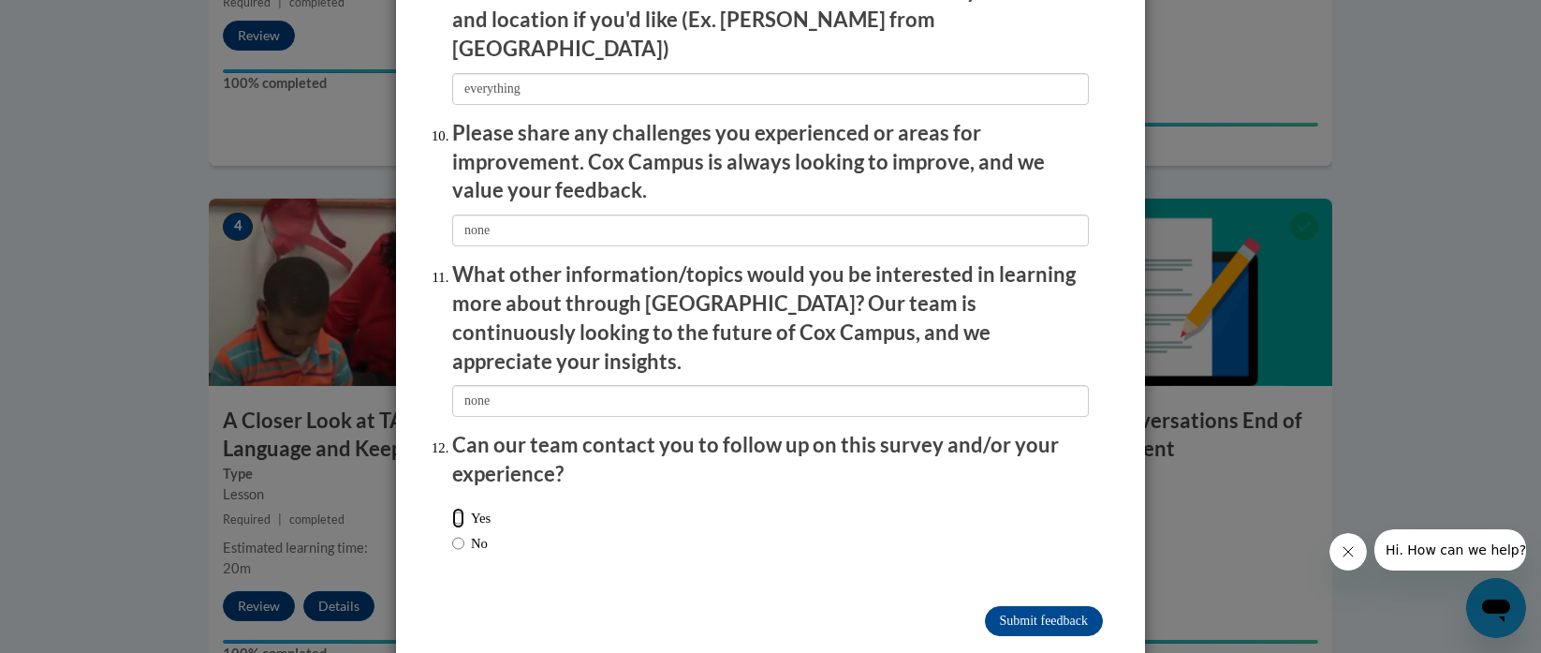
click at [452, 508] on input "Yes" at bounding box center [458, 518] width 12 height 21
radio input "true"
click at [1005, 606] on input "Submit feedback" at bounding box center [1044, 621] width 118 height 30
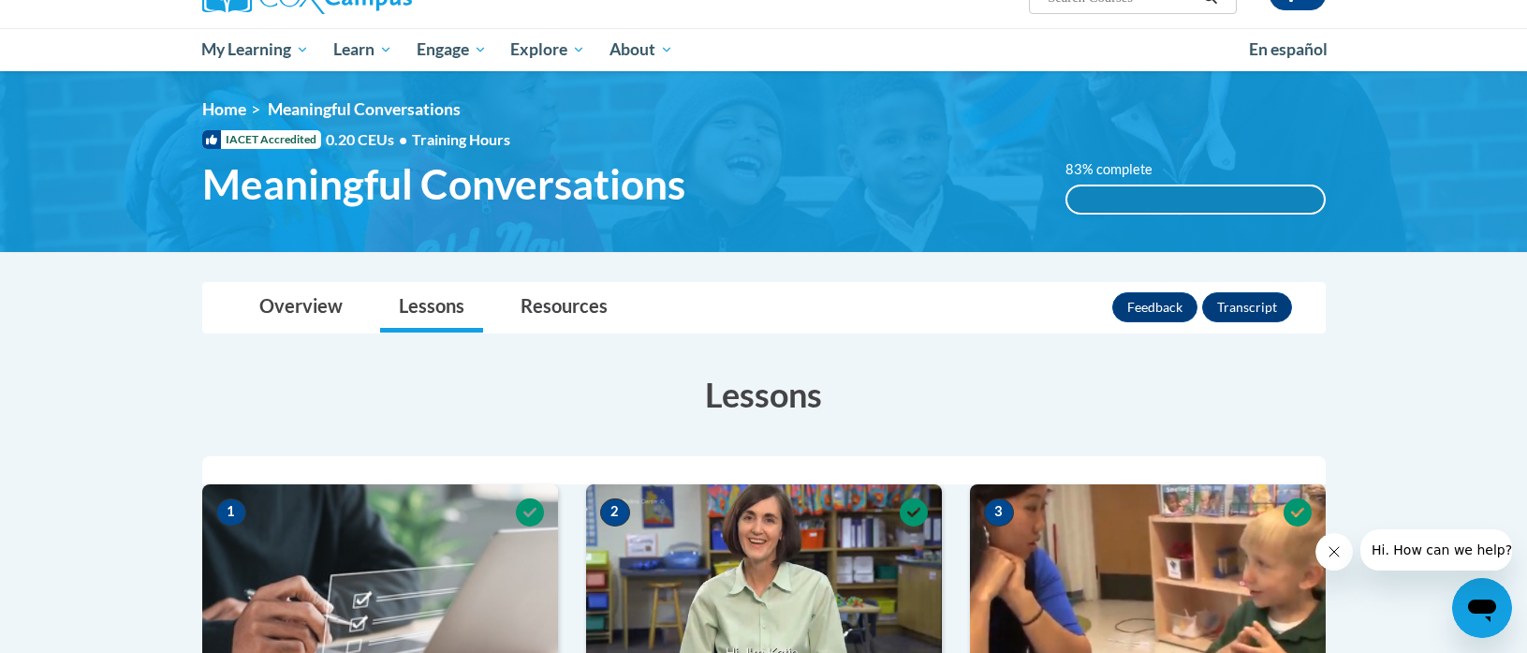
scroll to position [0, 0]
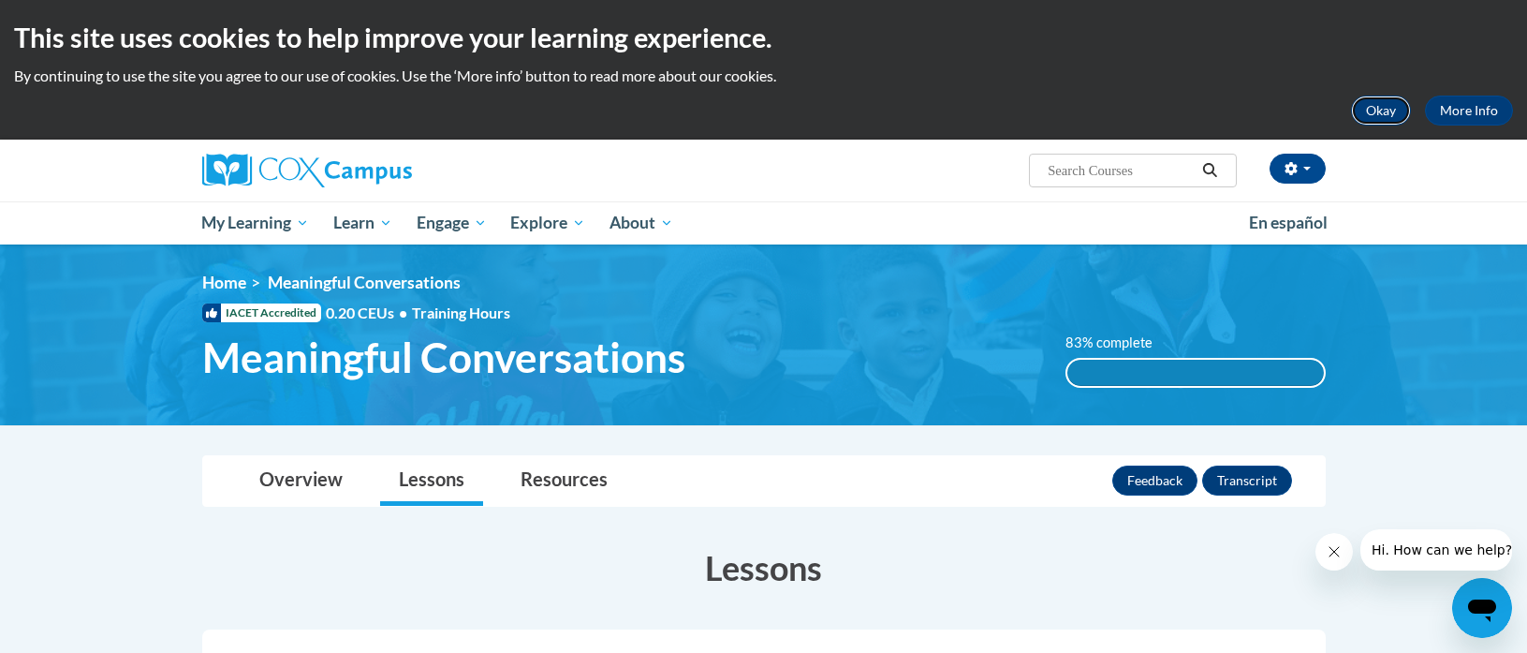
click at [1373, 103] on button "Okay" at bounding box center [1381, 111] width 60 height 30
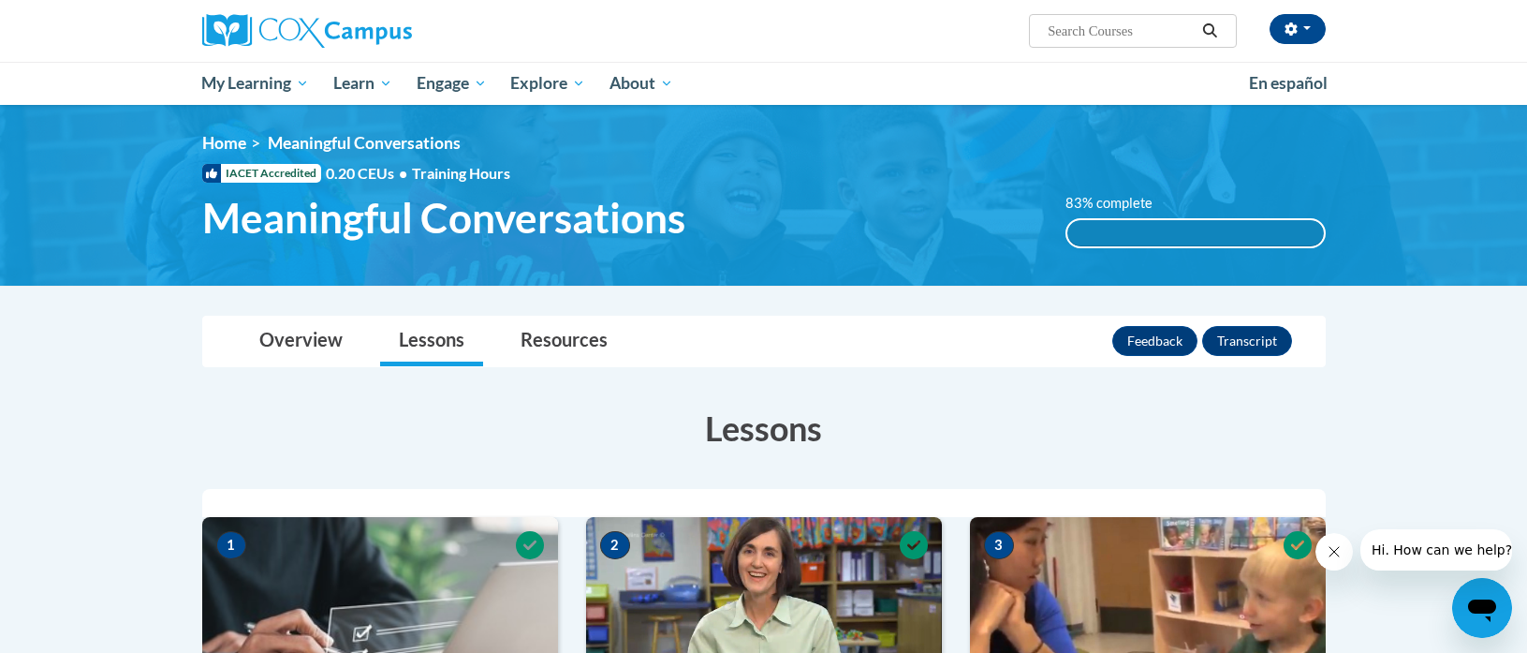
click at [1131, 206] on label "83% complete" at bounding box center [1120, 203] width 108 height 21
click at [1149, 231] on div "83% complete" at bounding box center [1196, 233] width 257 height 26
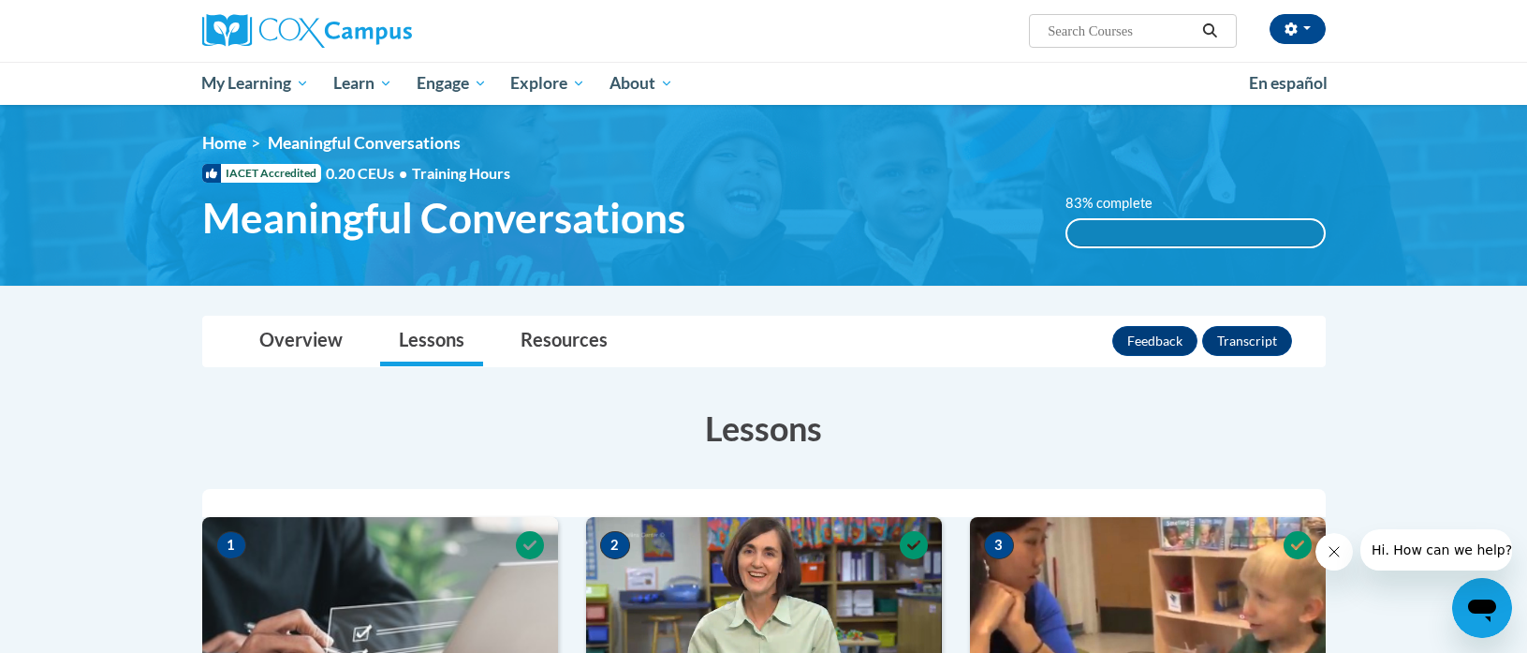
click at [1149, 231] on div "83% complete" at bounding box center [1196, 233] width 257 height 26
click at [1164, 234] on div "83% complete" at bounding box center [1196, 233] width 257 height 26
click at [1162, 234] on div "83% complete" at bounding box center [1196, 233] width 257 height 26
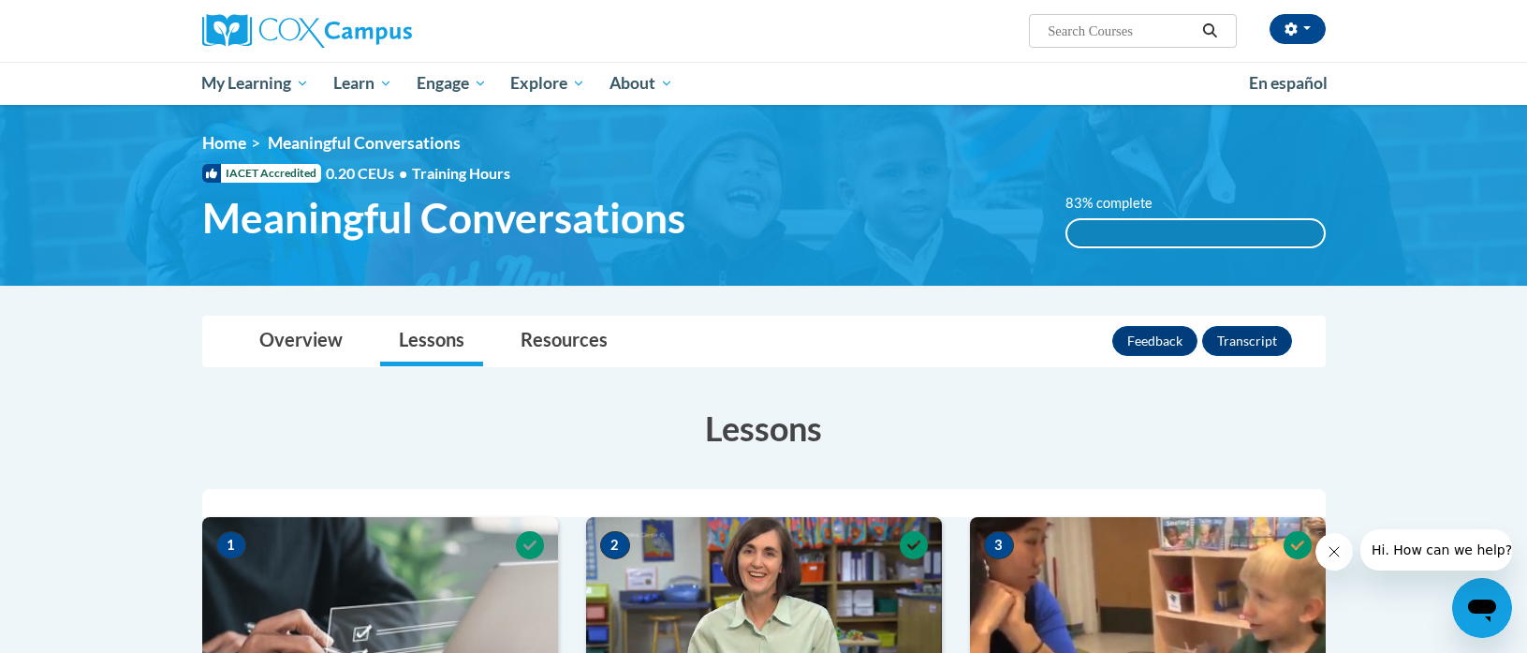
click at [1478, 612] on icon "Open messaging window" at bounding box center [1482, 610] width 28 height 22
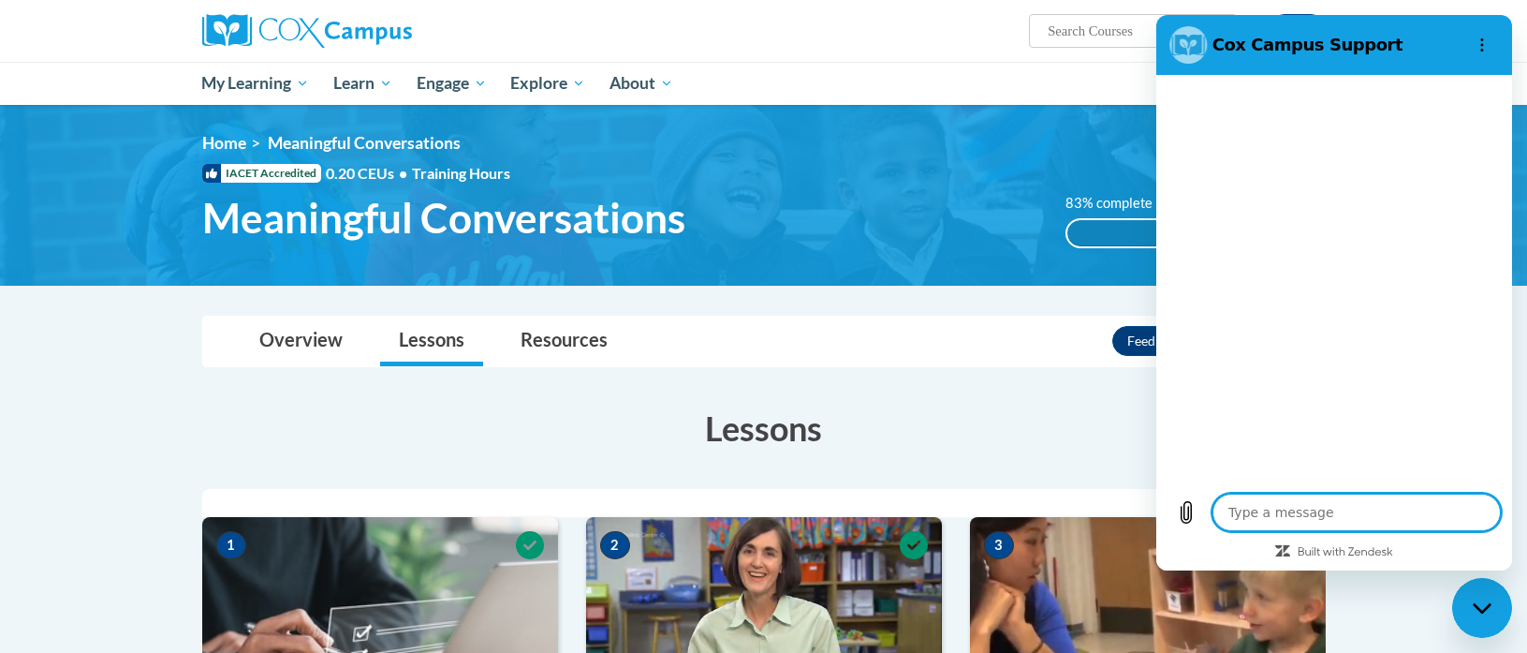
type textarea "x"
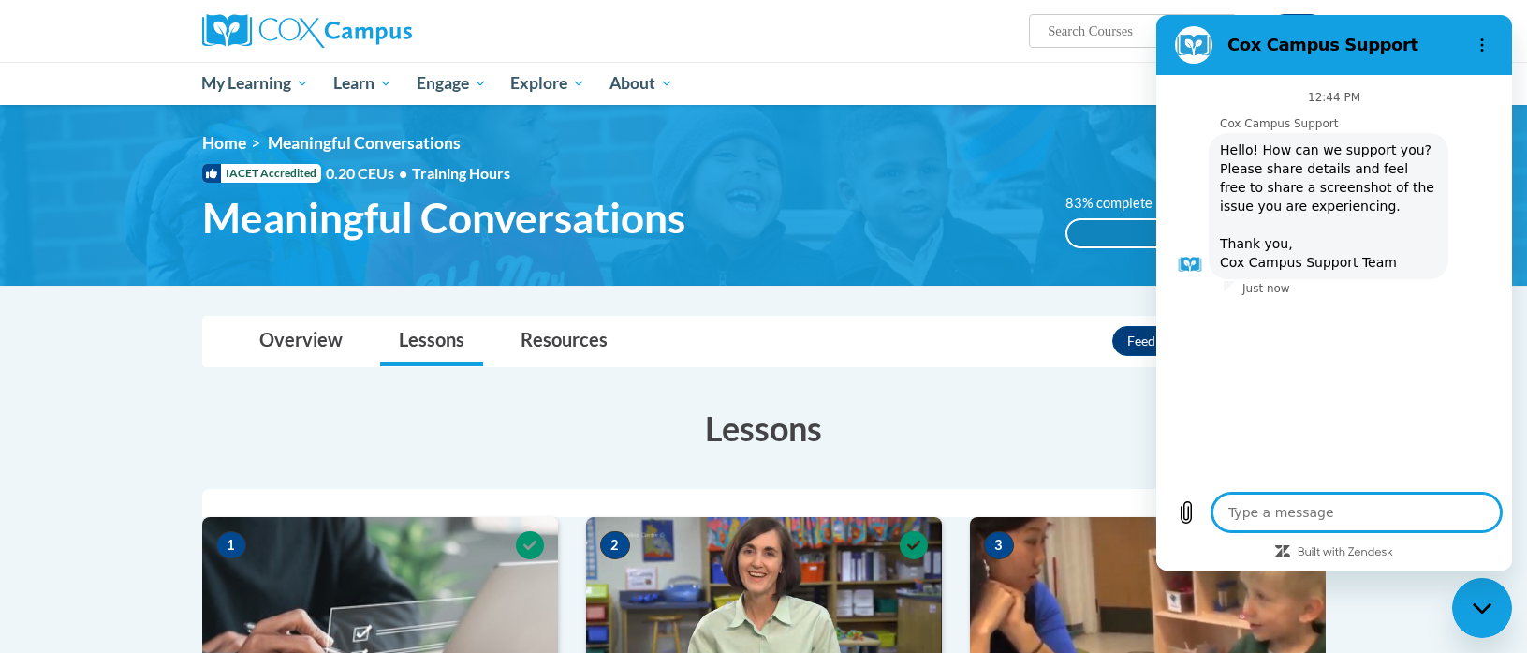
type textarea "W"
type textarea "x"
type textarea "Wh"
type textarea "x"
type textarea "Why"
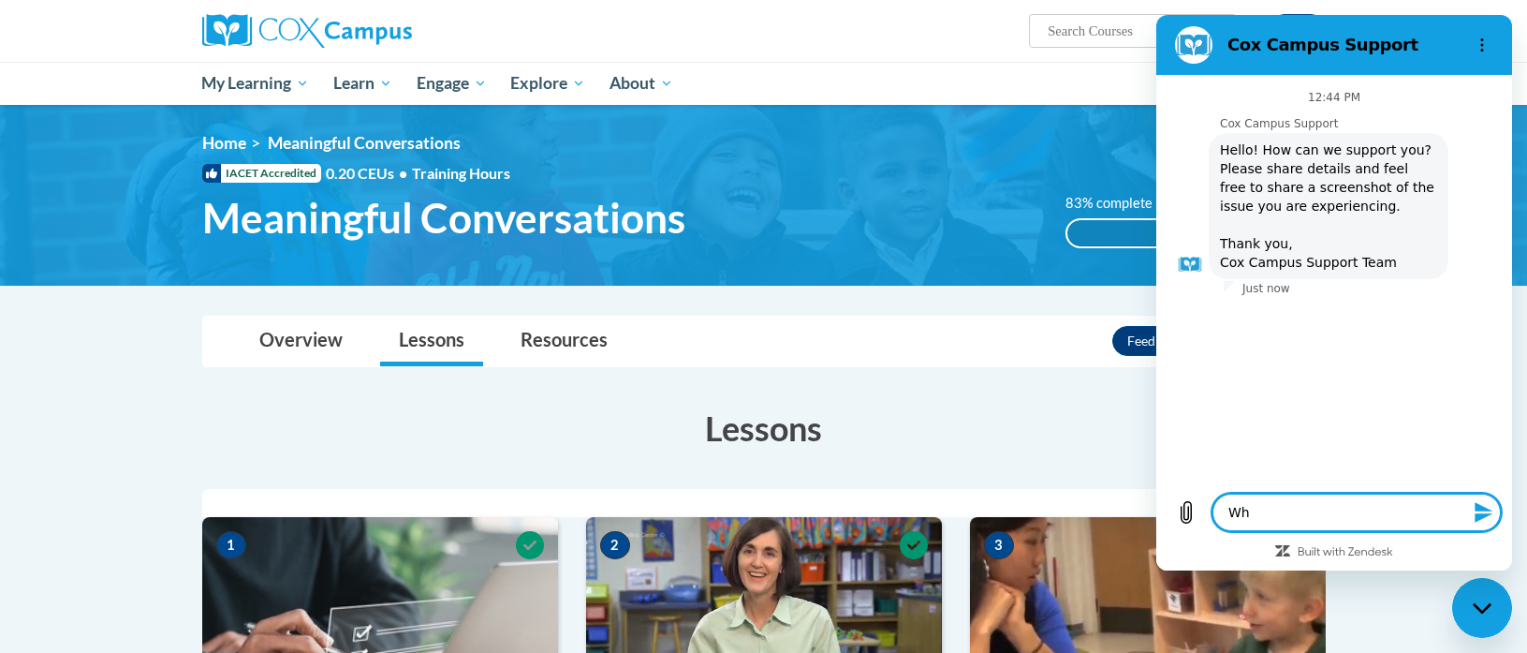
type textarea "x"
type textarea "Why"
type textarea "x"
type textarea "Why i"
type textarea "x"
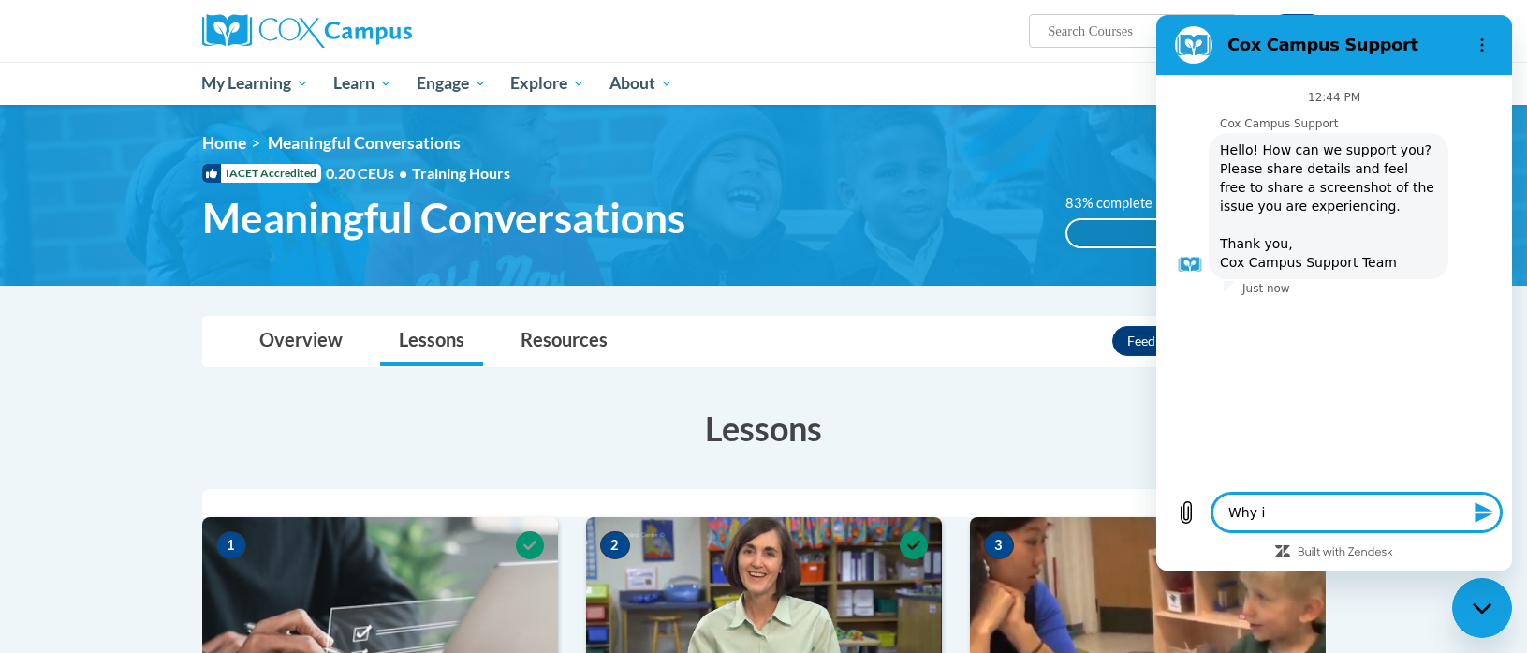
type textarea "Why is"
type textarea "x"
type textarea "Why is"
type textarea "x"
type textarea "Why is i"
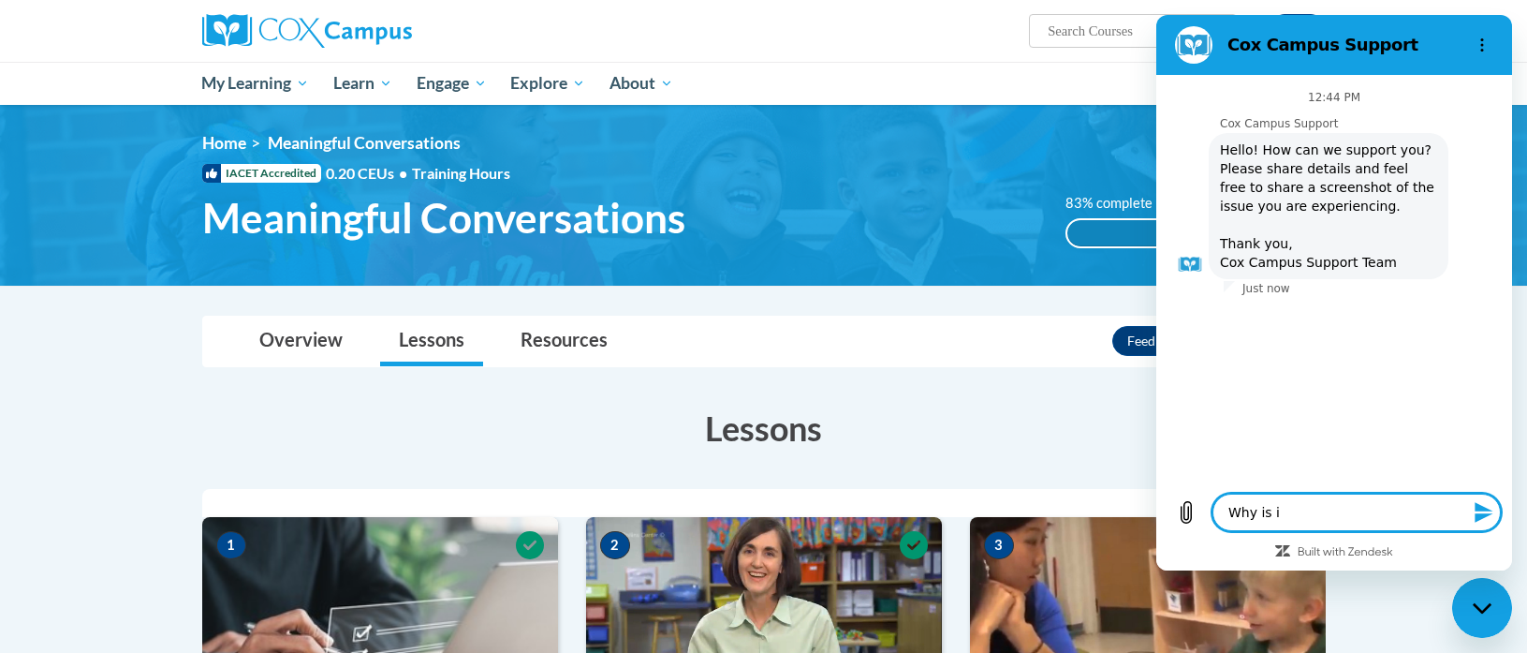
type textarea "x"
type textarea "Why is it"
type textarea "x"
type textarea "Why is it"
type textarea "x"
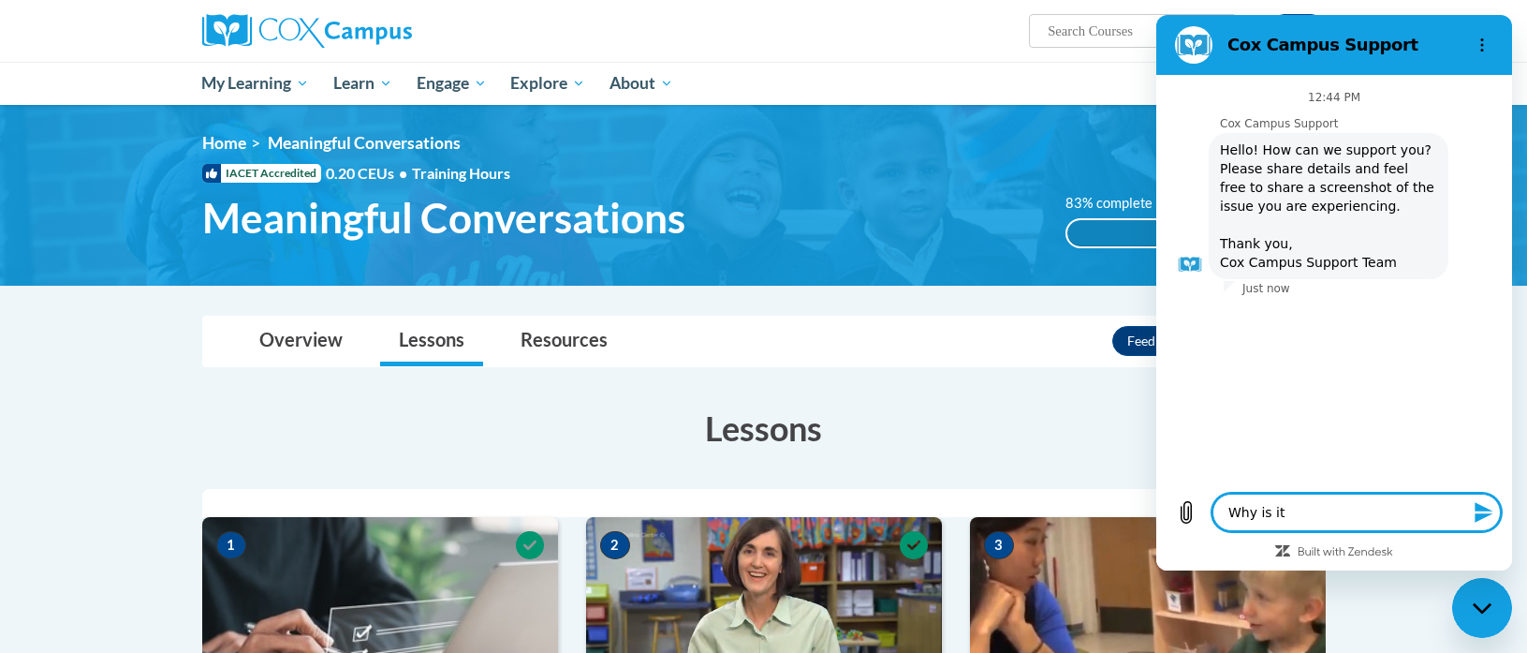
type textarea "Why is it s"
type textarea "x"
type textarea "Why is it sh"
type textarea "x"
type textarea "Why is it sho"
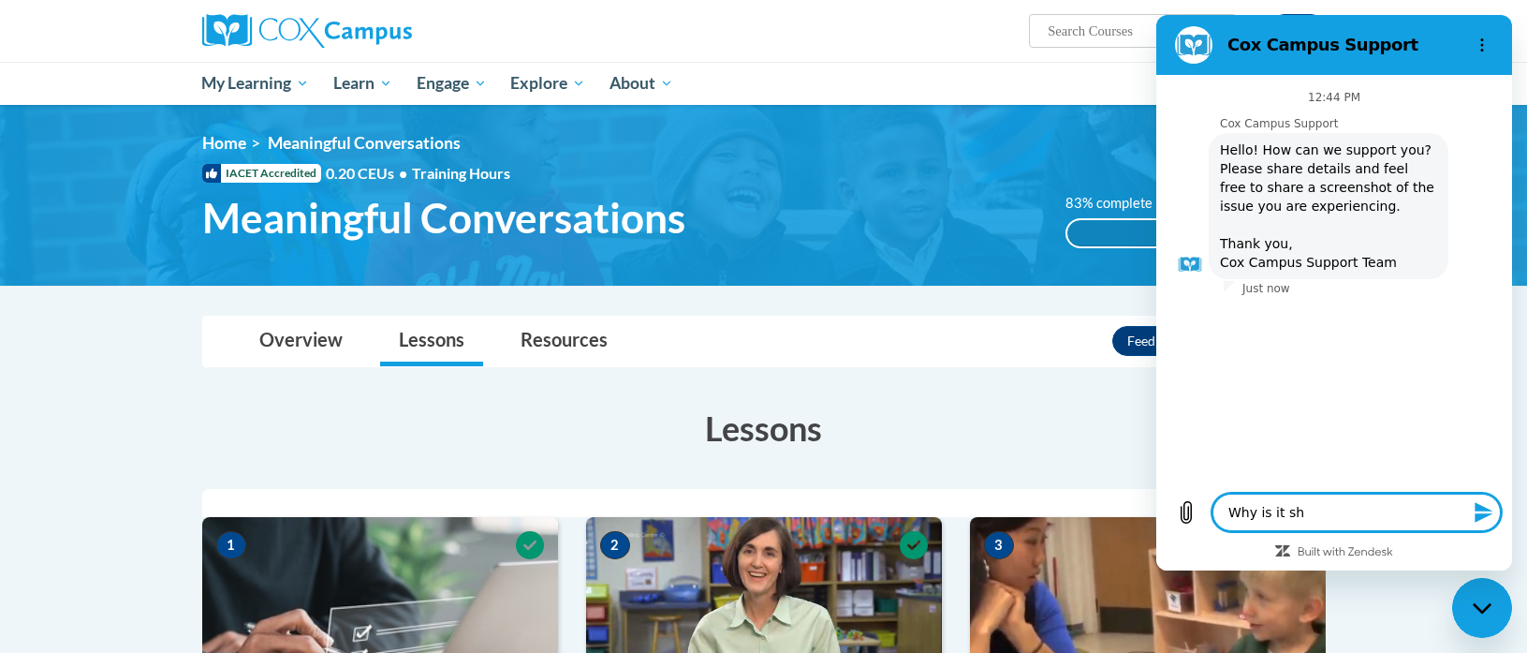
type textarea "x"
type textarea "Why is it show"
type textarea "x"
type textarea "Why is it showi"
type textarea "x"
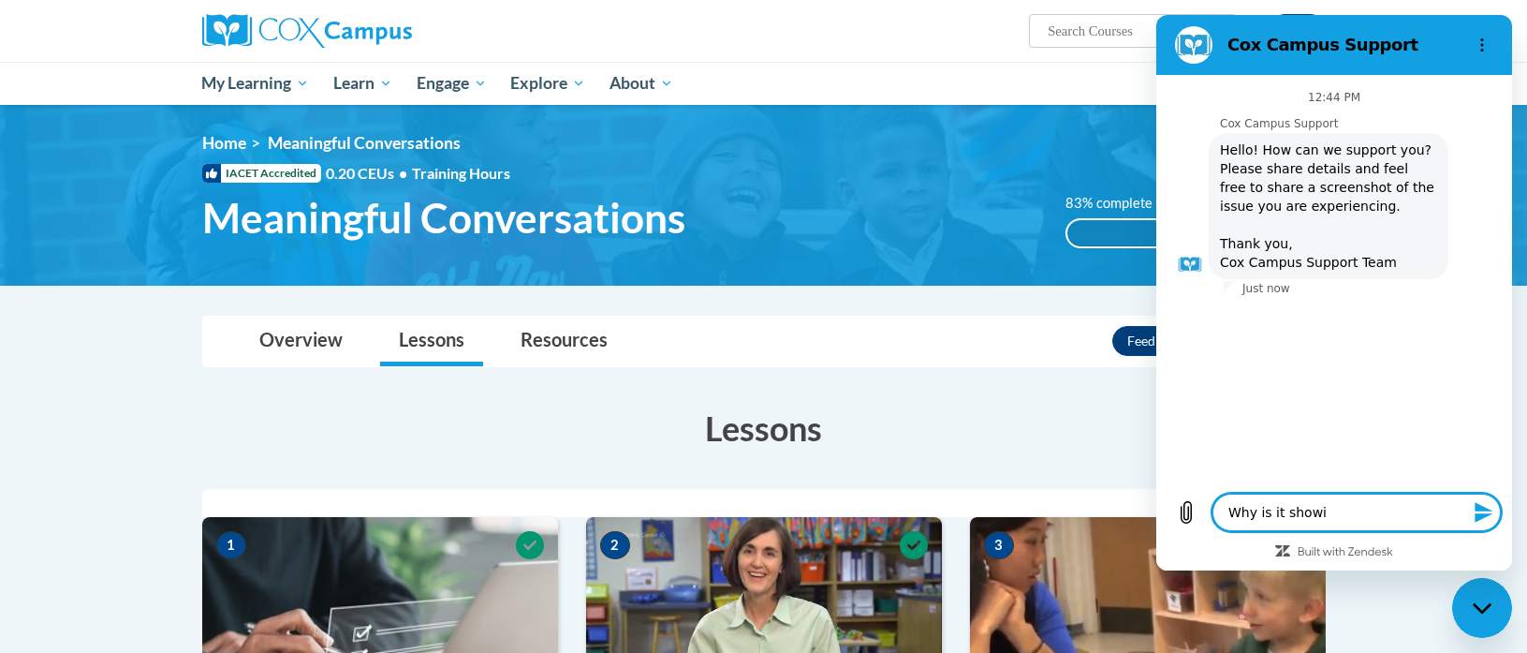
type textarea "Why is it showin"
type textarea "x"
type textarea "Why is it showing"
type textarea "x"
type textarea "Why is it showing"
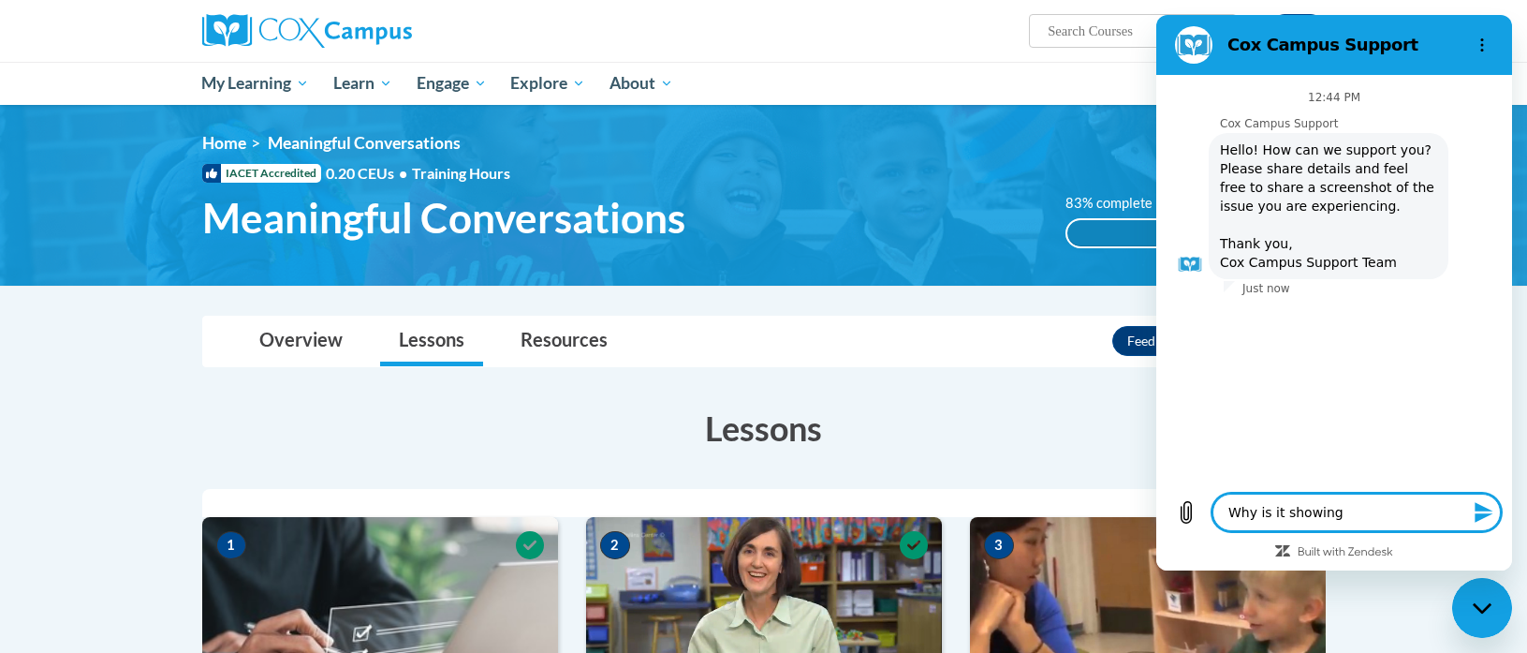
type textarea "x"
type textarea "Why is it showing m"
type textarea "x"
type textarea "Why is it showing my"
type textarea "x"
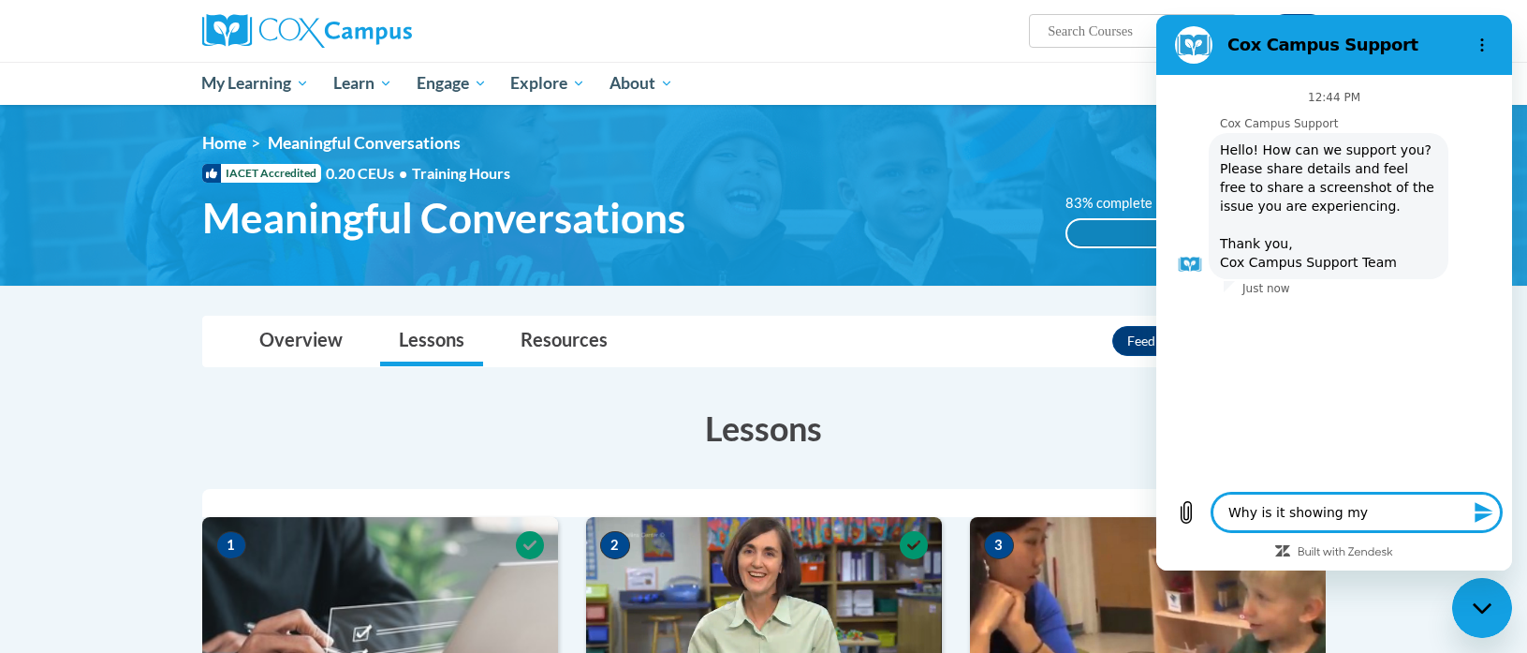
type textarea "Why is it showing my"
type textarea "x"
type textarea "Why is it showing my c"
type textarea "x"
type textarea "Why is it showing my co"
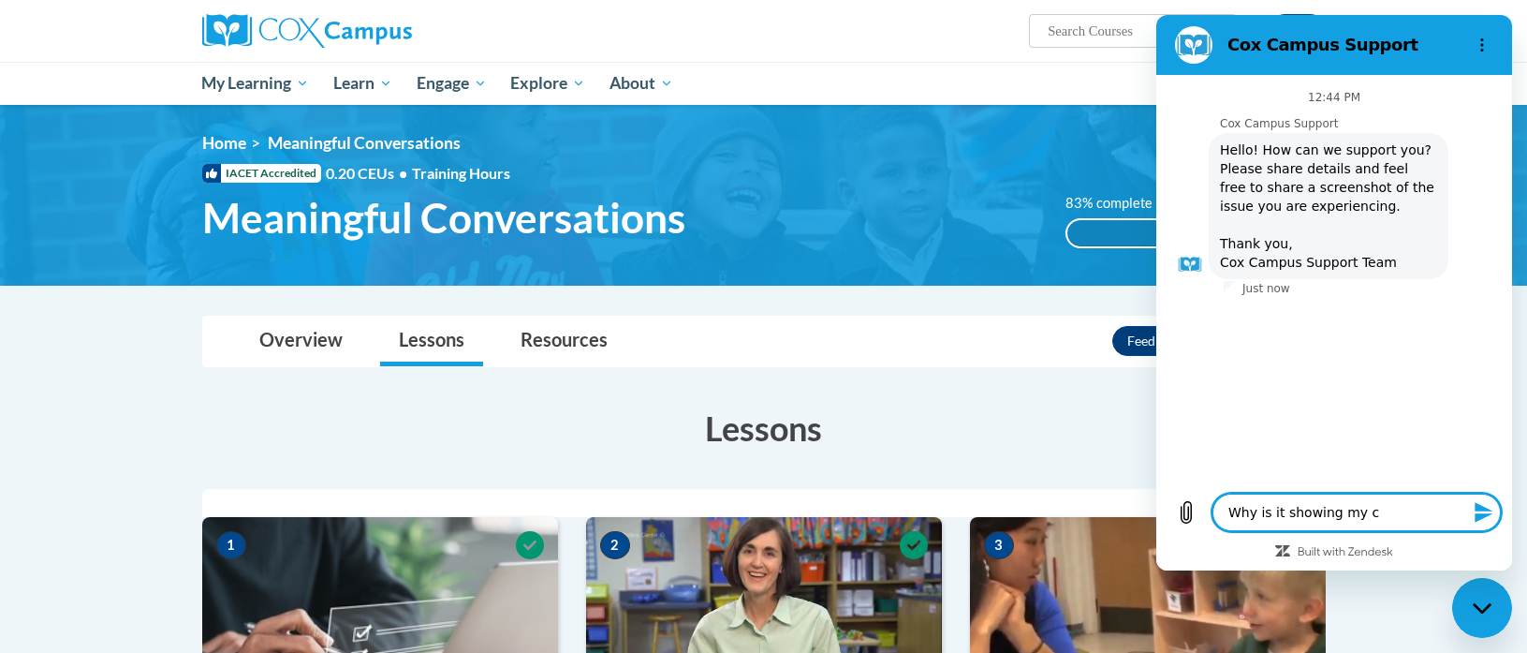
type textarea "x"
type textarea "Why is it showing my cou"
type textarea "x"
type textarea "Why is it showing my cour"
type textarea "x"
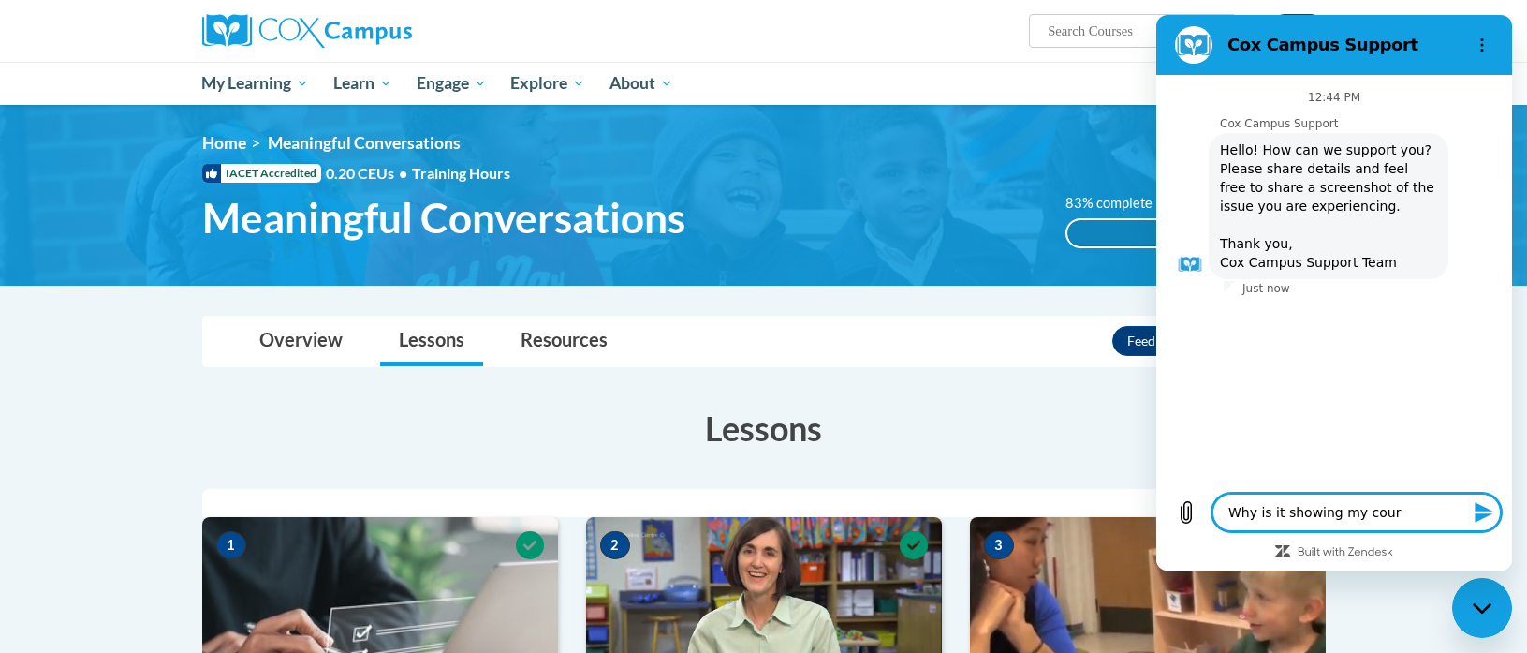
type textarea "Why is it showing my cours"
type textarea "x"
type textarea "Why is it showing my course"
type textarea "x"
type textarea "Why is it showing my course"
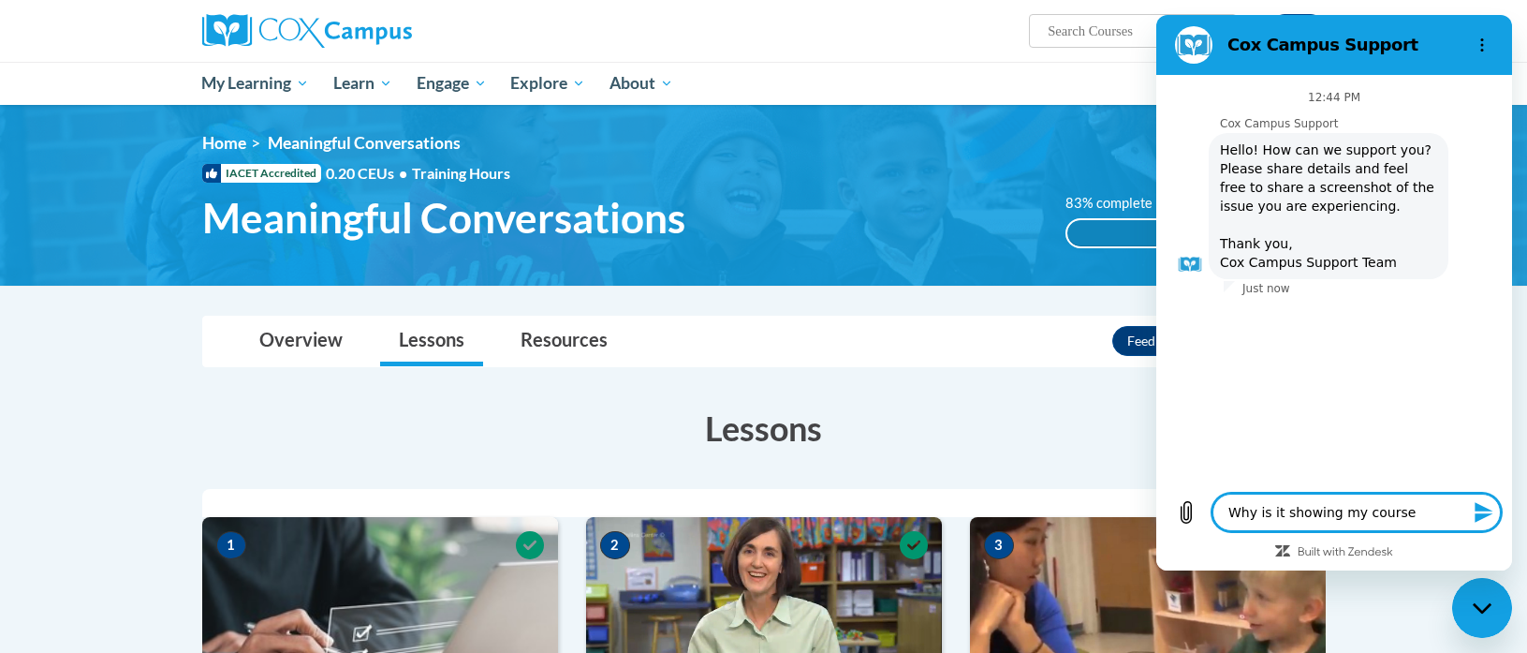
type textarea "x"
type textarea "Why is it showing my course i"
type textarea "x"
type textarea "Why is it showing my course is"
type textarea "x"
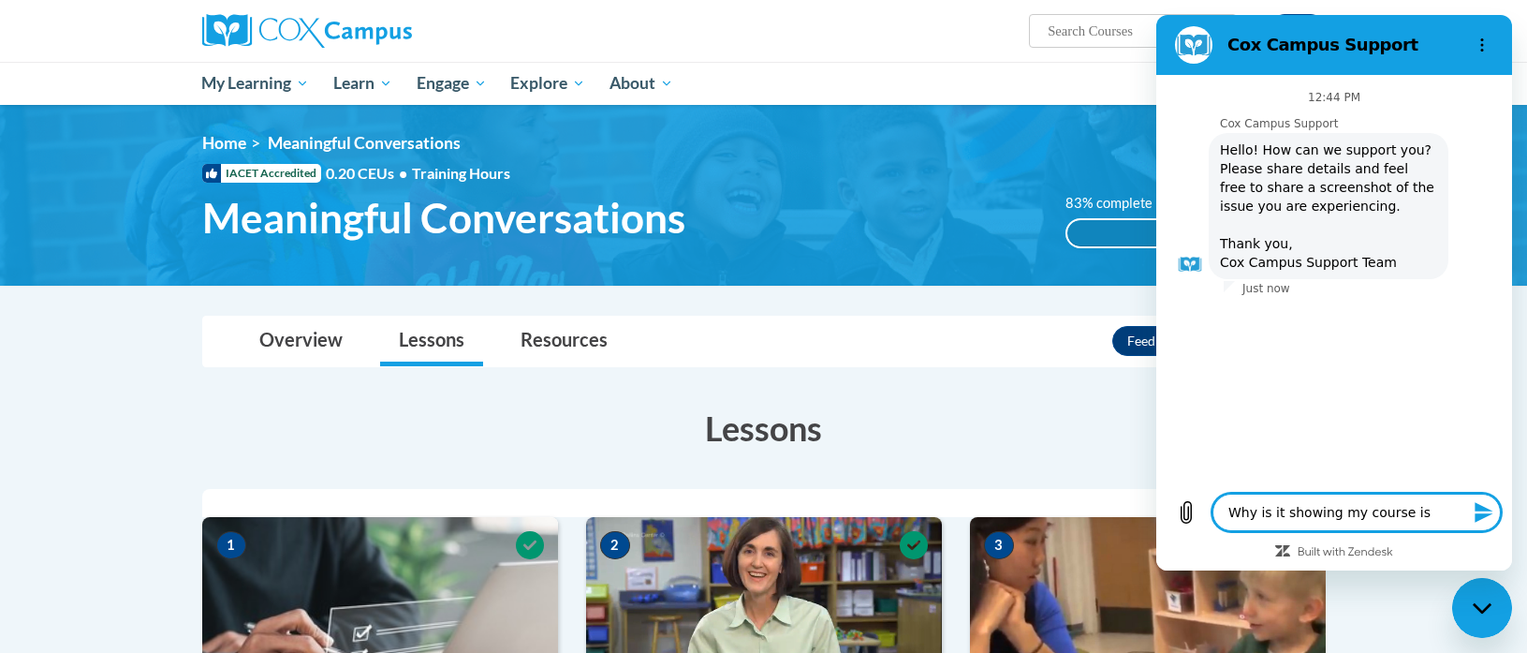
type textarea "Why is it showing my course isn"
type textarea "x"
type textarea "Why is it showing my course isn'"
type textarea "x"
type textarea "Why is it showing my course isn't"
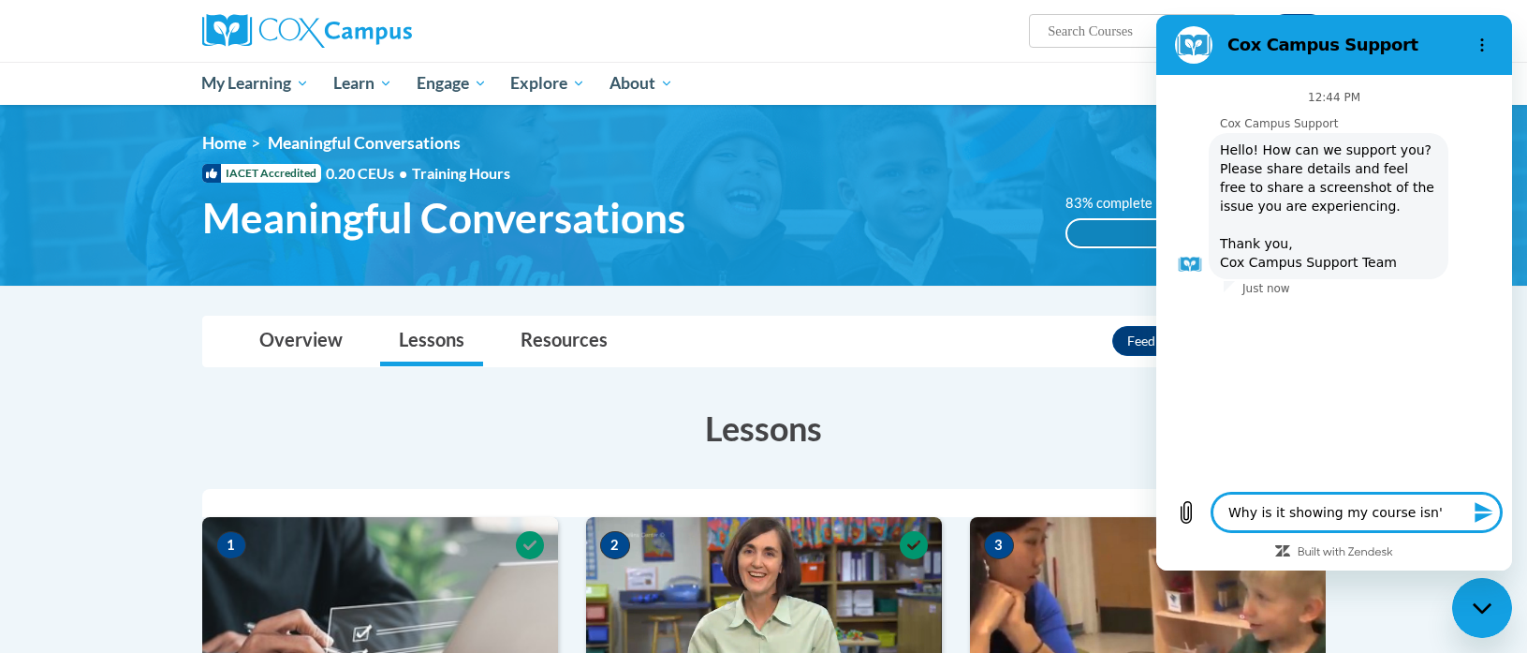
type textarea "x"
type textarea "Why is it showing my course isn't"
type textarea "x"
type textarea "Why is it showing my course isn't c"
type textarea "x"
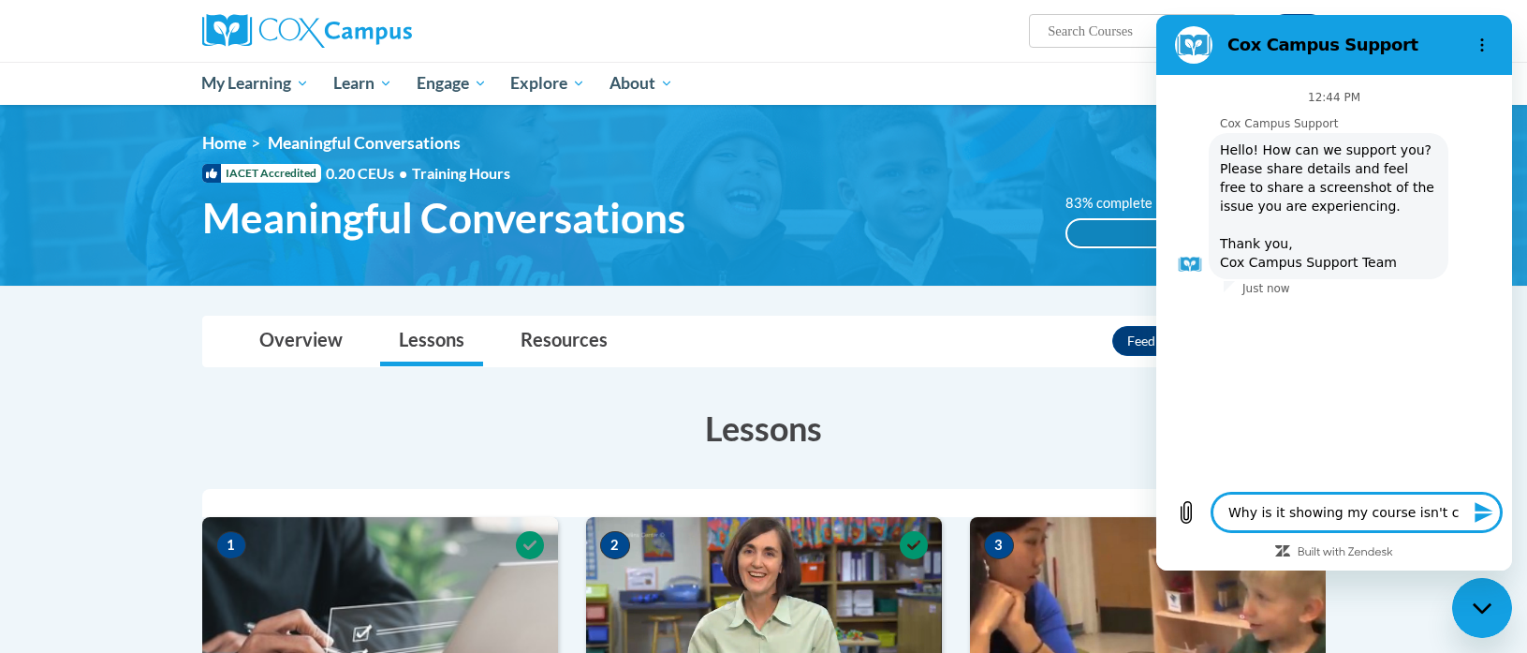
type textarea "Why is it showing my course isn't co"
type textarea "x"
type textarea "Why is it showing my course isn't com"
type textarea "x"
type textarea "Why is it showing my course isn't comp"
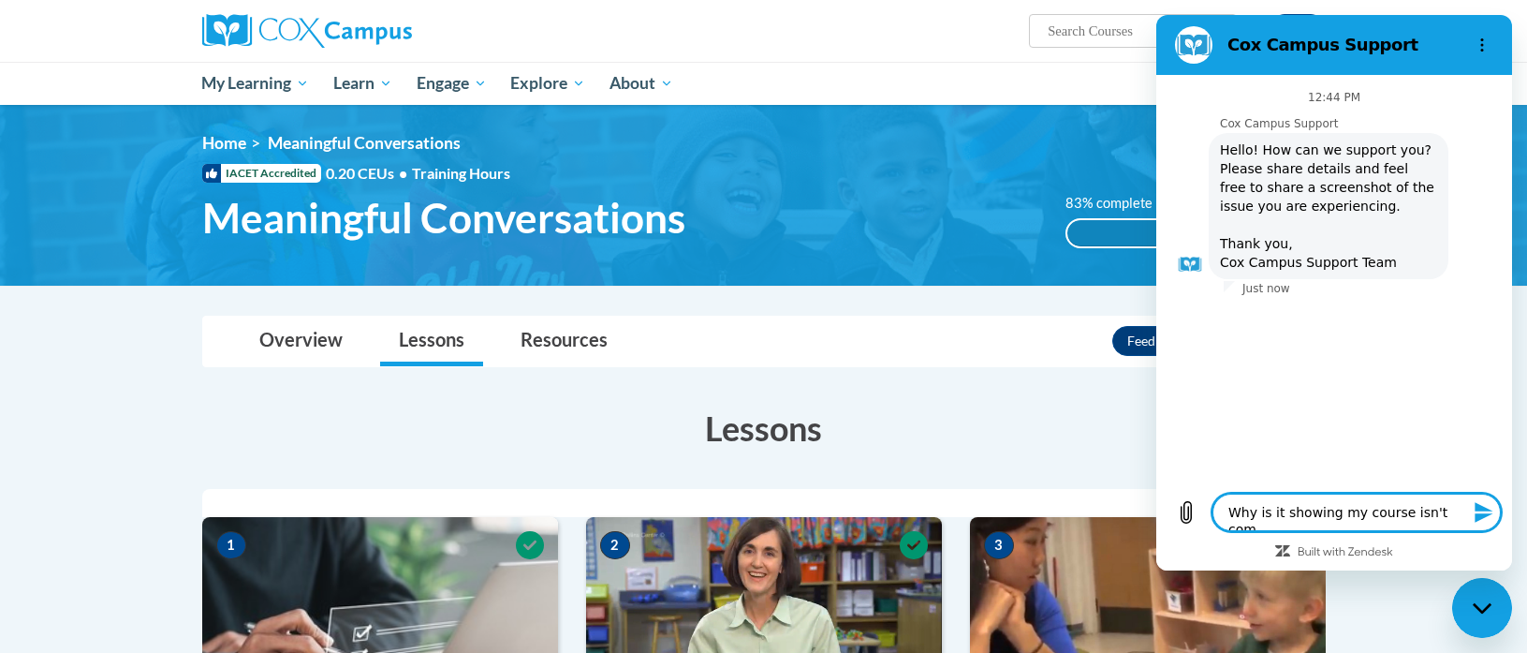
type textarea "x"
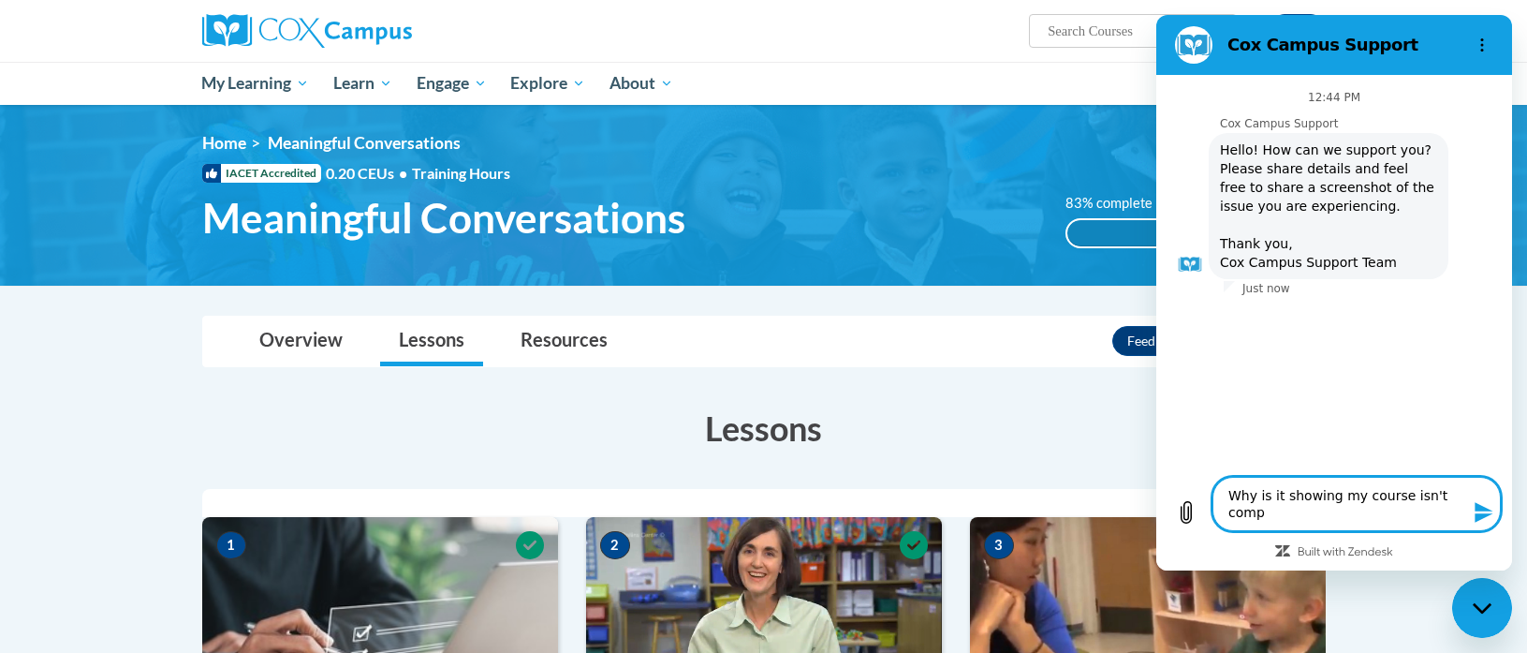
type textarea "Why is it showing my course isn't compl"
type textarea "x"
type textarea "Why is it showing my course isn't comple"
type textarea "x"
type textarea "Why is it showing my course isn't complet"
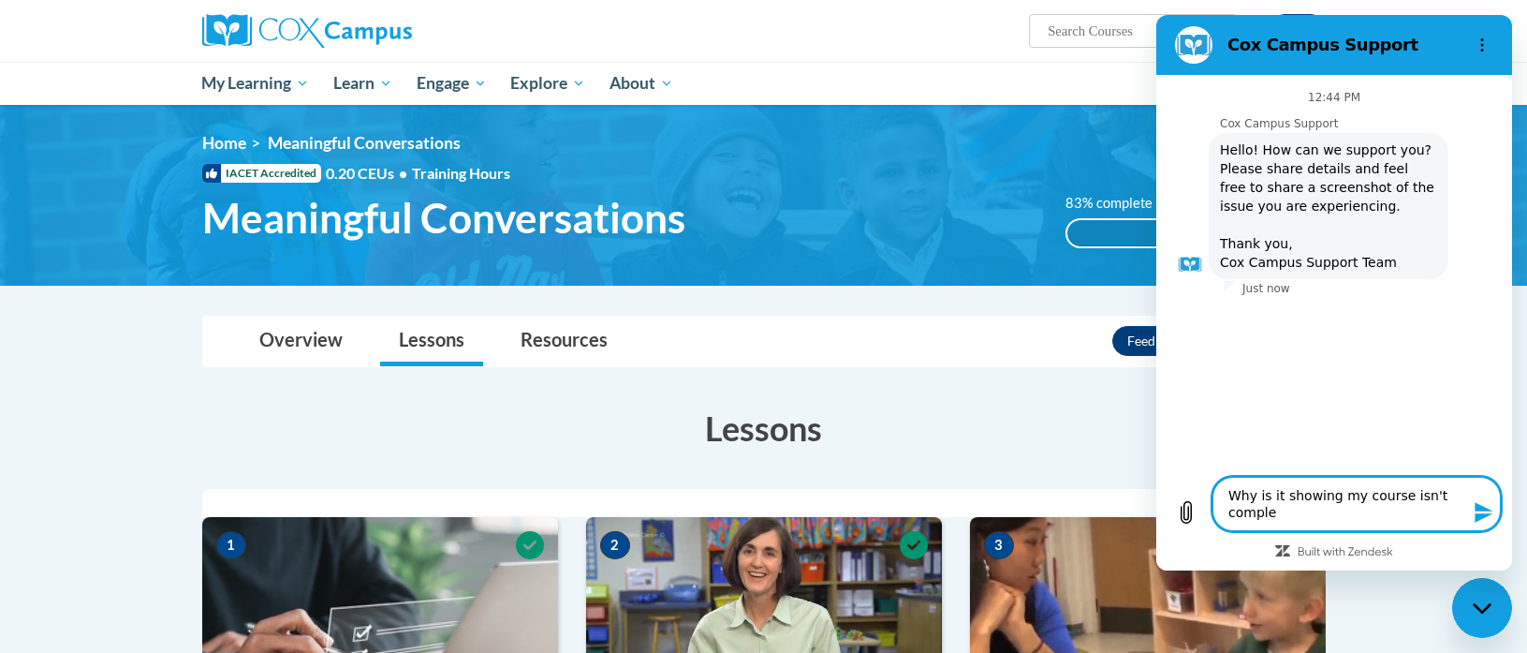
type textarea "x"
type textarea "Why is it showing my course isn't complete"
type textarea "x"
type textarea "Why is it showing my course isn't complete?"
type textarea "x"
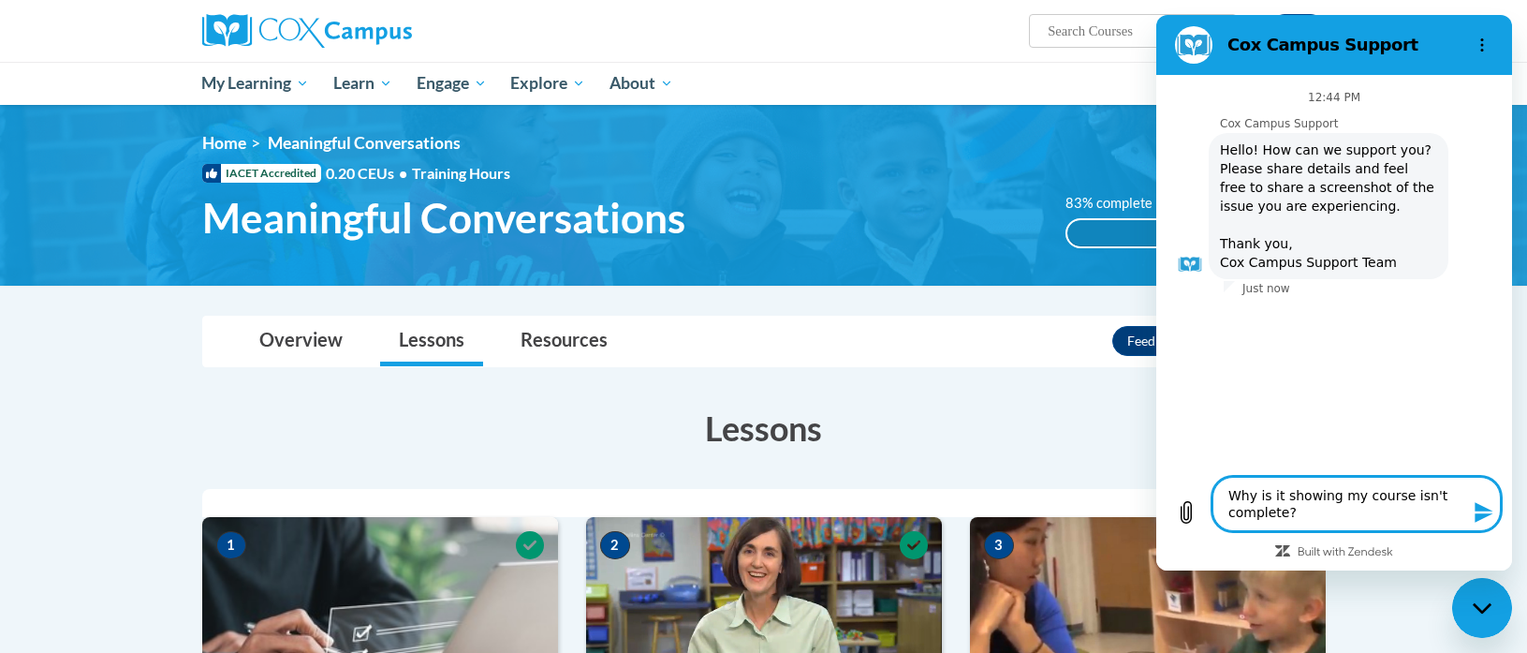
type textarea "Why is it showing my course isn't complete?"
click at [1484, 511] on icon "Send message" at bounding box center [1484, 512] width 22 height 22
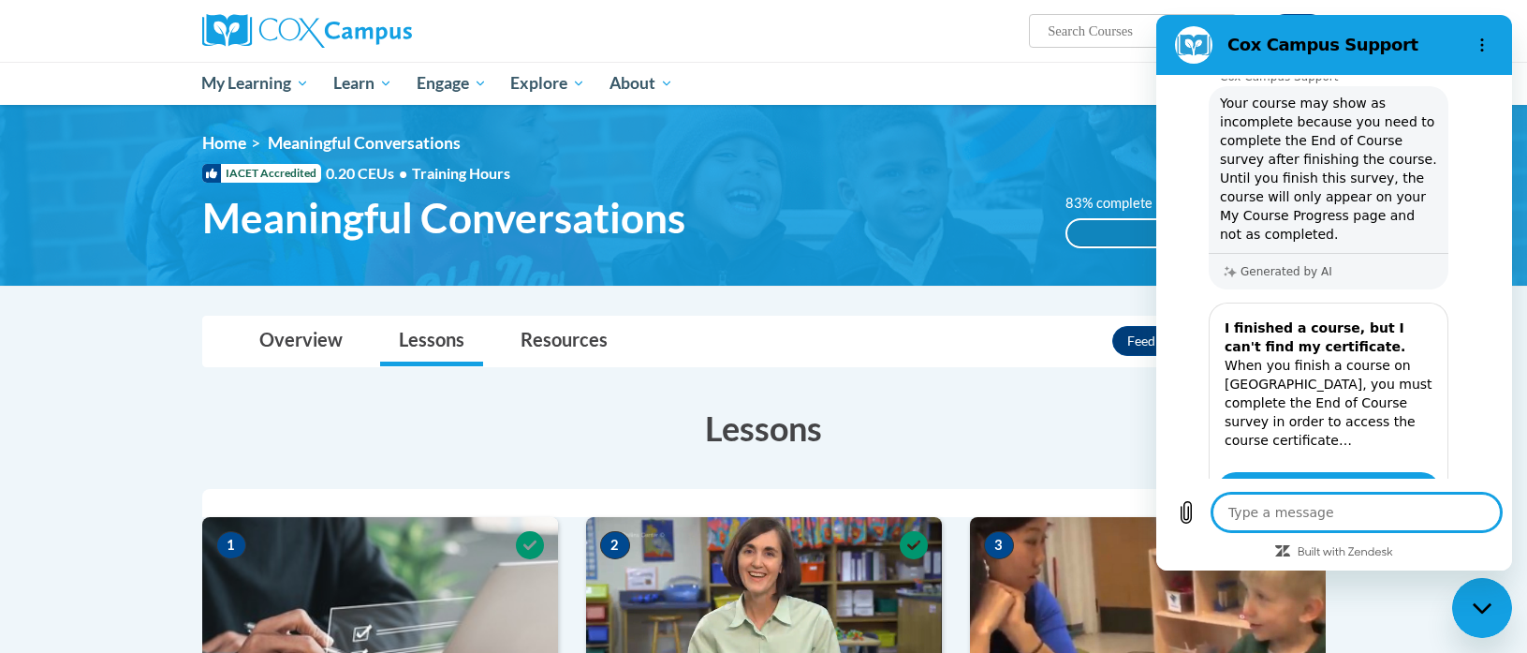
scroll to position [323, 0]
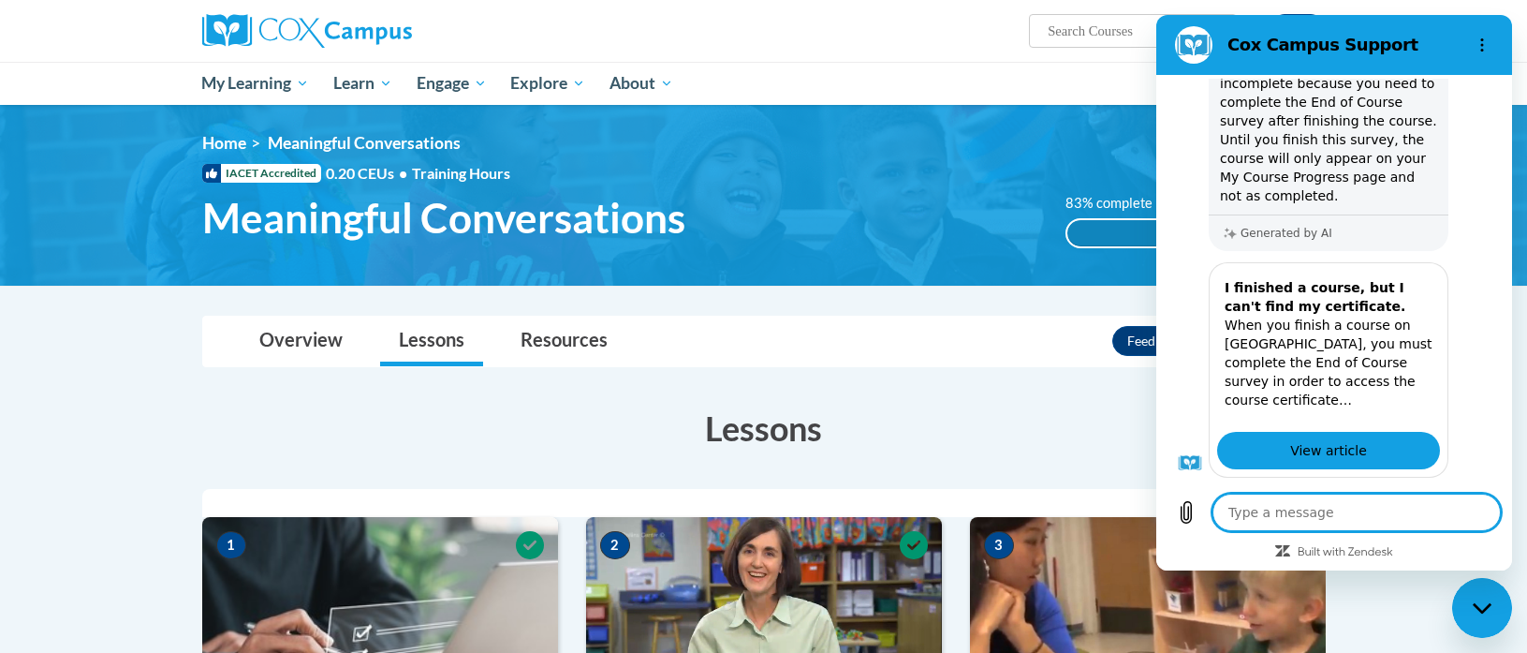
type textarea "x"
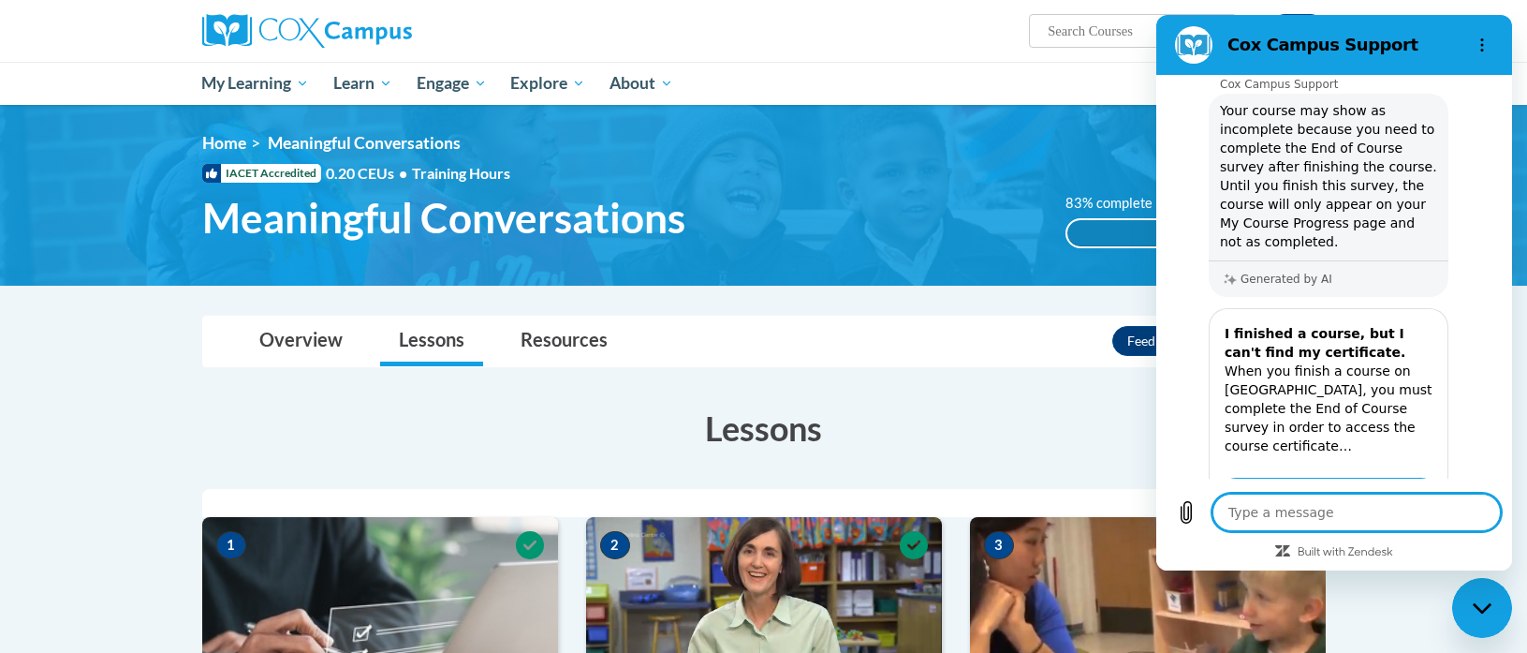
scroll to position [273, 0]
click at [919, 82] on ul "My Learning My Learning My Course Progress Certificates My Action Plans Group D…" at bounding box center [713, 83] width 1047 height 43
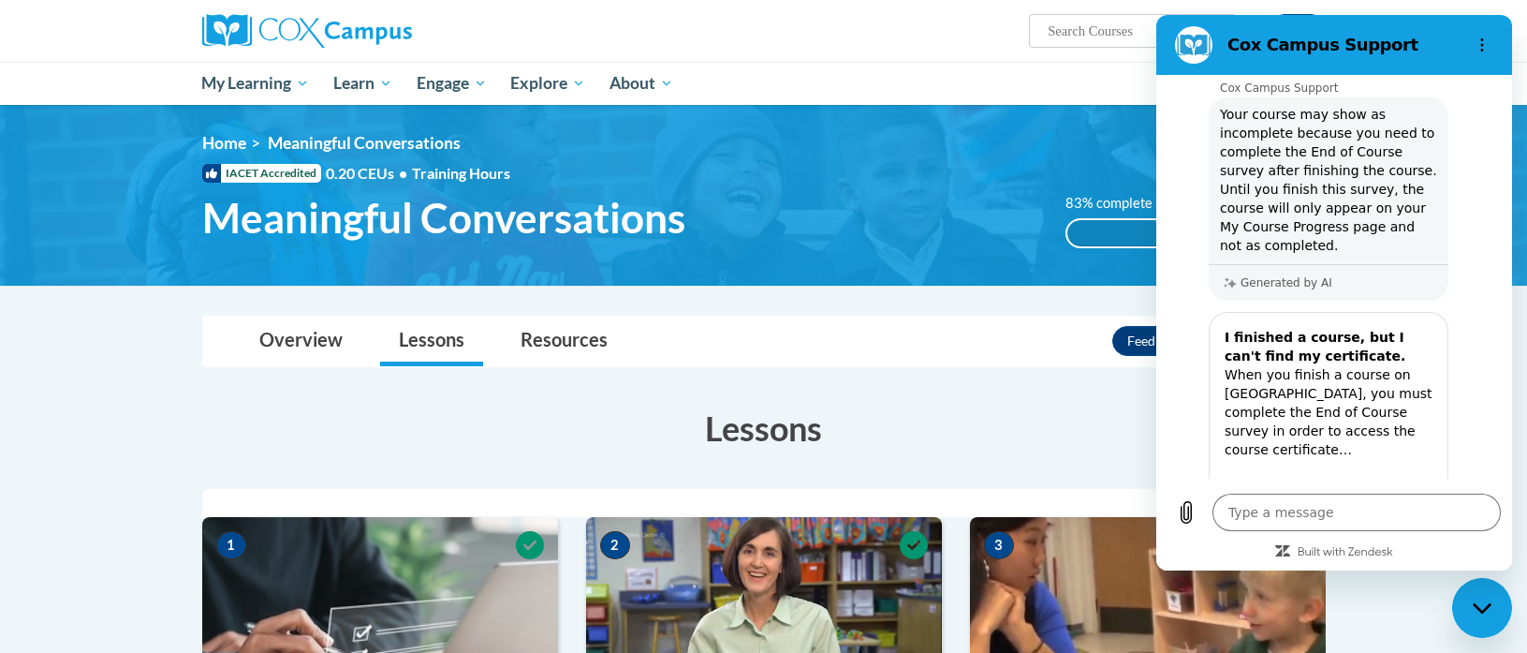
click at [902, 47] on div "Courtney Thomas (Eastern Daylight Time GMT-0400 ) My Profile Inbox My Transcrip…" at bounding box center [956, 24] width 768 height 48
click at [1040, 423] on h3 "Lessons" at bounding box center [764, 428] width 1124 height 47
drag, startPoint x: 1065, startPoint y: 342, endPoint x: 70, endPoint y: 406, distance: 996.6
click at [1065, 342] on div "Overview Lessons Resources Feedback Transcript" at bounding box center [764, 342] width 1094 height 50
click at [1011, 59] on div "Courtney Thomas (Eastern Daylight Time GMT-0400 ) My Profile Inbox My Transcrip…" at bounding box center [764, 31] width 1180 height 62
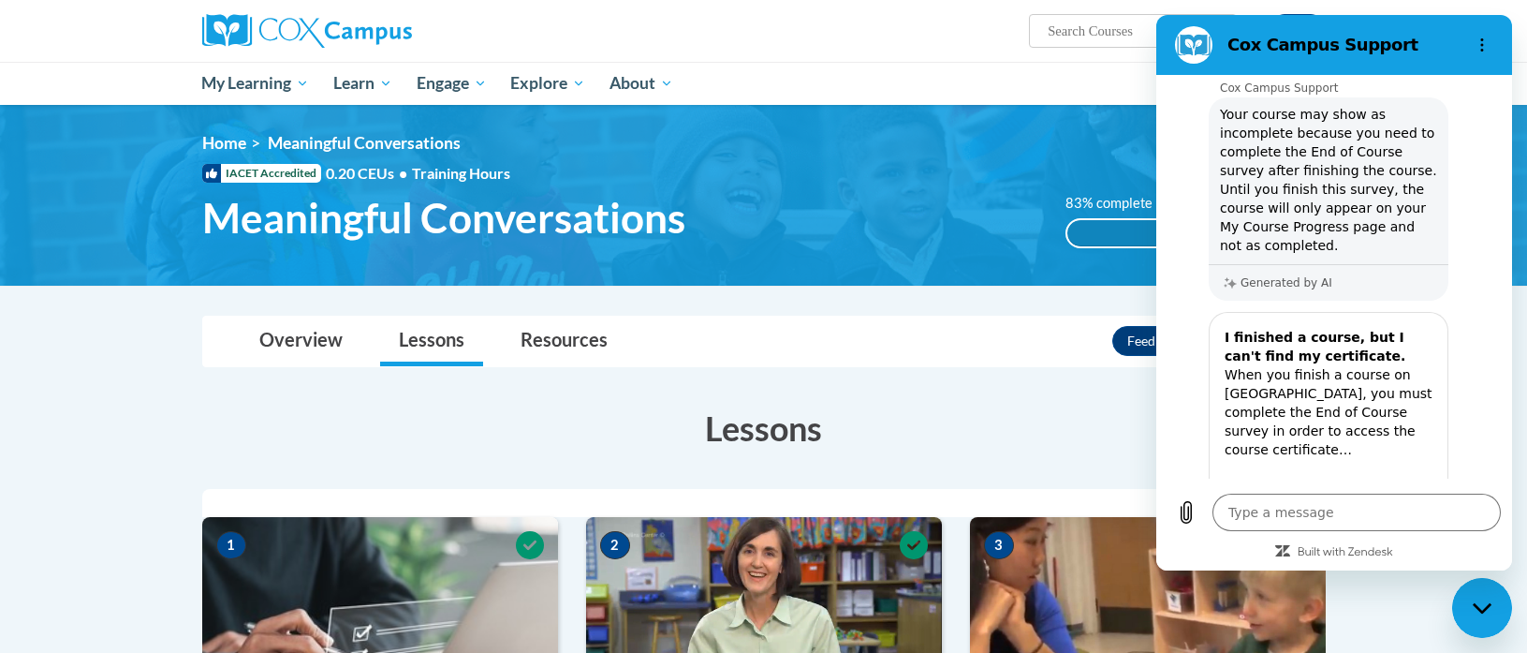
click at [1114, 76] on ul "My Learning My Learning My Course Progress Certificates My Action Plans Group D…" at bounding box center [713, 83] width 1047 height 43
click at [1481, 44] on circle "Options menu" at bounding box center [1482, 45] width 3 height 3
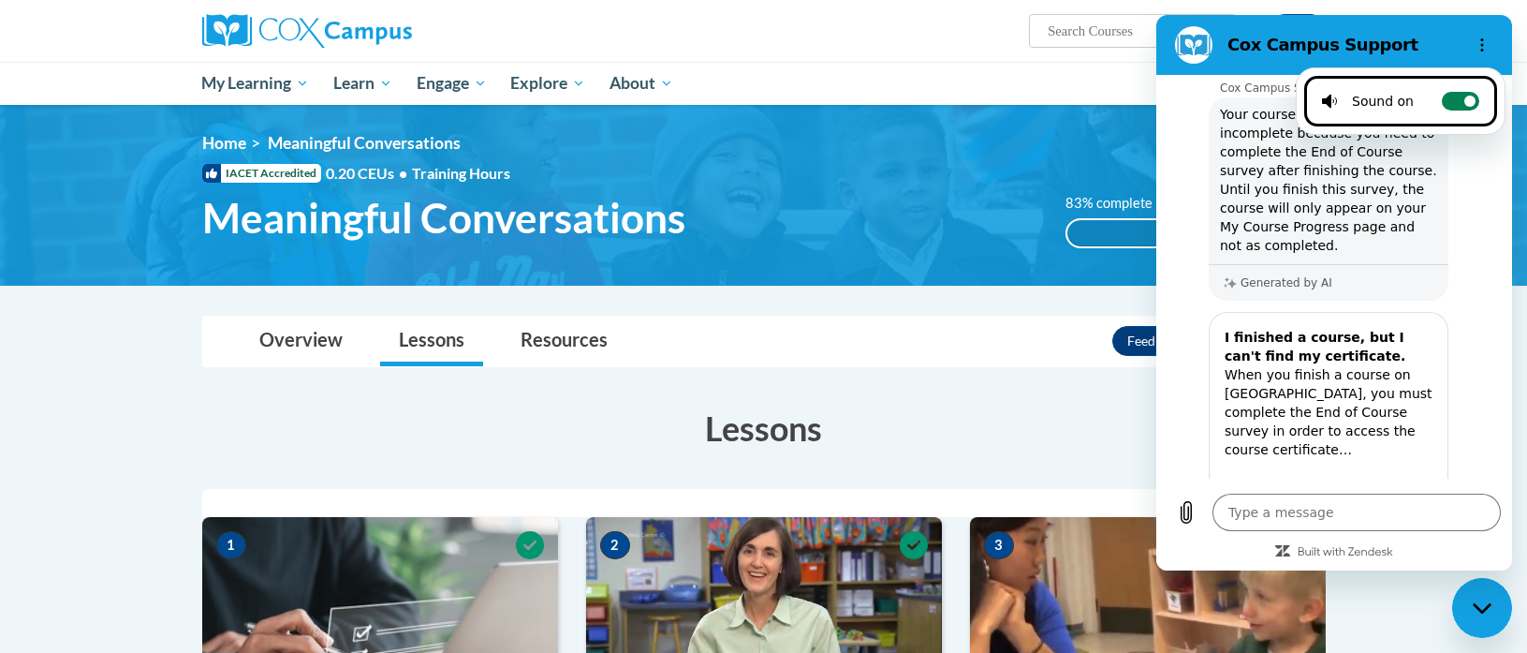
click at [1465, 106] on circle at bounding box center [1470, 101] width 11 height 11
click at [1465, 106] on input "Toggle sound notifications" at bounding box center [1460, 101] width 37 height 19
checkbox input "false"
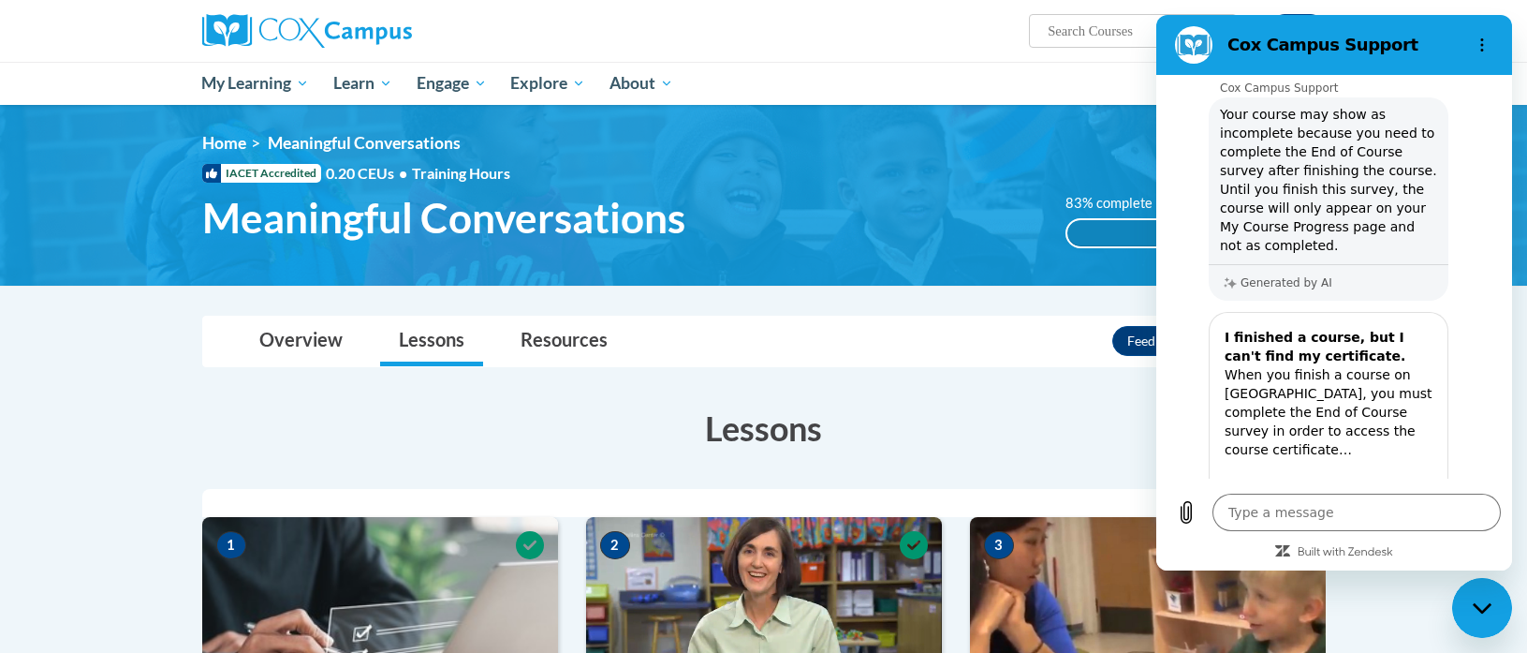
click at [994, 52] on div "Courtney Thomas (Eastern Daylight Time GMT-0400 ) My Profile Inbox My Transcrip…" at bounding box center [764, 31] width 1180 height 62
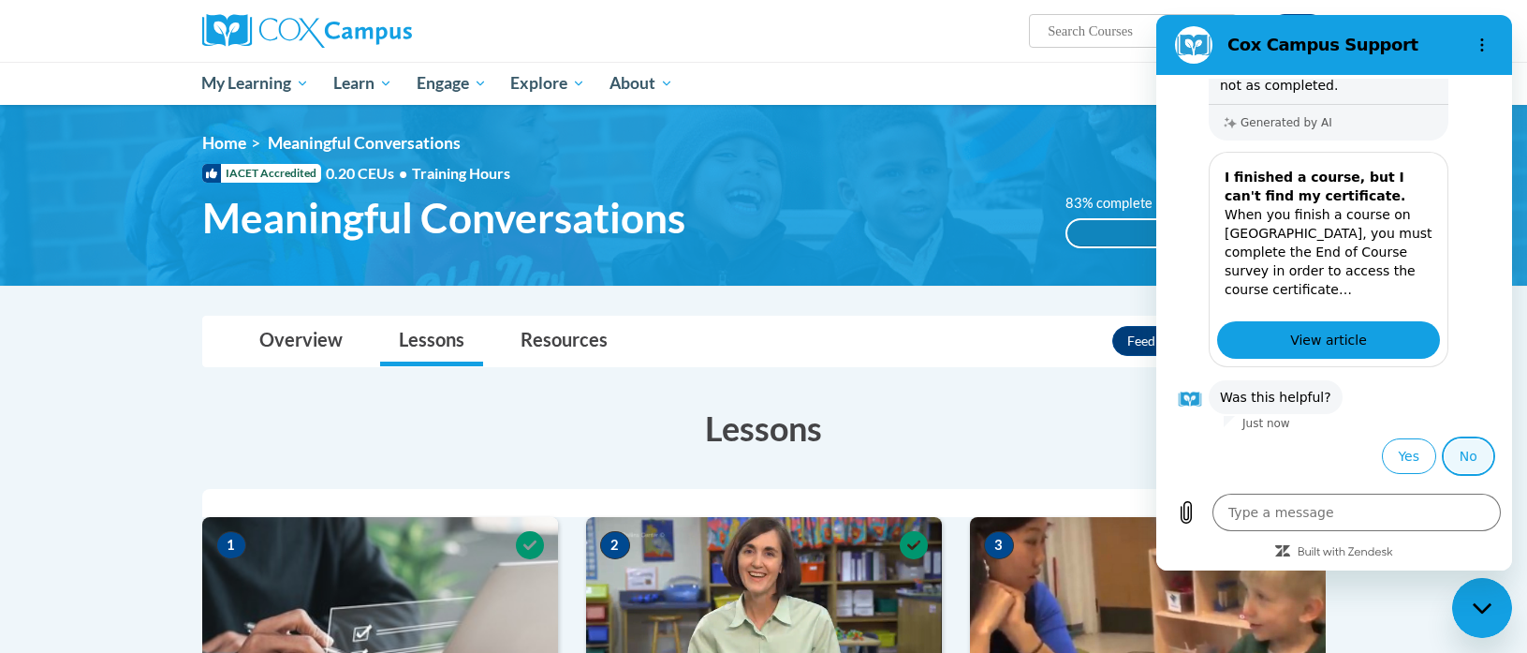
click at [1454, 462] on button "No" at bounding box center [1469, 456] width 50 height 36
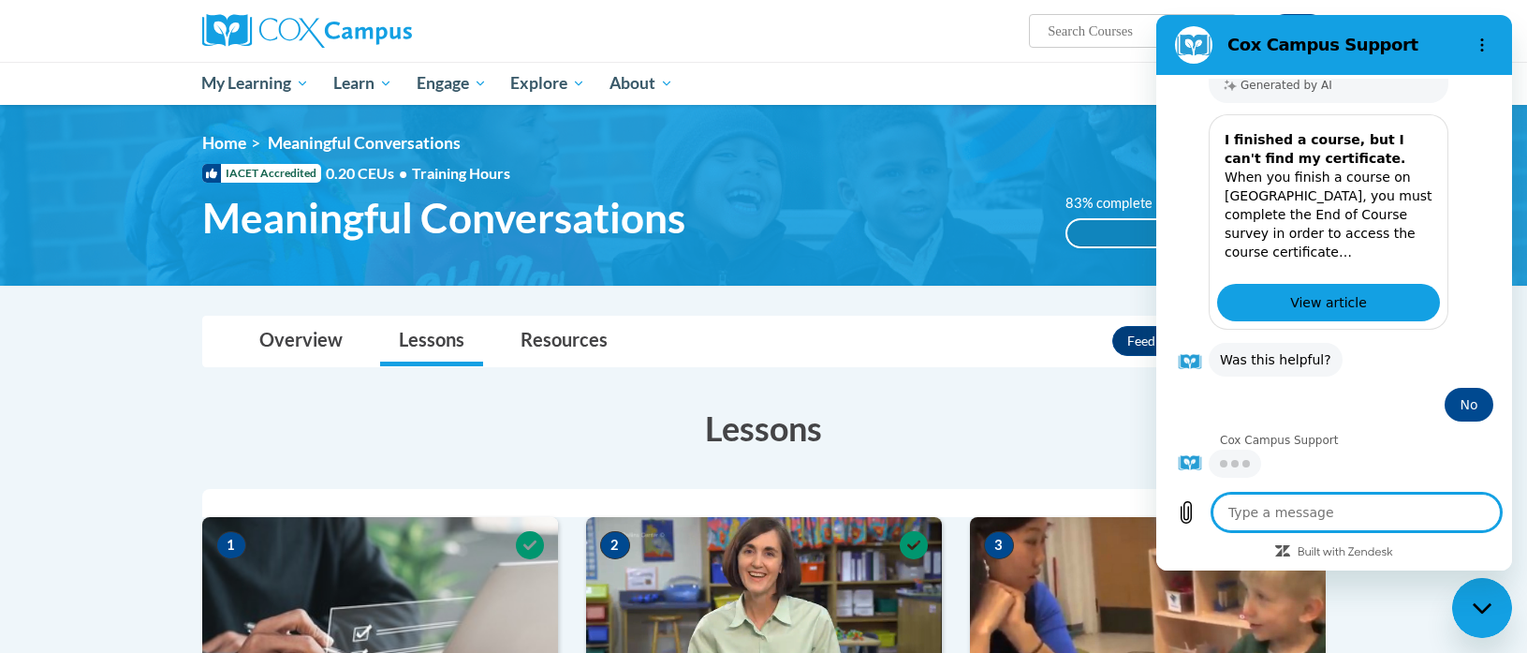
scroll to position [471, 0]
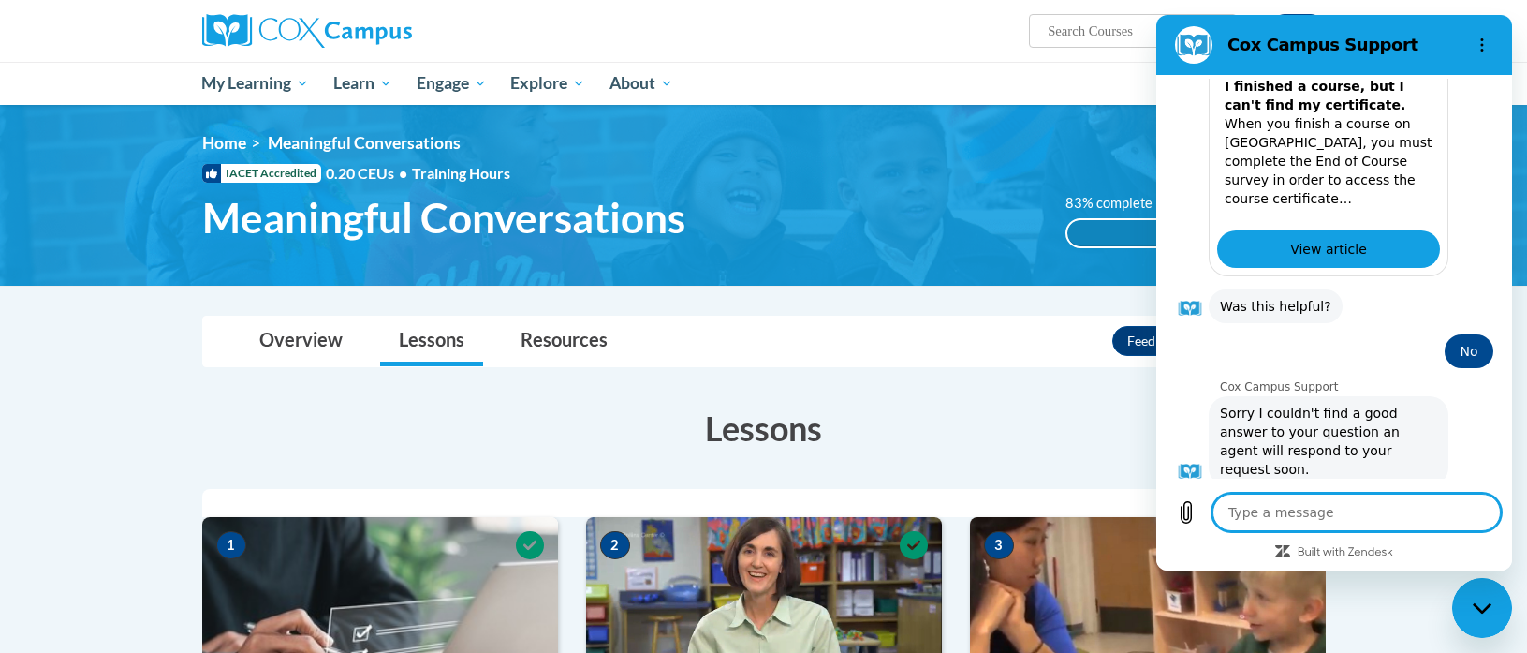
type textarea "x"
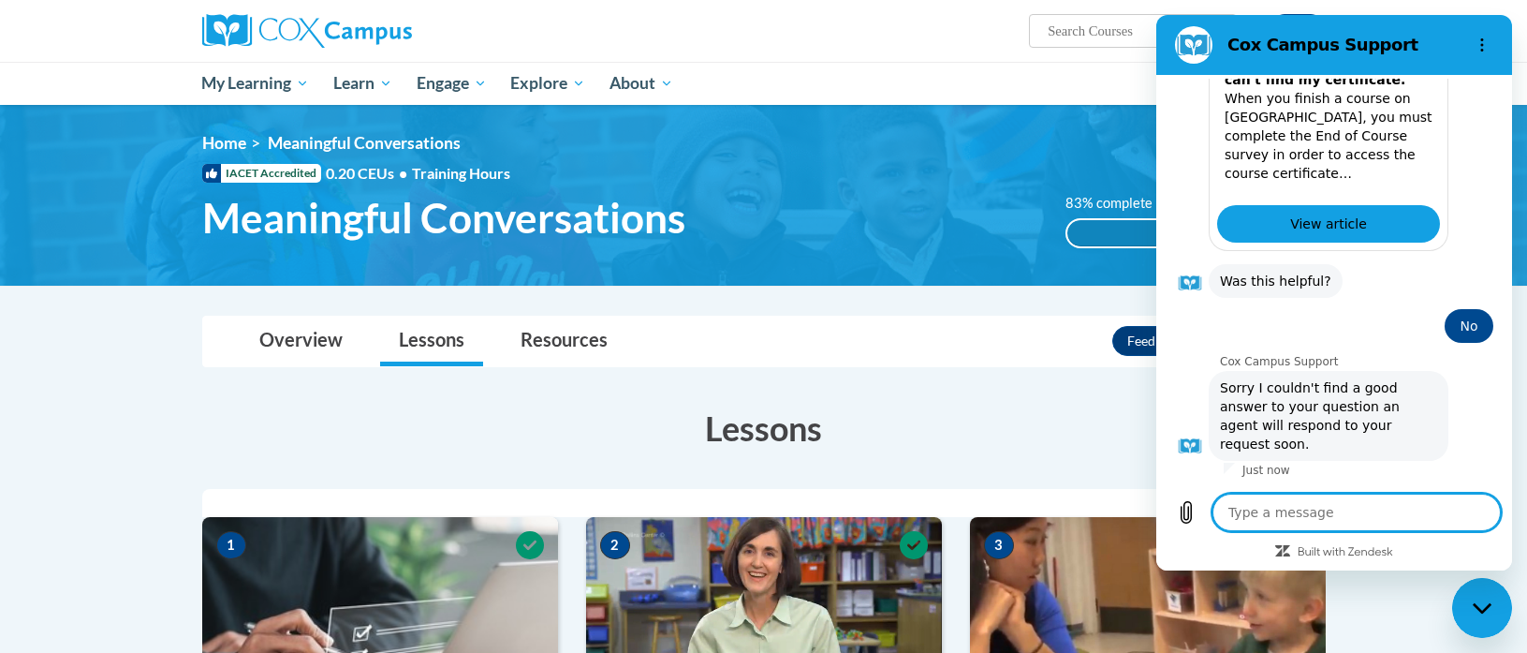
click at [1068, 62] on ul "My Learning My Learning My Course Progress Certificates My Action Plans Group D…" at bounding box center [713, 83] width 1047 height 43
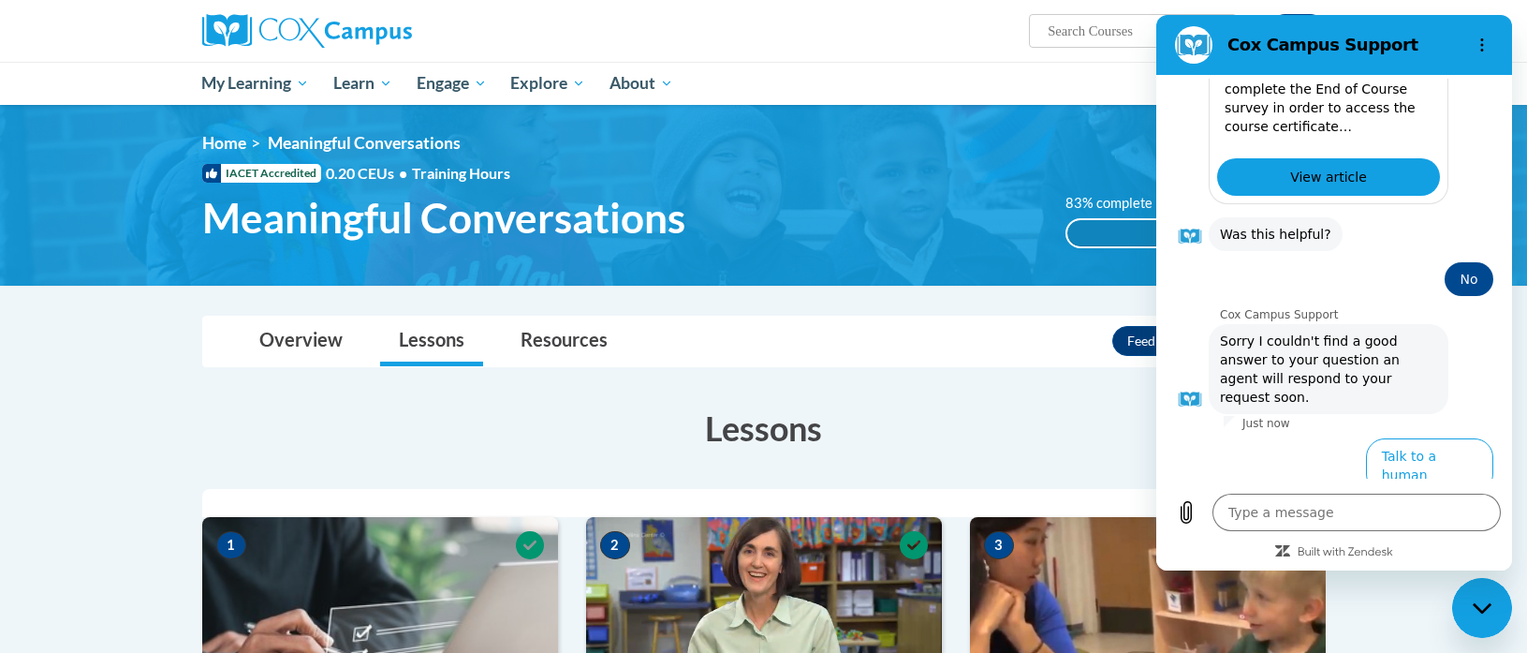
click at [1026, 68] on ul "My Learning My Learning My Course Progress Certificates My Action Plans Group D…" at bounding box center [713, 83] width 1047 height 43
click at [877, 129] on img at bounding box center [763, 195] width 1527 height 181
click at [1159, 30] on section "Cox Campus Support" at bounding box center [1335, 45] width 356 height 60
drag, startPoint x: 1503, startPoint y: 34, endPoint x: 1481, endPoint y: 48, distance: 25.7
click at [1500, 37] on section "Cox Campus Support" at bounding box center [1335, 45] width 356 height 60
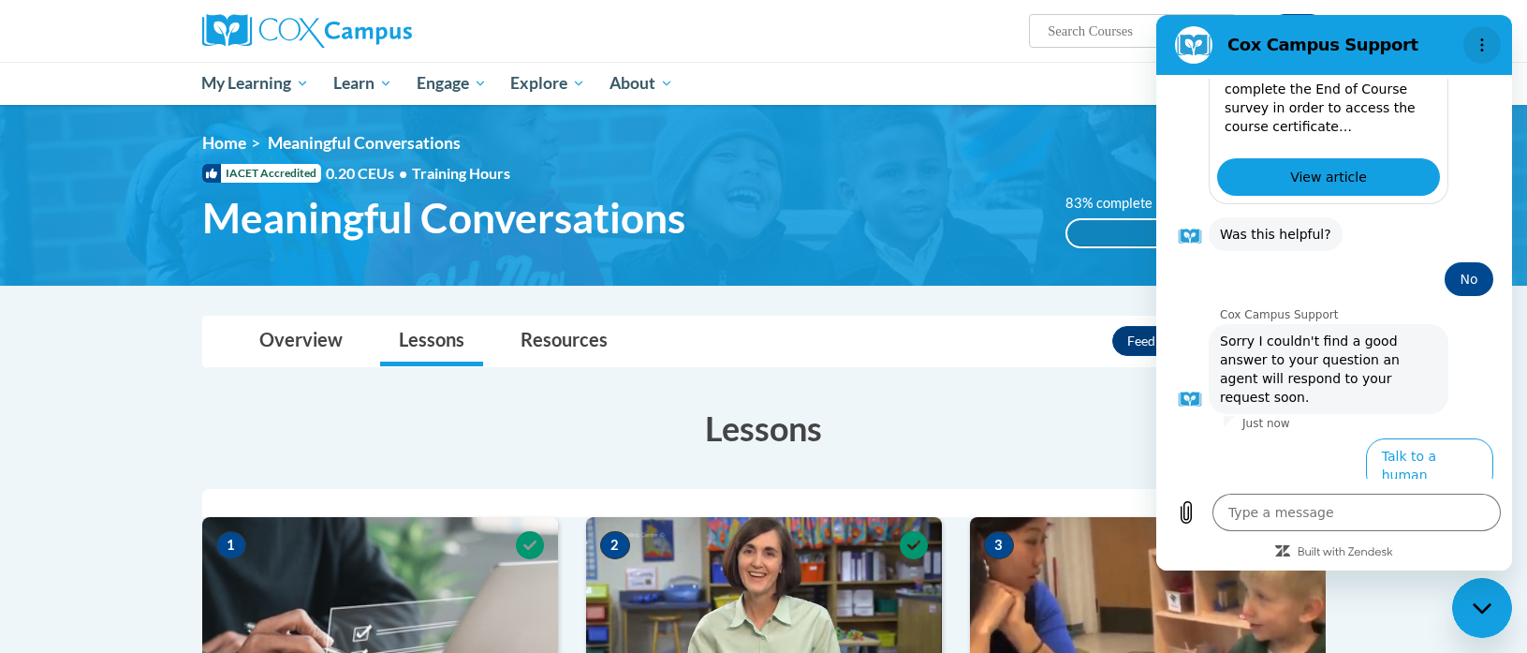
click at [1481, 48] on icon "Options menu" at bounding box center [1482, 44] width 15 height 15
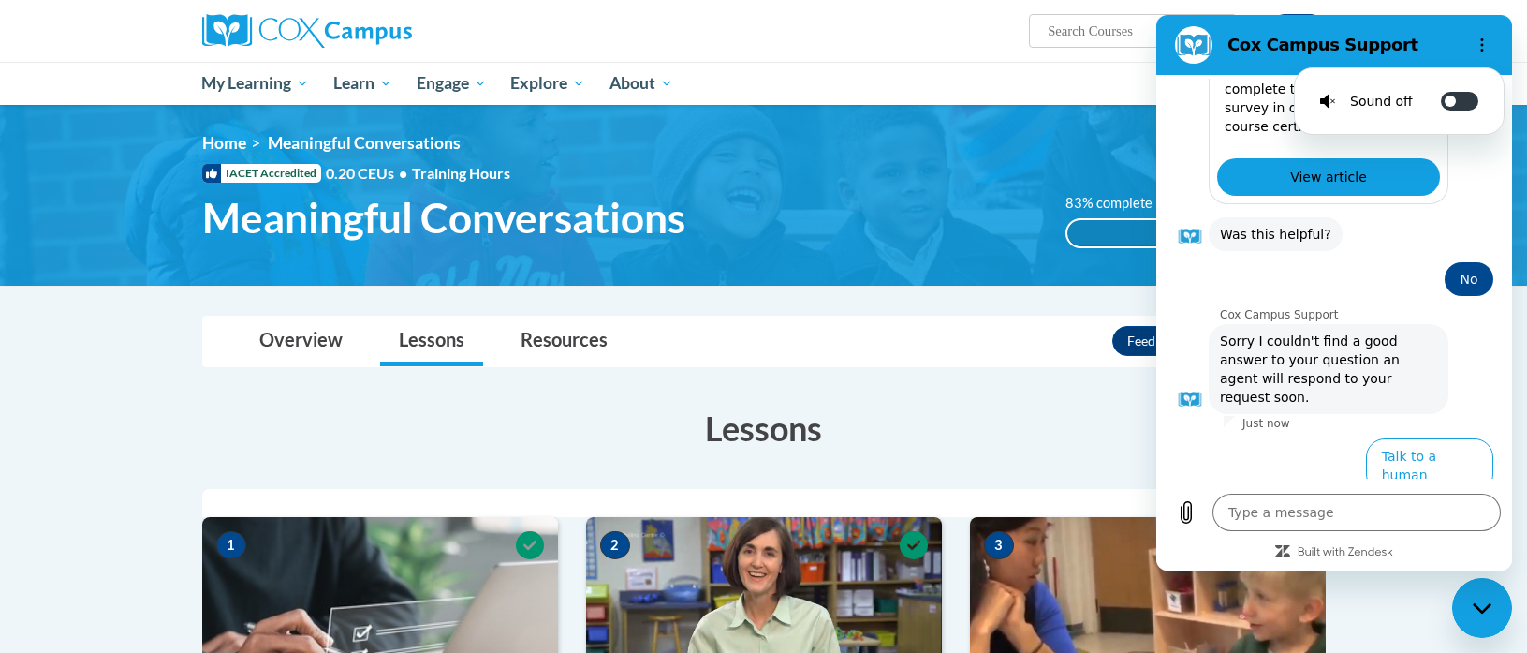
click at [965, 91] on ul "My Learning My Learning My Course Progress Certificates My Action Plans Group D…" at bounding box center [713, 83] width 1047 height 43
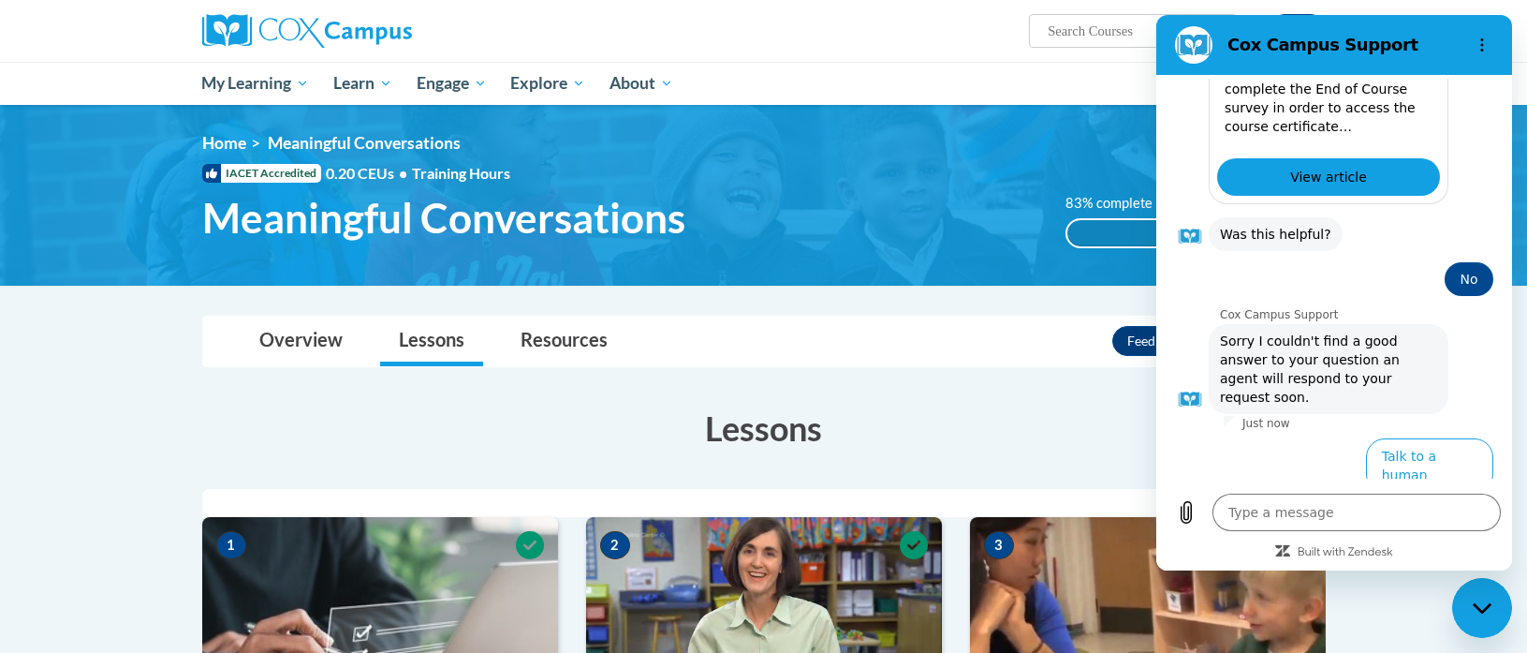
type textarea "x"
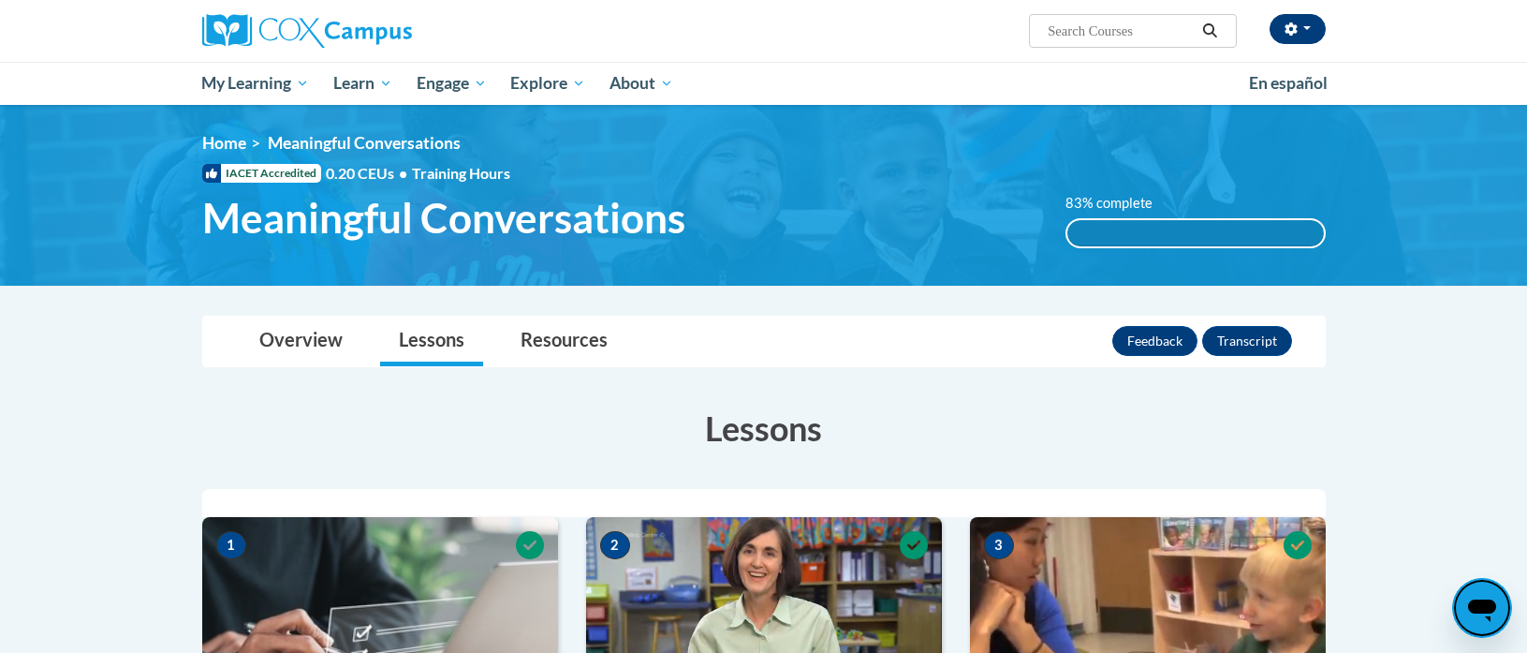
click at [1315, 30] on button "button" at bounding box center [1298, 29] width 56 height 30
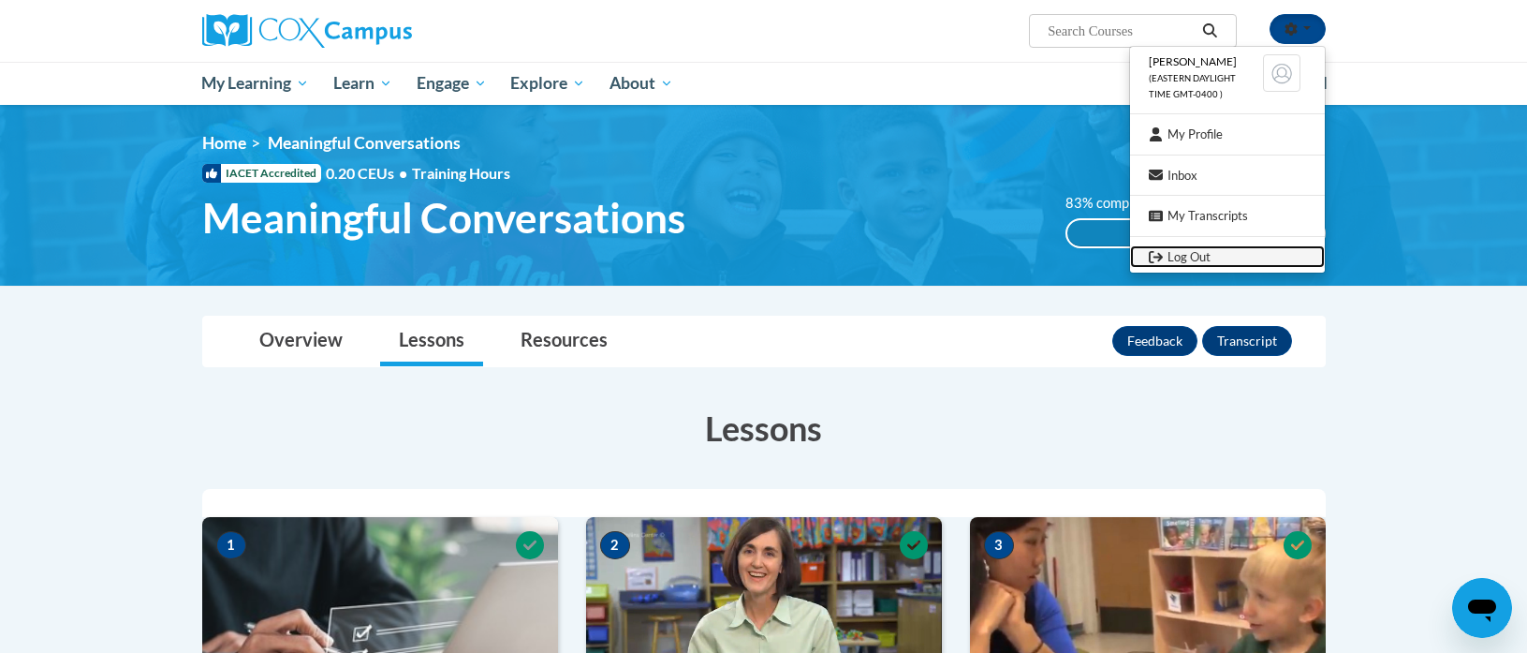
click at [1178, 256] on link "Log Out" at bounding box center [1227, 256] width 195 height 23
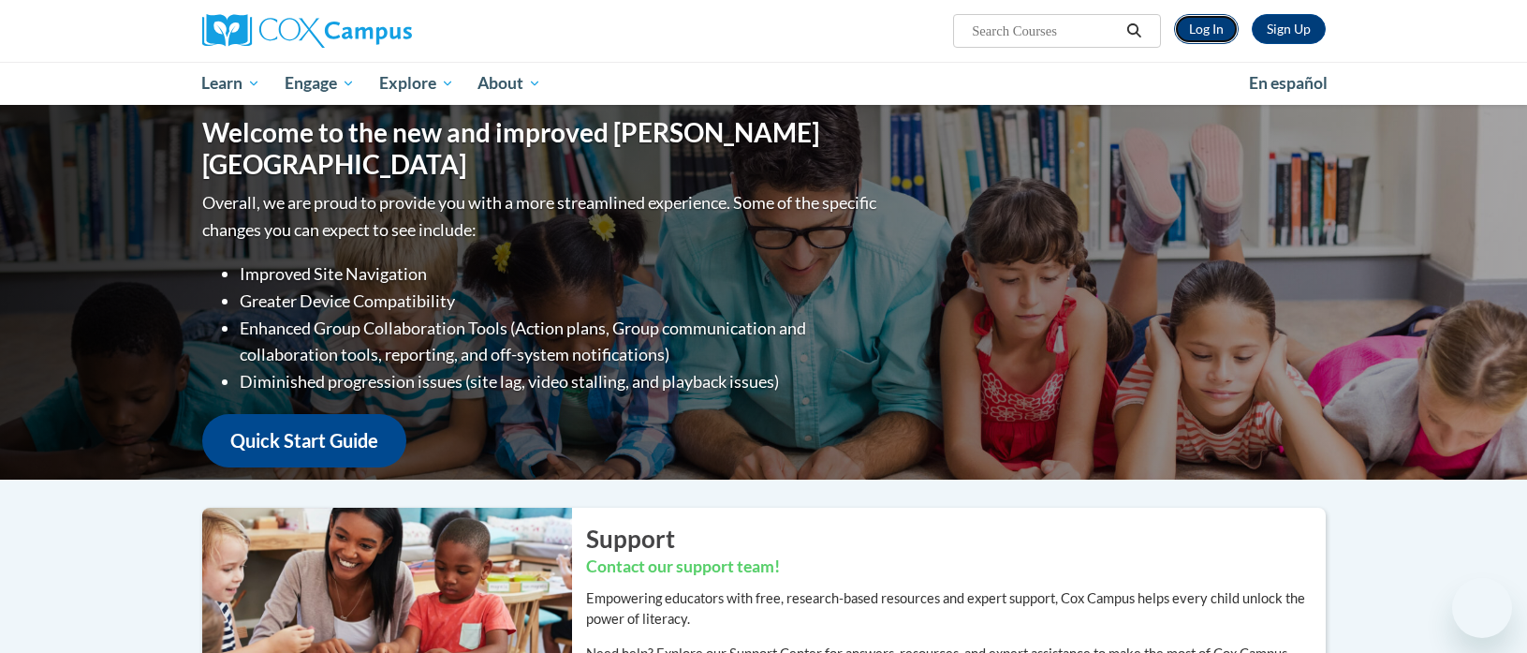
click at [1195, 22] on link "Log In" at bounding box center [1206, 29] width 65 height 30
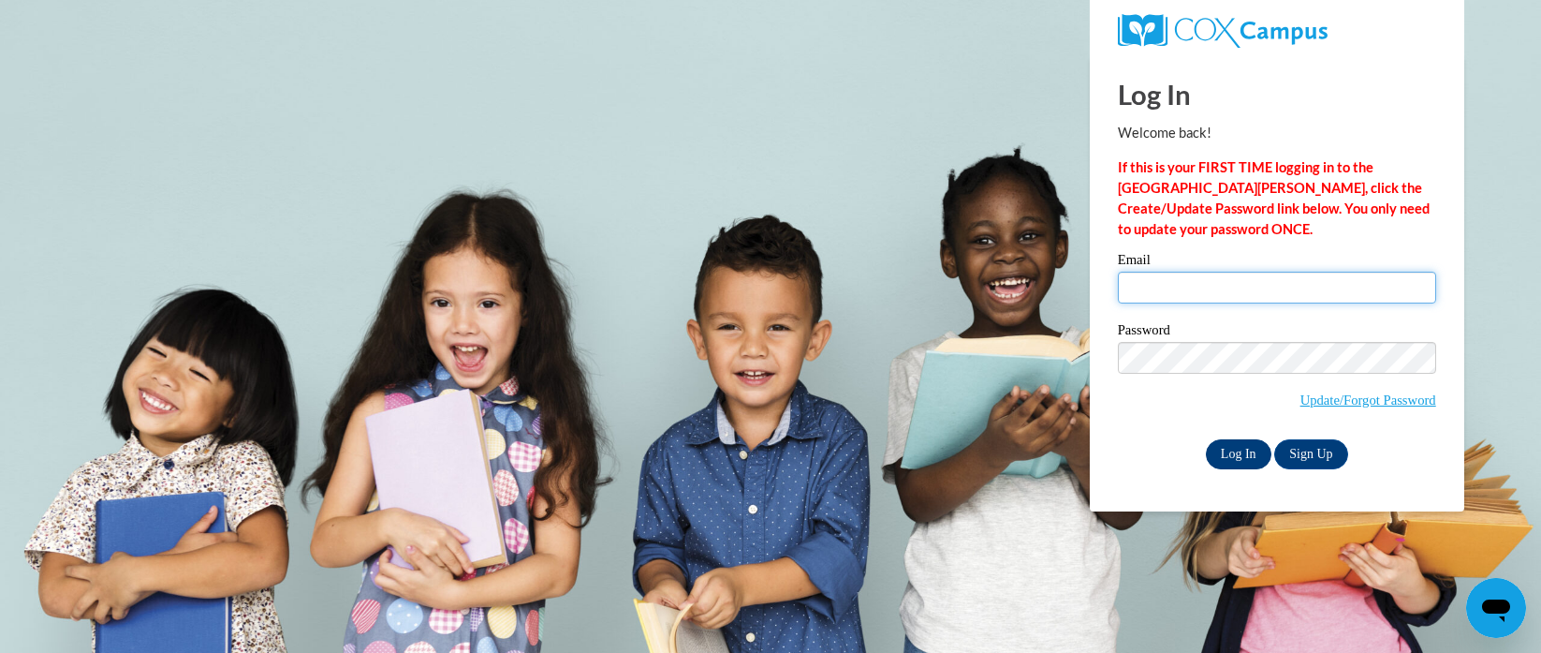
type input "[EMAIL_ADDRESS][DOMAIN_NAME]"
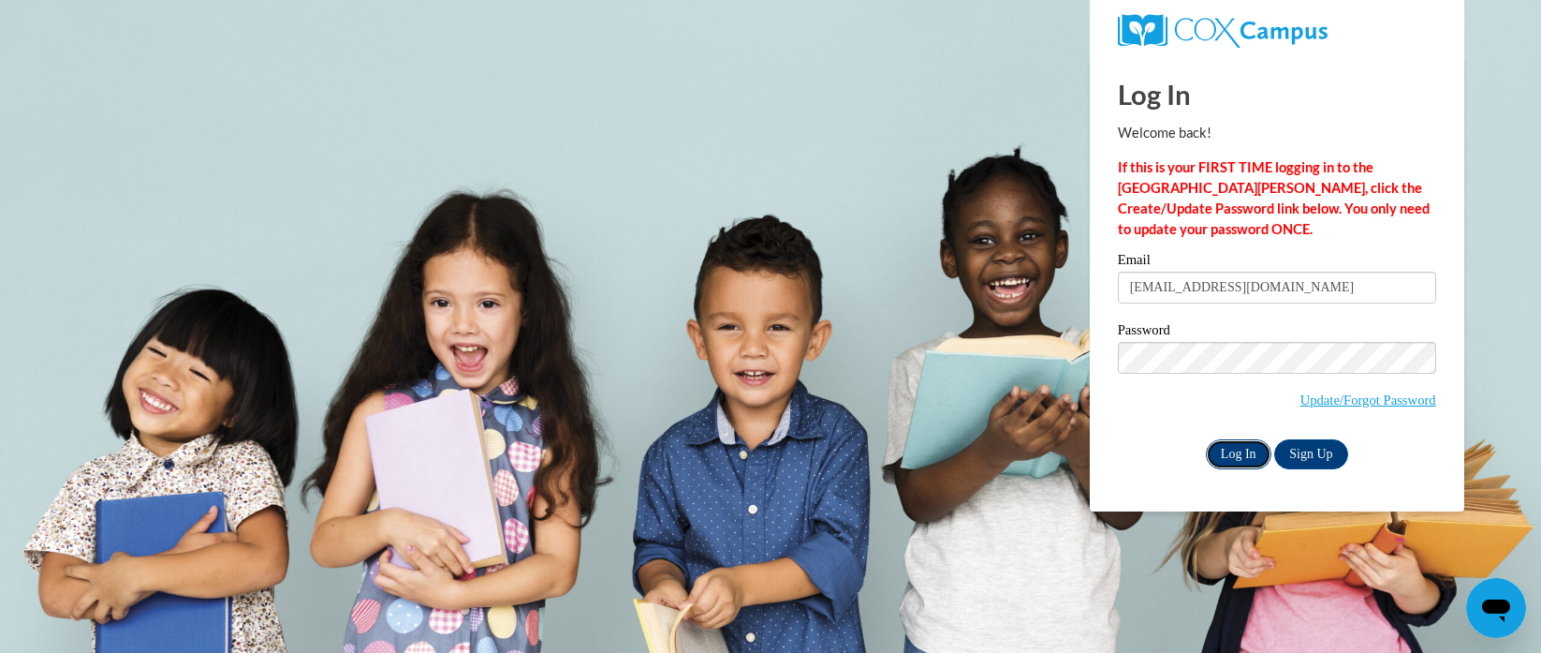
click at [1216, 444] on input "Log In" at bounding box center [1239, 454] width 66 height 30
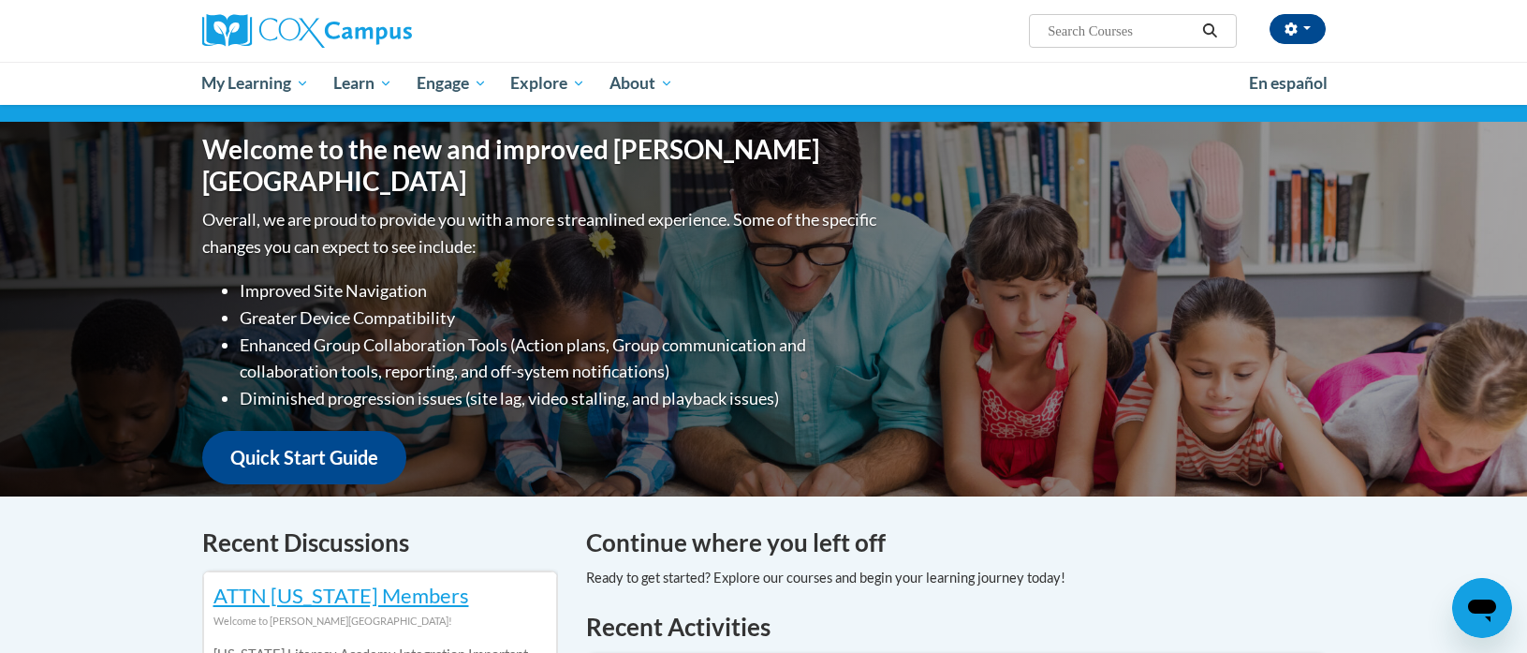
scroll to position [188, 0]
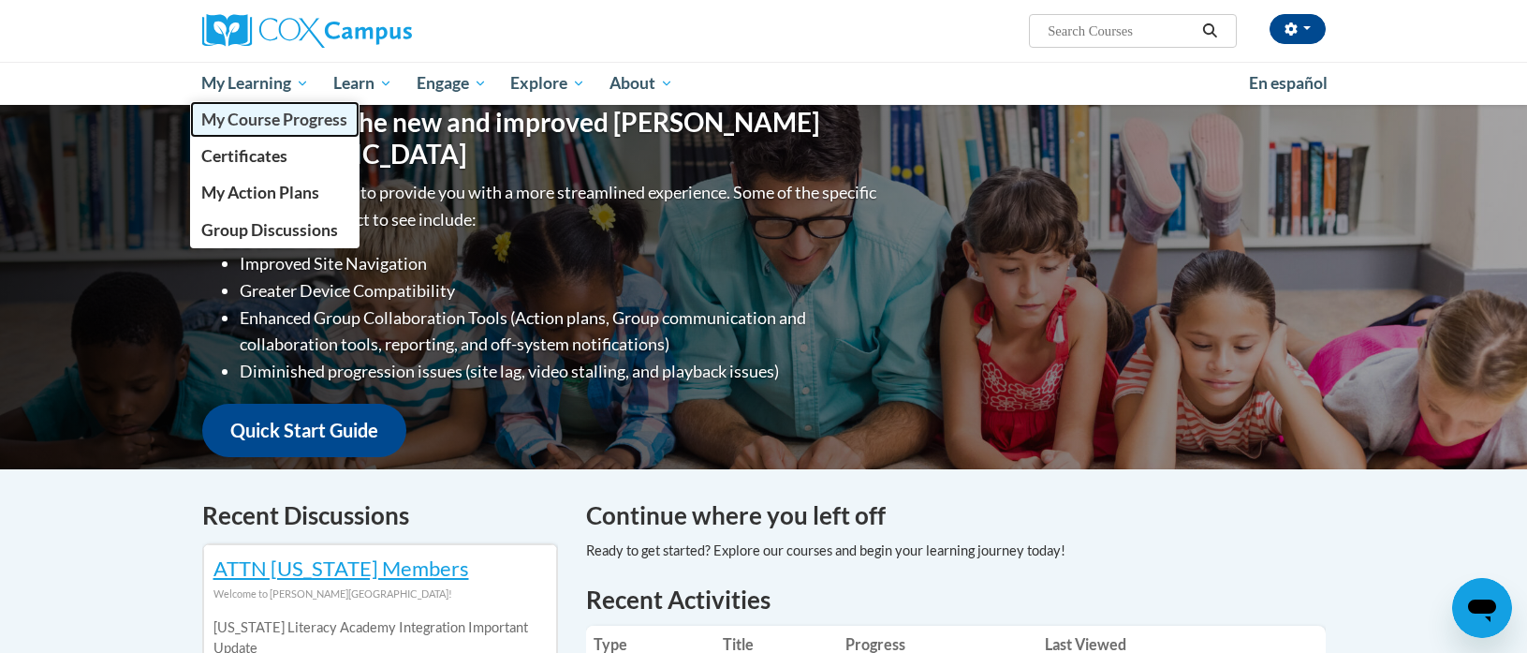
click at [285, 130] on link "My Course Progress" at bounding box center [275, 119] width 170 height 37
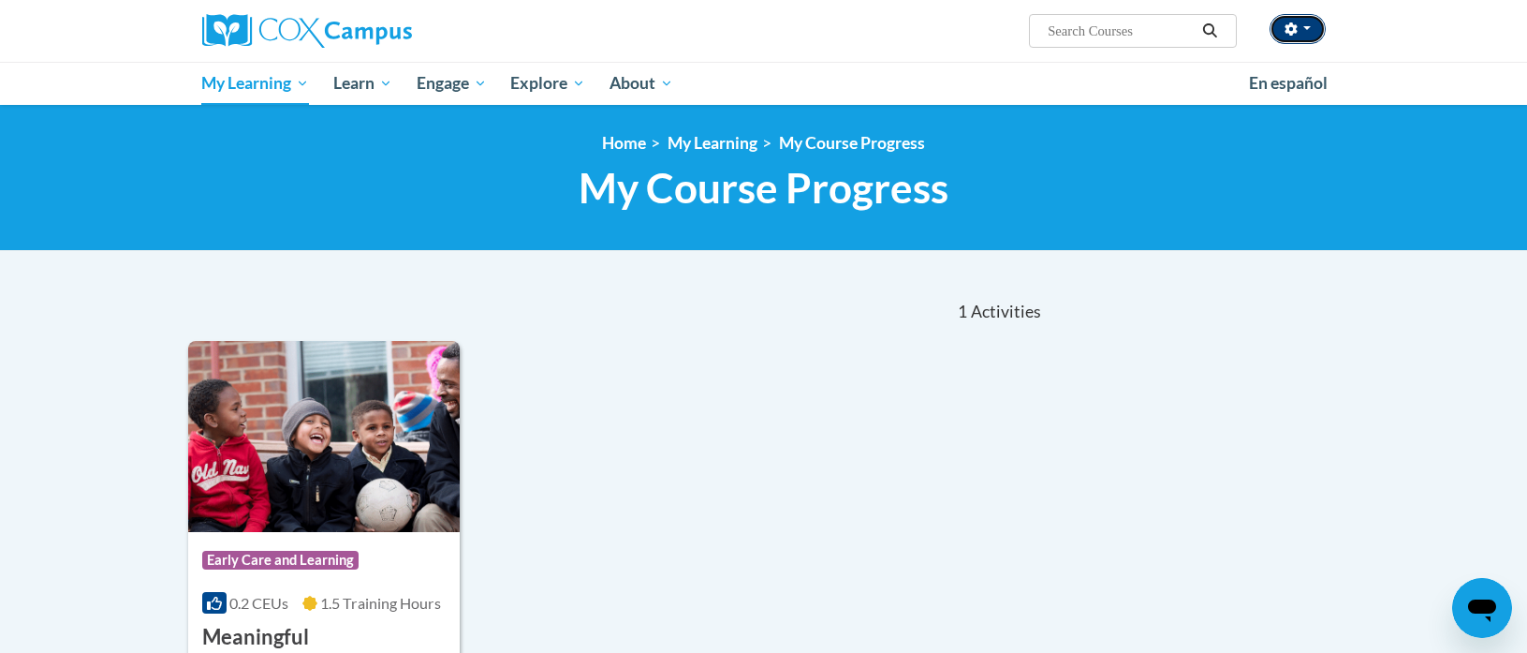
click at [1300, 36] on button "button" at bounding box center [1298, 29] width 56 height 30
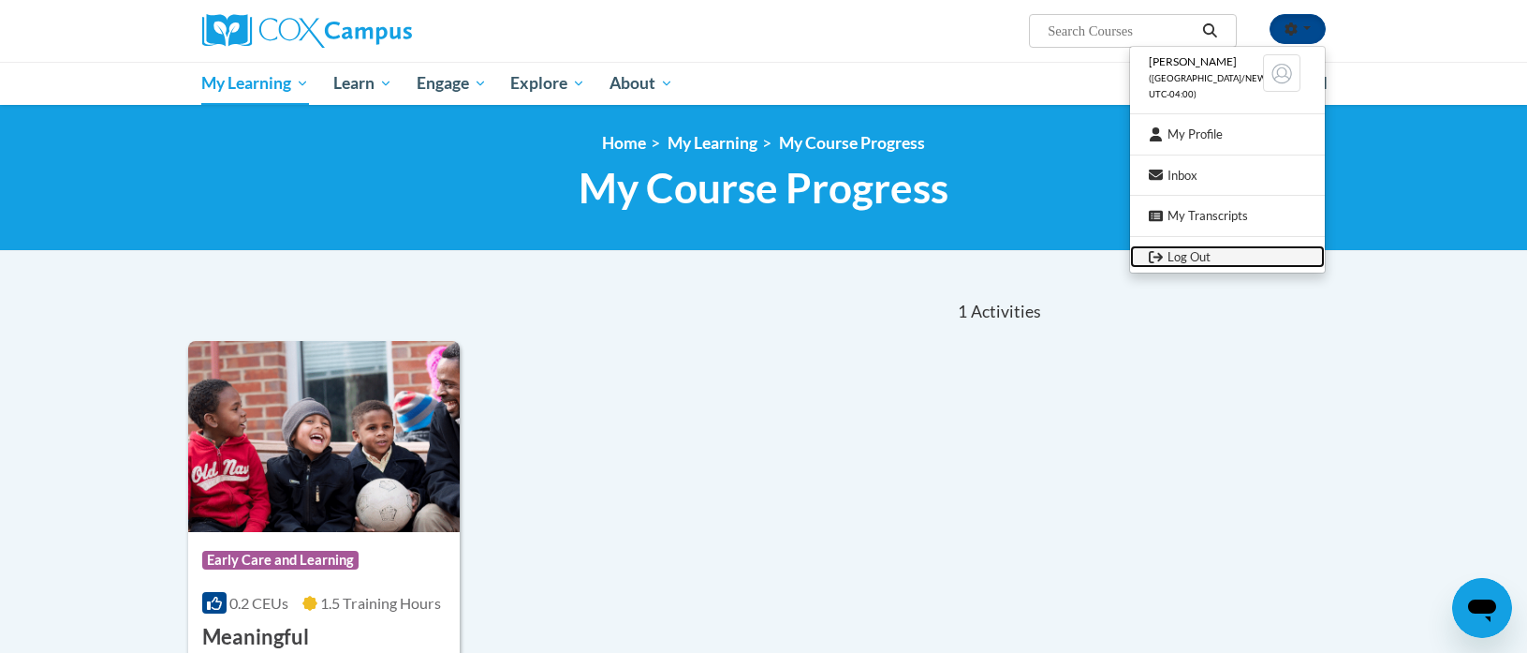
click at [1227, 245] on link "Log Out" at bounding box center [1227, 256] width 195 height 23
